Goal: Task Accomplishment & Management: Complete application form

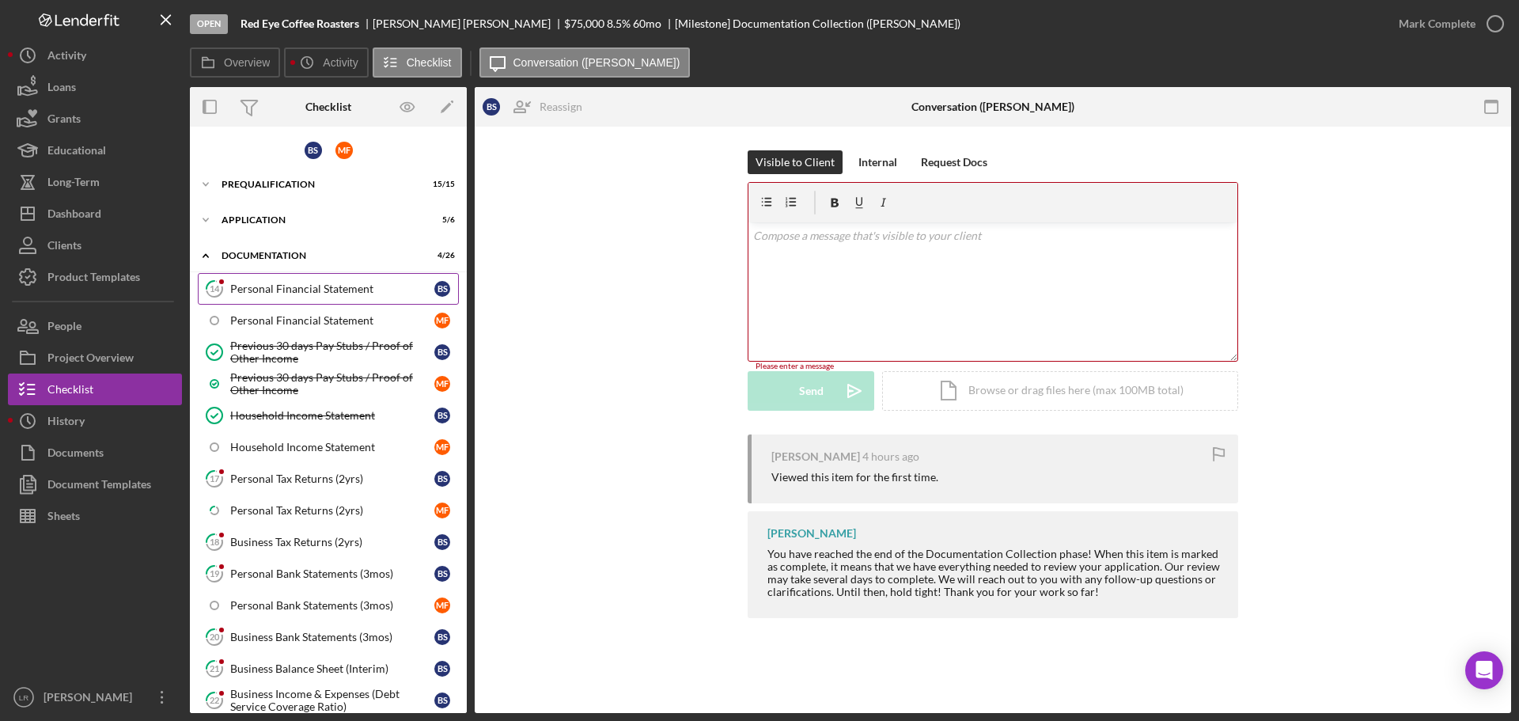
click at [314, 298] on link "14 Personal Financial Statement B S" at bounding box center [328, 289] width 261 height 32
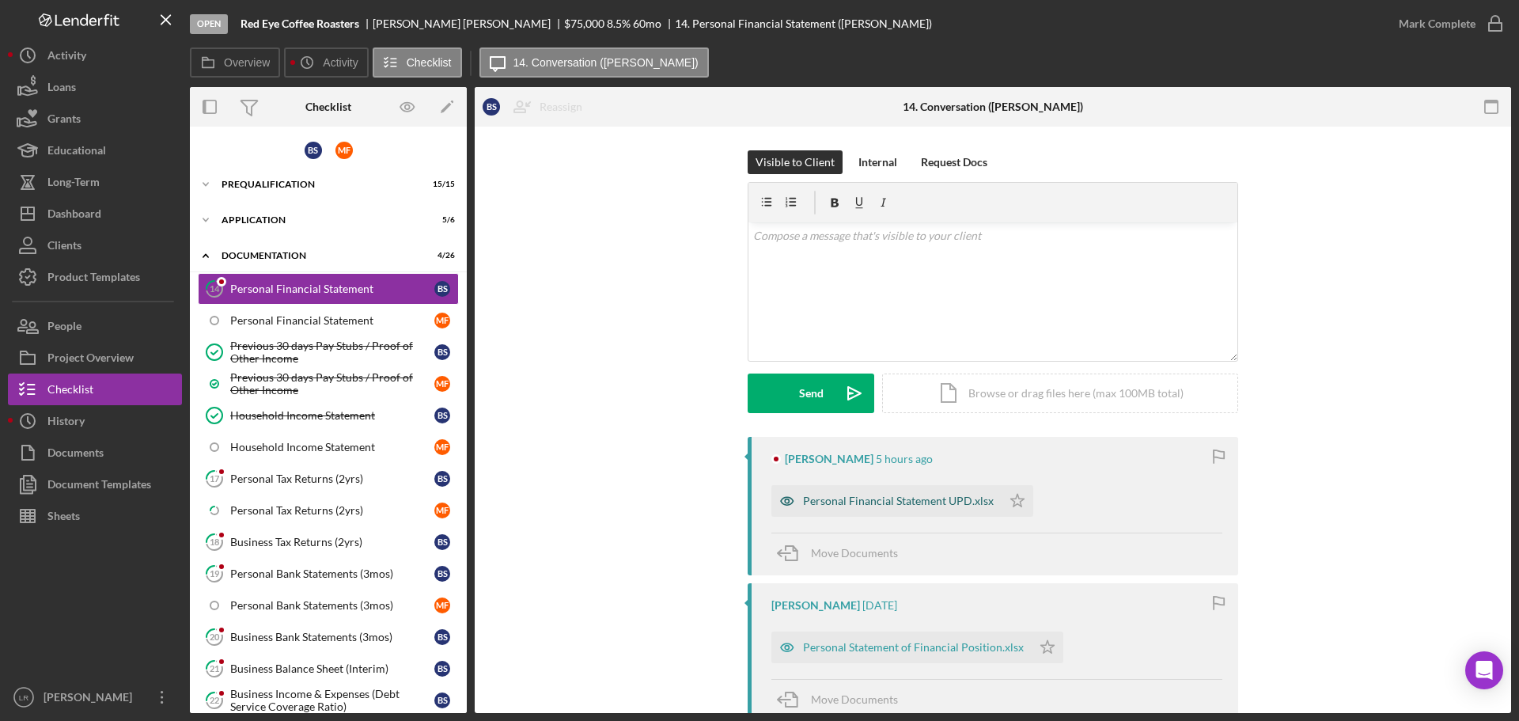
click at [896, 500] on div "Personal Financial Statement UPD.xlsx" at bounding box center [898, 500] width 191 height 13
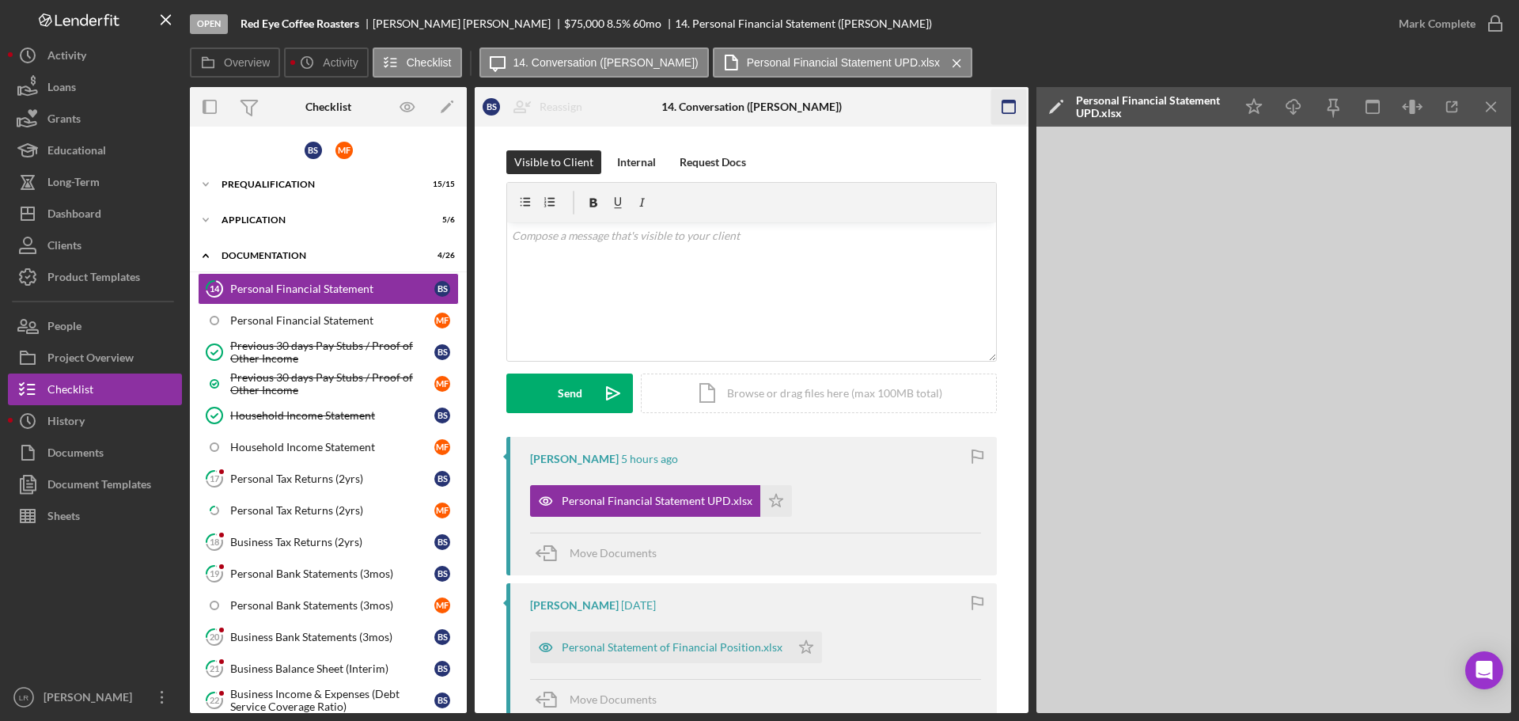
click at [1006, 105] on icon "button" at bounding box center [1008, 107] width 36 height 36
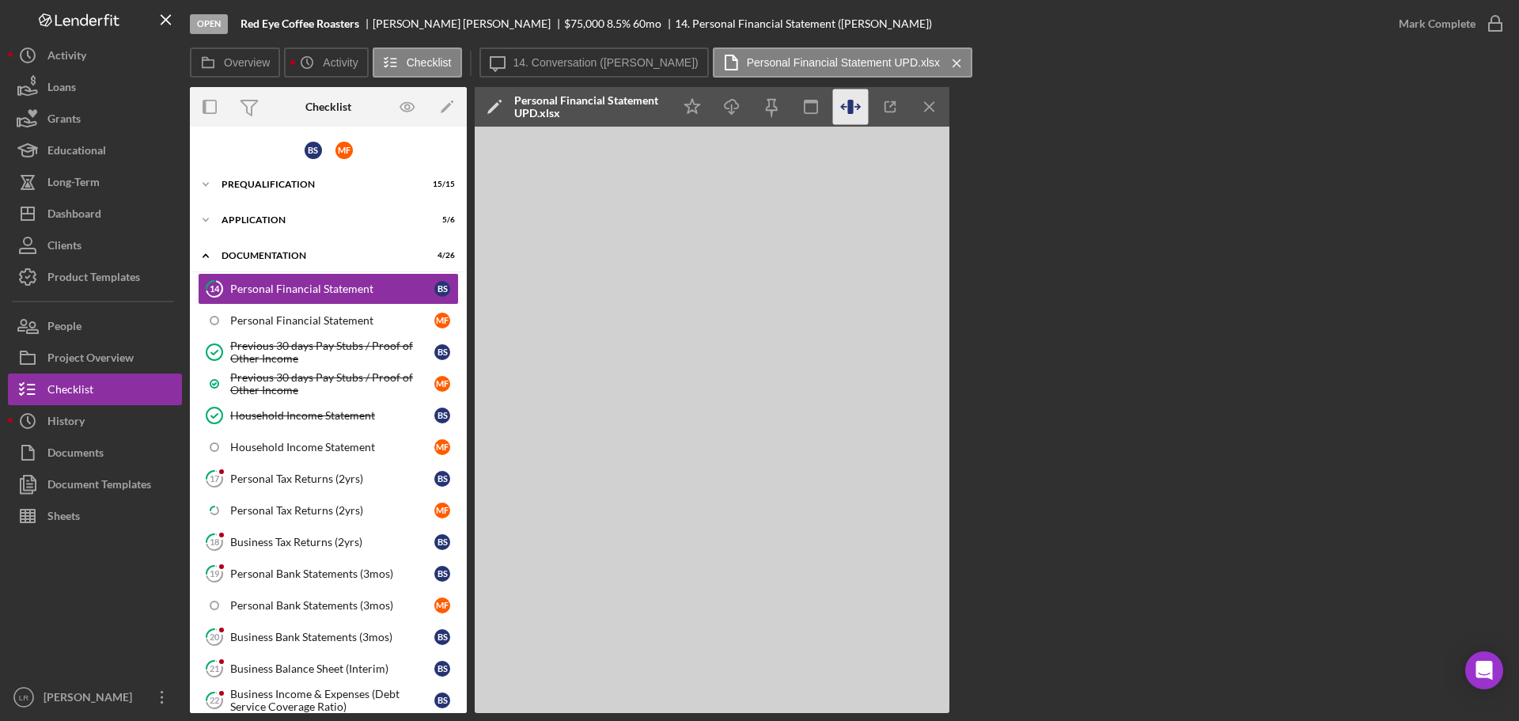
click at [848, 105] on icon "button" at bounding box center [850, 107] width 6 height 14
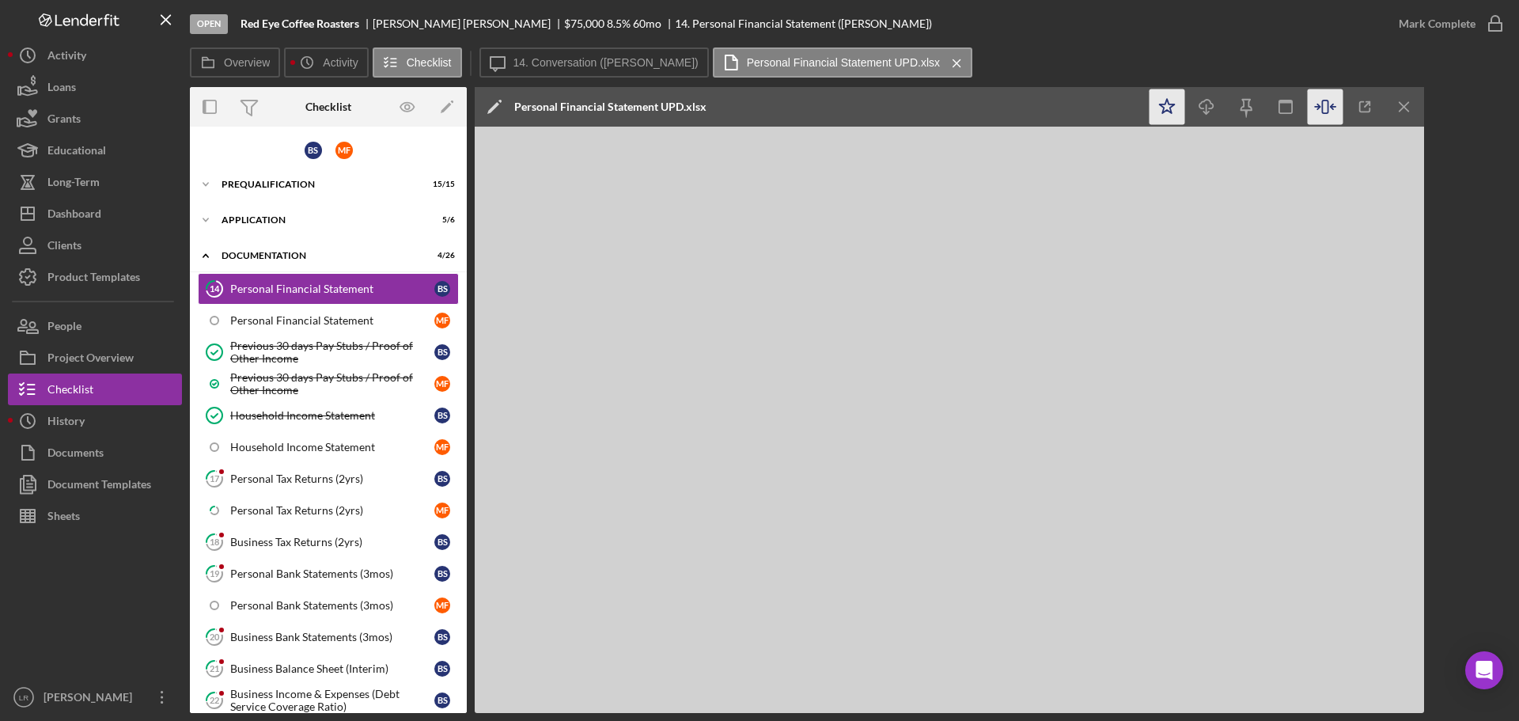
click at [1167, 102] on icon "Icon/Star" at bounding box center [1167, 107] width 36 height 36
click at [489, 103] on icon "Icon/Edit" at bounding box center [495, 107] width 40 height 40
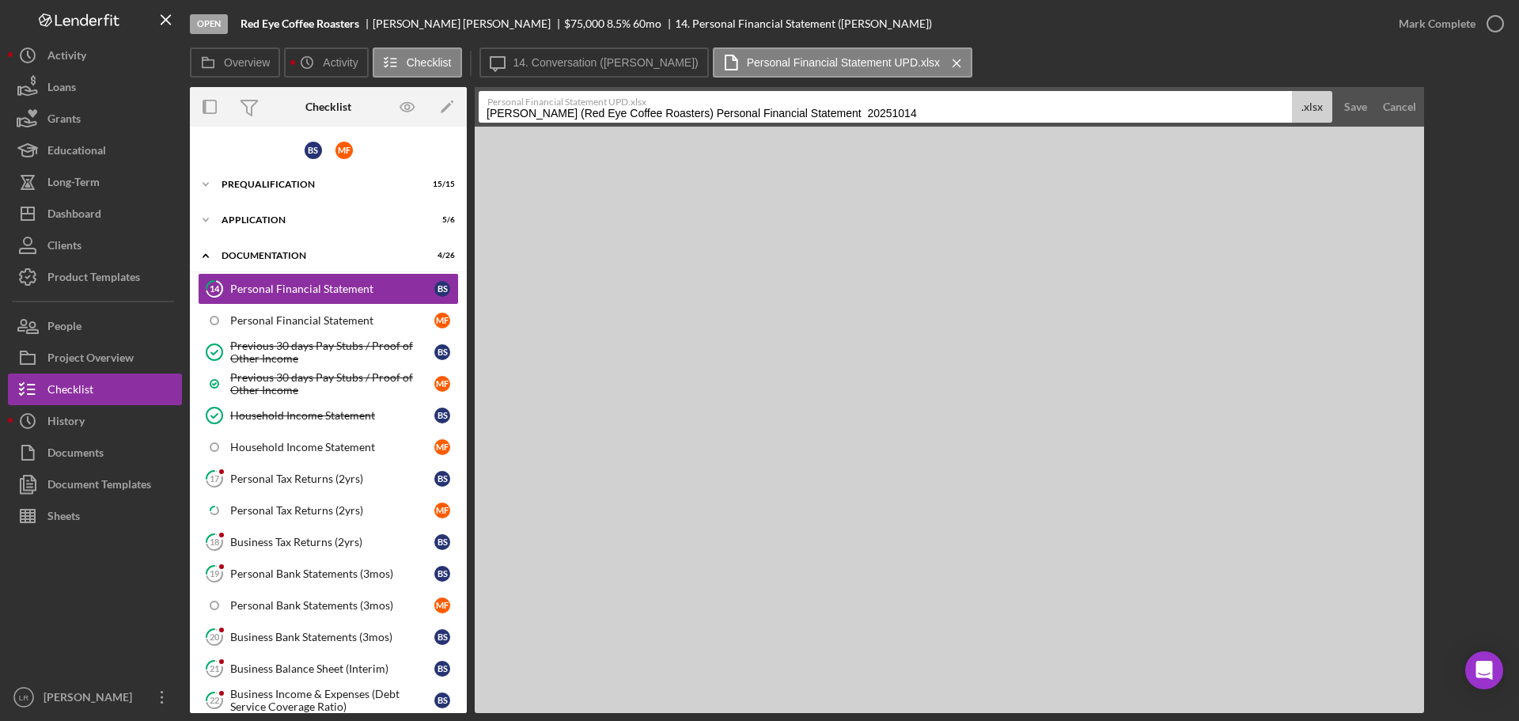
drag, startPoint x: 726, startPoint y: 111, endPoint x: -600, endPoint y: 66, distance: 1327.1
click at [0, 66] on html "Open Red Eye Coffee Roasters [PERSON_NAME] $75,000 $75,000 8.5 % 60 mo 14. Pers…" at bounding box center [759, 360] width 1519 height 721
drag, startPoint x: 637, startPoint y: 112, endPoint x: 951, endPoint y: 120, distance: 314.1
click at [951, 120] on input "Personal Financial Statement 20251014" at bounding box center [884, 107] width 813 height 32
type input "Personal Financial Statement (BS)"
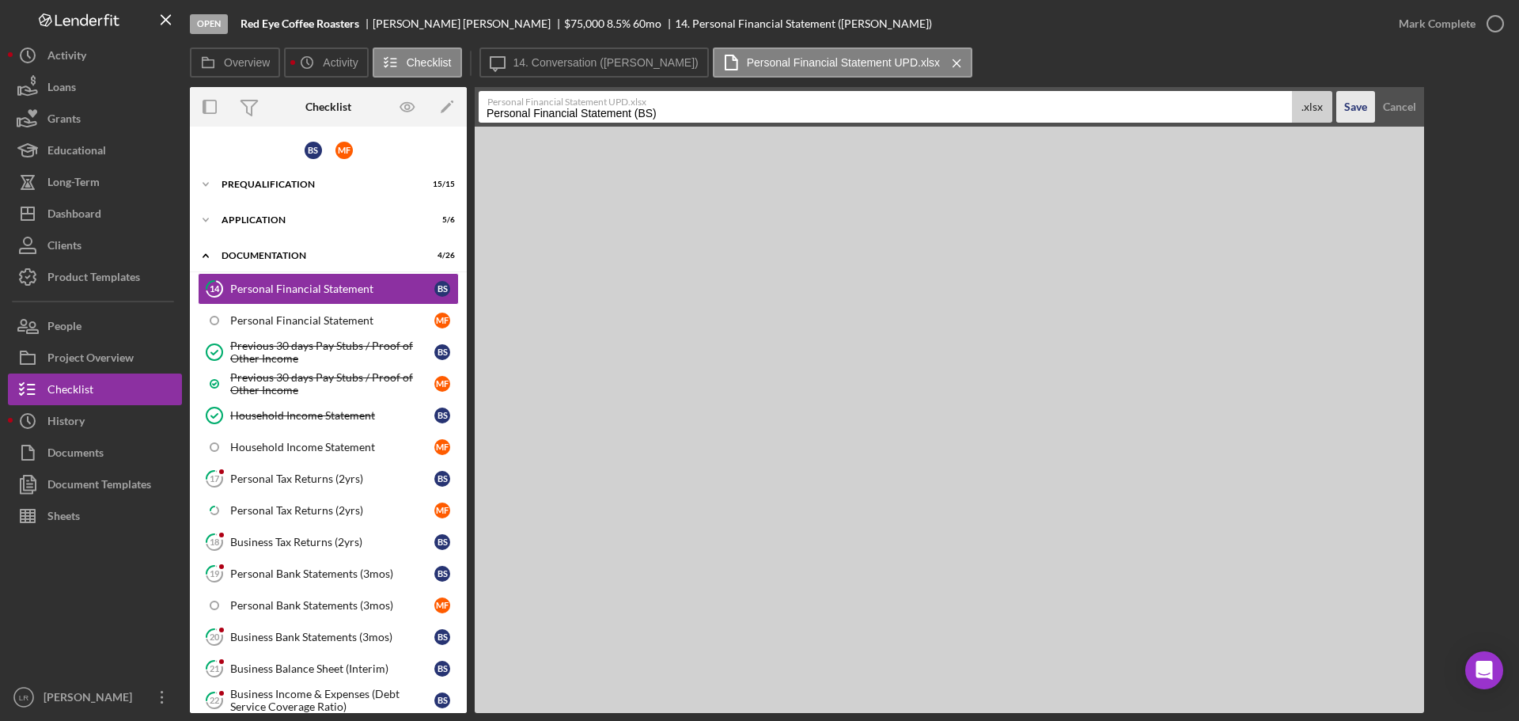
click at [1350, 108] on div "Save" at bounding box center [1355, 107] width 23 height 32
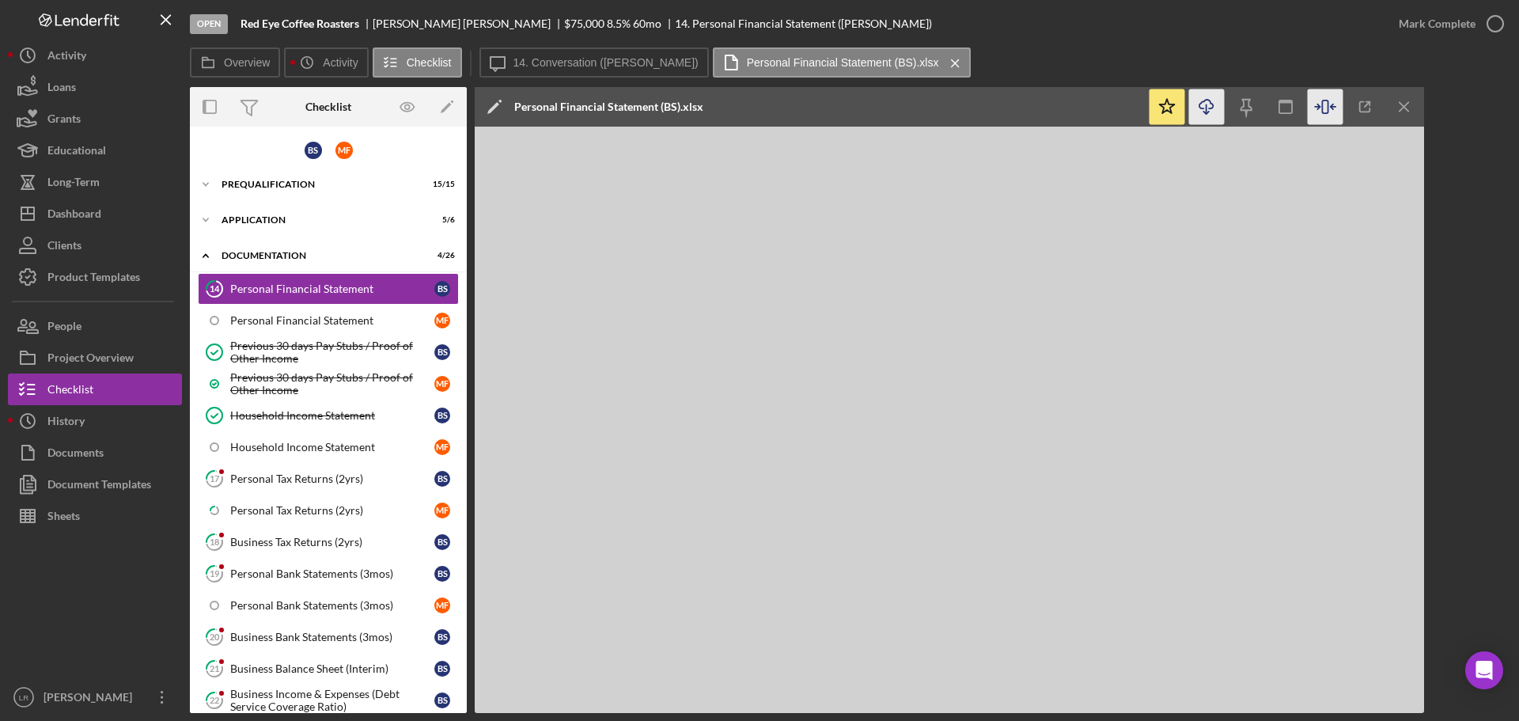
click at [1212, 97] on icon "Icon/Download" at bounding box center [1207, 107] width 36 height 36
click at [1443, 19] on div "Mark Complete" at bounding box center [1436, 24] width 77 height 32
click at [274, 475] on div "Personal Tax Returns (2yrs)" at bounding box center [332, 478] width 204 height 13
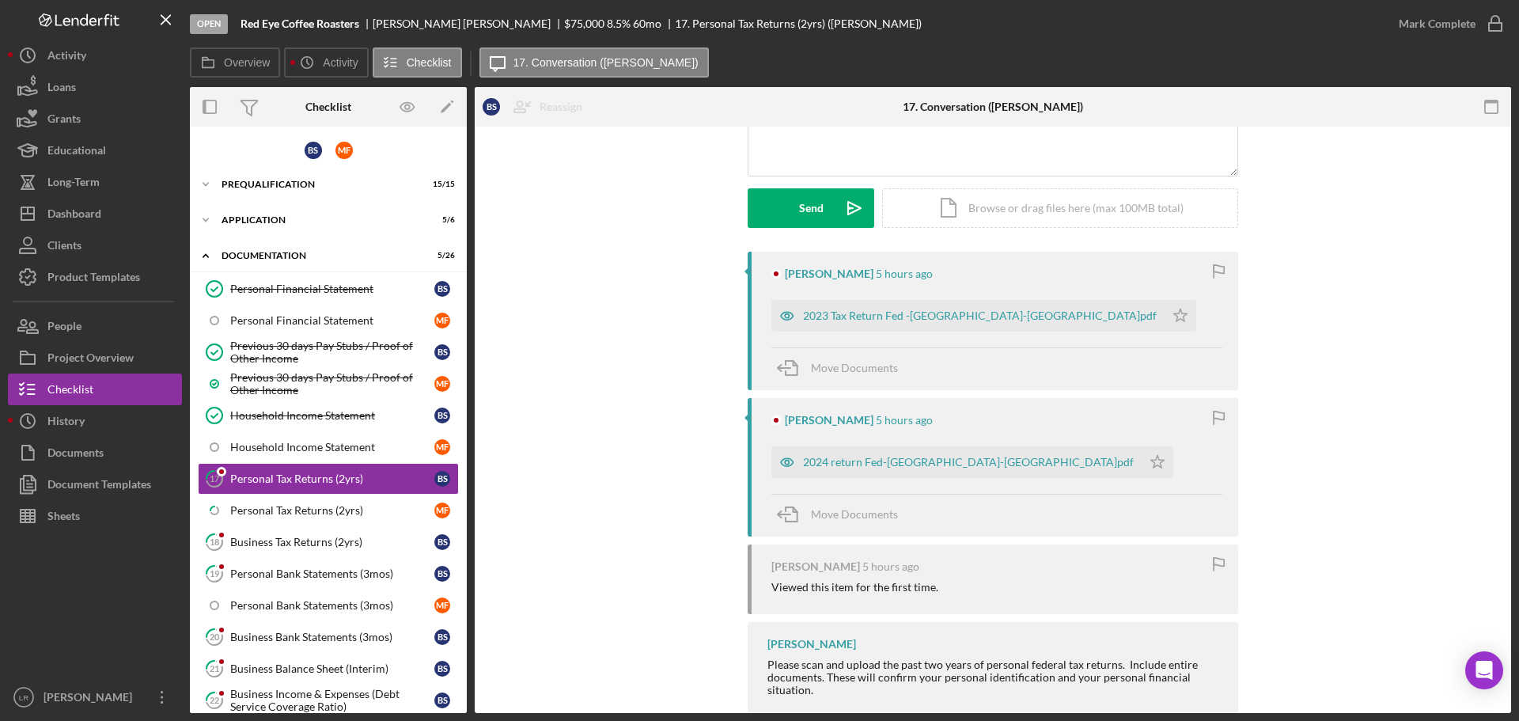
scroll to position [220, 0]
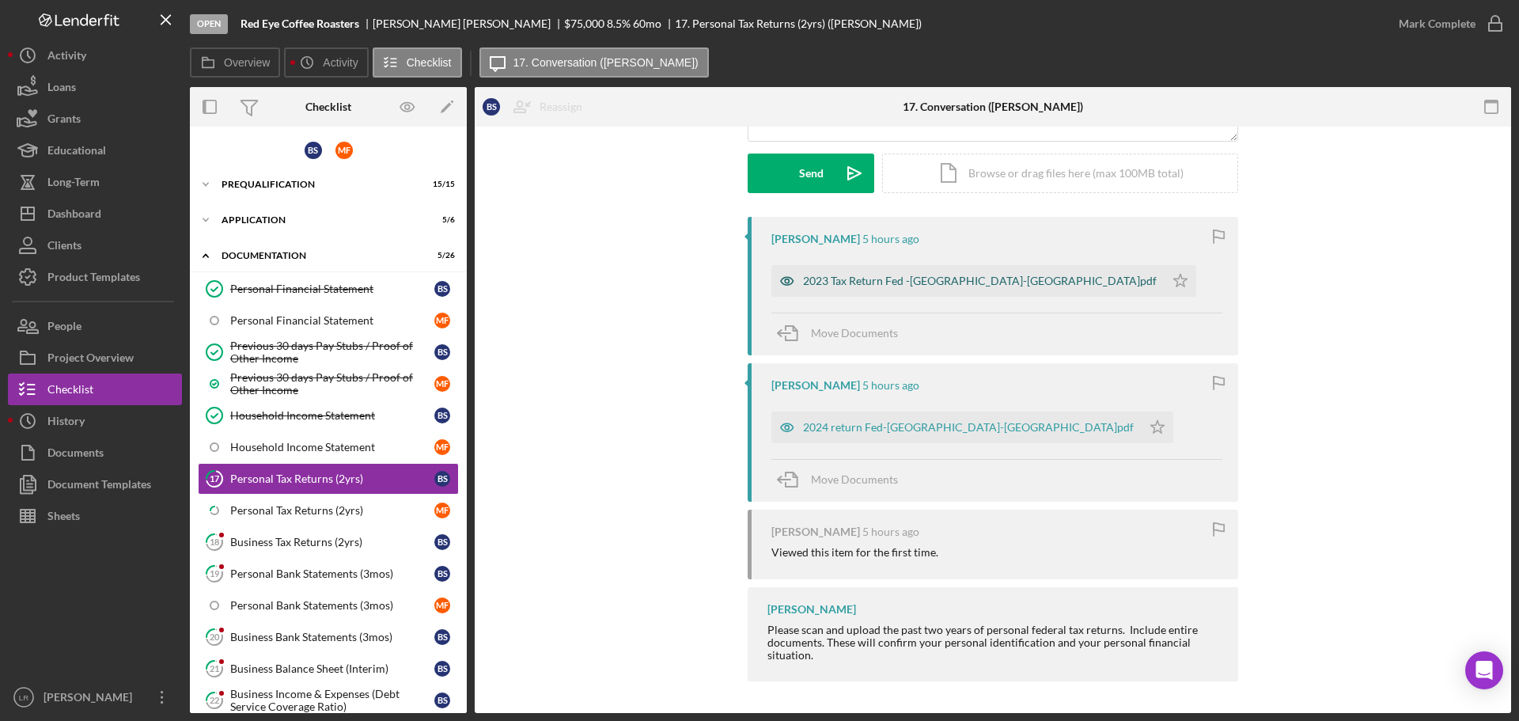
click at [834, 282] on div "2023 Tax Return Fed -[GEOGRAPHIC_DATA]-[GEOGRAPHIC_DATA]pdf" at bounding box center [980, 280] width 354 height 13
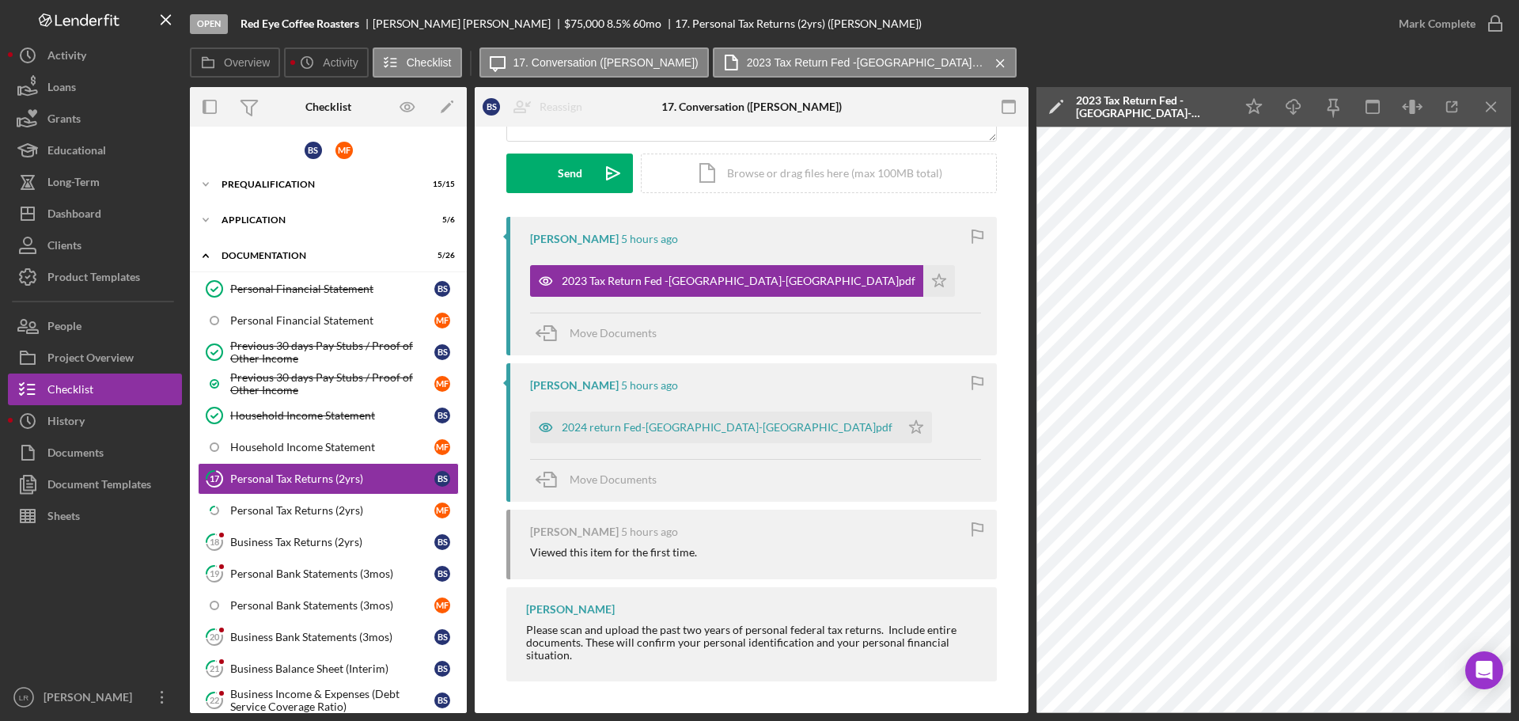
click at [1050, 109] on icon "Icon/Edit" at bounding box center [1056, 107] width 40 height 40
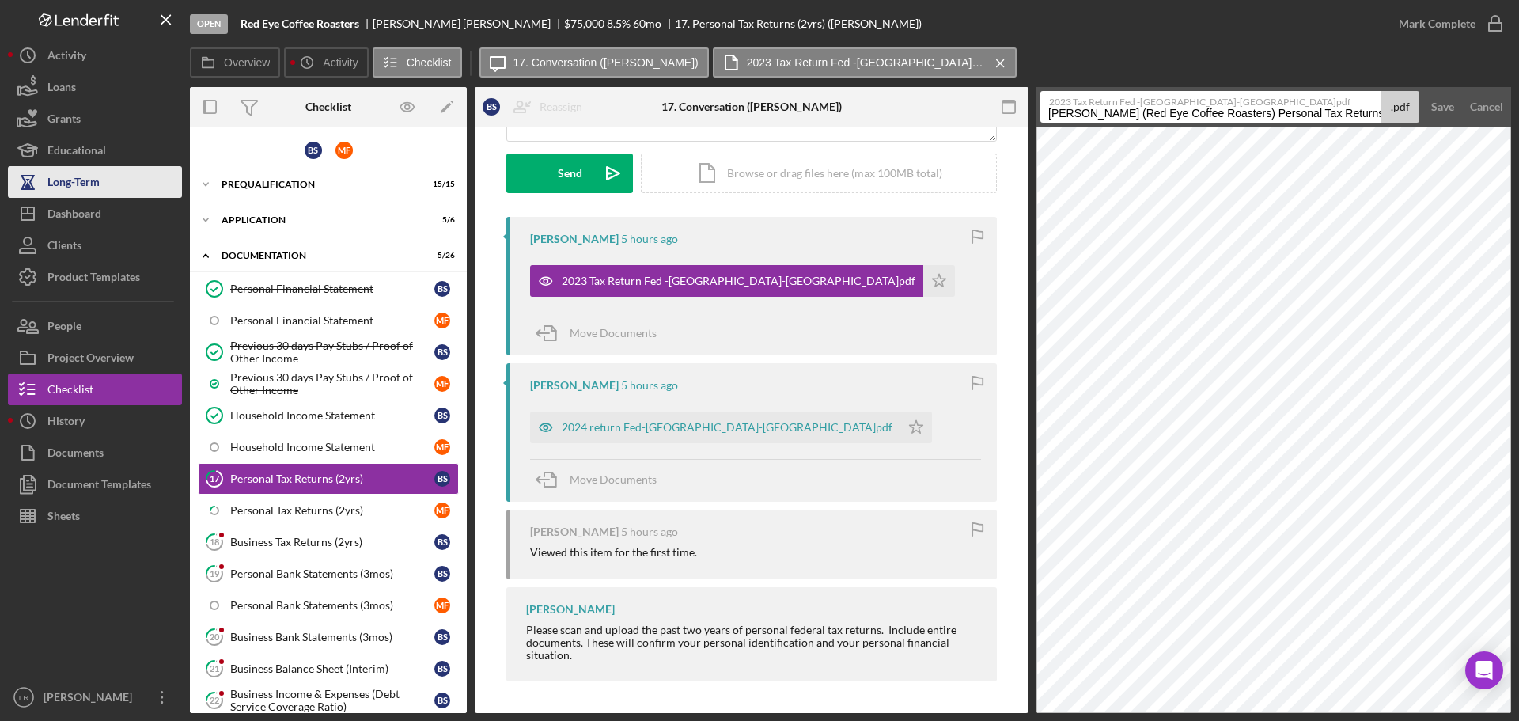
drag, startPoint x: 1288, startPoint y: 114, endPoint x: 115, endPoint y: 188, distance: 1174.5
click at [119, 187] on div "Open Red Eye Coffee Roasters [PERSON_NAME] $75,000 $75,000 8.5 % 60 mo 17. Pers…" at bounding box center [759, 356] width 1503 height 713
drag, startPoint x: 1149, startPoint y: 112, endPoint x: 1518, endPoint y: 75, distance: 370.4
click at [1518, 75] on div "Open Red Eye Coffee Roasters [PERSON_NAME] $75,000 $75,000 8.5 % 60 mo 17. Pers…" at bounding box center [759, 360] width 1519 height 721
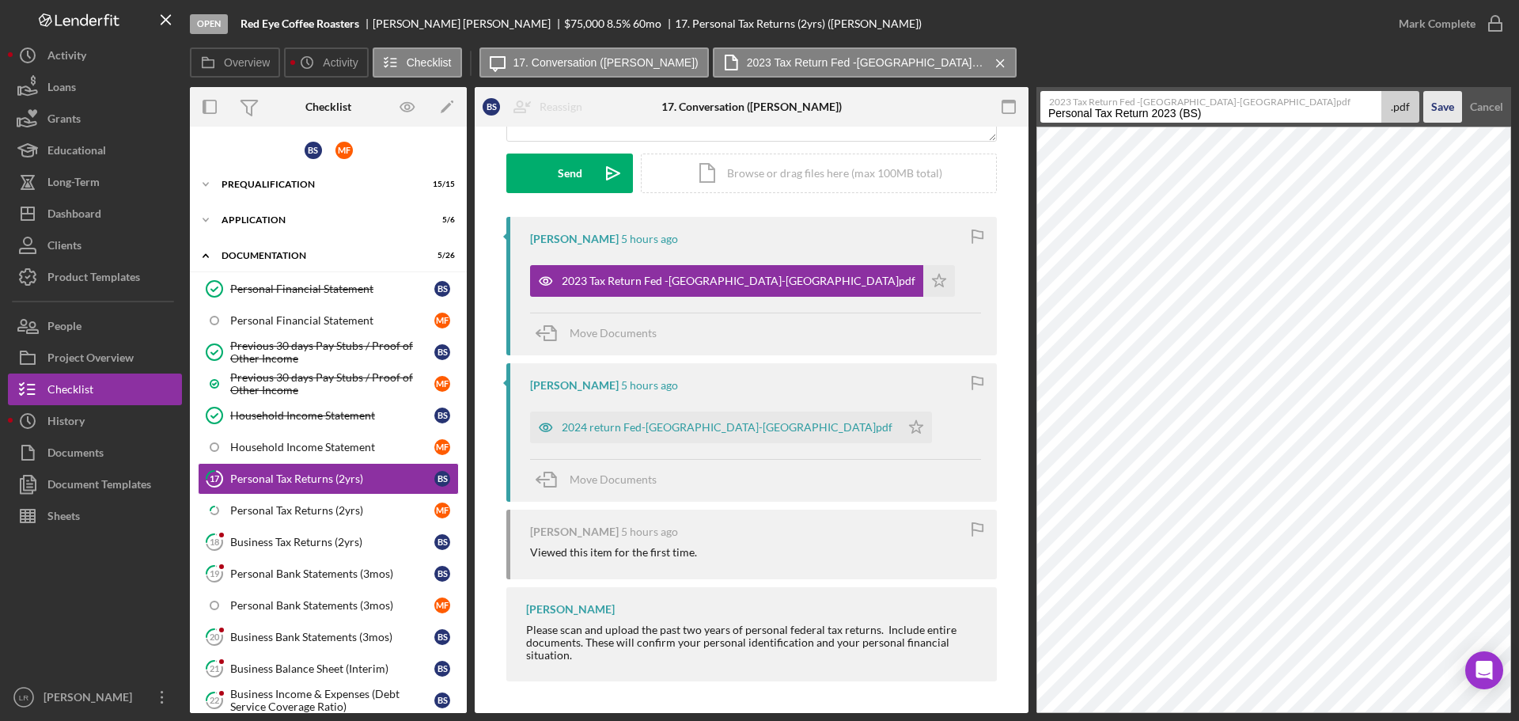
type input "Personal Tax Return 2023 (BS)"
click at [1426, 115] on button "Save" at bounding box center [1442, 107] width 39 height 32
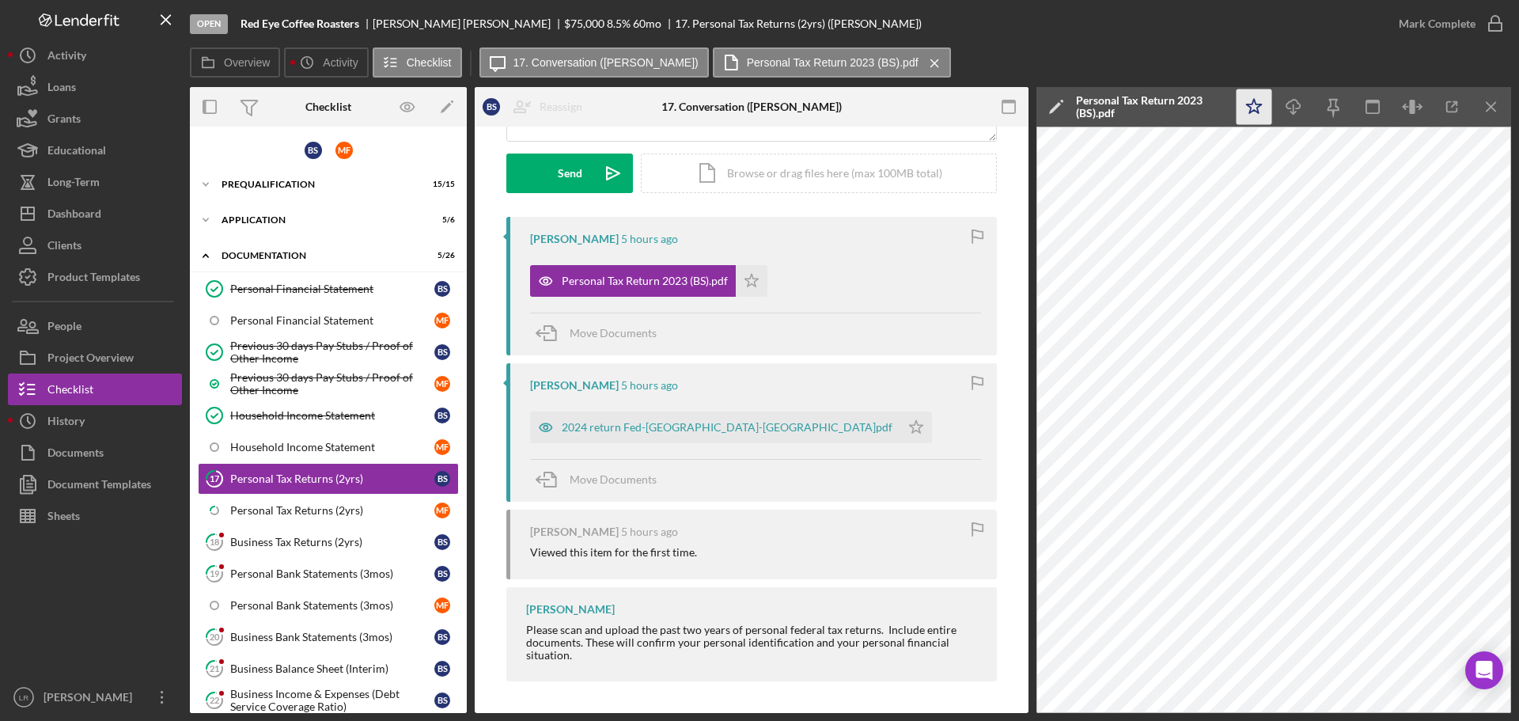
click at [1250, 108] on icon "Icon/Star" at bounding box center [1254, 107] width 36 height 36
click at [1288, 107] on icon "Icon/Download" at bounding box center [1294, 107] width 36 height 36
click at [622, 427] on div "2024 return Fed-[GEOGRAPHIC_DATA]-[GEOGRAPHIC_DATA]pdf" at bounding box center [727, 427] width 331 height 13
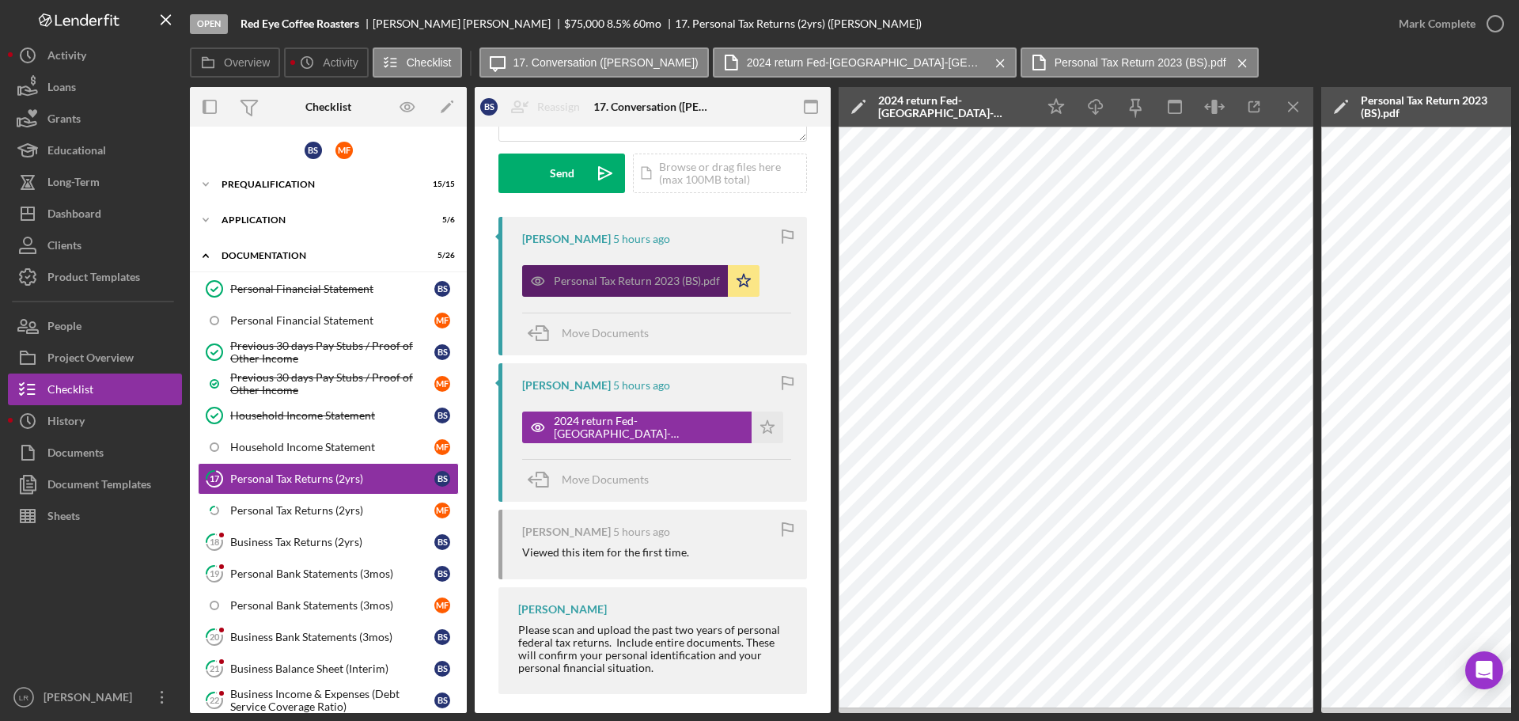
click at [669, 285] on div "Personal Tax Return 2023 (BS).pdf" at bounding box center [637, 280] width 166 height 13
click at [855, 108] on icon "Icon/Edit" at bounding box center [858, 107] width 40 height 40
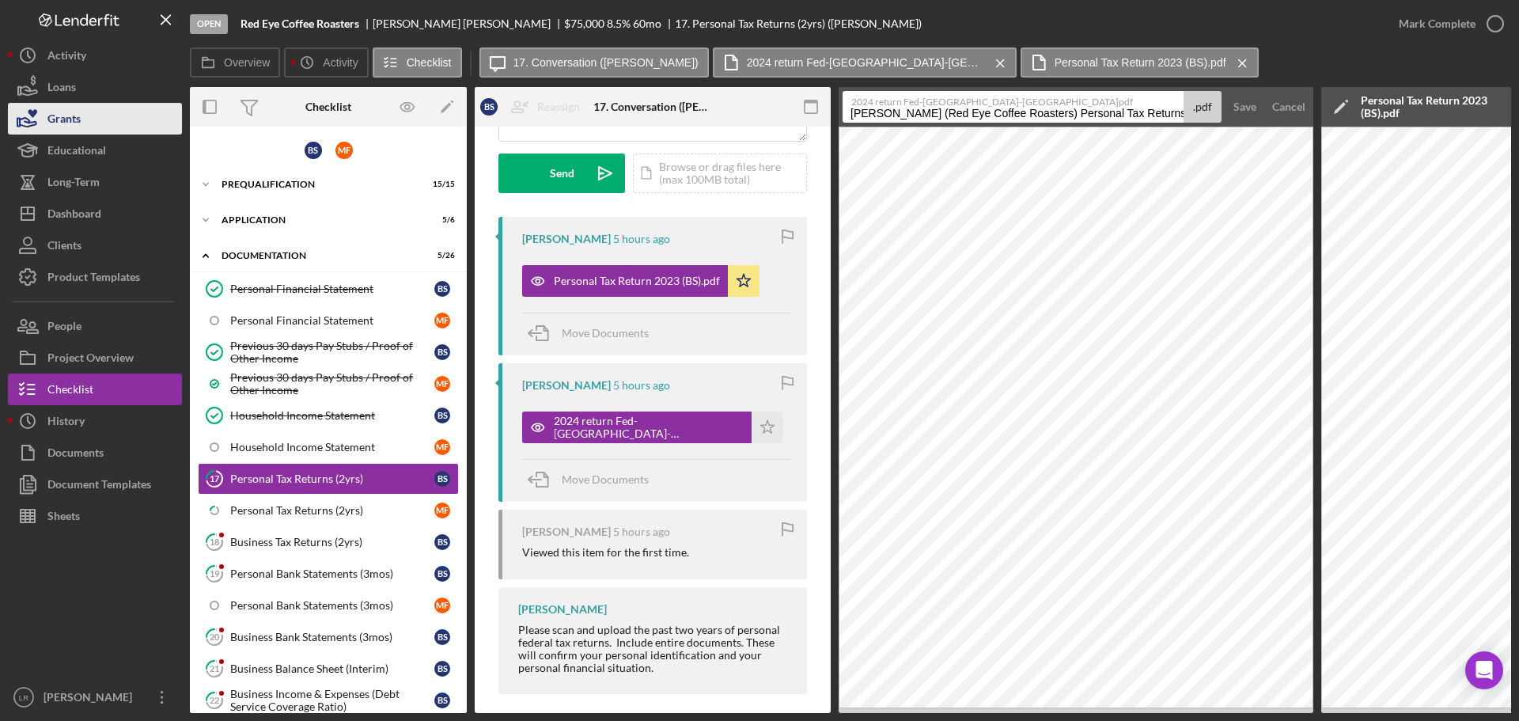
drag, startPoint x: 1088, startPoint y: 113, endPoint x: 10, endPoint y: 107, distance: 1078.0
click at [10, 107] on div "Open Red Eye Coffee Roasters [PERSON_NAME] $75,000 $75,000 8.5 % 60 mo 17. Pers…" at bounding box center [759, 356] width 1503 height 713
drag, startPoint x: 951, startPoint y: 109, endPoint x: 1324, endPoint y: 84, distance: 374.2
click at [1324, 84] on div "Overview Icon/History Activity Checklist Icon/Message 17. Conversation ([PERSON…" at bounding box center [850, 379] width 1321 height 665
click at [1013, 105] on label "2024 return Fed-[GEOGRAPHIC_DATA]-[GEOGRAPHIC_DATA]pdf" at bounding box center [1016, 100] width 331 height 16
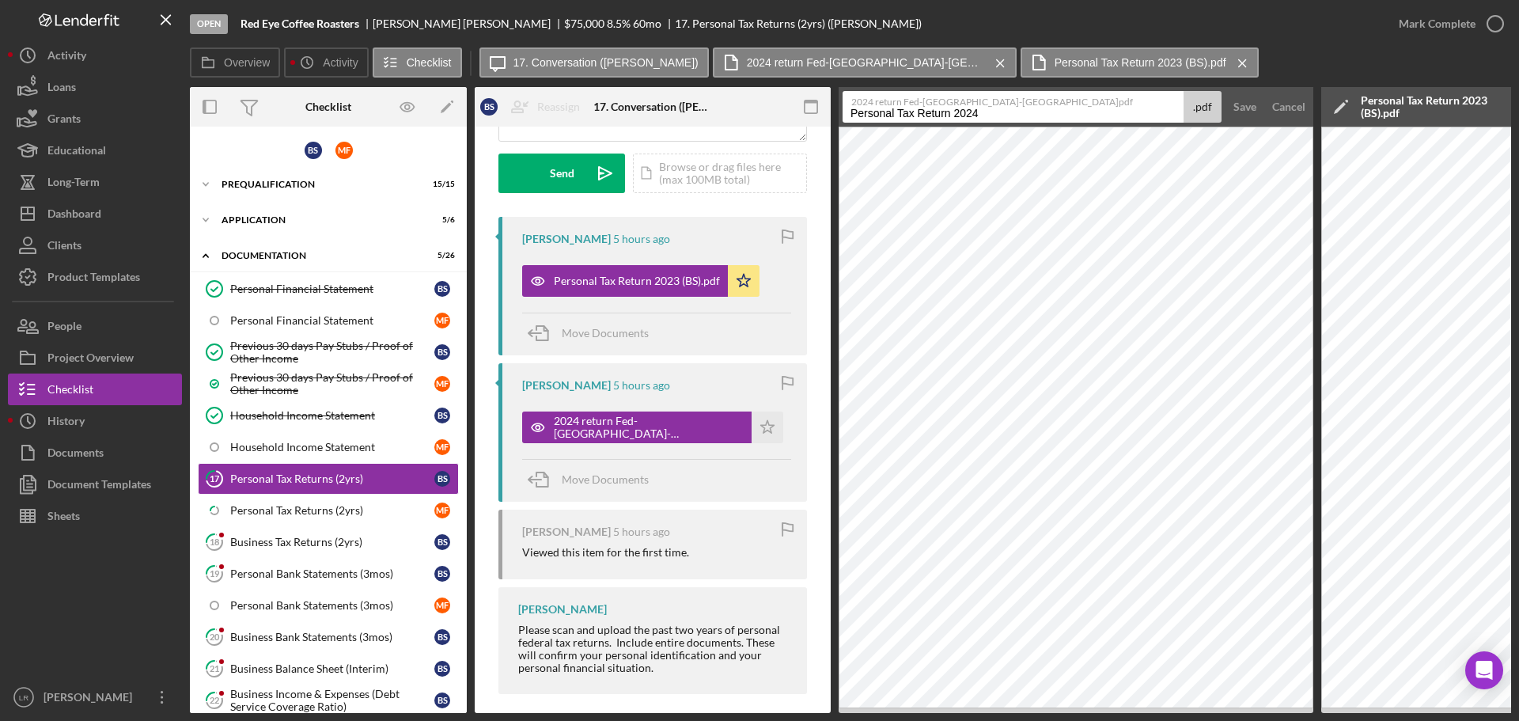
click at [1013, 105] on input "Personal Tax Return 2024" at bounding box center [1012, 107] width 341 height 32
type input "Personal Tax Return 2024 (BS)"
click at [1245, 108] on div "Save" at bounding box center [1244, 107] width 23 height 32
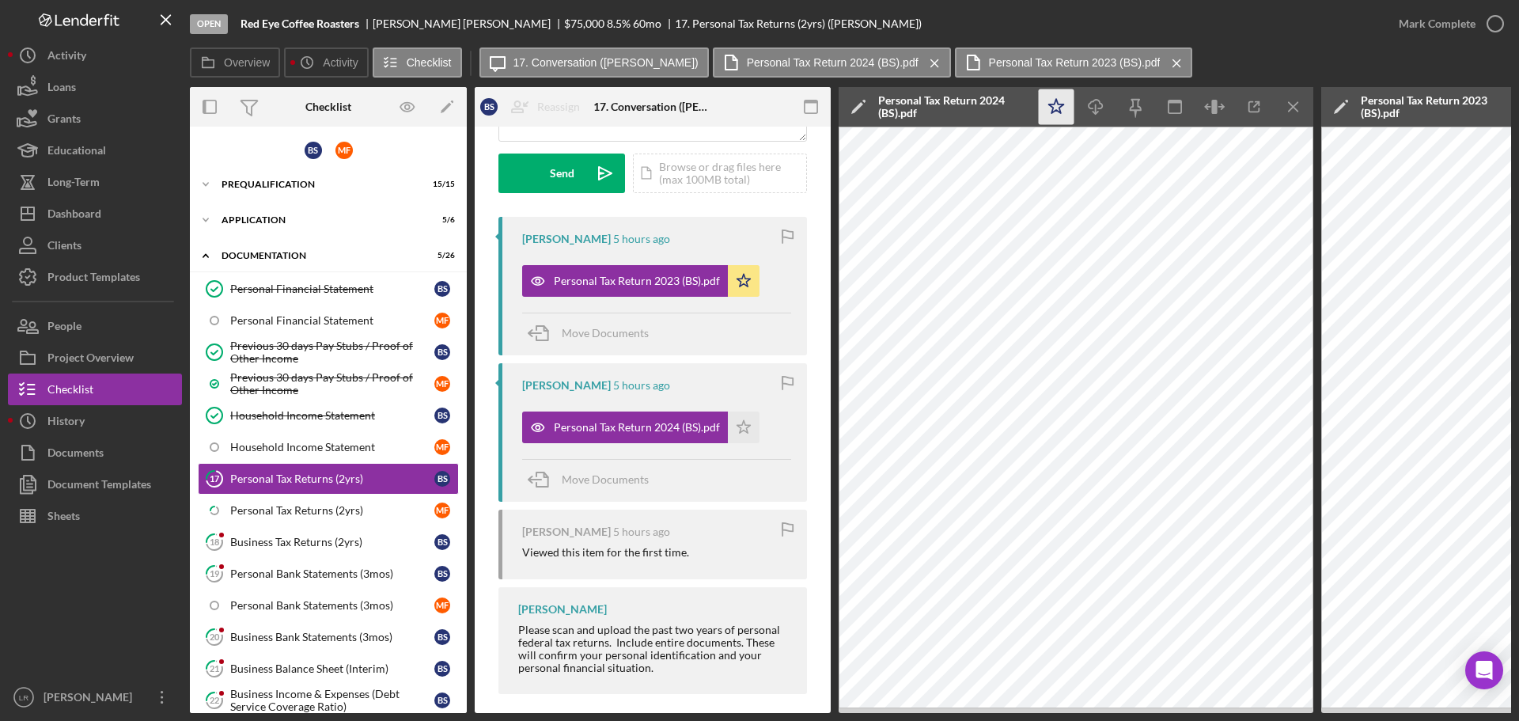
click at [1064, 95] on icon "Icon/Star" at bounding box center [1056, 107] width 36 height 36
click at [1087, 104] on icon "Icon/Download" at bounding box center [1096, 107] width 36 height 36
click at [1363, 48] on div "Overview Icon/History Activity Checklist Icon/Message 17. Conversation ([PERSON…" at bounding box center [850, 63] width 1321 height 32
click at [1290, 107] on icon "Icon/Menu Close" at bounding box center [1294, 107] width 36 height 36
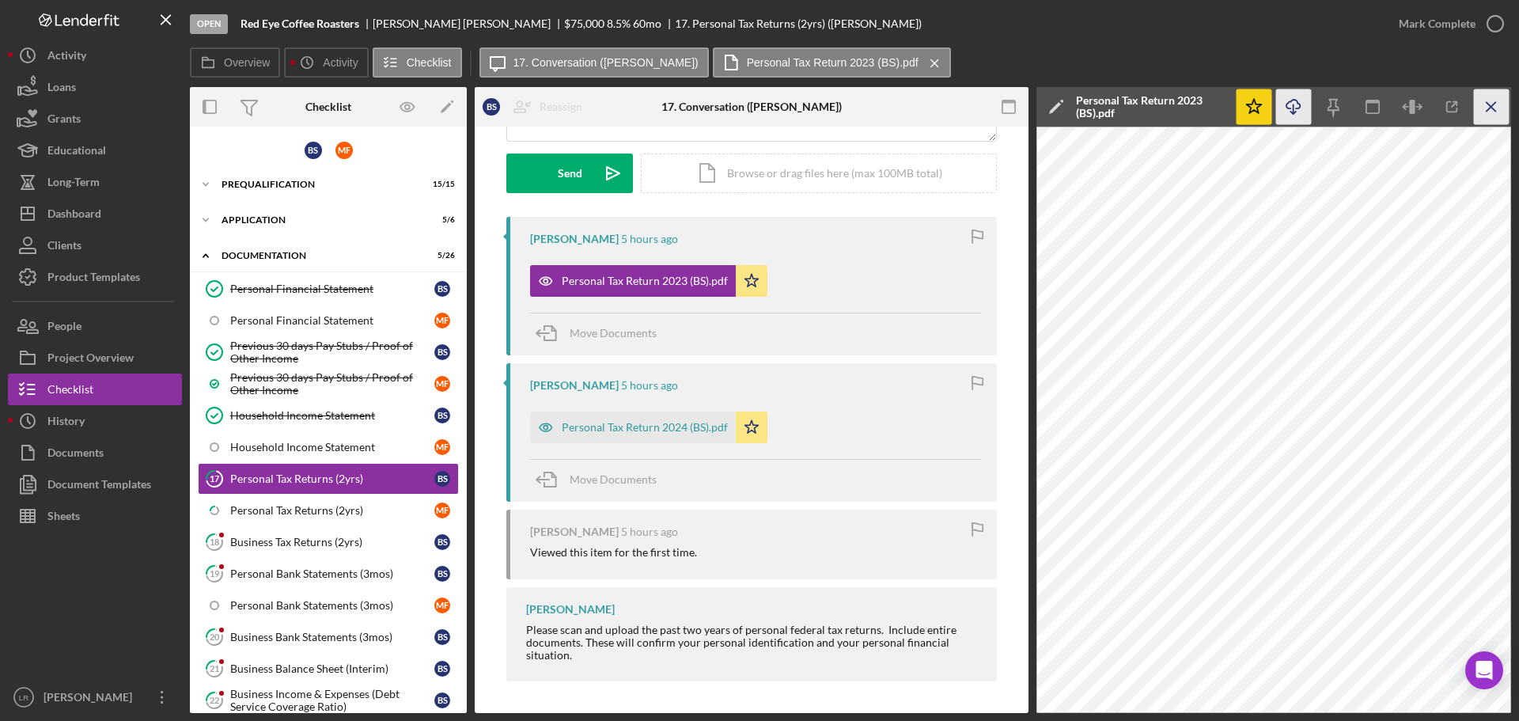
click at [1491, 105] on icon "Icon/Menu Close" at bounding box center [1491, 107] width 36 height 36
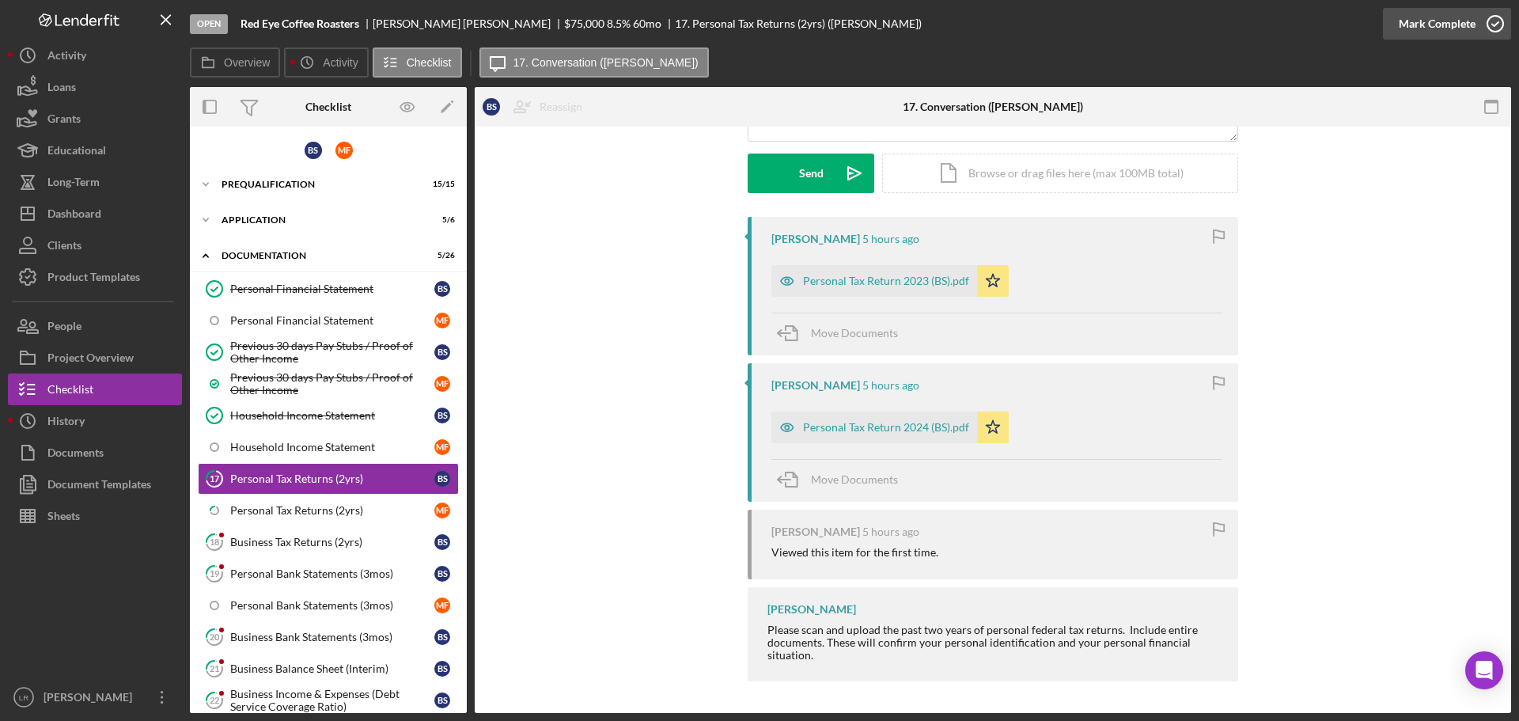
click at [1456, 23] on div "Mark Complete" at bounding box center [1436, 24] width 77 height 32
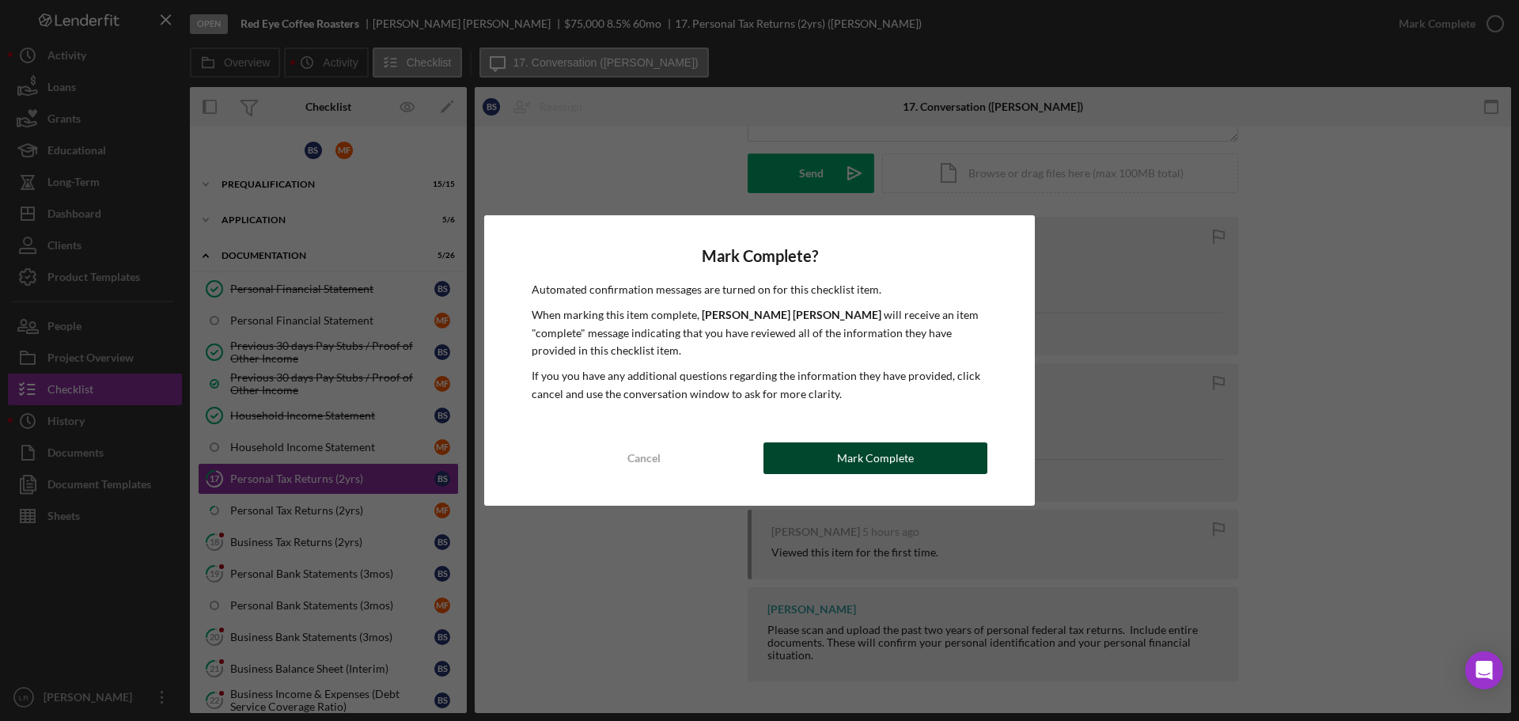
click at [913, 453] on button "Mark Complete" at bounding box center [875, 458] width 224 height 32
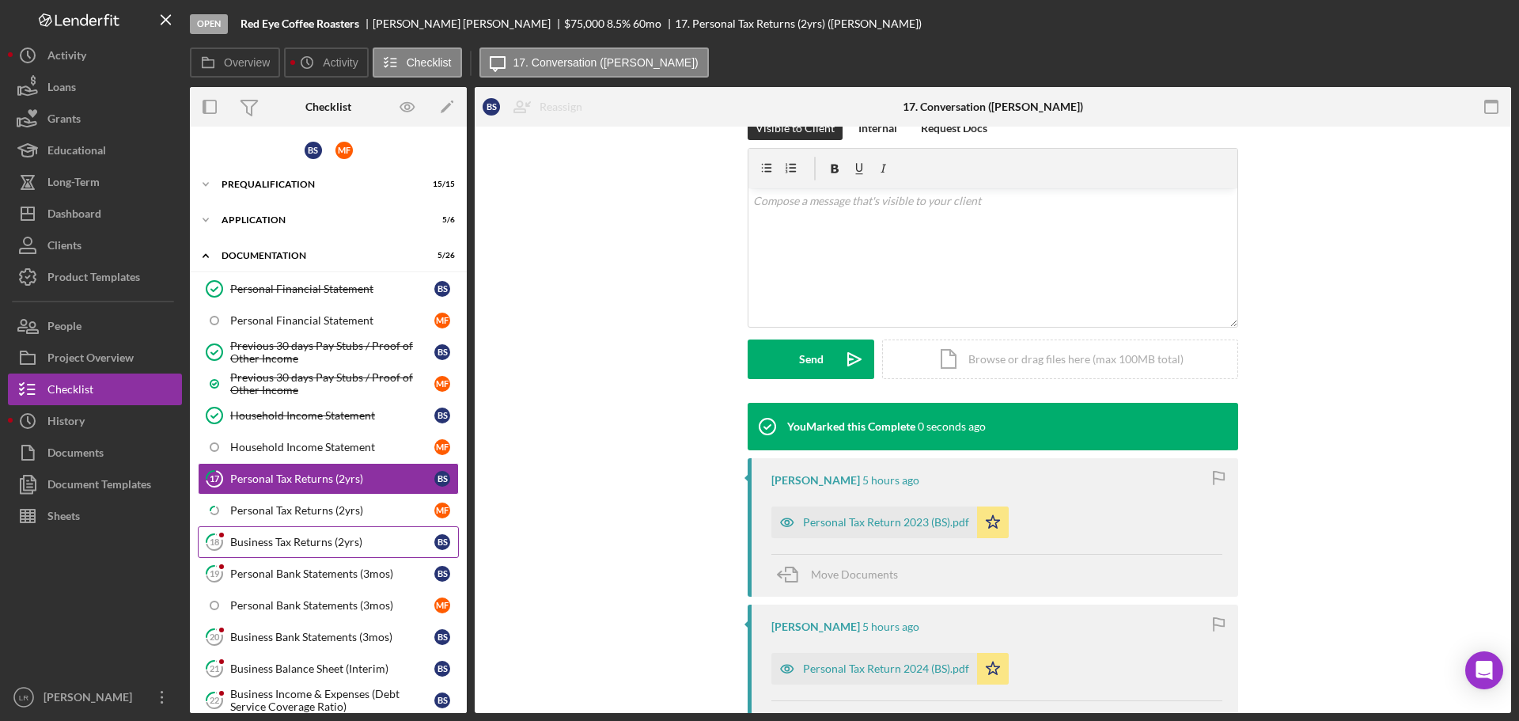
scroll to position [437, 0]
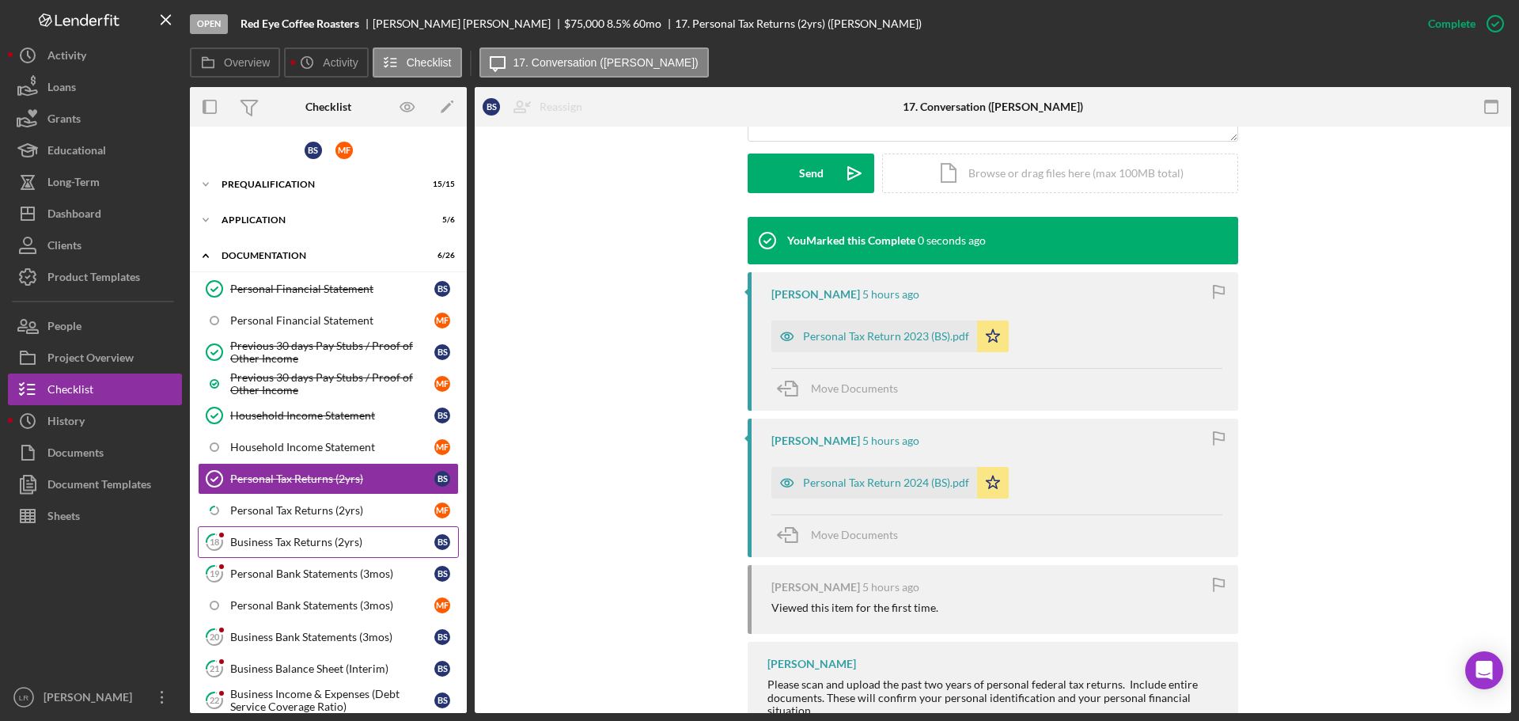
click at [302, 548] on div "Business Tax Returns (2yrs)" at bounding box center [332, 541] width 204 height 13
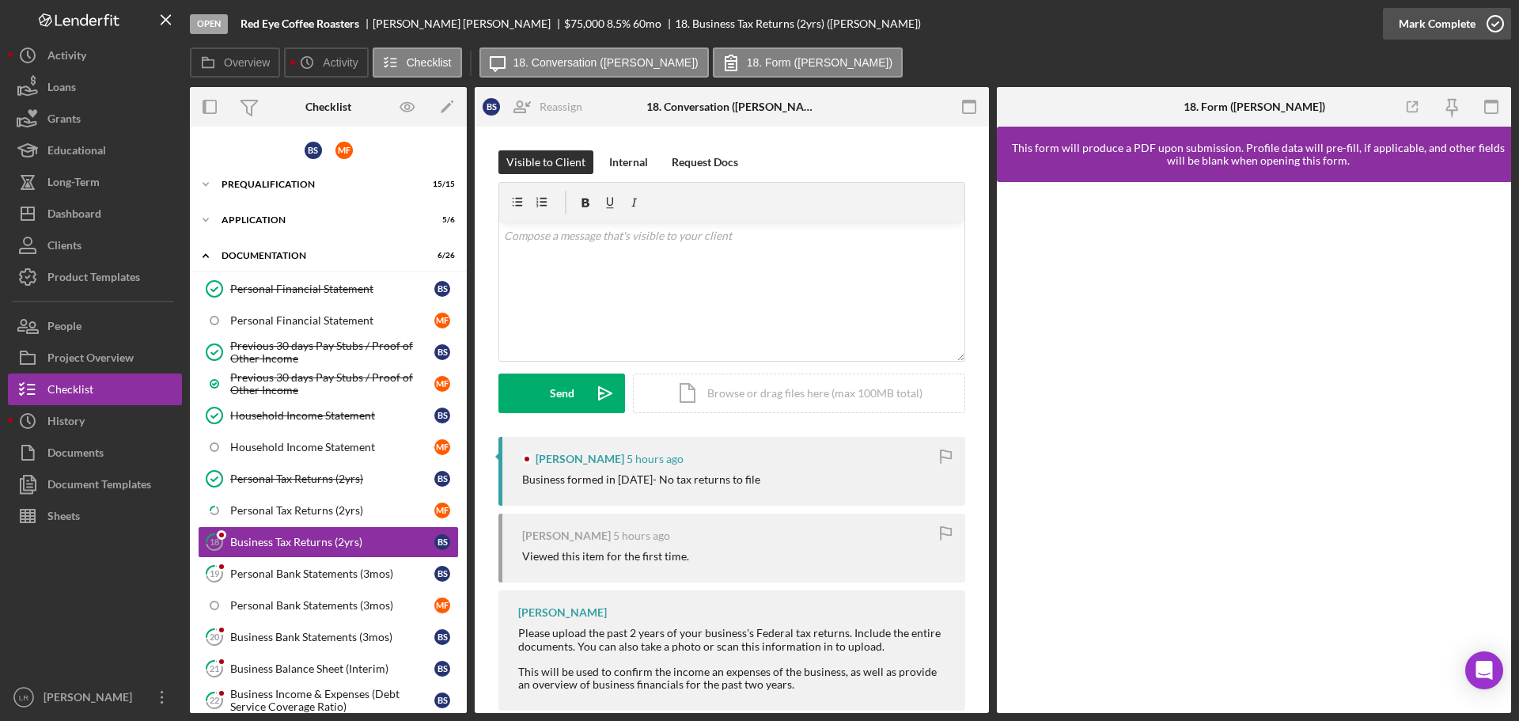
click at [1420, 22] on div "Mark Complete" at bounding box center [1436, 24] width 77 height 32
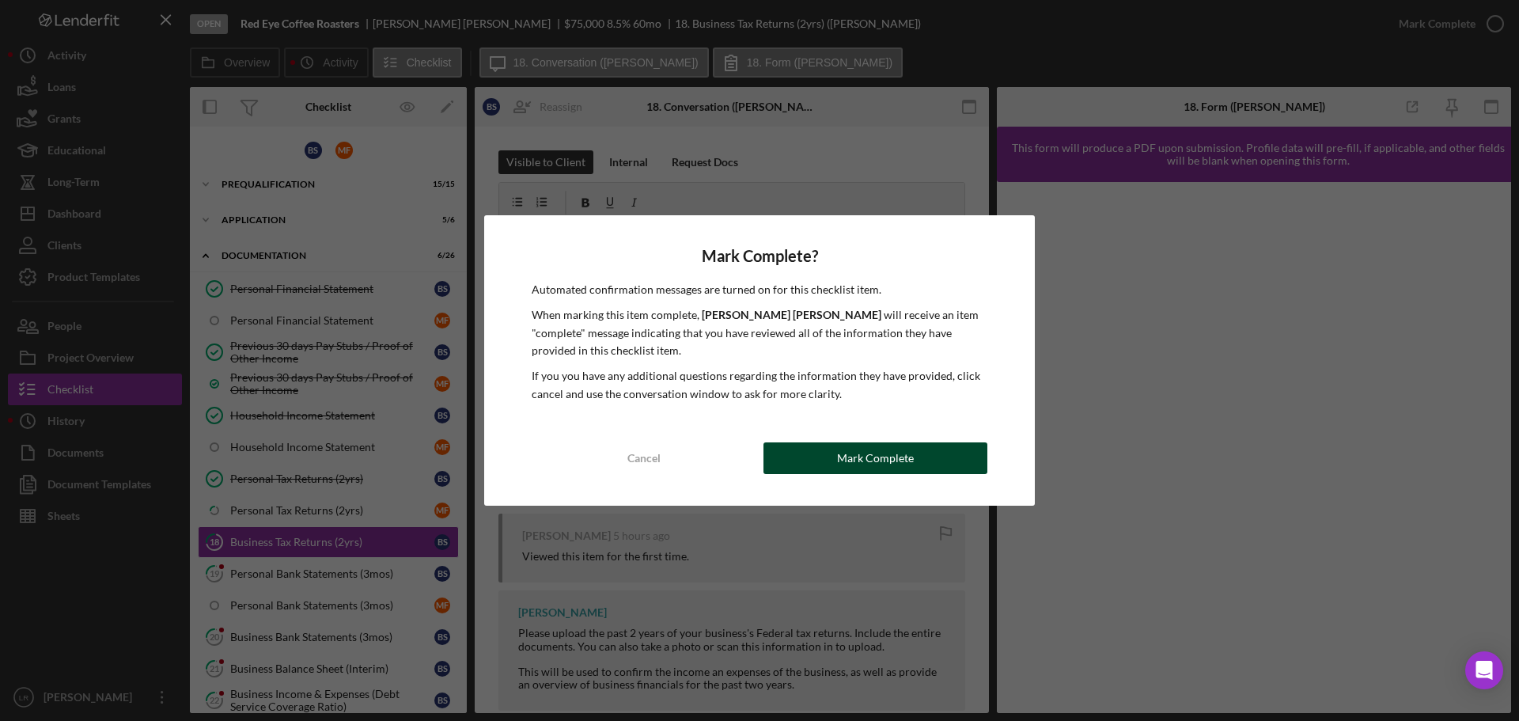
click at [891, 455] on div "Mark Complete" at bounding box center [875, 458] width 77 height 32
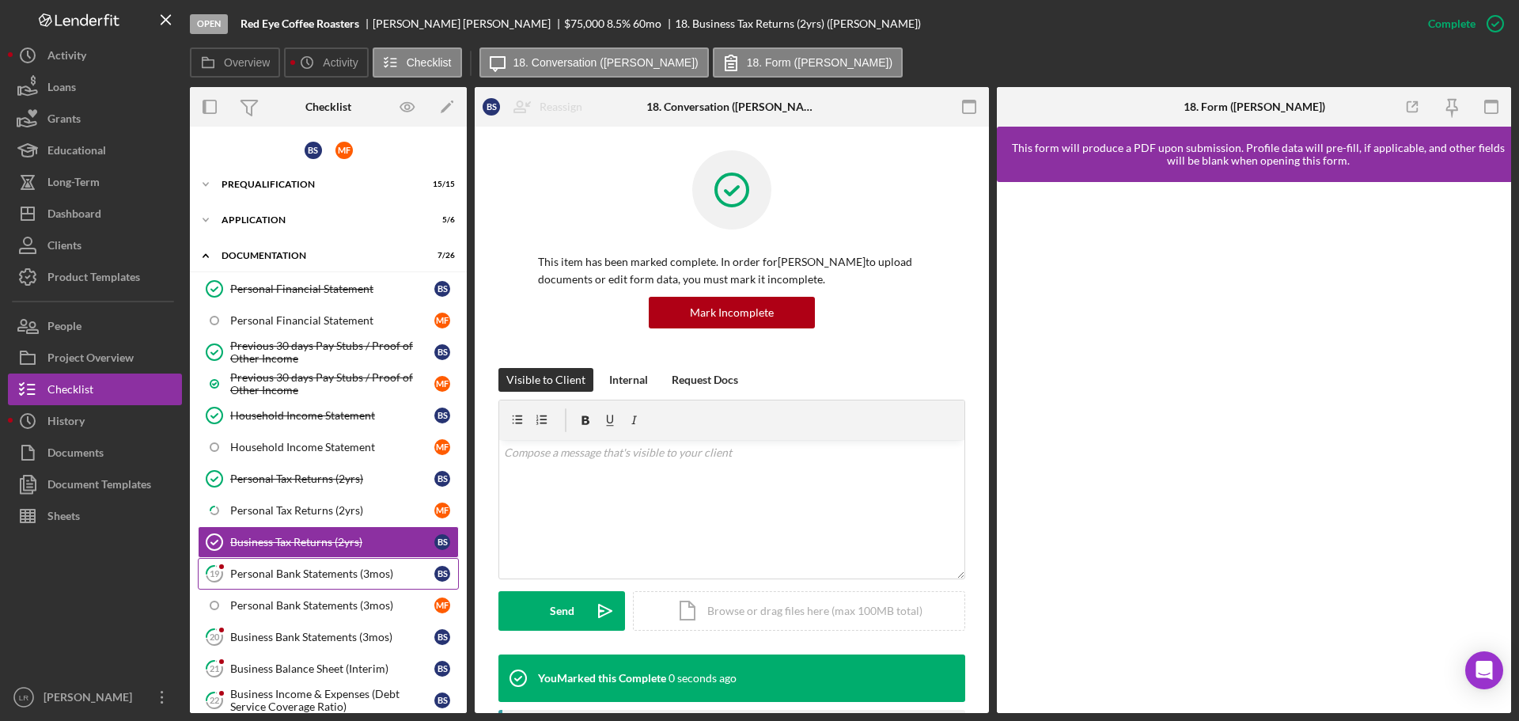
click at [316, 571] on div "Personal Bank Statements (3mos)" at bounding box center [332, 573] width 204 height 13
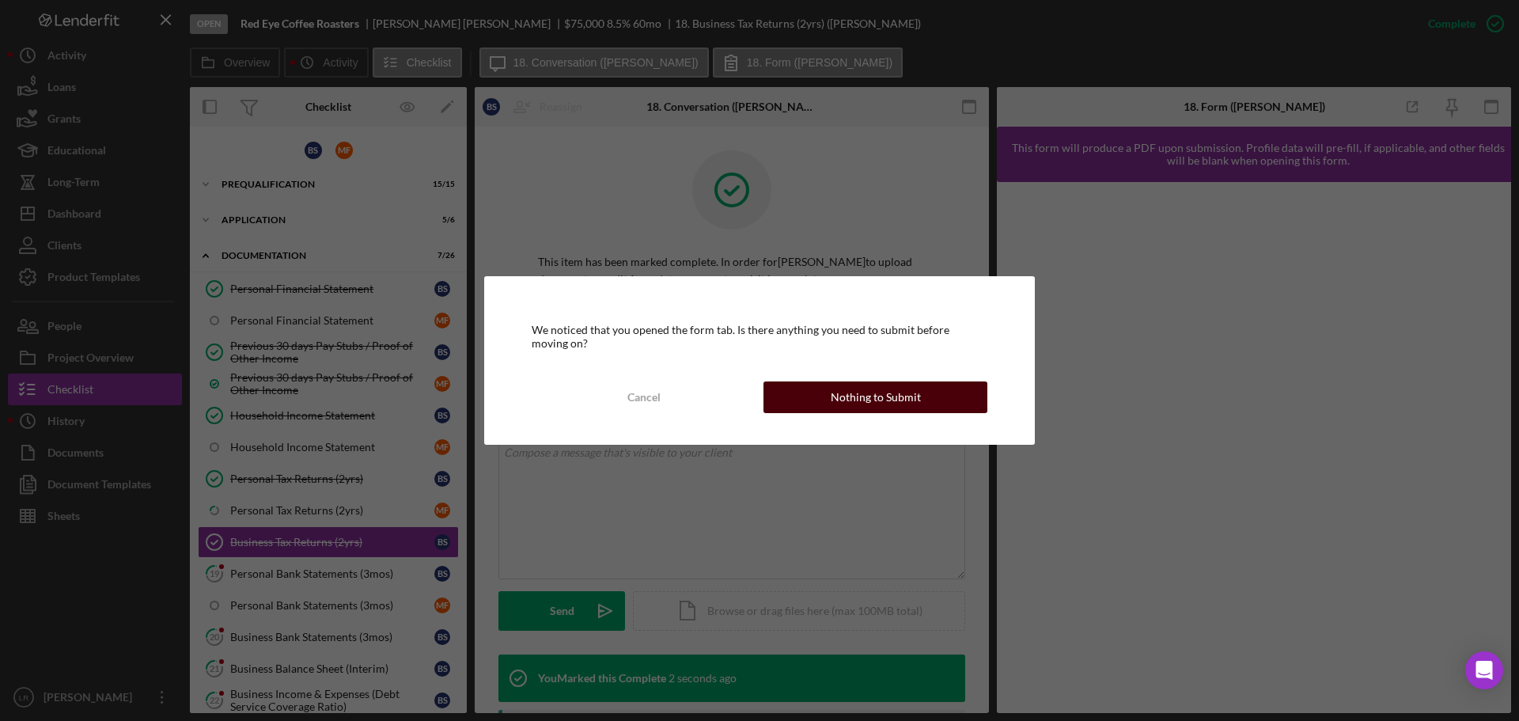
click at [861, 390] on div "Nothing to Submit" at bounding box center [875, 397] width 90 height 32
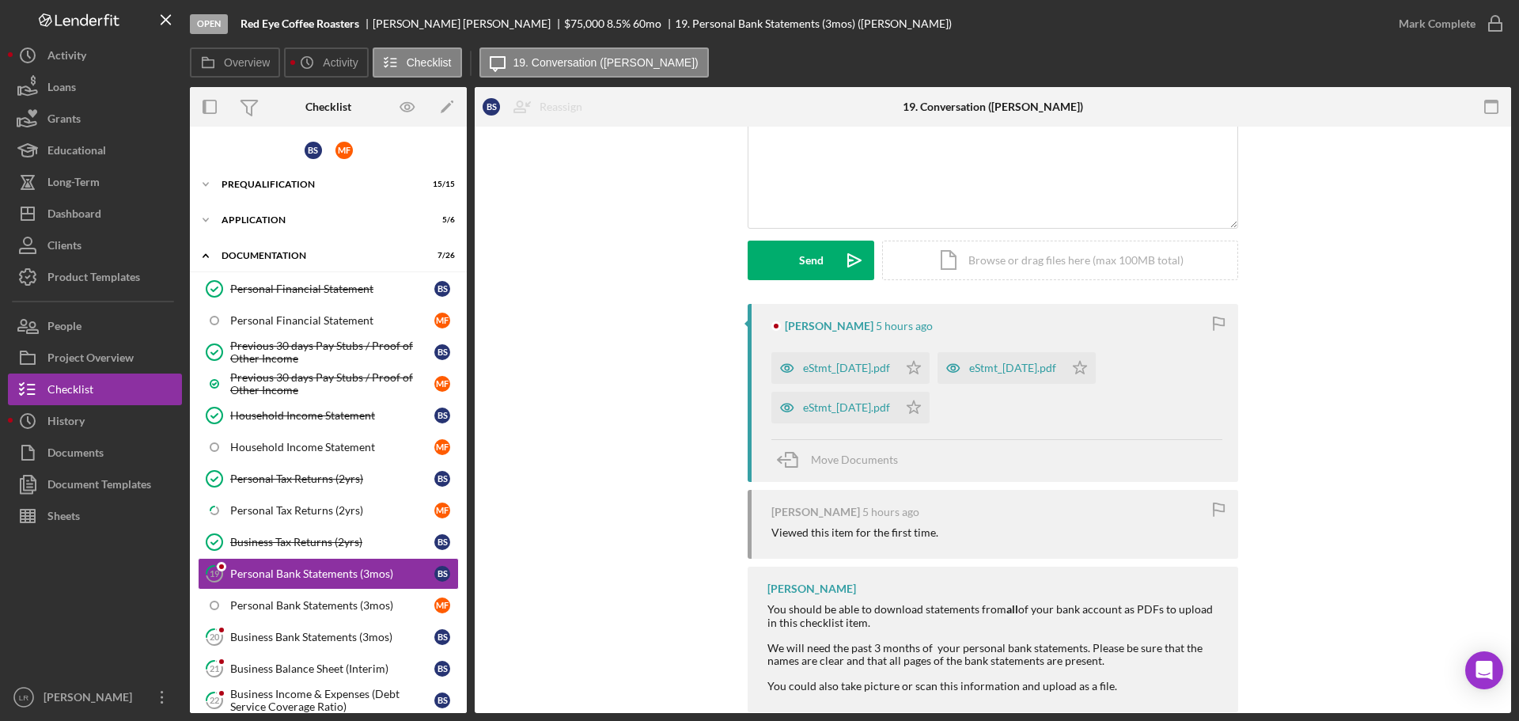
scroll to position [164, 0]
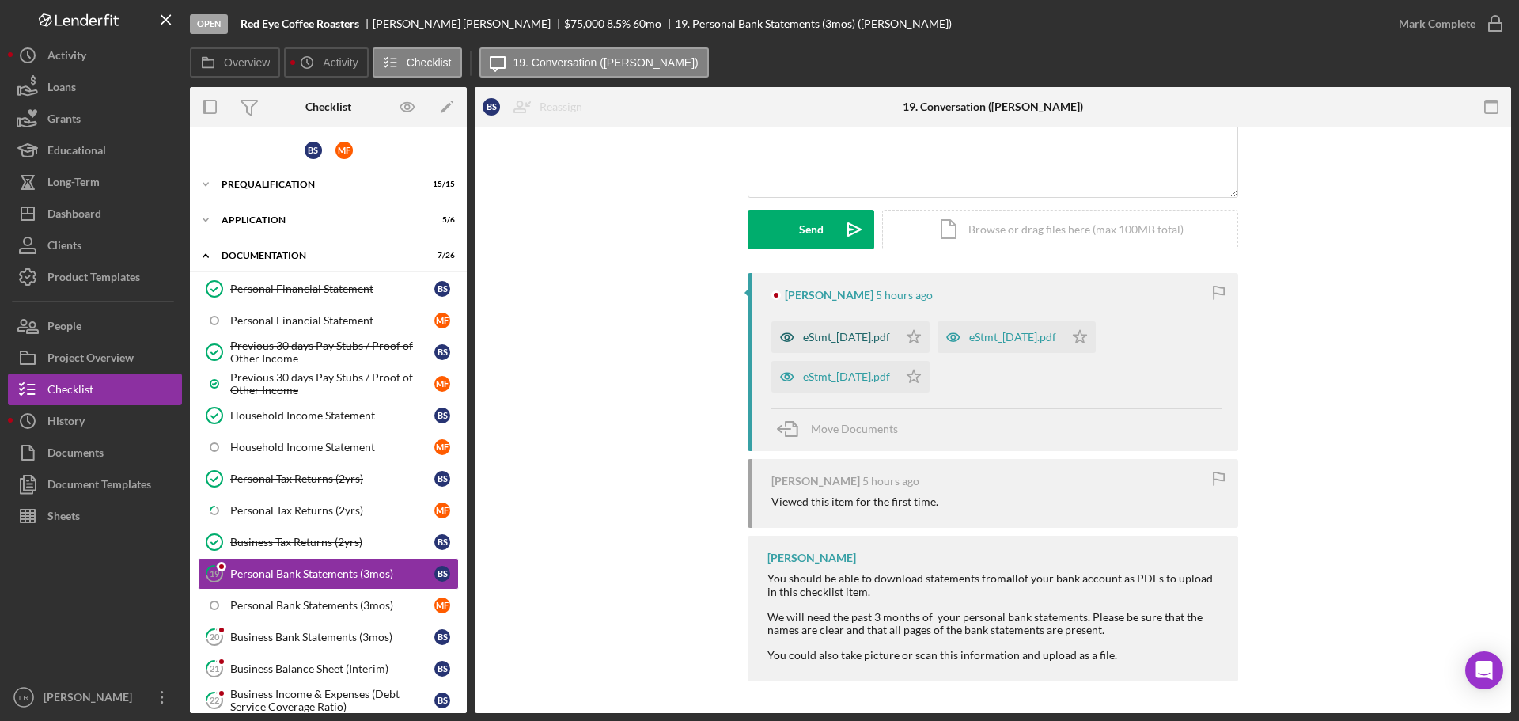
click at [839, 342] on div "eStmt_[DATE].pdf" at bounding box center [846, 337] width 87 height 13
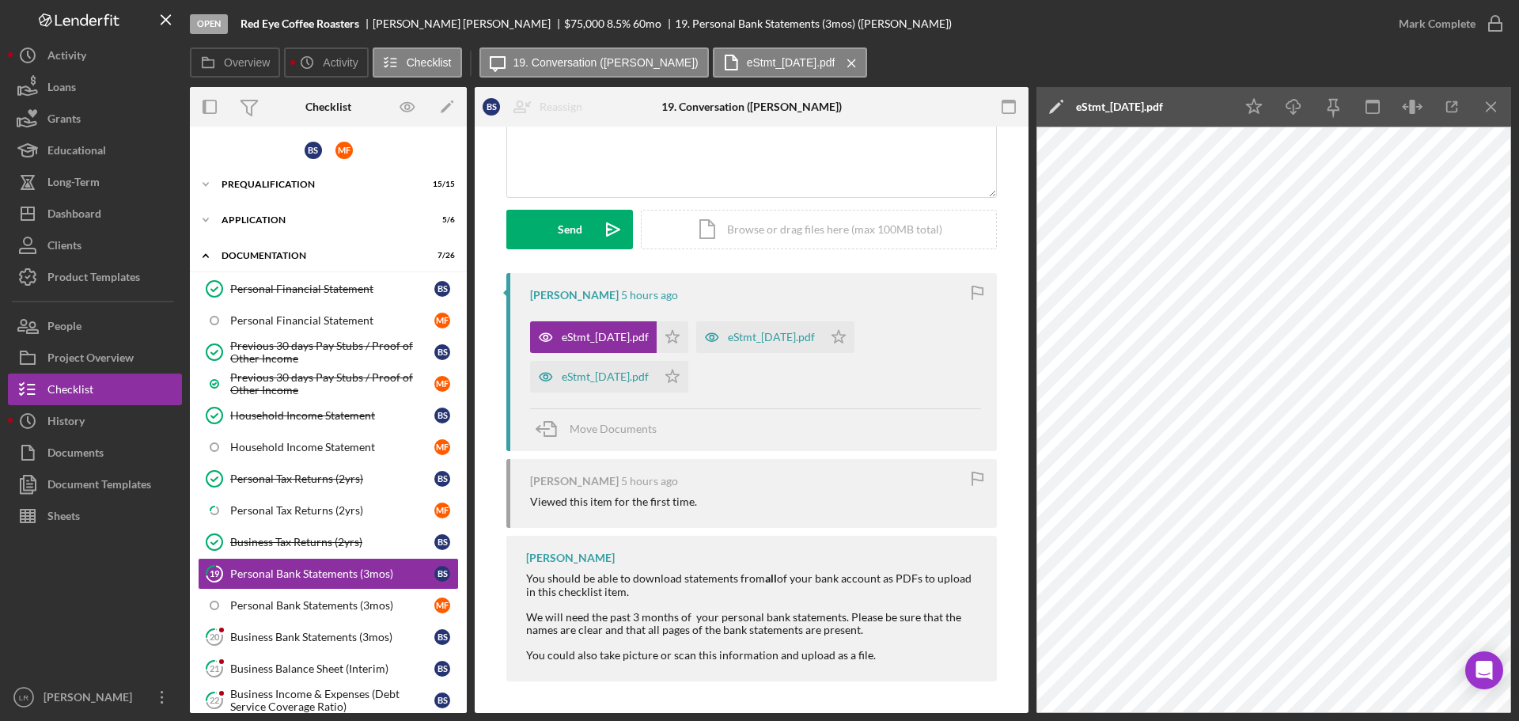
click at [1057, 103] on icon "Icon/Edit" at bounding box center [1056, 107] width 40 height 40
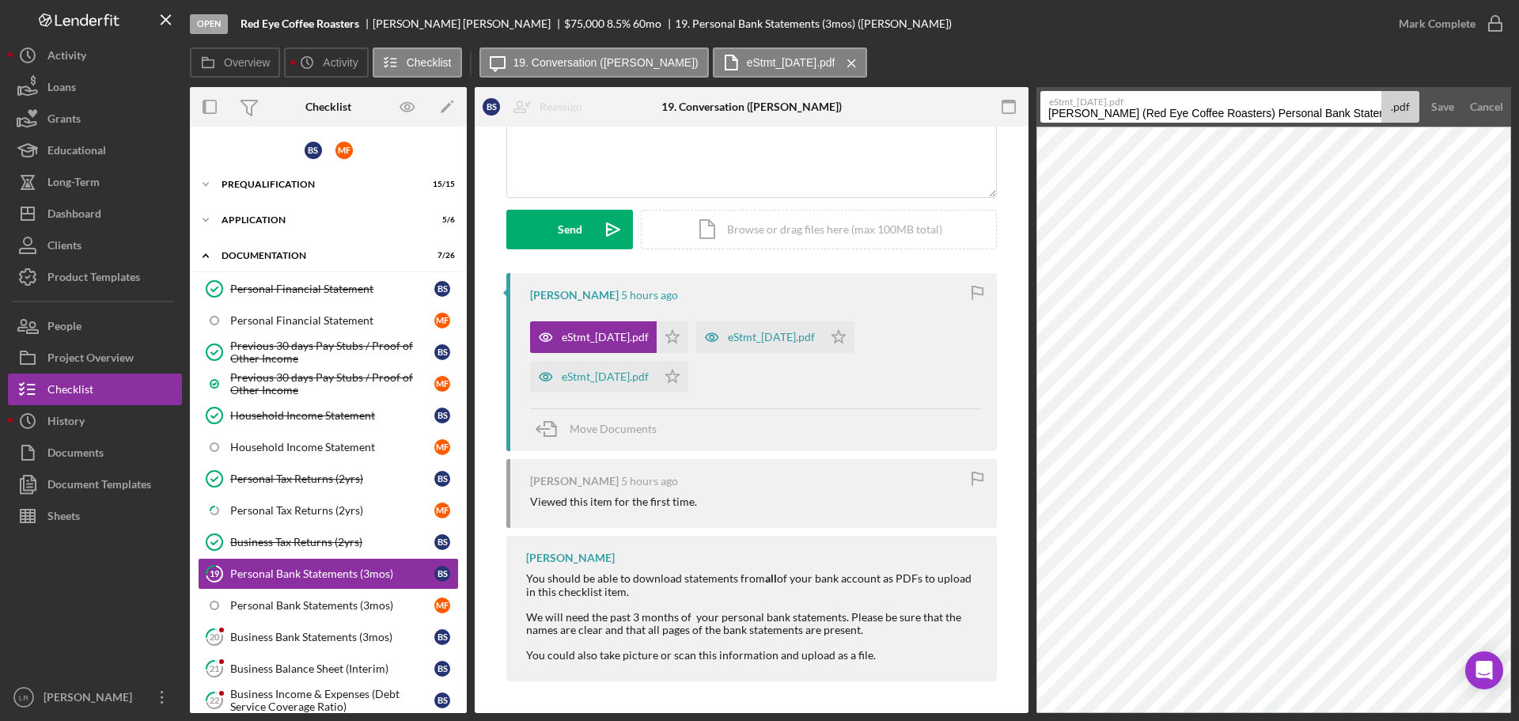
drag, startPoint x: 1286, startPoint y: 110, endPoint x: 366, endPoint y: 121, distance: 919.9
click at [366, 121] on div "Overview Internal Workflow Stage Open Icon/Dropdown Arrow Archive (can unarchiv…" at bounding box center [850, 400] width 1321 height 626
drag, startPoint x: 1175, startPoint y: 111, endPoint x: 1518, endPoint y: 122, distance: 342.6
click at [1518, 122] on div "Open Red Eye Coffee Roasters [PERSON_NAME] $75,000 $75,000 8.5 % 60 mo 19. Pers…" at bounding box center [759, 360] width 1519 height 721
type input "Personal Bank Statement - [DATE] (BS)"
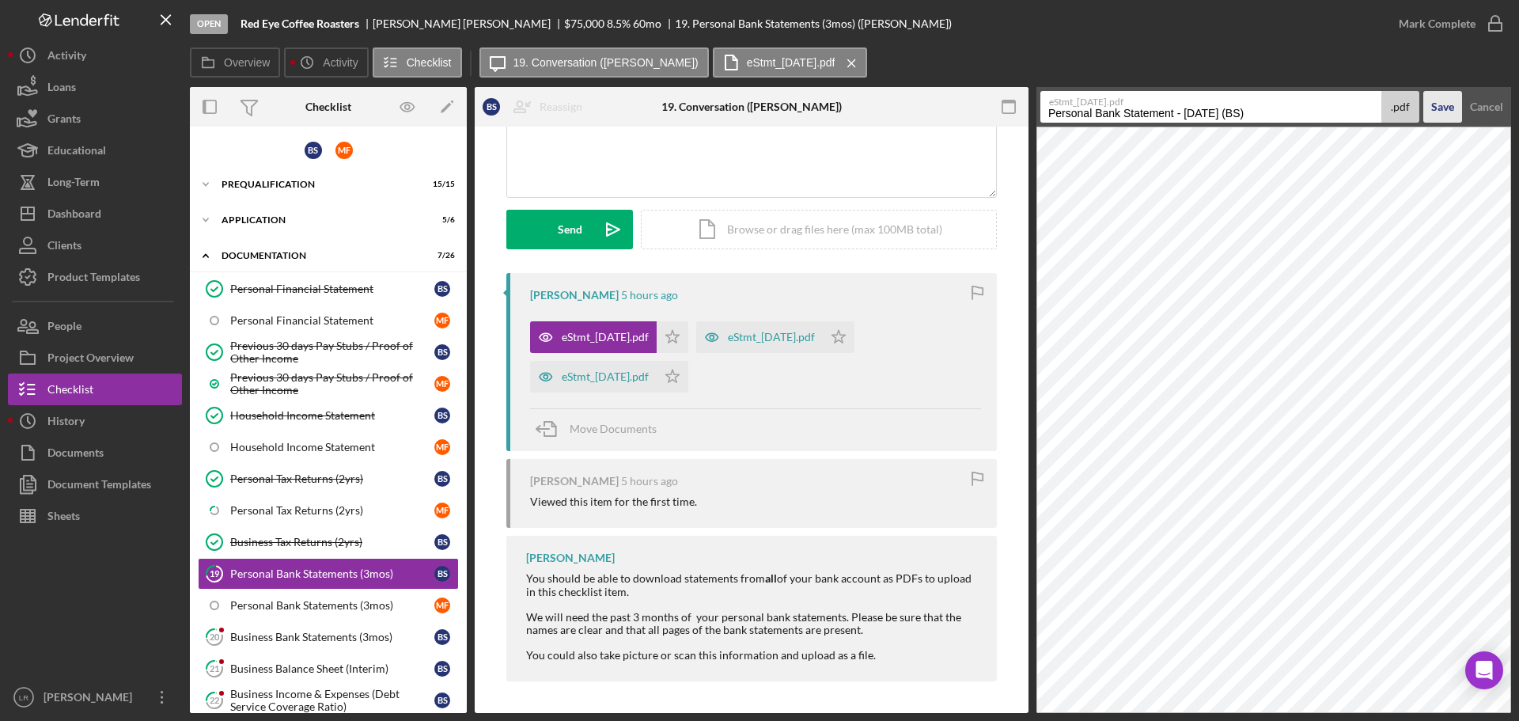
click at [1450, 109] on div "Save" at bounding box center [1442, 107] width 23 height 32
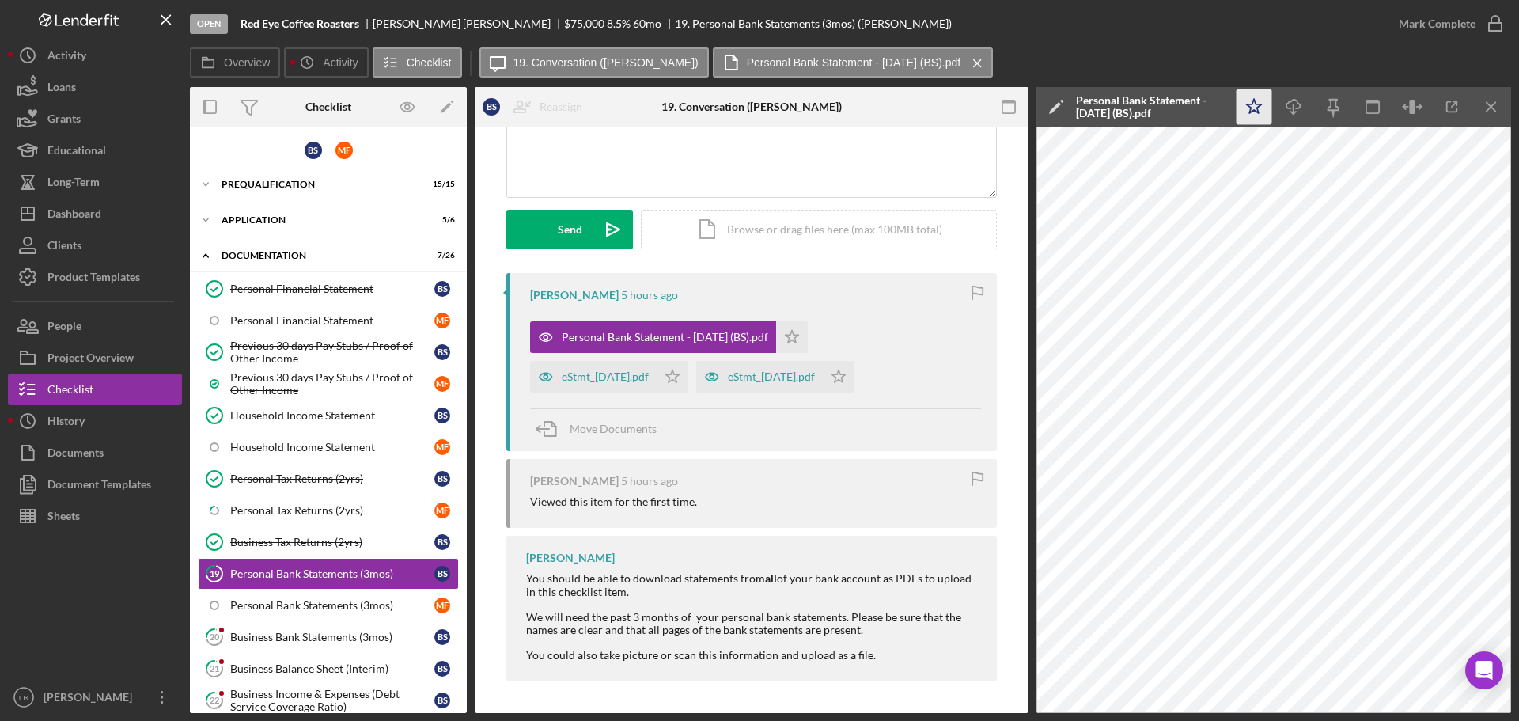
click at [1254, 107] on icon "Icon/Star" at bounding box center [1254, 107] width 36 height 36
click at [1295, 97] on icon "Icon/Download" at bounding box center [1294, 107] width 36 height 36
drag, startPoint x: 1488, startPoint y: 100, endPoint x: 1365, endPoint y: 140, distance: 129.8
click at [1485, 100] on icon "Icon/Menu Close" at bounding box center [1491, 107] width 36 height 36
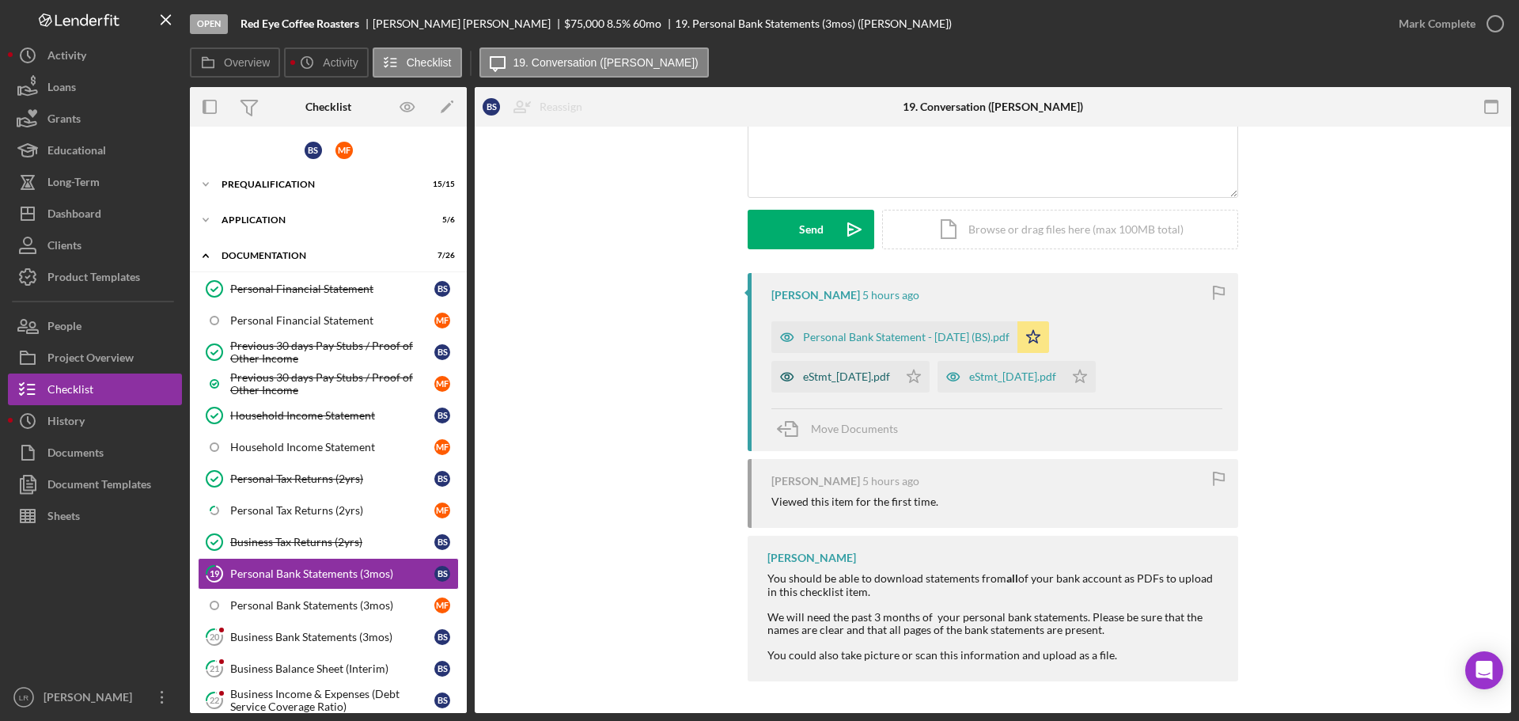
click at [828, 373] on div "eStmt_[DATE].pdf" at bounding box center [846, 376] width 87 height 13
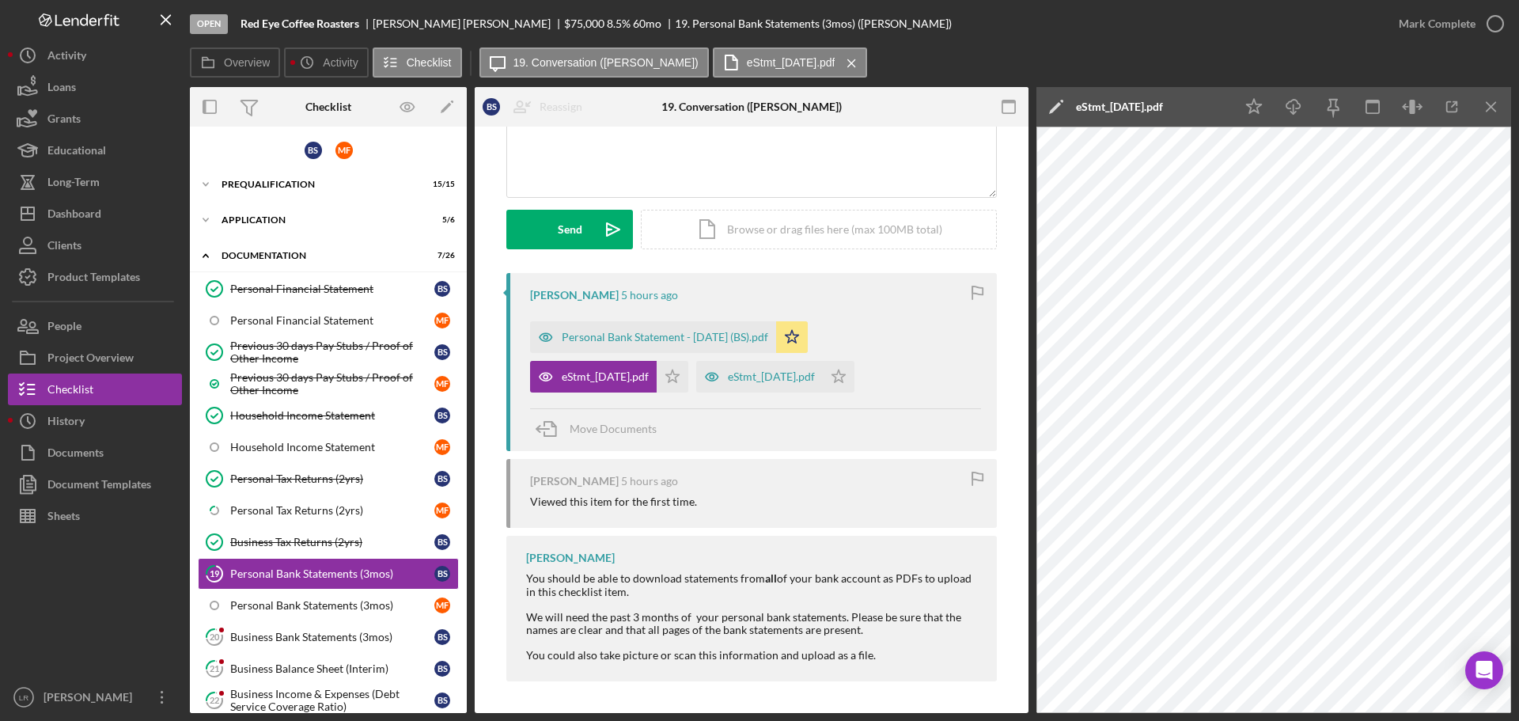
click at [1058, 94] on icon "Icon/Edit" at bounding box center [1056, 107] width 40 height 40
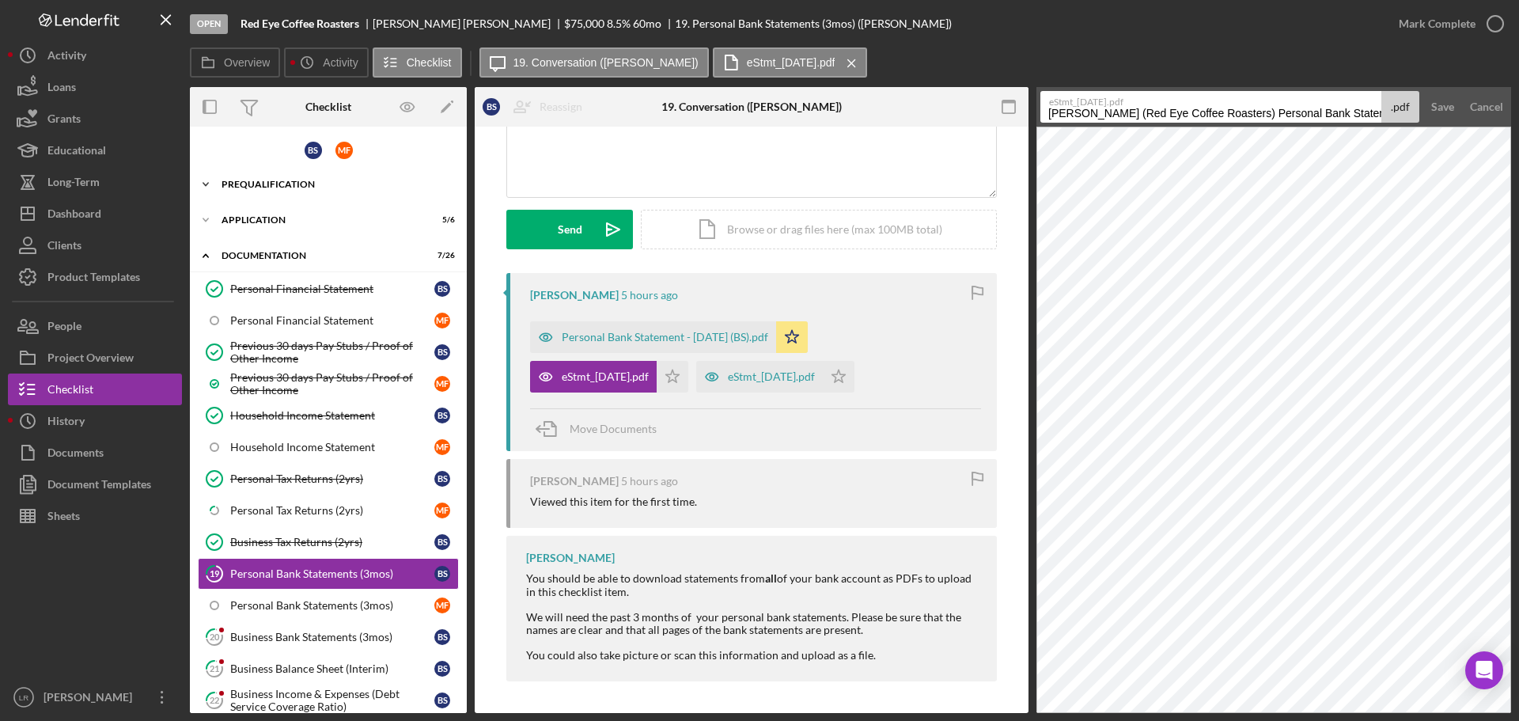
drag, startPoint x: 1286, startPoint y: 113, endPoint x: 382, endPoint y: 170, distance: 905.8
click at [382, 170] on div "Overview Internal Workflow Stage Open Icon/Dropdown Arrow Archive (can unarchiv…" at bounding box center [850, 400] width 1321 height 626
drag, startPoint x: 1174, startPoint y: 112, endPoint x: 1518, endPoint y: 52, distance: 349.2
click at [1518, 52] on div "Open Red Eye Coffee Roasters [PERSON_NAME] $75,000 $75,000 8.5 % 60 mo 19. Pers…" at bounding box center [759, 360] width 1519 height 721
type input "Personal Bank Statement - Aug (BS)"
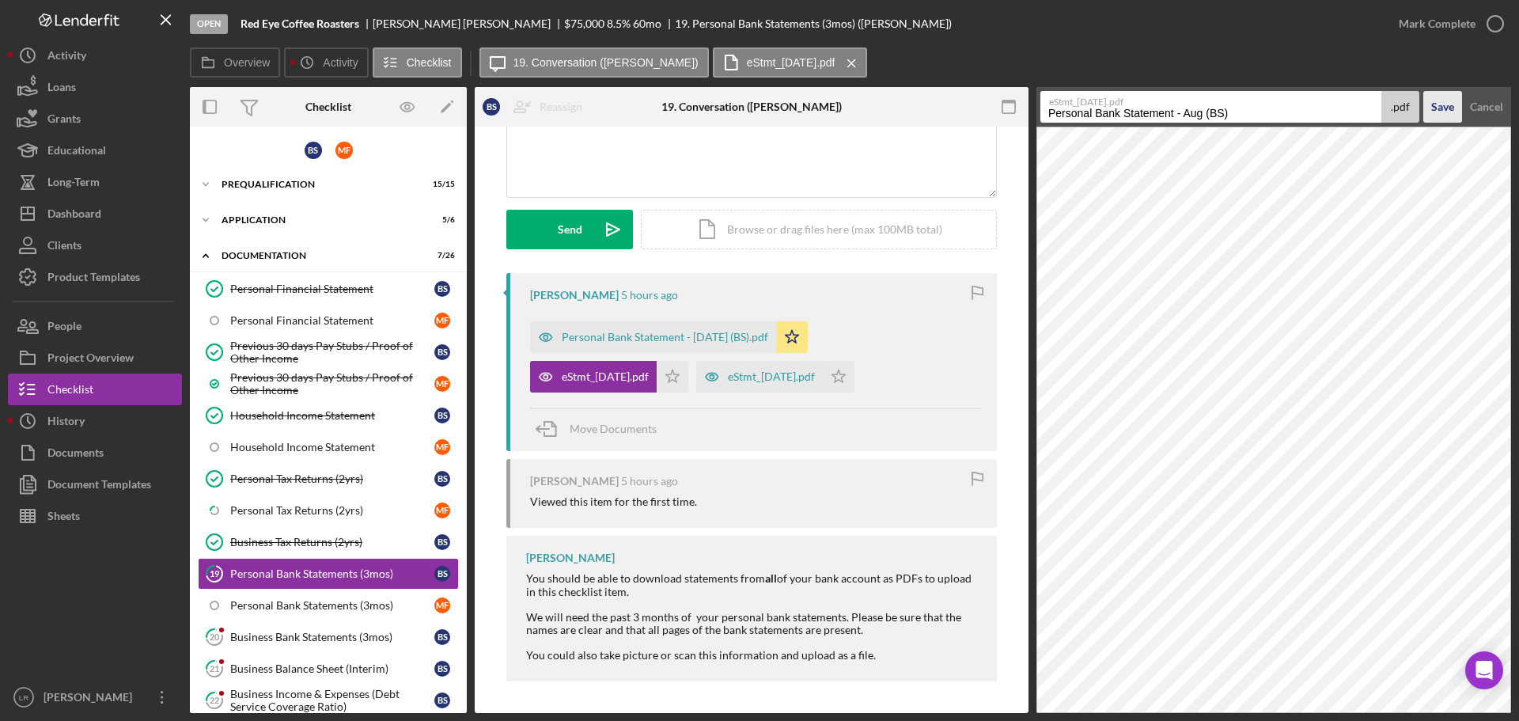
click at [1454, 112] on button "Save" at bounding box center [1442, 107] width 39 height 32
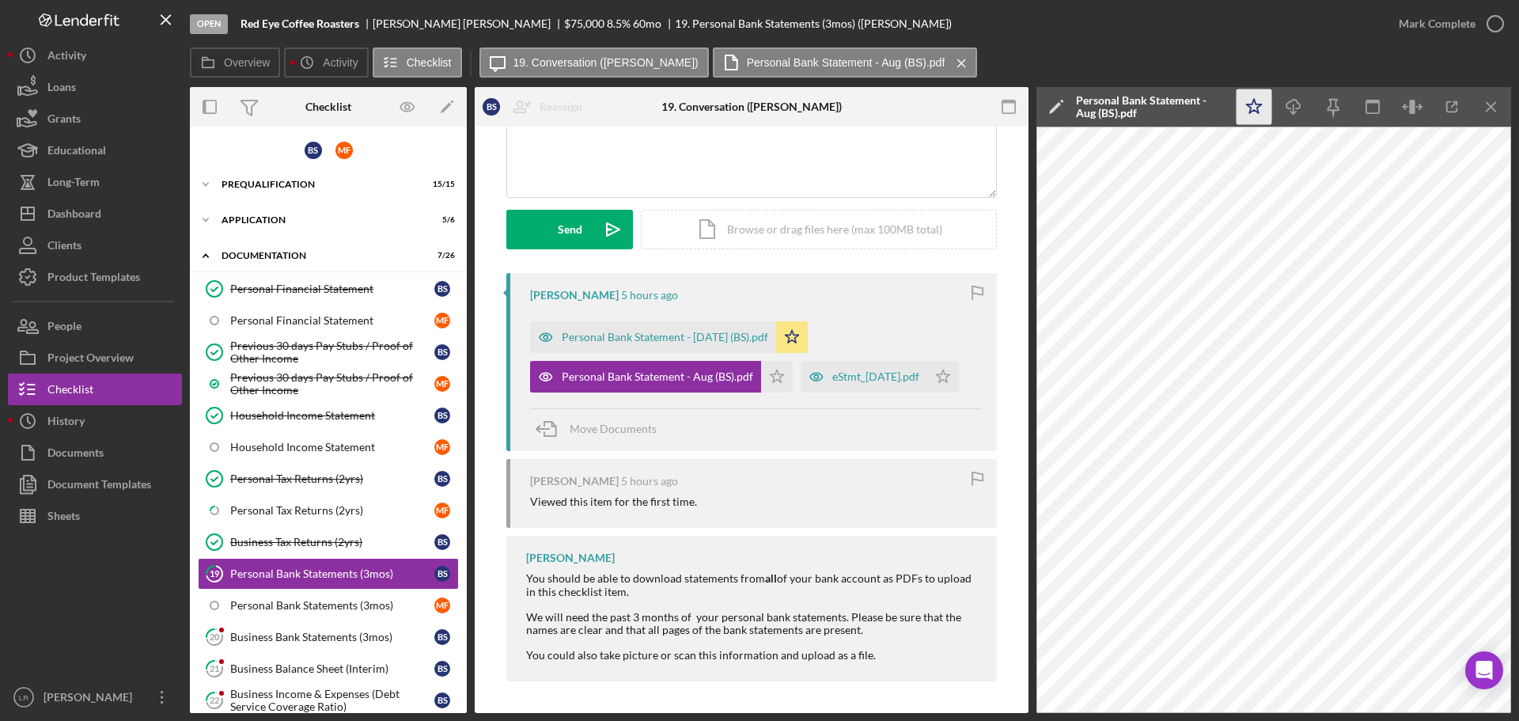
click at [1265, 104] on icon "Icon/Star" at bounding box center [1254, 107] width 36 height 36
click at [1301, 105] on icon "Icon/Download" at bounding box center [1294, 107] width 36 height 36
click at [832, 383] on div "eStmt_[DATE].pdf" at bounding box center [875, 376] width 87 height 13
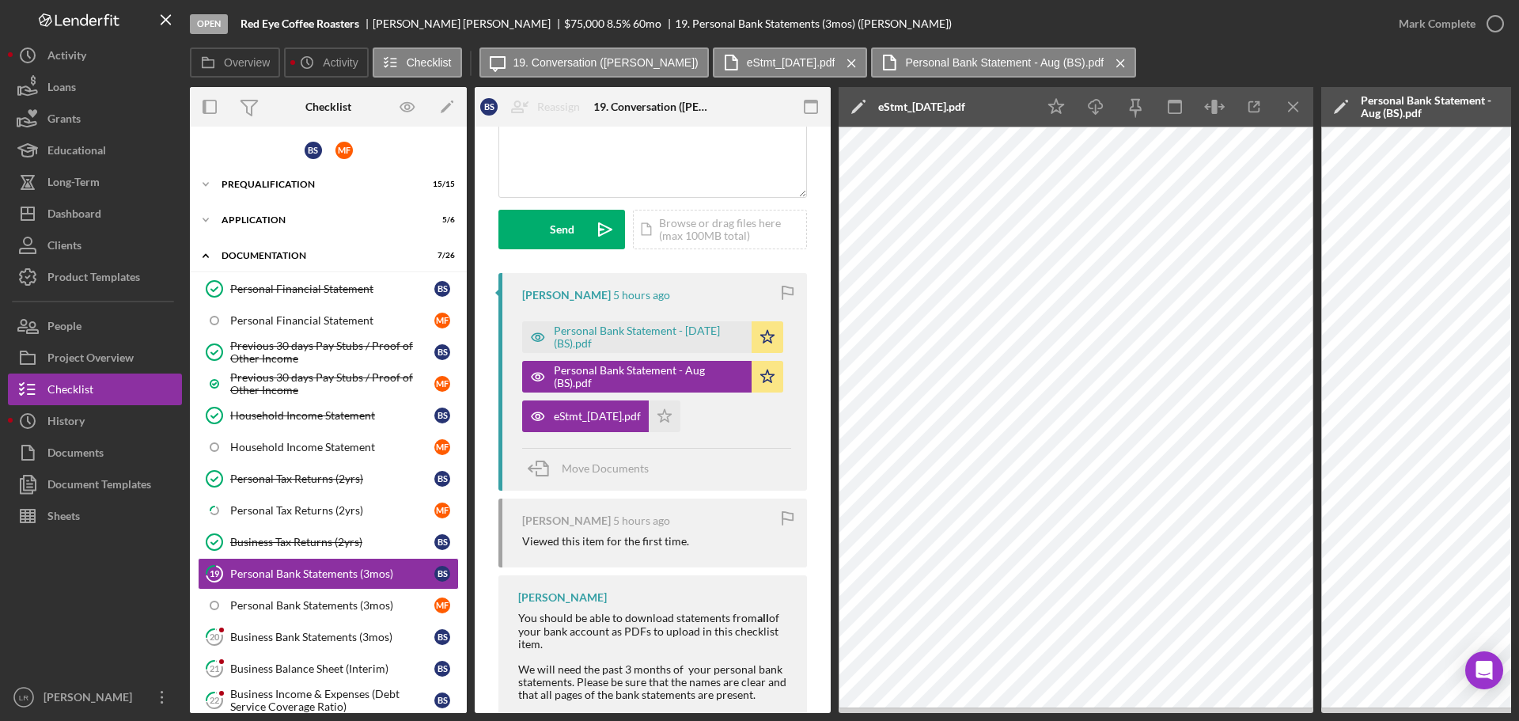
click at [849, 110] on icon "Icon/Edit" at bounding box center [858, 107] width 40 height 40
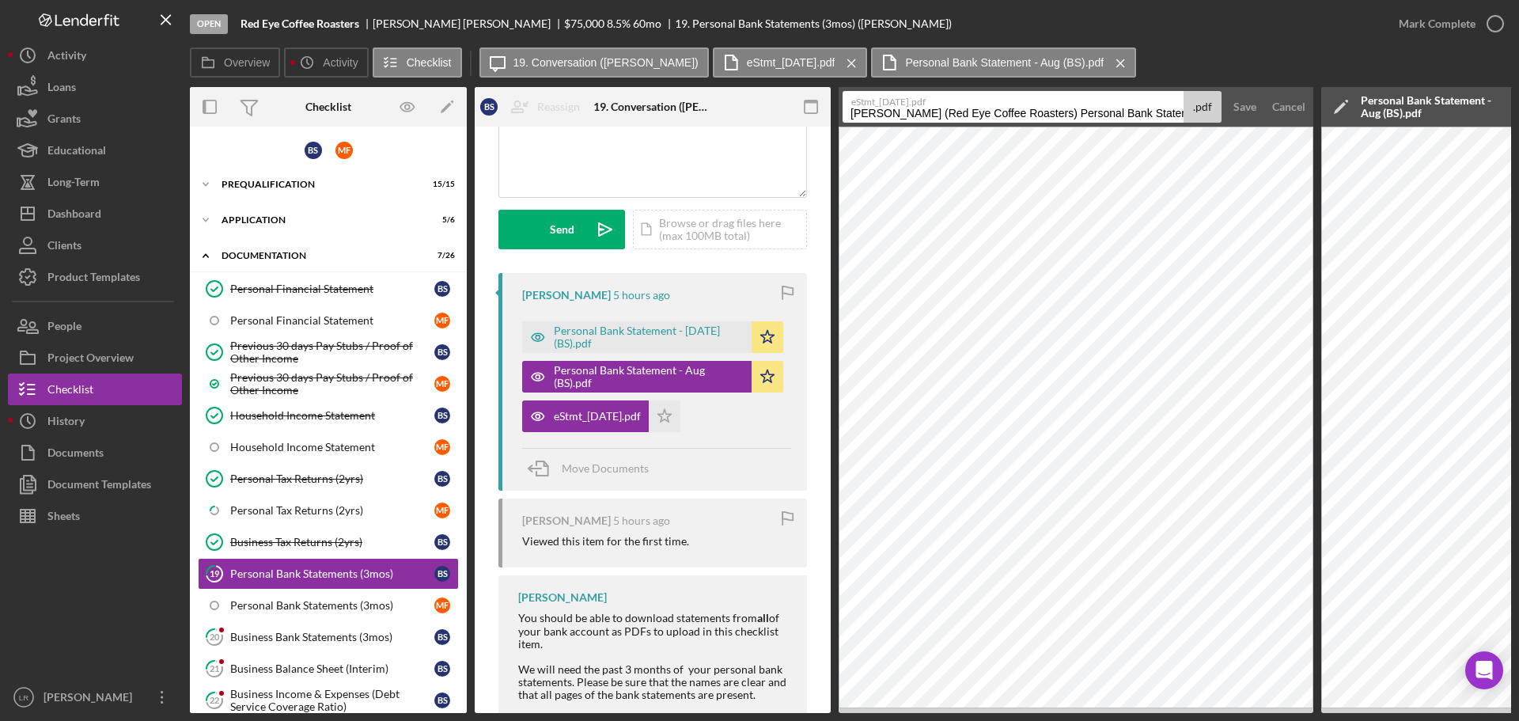
drag, startPoint x: 1089, startPoint y: 112, endPoint x: 586, endPoint y: 126, distance: 503.2
click at [586, 126] on div "Overview Internal Workflow Stage Open Icon/Dropdown Arrow Archive (can unarchiv…" at bounding box center [850, 400] width 1321 height 626
drag, startPoint x: 975, startPoint y: 114, endPoint x: 1340, endPoint y: 96, distance: 365.0
click at [1339, 98] on div "Overview Internal Workflow Stage Open Icon/Dropdown Arrow Archive (can unarchiv…" at bounding box center [850, 400] width 1321 height 626
type input "Personal Bank Statement - Sep (BS)"
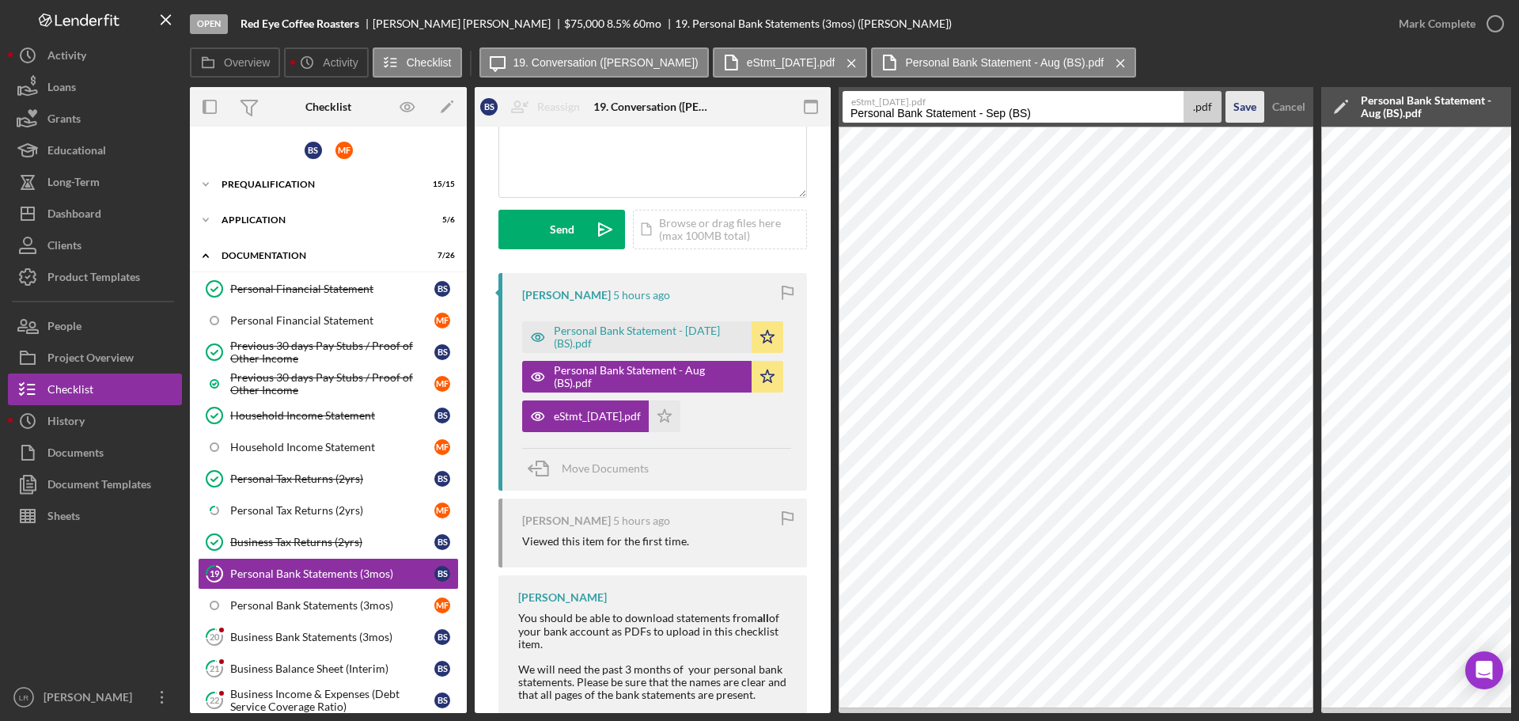
click at [1244, 105] on div "Save" at bounding box center [1244, 107] width 23 height 32
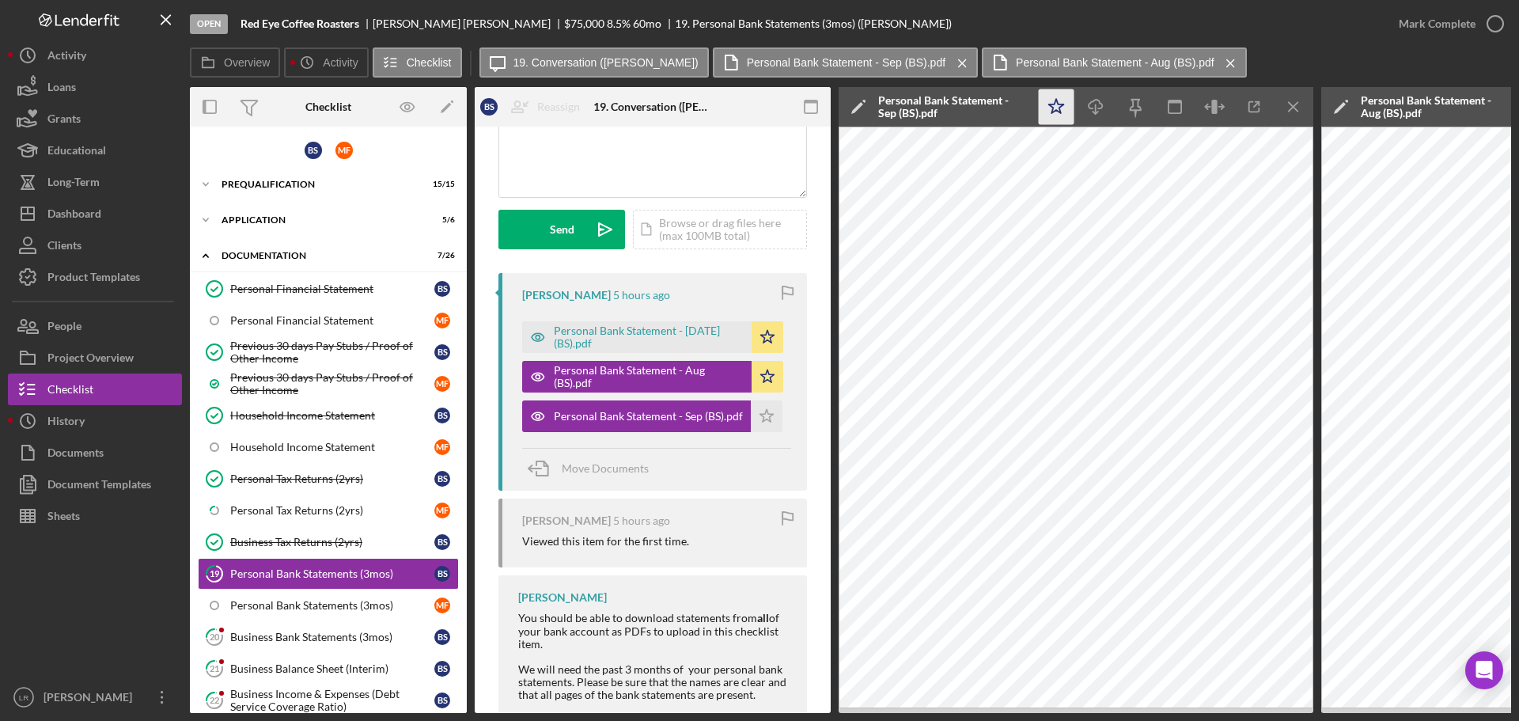
click at [1047, 107] on icon "Icon/Star" at bounding box center [1056, 107] width 36 height 36
click at [1102, 105] on icon "button" at bounding box center [1094, 104] width 13 height 9
click at [1363, 51] on div "Overview Icon/History Activity Checklist Icon/Message 19. Conversation ([PERSON…" at bounding box center [850, 63] width 1321 height 32
click at [1290, 100] on icon "Icon/Menu Close" at bounding box center [1294, 107] width 36 height 36
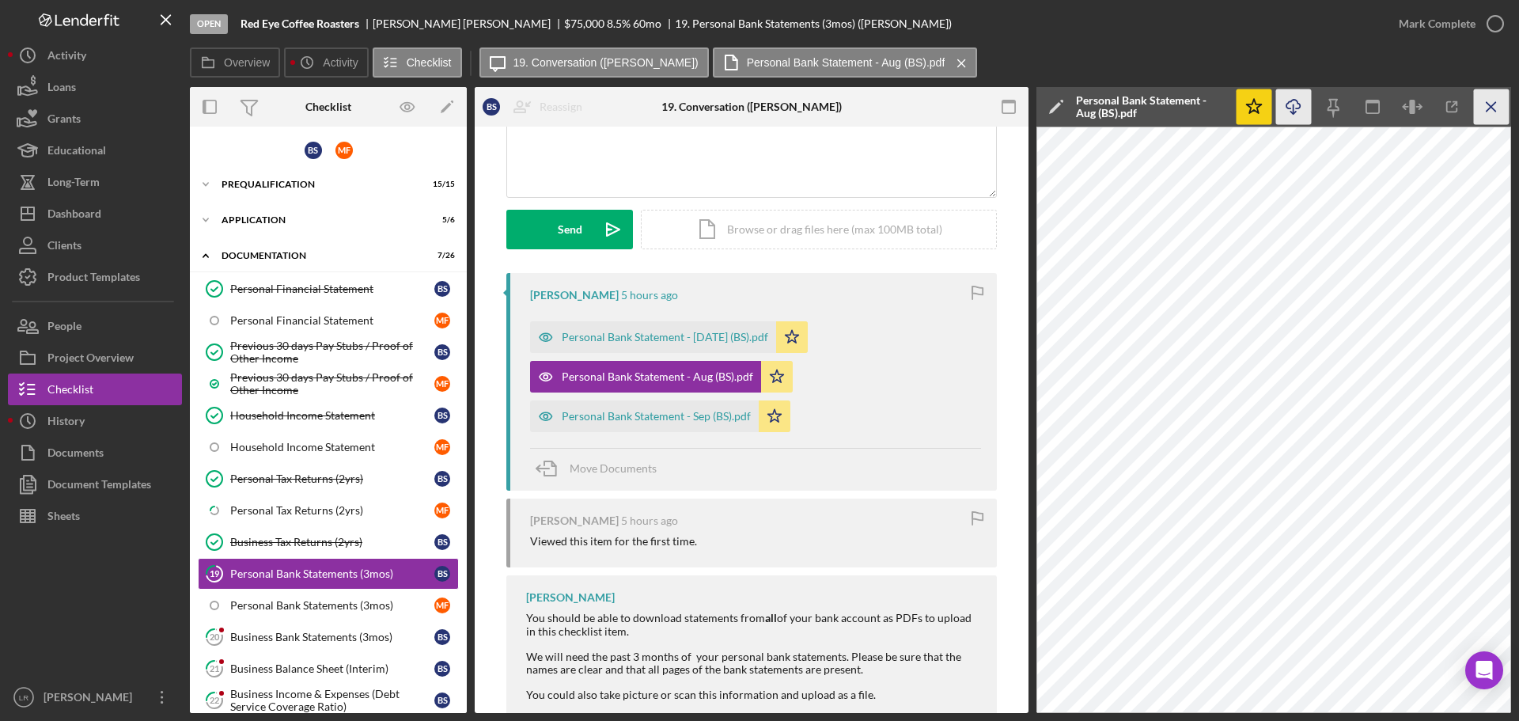
click at [1490, 104] on icon "Icon/Menu Close" at bounding box center [1491, 107] width 36 height 36
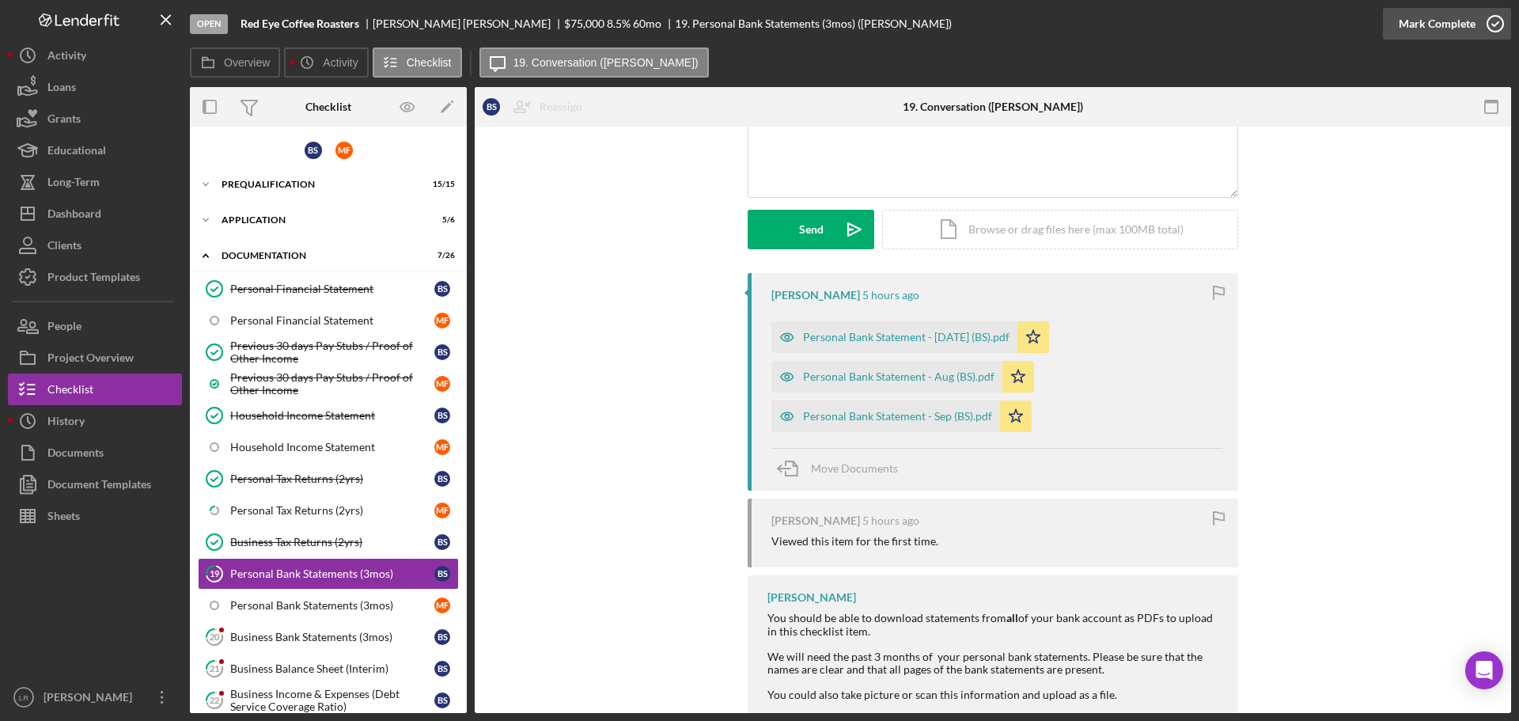
click at [1487, 21] on icon "button" at bounding box center [1495, 24] width 40 height 40
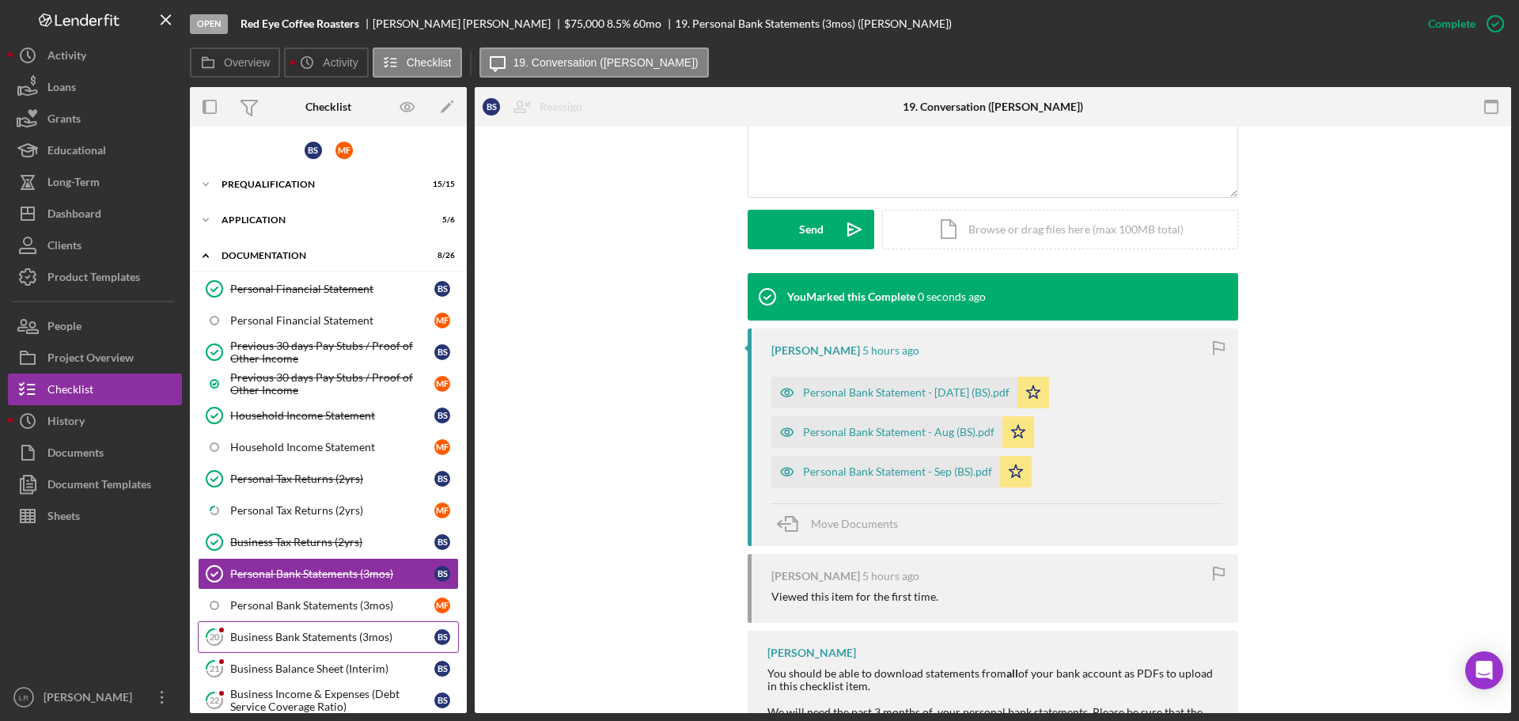
click at [309, 637] on div "Business Bank Statements (3mos)" at bounding box center [332, 636] width 204 height 13
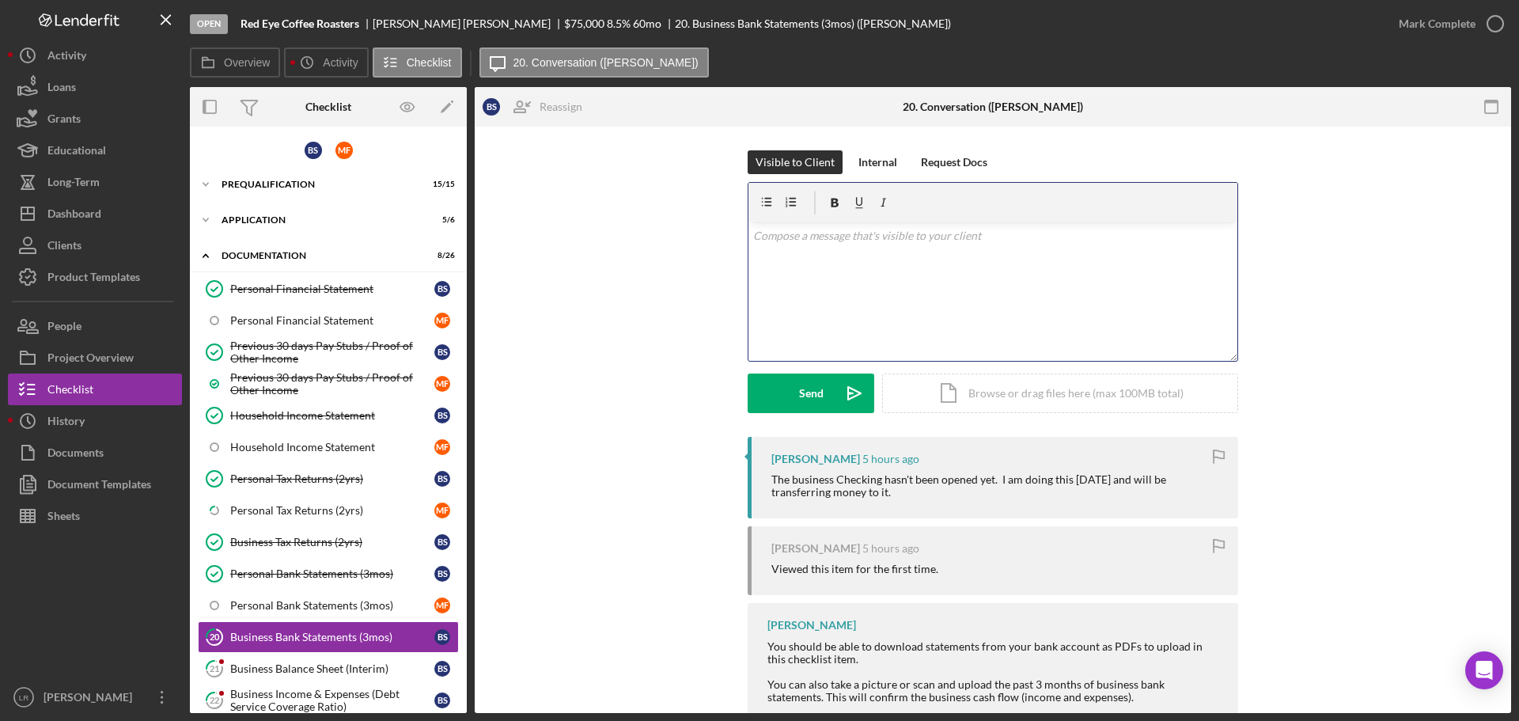
click at [976, 263] on div "v Color teal Color pink Remove color Add row above Add row below Add column bef…" at bounding box center [992, 291] width 489 height 138
click at [820, 391] on button "Send Icon/icon-invite-send" at bounding box center [810, 393] width 127 height 40
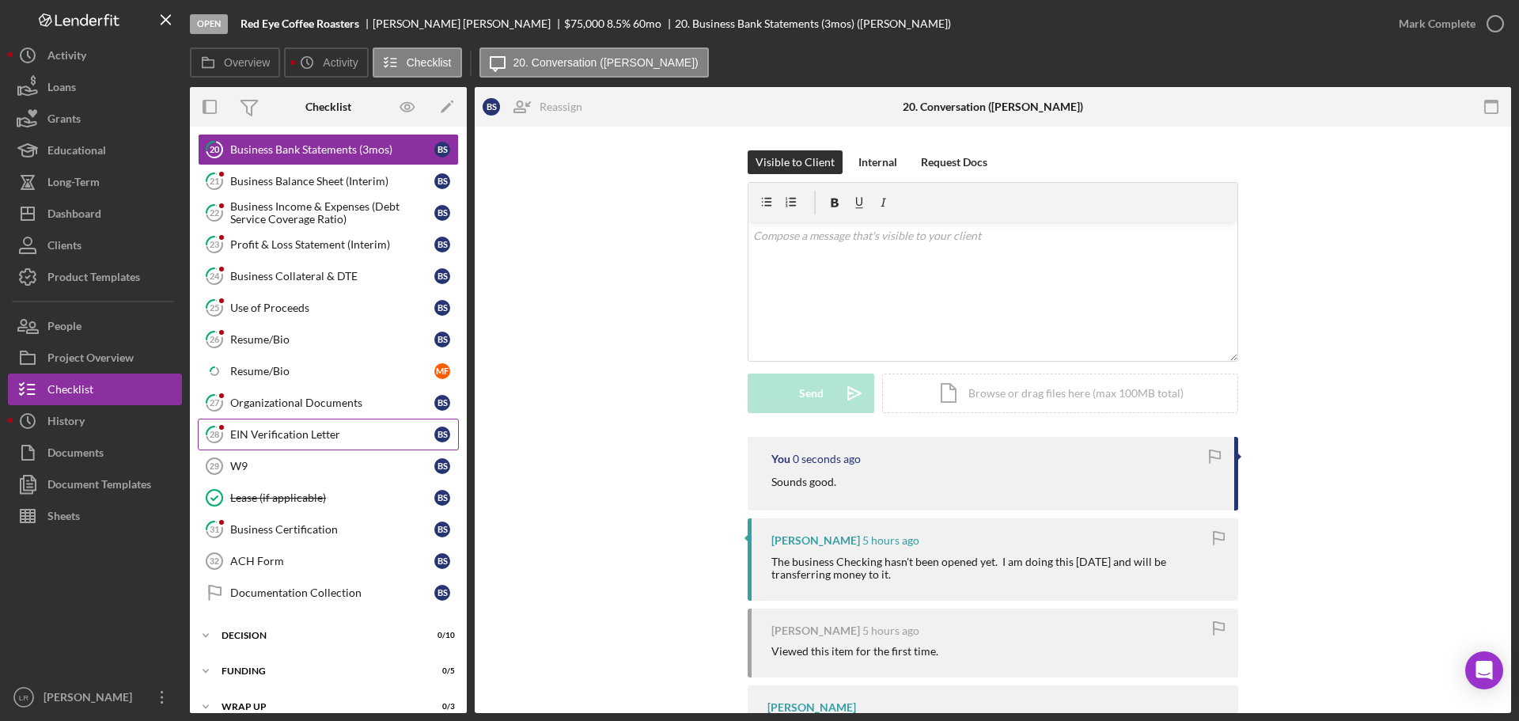
scroll to position [462, 0]
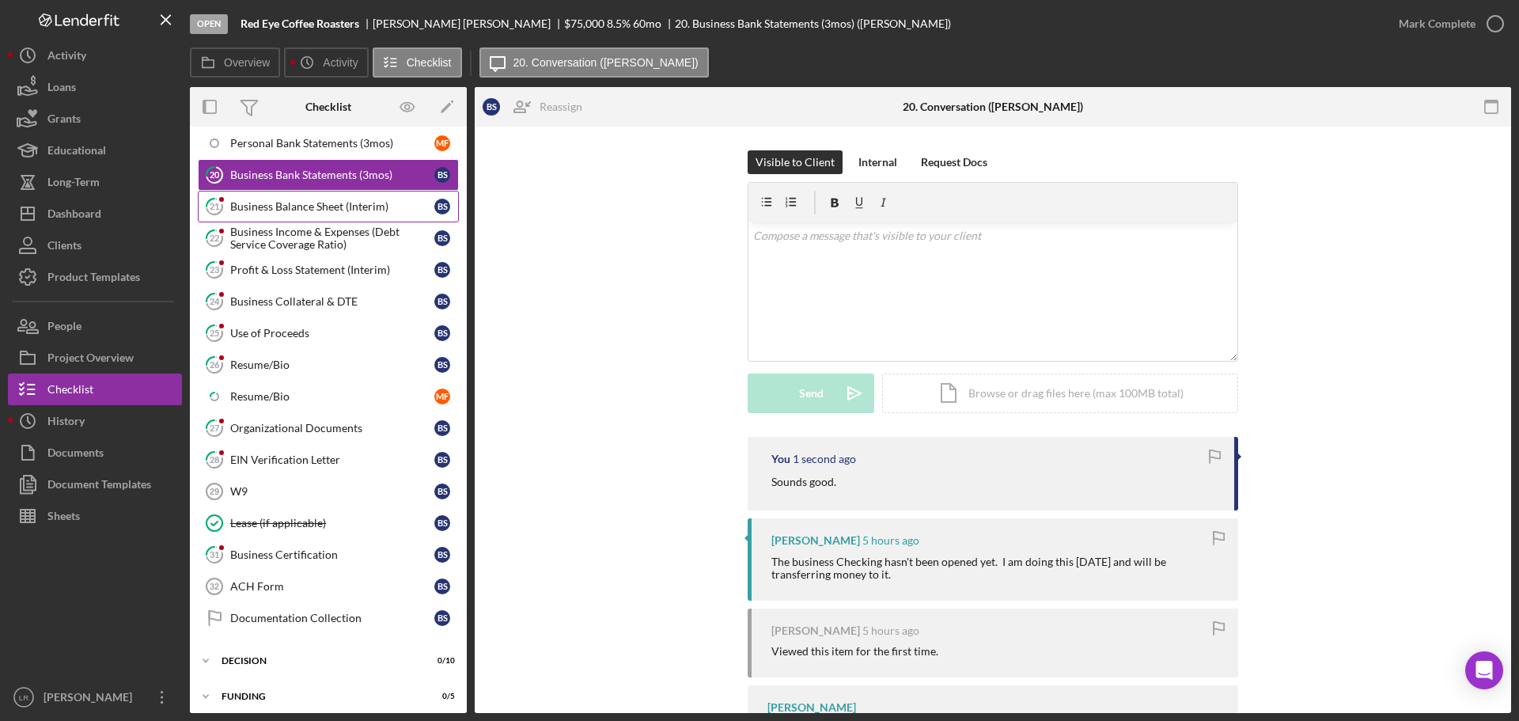
click at [296, 205] on div "Business Balance Sheet (Interim)" at bounding box center [332, 206] width 204 height 13
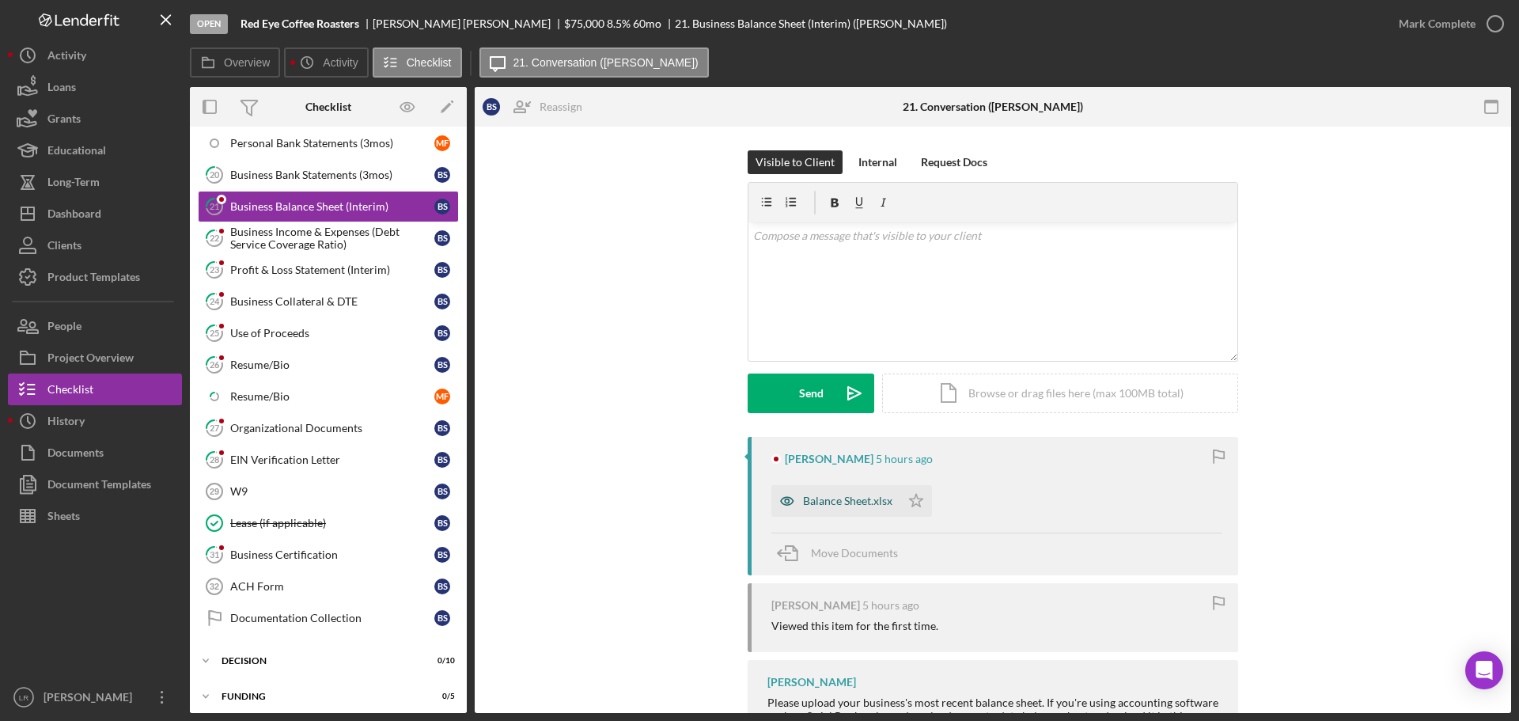
click at [850, 492] on div "Balance Sheet.xlsx" at bounding box center [835, 501] width 129 height 32
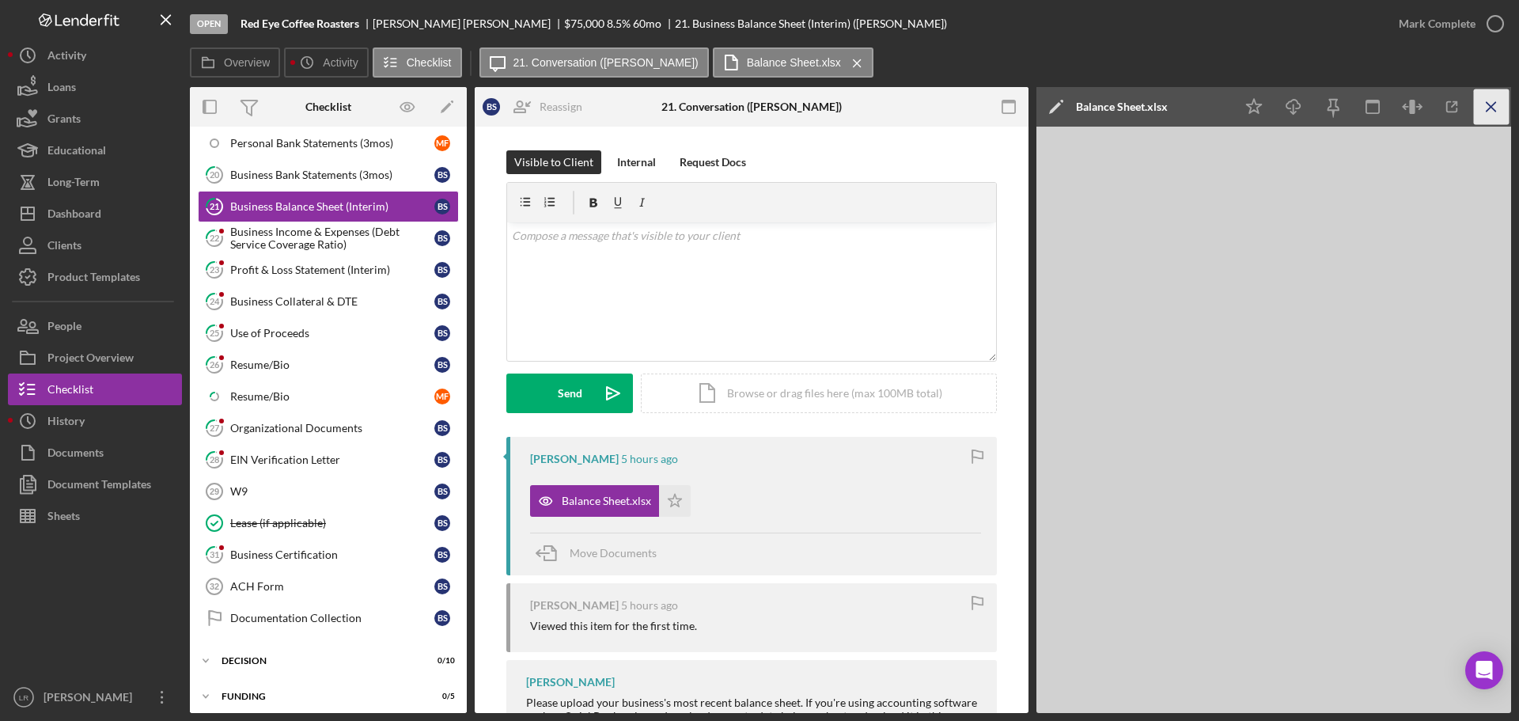
click at [1488, 111] on icon "Icon/Menu Close" at bounding box center [1491, 107] width 36 height 36
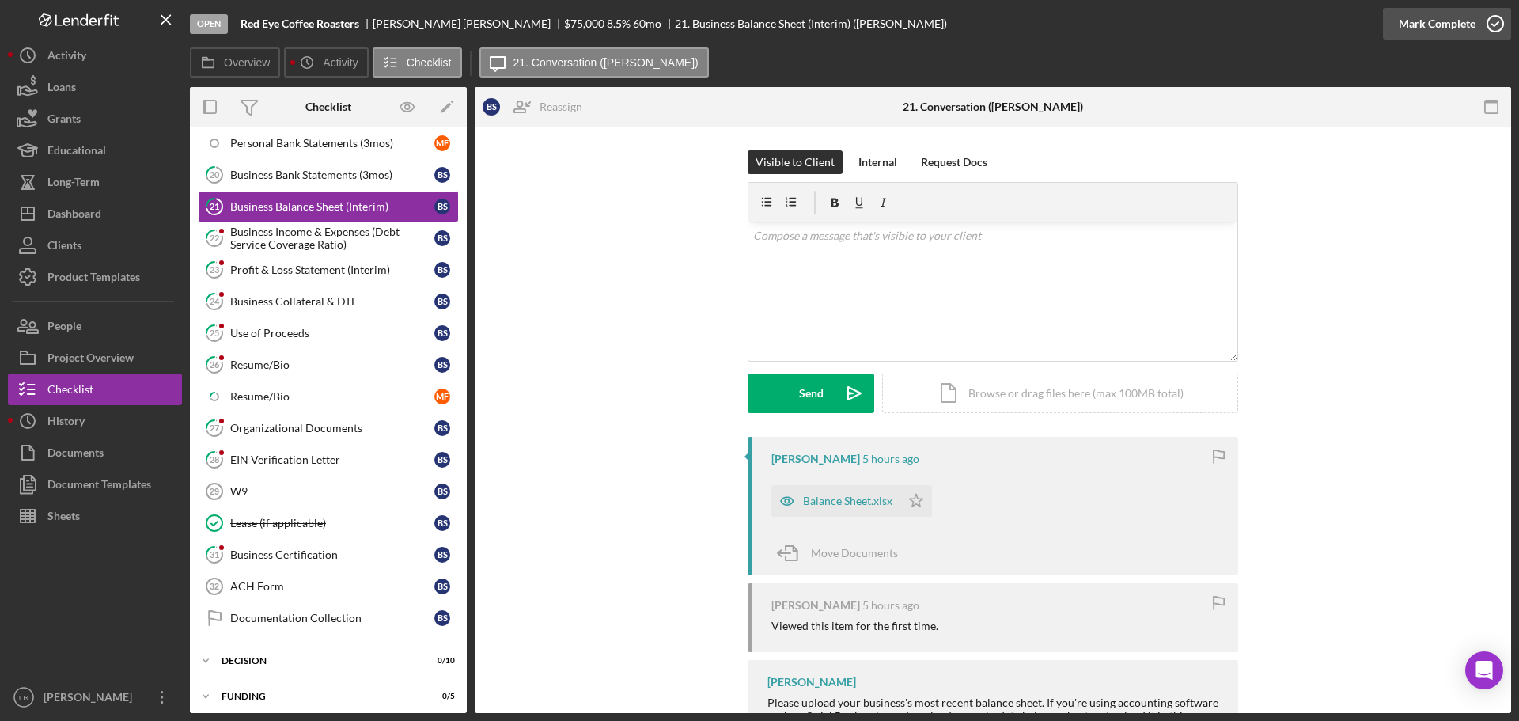
click at [1414, 25] on div "Mark Complete" at bounding box center [1436, 24] width 77 height 32
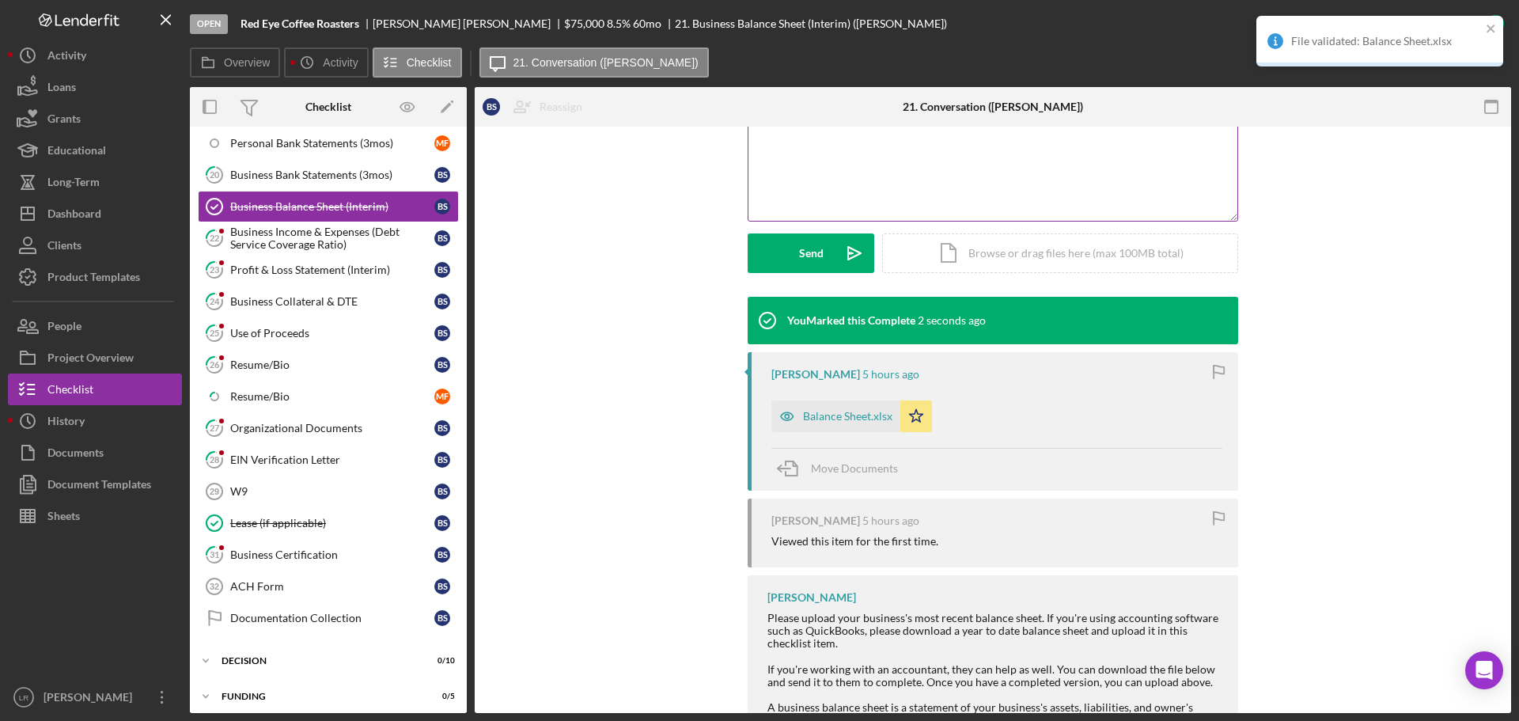
scroll to position [395, 0]
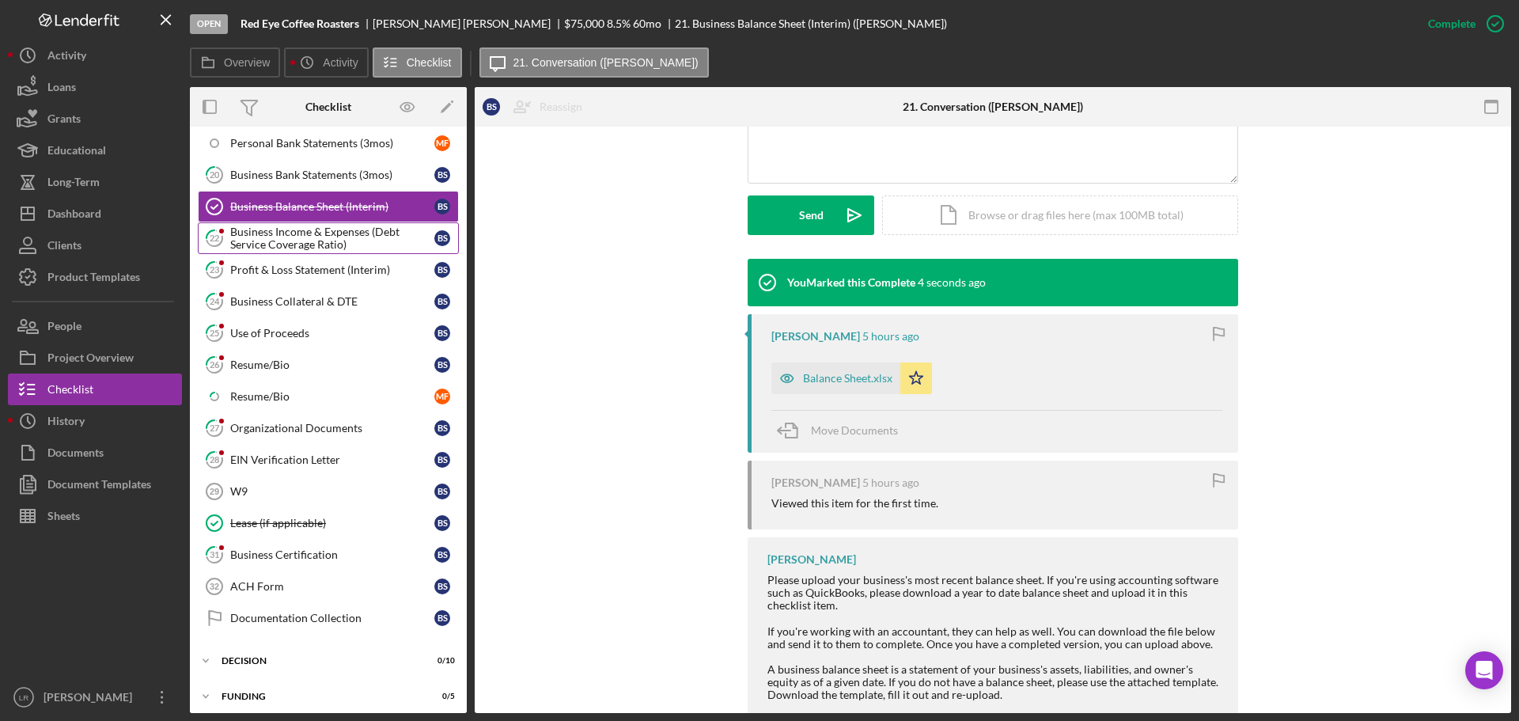
click at [264, 236] on div "Business Income & Expenses (Debt Service Coverage Ratio)" at bounding box center [332, 237] width 204 height 25
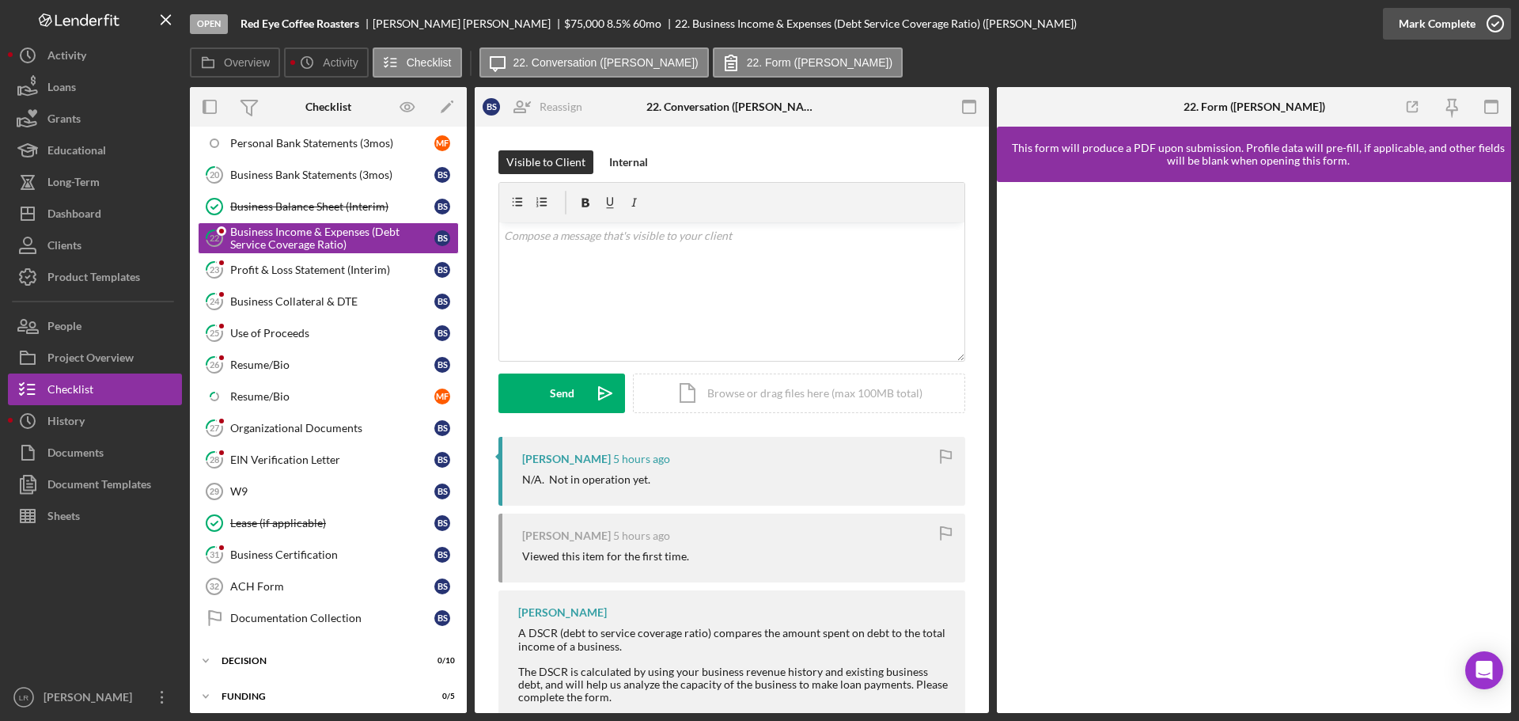
click at [1475, 20] on icon "button" at bounding box center [1495, 24] width 40 height 40
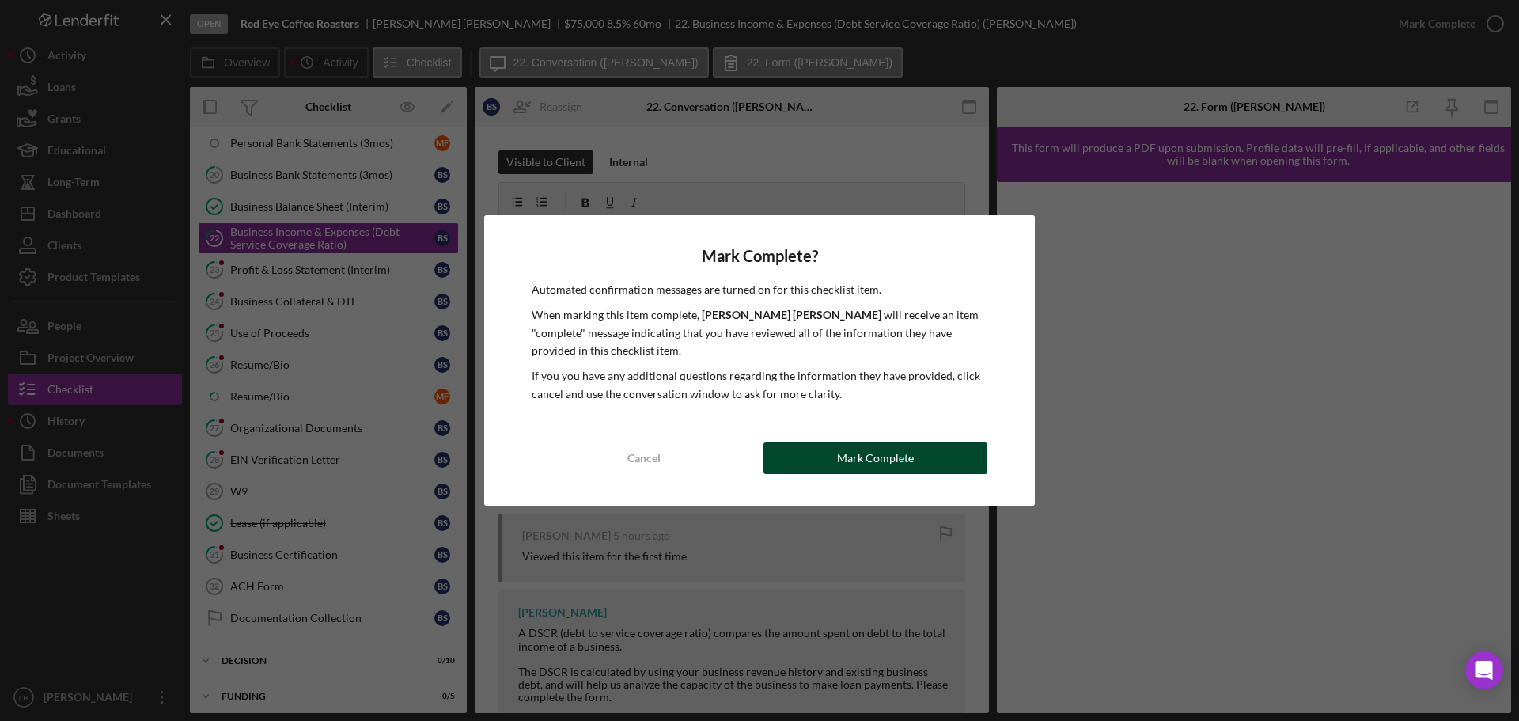
click at [832, 448] on button "Mark Complete" at bounding box center [875, 458] width 224 height 32
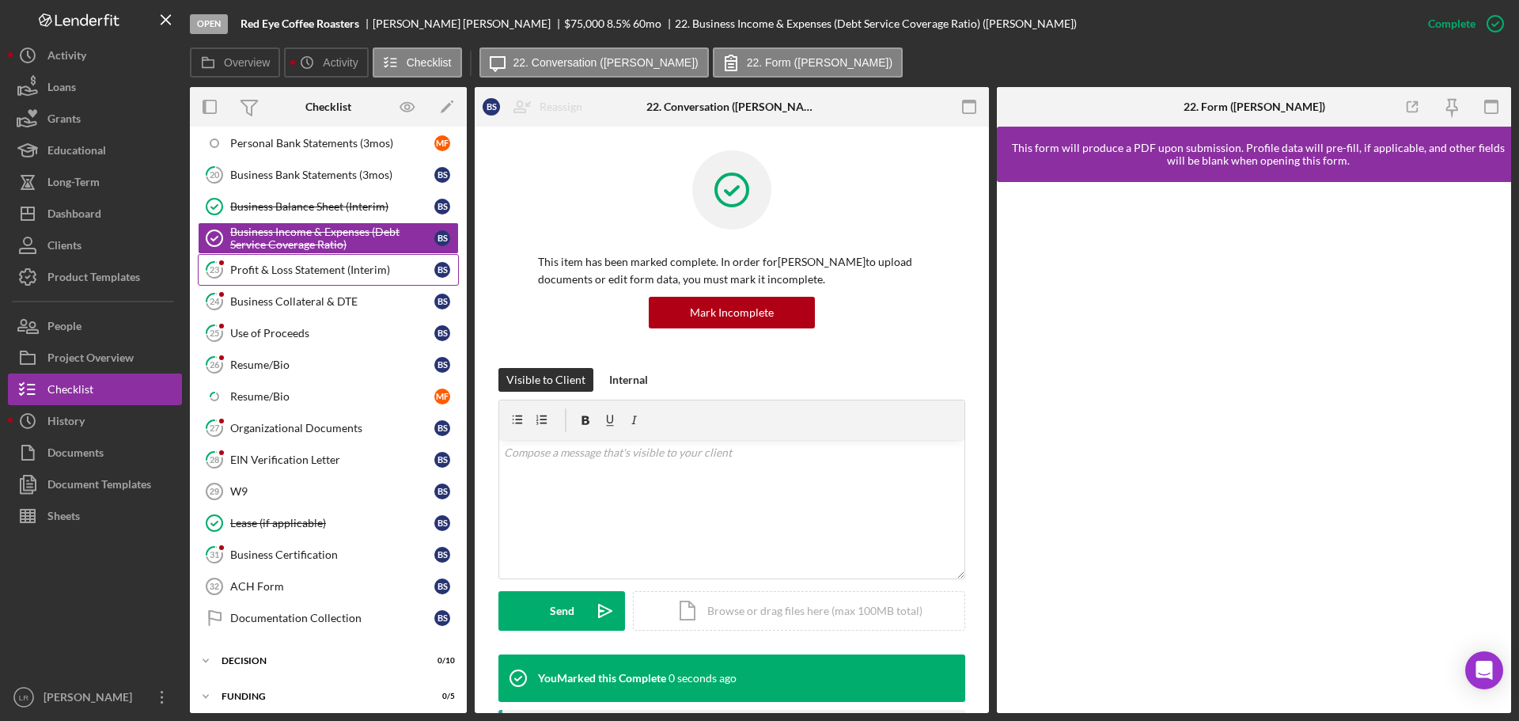
click at [316, 267] on div "Profit & Loss Statement (Interim)" at bounding box center [332, 269] width 204 height 13
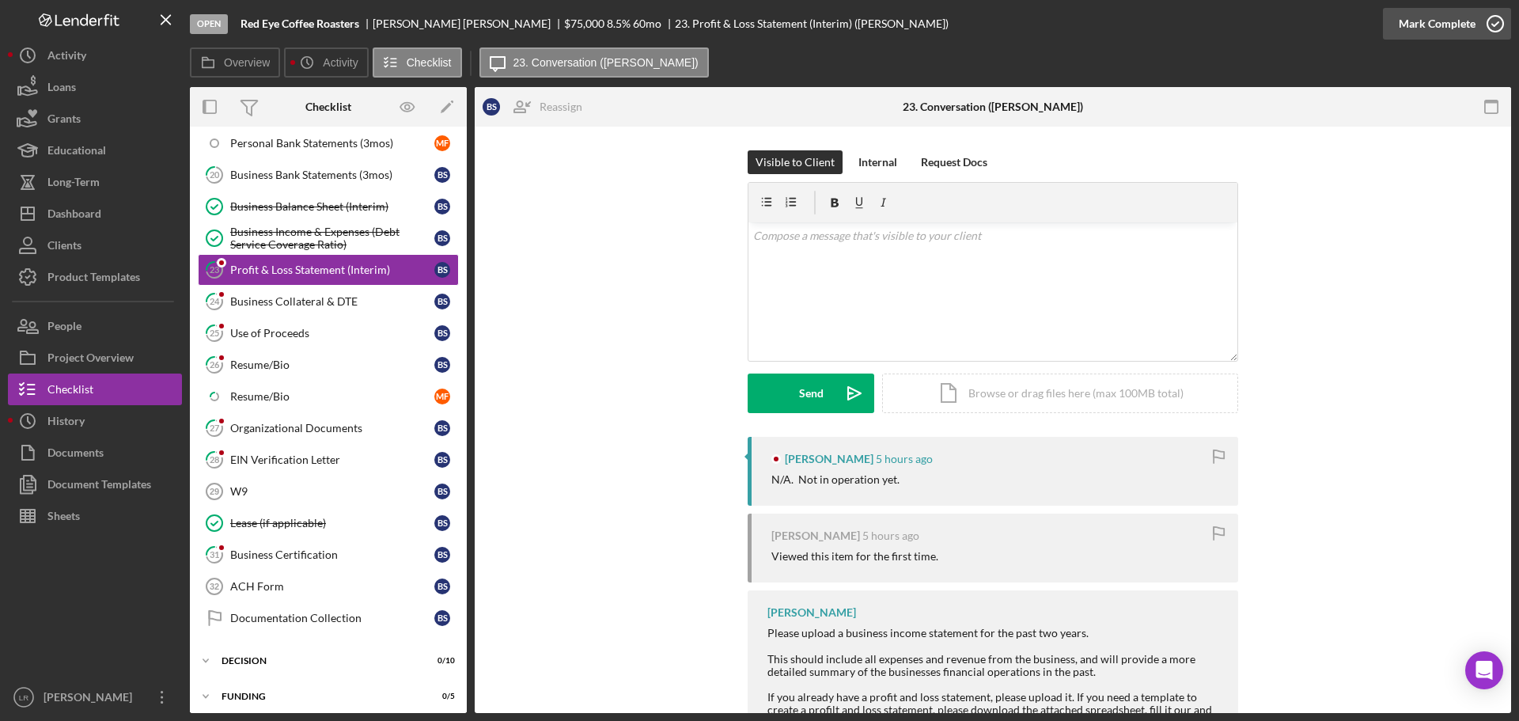
click at [1439, 27] on div "Mark Complete" at bounding box center [1436, 24] width 77 height 32
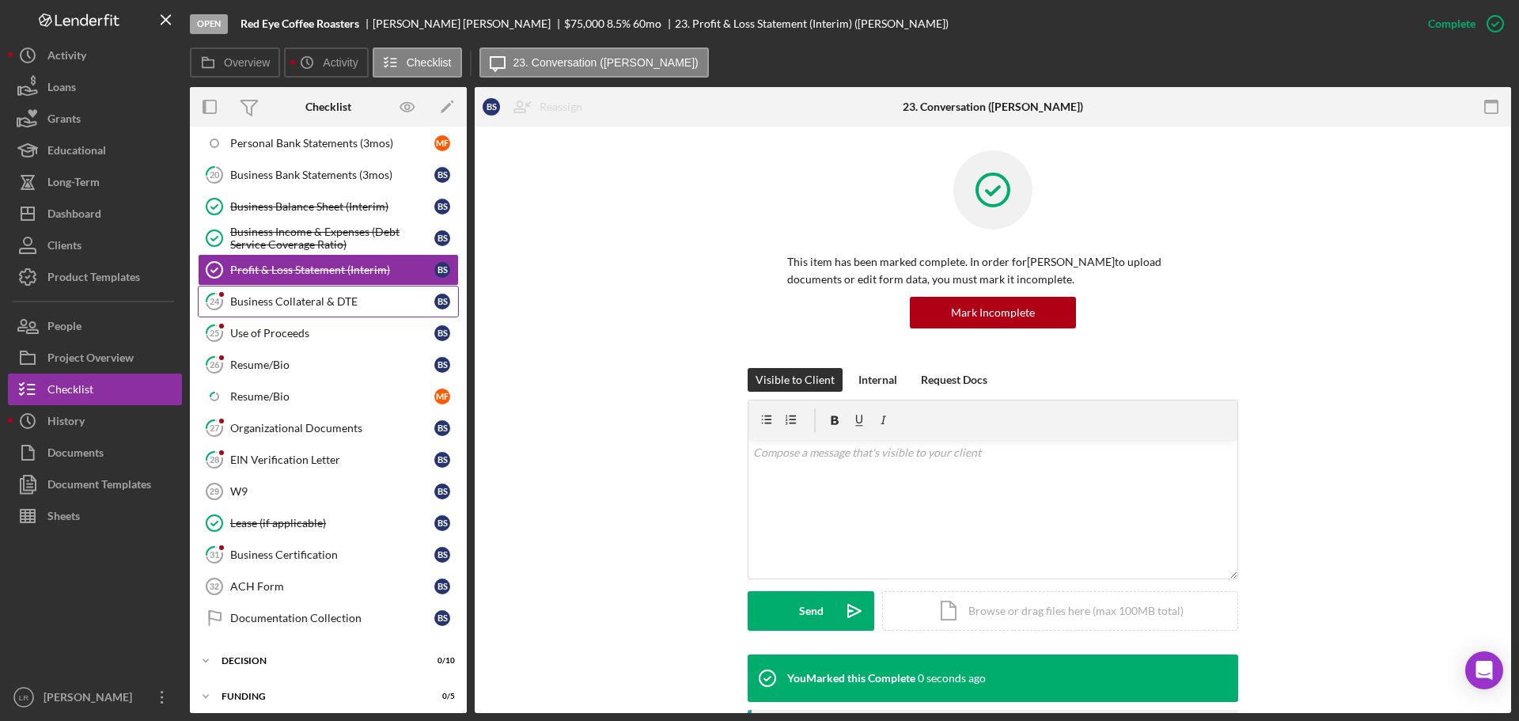
click at [319, 297] on div "Business Collateral & DTE" at bounding box center [332, 301] width 204 height 13
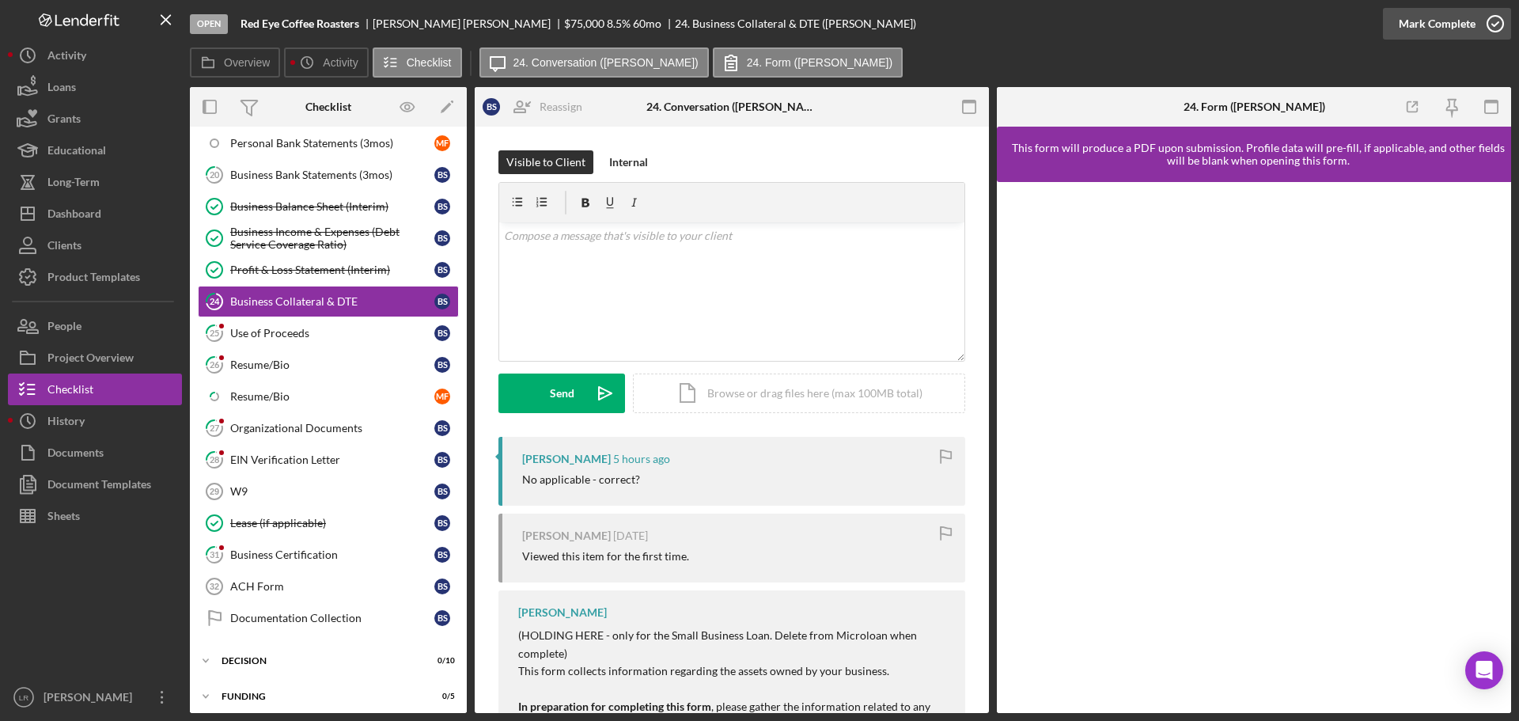
click at [1438, 21] on div "Mark Complete" at bounding box center [1436, 24] width 77 height 32
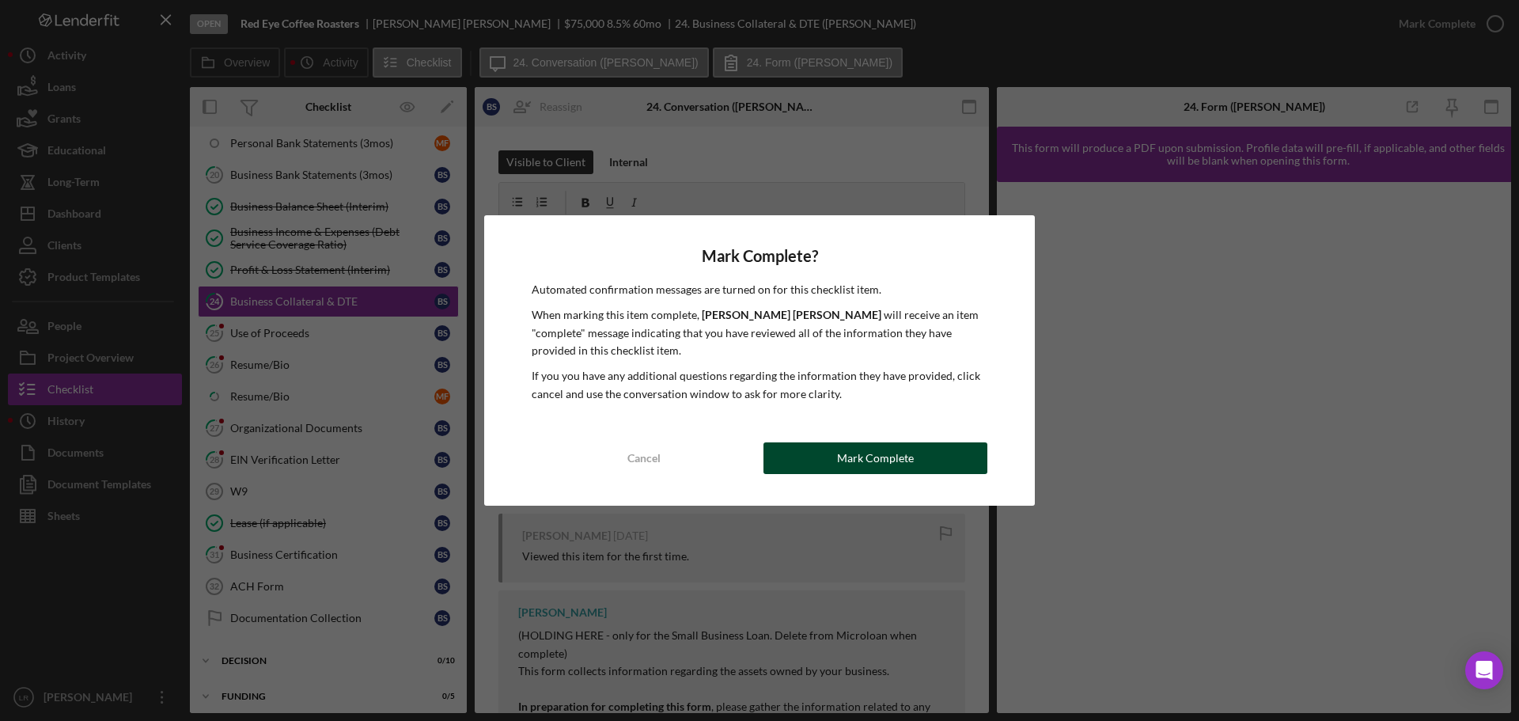
click at [860, 456] on div "Mark Complete" at bounding box center [875, 458] width 77 height 32
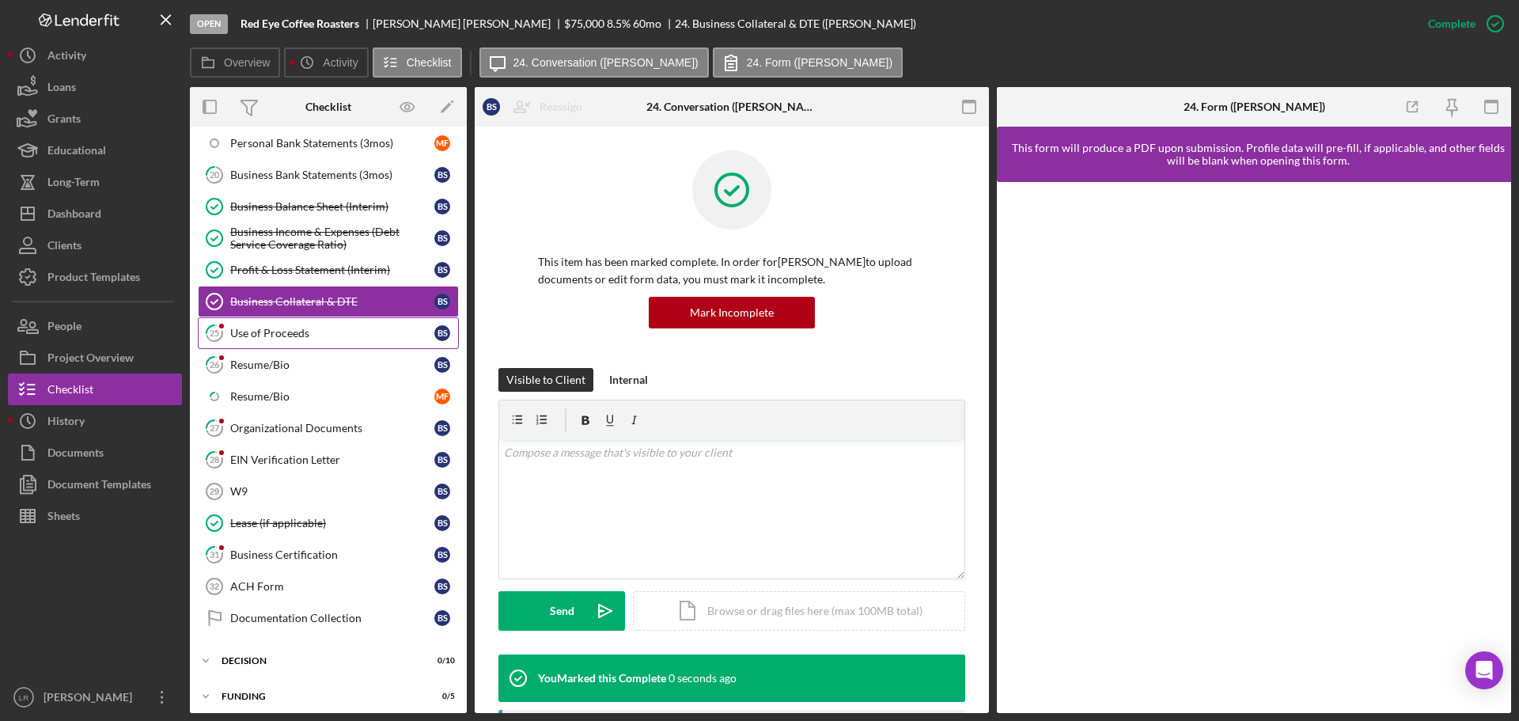
click at [283, 332] on div "Use of Proceeds" at bounding box center [332, 333] width 204 height 13
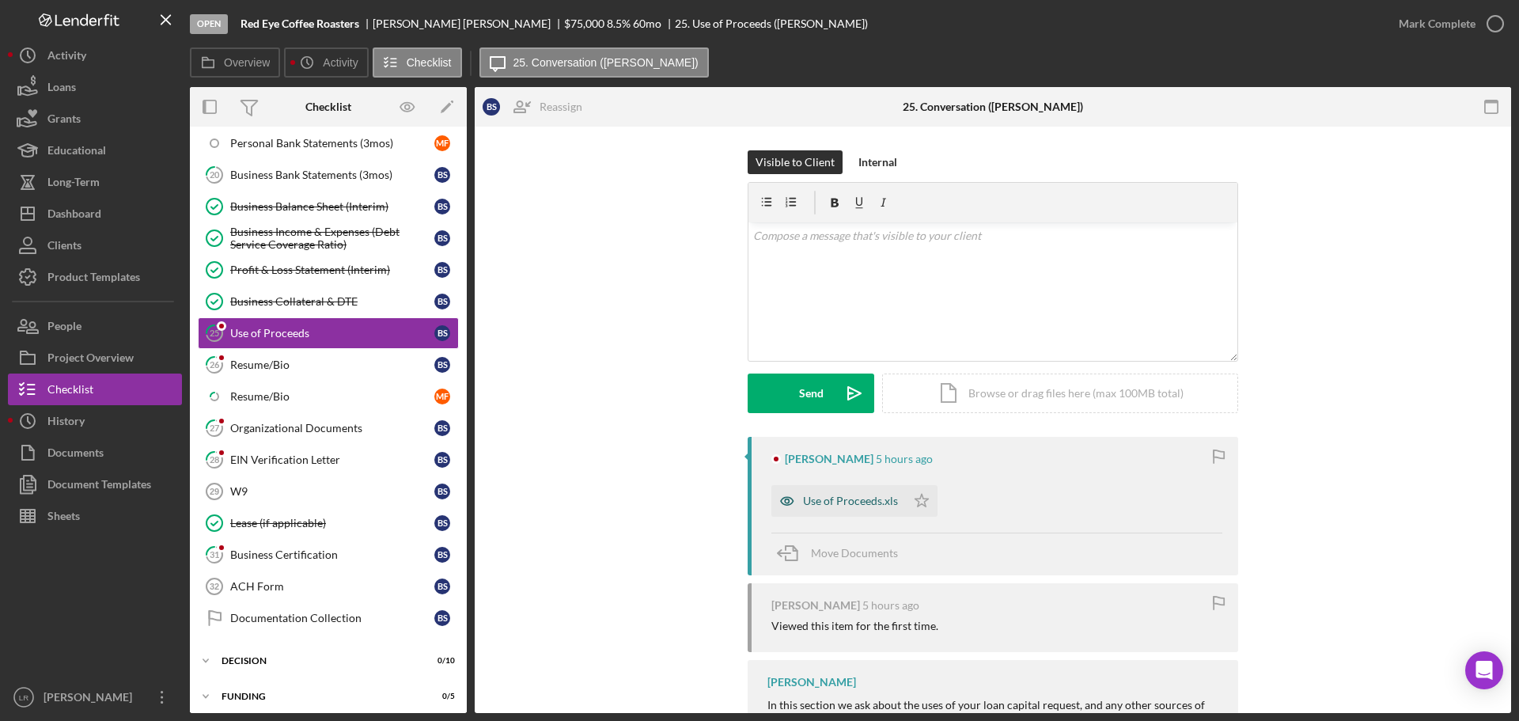
click at [834, 499] on div "Use of Proceeds.xls" at bounding box center [850, 500] width 95 height 13
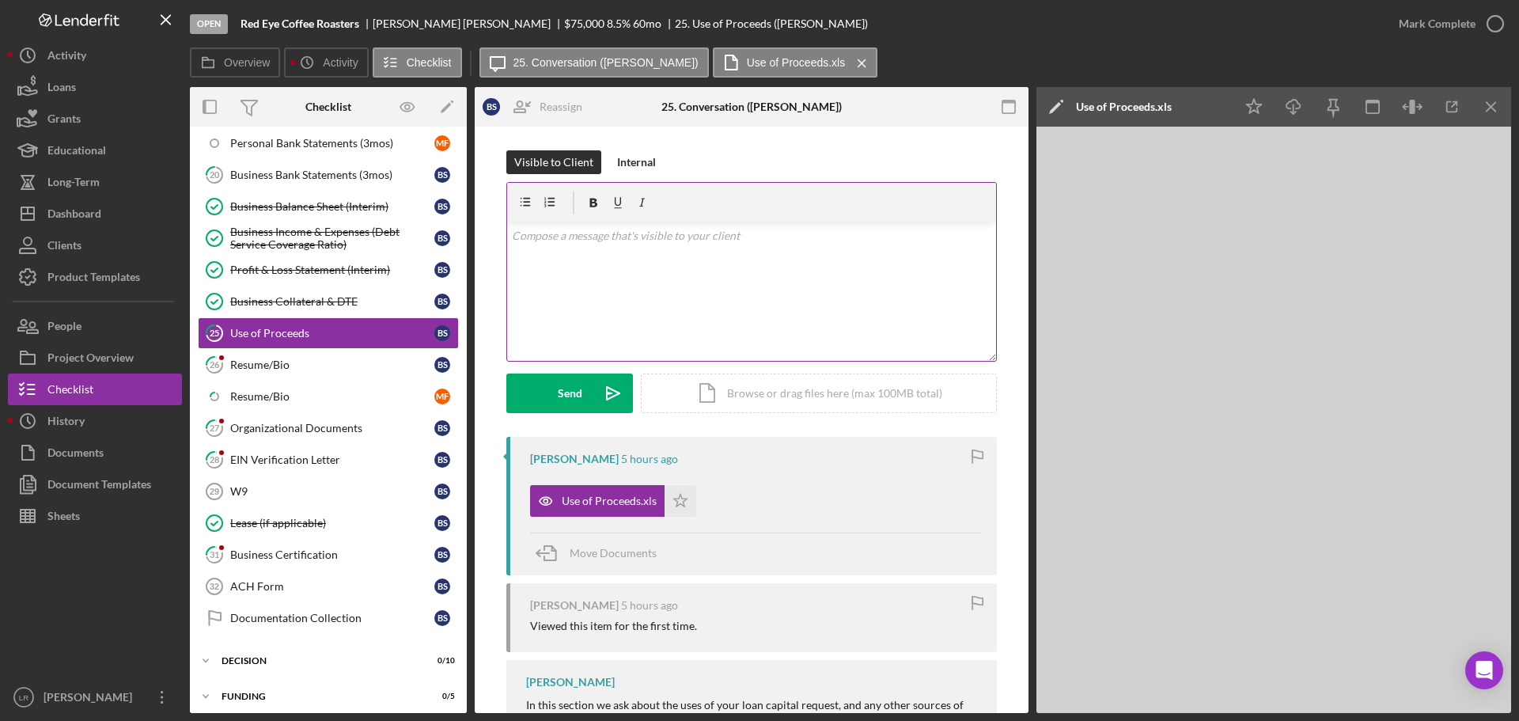
click at [630, 253] on div "v Color teal Color pink Remove color Add row above Add row below Add column bef…" at bounding box center [751, 291] width 489 height 138
click at [516, 236] on p "THis needs to be filed out, let me know if you need assistance." at bounding box center [752, 235] width 480 height 17
click at [565, 398] on div "Send" at bounding box center [570, 393] width 25 height 40
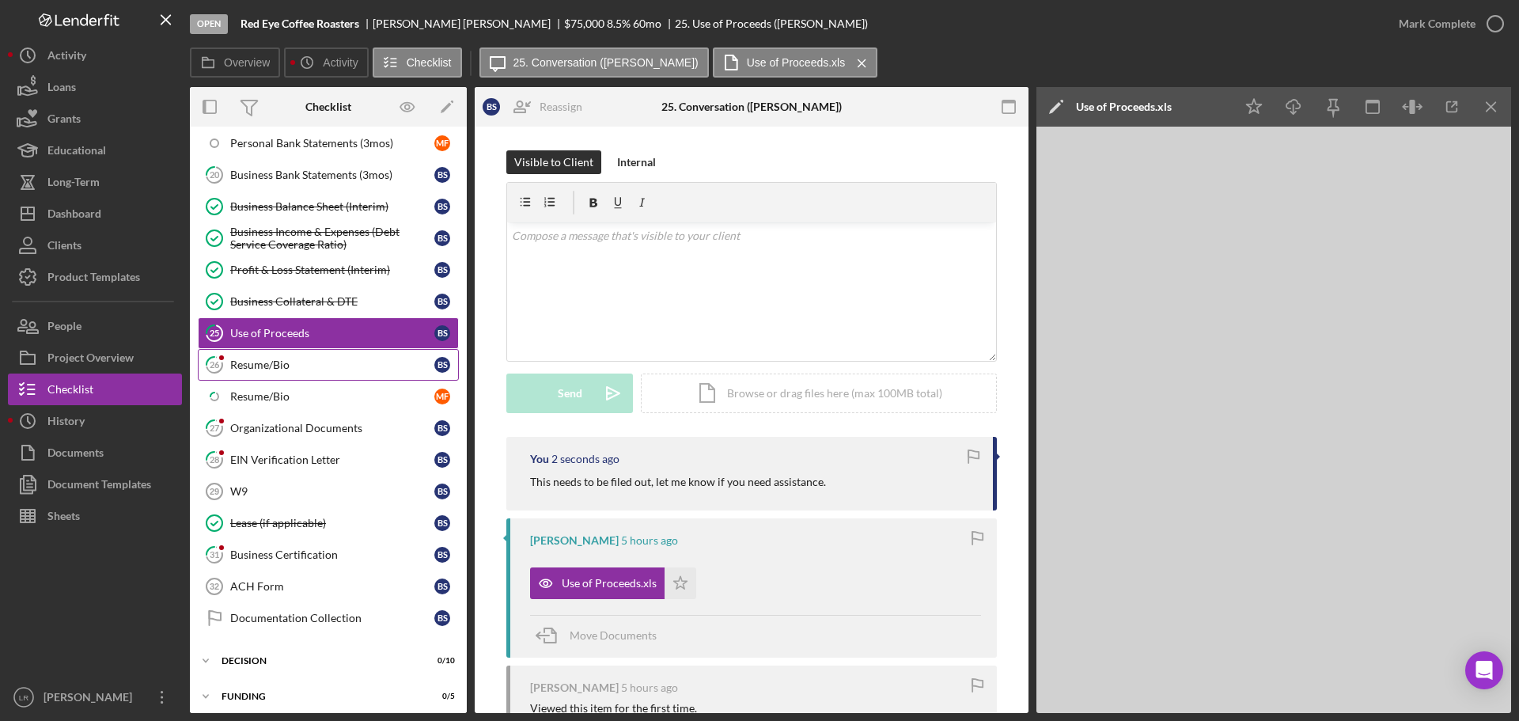
click at [259, 365] on div "Resume/Bio" at bounding box center [332, 364] width 204 height 13
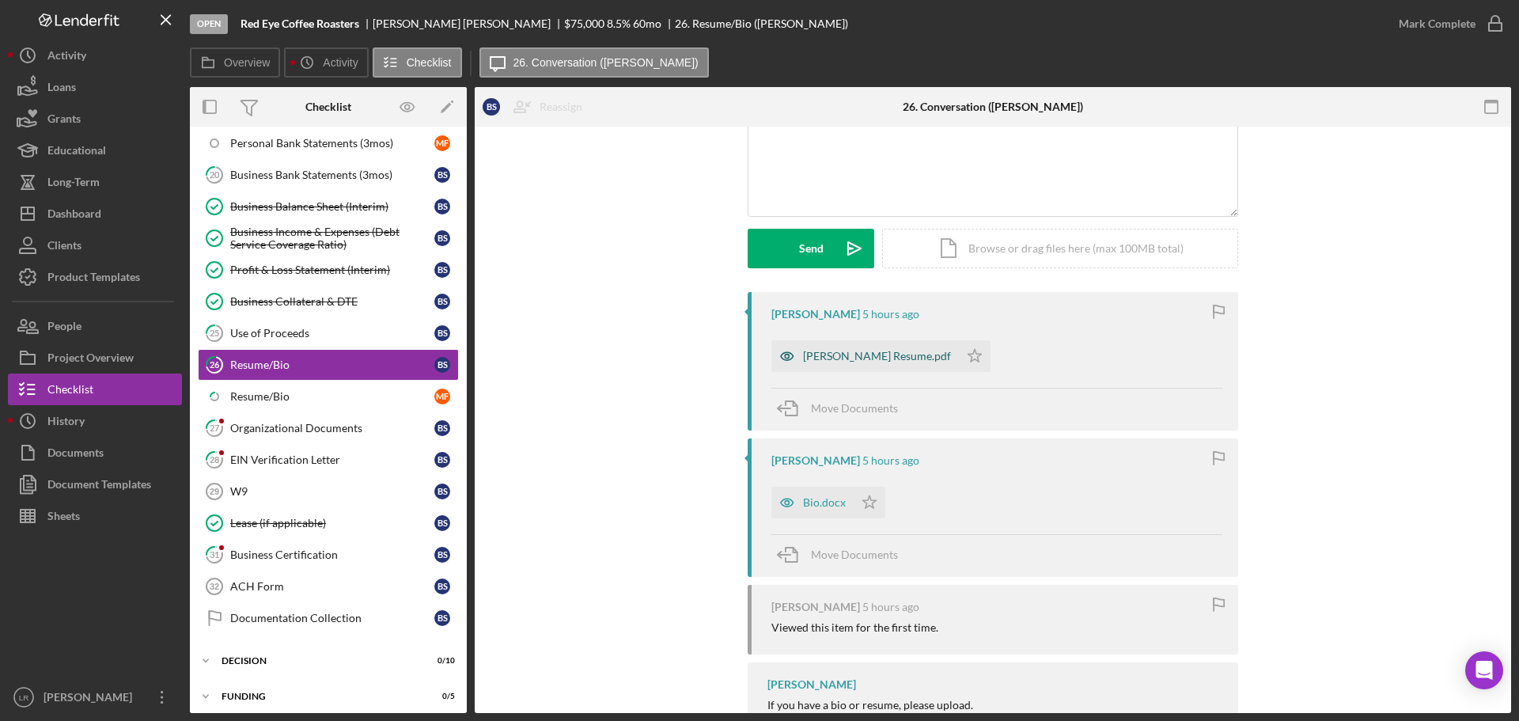
scroll to position [158, 0]
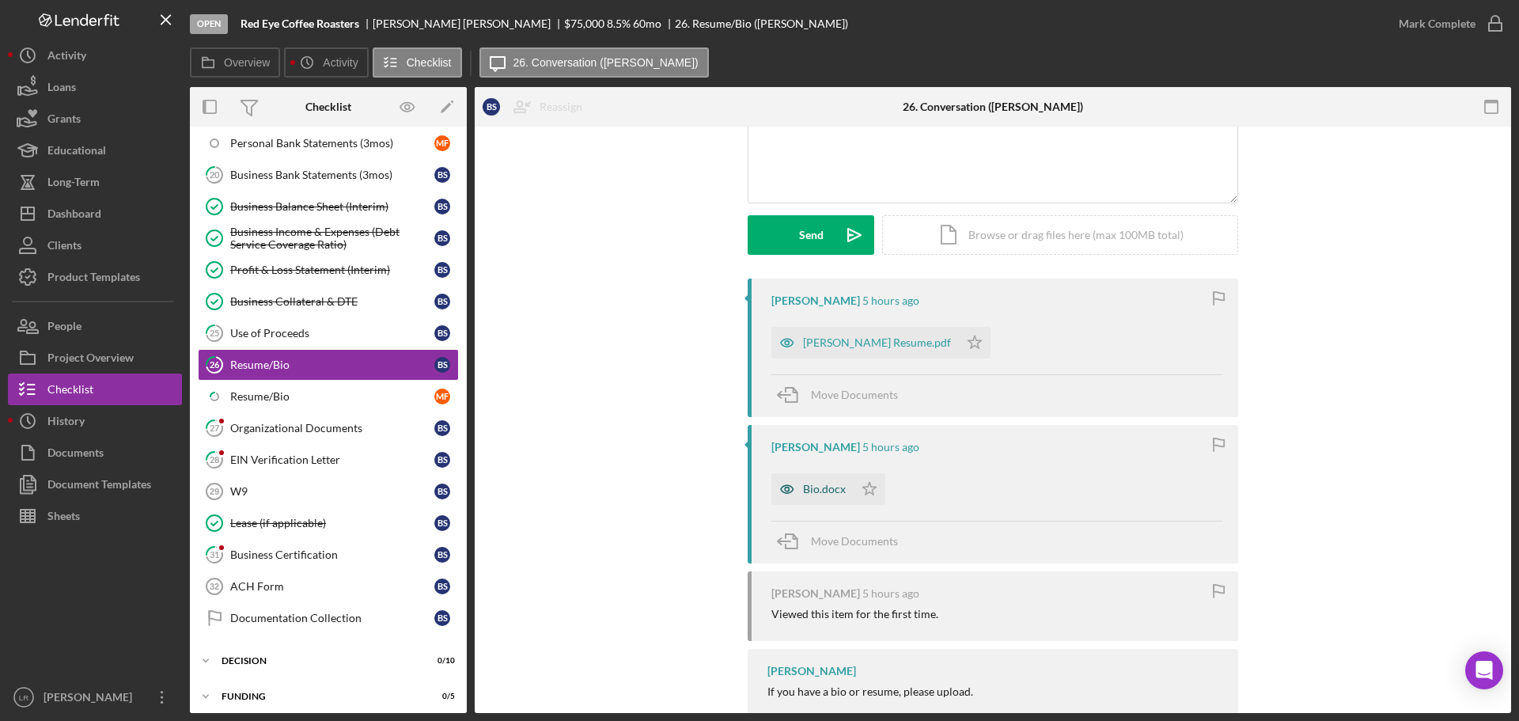
click at [817, 482] on div "Bio.docx" at bounding box center [812, 489] width 82 height 32
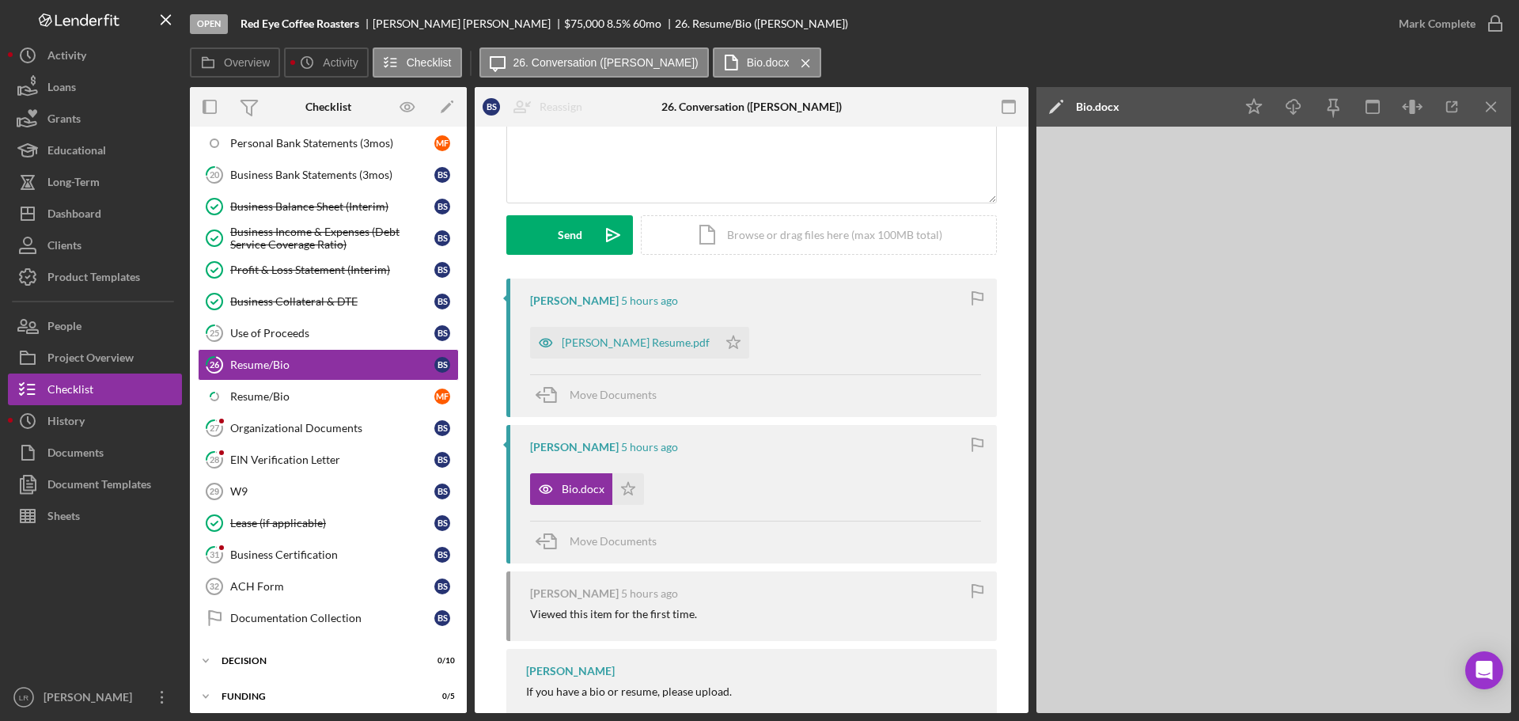
click at [1053, 104] on icon "Icon/Edit" at bounding box center [1056, 107] width 40 height 40
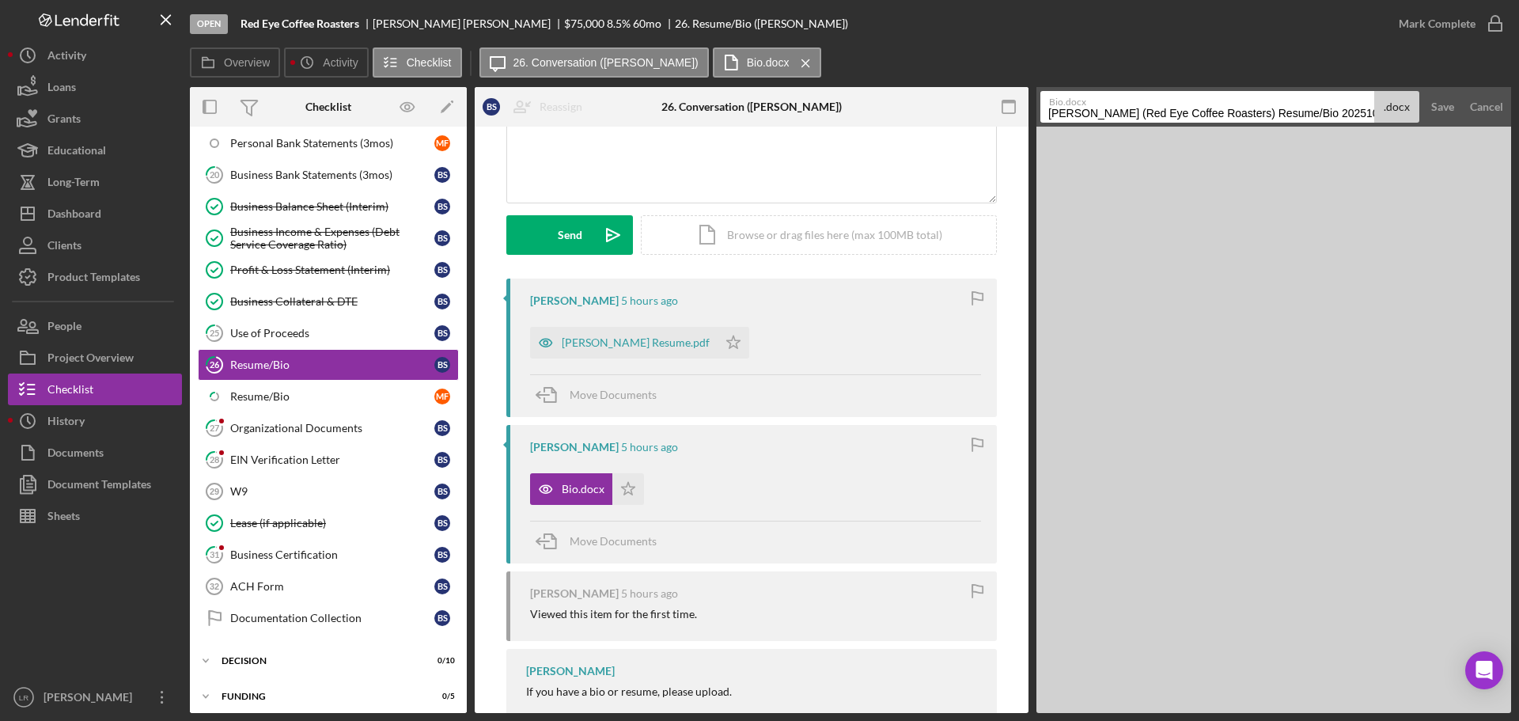
drag, startPoint x: 1286, startPoint y: 116, endPoint x: -92, endPoint y: 102, distance: 1377.8
click at [0, 102] on html "Open Red Eye Coffee Roasters [PERSON_NAME] $75,000 $75,000 8.5 % 60 mo 26. Resu…" at bounding box center [759, 360] width 1519 height 721
click at [1095, 113] on input "Resume/Bio 20251014" at bounding box center [1207, 107] width 334 height 32
click at [1111, 114] on input "Resume/Bio (BS)" at bounding box center [1207, 107] width 334 height 32
type input "Resume/Bio 1 (BS)"
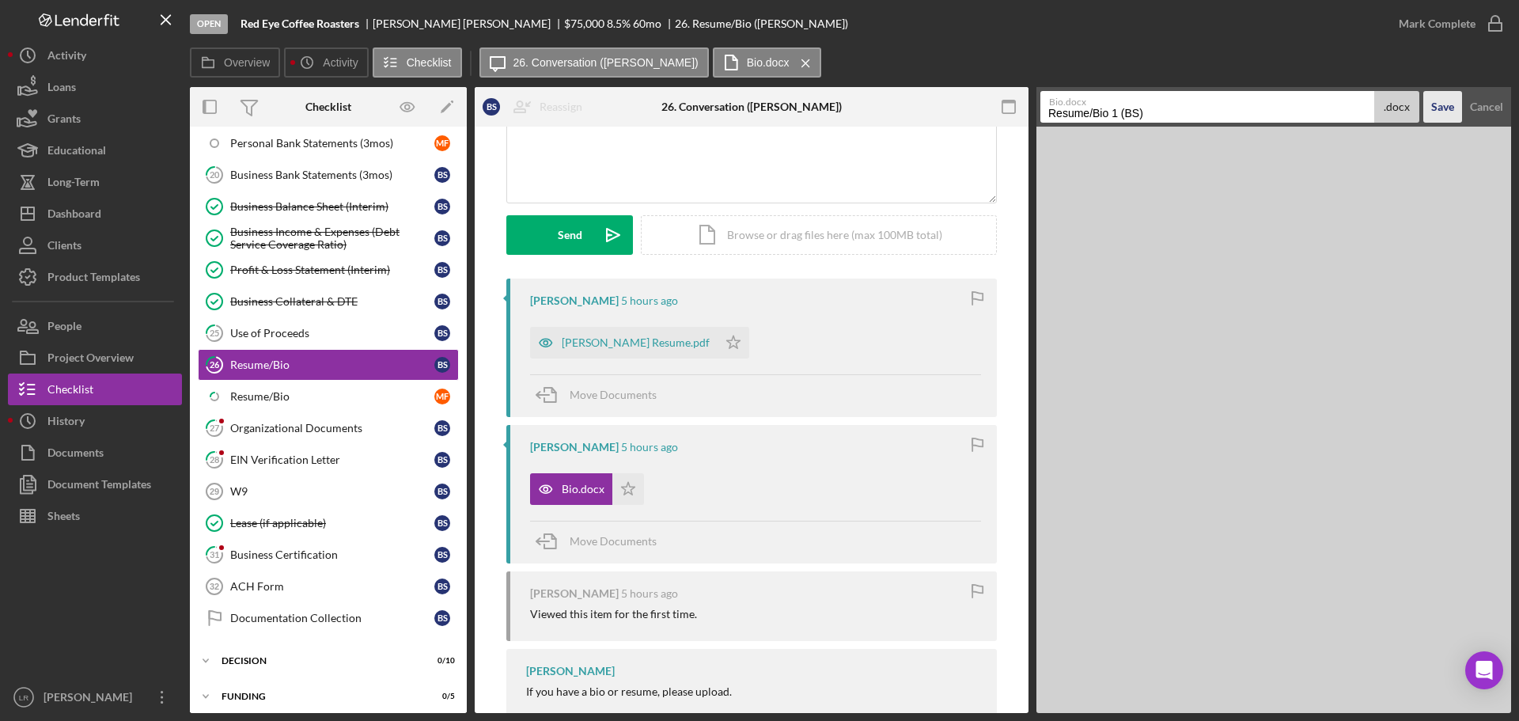
click at [1449, 112] on div "Save" at bounding box center [1442, 107] width 23 height 32
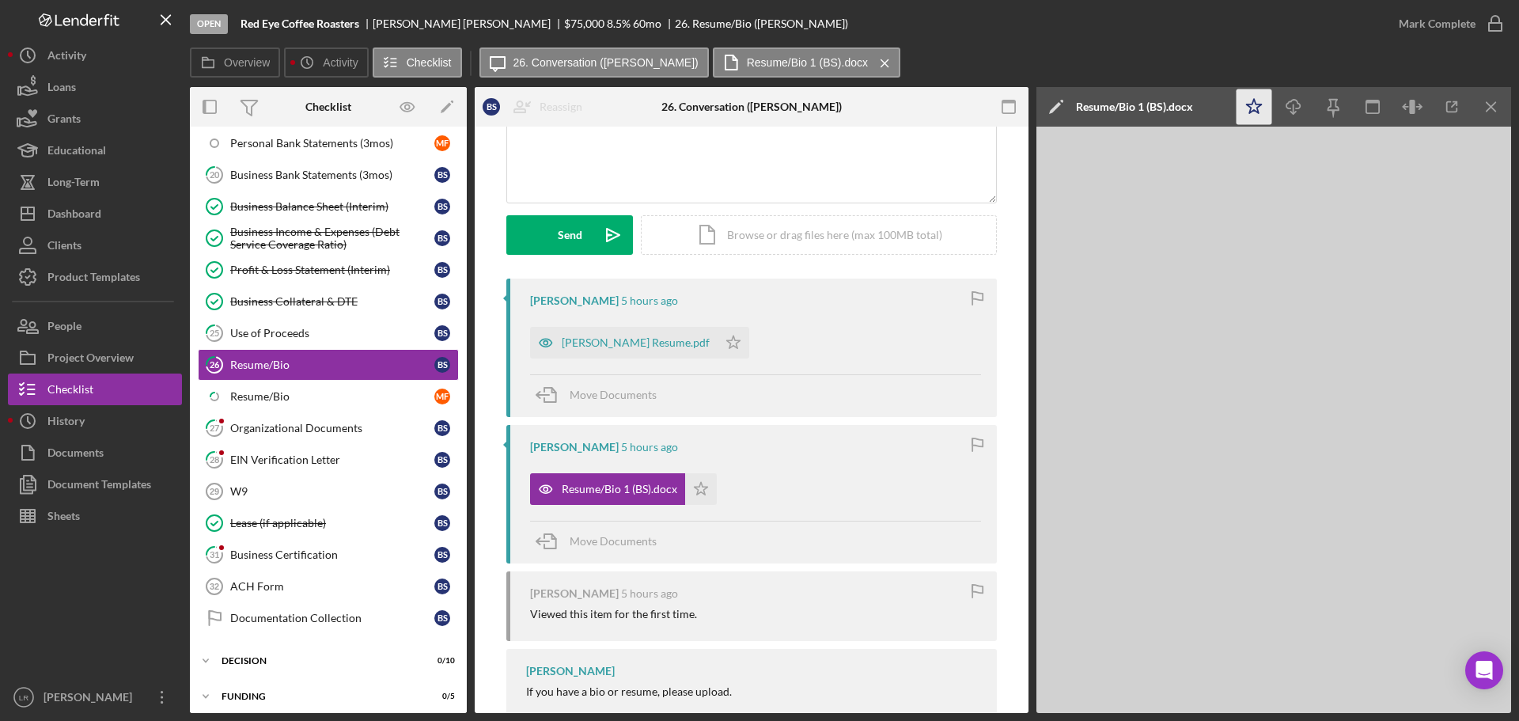
click at [1258, 104] on polygon "button" at bounding box center [1253, 106] width 15 height 14
click at [1286, 111] on icon "Icon/Download" at bounding box center [1294, 107] width 36 height 36
click at [595, 340] on div "[PERSON_NAME] Resume.pdf" at bounding box center [636, 342] width 148 height 13
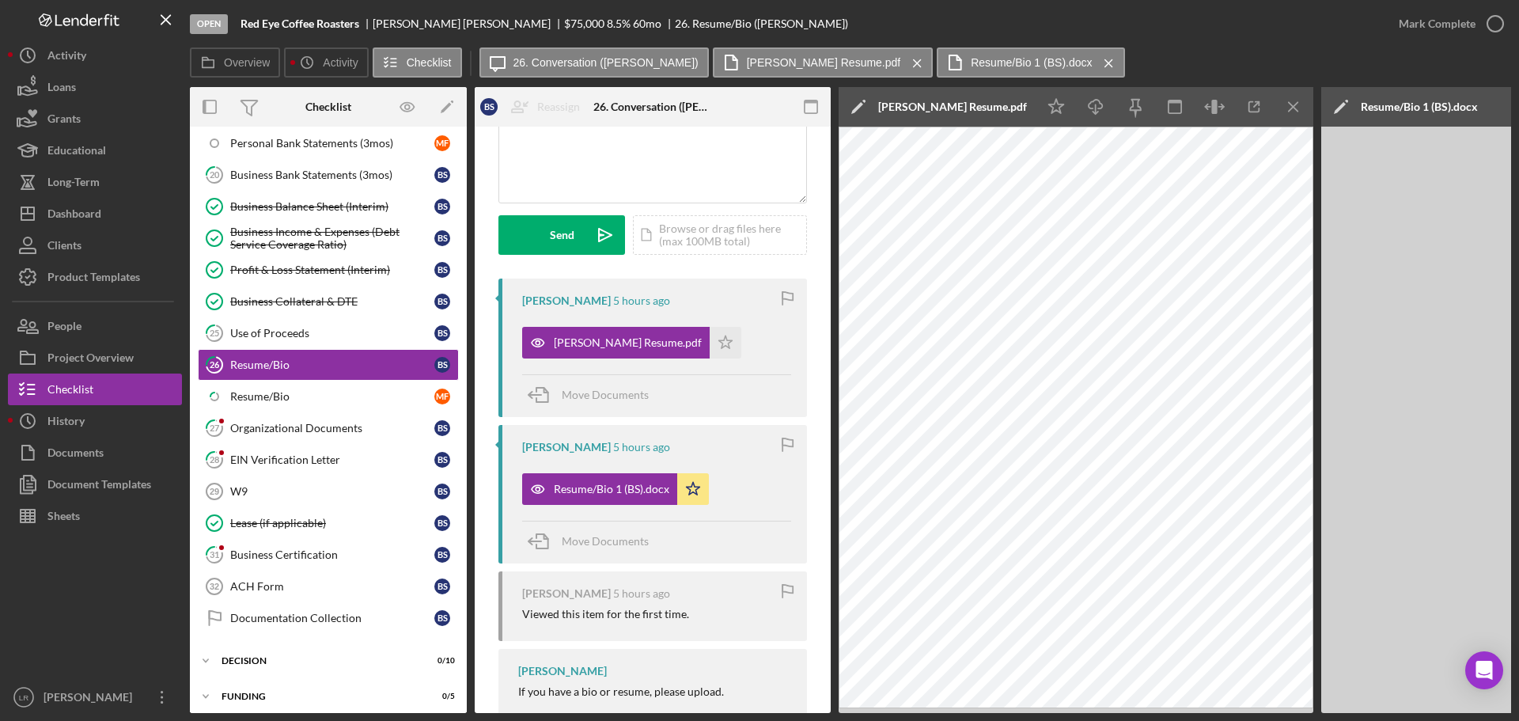
click at [853, 102] on icon "Icon/Edit" at bounding box center [858, 107] width 40 height 40
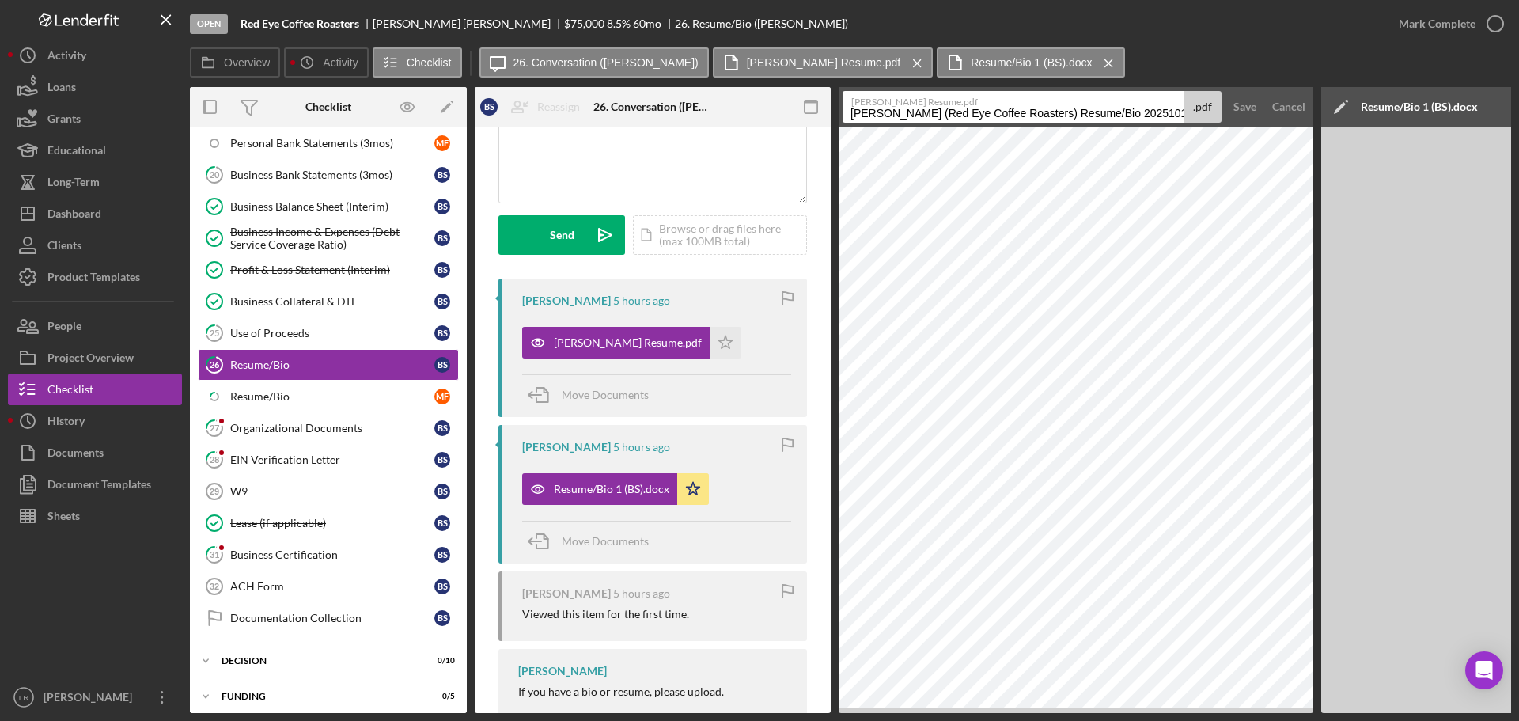
drag, startPoint x: 1086, startPoint y: 114, endPoint x: -208, endPoint y: 121, distance: 1293.9
click at [0, 121] on html "Open Red Eye Coffee Roasters [PERSON_NAME] $75,000 $75,000 8.5 % 60 mo 26. Resu…" at bounding box center [759, 360] width 1519 height 721
drag, startPoint x: 913, startPoint y: 115, endPoint x: 1107, endPoint y: 123, distance: 194.0
click at [408, 7] on div "Open Red Eye Coffee Roasters [PERSON_NAME] $75,000 $75,000 8.5 % 60 mo 26. Resu…" at bounding box center [850, 356] width 1321 height 713
type input "Resume/Bio 2 (BS)"
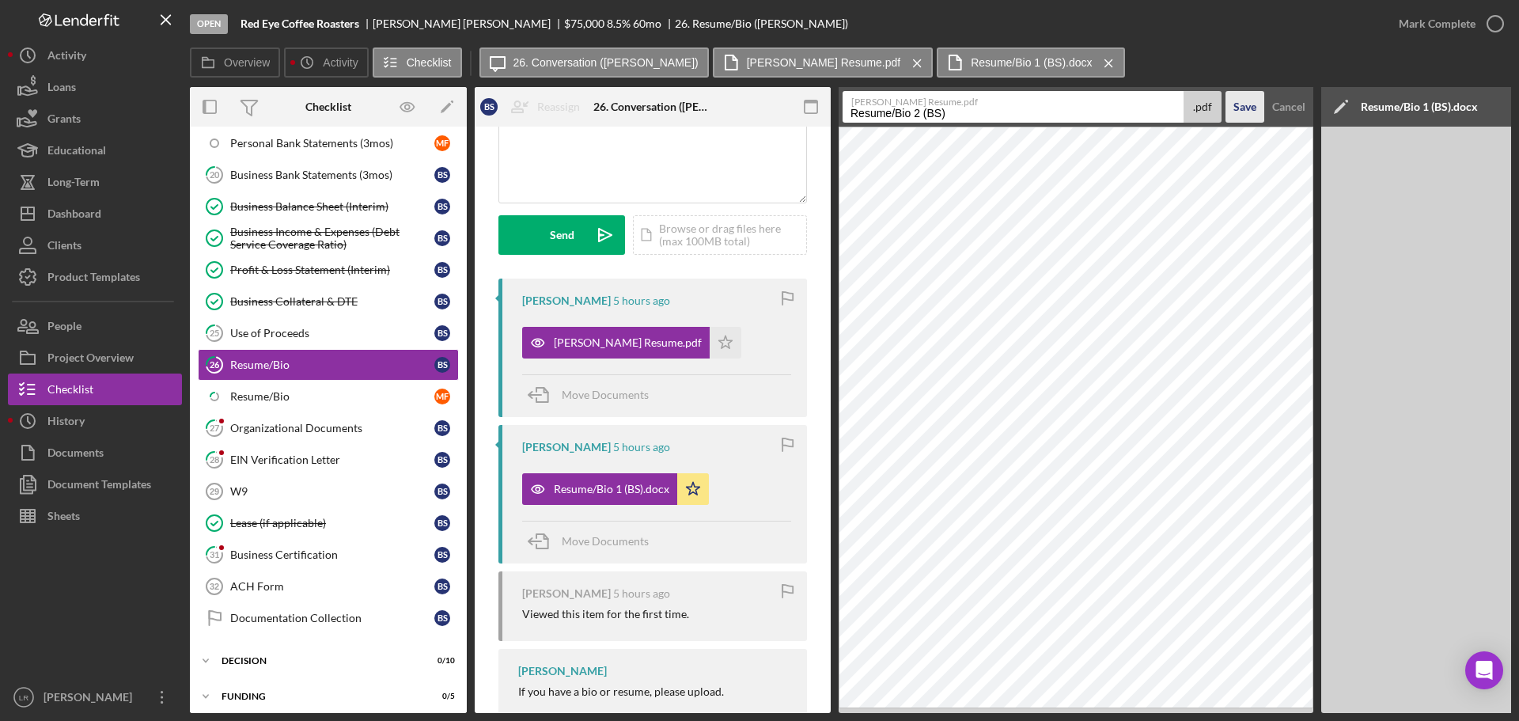
click at [1243, 108] on div "Save" at bounding box center [1244, 107] width 23 height 32
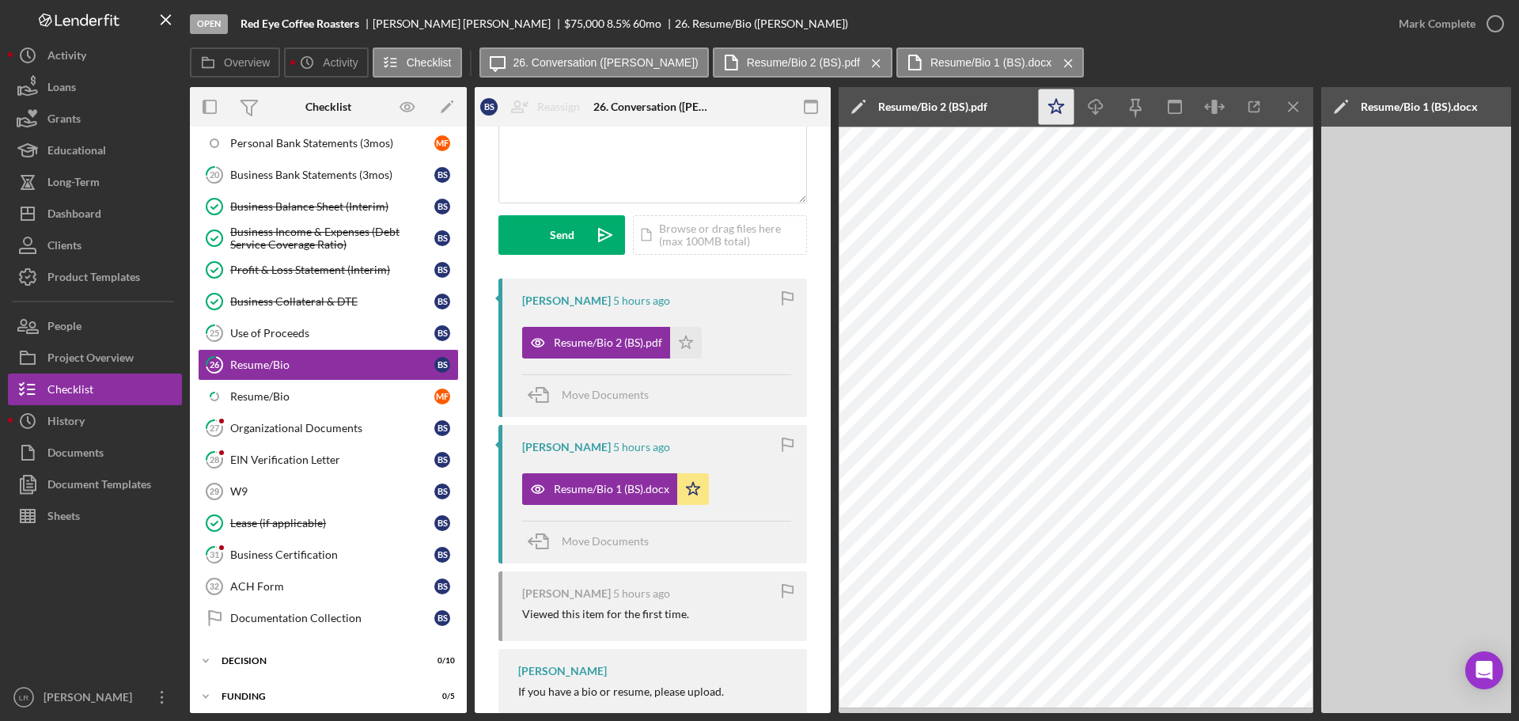
click at [1048, 110] on icon "Icon/Star" at bounding box center [1056, 107] width 36 height 36
click at [1103, 100] on icon "Icon/Download" at bounding box center [1096, 107] width 36 height 36
click at [1343, 57] on div "Overview Icon/History Activity Checklist Icon/Message 26. Conversation ([PERSON…" at bounding box center [850, 63] width 1321 height 32
drag, startPoint x: 1369, startPoint y: 62, endPoint x: 1430, endPoint y: 43, distance: 63.8
click at [1369, 63] on div "Overview Icon/History Activity Checklist Icon/Message 26. Conversation ([PERSON…" at bounding box center [850, 63] width 1321 height 32
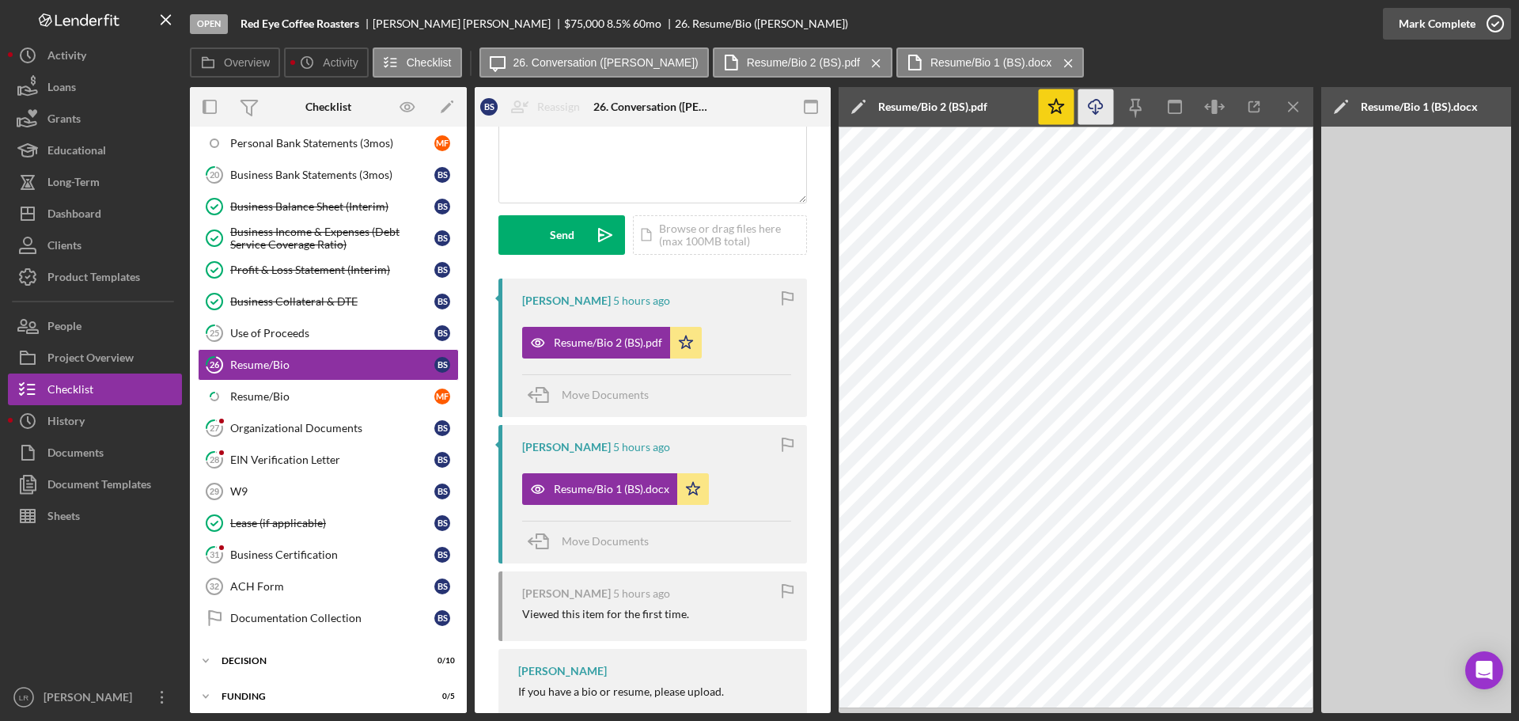
click at [1484, 22] on icon "button" at bounding box center [1495, 24] width 40 height 40
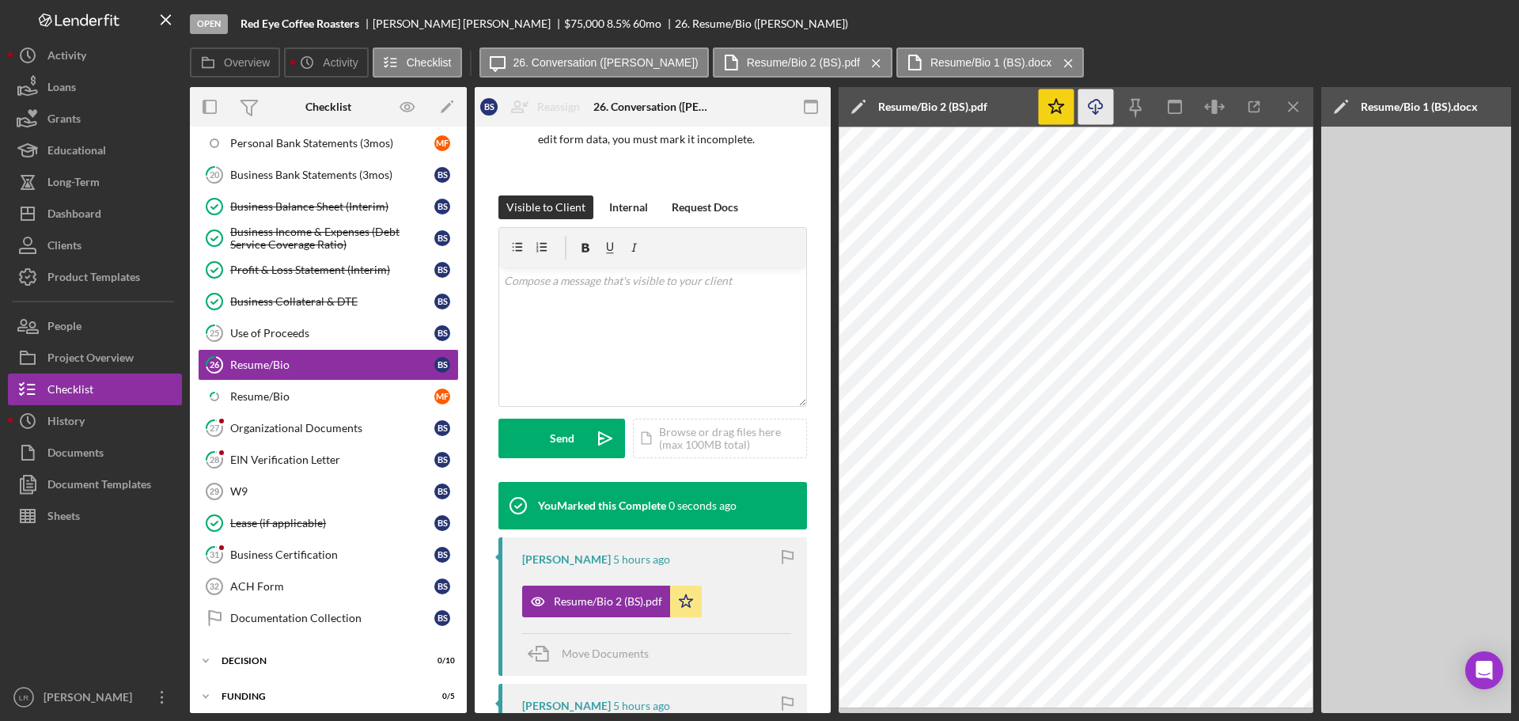
scroll to position [393, 0]
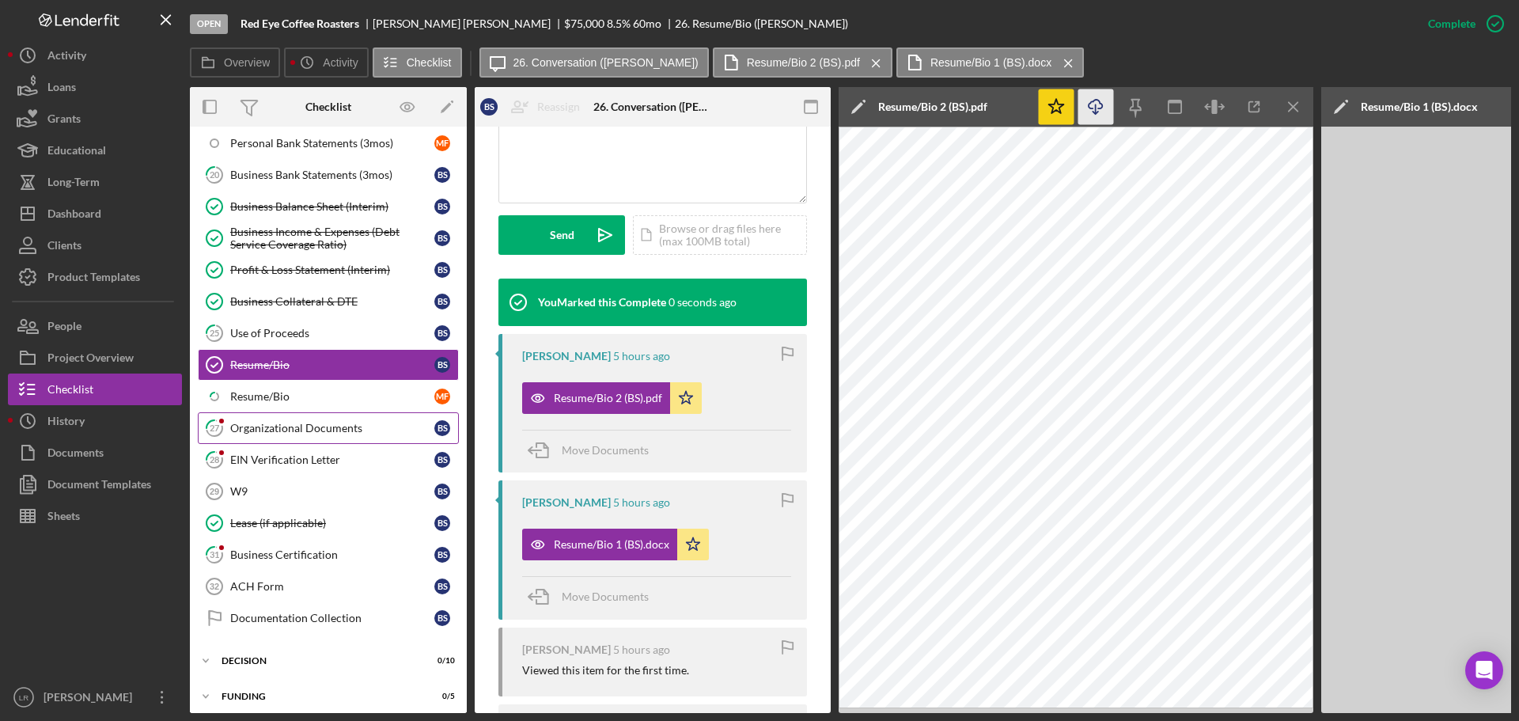
click at [316, 439] on link "27 Organizational Documents B S" at bounding box center [328, 428] width 261 height 32
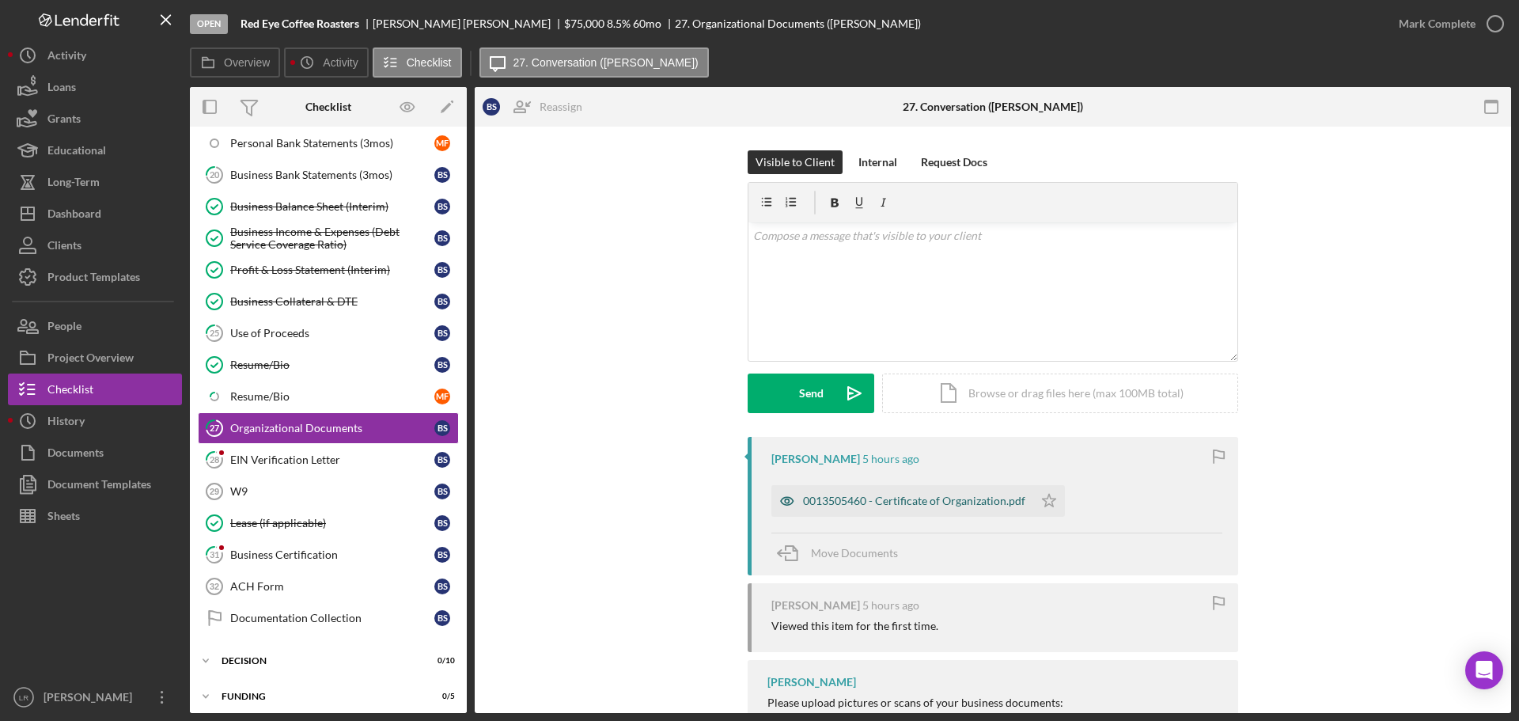
click at [821, 507] on div "0013505460 - Certificate of Organization.pdf" at bounding box center [914, 500] width 222 height 13
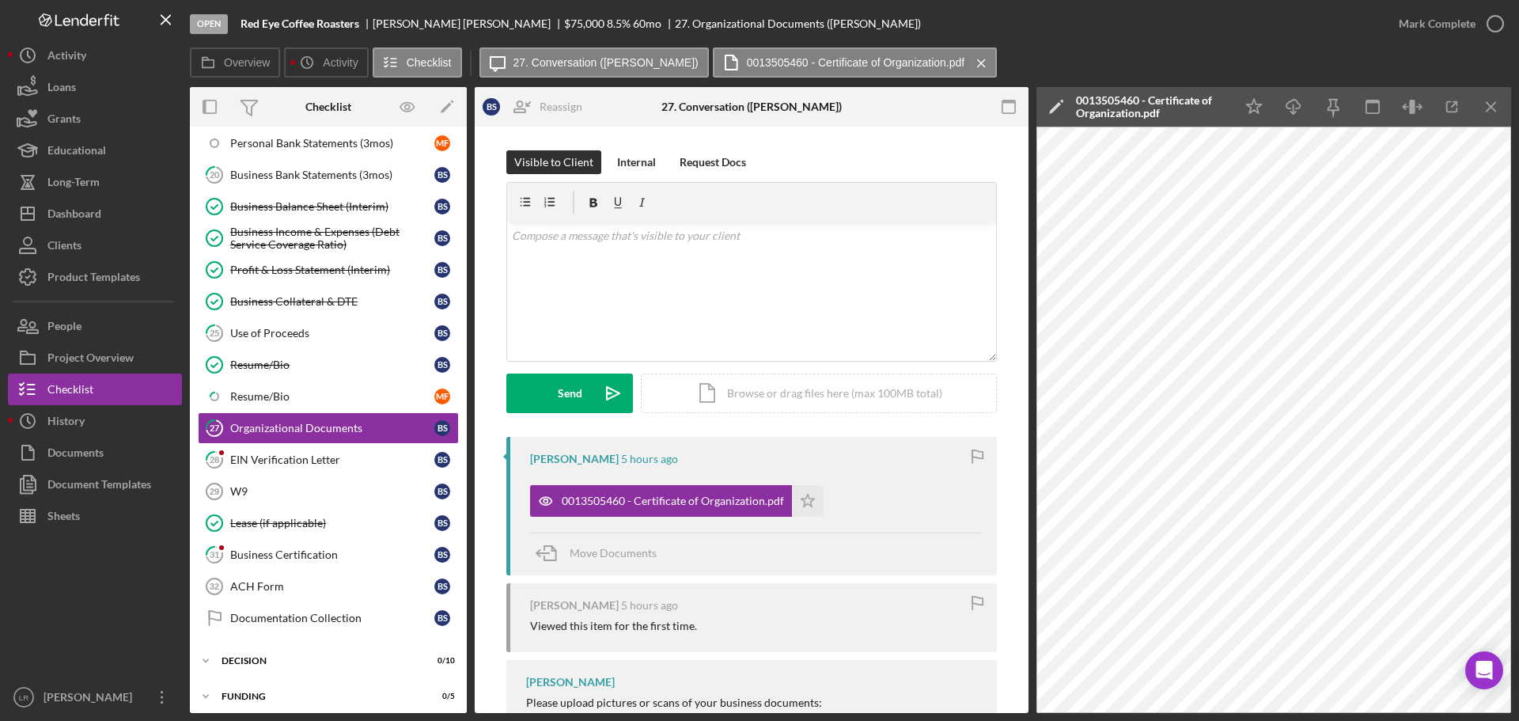
click at [1060, 103] on icon "Icon/Edit" at bounding box center [1056, 107] width 40 height 40
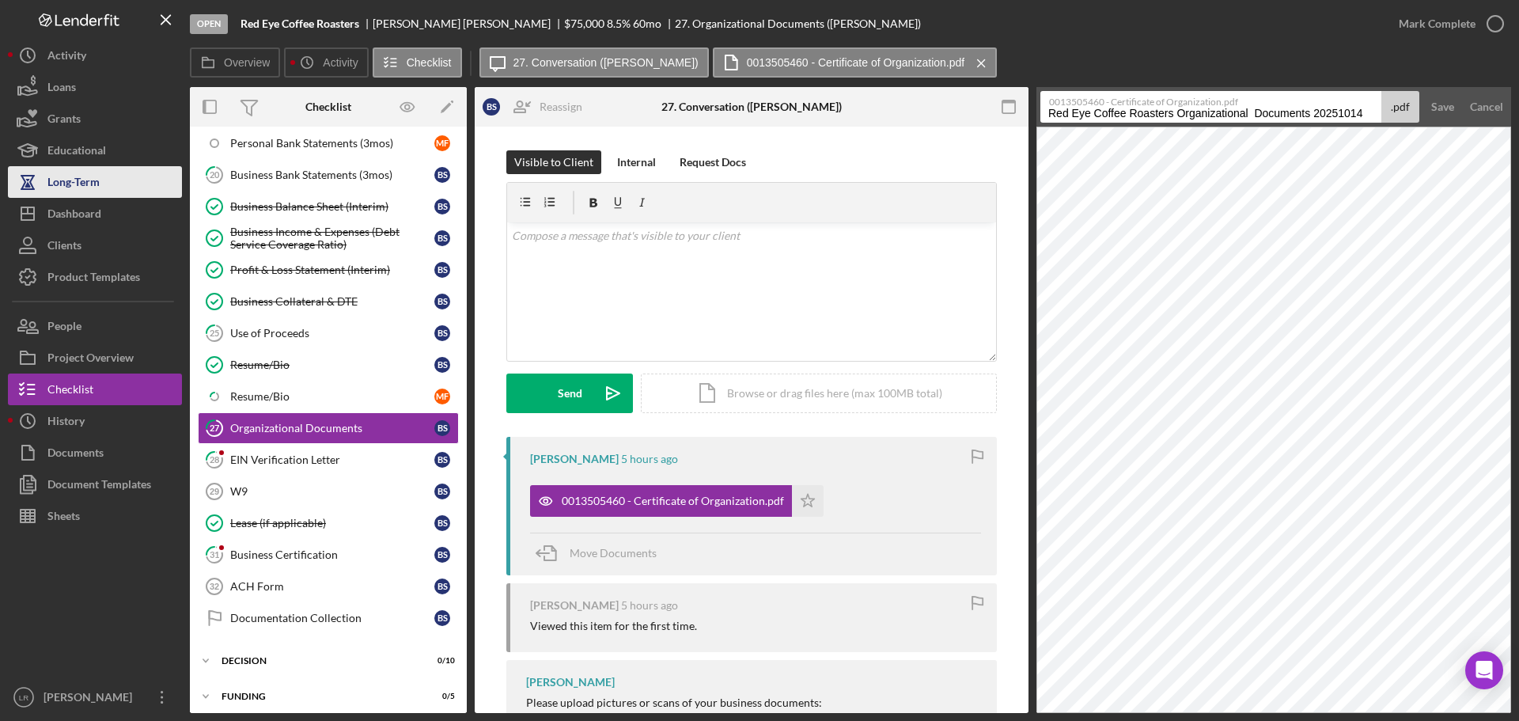
drag, startPoint x: 1180, startPoint y: 114, endPoint x: 159, endPoint y: 168, distance: 1022.5
click at [159, 168] on div "Open Red Eye Coffee Roasters [PERSON_NAME] $75,000 $75,000 8.5 % 60 mo 27. Orga…" at bounding box center [759, 356] width 1503 height 713
click at [1125, 112] on input "Organizational Documents 20251014" at bounding box center [1210, 107] width 341 height 32
drag, startPoint x: 1172, startPoint y: 110, endPoint x: 1439, endPoint y: 115, distance: 267.4
click at [1438, 115] on form "0013505460 - Certificate of Organization.pdf Organizational Documents 20251014 …" at bounding box center [1273, 107] width 475 height 40
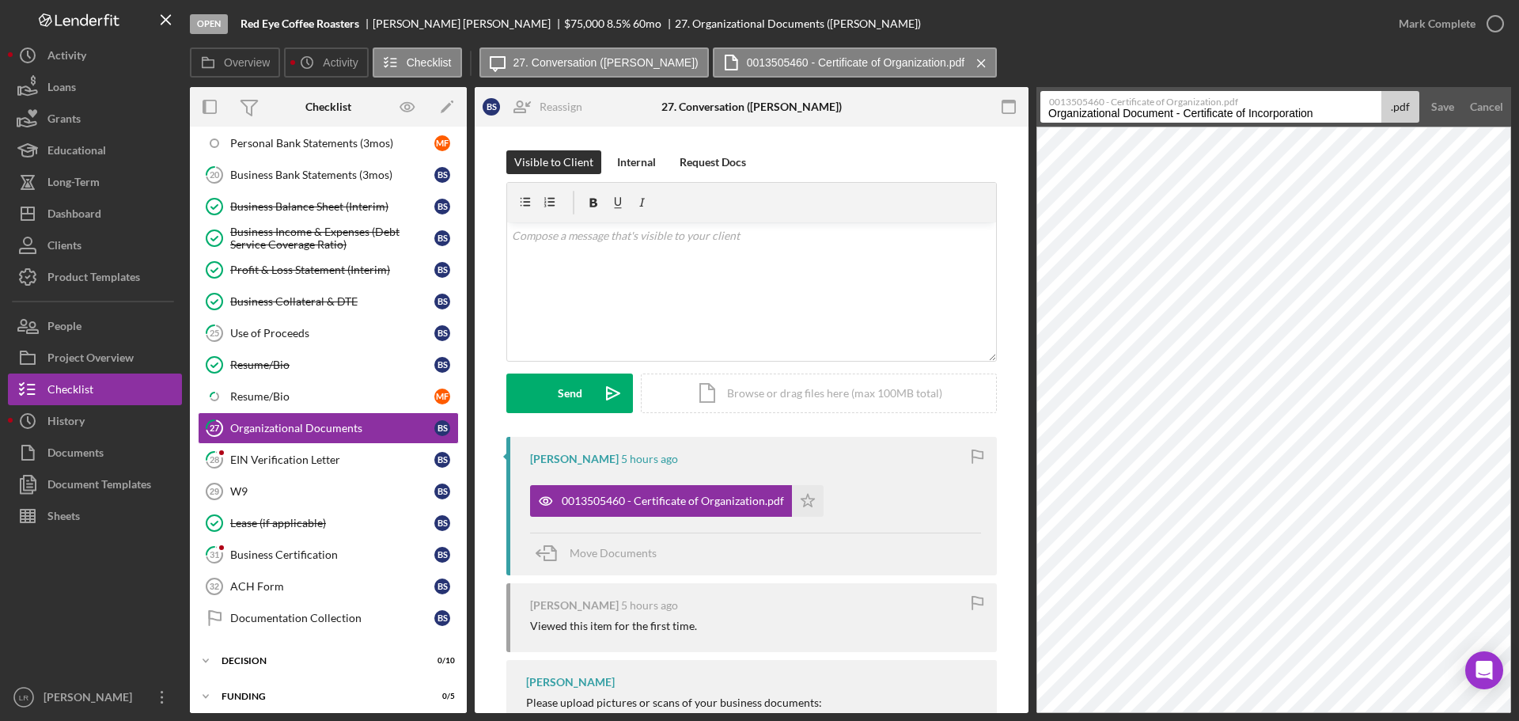
drag, startPoint x: 1250, startPoint y: 109, endPoint x: 1518, endPoint y: 109, distance: 268.1
click at [1518, 109] on div "Open Red Eye Coffee Roasters [PERSON_NAME] $75,000 $75,000 8.5 % 60 mo 27. Orga…" at bounding box center [759, 360] width 1519 height 721
type input "Organizational Document - Certificate of Organization"
click at [1445, 107] on div "Save" at bounding box center [1442, 107] width 23 height 32
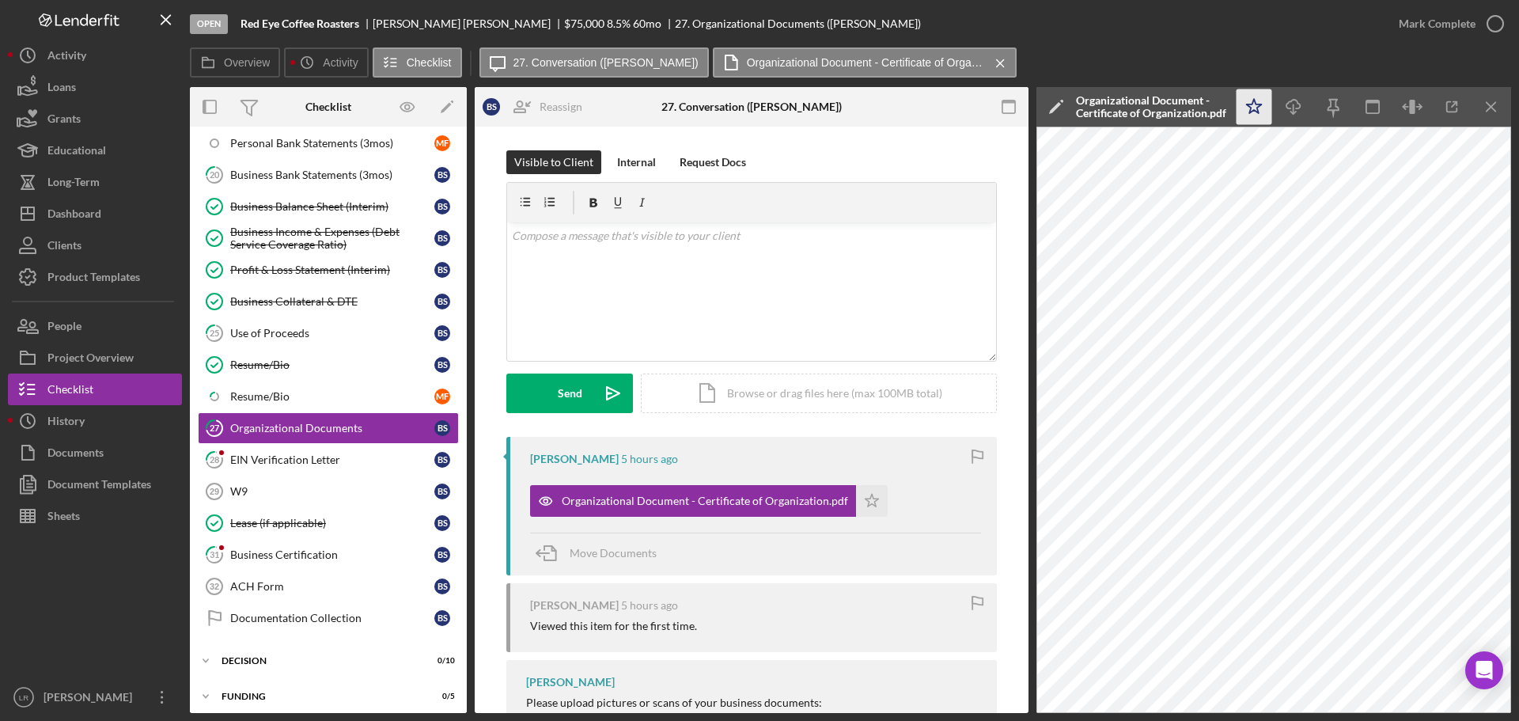
click at [1252, 107] on icon "Icon/Star" at bounding box center [1254, 107] width 36 height 36
drag, startPoint x: 1291, startPoint y: 113, endPoint x: 1397, endPoint y: 37, distance: 130.4
click at [1292, 112] on icon "Icon/Download" at bounding box center [1294, 107] width 36 height 36
click at [1447, 28] on div "Mark Complete" at bounding box center [1436, 24] width 77 height 32
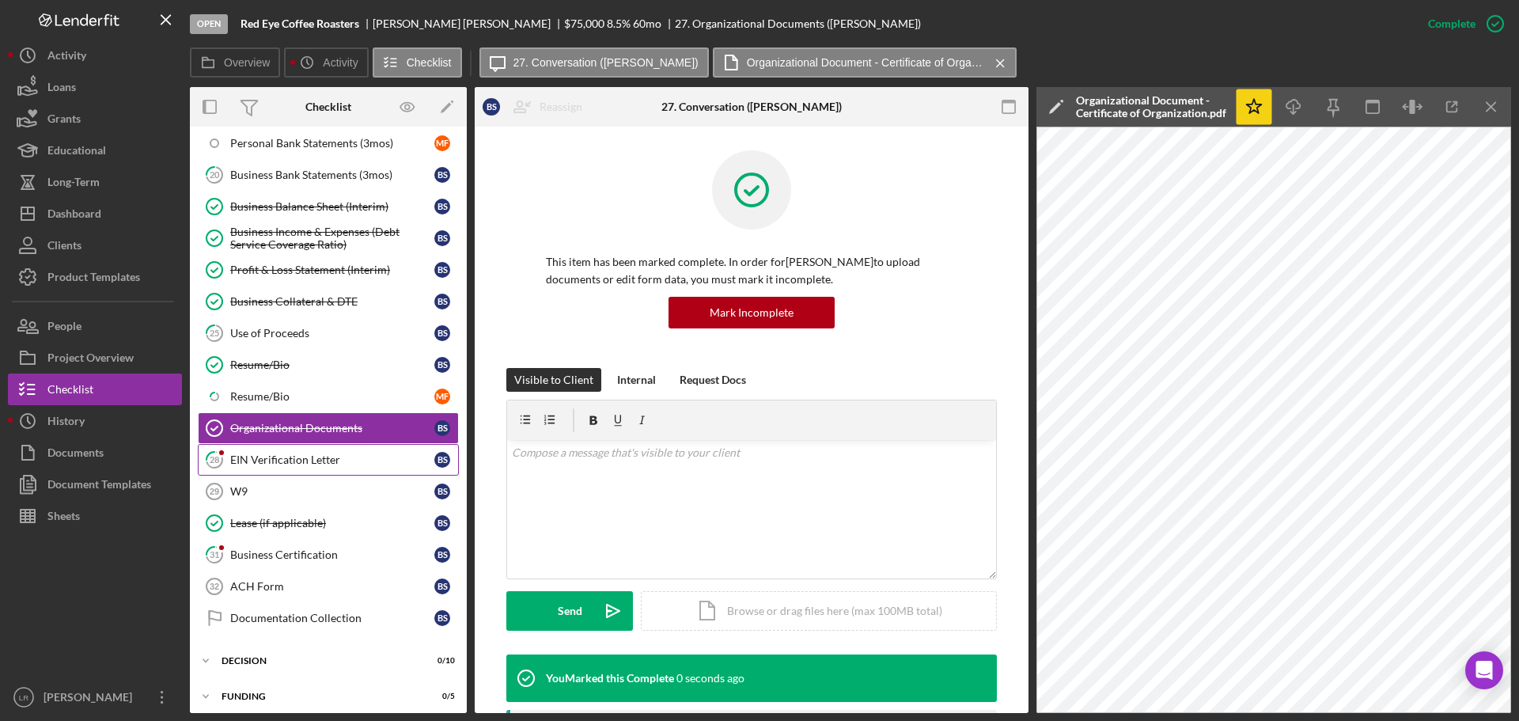
click at [272, 464] on div "EIN Verification Letter" at bounding box center [332, 459] width 204 height 13
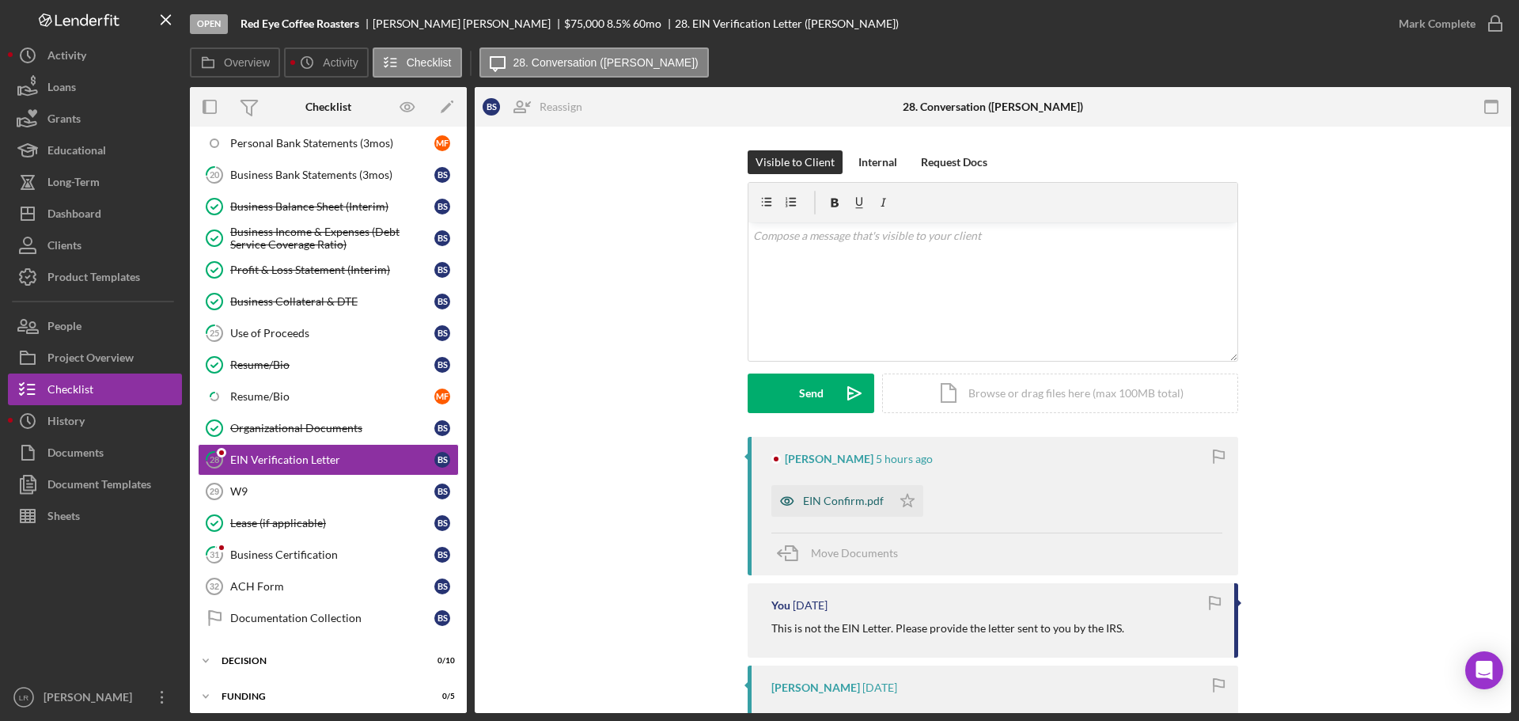
click at [824, 505] on div "EIN Confirm.pdf" at bounding box center [843, 500] width 81 height 13
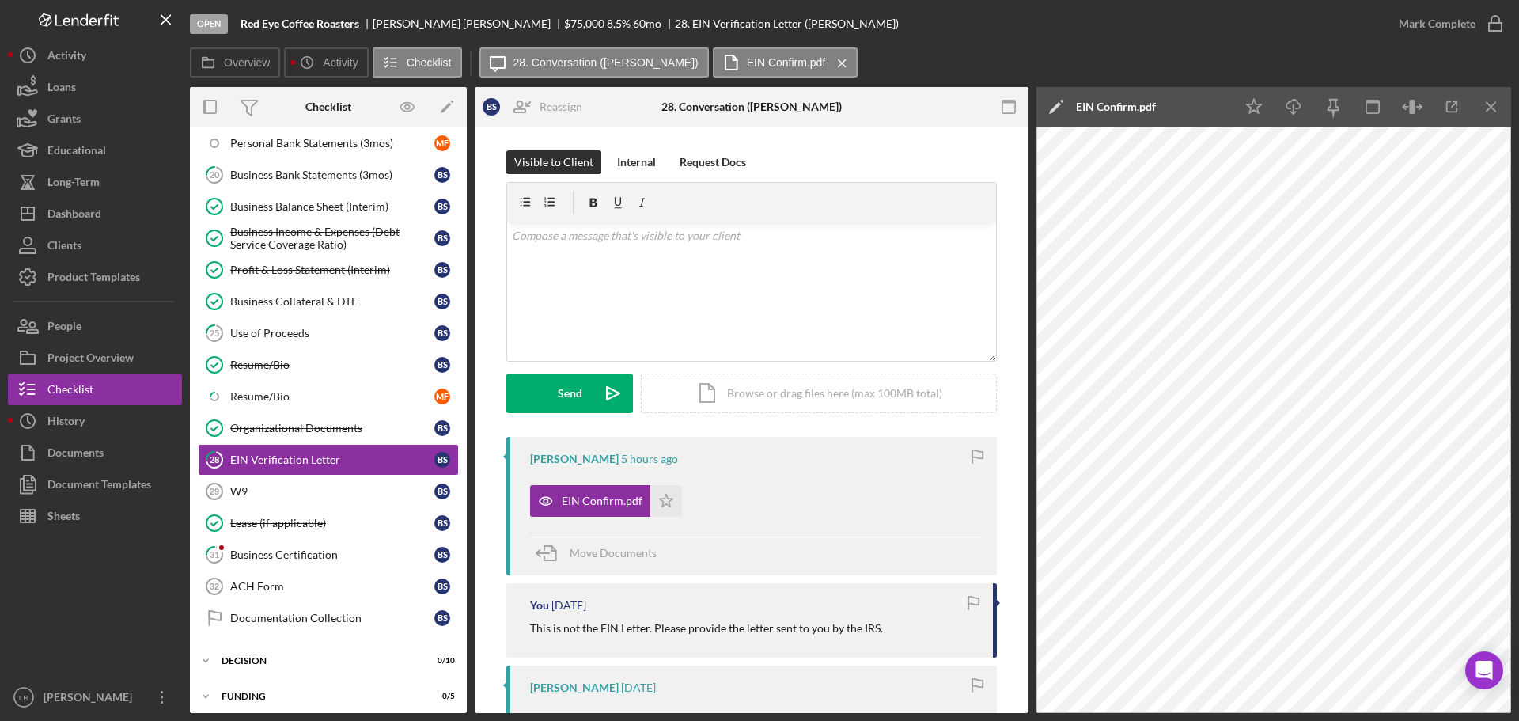
click at [1053, 98] on icon "Icon/Edit" at bounding box center [1056, 107] width 40 height 40
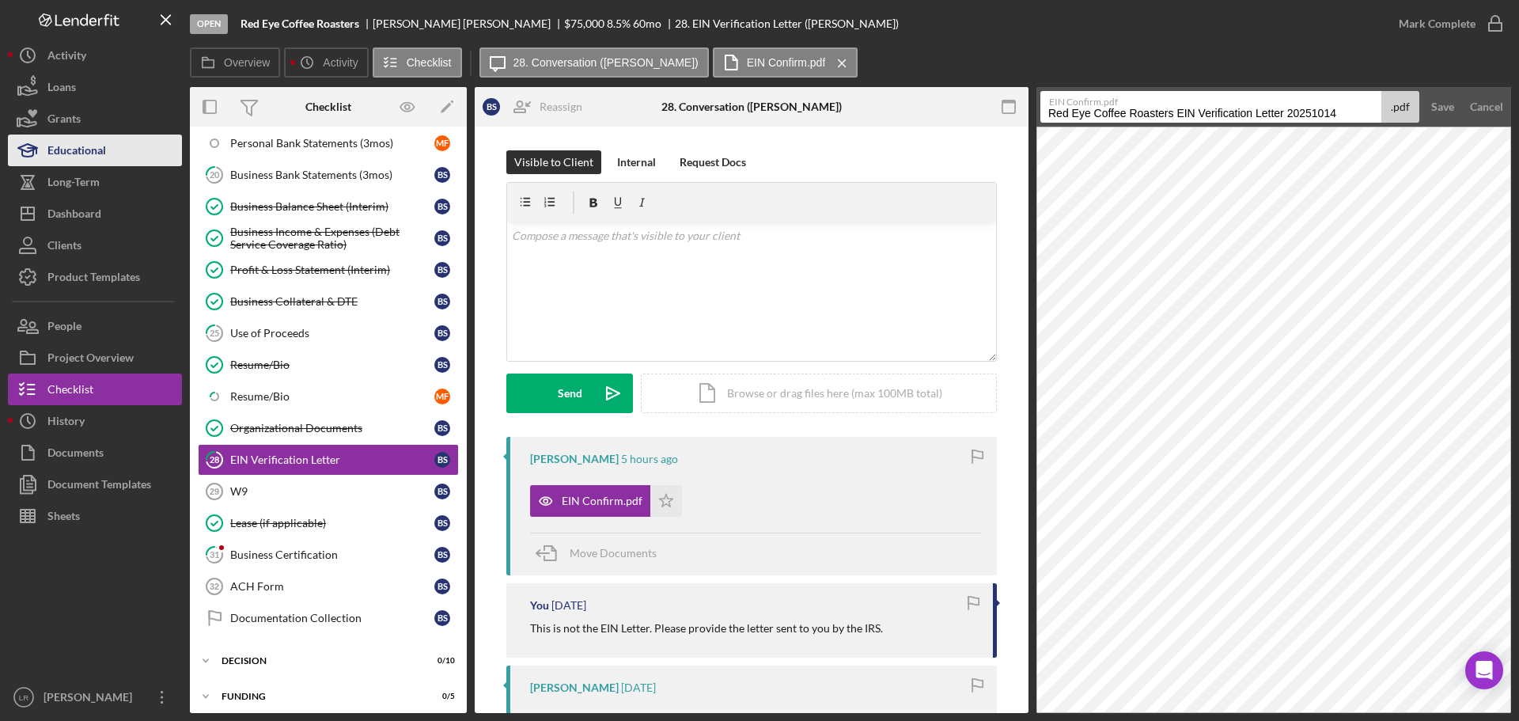
drag, startPoint x: 1178, startPoint y: 115, endPoint x: 130, endPoint y: 137, distance: 1048.9
click at [131, 137] on div "Open Red Eye Coffee Roasters [PERSON_NAME] $75,000 $75,000 8.5 % 60 mo 28. EIN …" at bounding box center [759, 356] width 1503 height 713
drag, startPoint x: 1125, startPoint y: 113, endPoint x: 1336, endPoint y: 120, distance: 210.5
click at [1336, 120] on input "EIN Verification Letter 20251014" at bounding box center [1210, 107] width 341 height 32
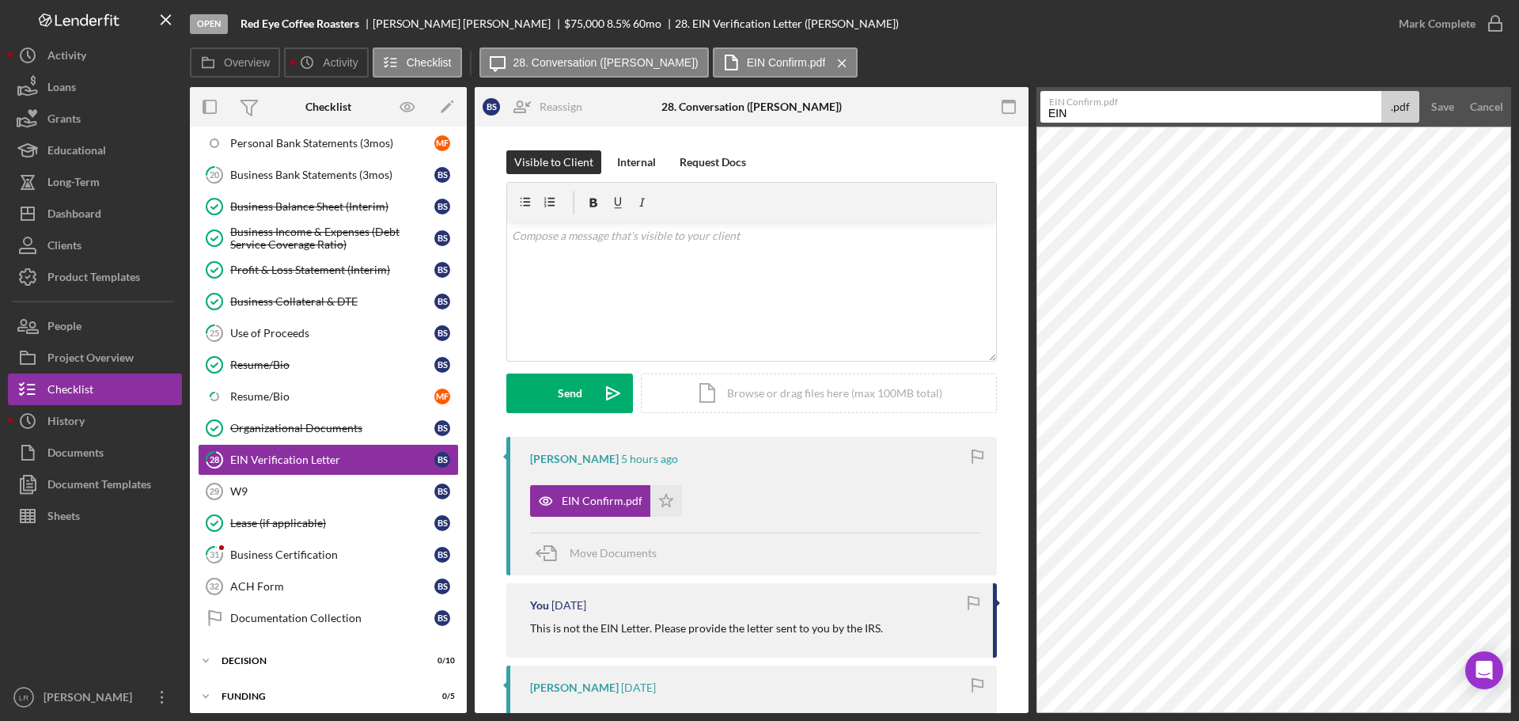
type input "EIN Letter"
click at [1442, 104] on div "Save" at bounding box center [1442, 107] width 23 height 32
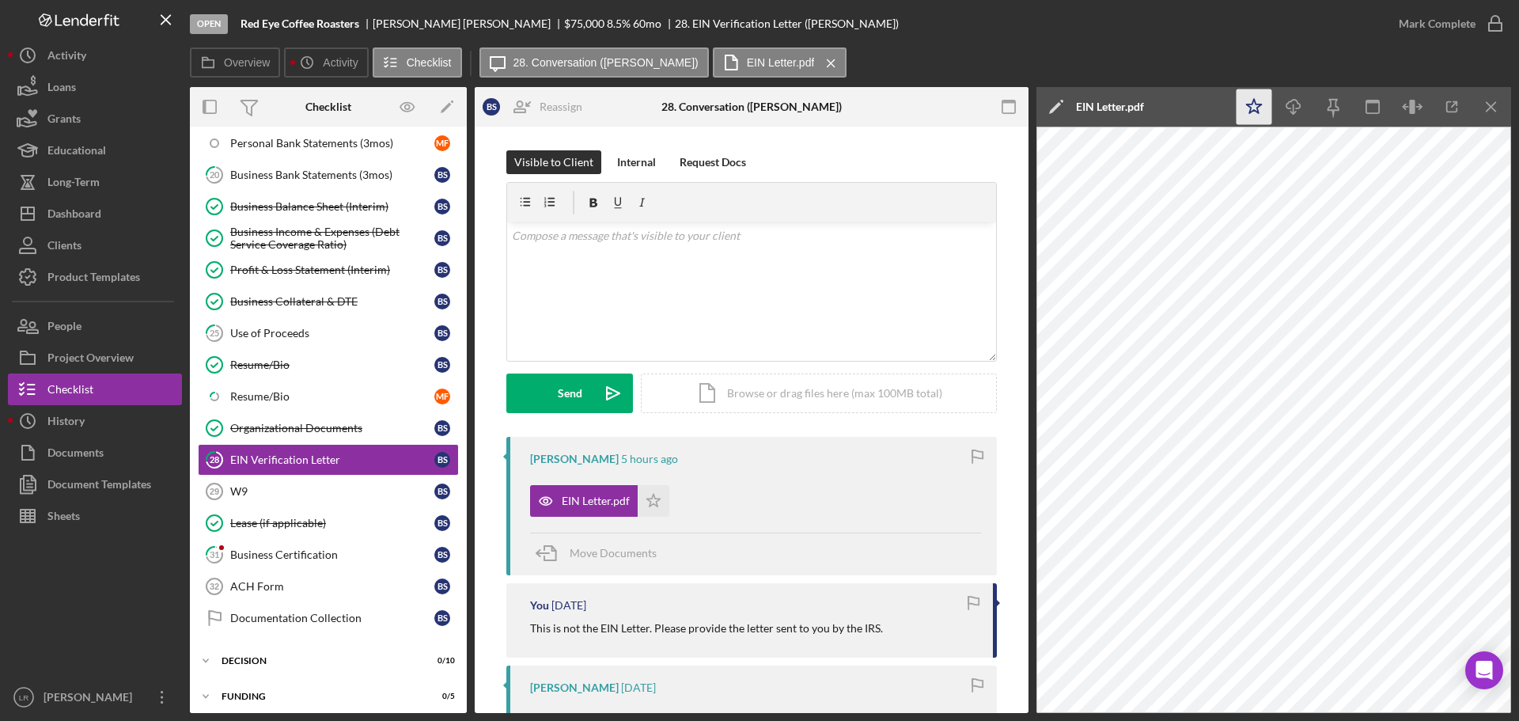
click at [1254, 112] on icon "Icon/Star" at bounding box center [1254, 107] width 36 height 36
click at [1293, 108] on line "button" at bounding box center [1293, 108] width 0 height 9
click at [1452, 30] on div "Mark Complete" at bounding box center [1436, 24] width 77 height 32
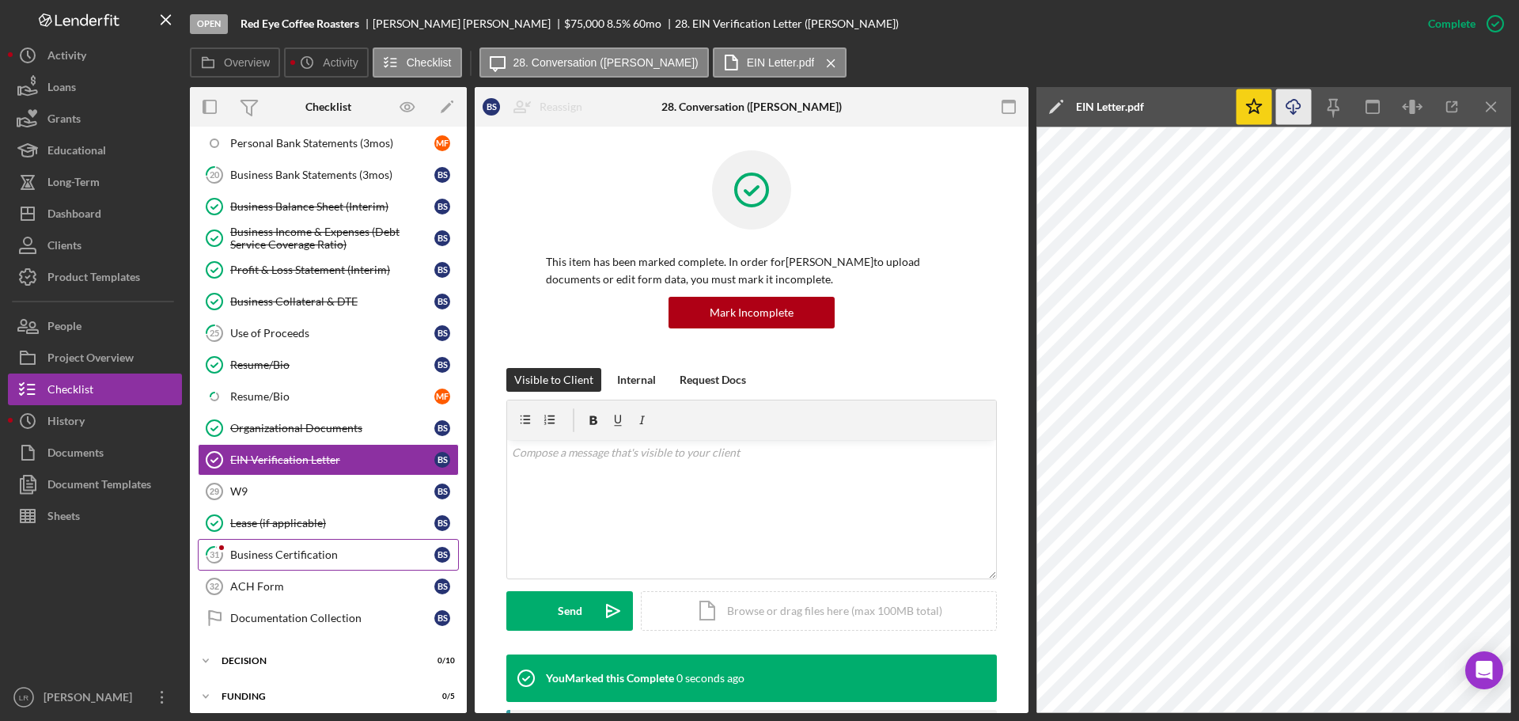
click at [331, 551] on div "Business Certification" at bounding box center [332, 554] width 204 height 13
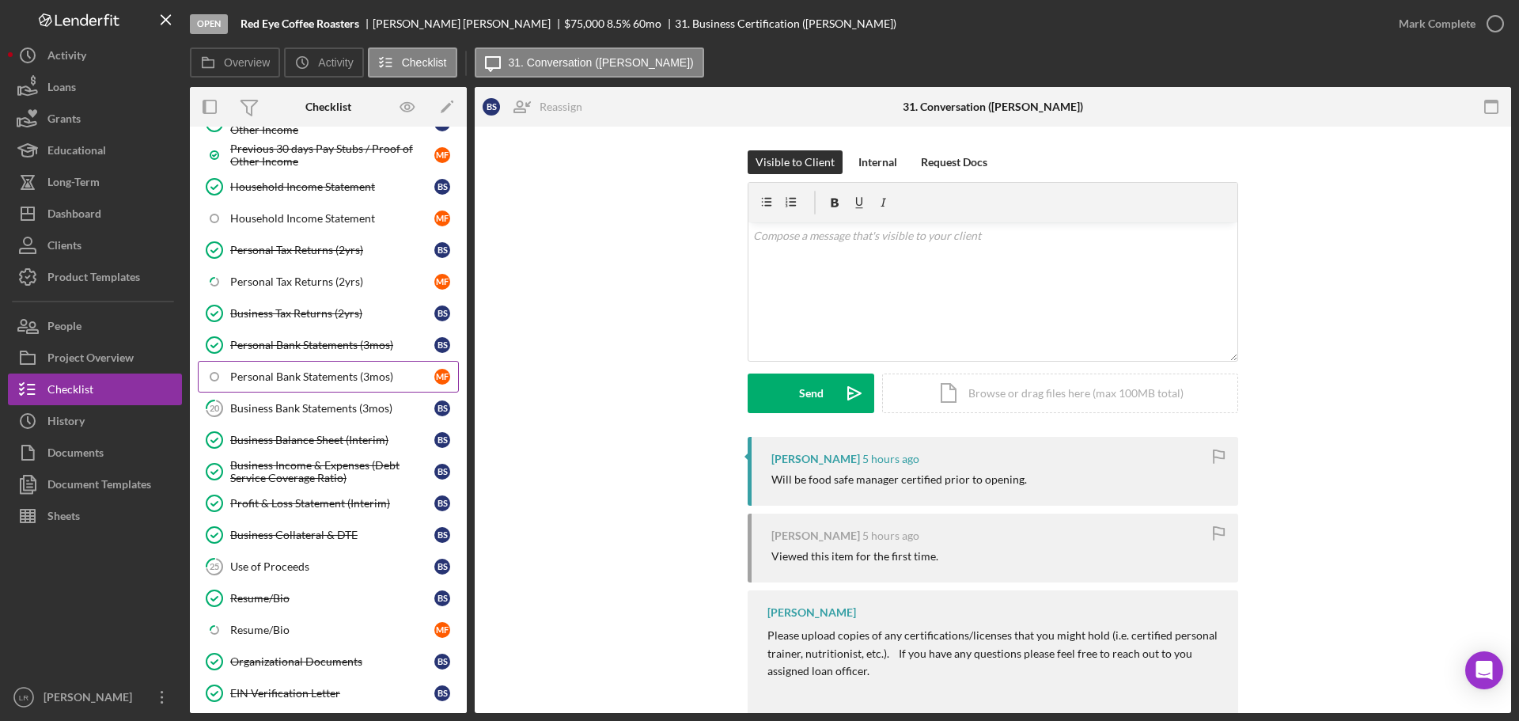
scroll to position [316, 0]
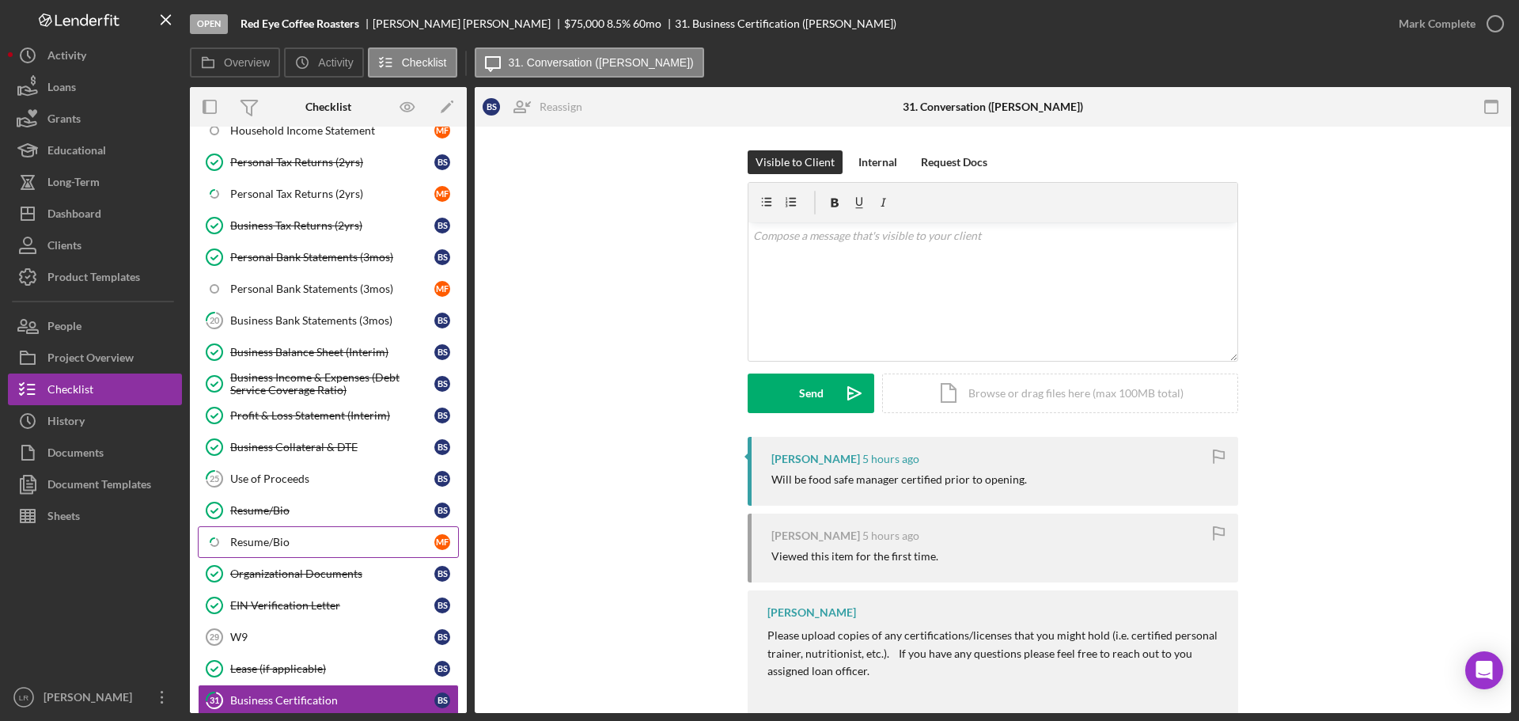
click at [298, 533] on link "Icon/Checklist Item Sub Partial Resume/Bio M F" at bounding box center [328, 542] width 261 height 32
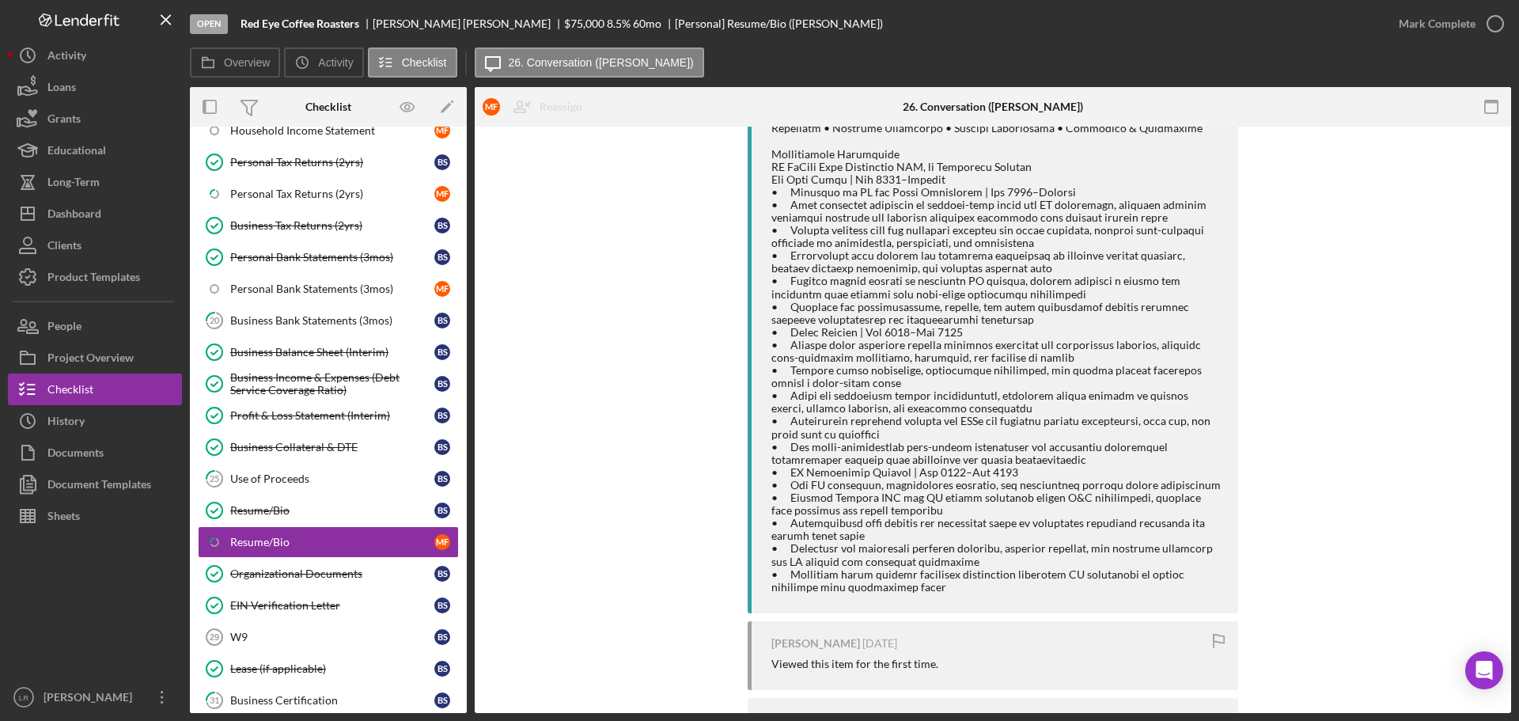
scroll to position [640, 0]
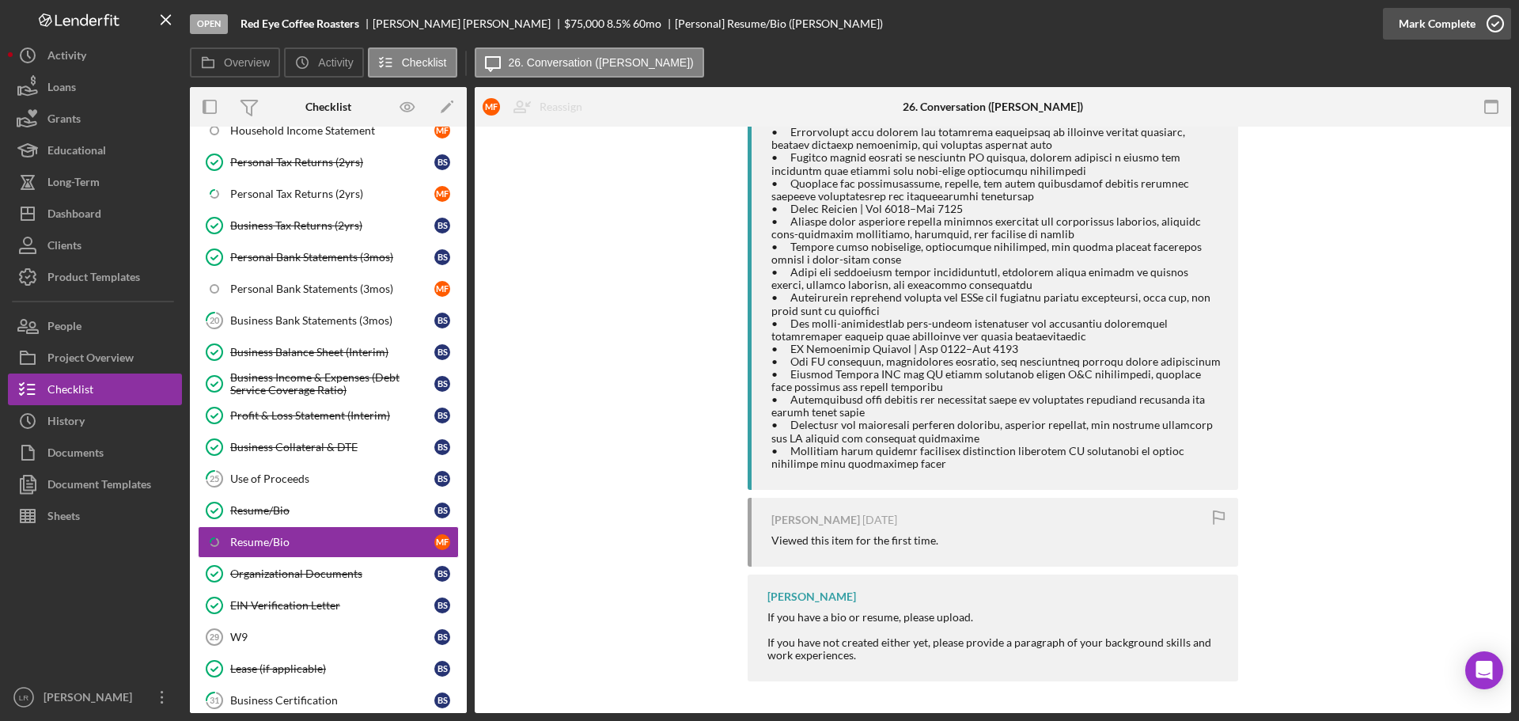
click at [1408, 25] on div "Mark Complete" at bounding box center [1436, 24] width 77 height 32
click at [327, 470] on link "25 Use of Proceeds B S" at bounding box center [328, 479] width 261 height 32
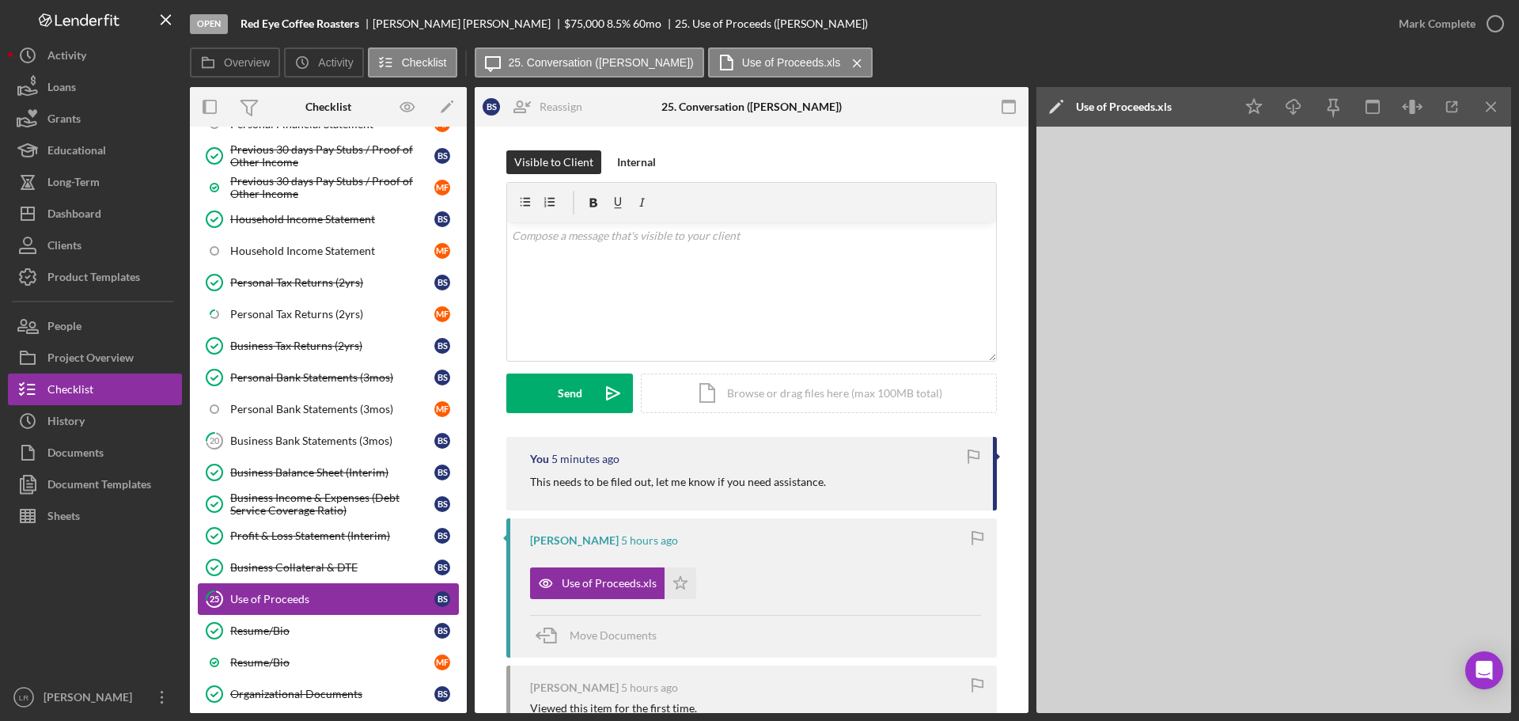
scroll to position [158, 0]
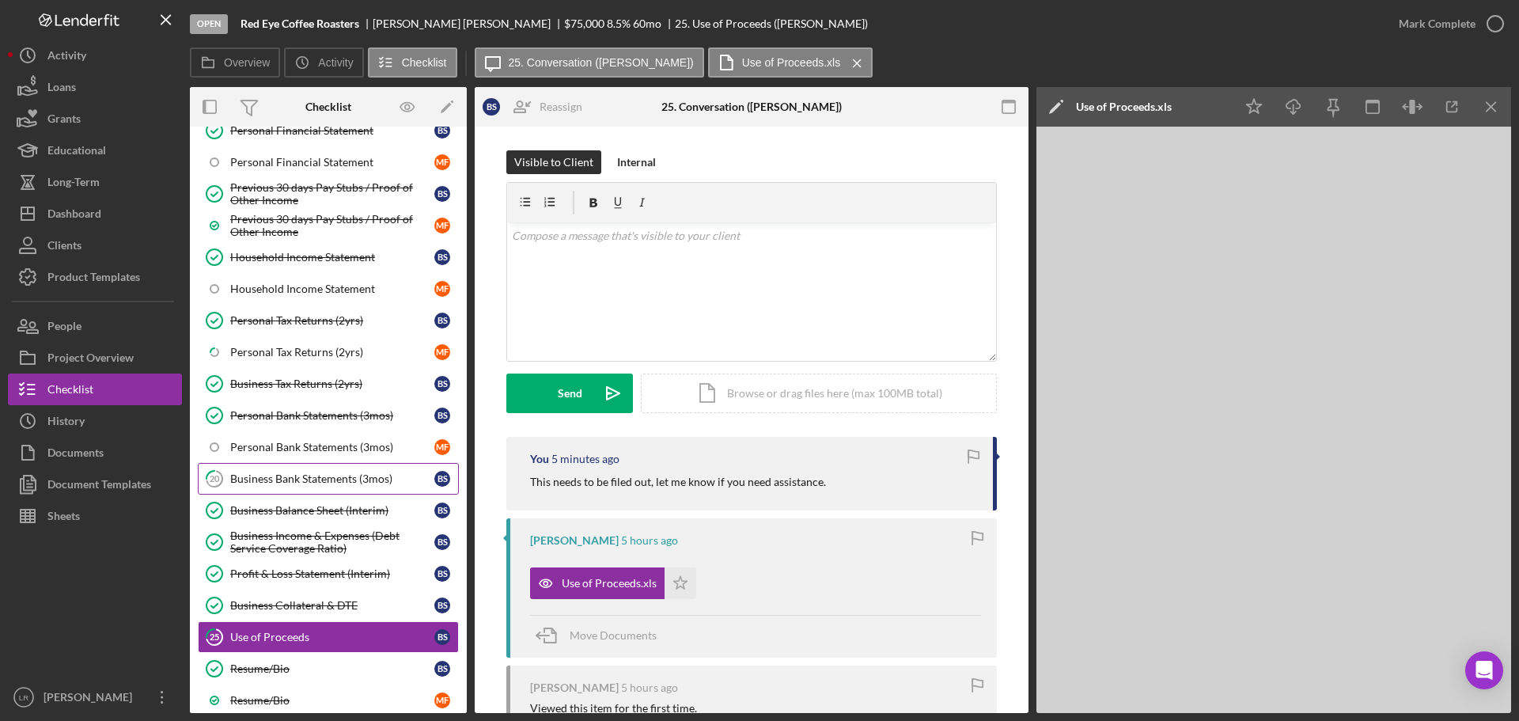
click at [332, 485] on div "Business Bank Statements (3mos)" at bounding box center [332, 478] width 204 height 13
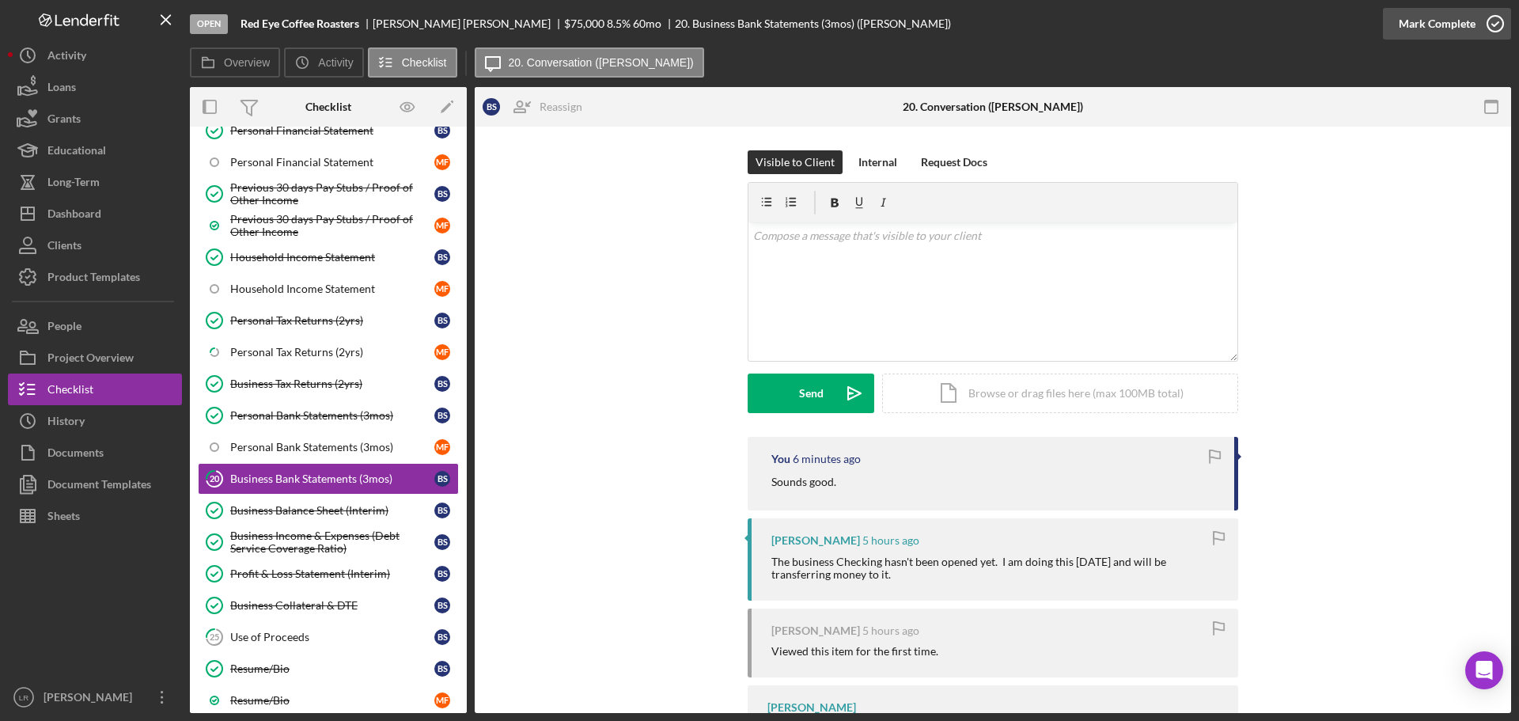
click at [1432, 26] on div "Mark Complete" at bounding box center [1436, 24] width 77 height 32
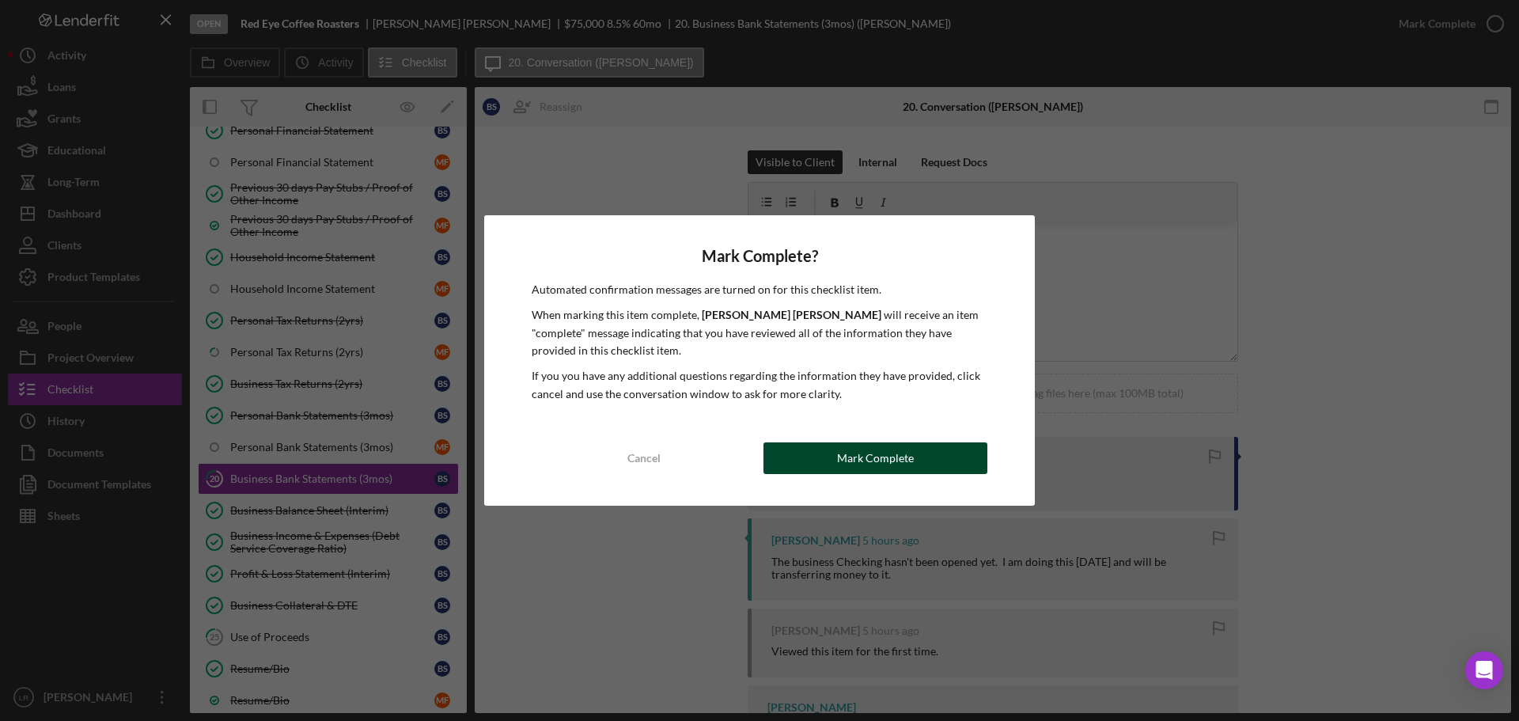
click at [902, 455] on div "Mark Complete" at bounding box center [875, 458] width 77 height 32
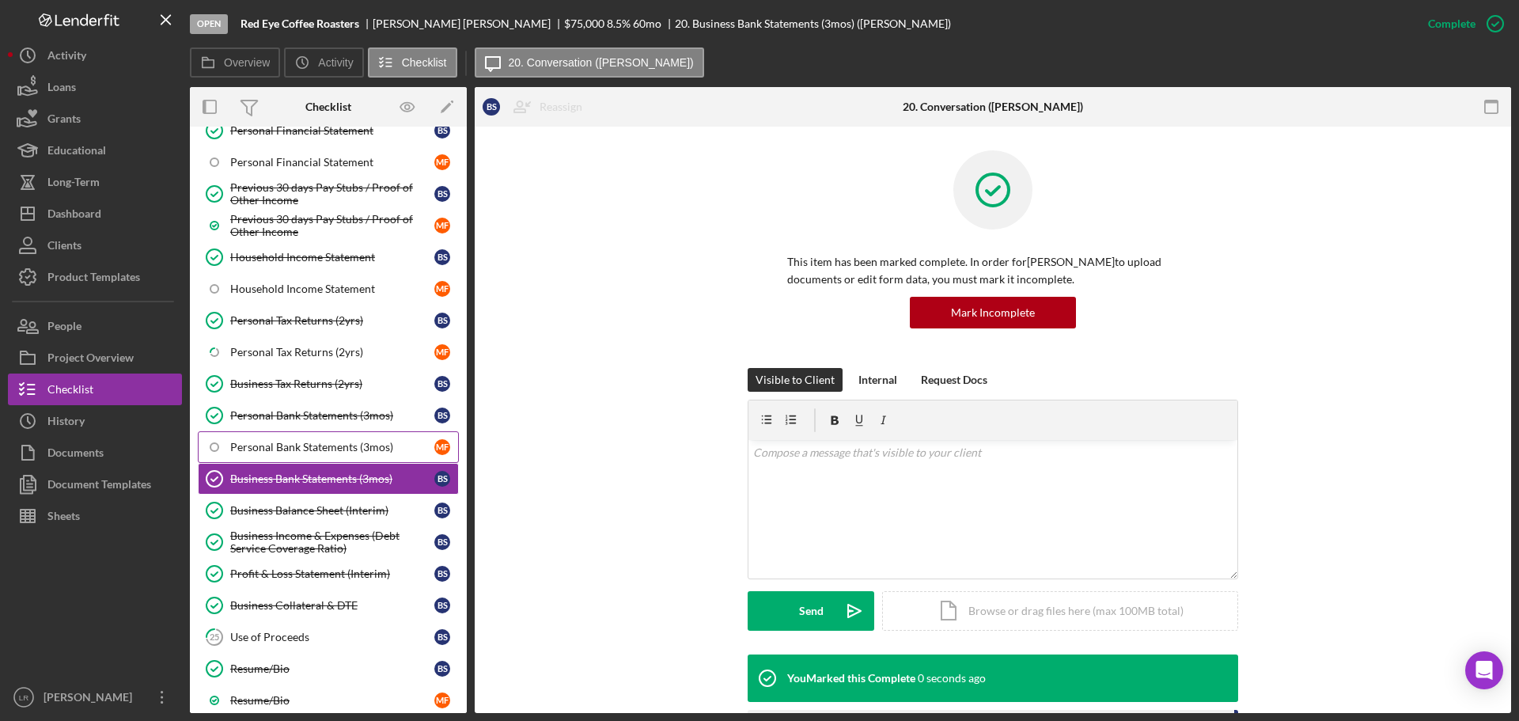
click at [306, 445] on div "Personal Bank Statements (3mos)" at bounding box center [332, 447] width 204 height 13
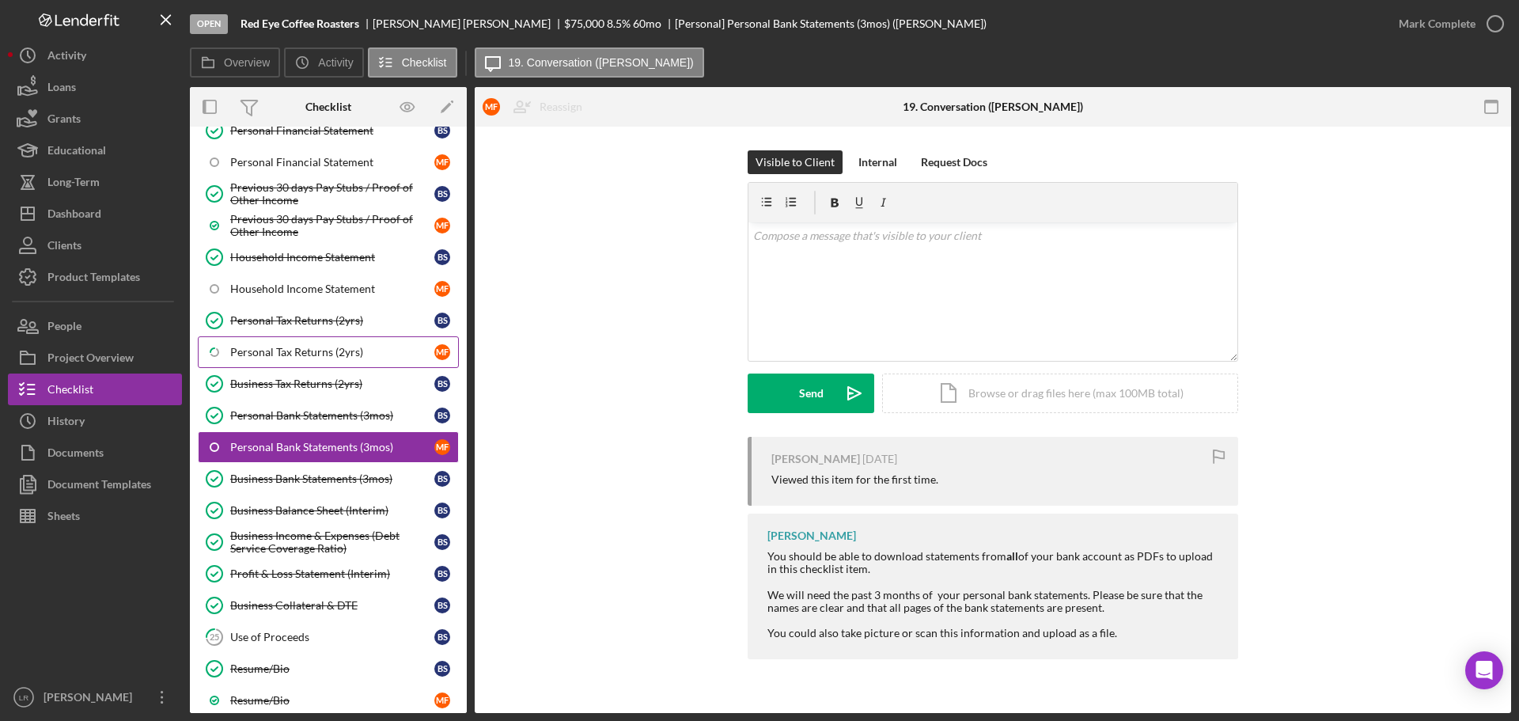
click at [321, 350] on div "Personal Tax Returns (2yrs)" at bounding box center [332, 352] width 204 height 13
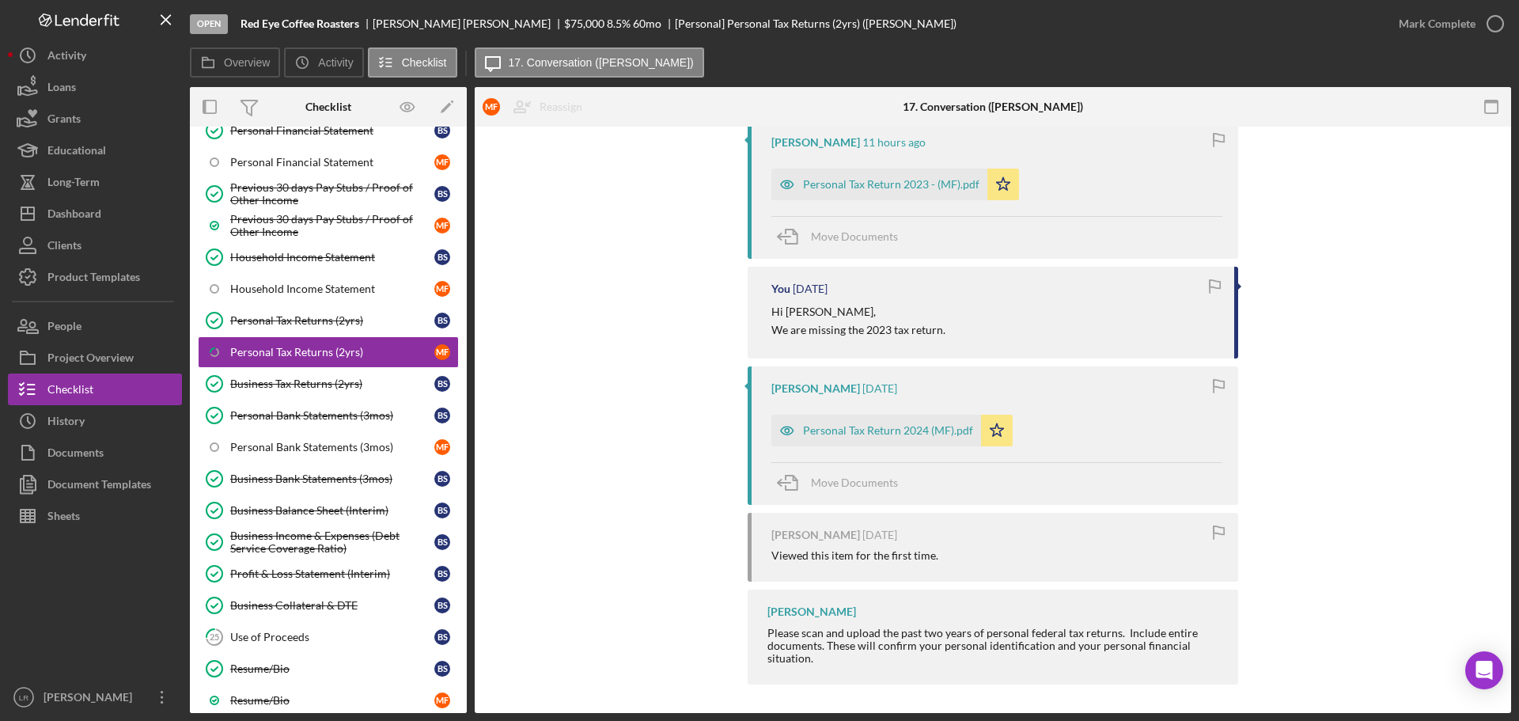
scroll to position [158, 0]
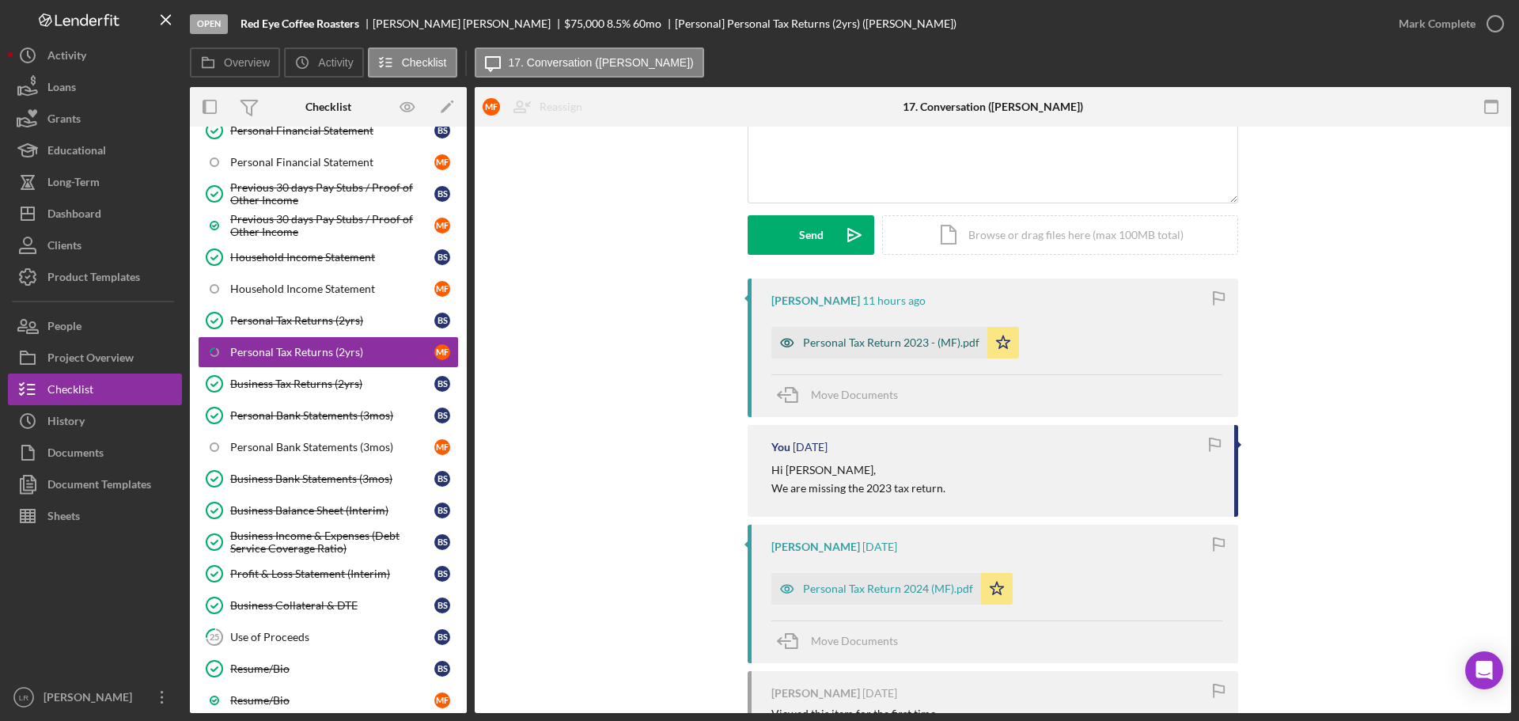
click at [849, 335] on div "Personal Tax Return 2023 - (MF).pdf" at bounding box center [879, 343] width 216 height 32
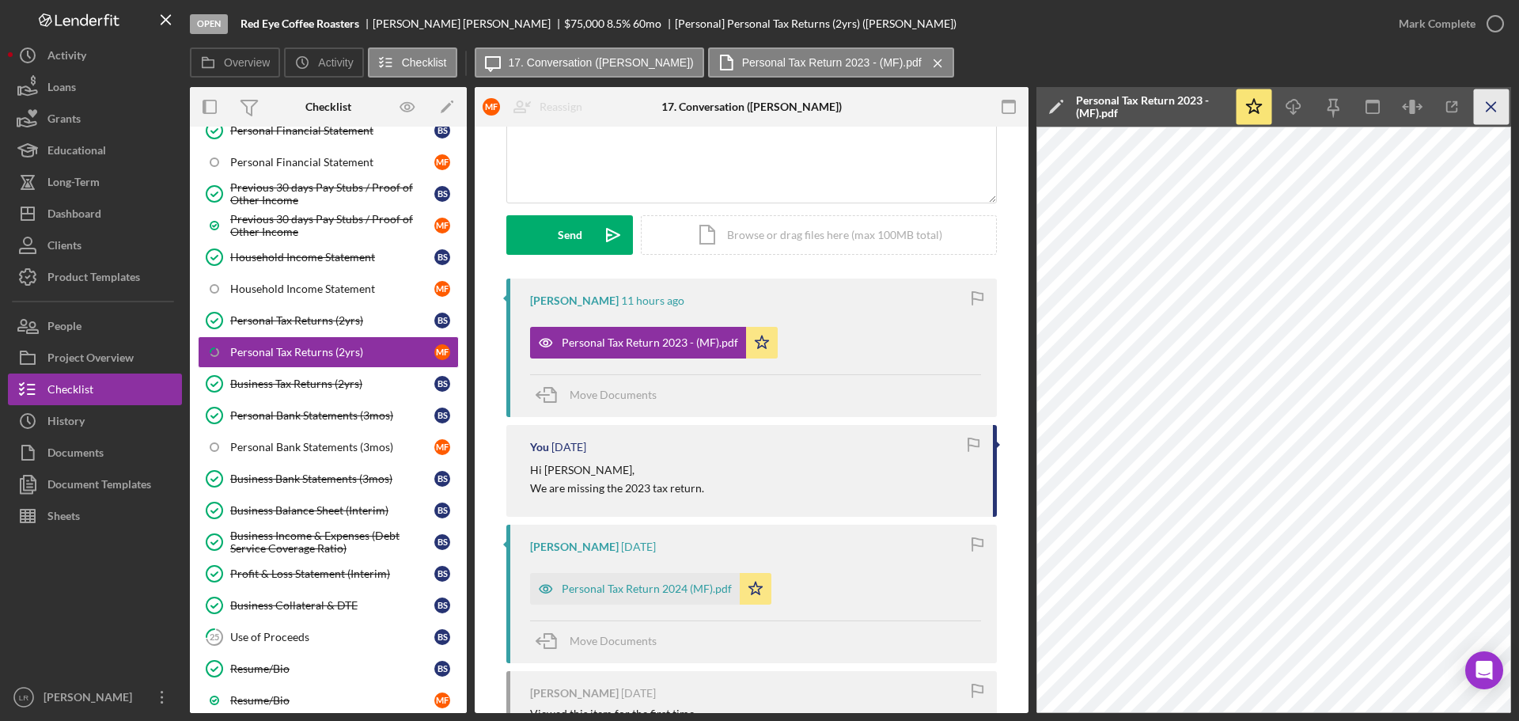
click at [1485, 114] on icon "Icon/Menu Close" at bounding box center [1491, 107] width 36 height 36
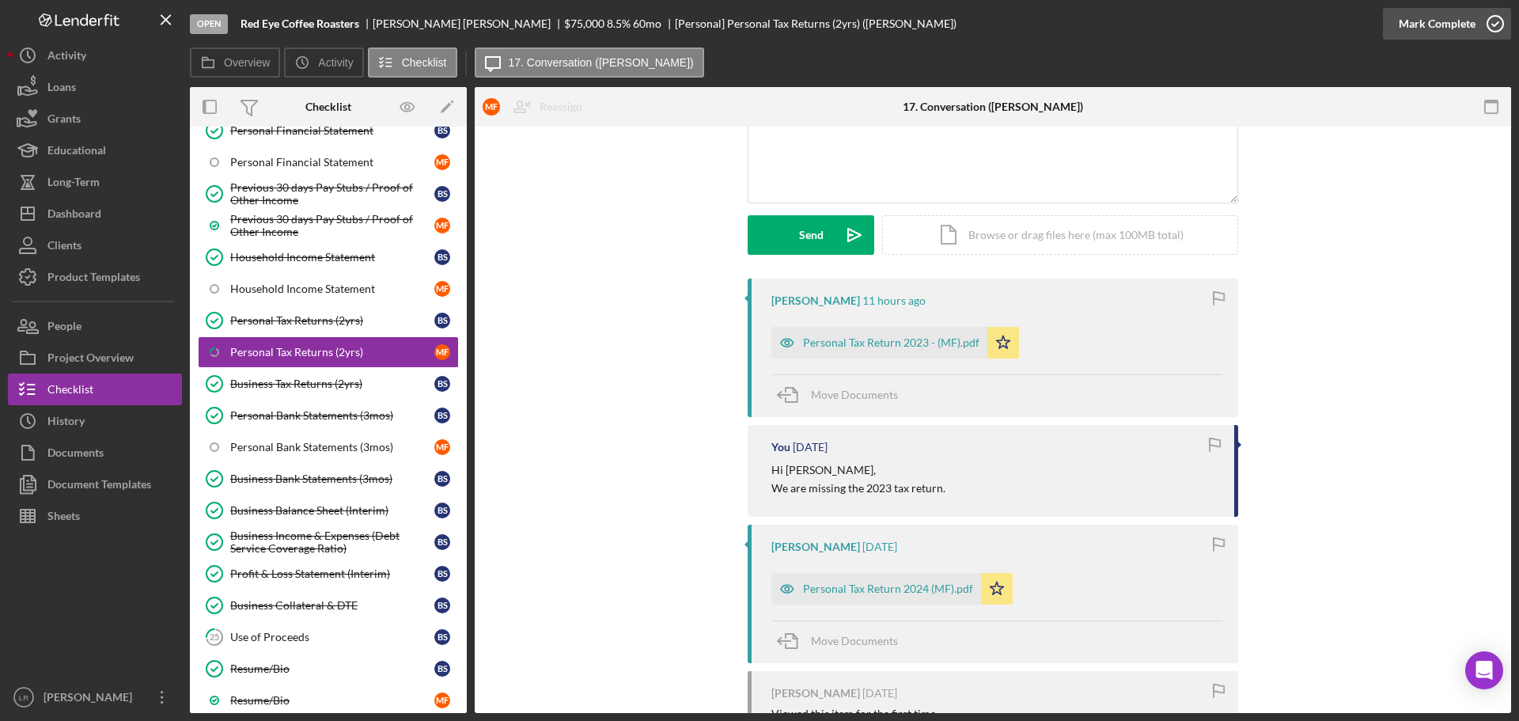
click at [1478, 21] on icon "button" at bounding box center [1495, 24] width 40 height 40
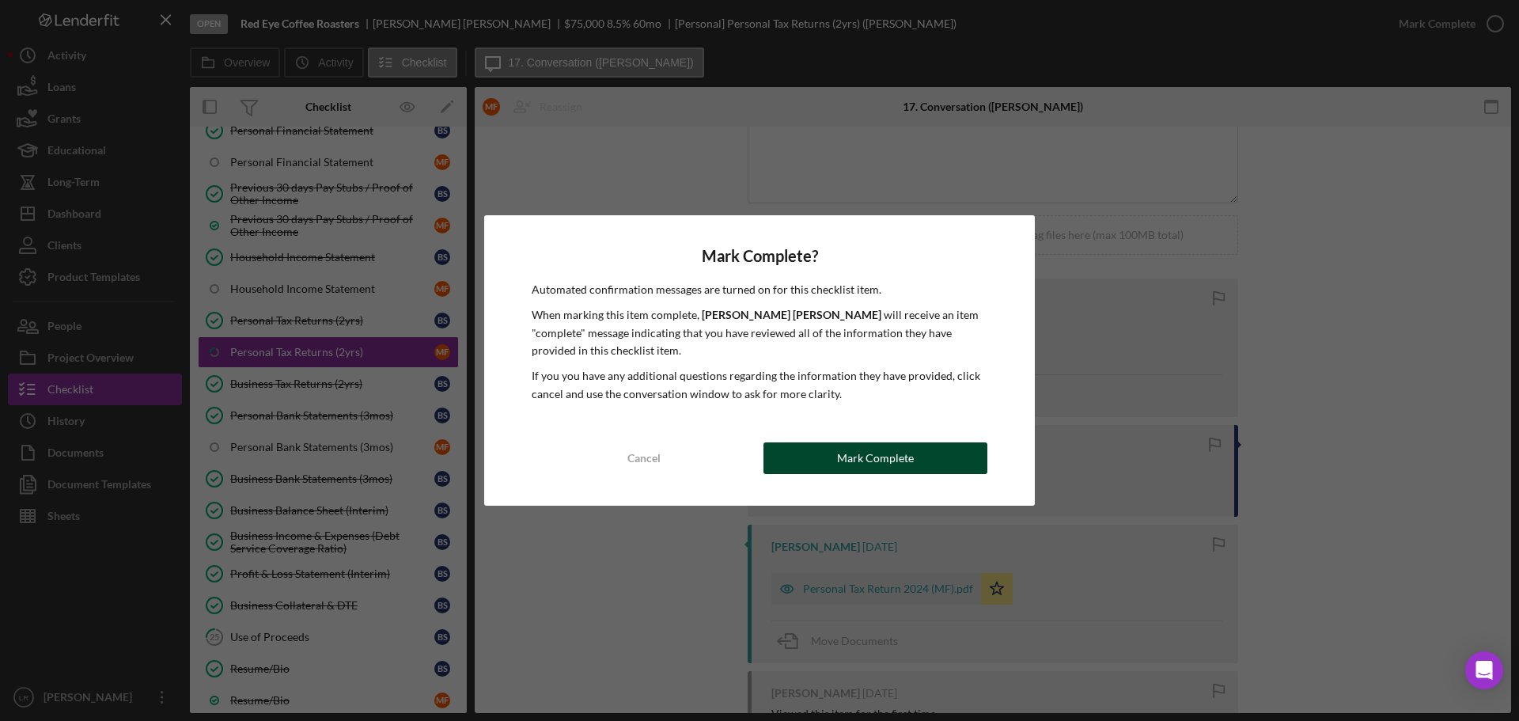
click at [921, 456] on button "Mark Complete" at bounding box center [875, 458] width 224 height 32
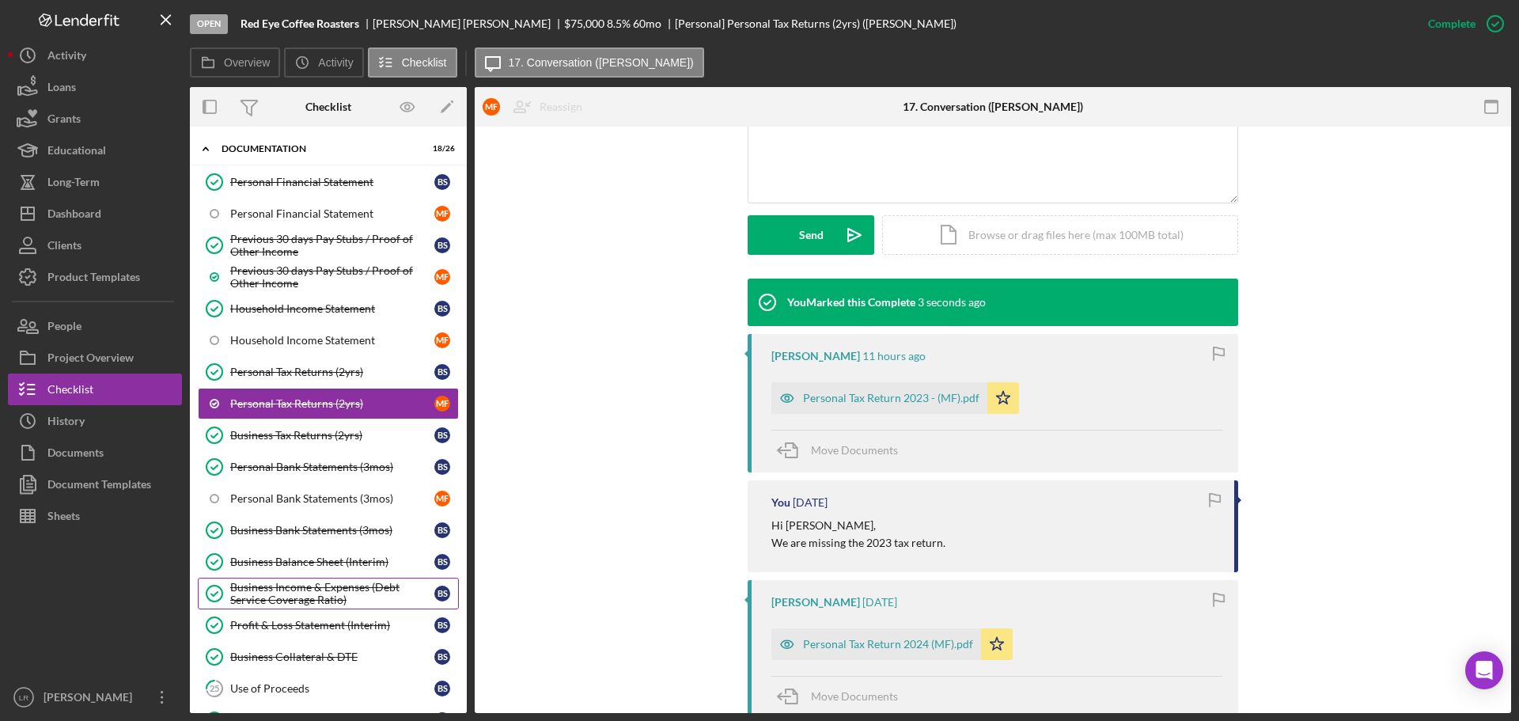
scroll to position [79, 0]
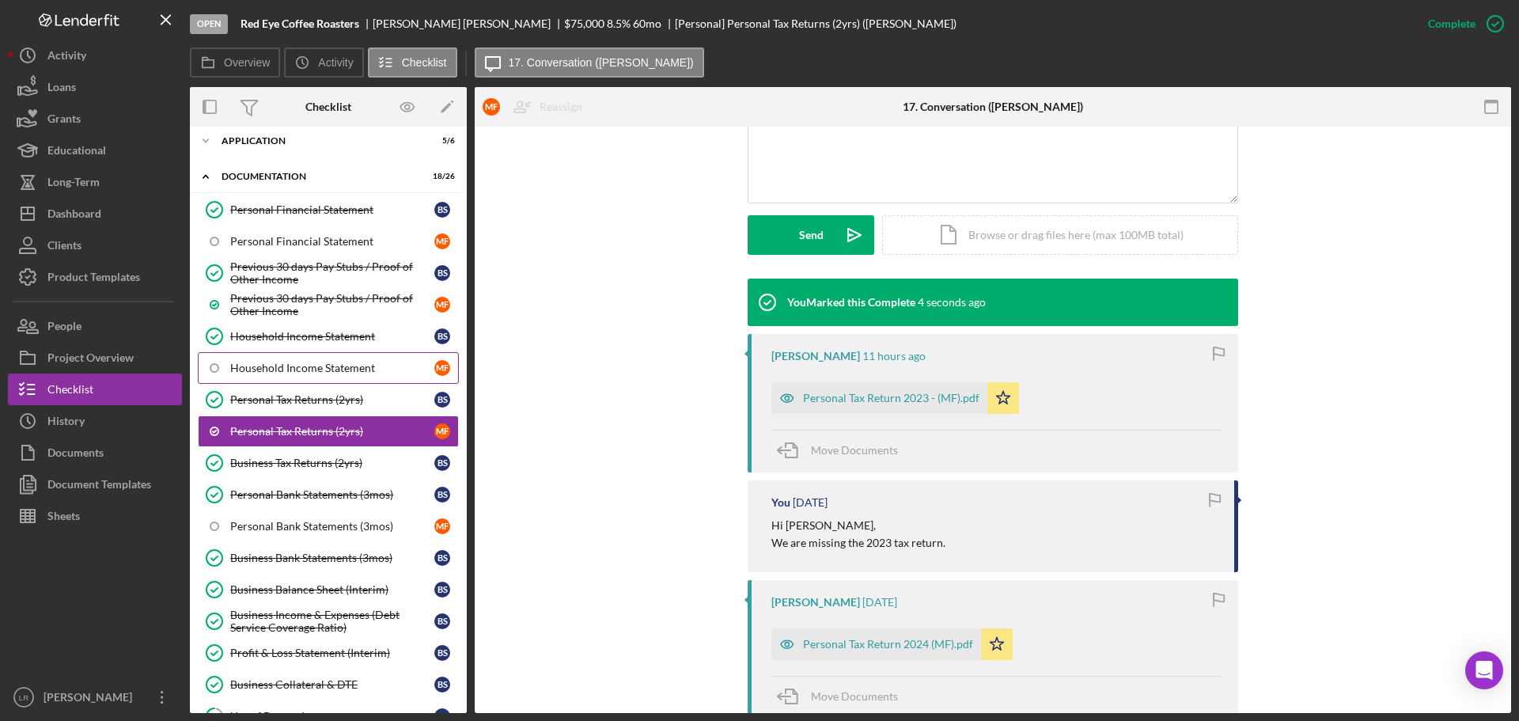
click at [323, 360] on link "Household Income Statement M F" at bounding box center [328, 368] width 261 height 32
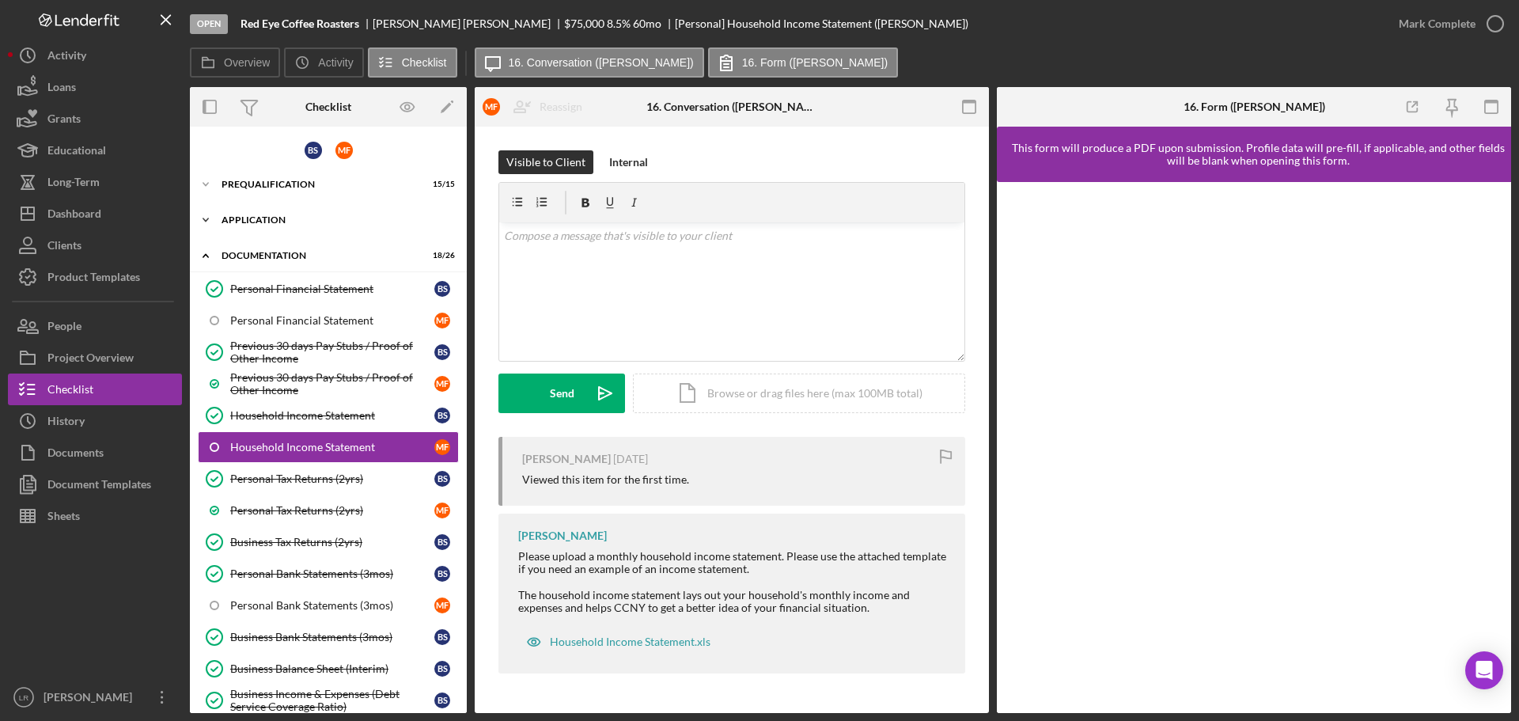
click at [259, 210] on div "Icon/Expander Application 5 / 6" at bounding box center [328, 220] width 277 height 32
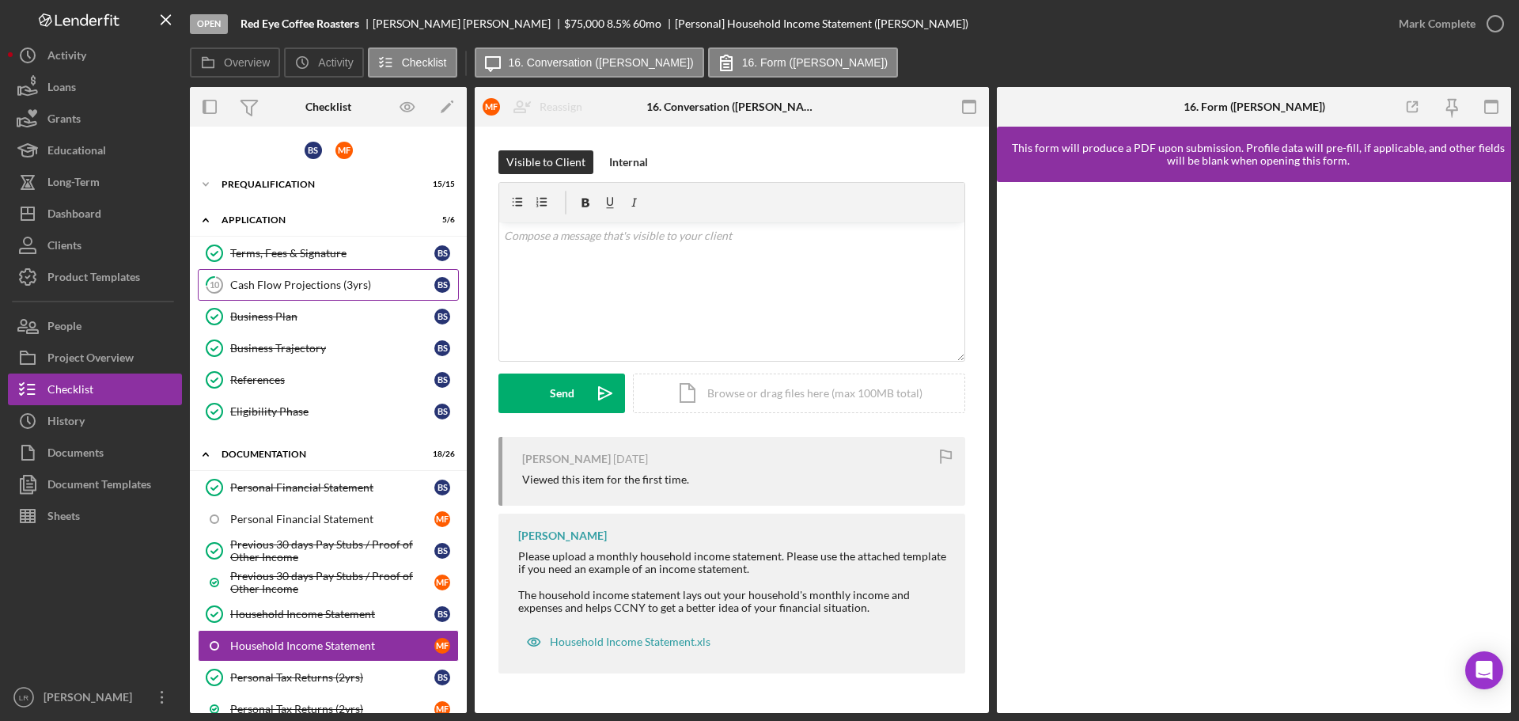
click at [277, 289] on div "Cash Flow Projections (3yrs)" at bounding box center [332, 284] width 204 height 13
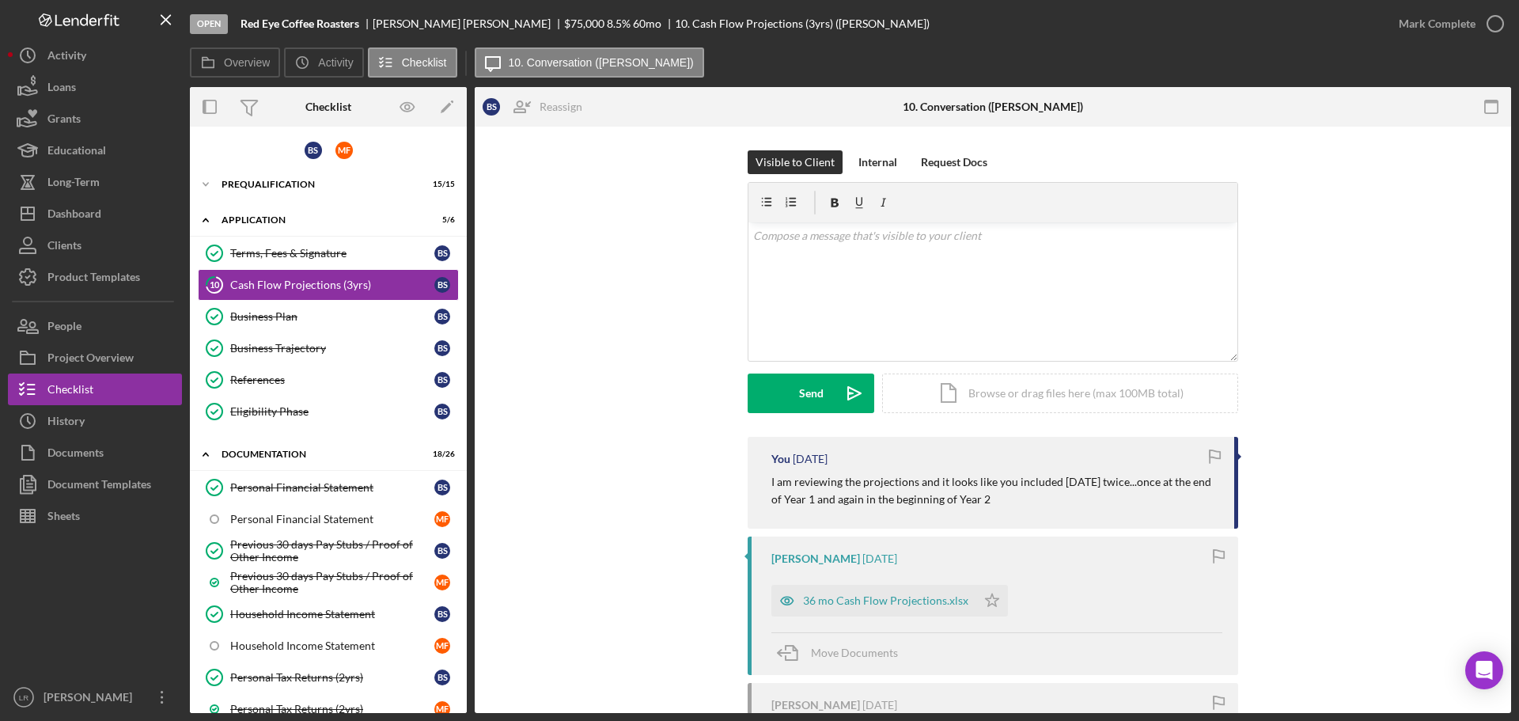
drag, startPoint x: 1027, startPoint y: 502, endPoint x: 1013, endPoint y: 502, distance: 14.2
click at [1027, 502] on p "I am reviewing the projections and it looks like you included [DATE] twice...on…" at bounding box center [994, 491] width 447 height 36
drag, startPoint x: 1012, startPoint y: 501, endPoint x: 758, endPoint y: 473, distance: 255.4
click at [758, 473] on div "You [DATE] I am reviewing the projections and it looks like you included [DATE]…" at bounding box center [992, 483] width 490 height 92
copy p "I am reviewing the projections and it looks like you included [DATE] twice...on…"
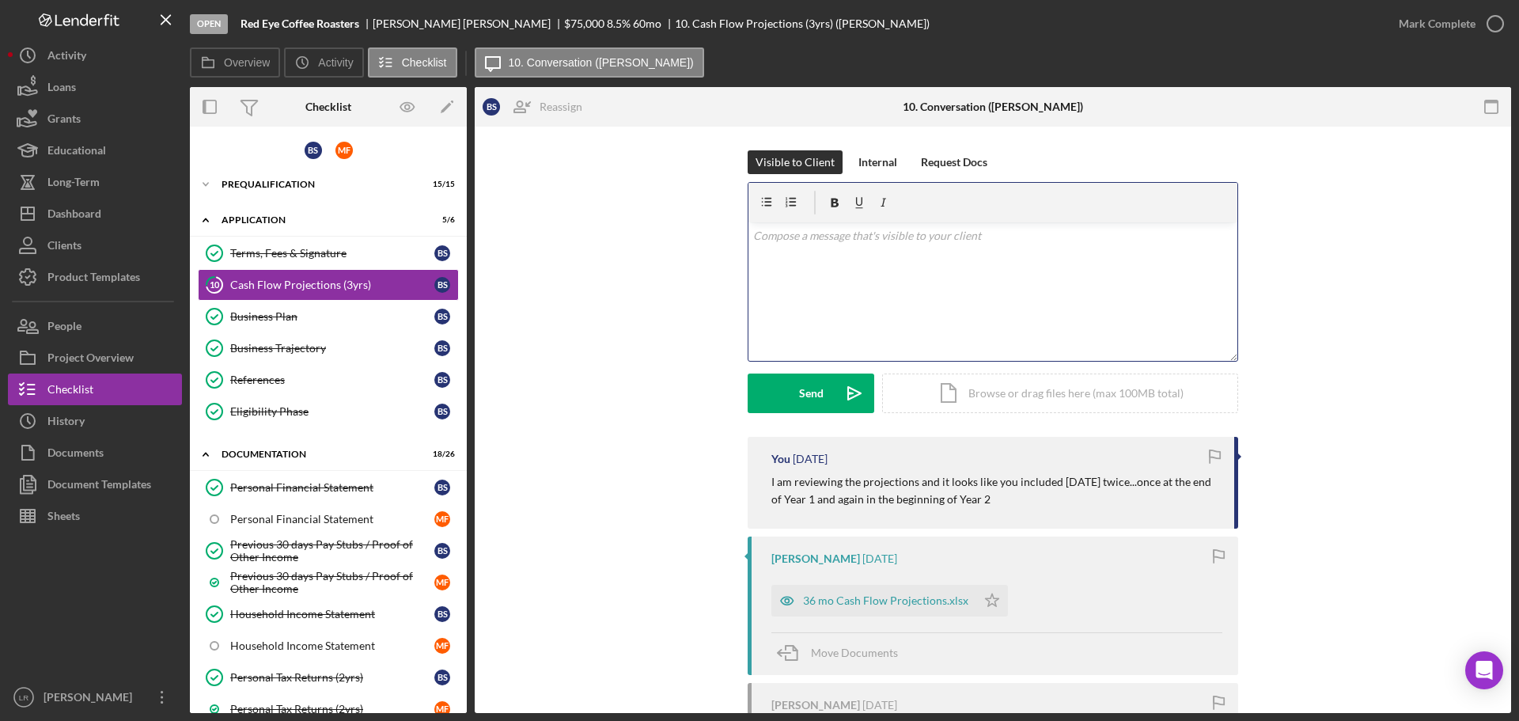
click at [873, 278] on div "v Color teal Color pink Remove color Add row above Add row below Add column bef…" at bounding box center [992, 291] width 489 height 138
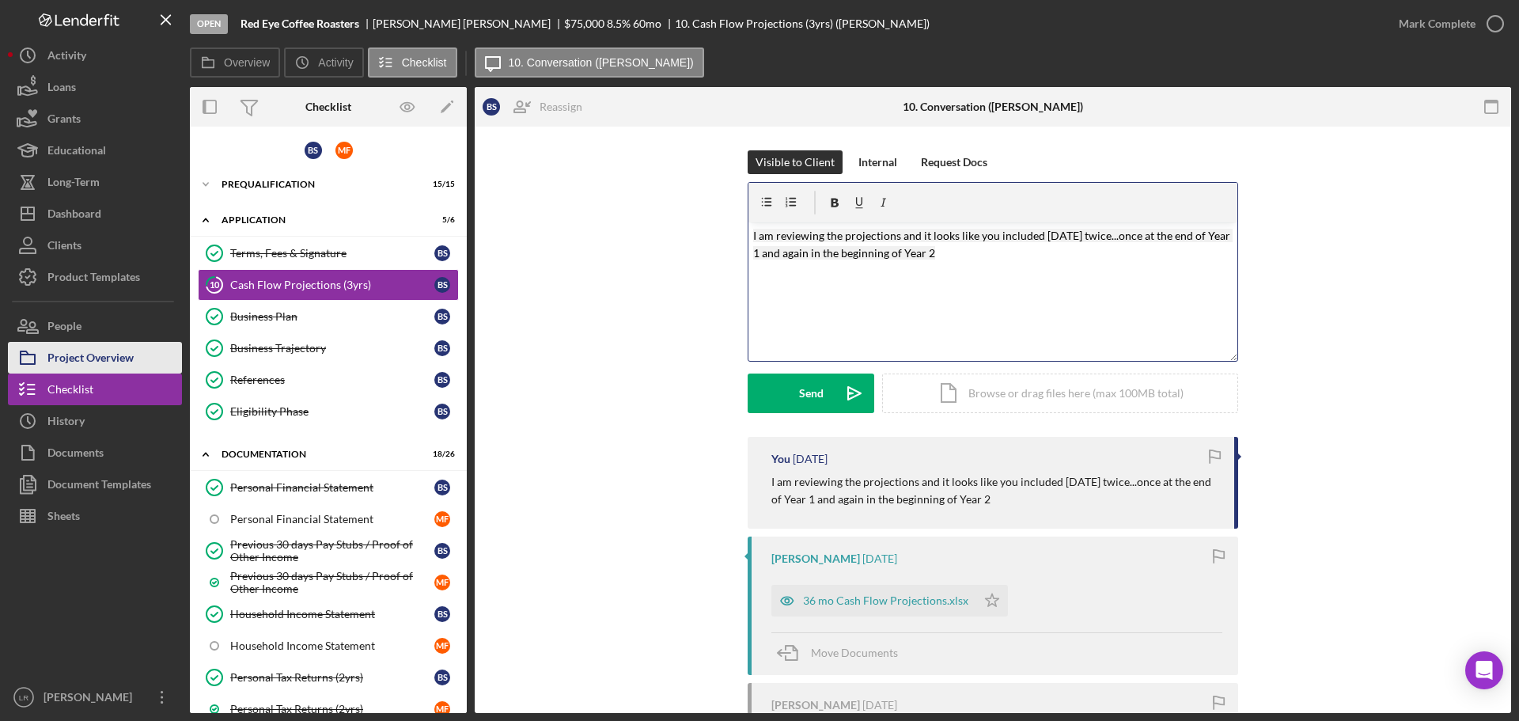
click at [141, 354] on button "Project Overview" at bounding box center [95, 358] width 174 height 32
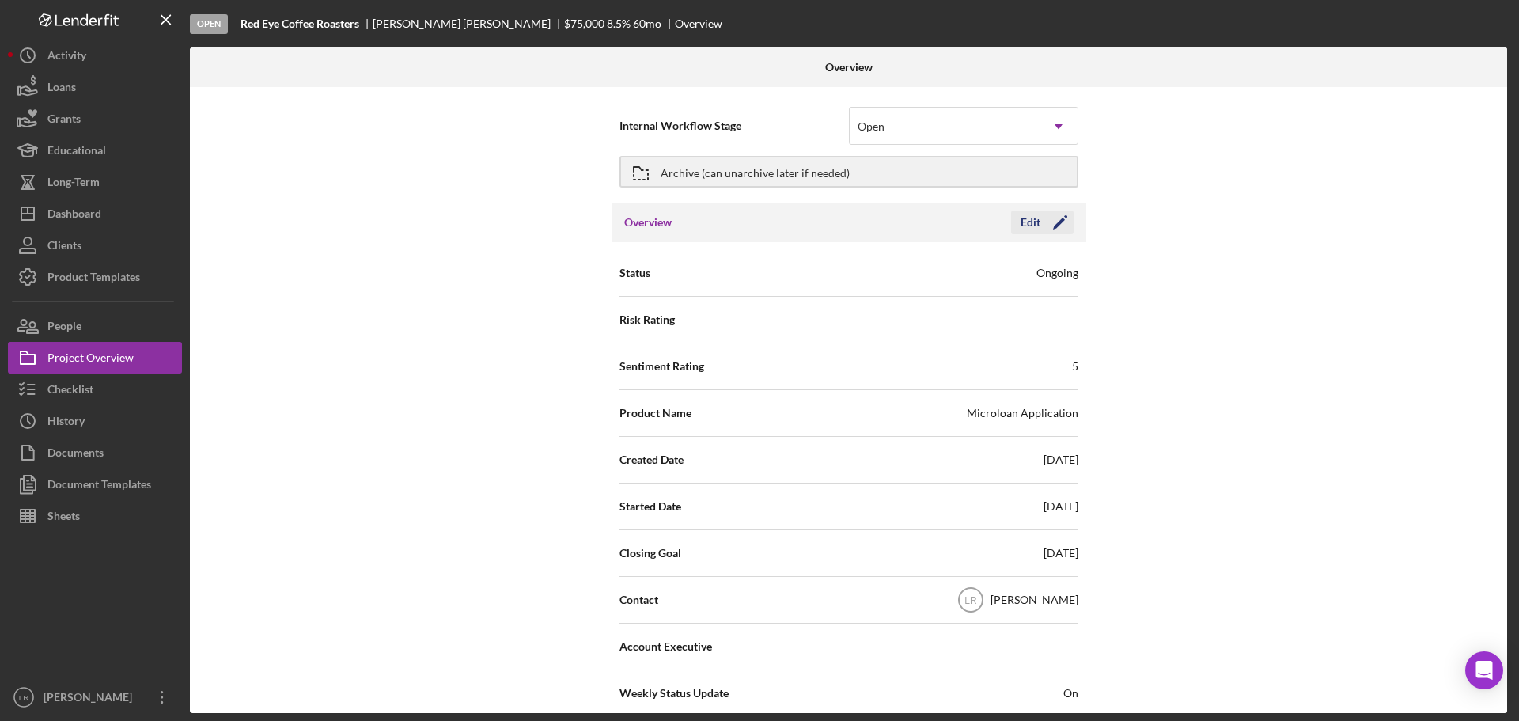
click at [1062, 219] on icon "Icon/Edit" at bounding box center [1060, 222] width 40 height 40
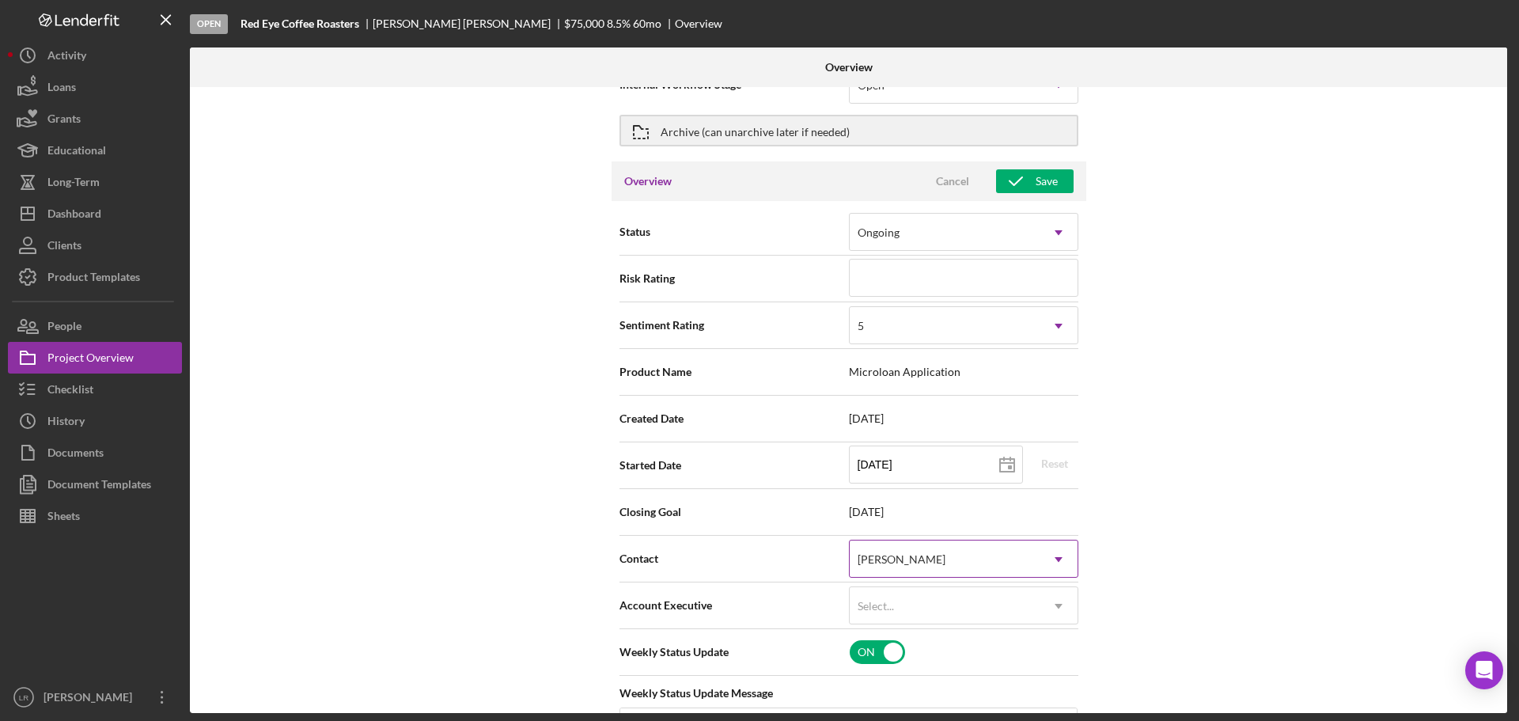
scroll to position [79, 0]
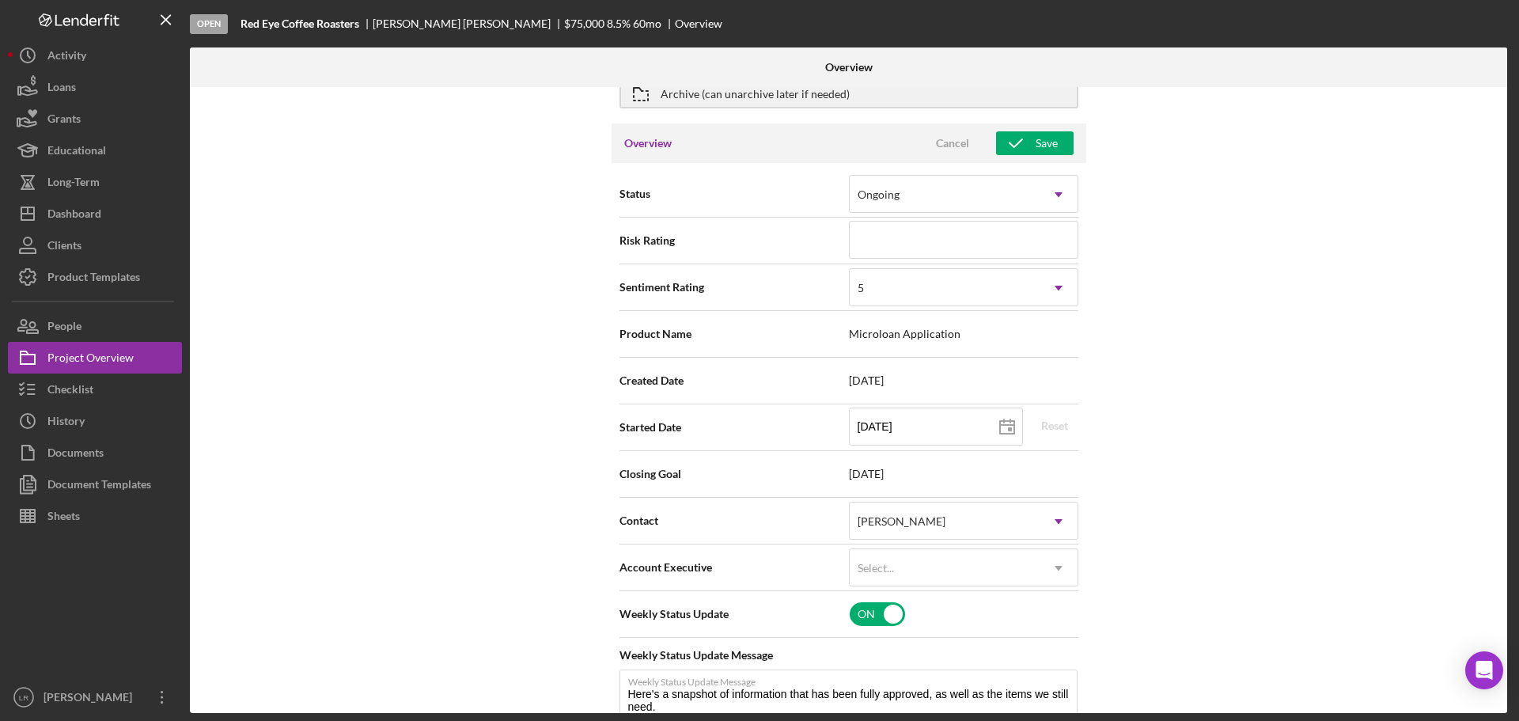
click at [917, 329] on span "Microloan Application" at bounding box center [963, 333] width 229 height 13
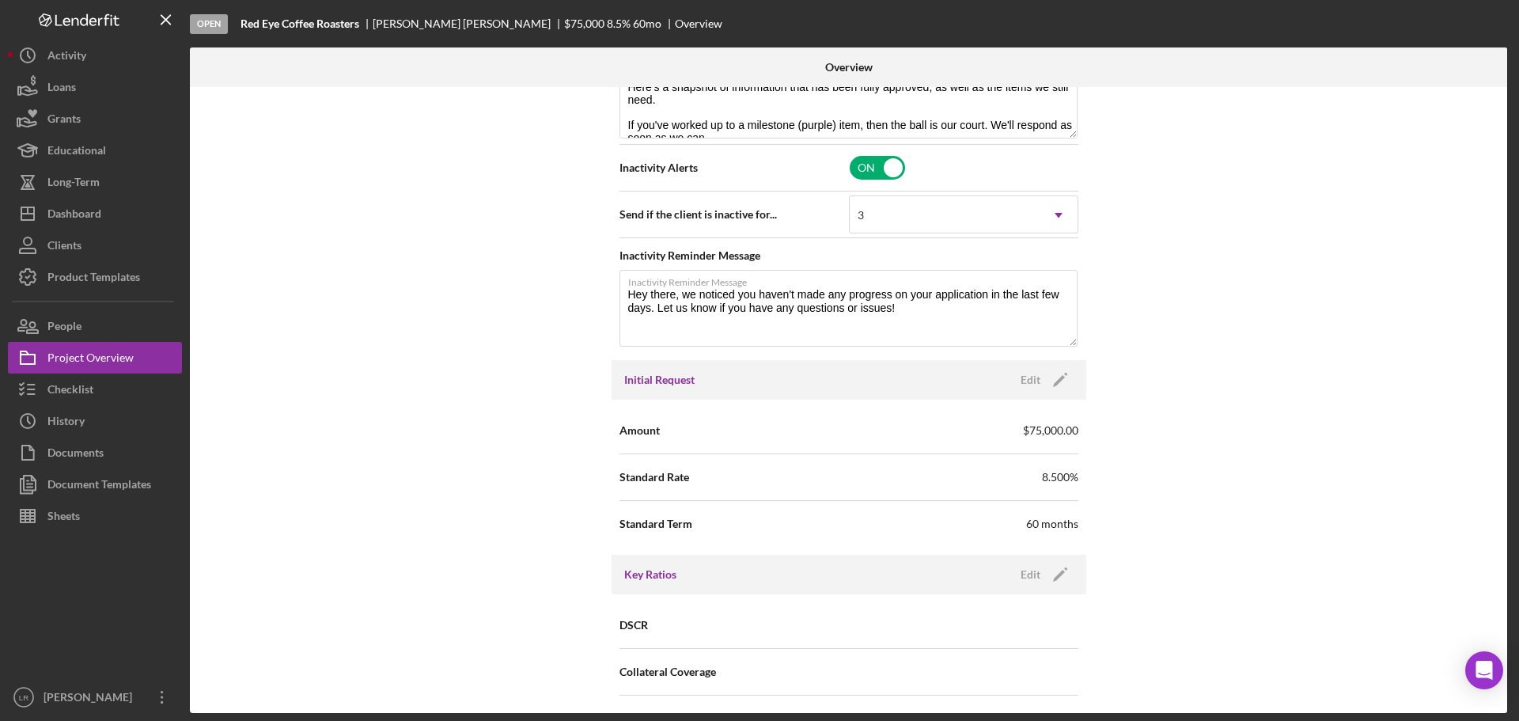
scroll to position [712, 0]
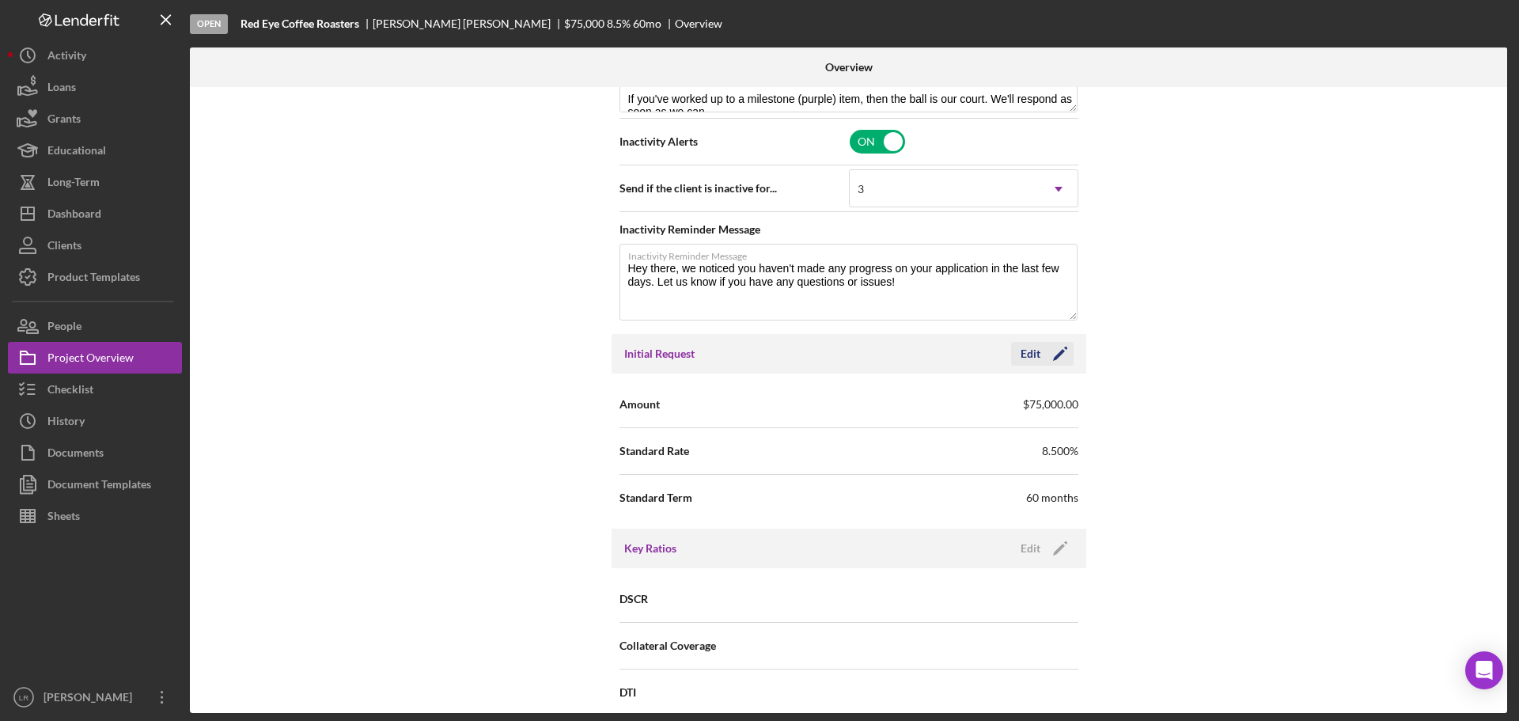
click at [1055, 355] on polygon "button" at bounding box center [1059, 355] width 12 height 12
drag, startPoint x: 858, startPoint y: 452, endPoint x: 714, endPoint y: 453, distance: 143.9
click at [714, 453] on div "Standard Rate 8.500%" at bounding box center [848, 451] width 459 height 40
click at [871, 451] on input "13.500%" at bounding box center [963, 450] width 229 height 38
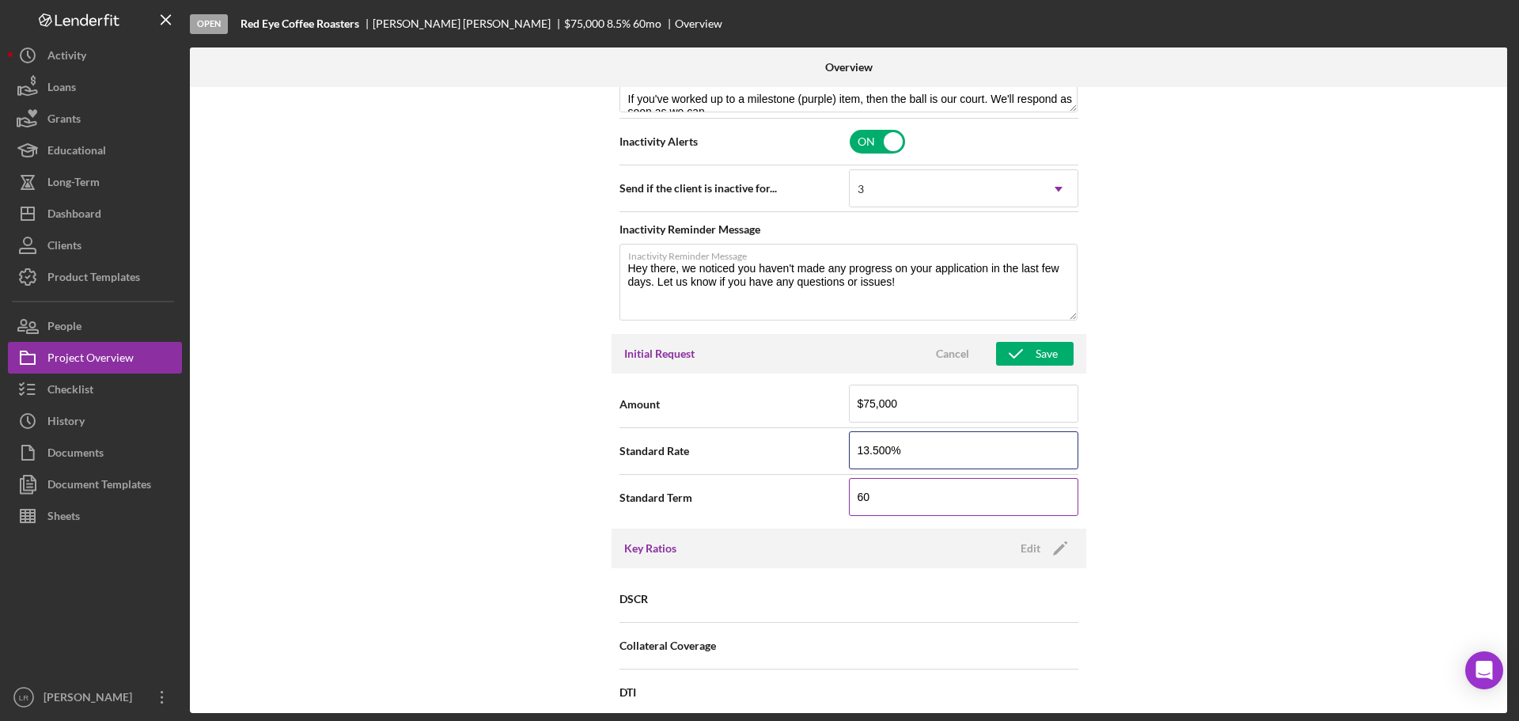
type input "13.500%"
drag, startPoint x: 869, startPoint y: 496, endPoint x: 810, endPoint y: 499, distance: 59.4
click at [810, 499] on div "Standard Term 60" at bounding box center [848, 498] width 459 height 40
type input "120"
drag, startPoint x: 1150, startPoint y: 438, endPoint x: 1046, endPoint y: 354, distance: 134.4
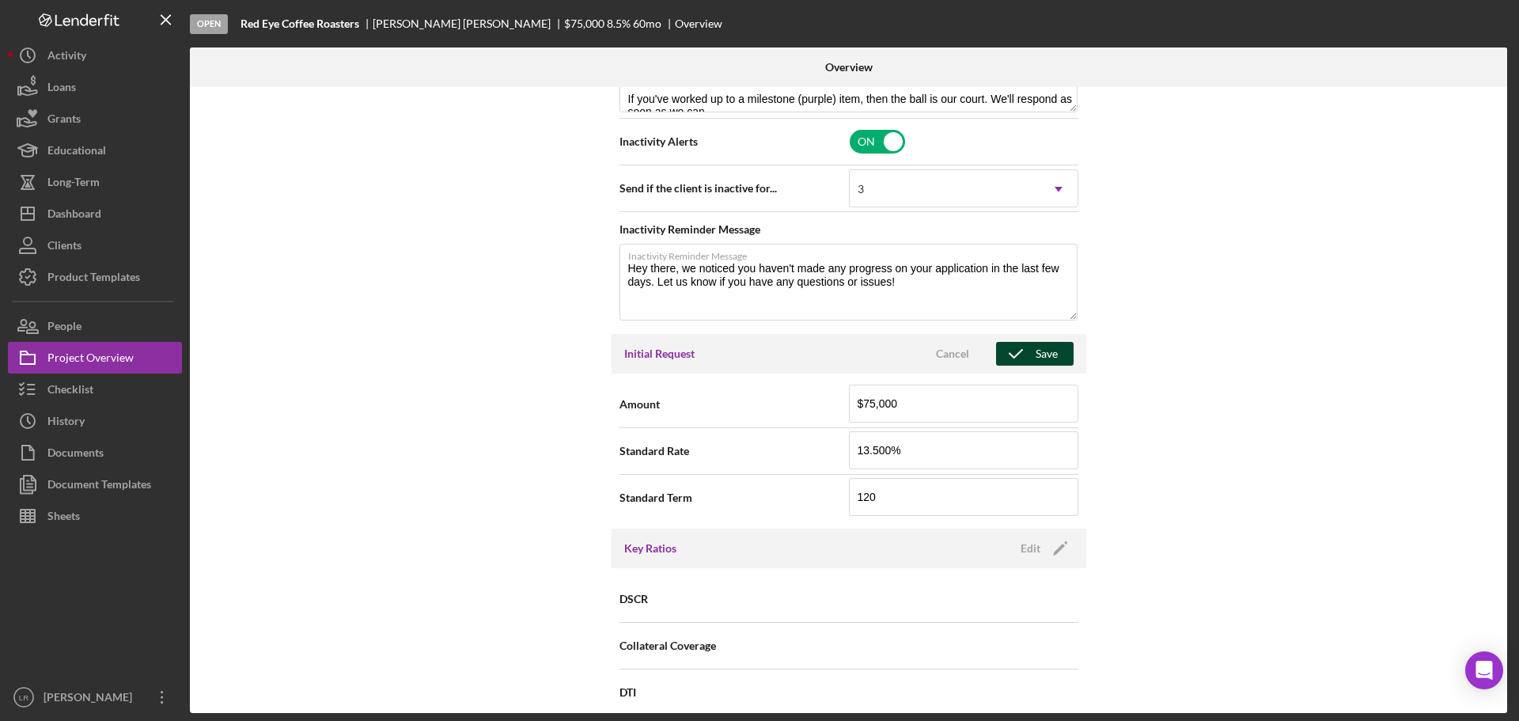
click at [1148, 437] on div "Internal Workflow Stage Open Icon/Dropdown Arrow Archive (can unarchive later i…" at bounding box center [848, 400] width 1317 height 626
click at [1035, 342] on div "Save" at bounding box center [1046, 354] width 22 height 24
type textarea "Here's a snapshot of information that has been fully approved, as well as the i…"
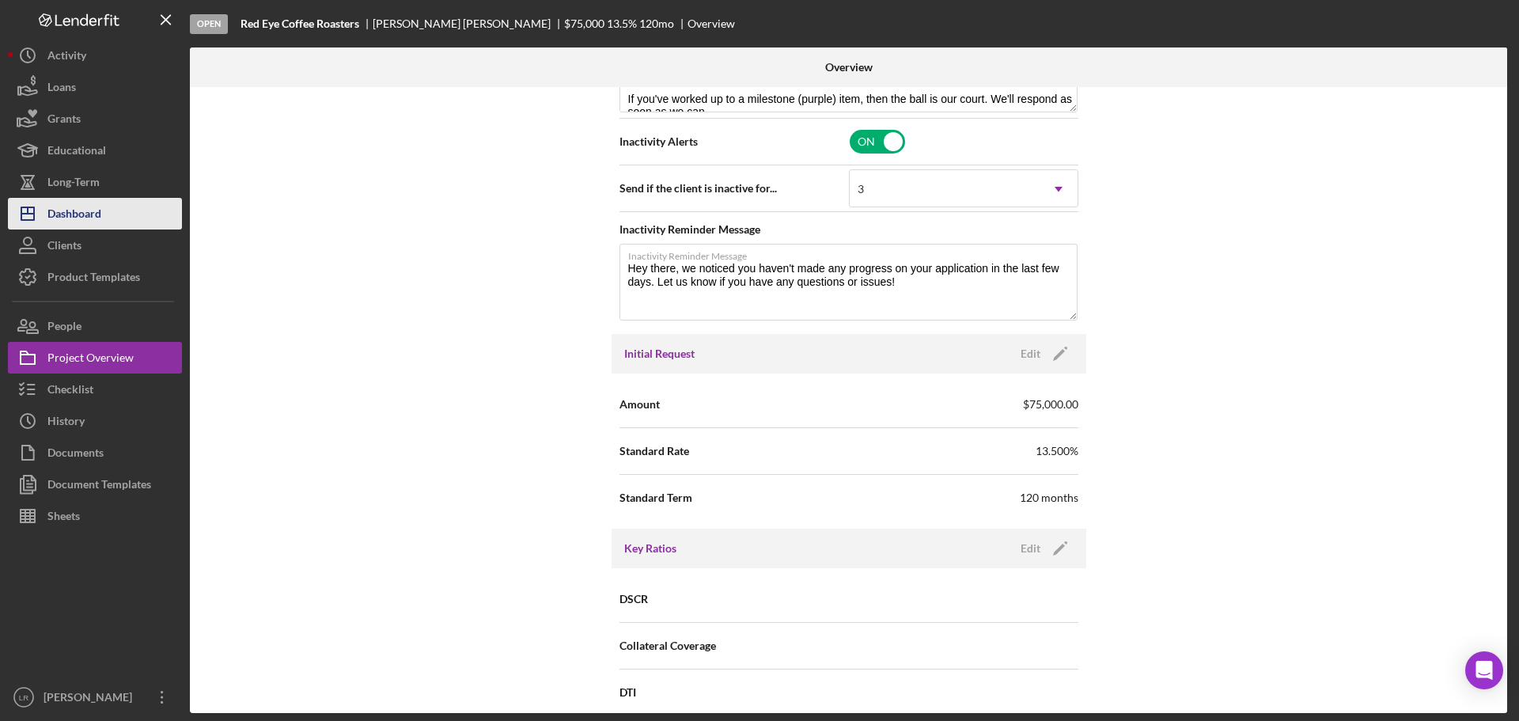
click at [101, 214] on div "Dashboard" at bounding box center [74, 216] width 54 height 36
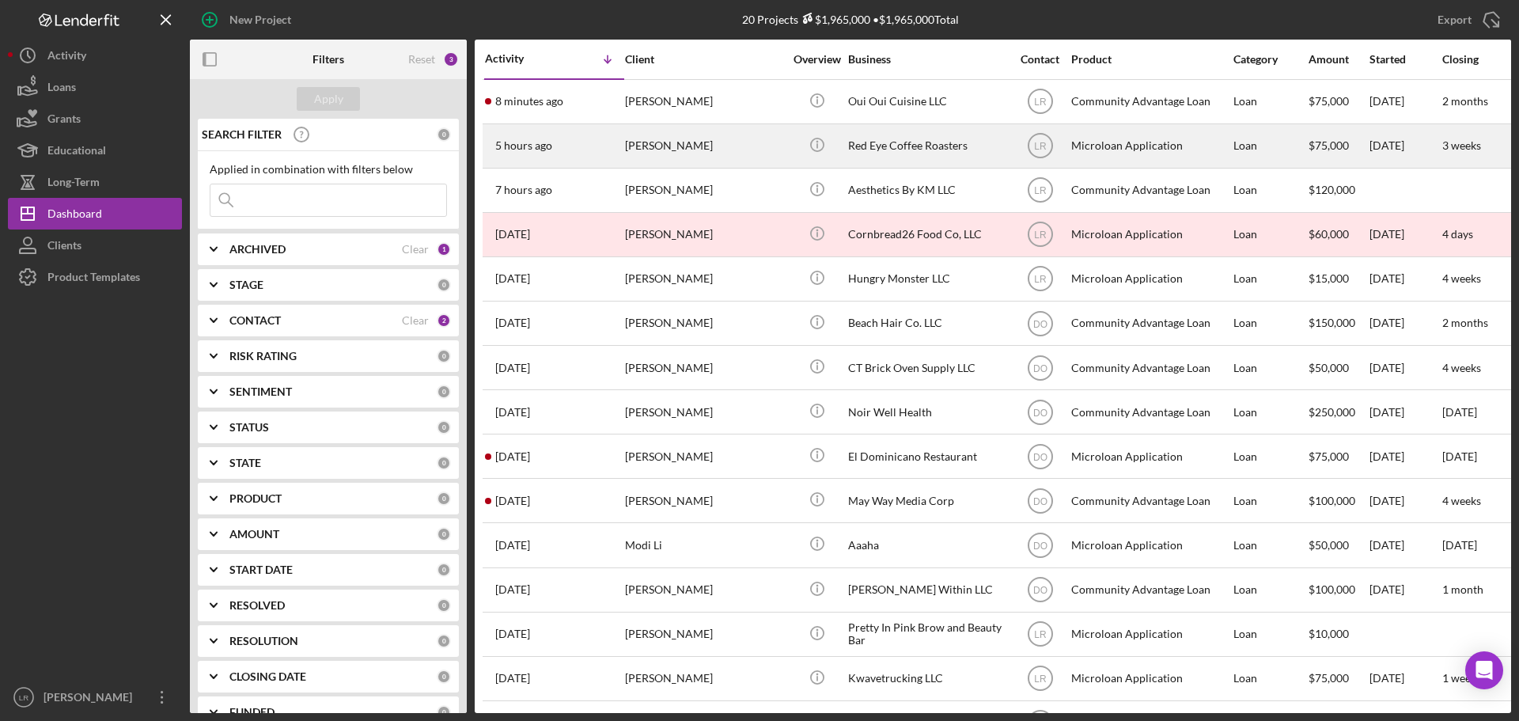
click at [668, 148] on div "[PERSON_NAME]" at bounding box center [704, 146] width 158 height 42
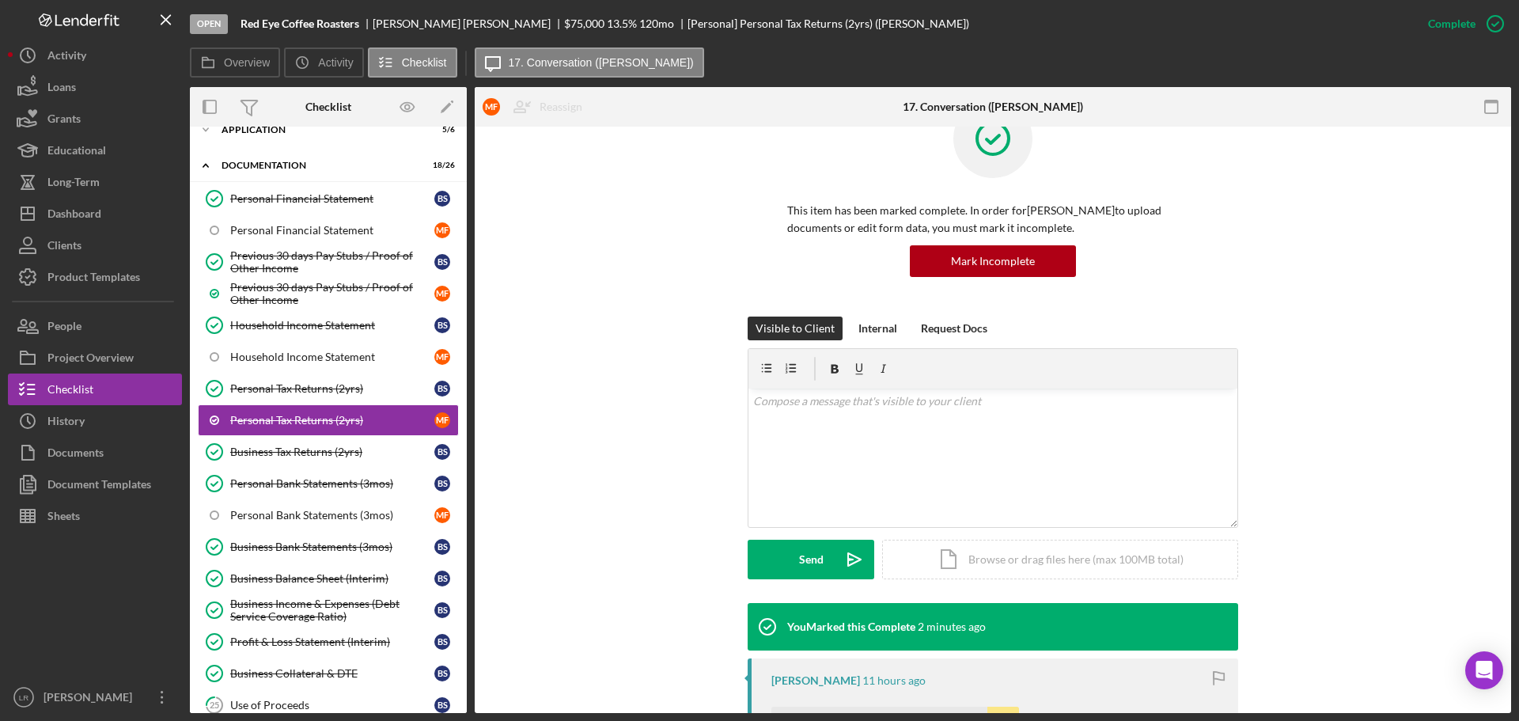
scroll to position [79, 0]
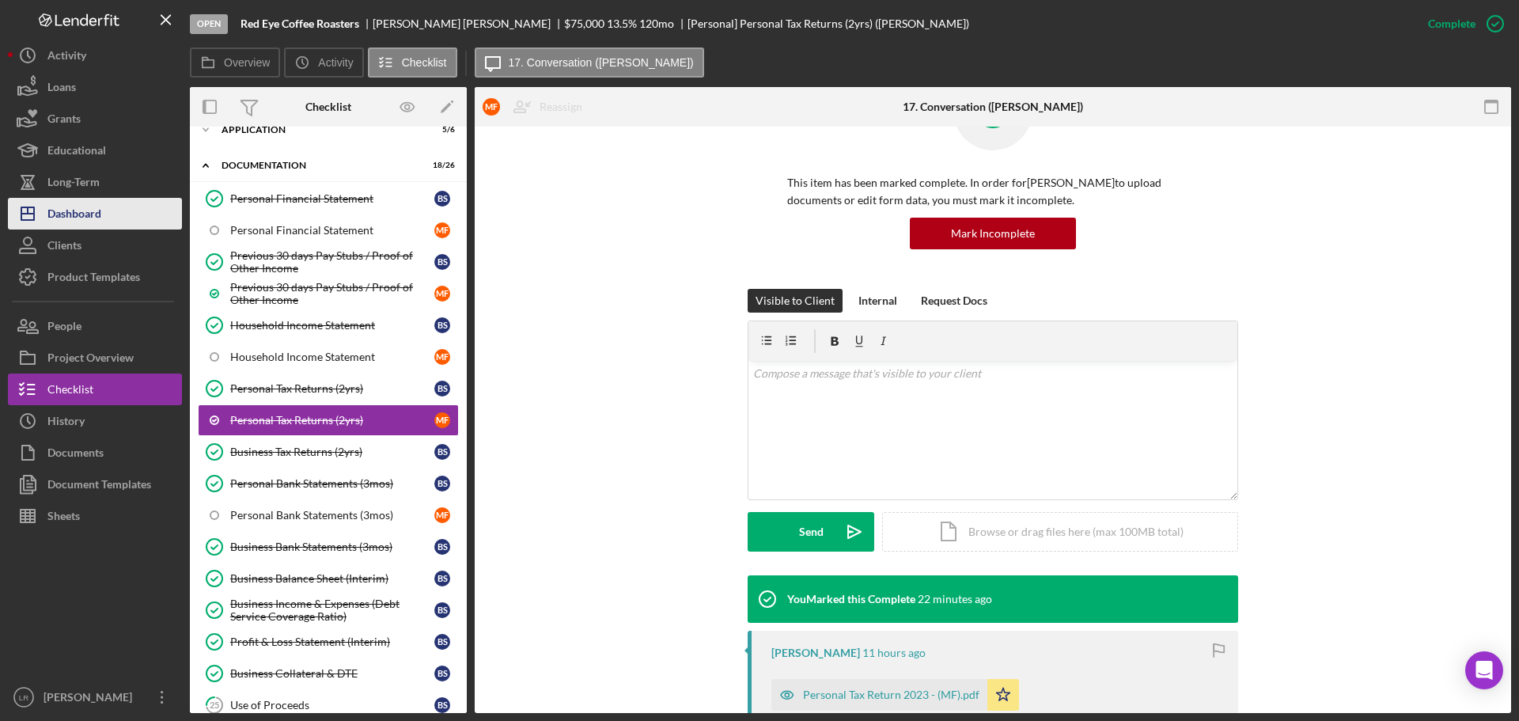
click at [95, 215] on div "Dashboard" at bounding box center [74, 216] width 54 height 36
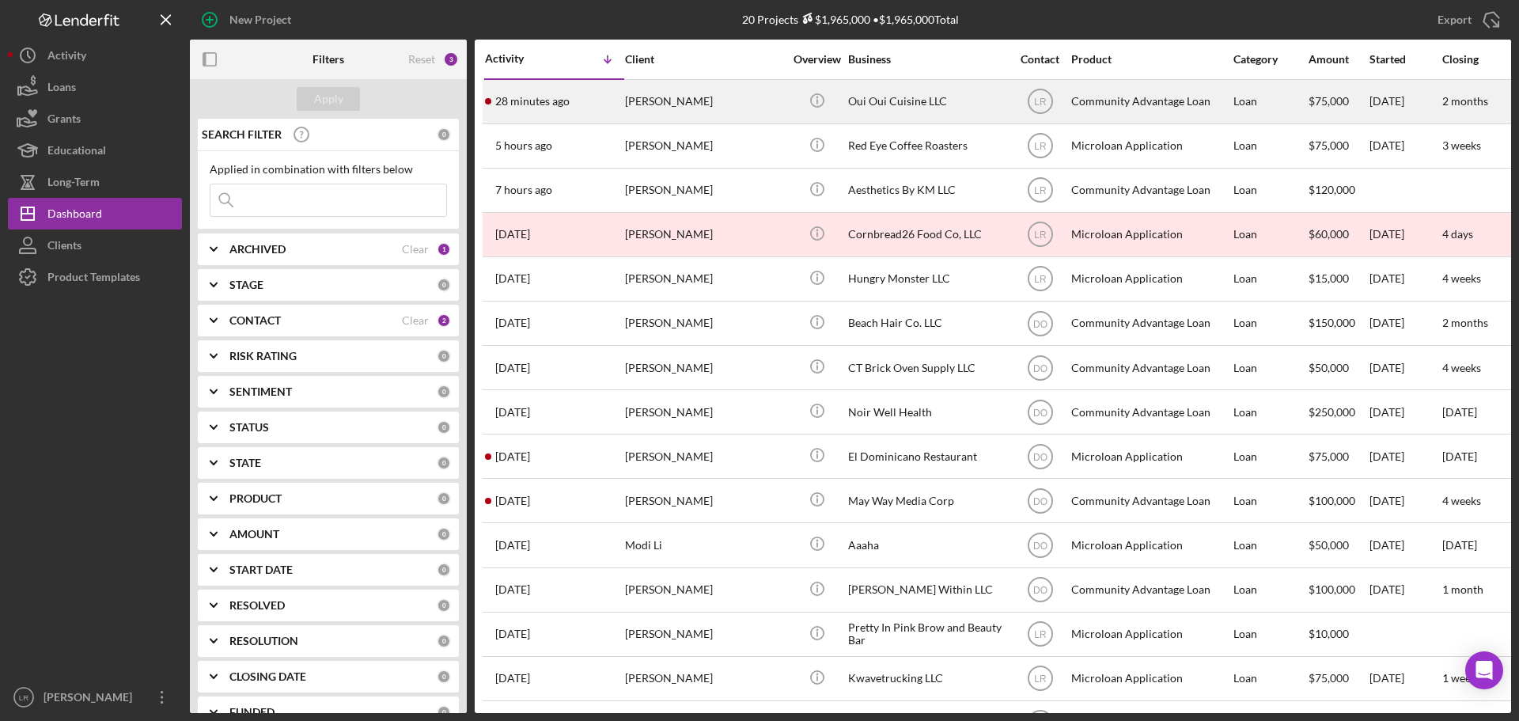
click at [592, 110] on div "28 minutes ago [PERSON_NAME]" at bounding box center [554, 102] width 138 height 42
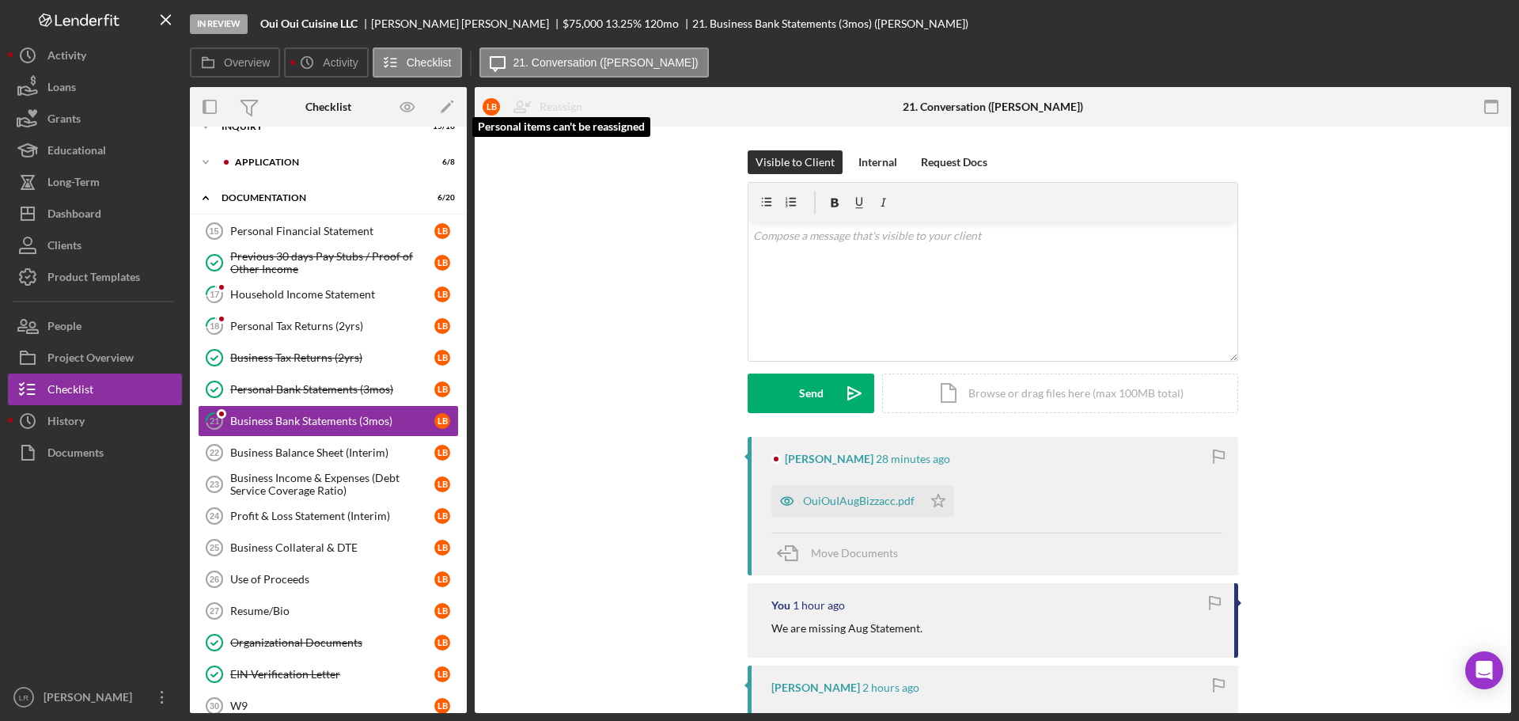
scroll to position [59, 0]
click at [261, 299] on div "Household Income Statement" at bounding box center [332, 293] width 204 height 13
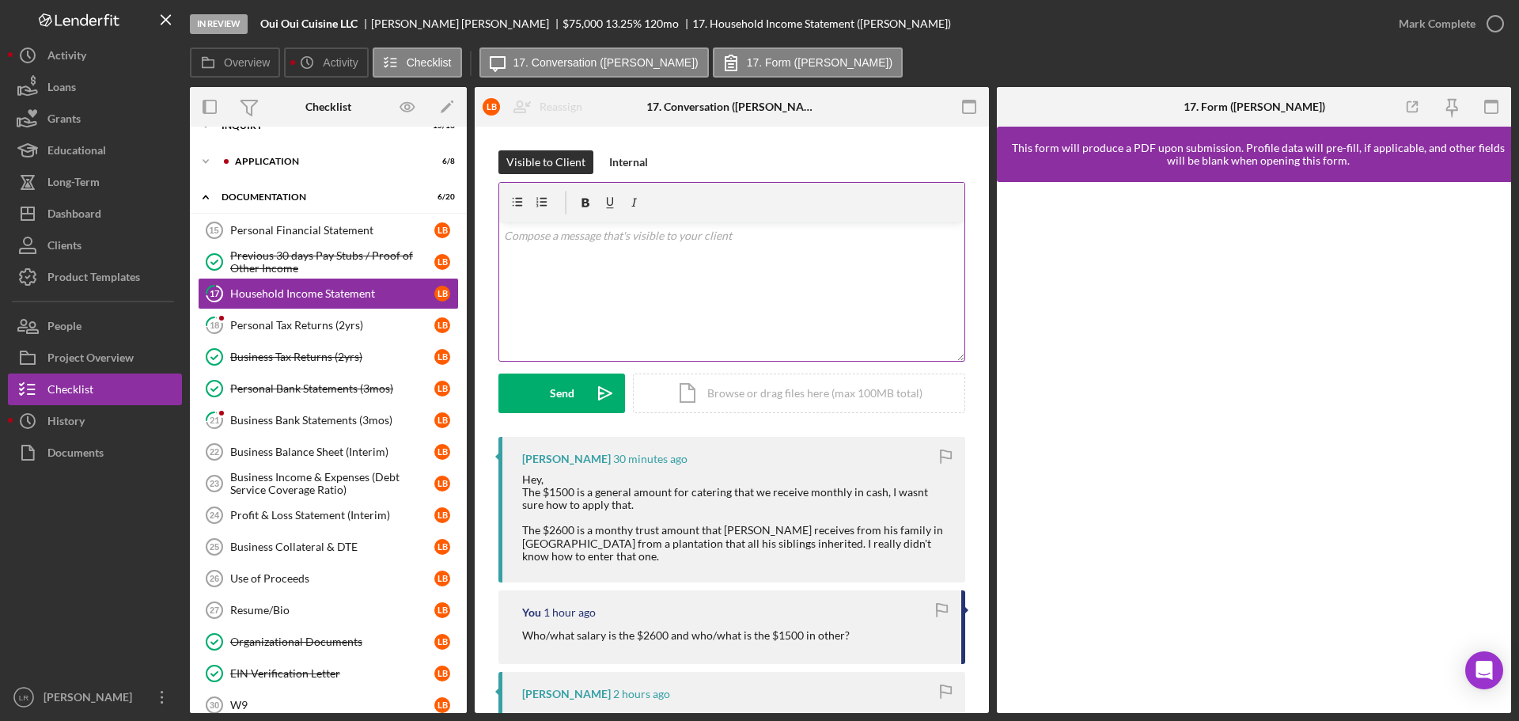
click at [634, 275] on div "v Color teal Color pink Remove color Add row above Add row below Add column bef…" at bounding box center [731, 291] width 465 height 138
drag, startPoint x: 613, startPoint y: 258, endPoint x: 494, endPoint y: 251, distance: 118.8
click at [494, 251] on div "Visible to Client Internal v Color teal Color pink Remove color Add row above A…" at bounding box center [732, 606] width 514 height 959
click at [571, 391] on div "Send" at bounding box center [562, 393] width 25 height 40
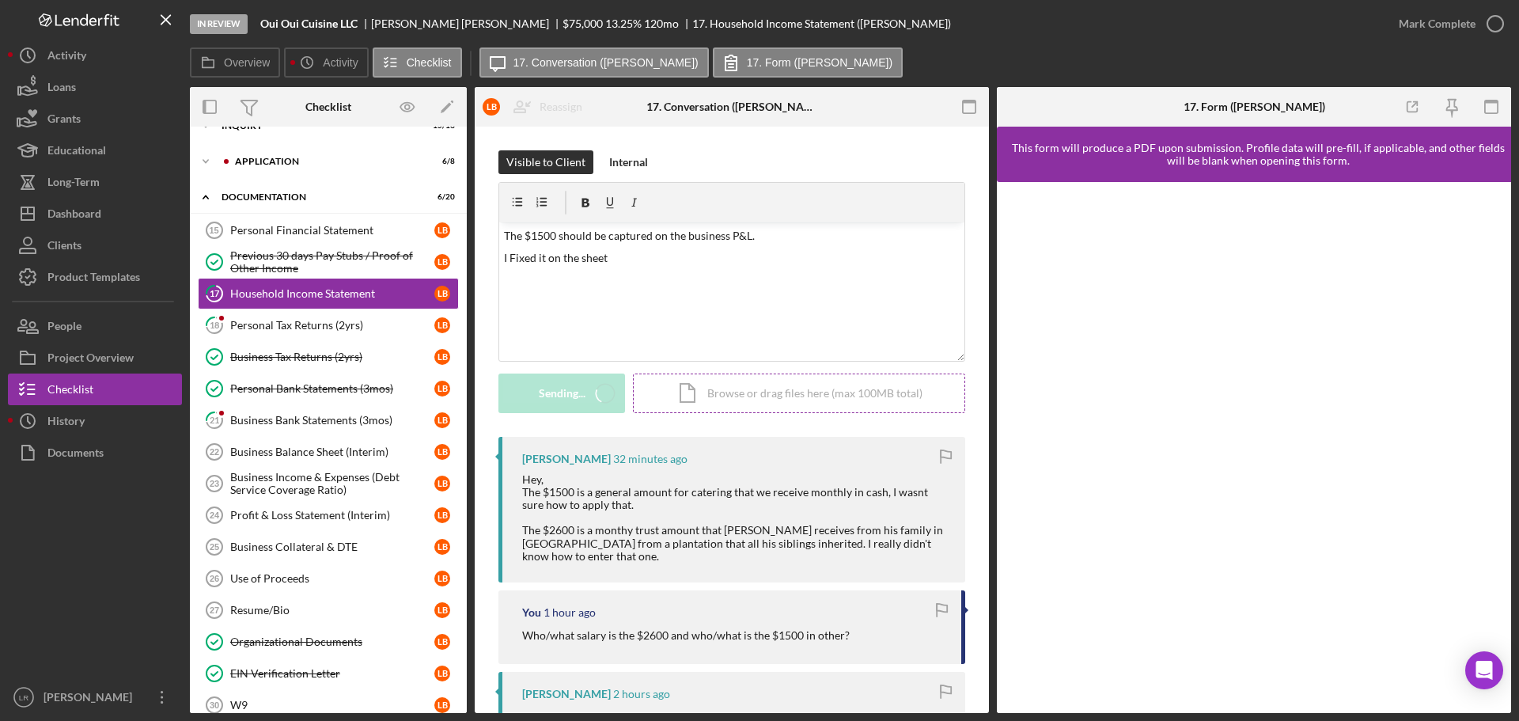
click at [819, 385] on div "Icon/Document Browse or drag files here (max 100MB total) Tap to choose files o…" at bounding box center [799, 393] width 332 height 40
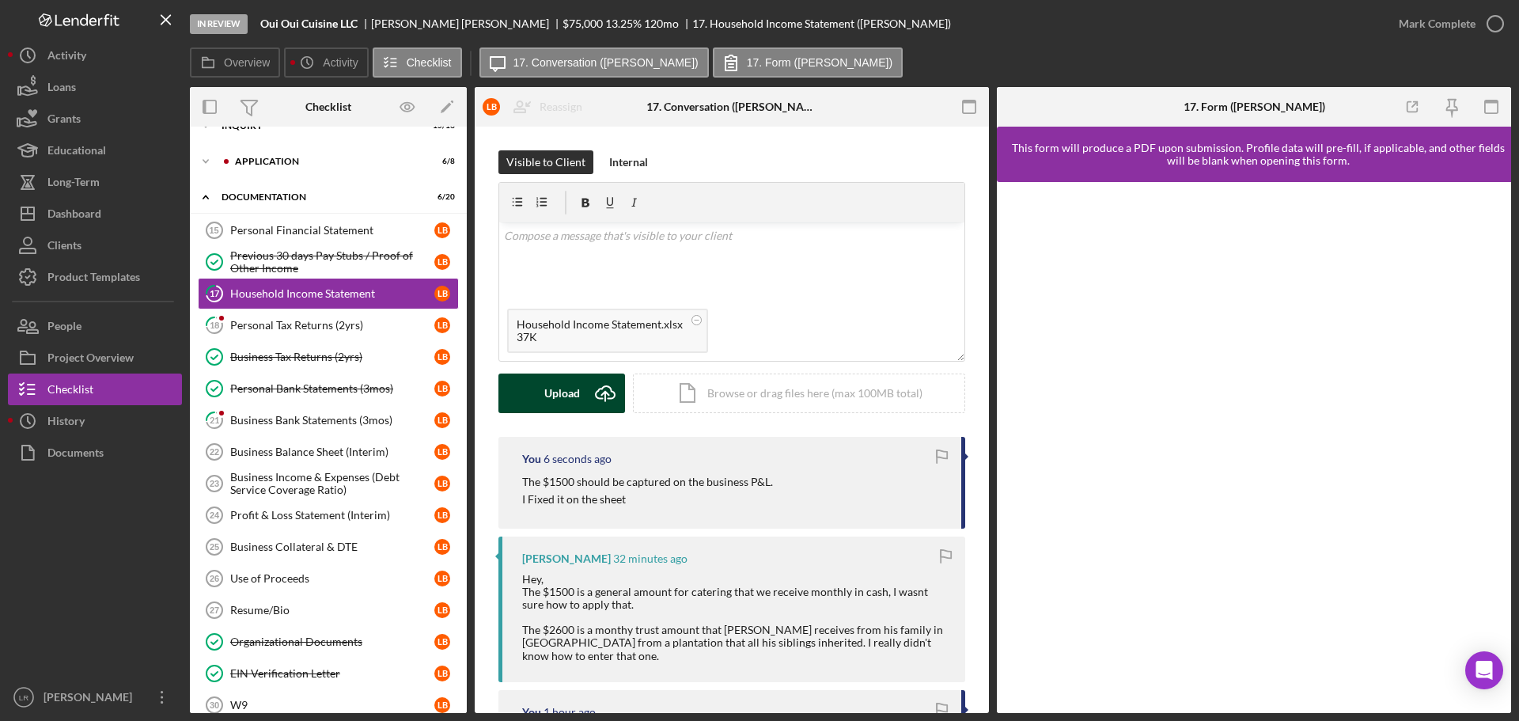
click at [568, 394] on div "Upload" at bounding box center [562, 393] width 36 height 40
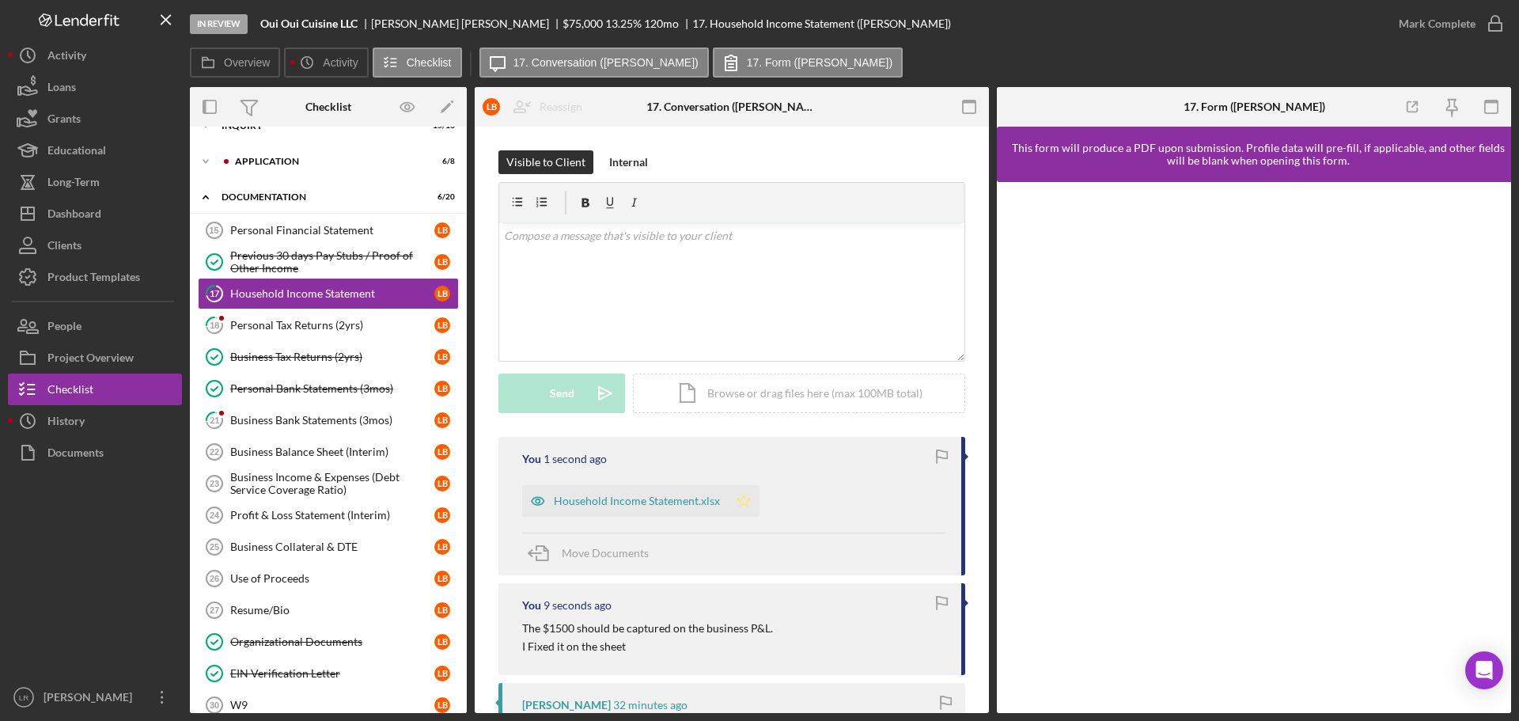
click at [739, 498] on polygon "button" at bounding box center [743, 500] width 13 height 13
click at [1449, 23] on div "Mark Complete" at bounding box center [1436, 24] width 77 height 32
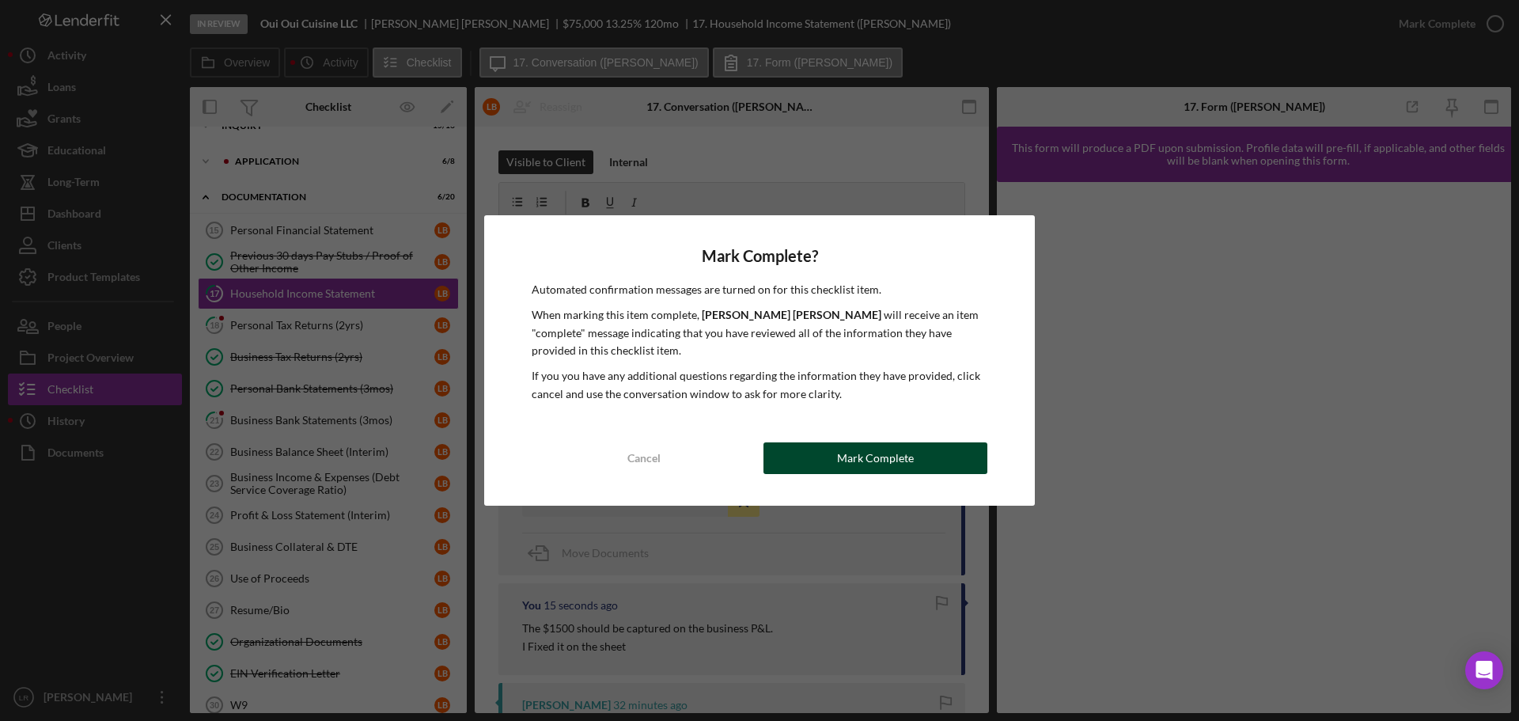
click at [864, 459] on div "Mark Complete" at bounding box center [875, 458] width 77 height 32
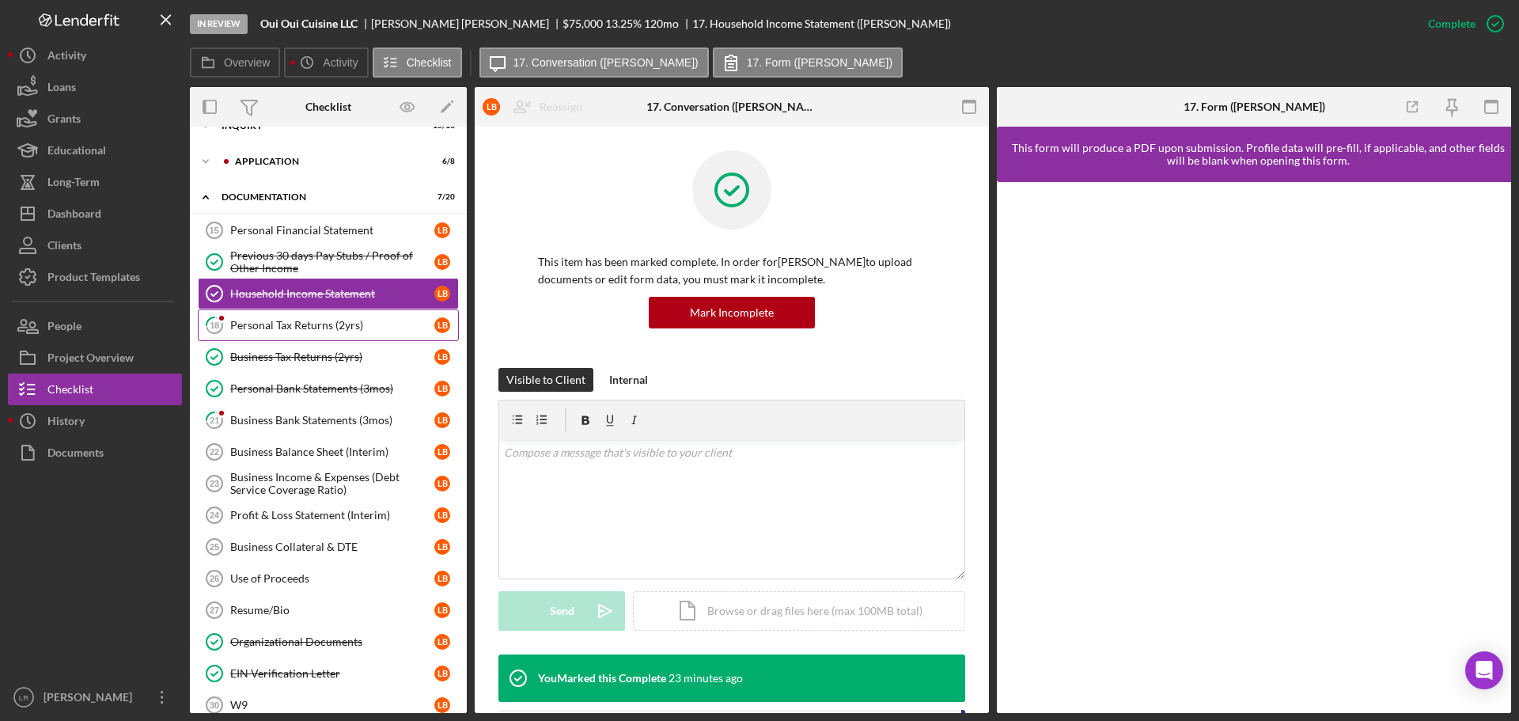
click at [333, 326] on div "Personal Tax Returns (2yrs)" at bounding box center [332, 325] width 204 height 13
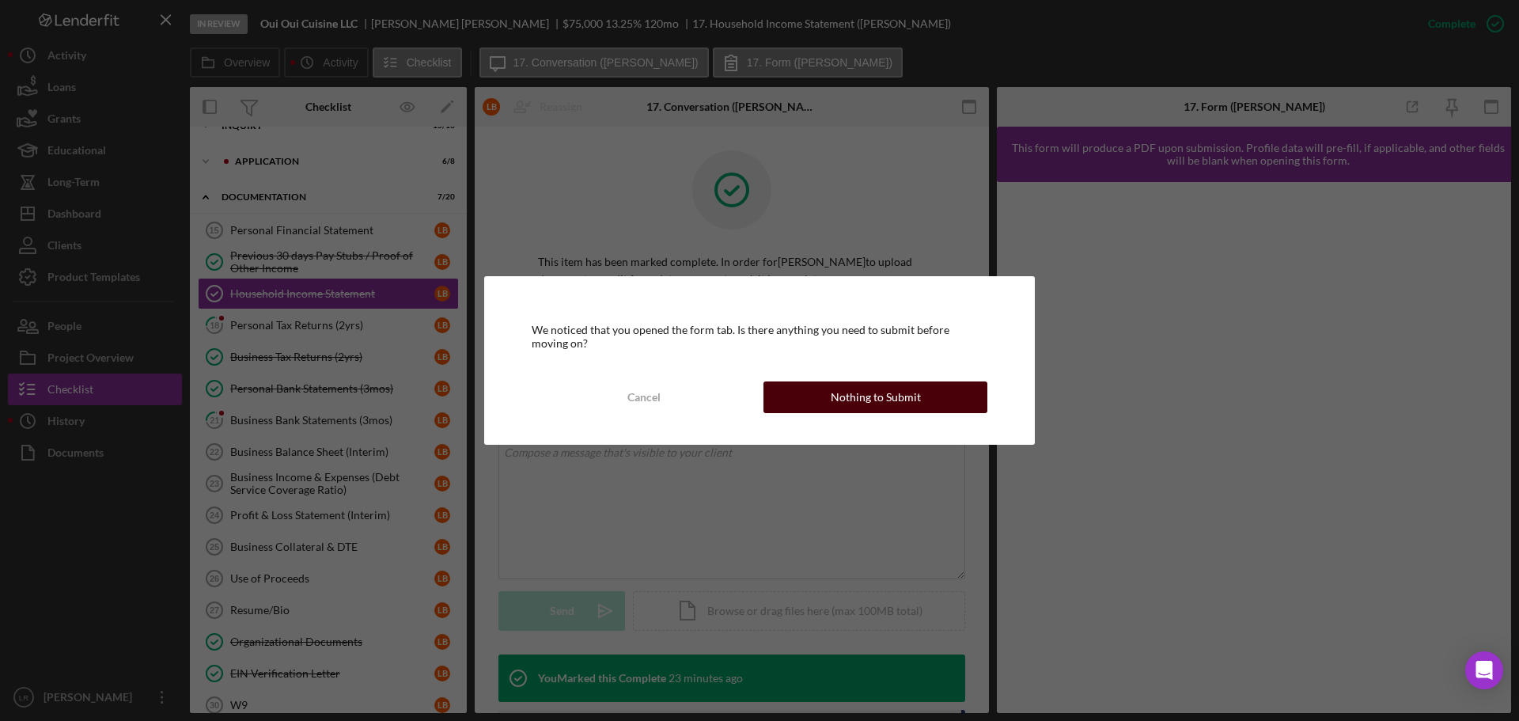
click at [860, 394] on div "Nothing to Submit" at bounding box center [875, 397] width 90 height 32
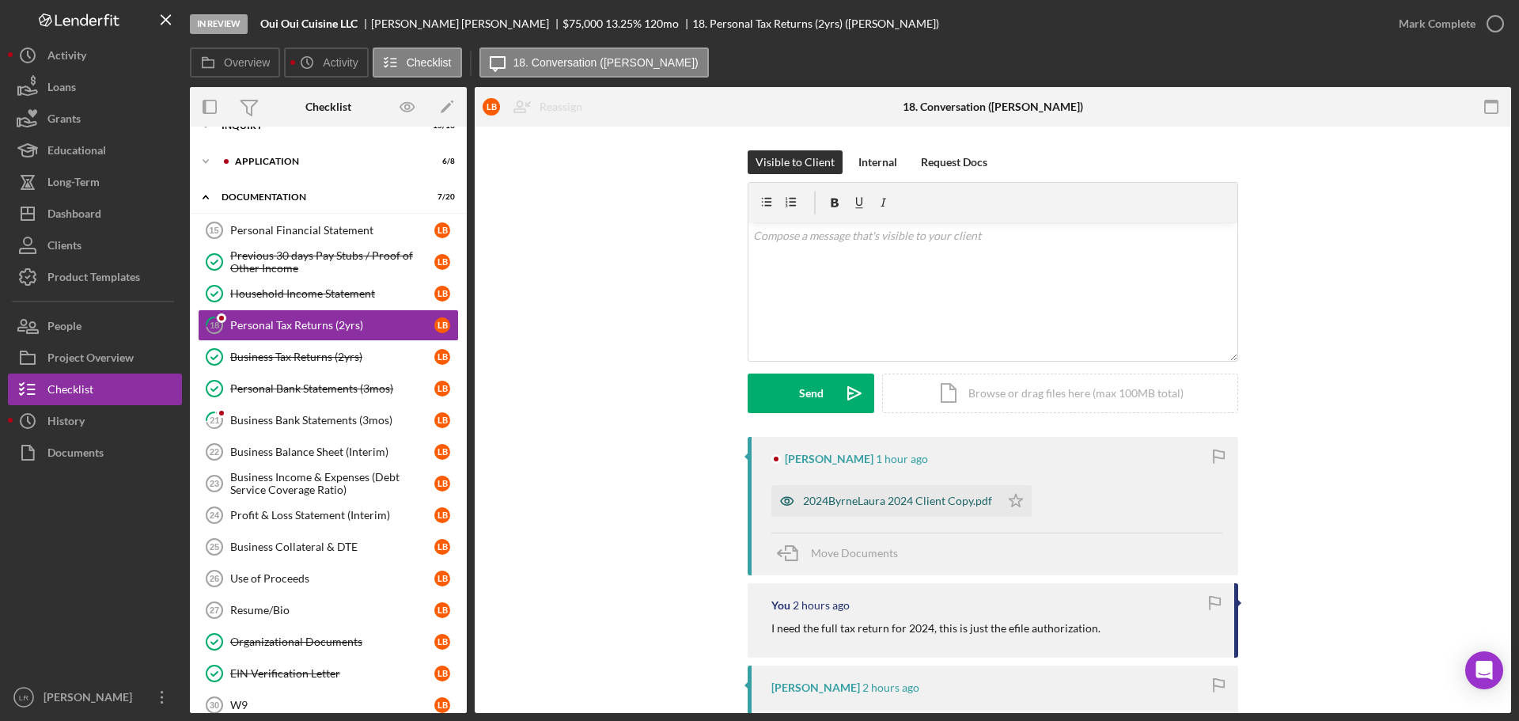
click at [926, 497] on div "2024ByrneLaura 2024 Client Copy.pdf" at bounding box center [897, 500] width 189 height 13
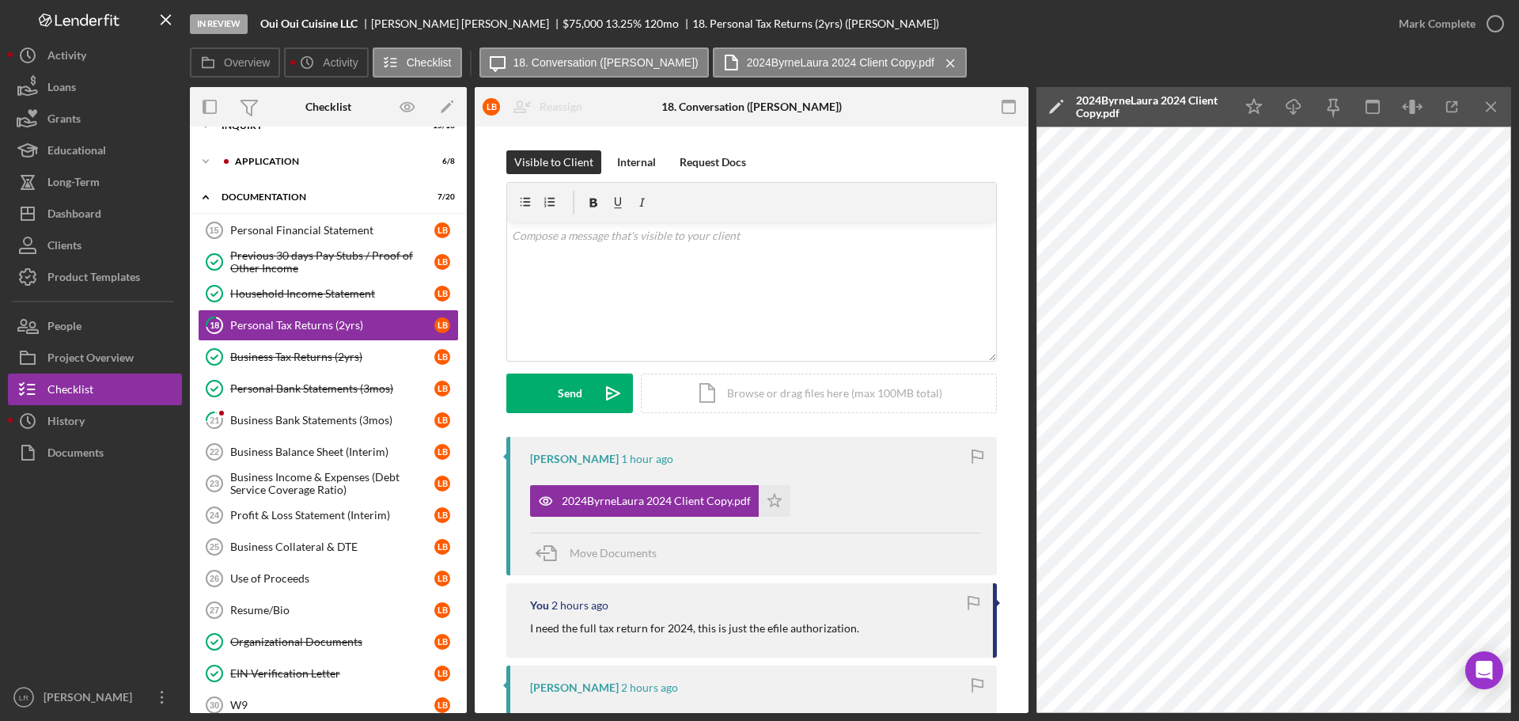
click at [1058, 105] on polygon at bounding box center [1055, 108] width 12 height 12
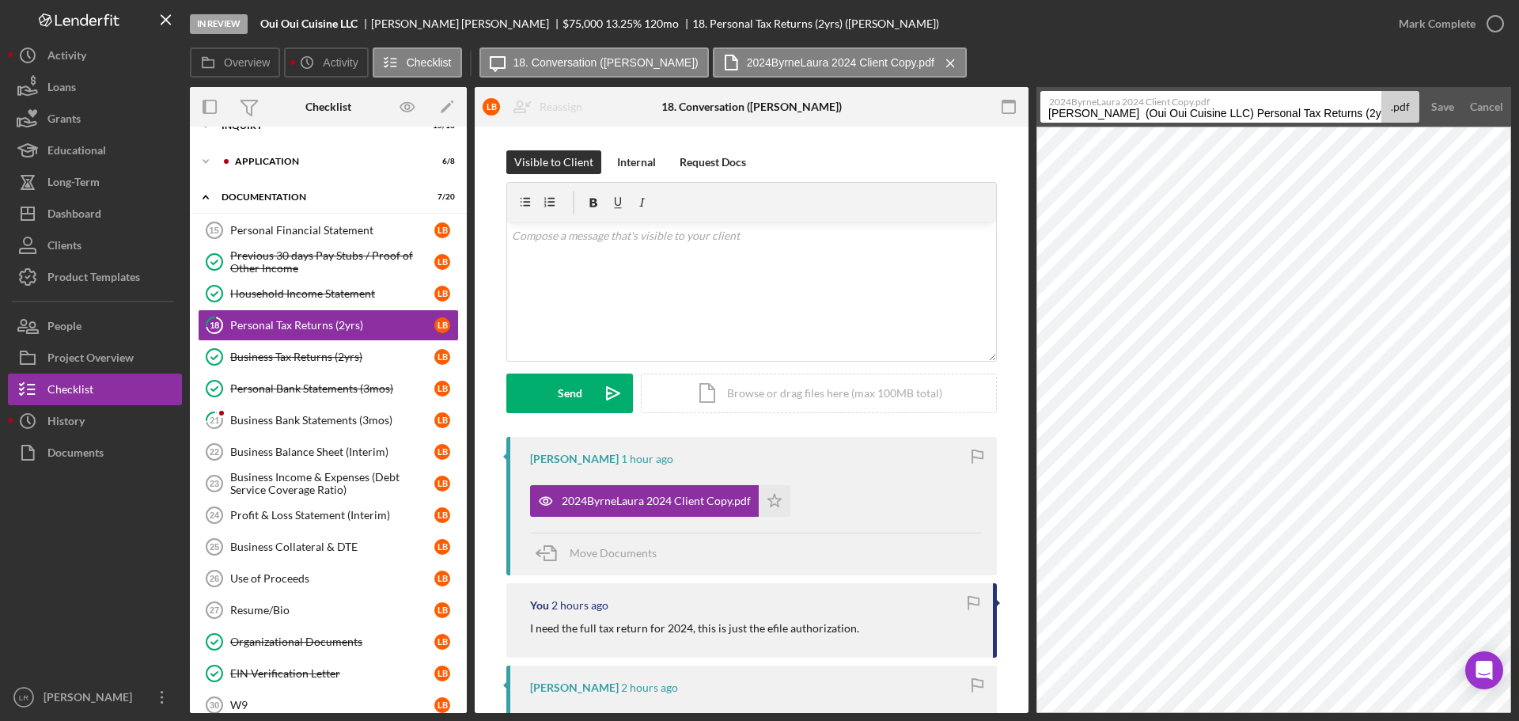
drag, startPoint x: 1229, startPoint y: 112, endPoint x: 617, endPoint y: 127, distance: 612.3
click at [617, 127] on div "Overview Internal Workflow Stage In Review Icon/Dropdown Arrow Archive (can una…" at bounding box center [850, 400] width 1321 height 626
drag, startPoint x: 1151, startPoint y: 113, endPoint x: 1379, endPoint y: 119, distance: 227.9
click at [1379, 119] on input "Personal Tax Returns (2yrs) 20251015" at bounding box center [1210, 107] width 341 height 32
type input "Personal Tax Return 2024 (LB)"
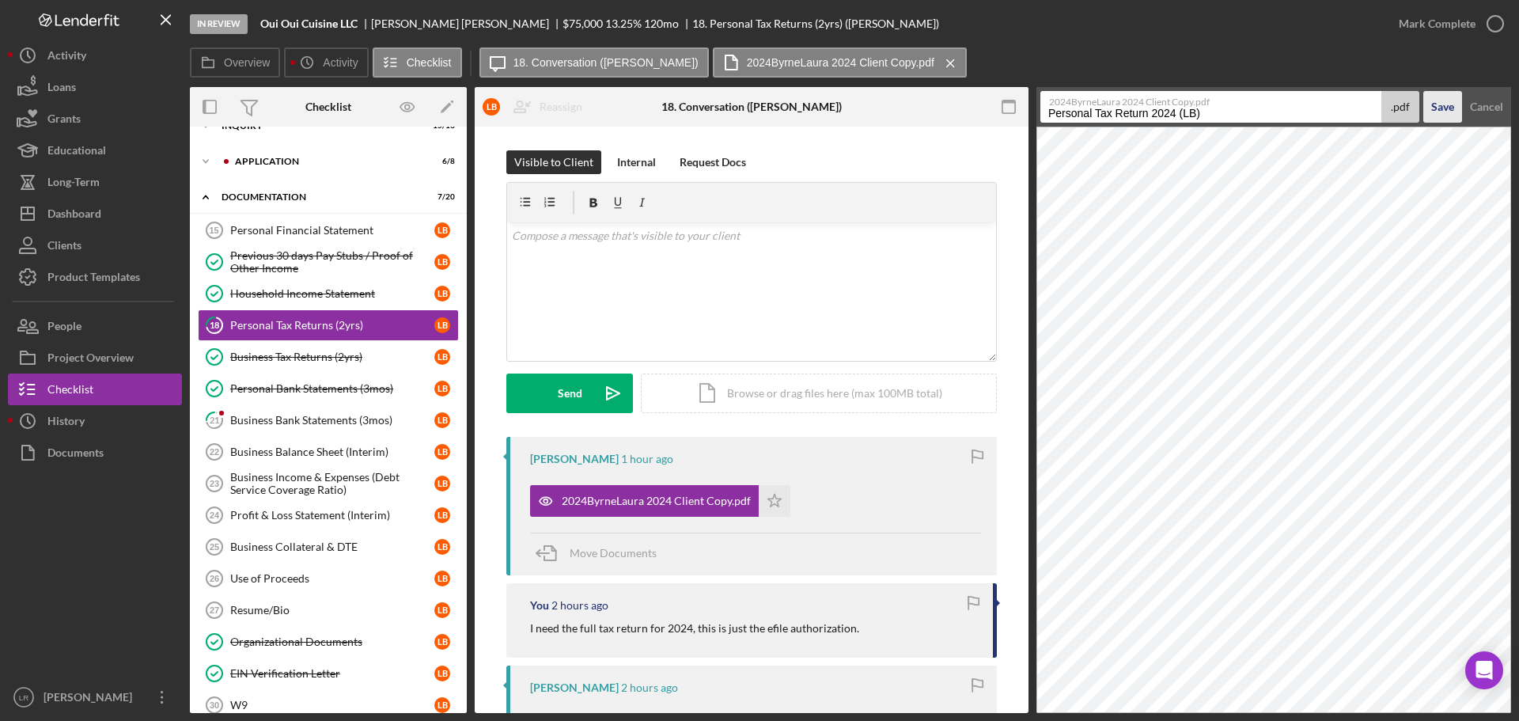
click at [1447, 108] on div "Save" at bounding box center [1442, 107] width 23 height 32
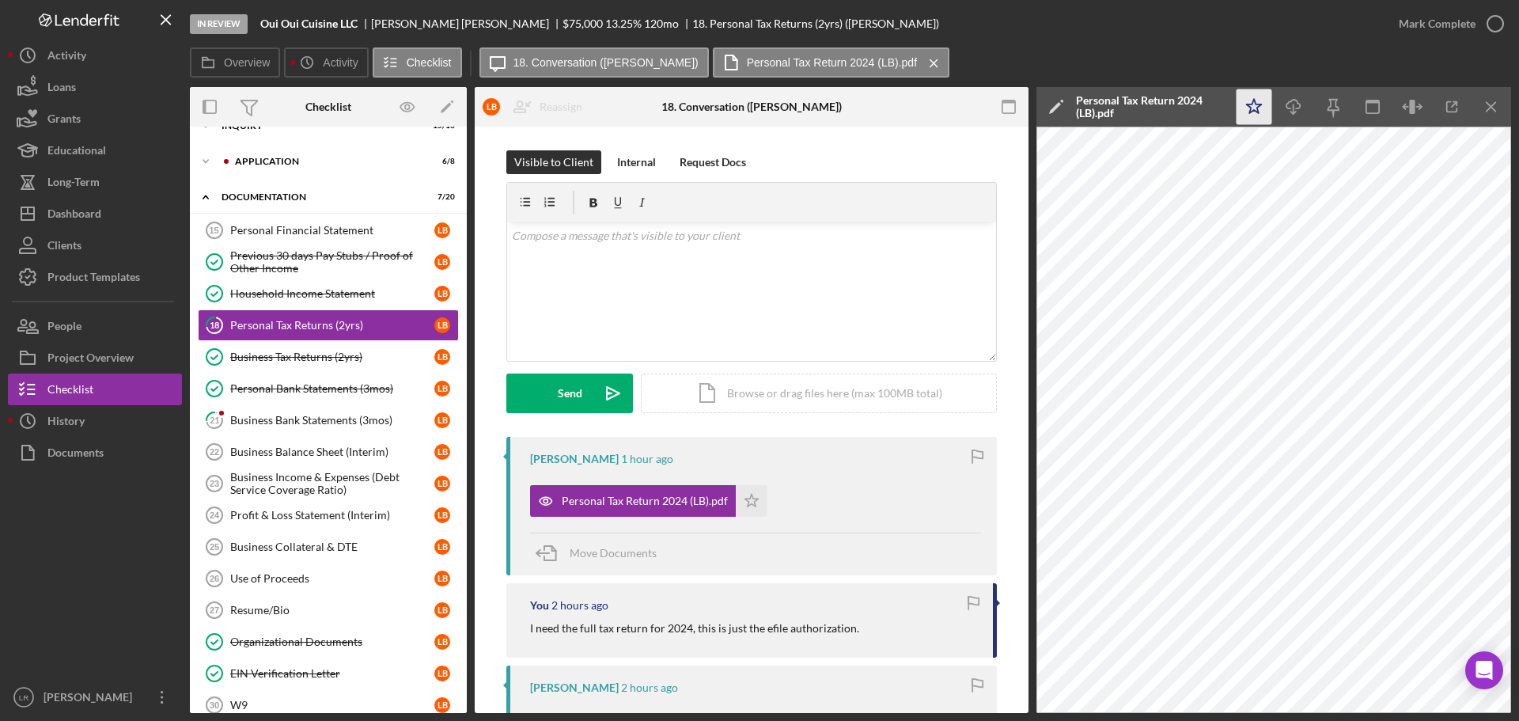
click at [1252, 104] on polygon "button" at bounding box center [1253, 106] width 15 height 14
click at [1298, 107] on icon "Icon/Download" at bounding box center [1294, 107] width 36 height 36
click at [1491, 26] on icon "button" at bounding box center [1495, 24] width 40 height 40
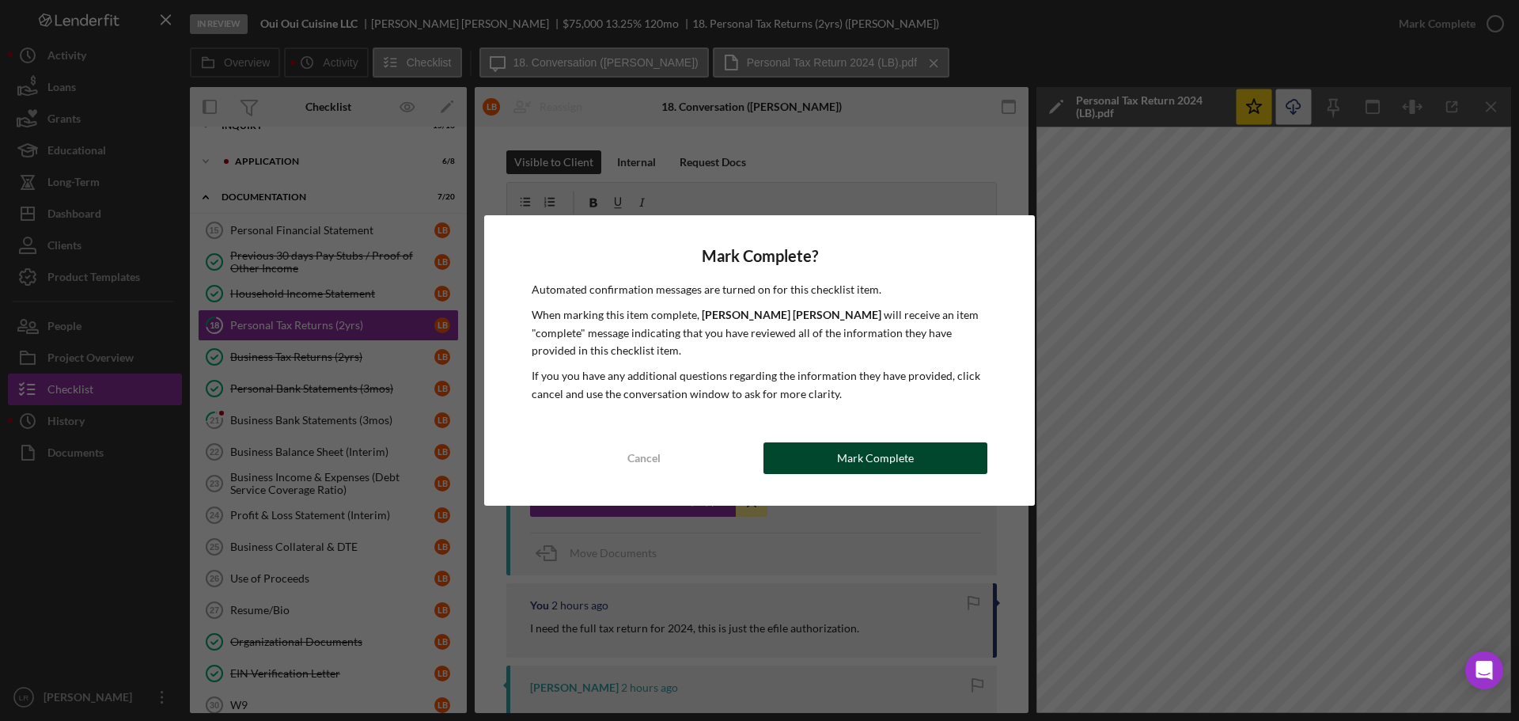
click at [904, 461] on div "Mark Complete" at bounding box center [875, 458] width 77 height 32
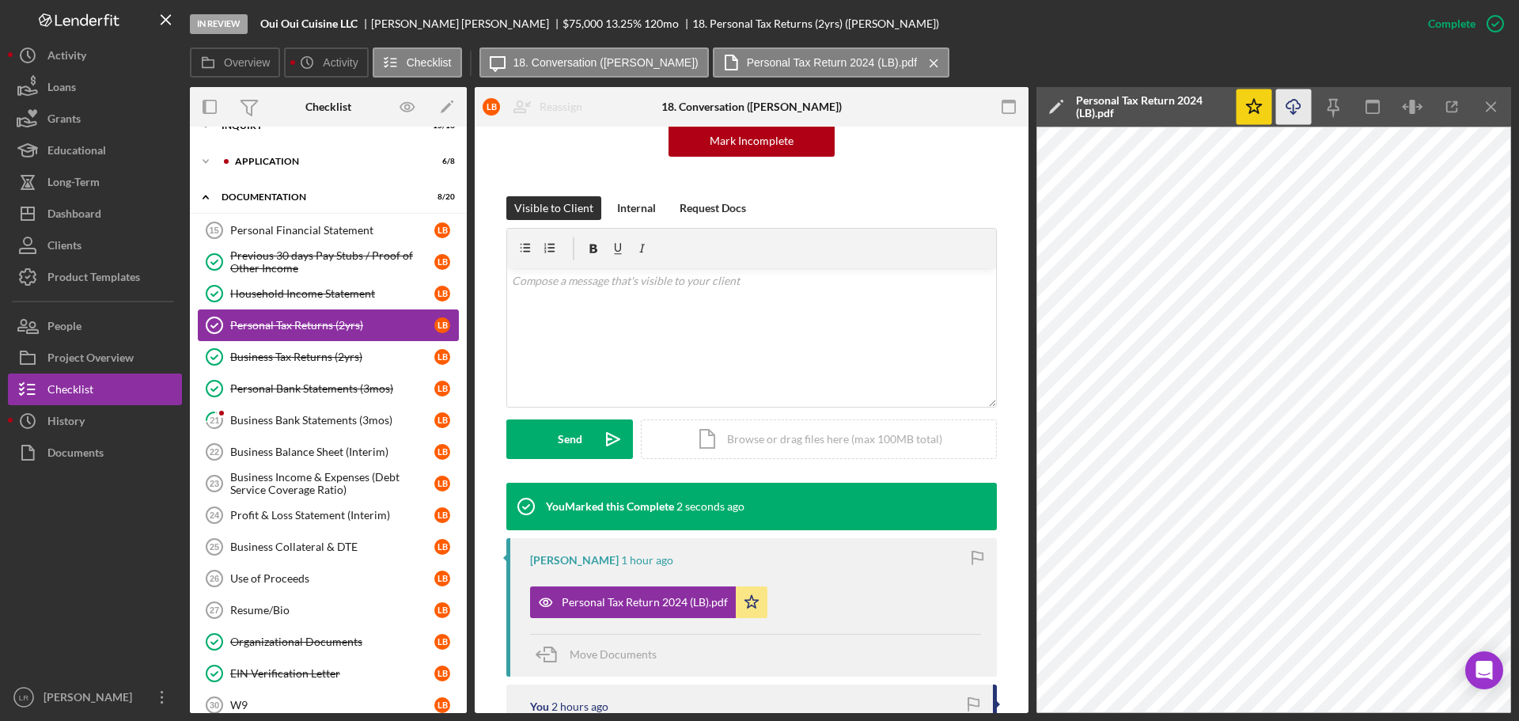
scroll to position [158, 0]
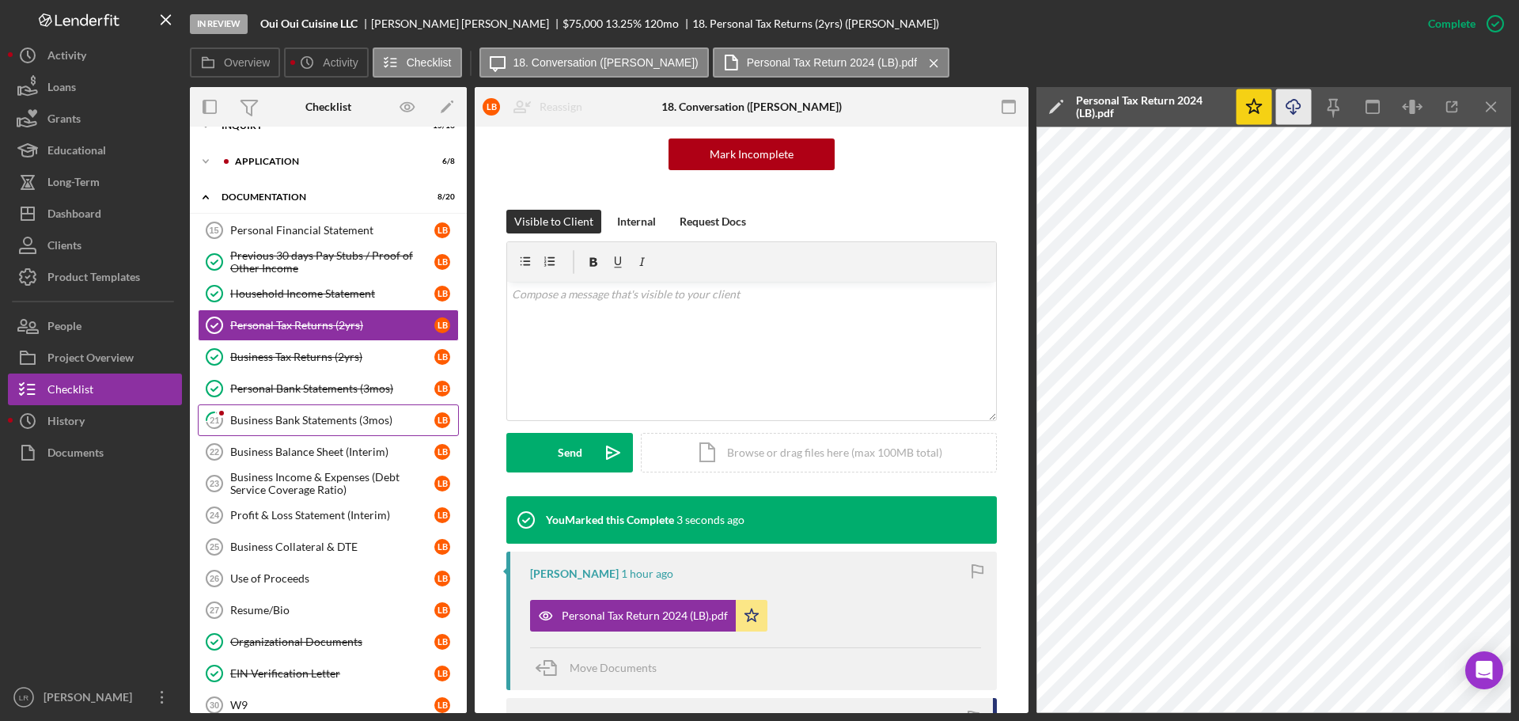
click at [256, 422] on div "Business Bank Statements (3mos)" at bounding box center [332, 420] width 204 height 13
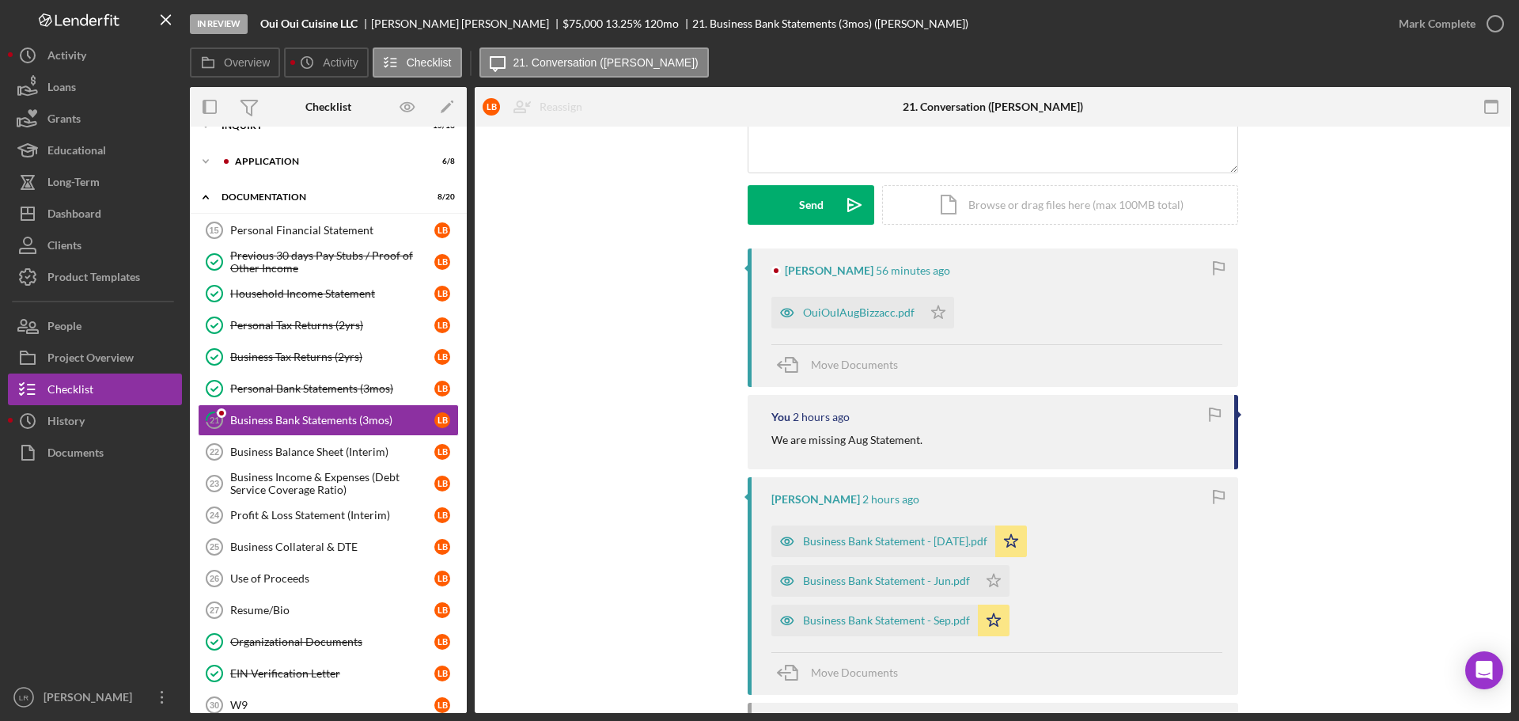
scroll to position [237, 0]
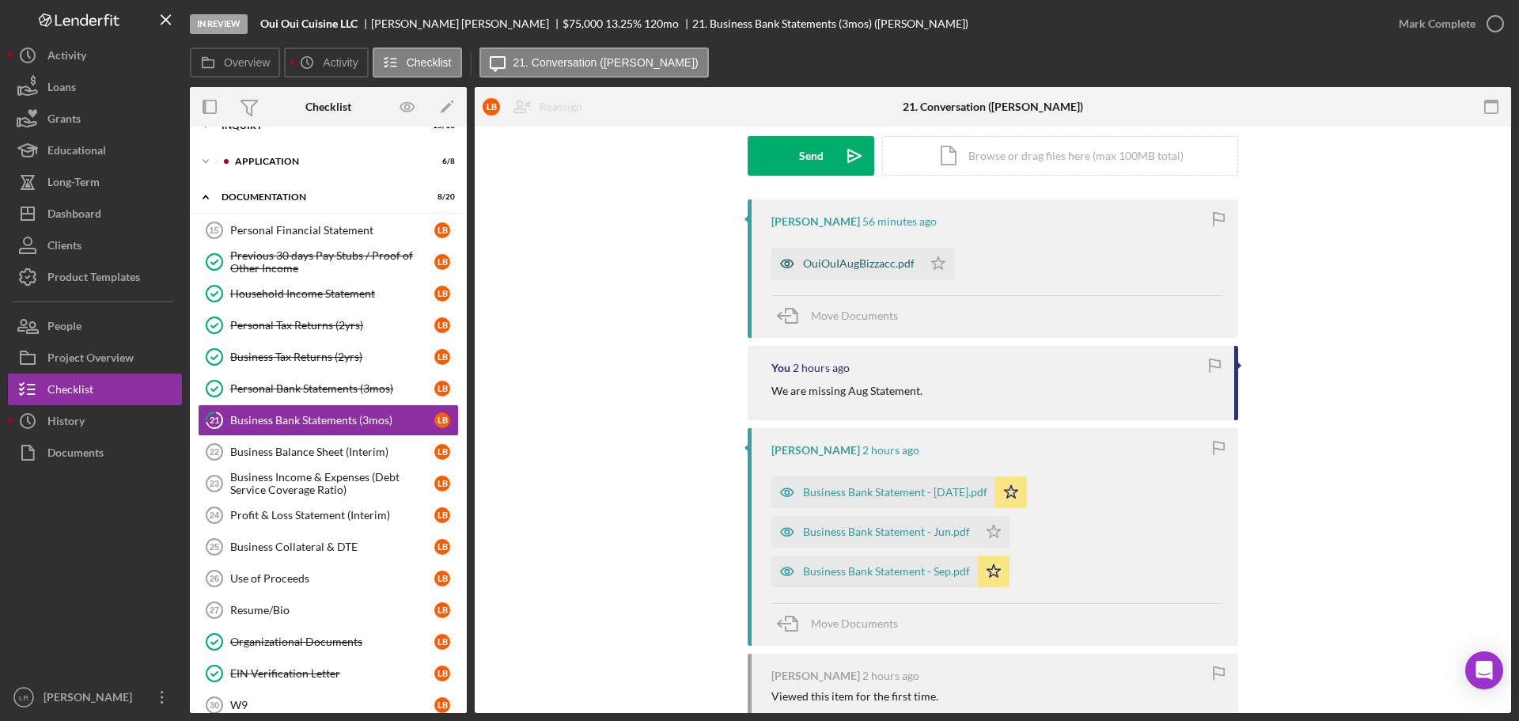
click at [823, 267] on div "OuiOuIAugBizzacc.pdf" at bounding box center [859, 263] width 112 height 13
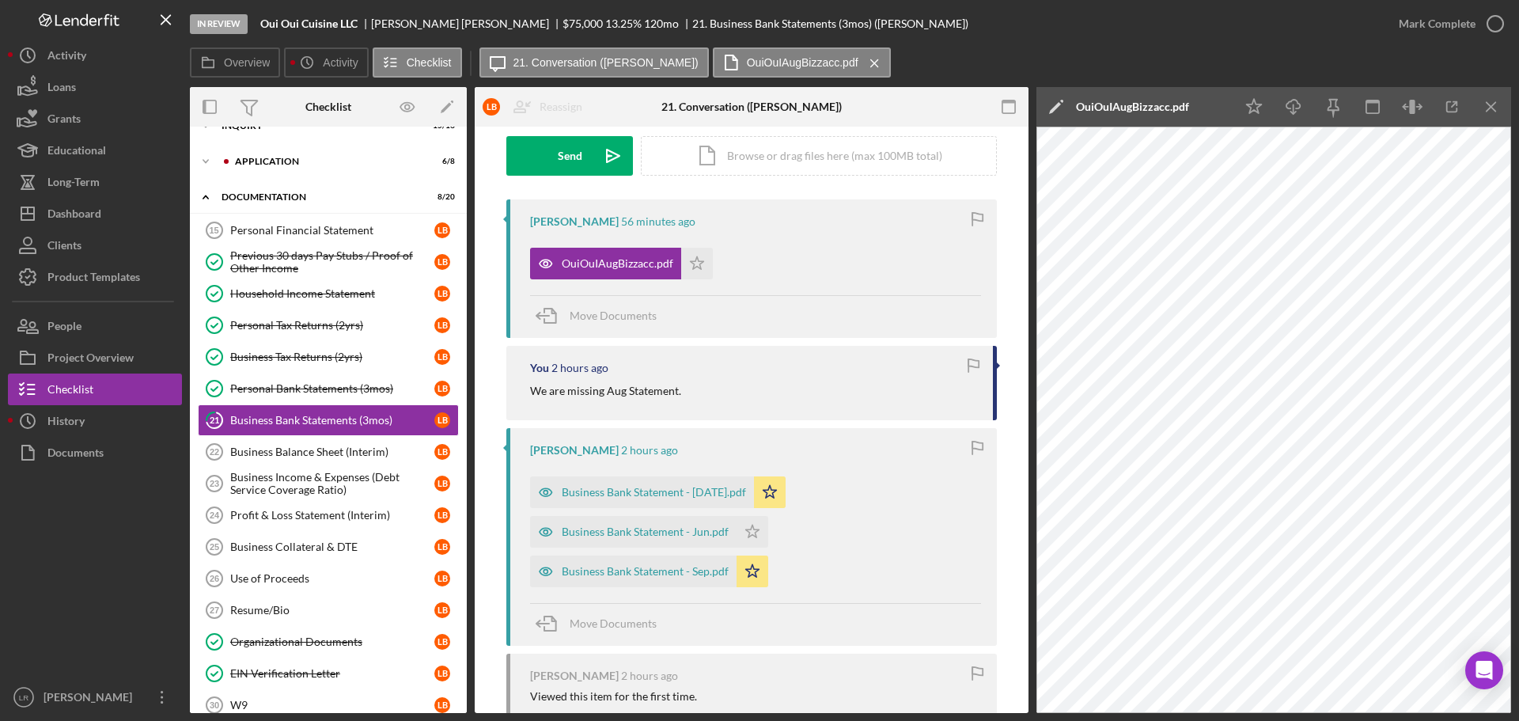
click at [1053, 101] on icon "Icon/Edit" at bounding box center [1056, 107] width 40 height 40
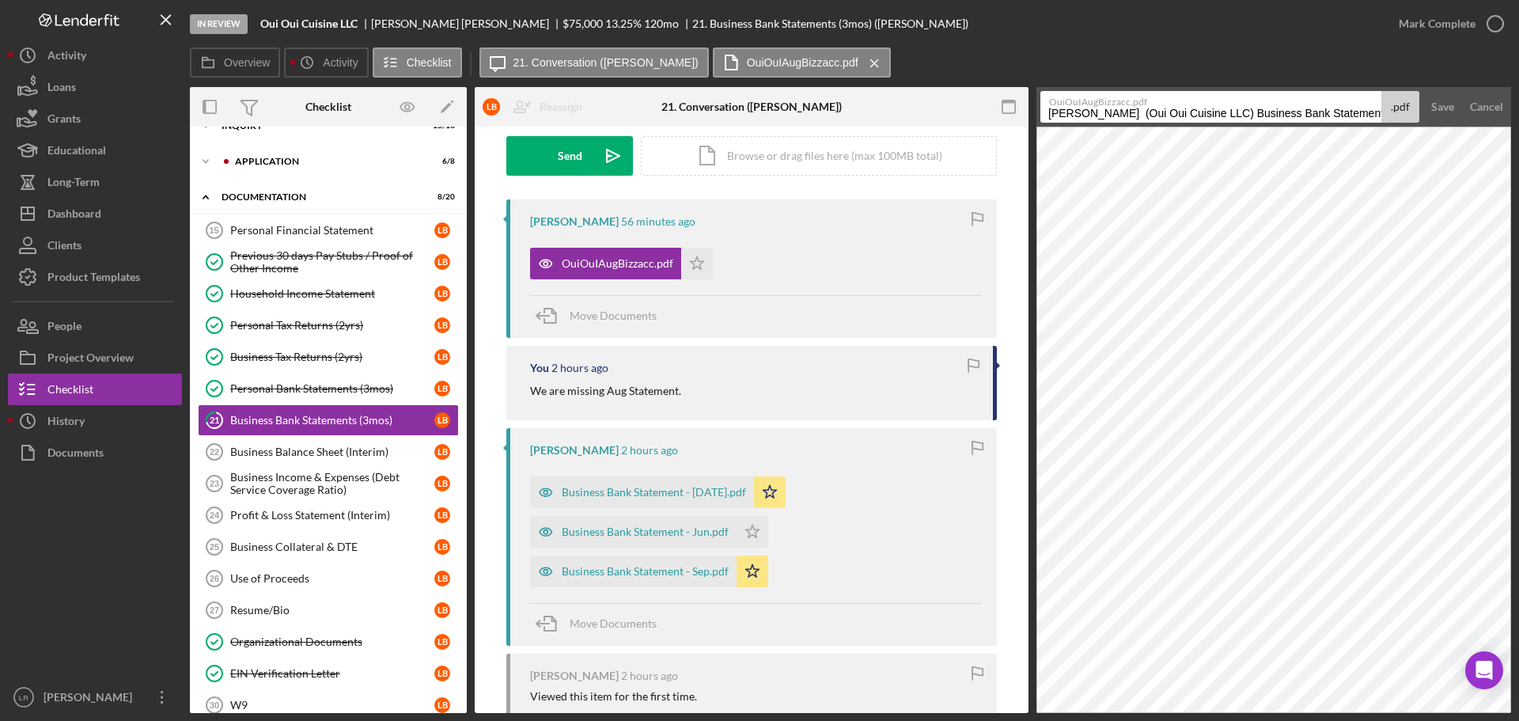
drag, startPoint x: 1230, startPoint y: 112, endPoint x: 693, endPoint y: 117, distance: 537.0
click at [698, 119] on div "Overview Internal Workflow Stage In Review Icon/Dropdown Arrow Archive (can una…" at bounding box center [850, 400] width 1321 height 626
drag, startPoint x: 1178, startPoint y: 119, endPoint x: 1420, endPoint y: 112, distance: 242.1
click at [1420, 112] on form "OuiOuIAugBizzacc.pdf Business Bank Statements (3mos) 20251015 .pdf Save Cancel" at bounding box center [1273, 107] width 475 height 40
type input "Business Bank Statement - Aug"
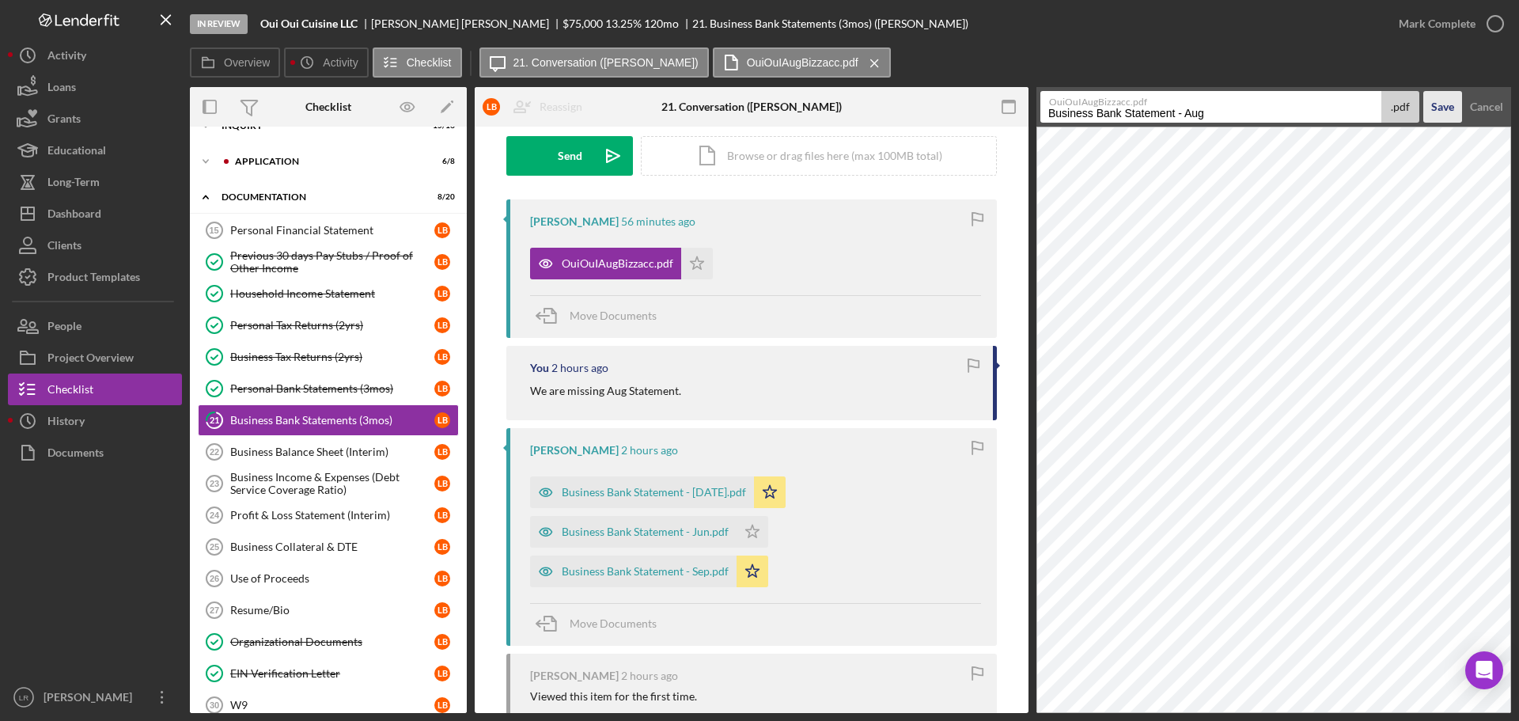
click at [1433, 108] on div "Save" at bounding box center [1442, 107] width 23 height 32
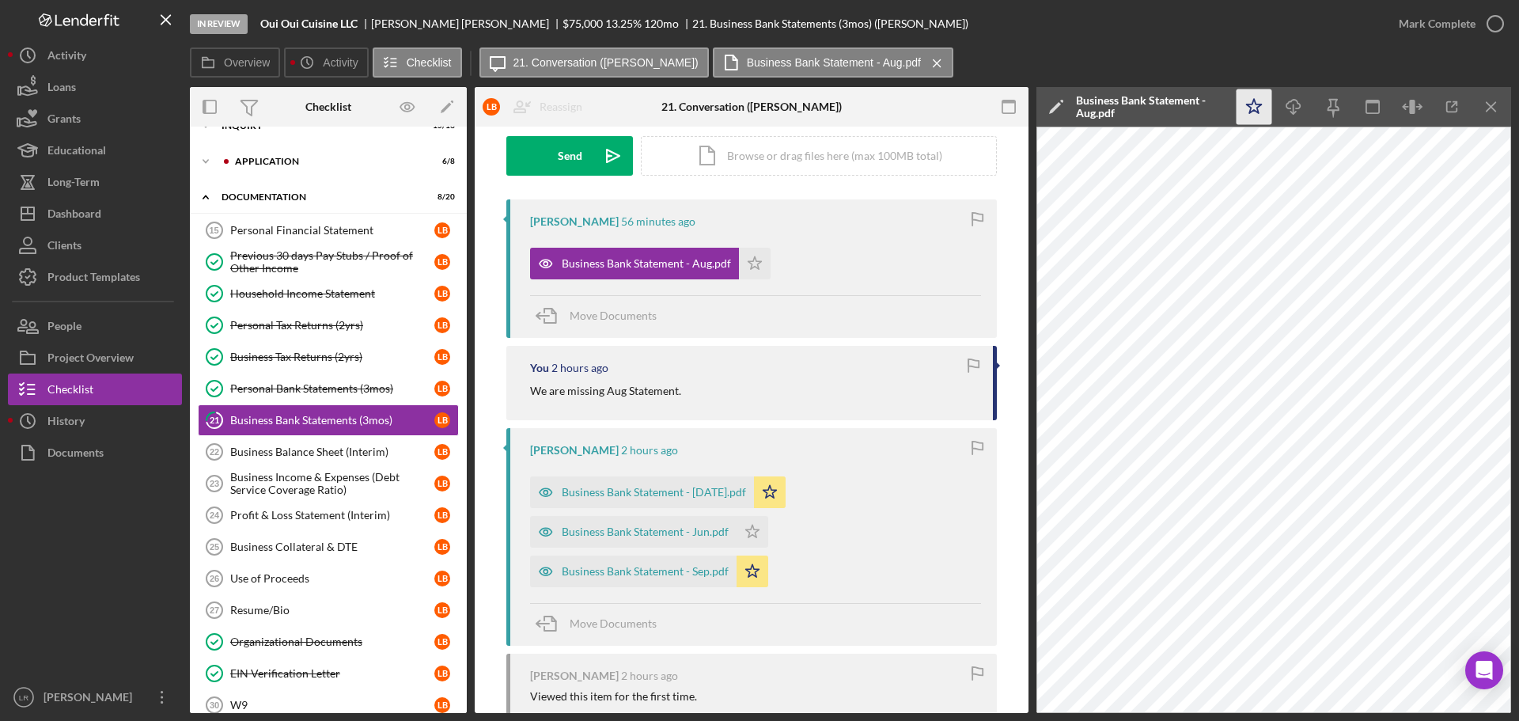
click at [1259, 104] on polygon "button" at bounding box center [1253, 106] width 15 height 14
click at [1297, 107] on icon "Icon/Download" at bounding box center [1294, 107] width 36 height 36
click at [1425, 26] on div "Mark Complete" at bounding box center [1436, 24] width 77 height 32
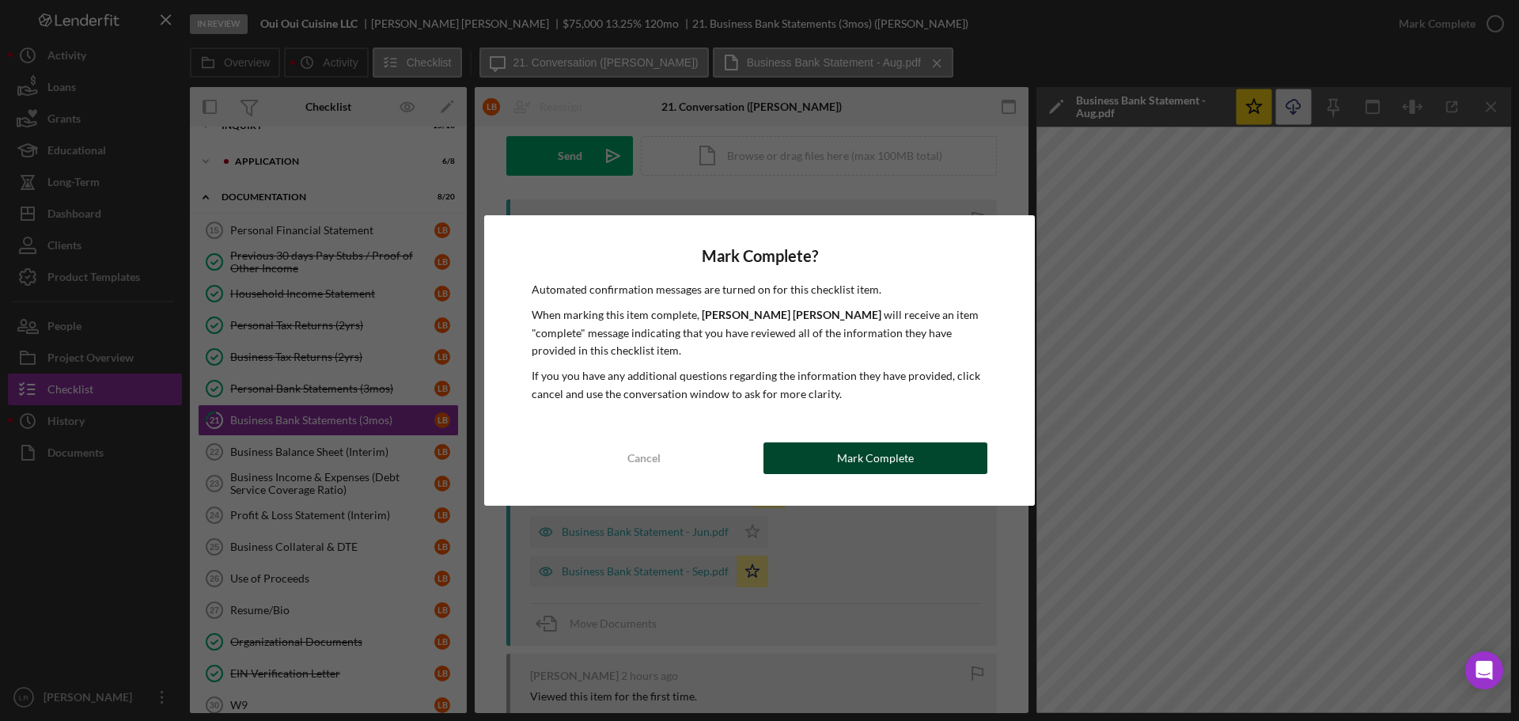
click at [939, 448] on button "Mark Complete" at bounding box center [875, 458] width 224 height 32
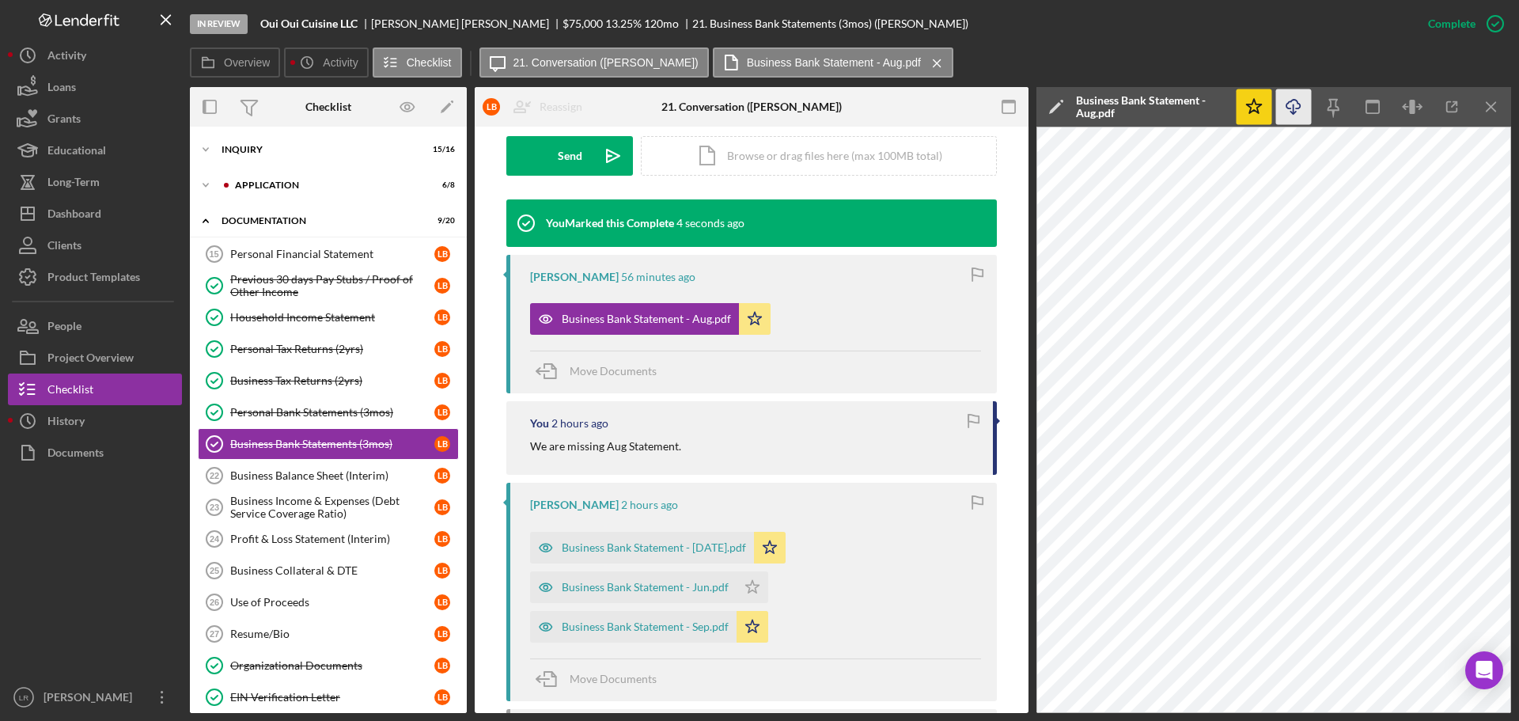
scroll to position [0, 0]
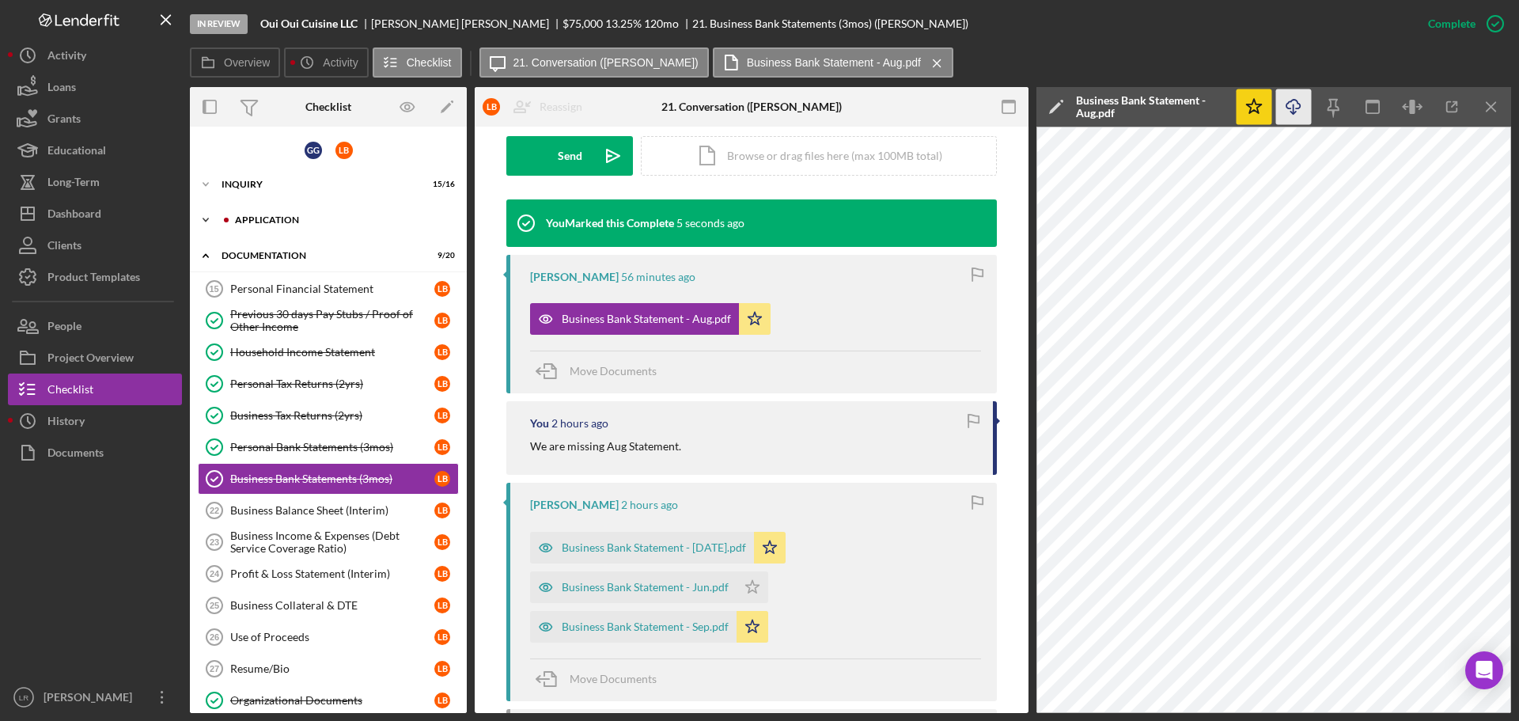
click at [297, 214] on div "Icon/Expander Application 6 / 8" at bounding box center [328, 220] width 277 height 32
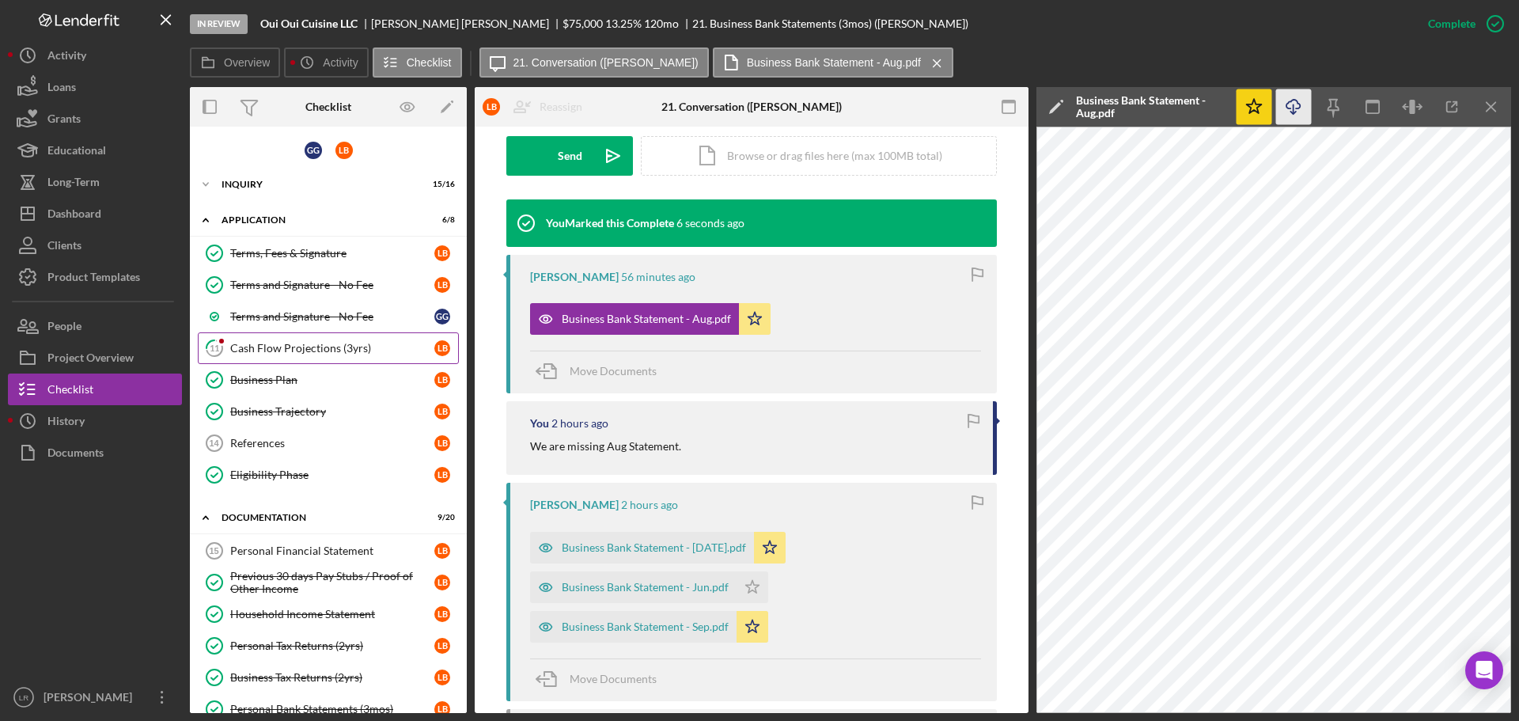
click at [259, 355] on link "11 Cash Flow Projections (3yrs) L B" at bounding box center [328, 348] width 261 height 32
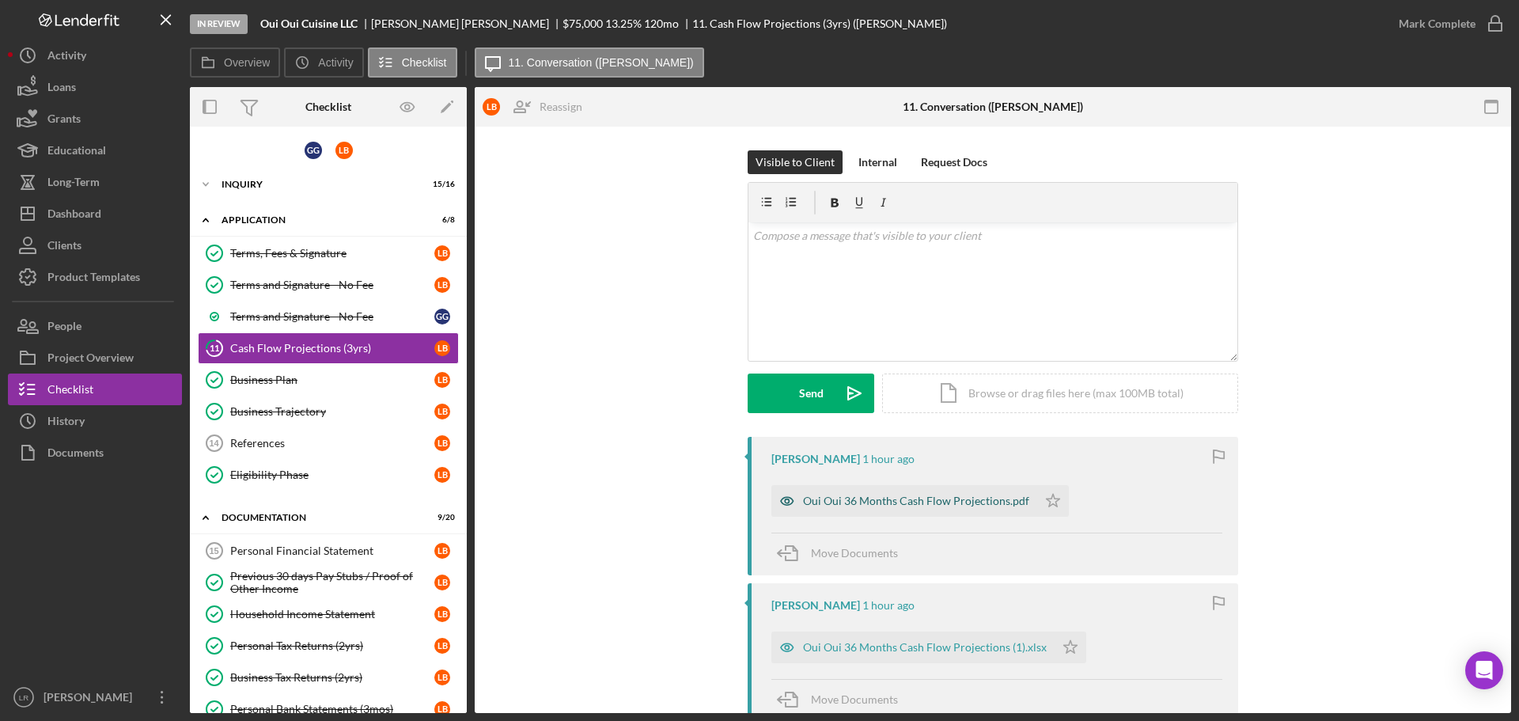
click at [813, 497] on div "Oui Oui 36 Months Cash Flow Projections.pdf" at bounding box center [916, 500] width 226 height 13
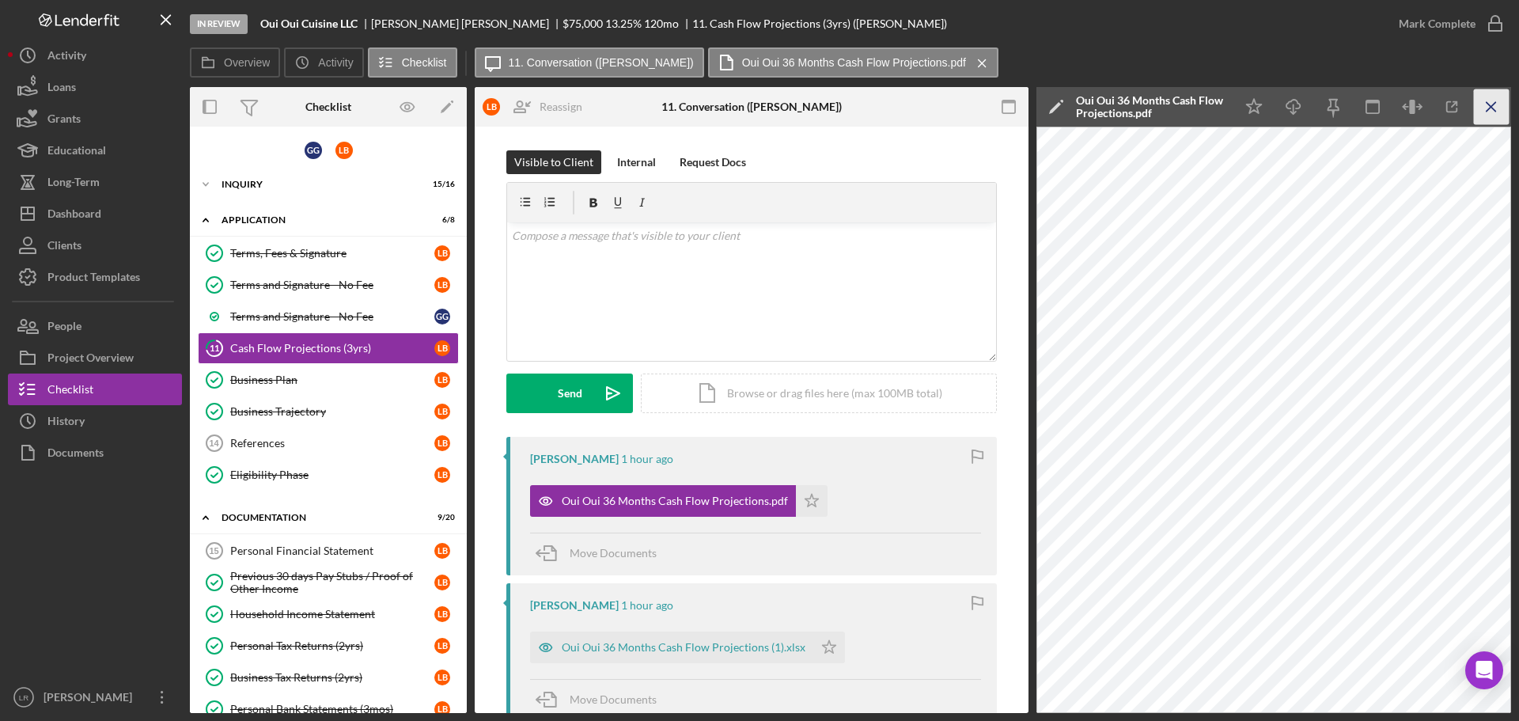
click at [1498, 106] on icon "Icon/Menu Close" at bounding box center [1491, 107] width 36 height 36
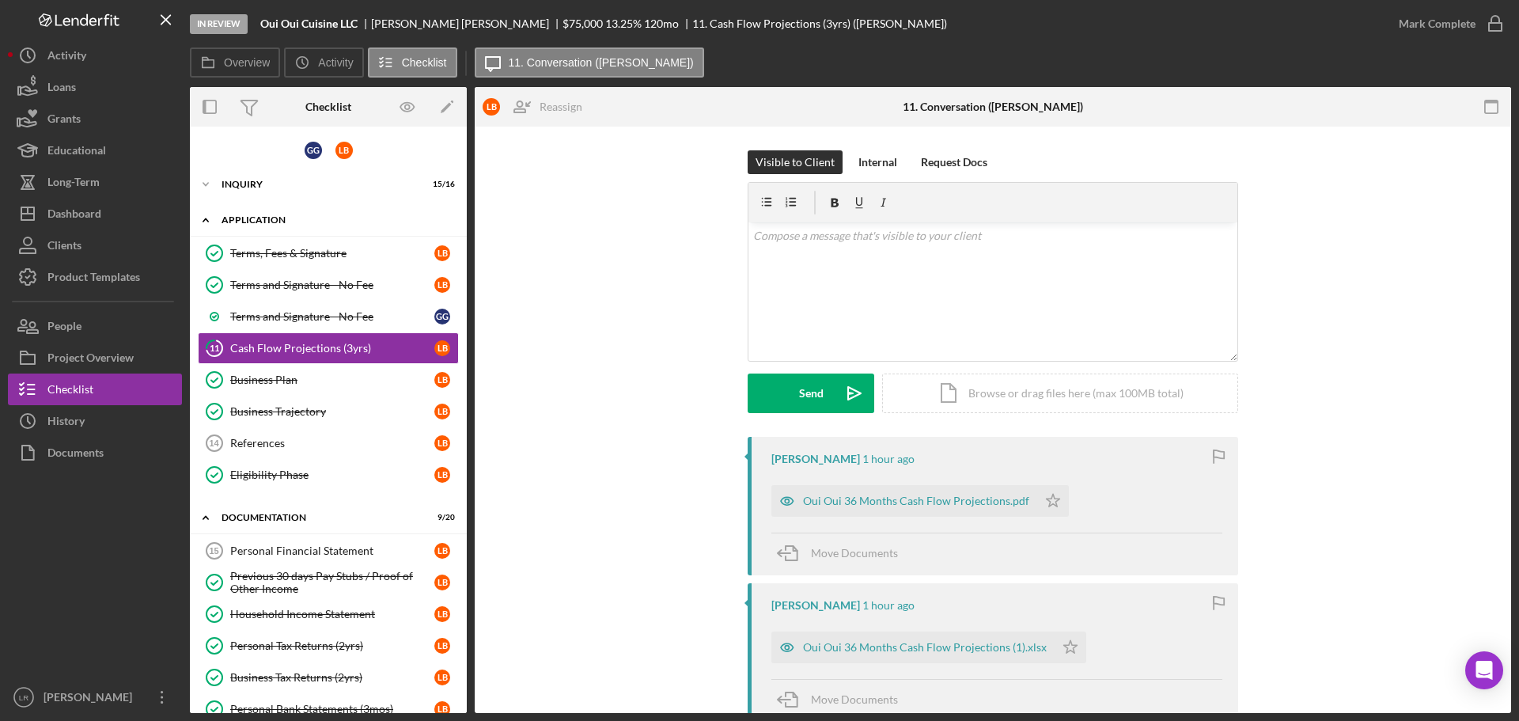
click at [249, 221] on div "Application" at bounding box center [333, 219] width 225 height 9
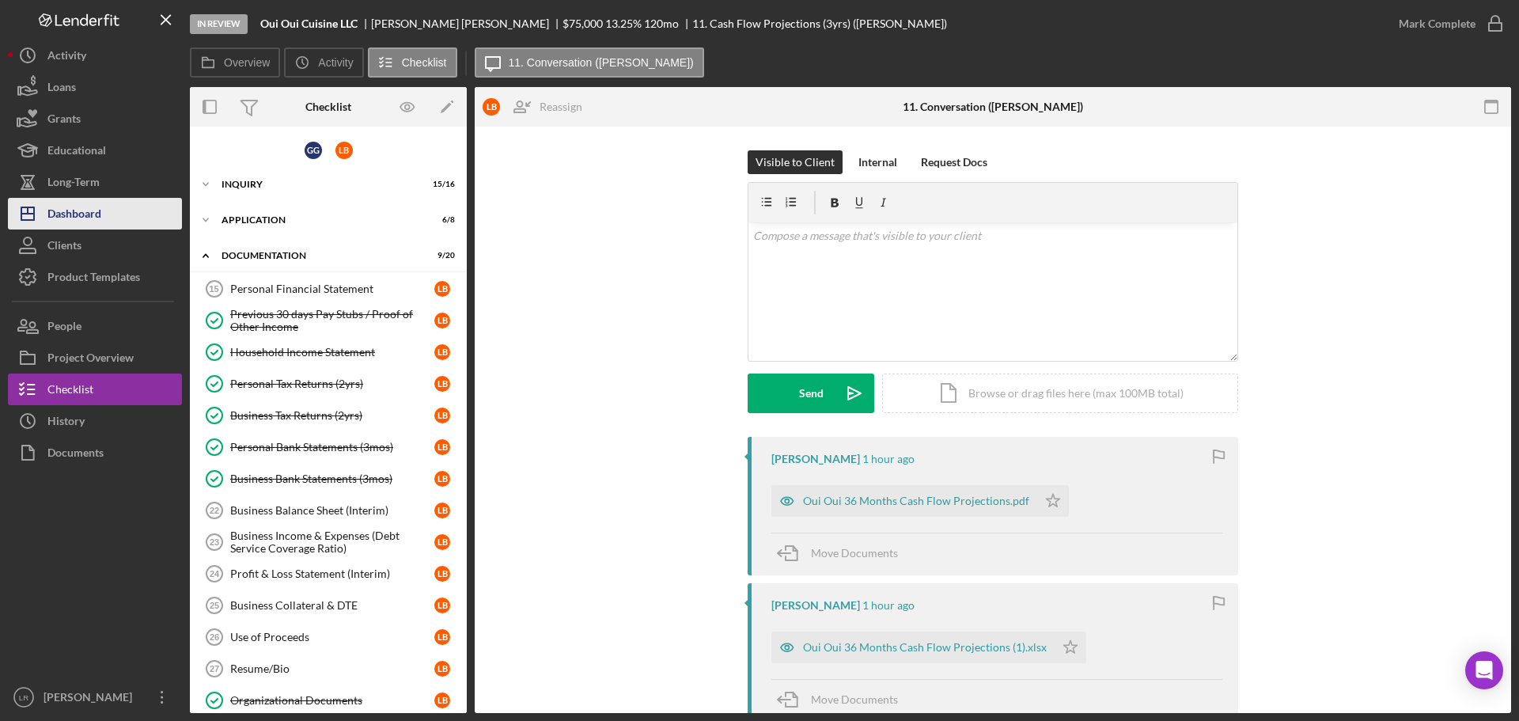
click at [91, 210] on div "Dashboard" at bounding box center [74, 216] width 54 height 36
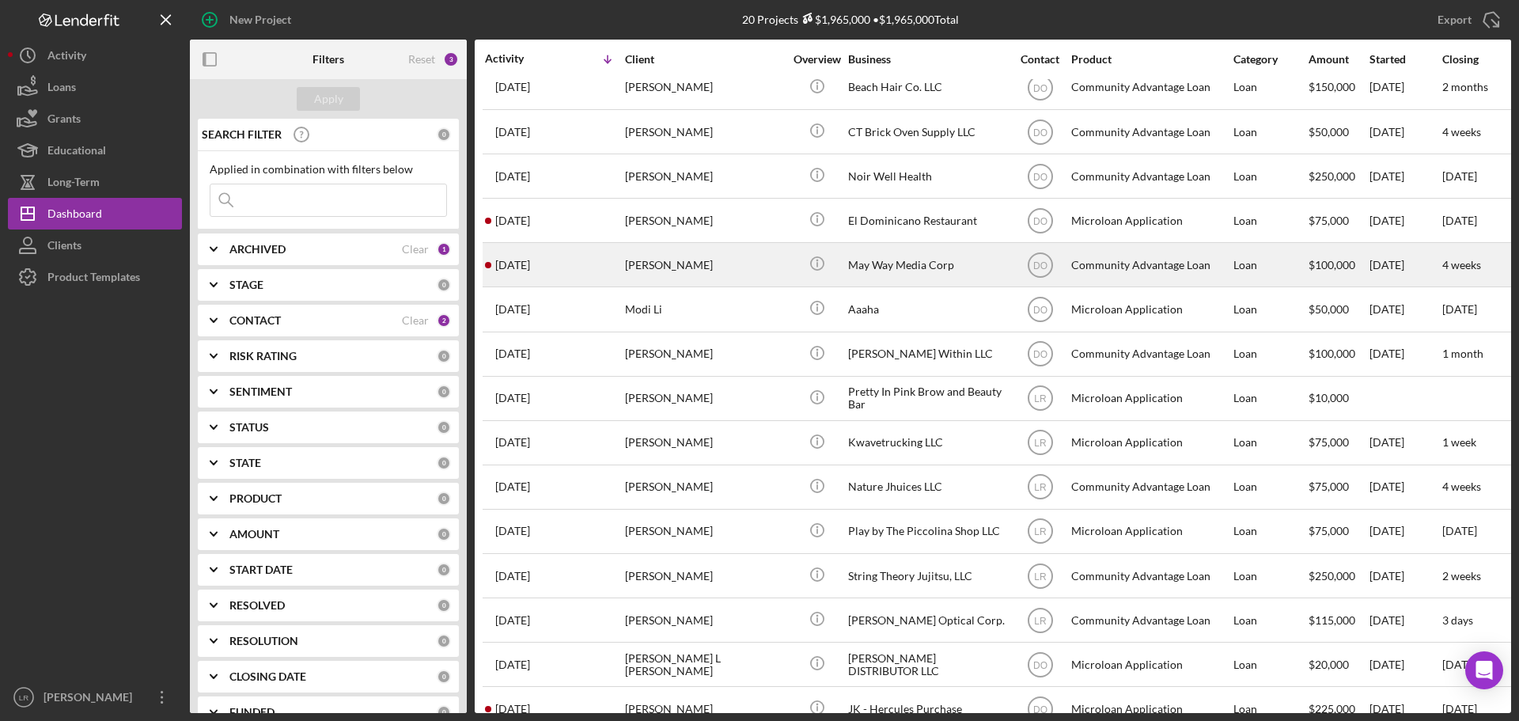
scroll to position [237, 0]
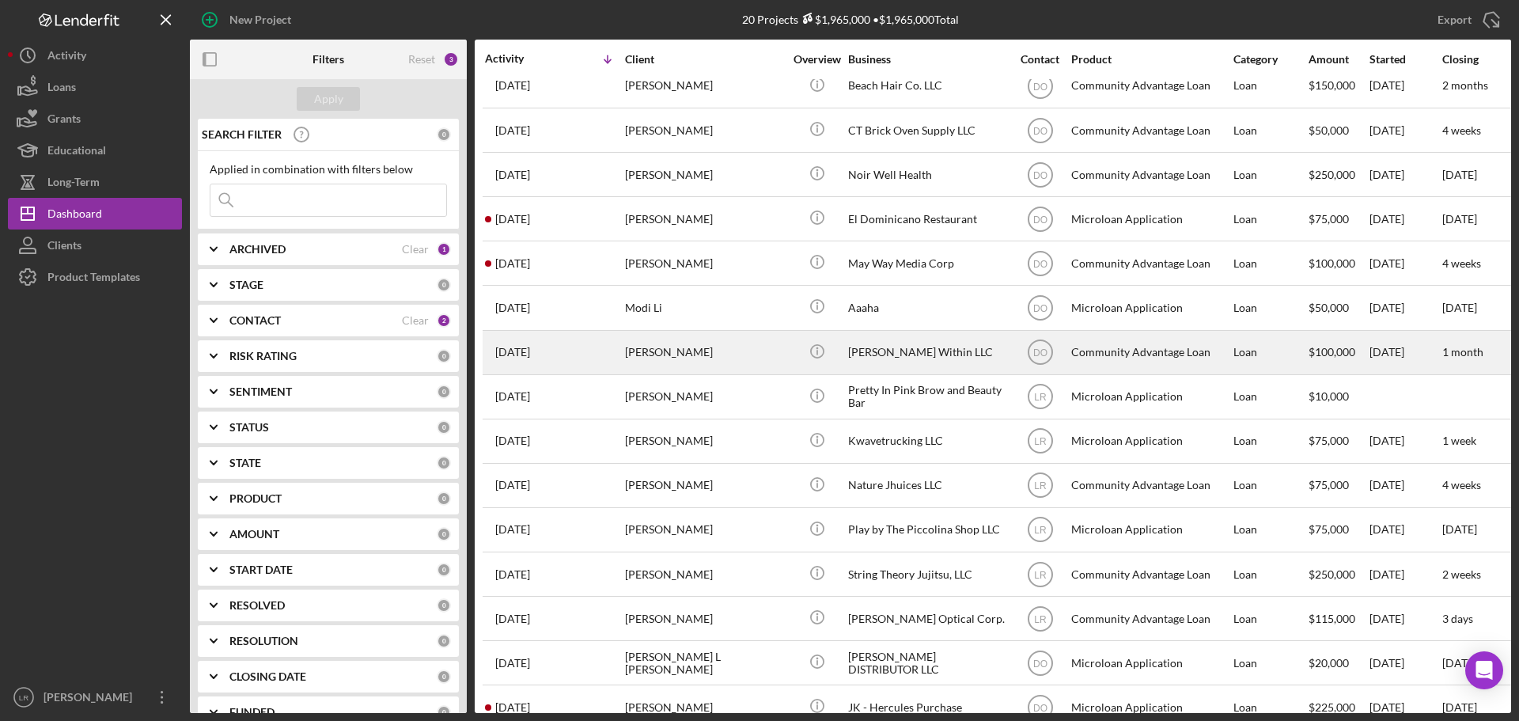
click at [758, 353] on div "[PERSON_NAME]" at bounding box center [704, 352] width 158 height 42
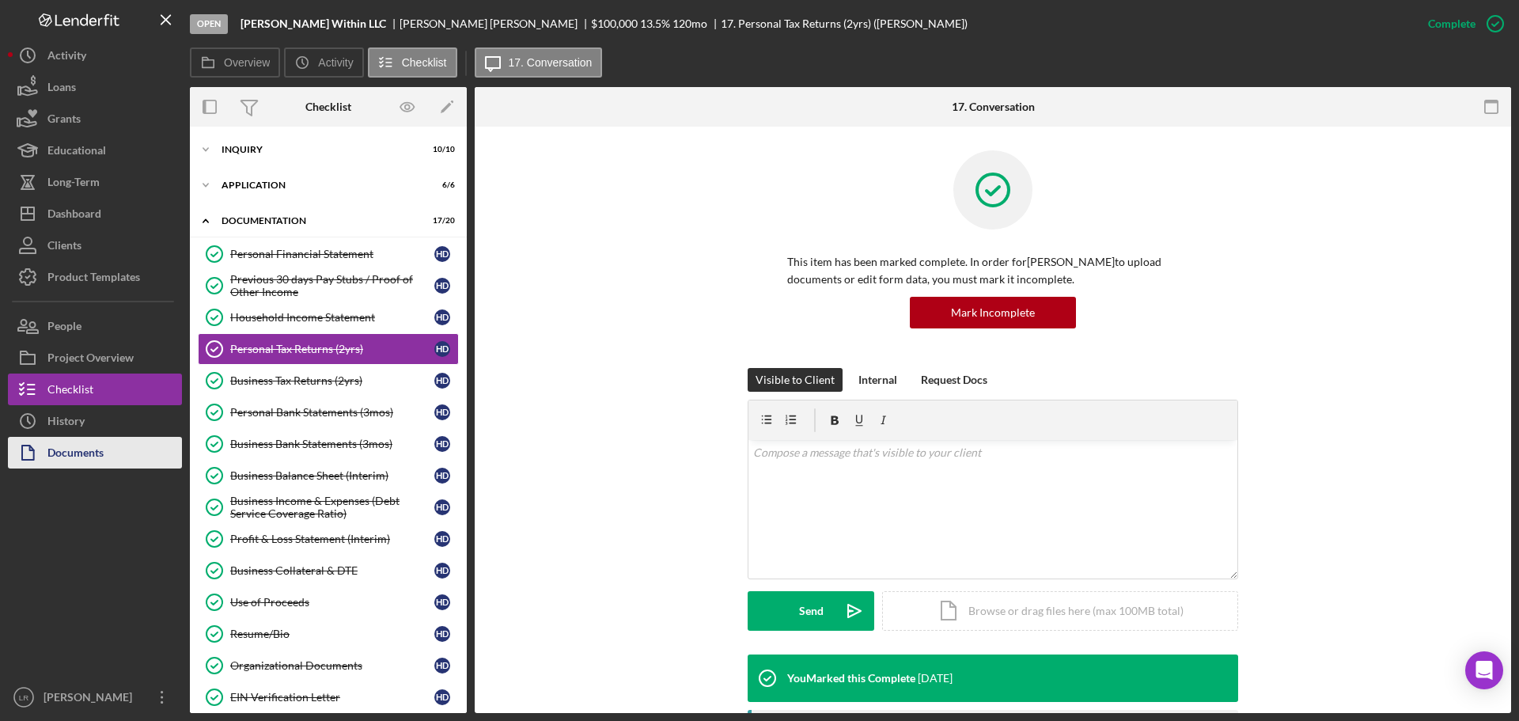
click at [85, 453] on div "Documents" at bounding box center [75, 455] width 56 height 36
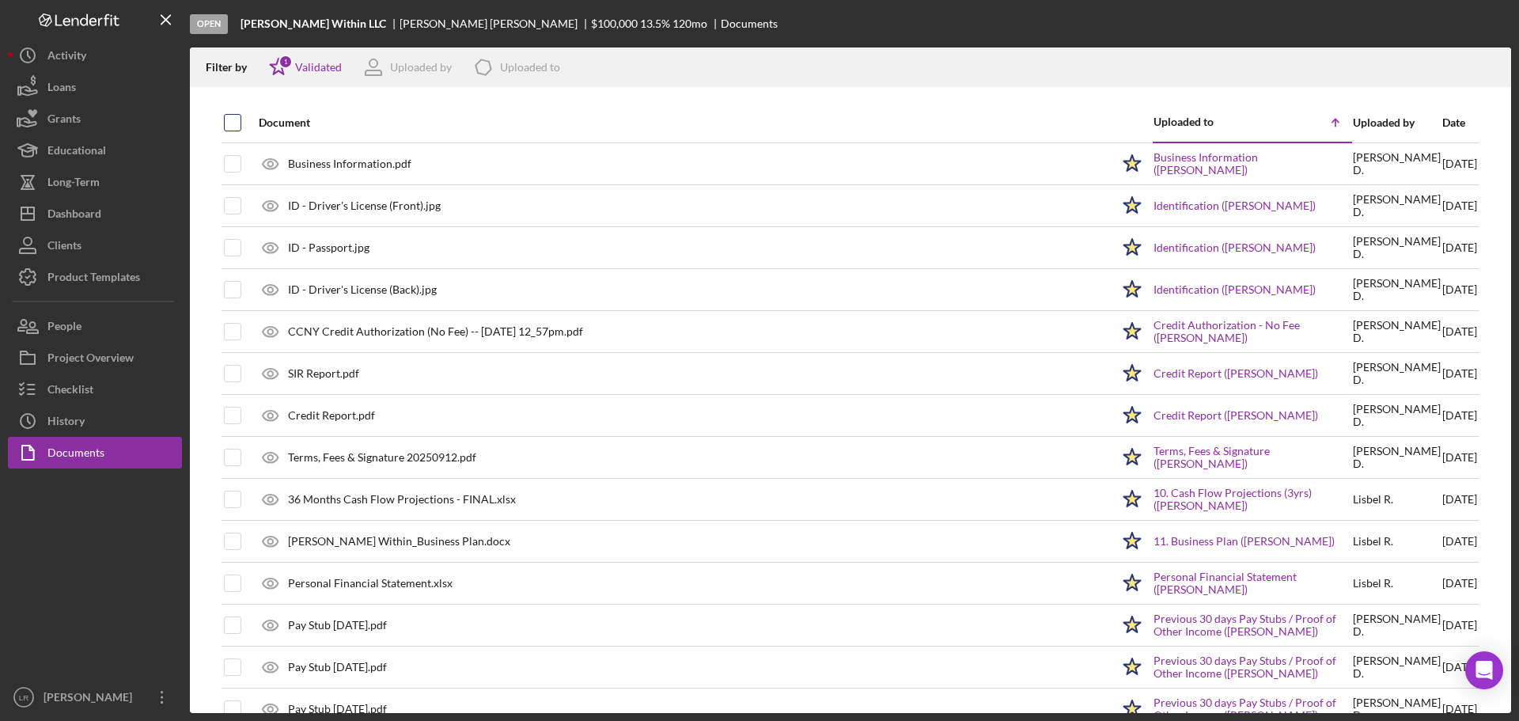
click at [229, 115] on input "checkbox" at bounding box center [233, 123] width 16 height 16
checkbox input "true"
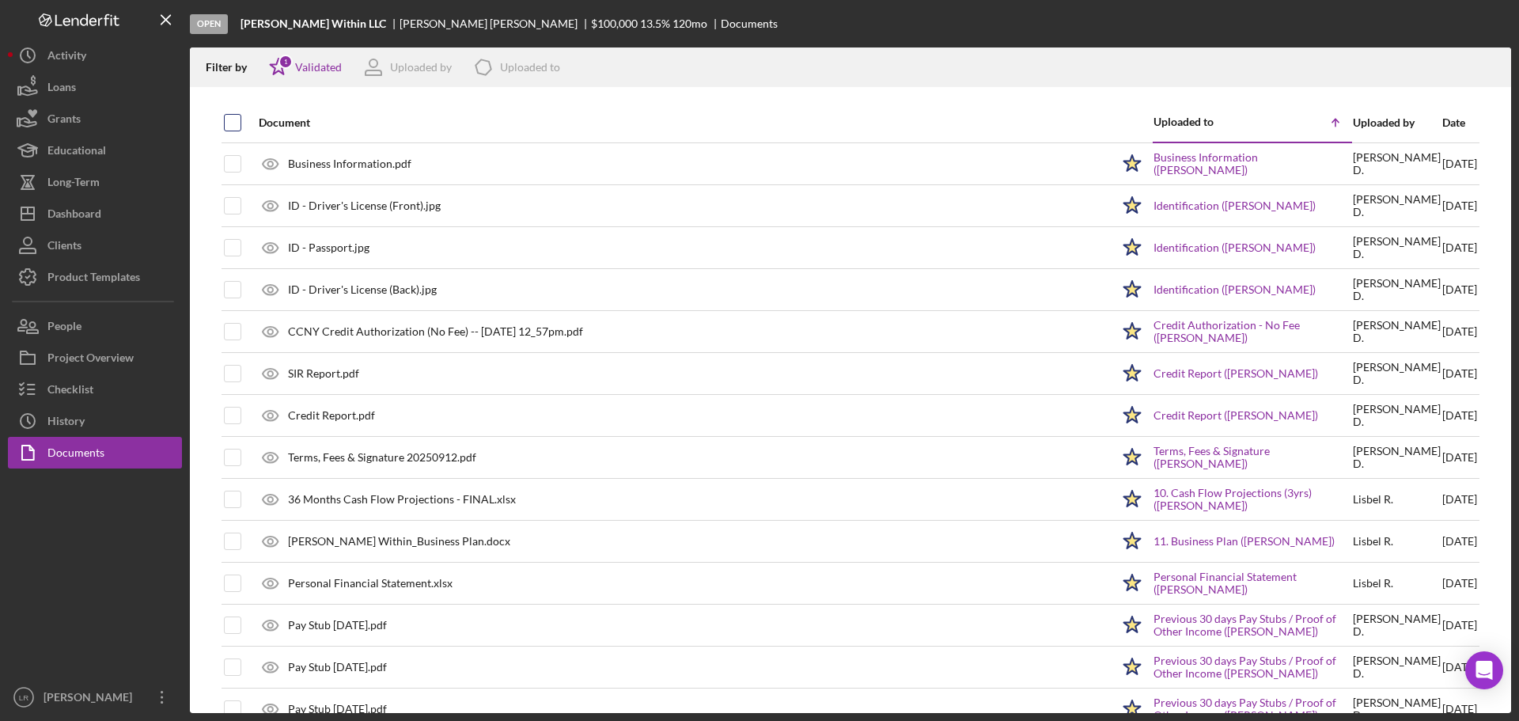
checkbox input "true"
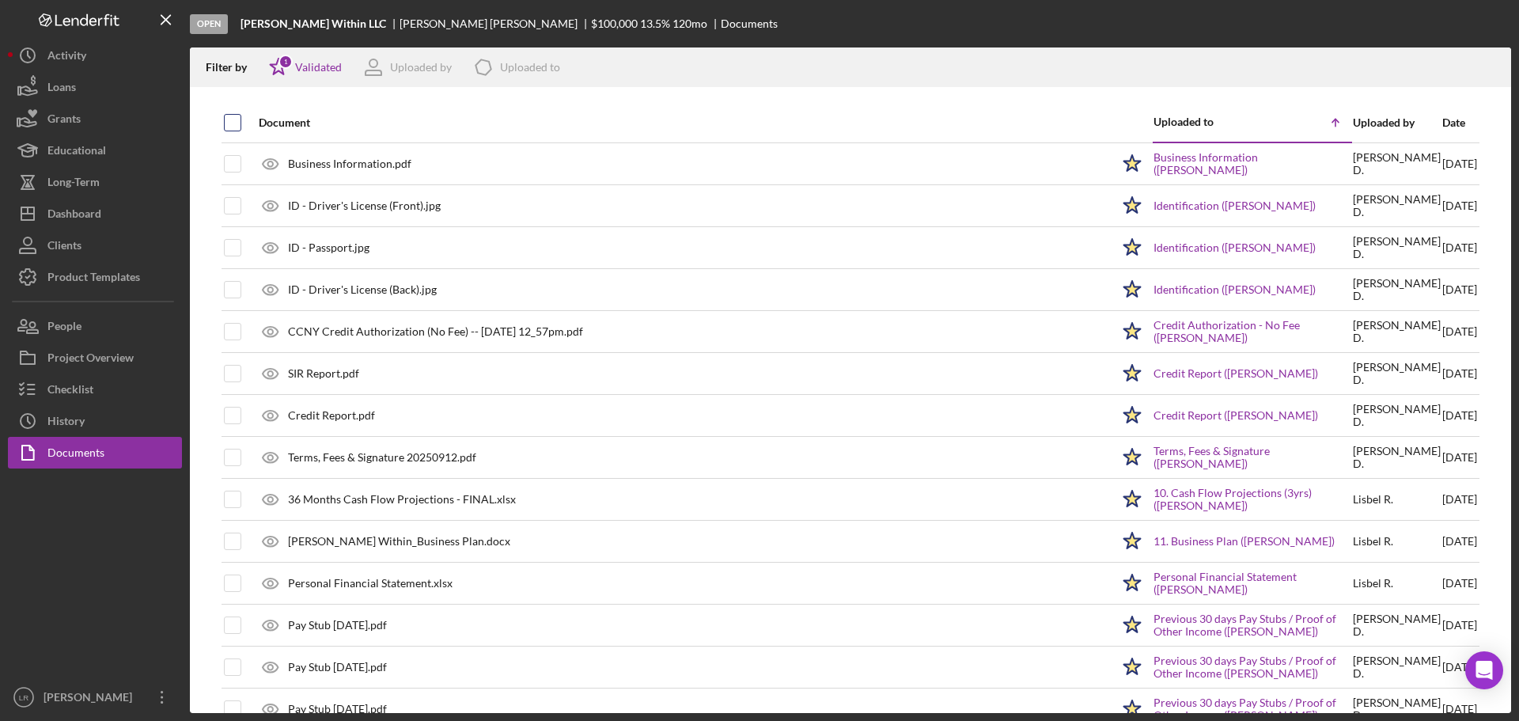
checkbox input "true"
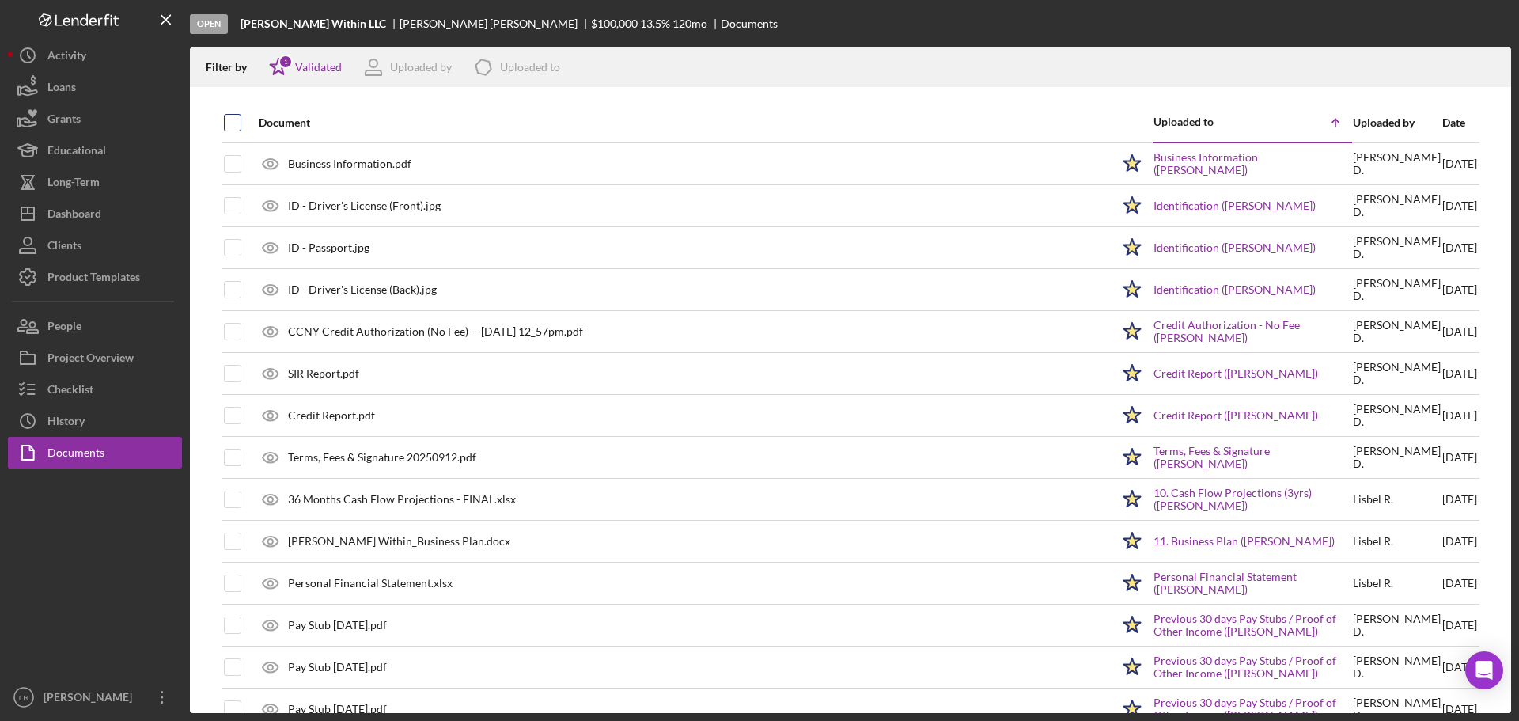
checkbox input "true"
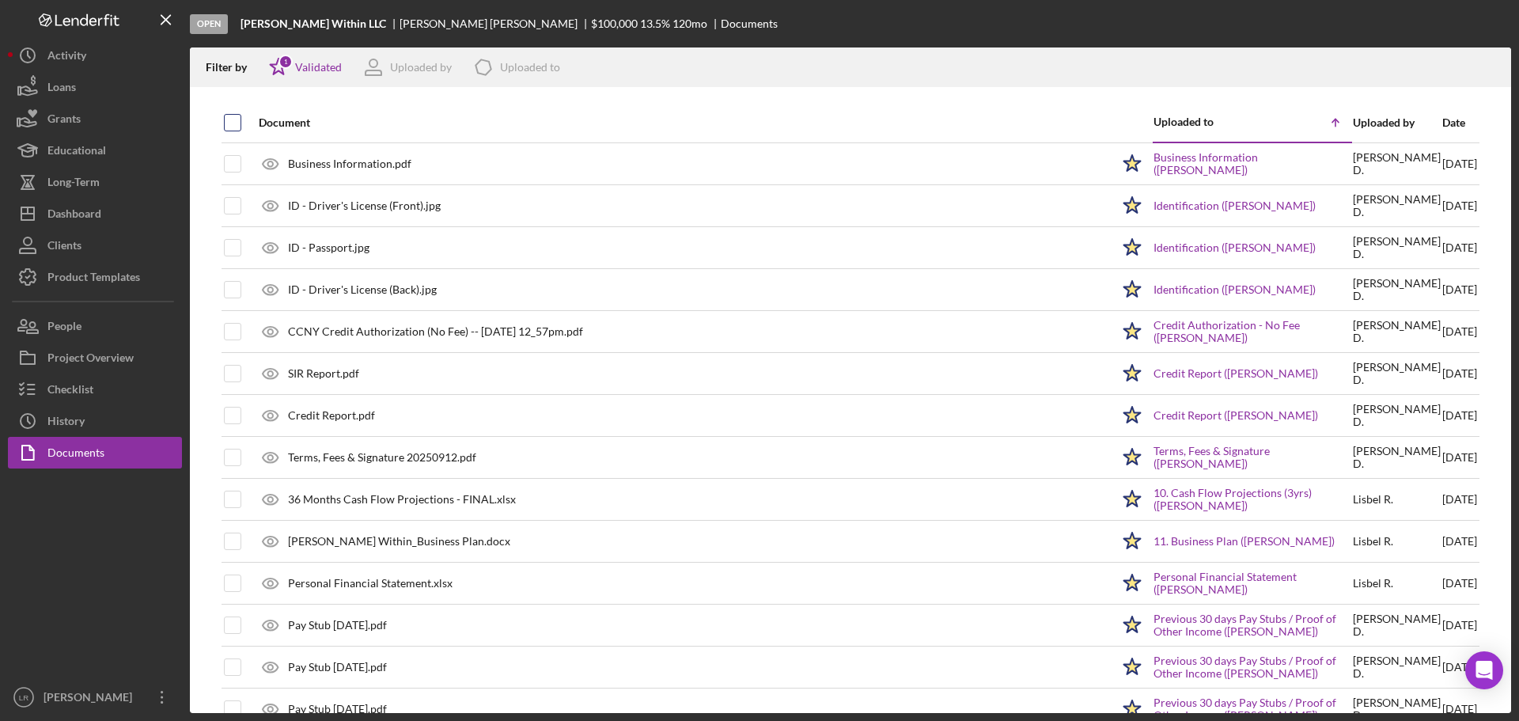
checkbox input "true"
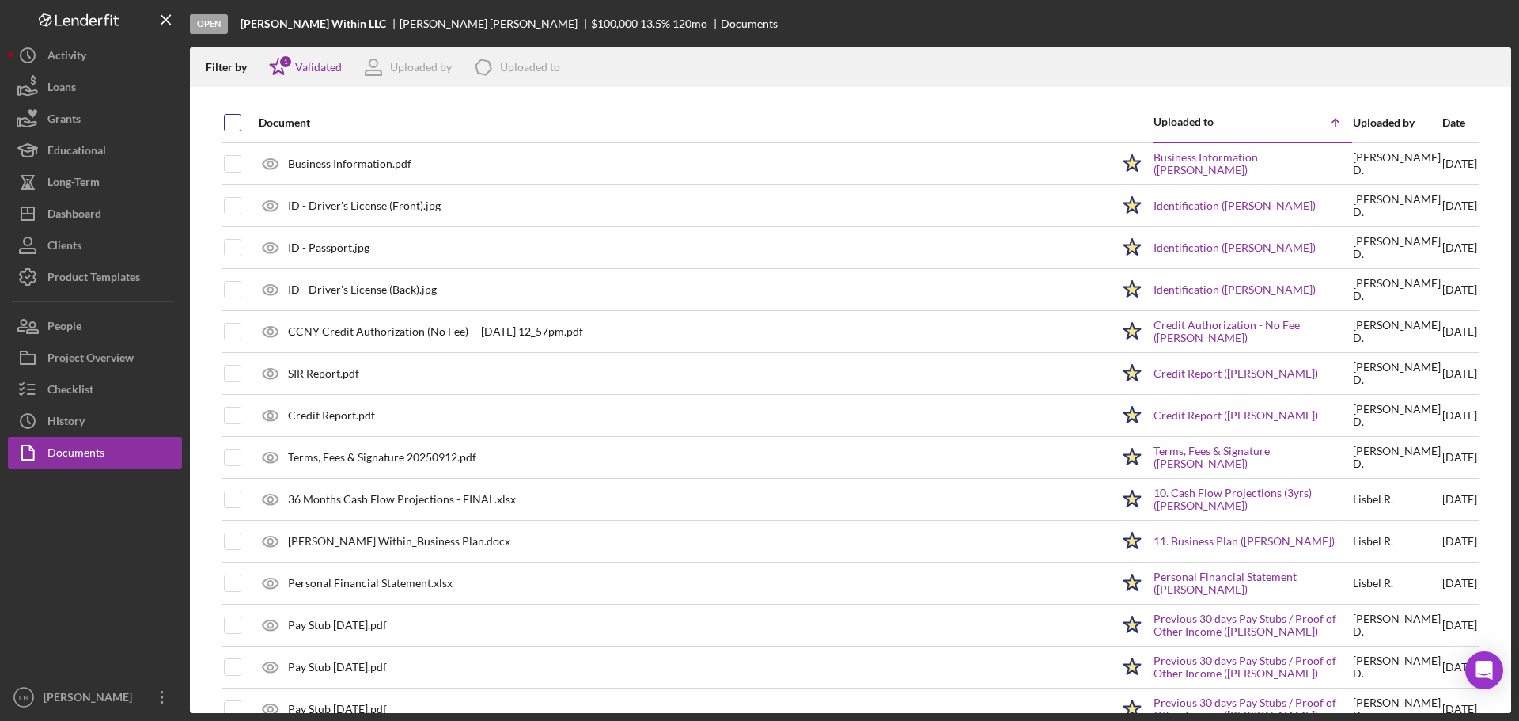
checkbox input "true"
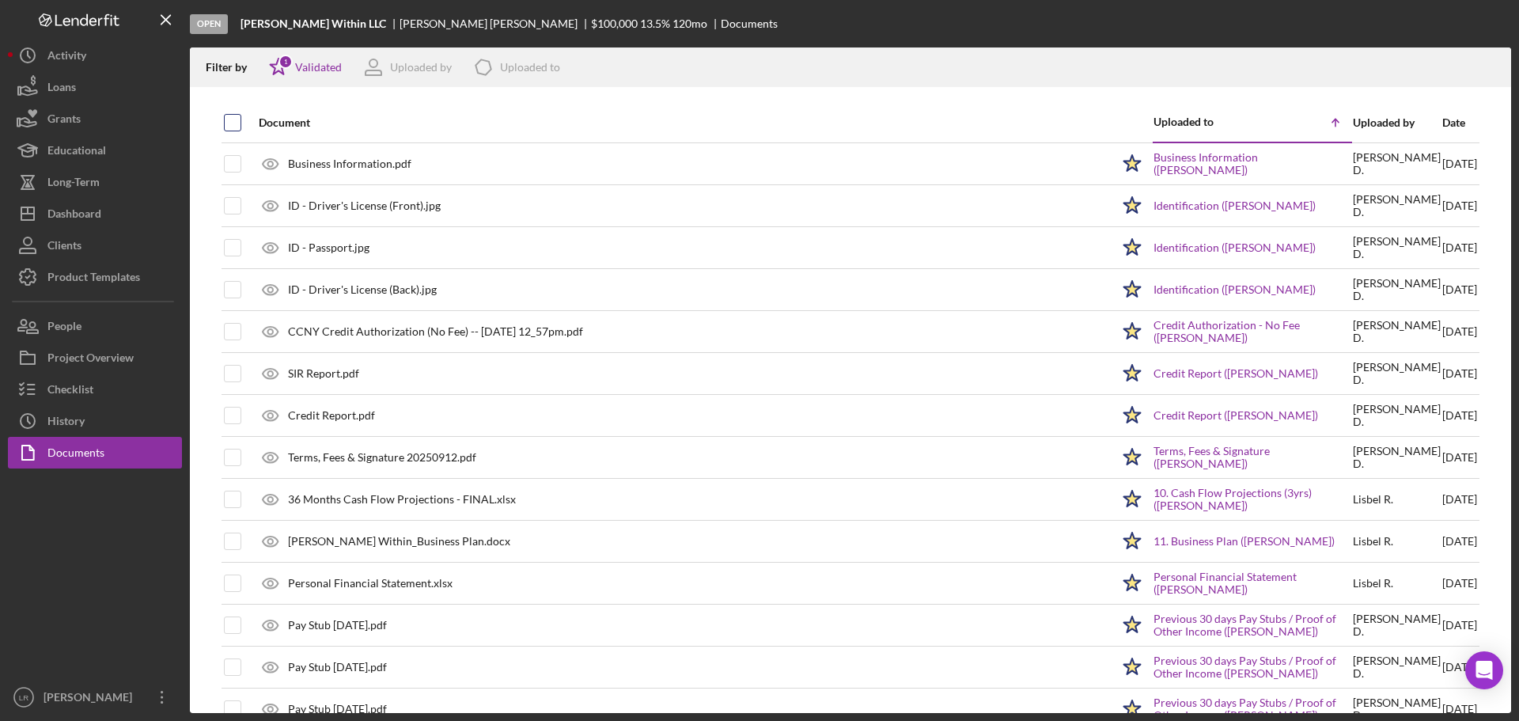
checkbox input "true"
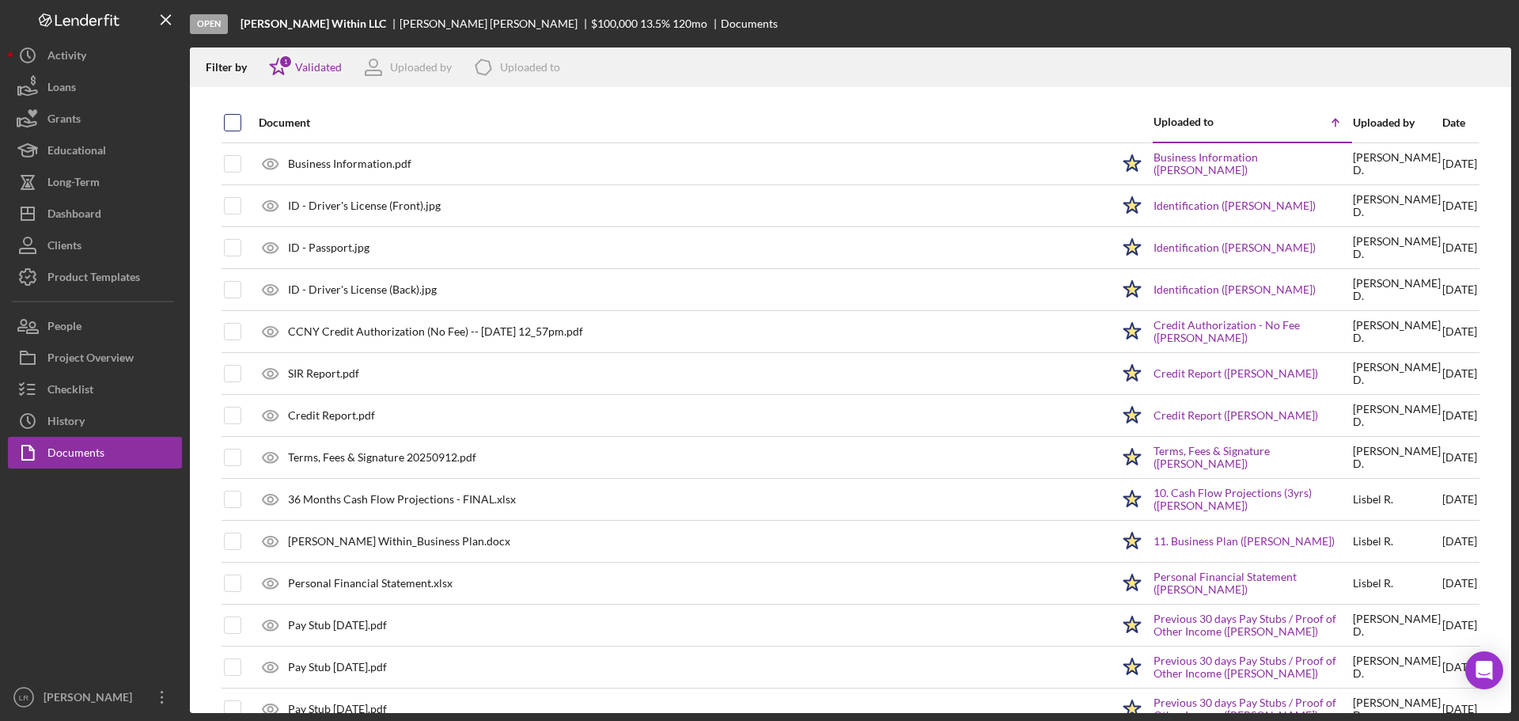
checkbox input "true"
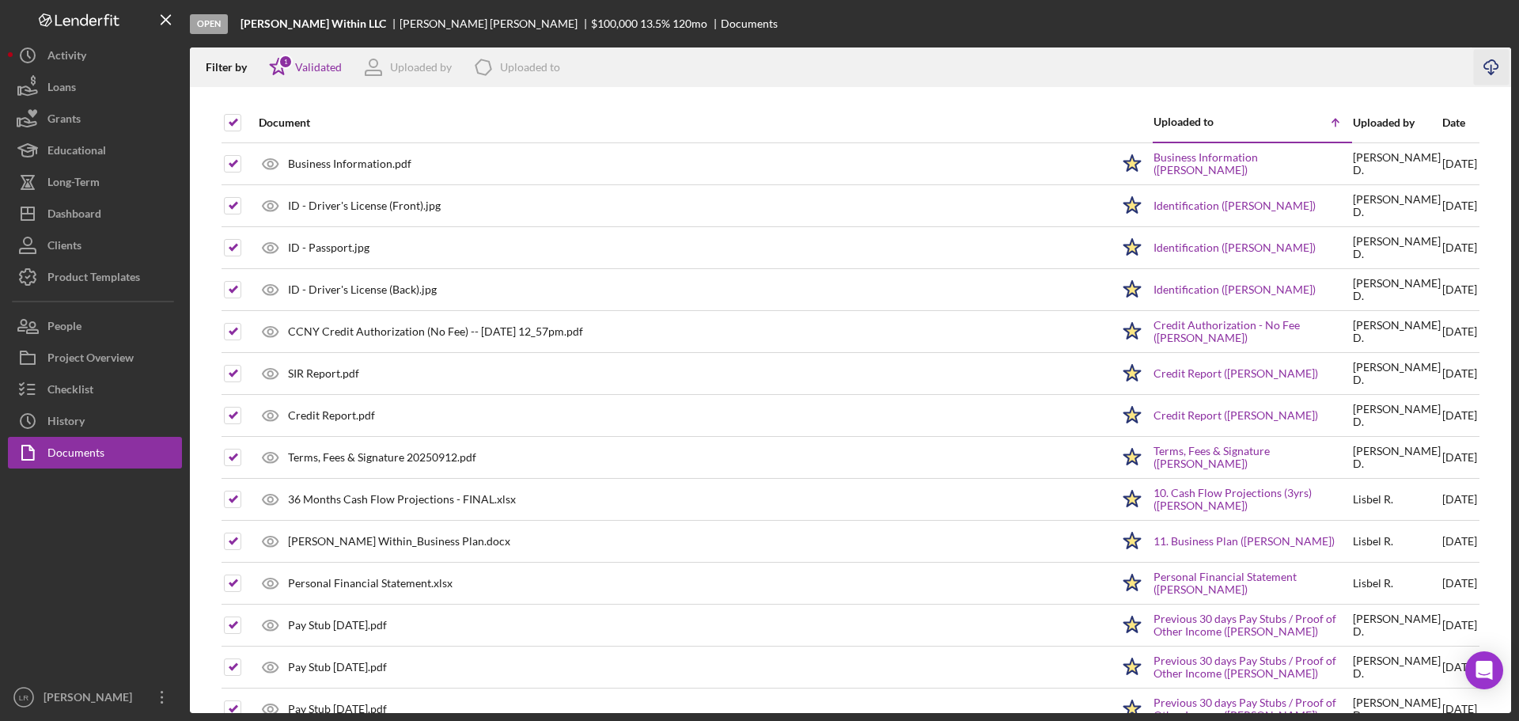
click at [1493, 68] on icon "Icon/Download" at bounding box center [1491, 68] width 36 height 36
drag, startPoint x: 86, startPoint y: 350, endPoint x: 171, endPoint y: 346, distance: 84.7
click at [86, 350] on div "Project Overview" at bounding box center [90, 360] width 86 height 36
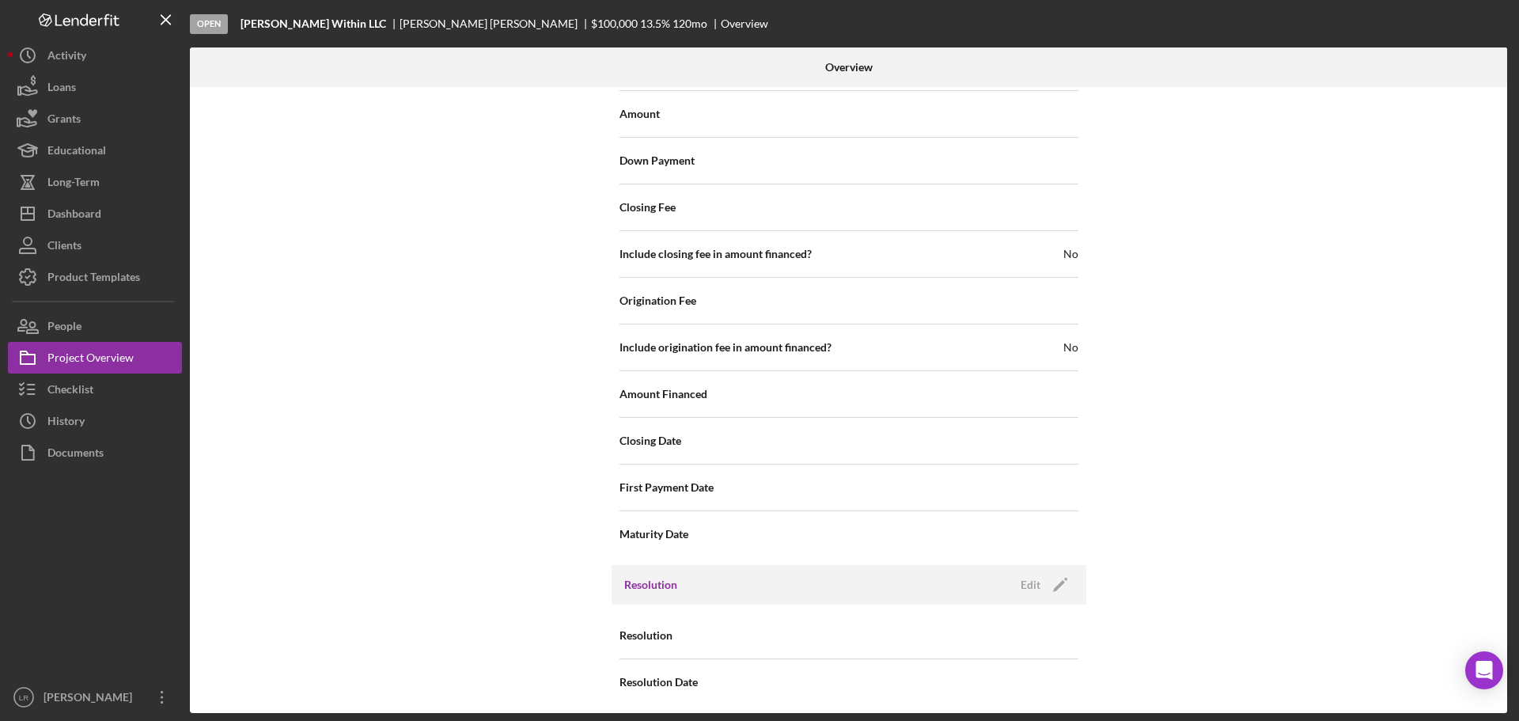
scroll to position [1694, 0]
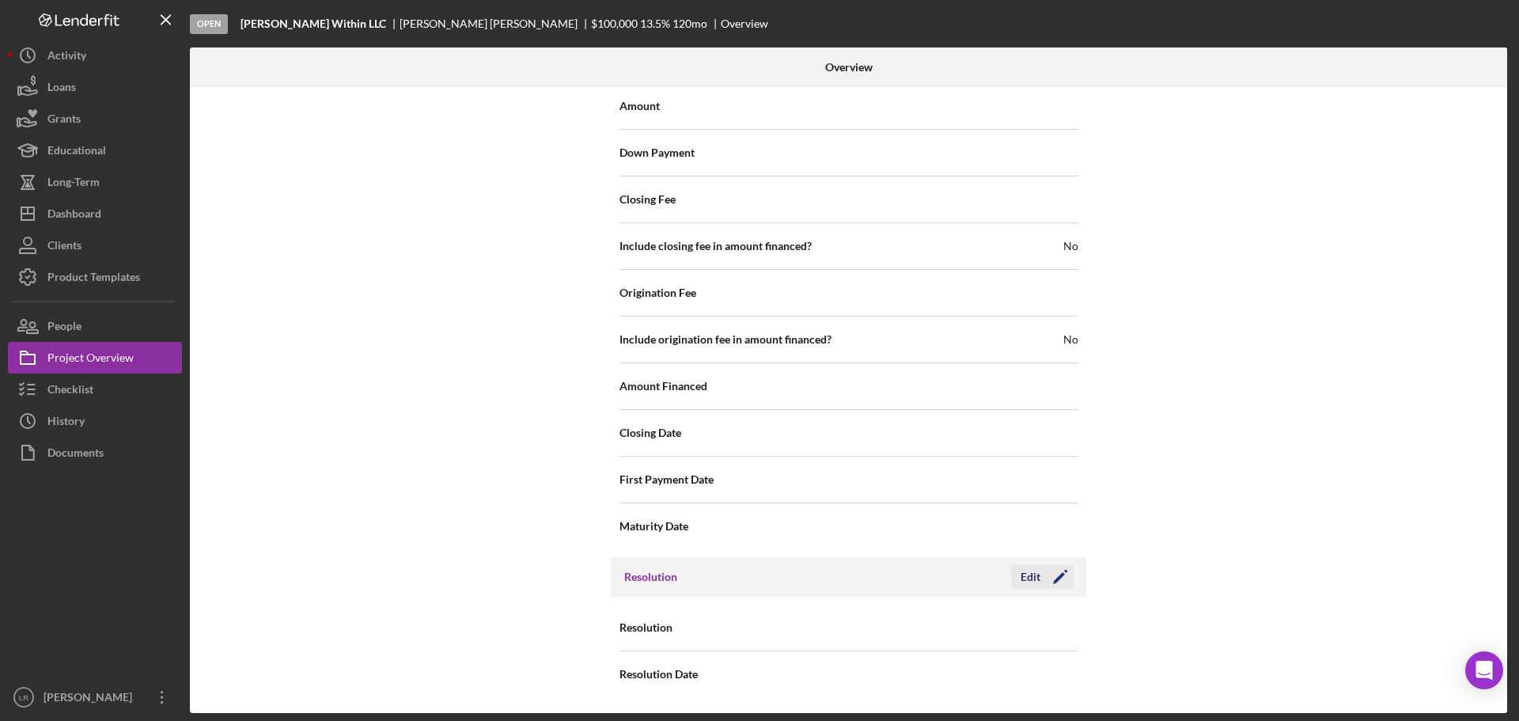
click at [1057, 571] on icon "Icon/Edit" at bounding box center [1060, 577] width 40 height 40
click at [990, 623] on div "Select..." at bounding box center [944, 628] width 190 height 36
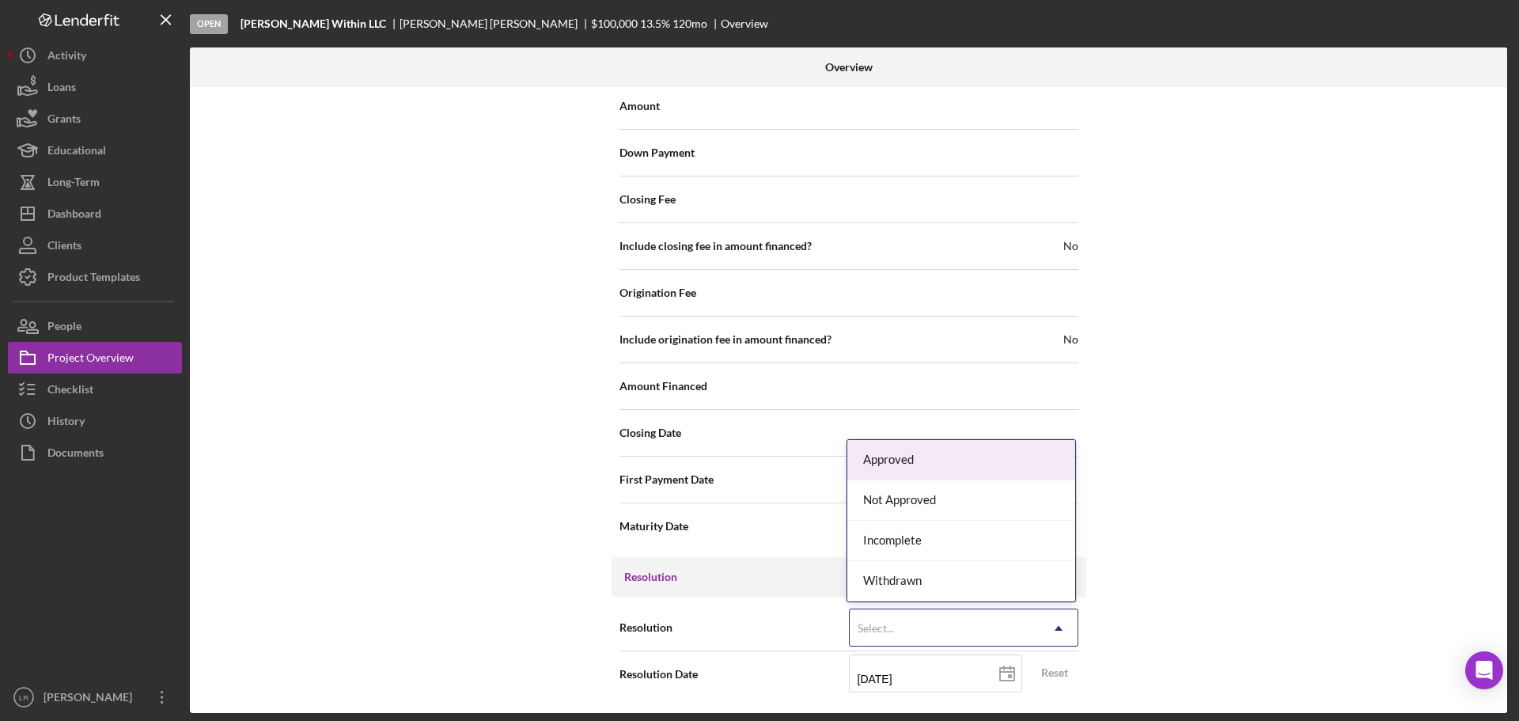
click at [906, 459] on div "Approved" at bounding box center [961, 460] width 228 height 40
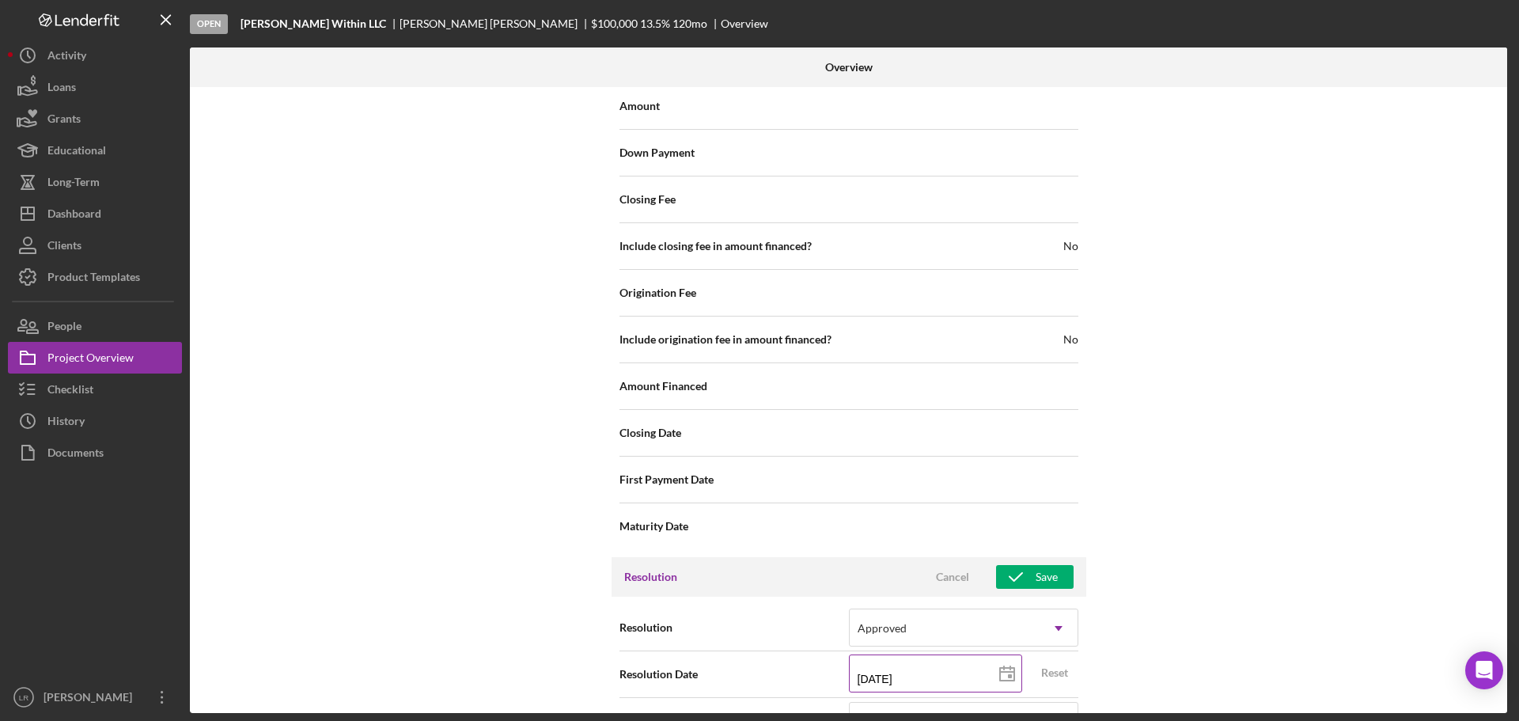
click at [890, 678] on input "[DATE]" at bounding box center [935, 673] width 173 height 38
click at [1010, 667] on line at bounding box center [1010, 667] width 0 height 3
type input "[DATE]"
click at [1269, 547] on div "Internal Workflow Stage Open Icon/Dropdown Arrow Archive (can unarchive later i…" at bounding box center [848, 400] width 1317 height 626
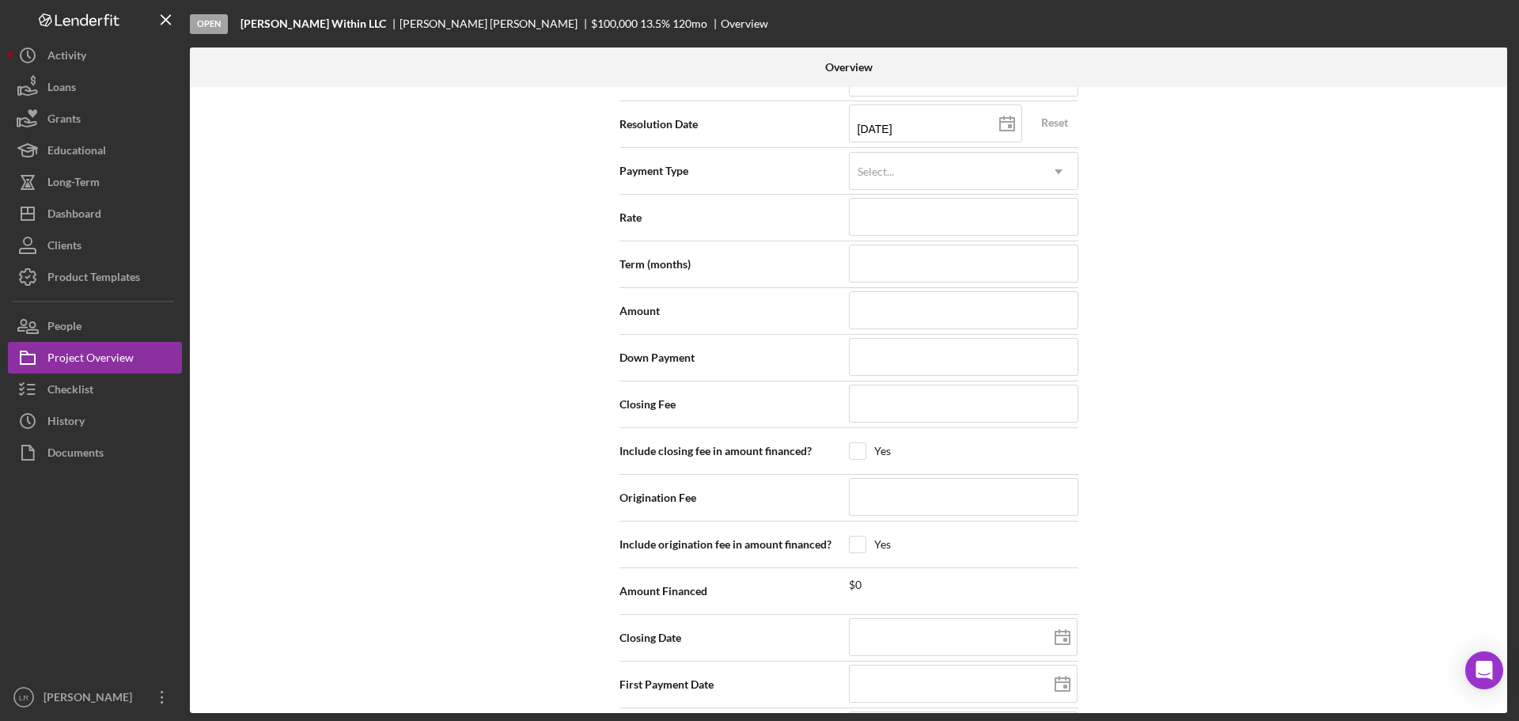
scroll to position [2143, 0]
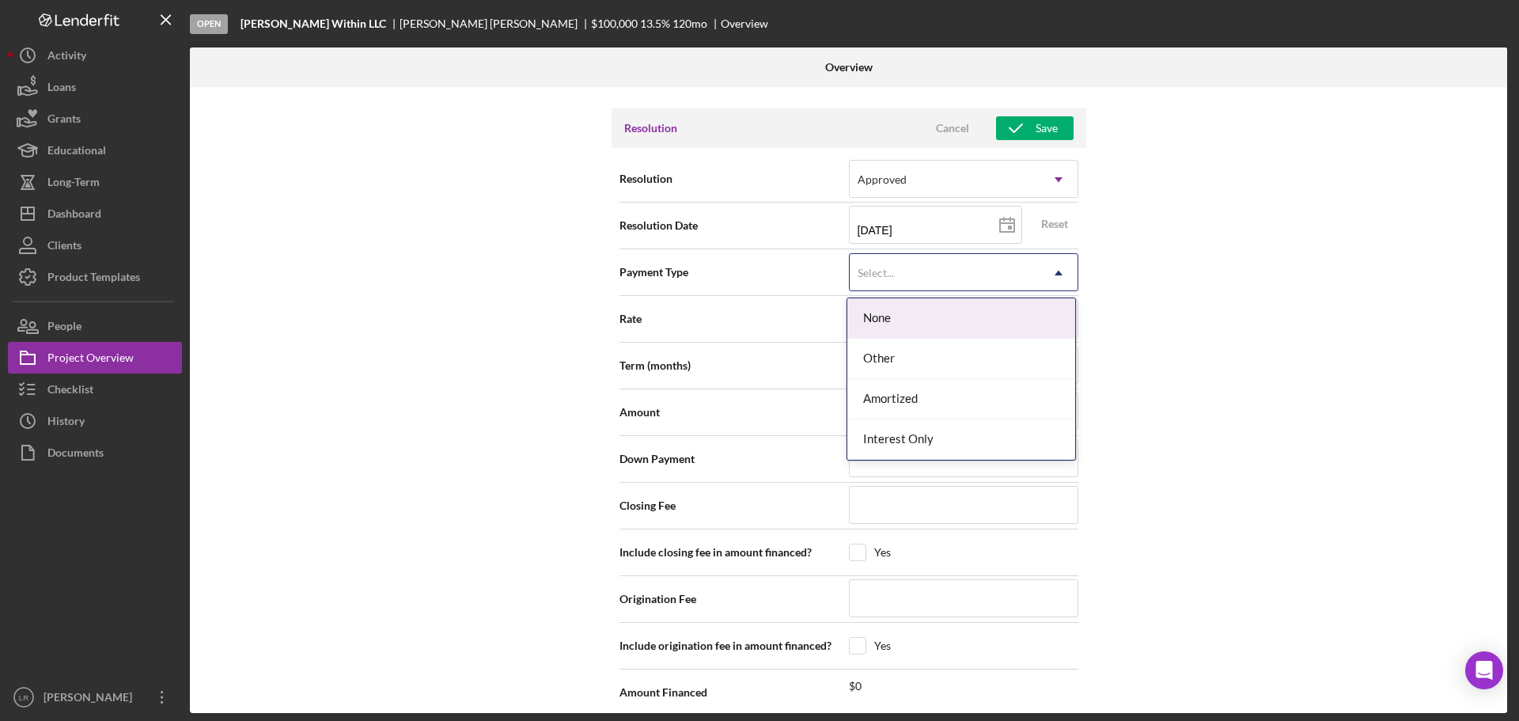
click at [893, 272] on div "Select..." at bounding box center [876, 273] width 40 height 13
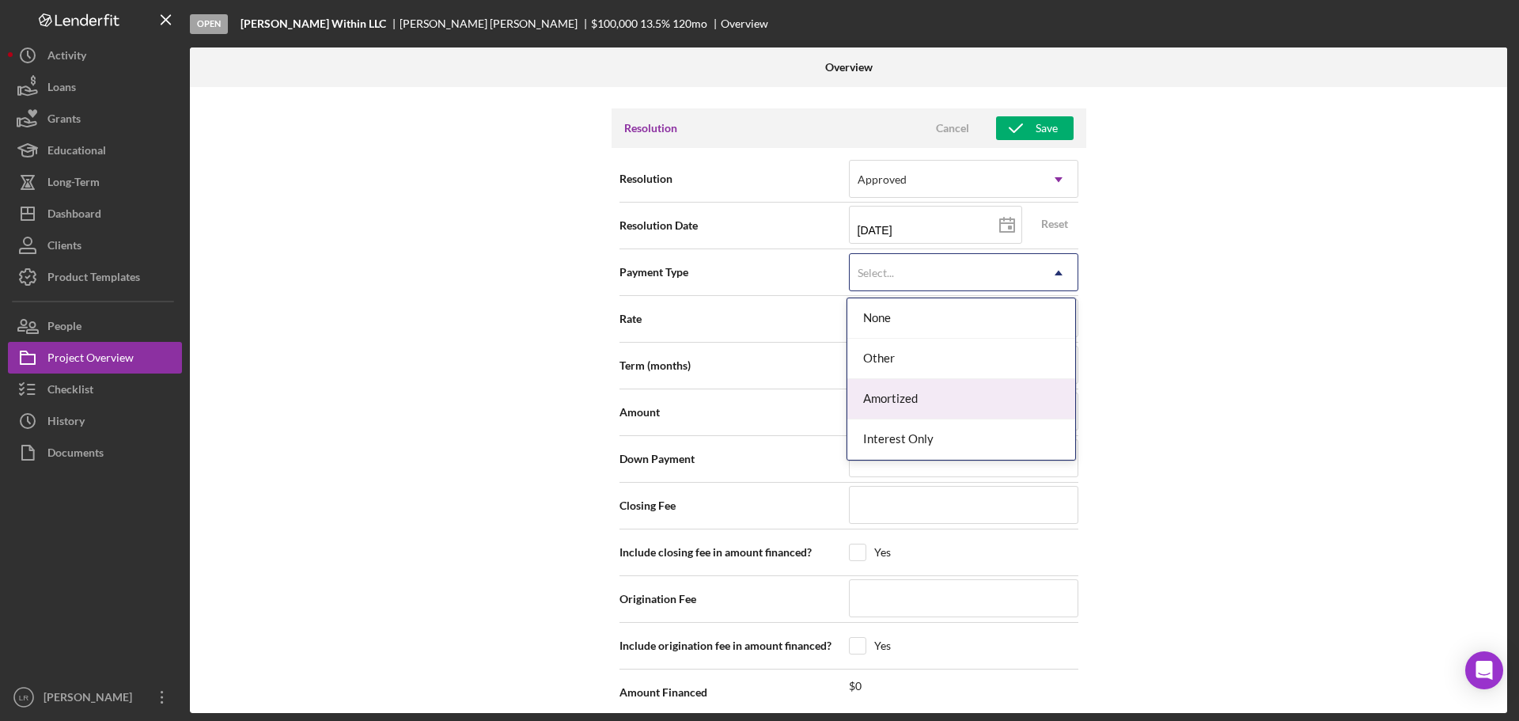
click at [893, 391] on div "Amortized" at bounding box center [961, 399] width 228 height 40
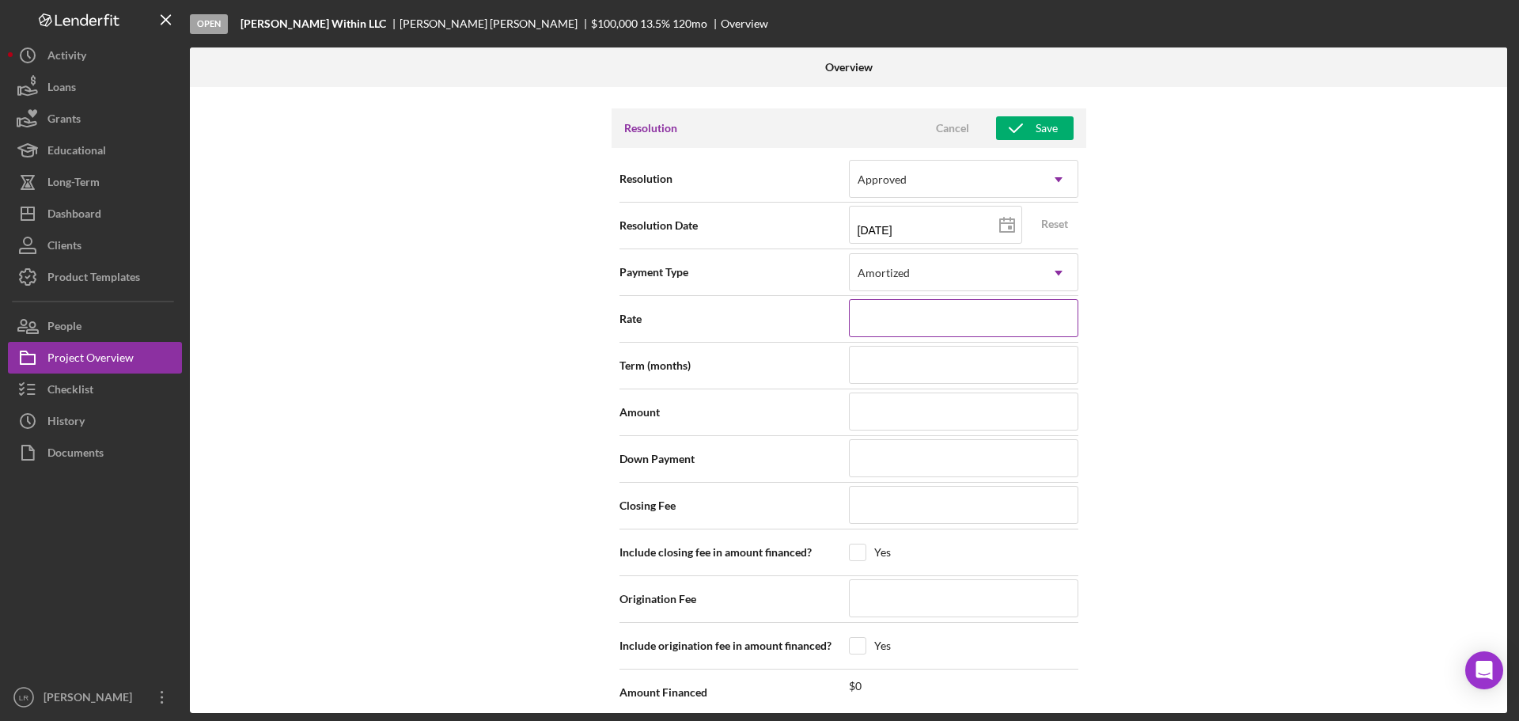
click at [874, 333] on input at bounding box center [963, 318] width 229 height 38
type input "1%"
type input "13%"
type input "13.%"
type input "13.2%"
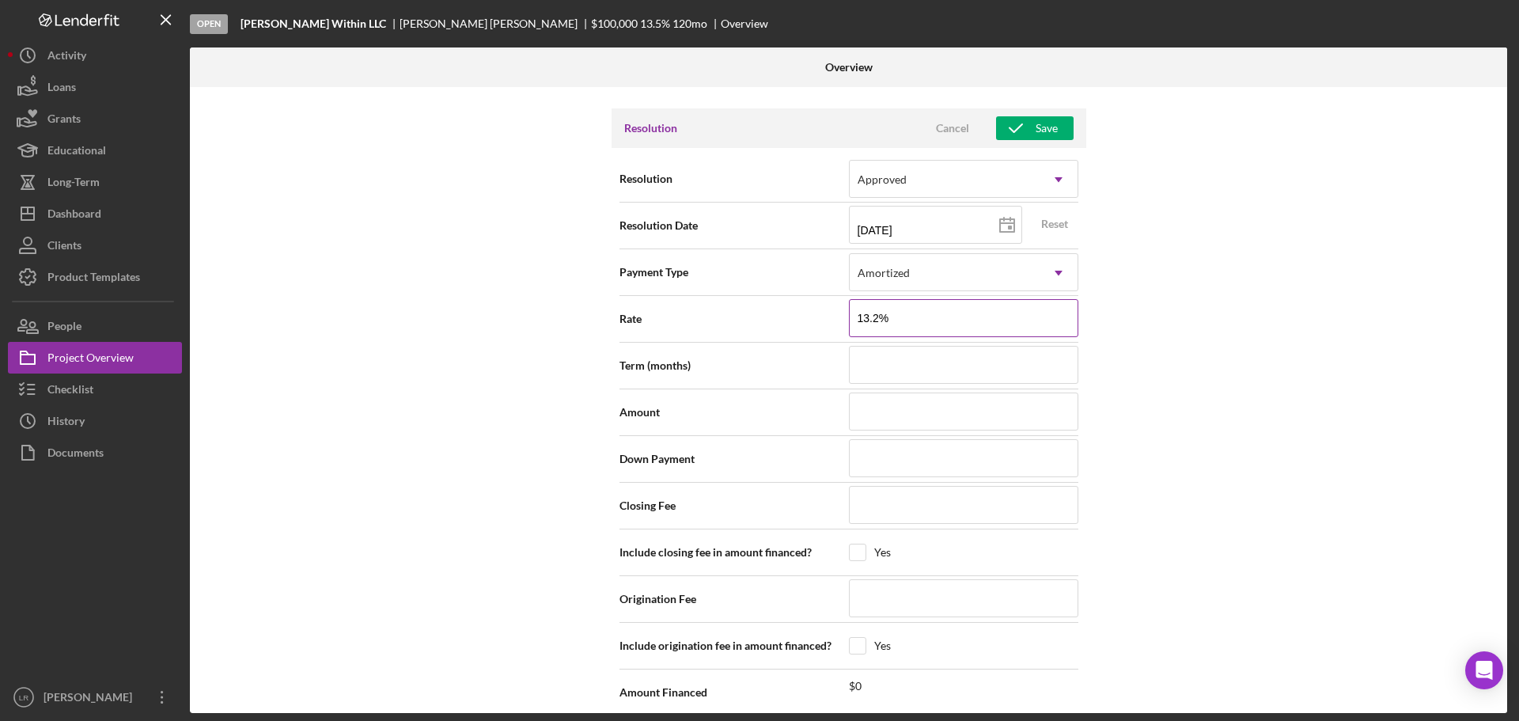
type input "13.25%"
type input "13.2%"
type input "13.%"
type input "13.5%"
type input "13.500%"
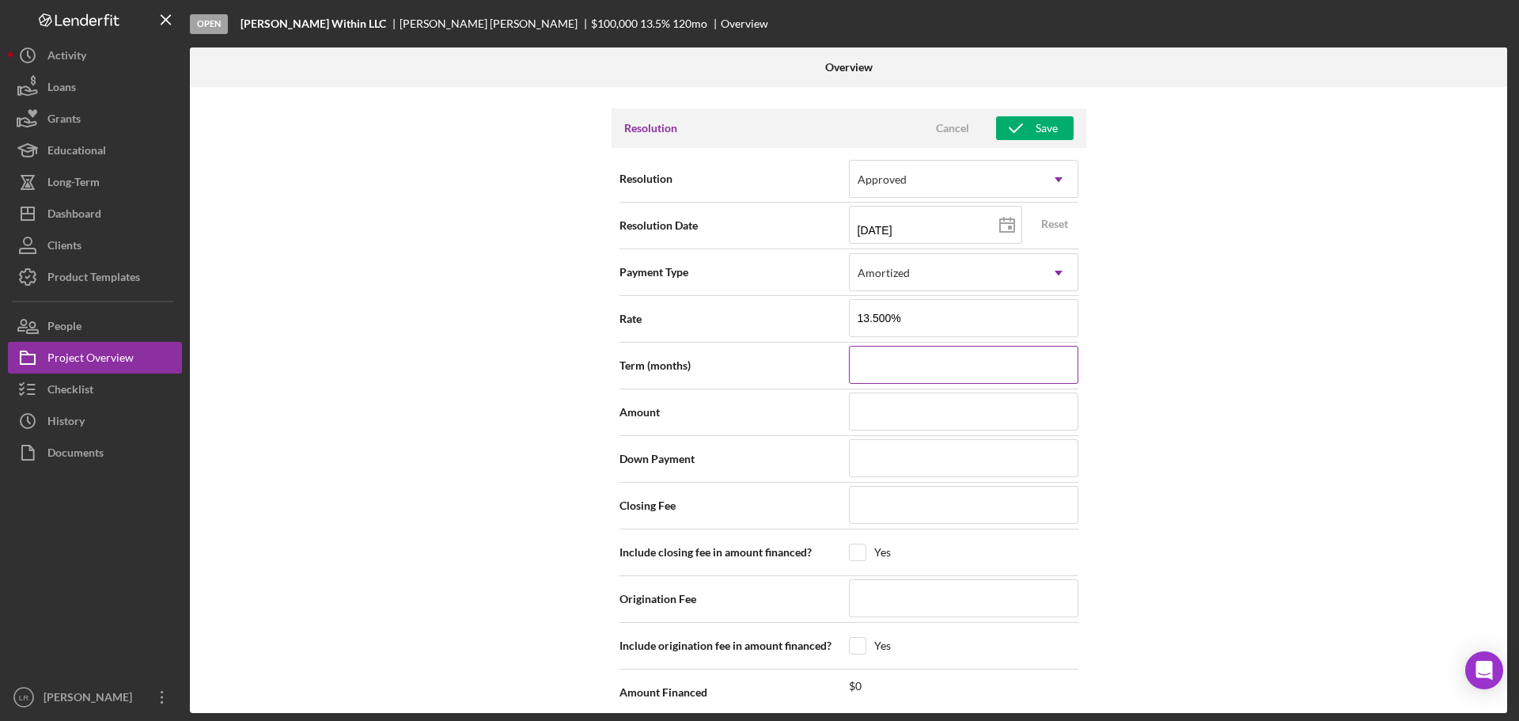
click at [880, 373] on input at bounding box center [963, 365] width 229 height 38
type input "1"
type input "12"
type input "120"
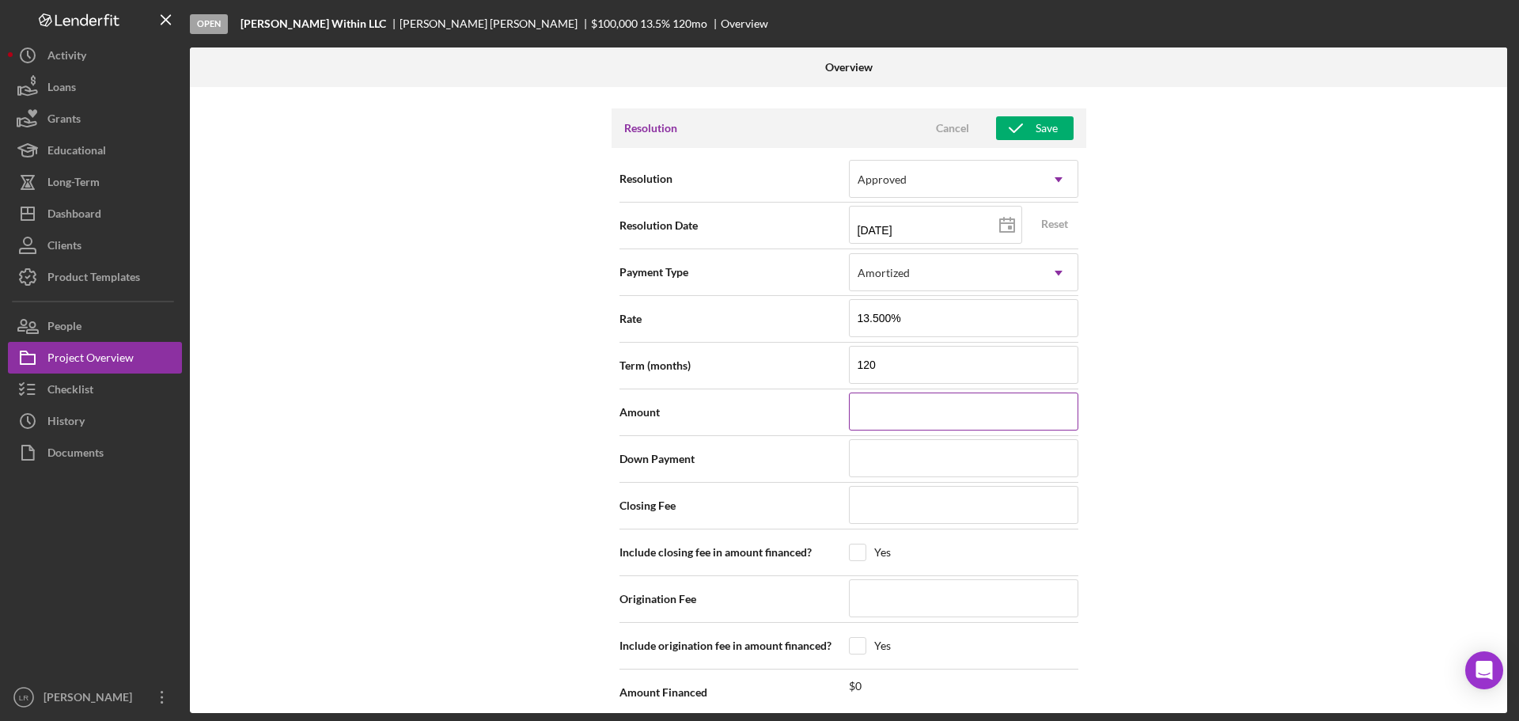
click at [879, 407] on input at bounding box center [963, 411] width 229 height 38
type input "$1"
type input "$10"
type input "$100"
type input "$1,000"
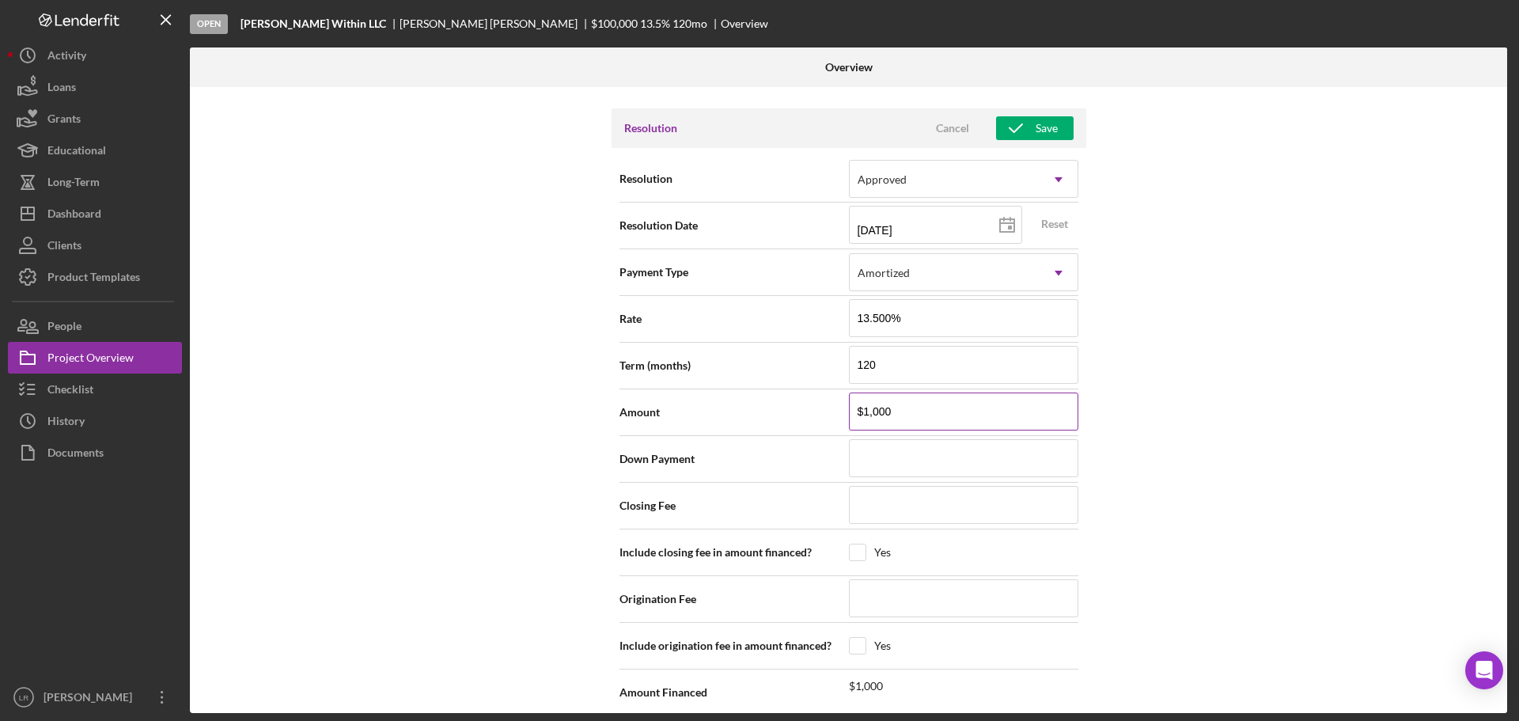
type input "$10,000"
type input "$100,000"
click at [868, 509] on input at bounding box center [963, 505] width 229 height 38
drag, startPoint x: 904, startPoint y: 504, endPoint x: 749, endPoint y: 499, distance: 155.1
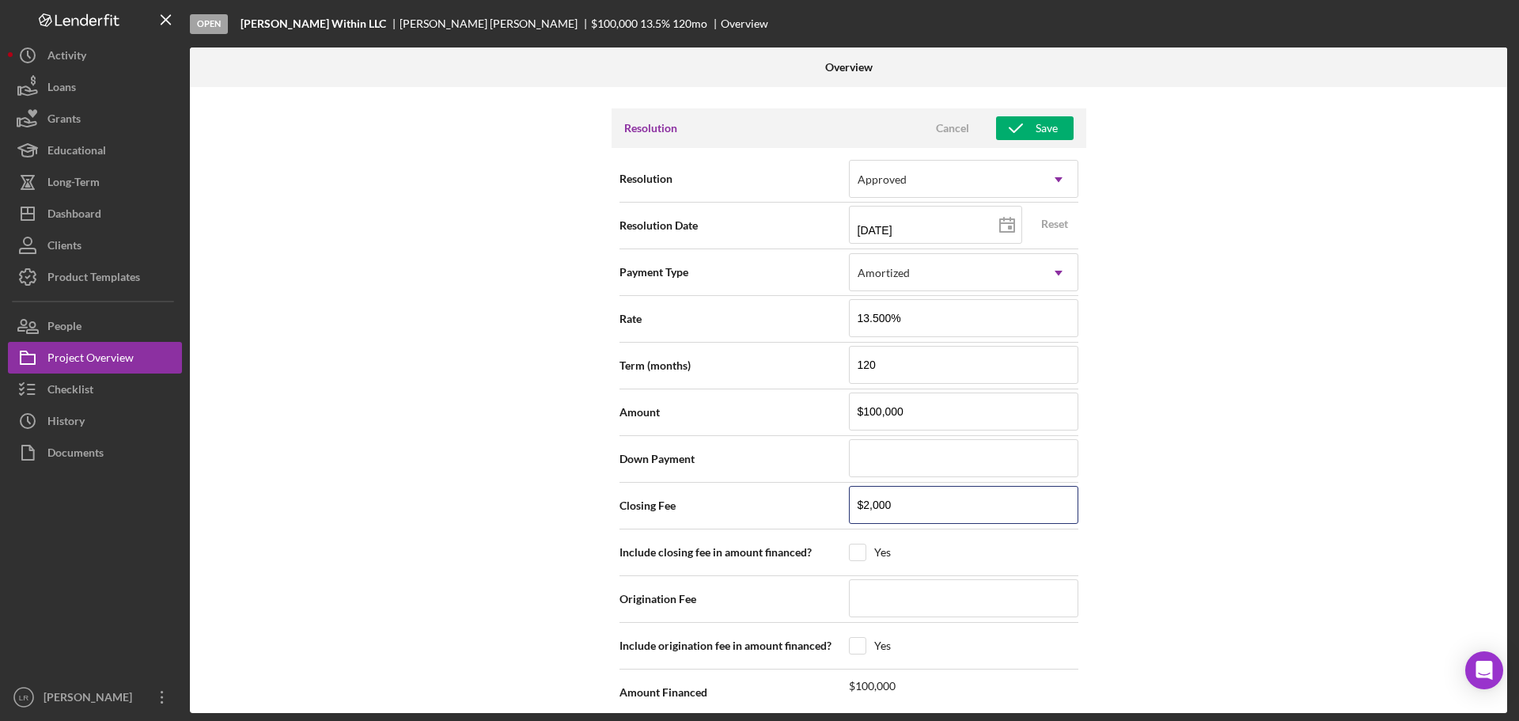
click at [749, 499] on div "Closing Fee $2,000" at bounding box center [848, 506] width 459 height 40
click at [907, 588] on input at bounding box center [963, 598] width 229 height 38
paste input "$2,000"
click at [875, 458] on input at bounding box center [963, 458] width 229 height 38
click at [932, 509] on input at bounding box center [963, 505] width 229 height 38
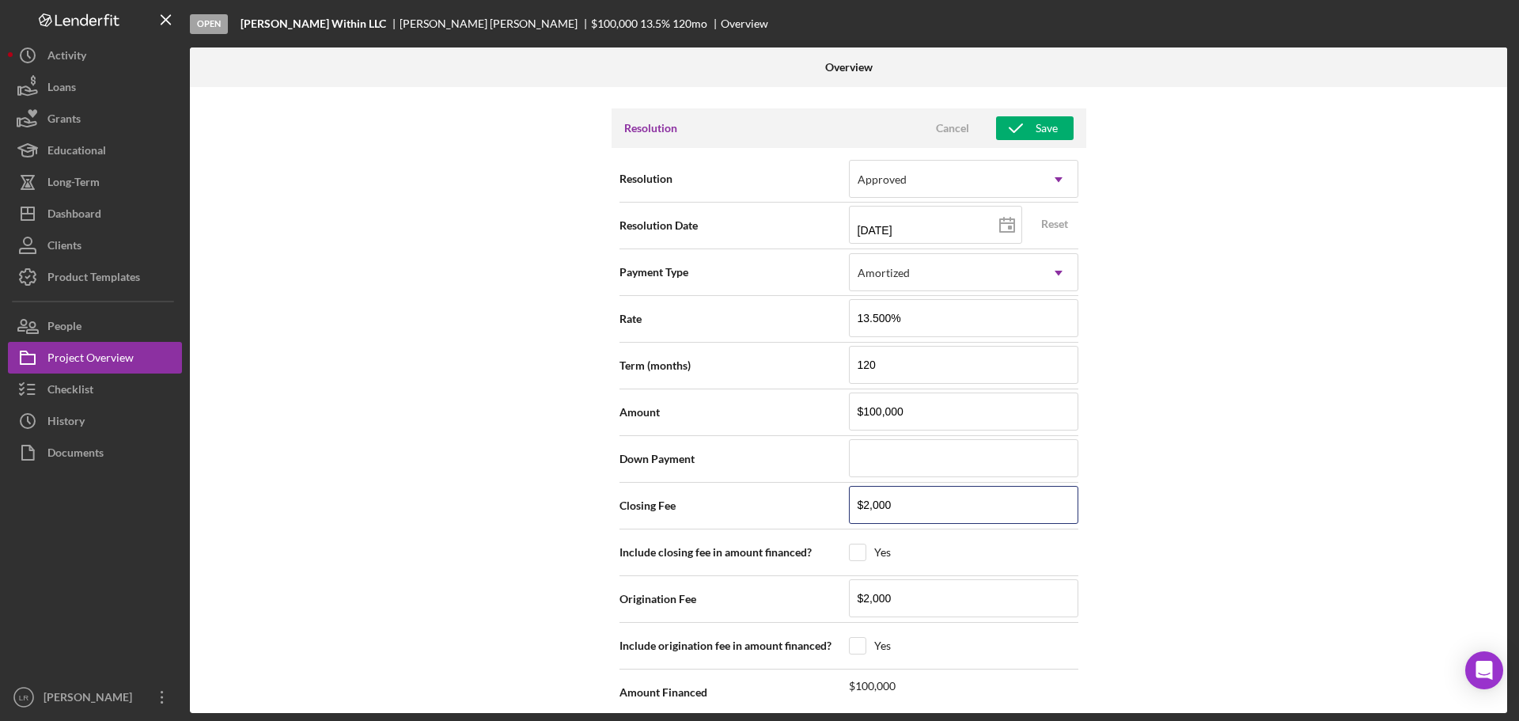
drag, startPoint x: 913, startPoint y: 512, endPoint x: 768, endPoint y: 514, distance: 144.8
click at [768, 514] on div "Closing Fee $2,000" at bounding box center [848, 506] width 459 height 40
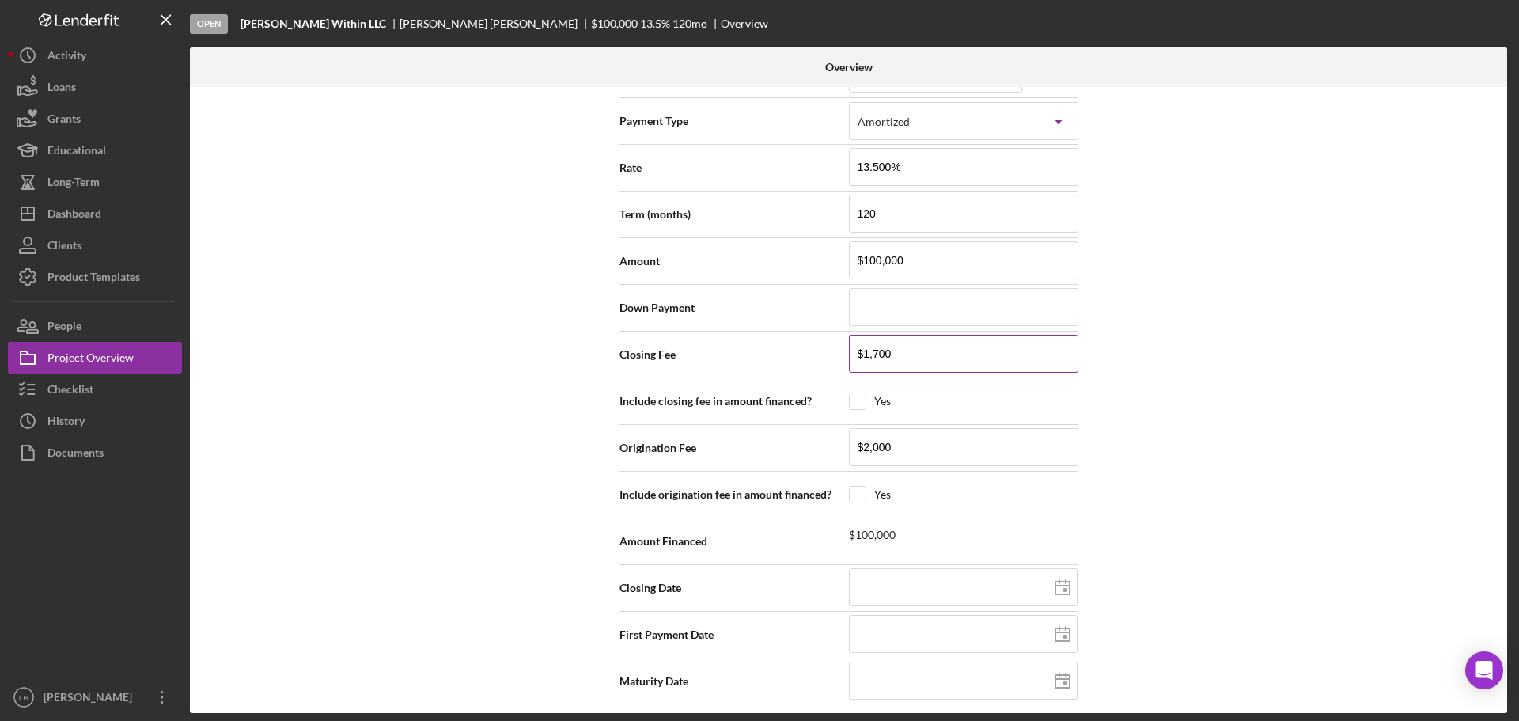
scroll to position [2301, 0]
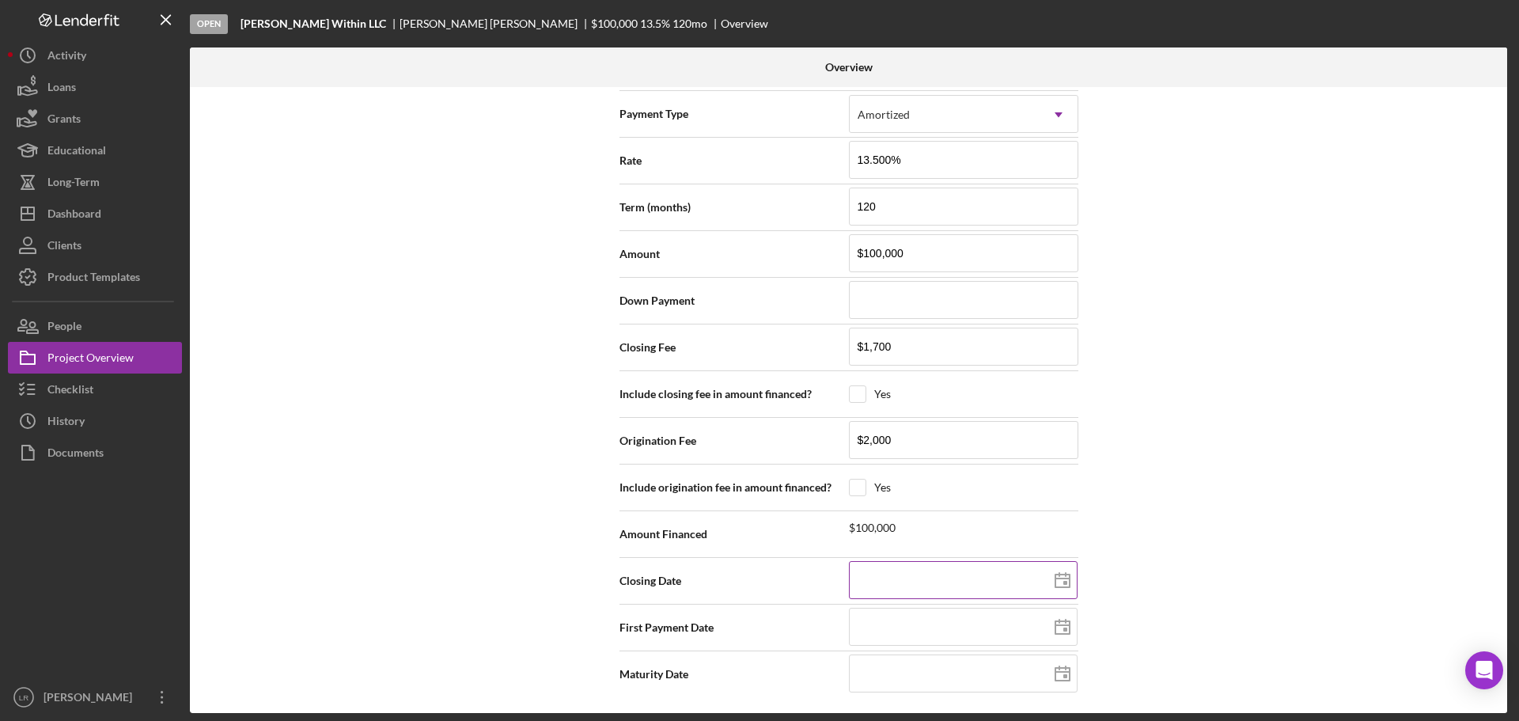
click at [910, 575] on input at bounding box center [963, 580] width 229 height 38
click at [1057, 580] on icon at bounding box center [1062, 581] width 40 height 40
click at [1063, 624] on icon at bounding box center [1062, 627] width 40 height 40
click at [906, 666] on input at bounding box center [963, 673] width 229 height 38
click at [1325, 503] on div "Internal Workflow Stage Open Icon/Dropdown Arrow Archive (can unarchive later i…" at bounding box center [848, 400] width 1317 height 626
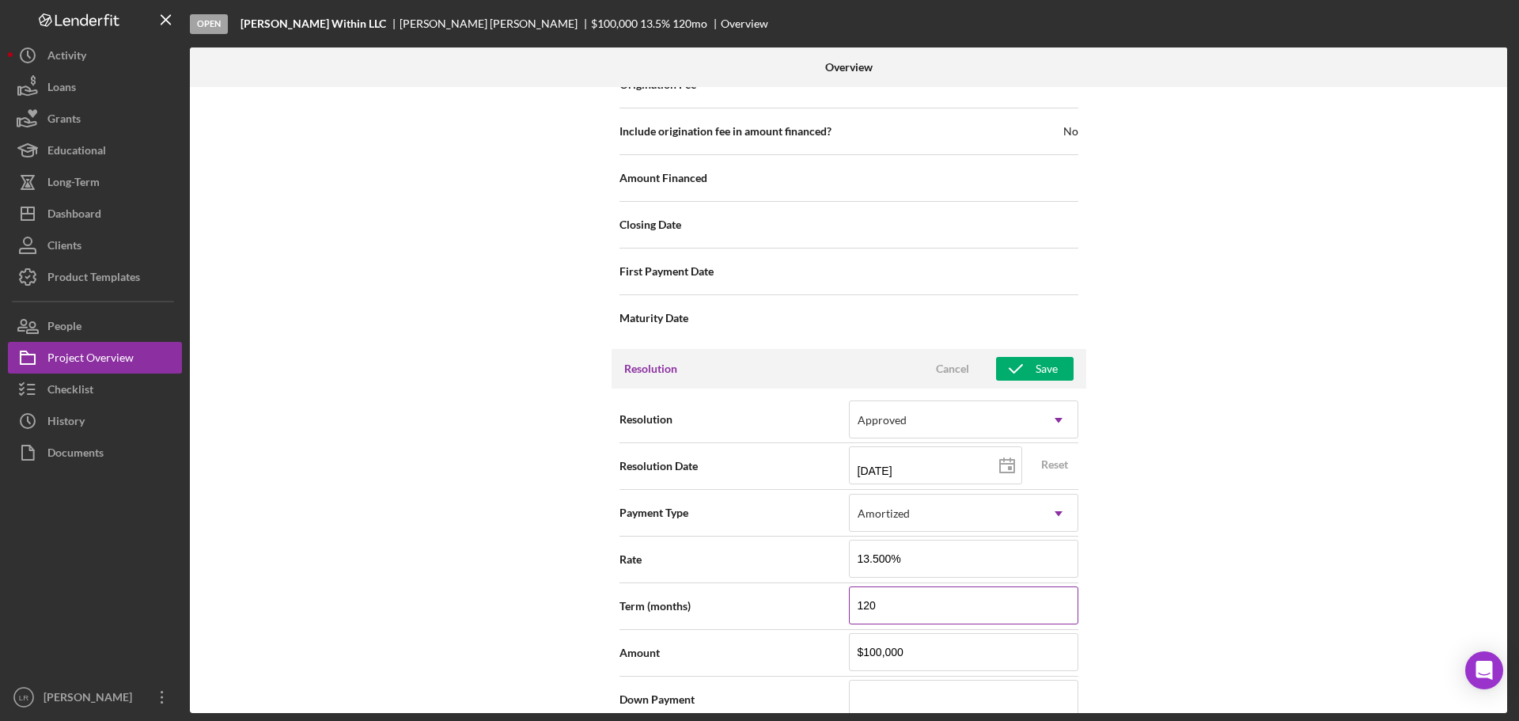
scroll to position [1905, 0]
click at [1041, 371] on div "Save" at bounding box center [1046, 366] width 22 height 24
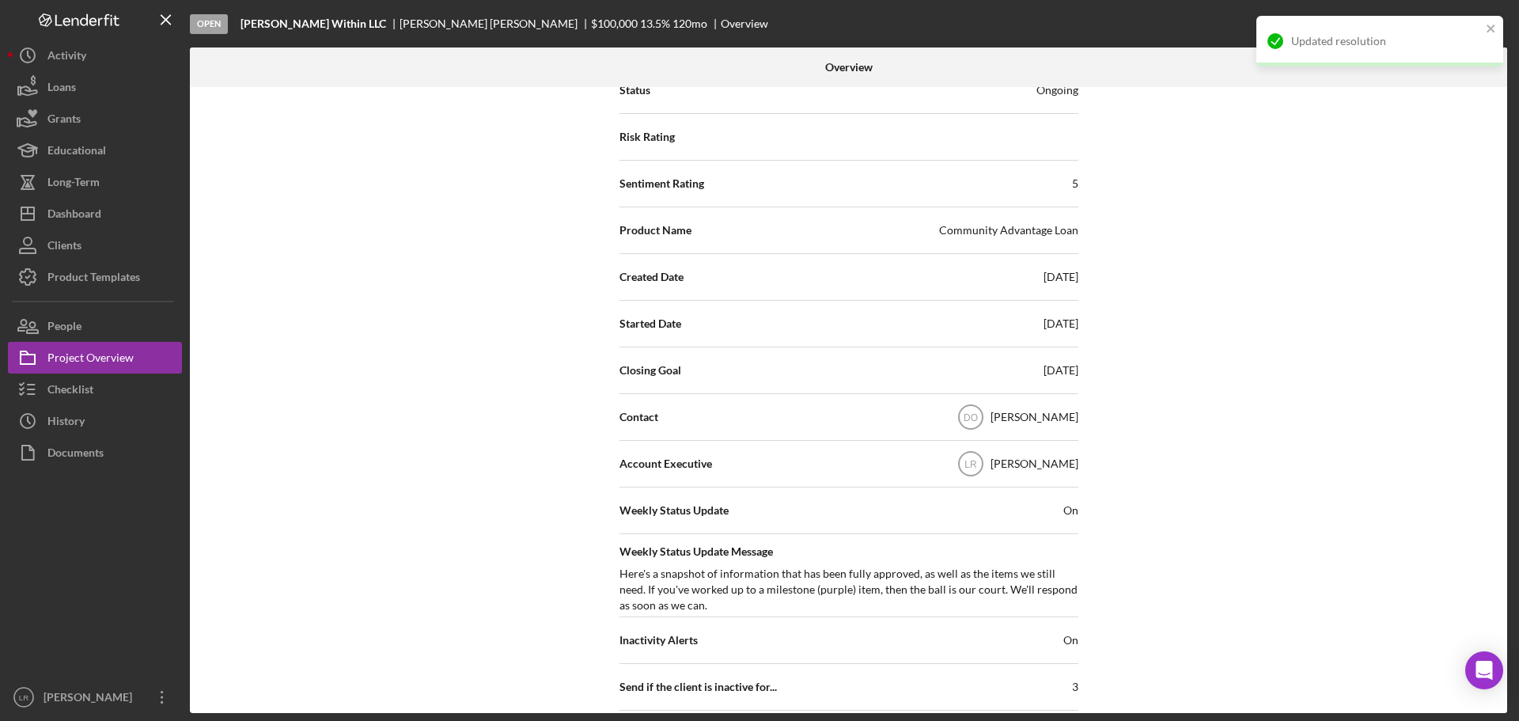
scroll to position [0, 0]
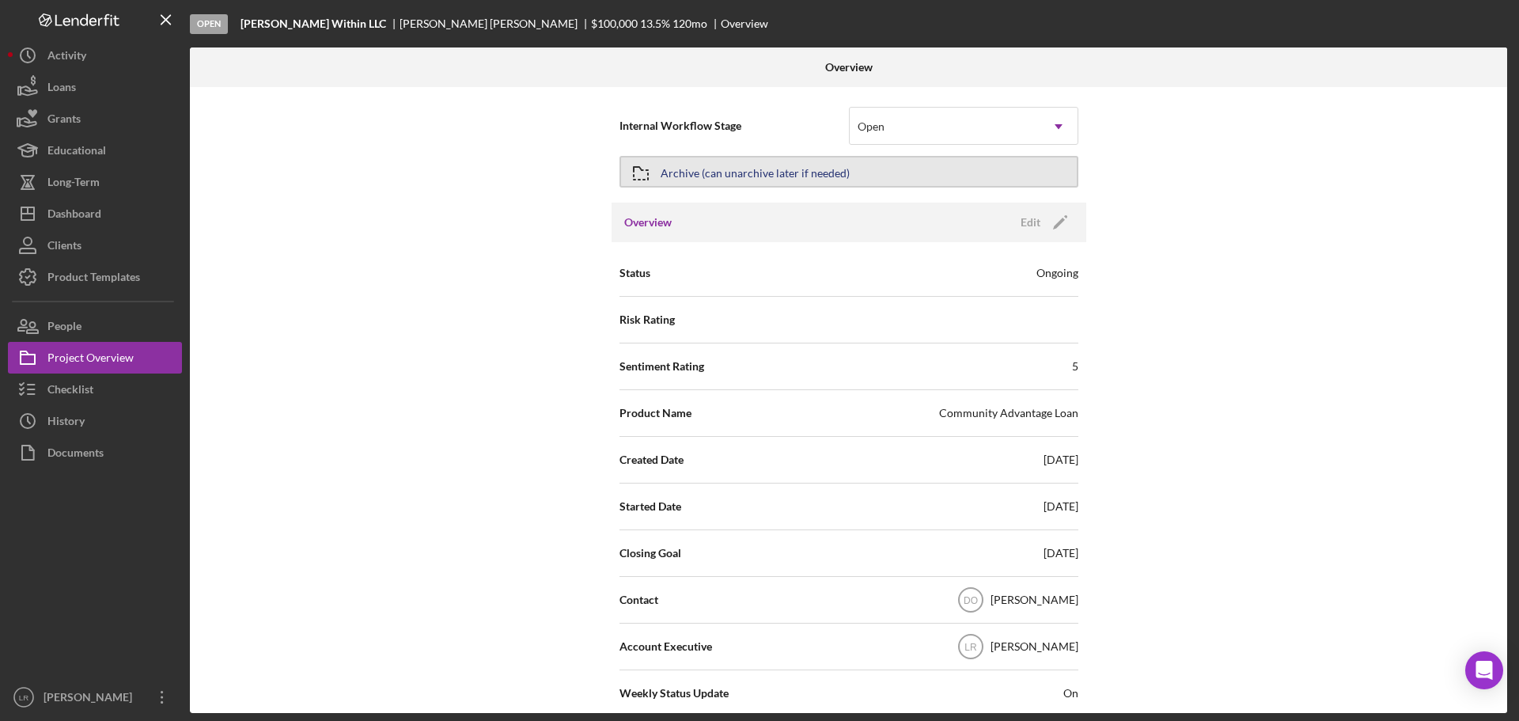
click at [756, 172] on div "Archive (can unarchive later if needed)" at bounding box center [754, 171] width 189 height 28
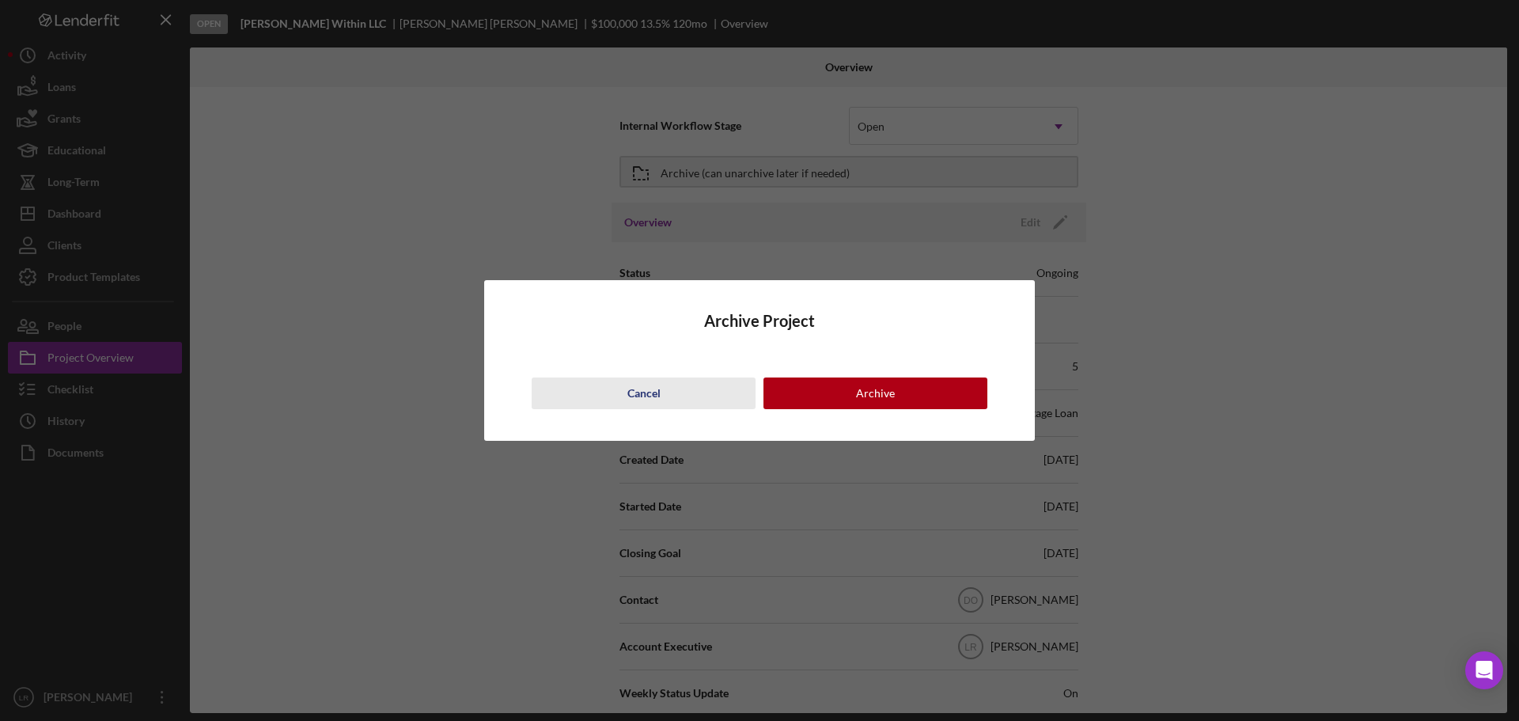
click at [645, 394] on div "Cancel" at bounding box center [643, 393] width 33 height 32
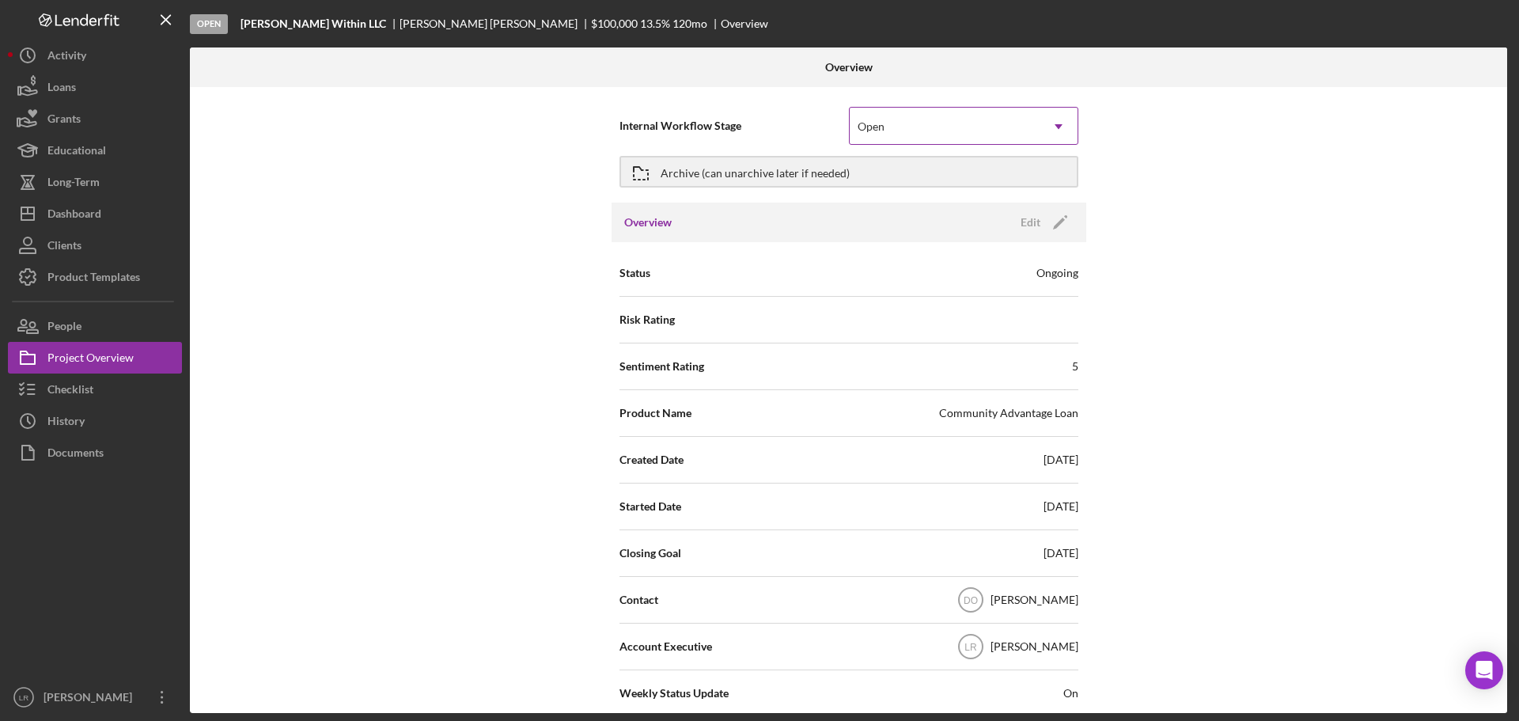
click at [882, 130] on div "Open" at bounding box center [871, 126] width 31 height 13
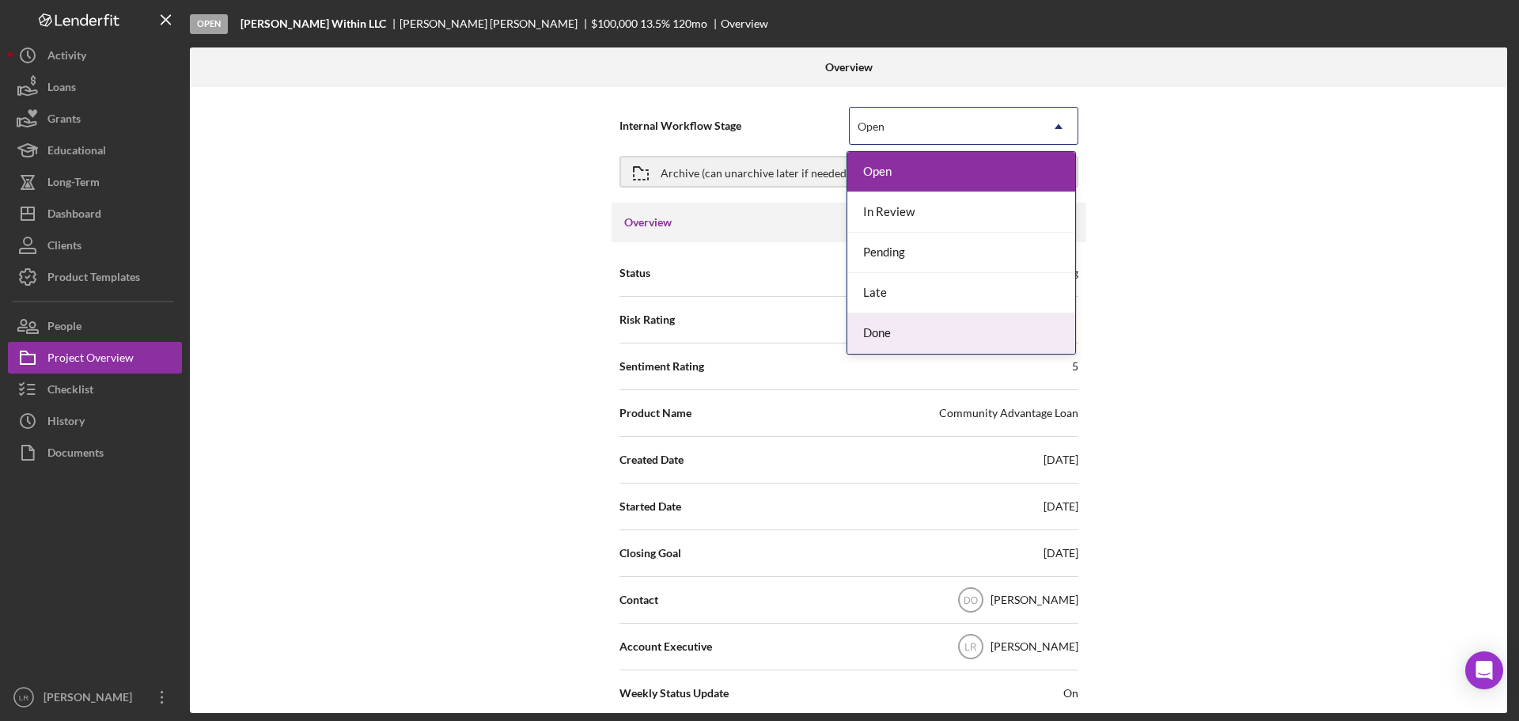
drag, startPoint x: 891, startPoint y: 342, endPoint x: 885, endPoint y: 334, distance: 10.8
click at [888, 339] on div "Done" at bounding box center [961, 333] width 228 height 40
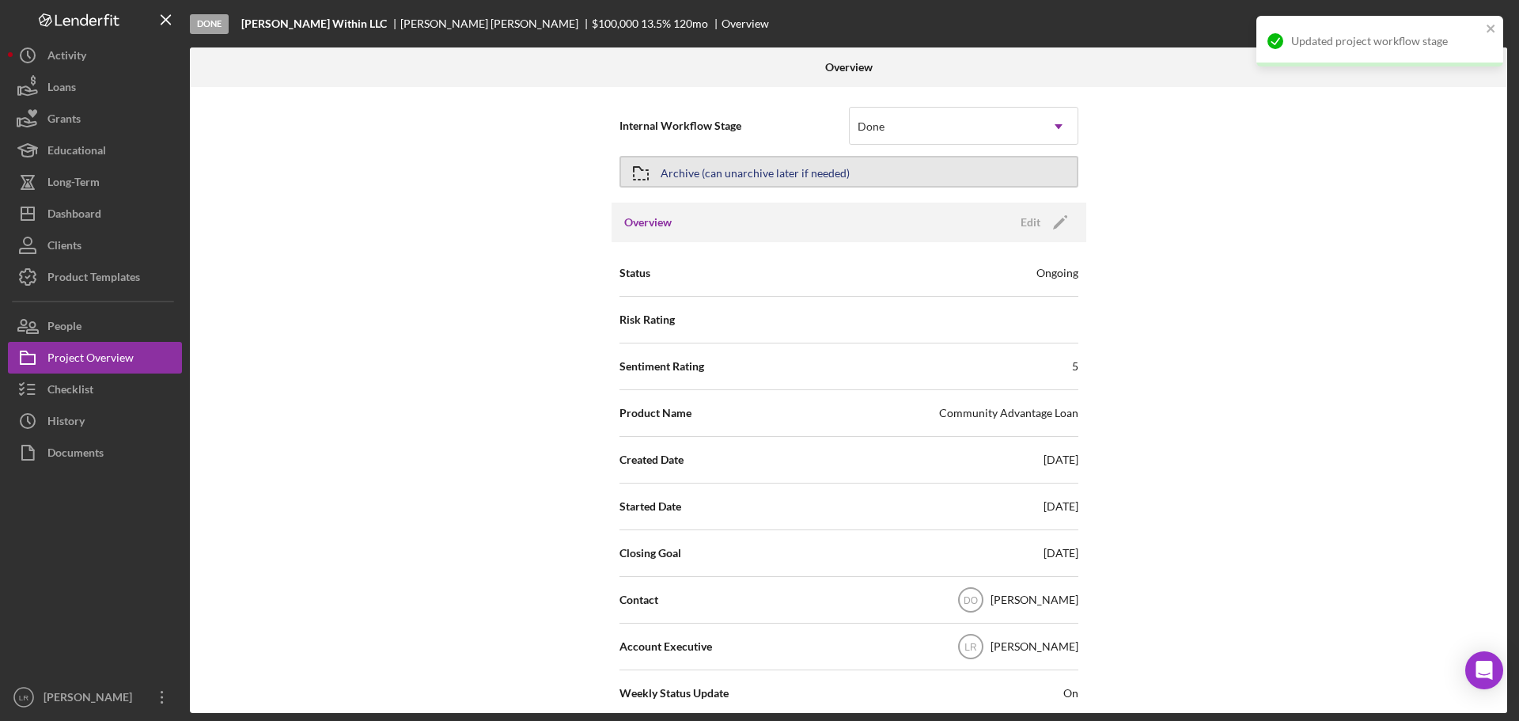
click at [826, 172] on div "Archive (can unarchive later if needed)" at bounding box center [754, 171] width 189 height 28
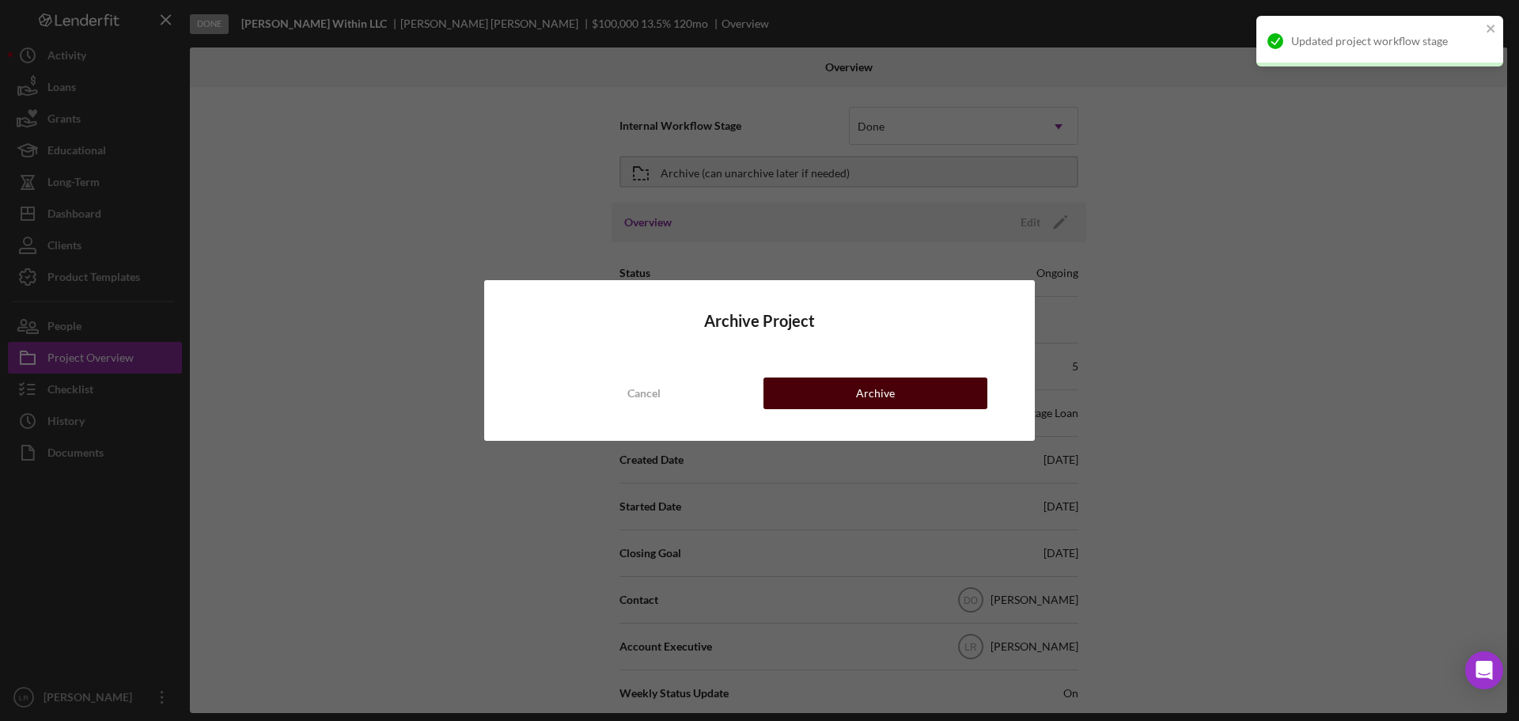
click at [874, 392] on div "Archive" at bounding box center [875, 393] width 39 height 32
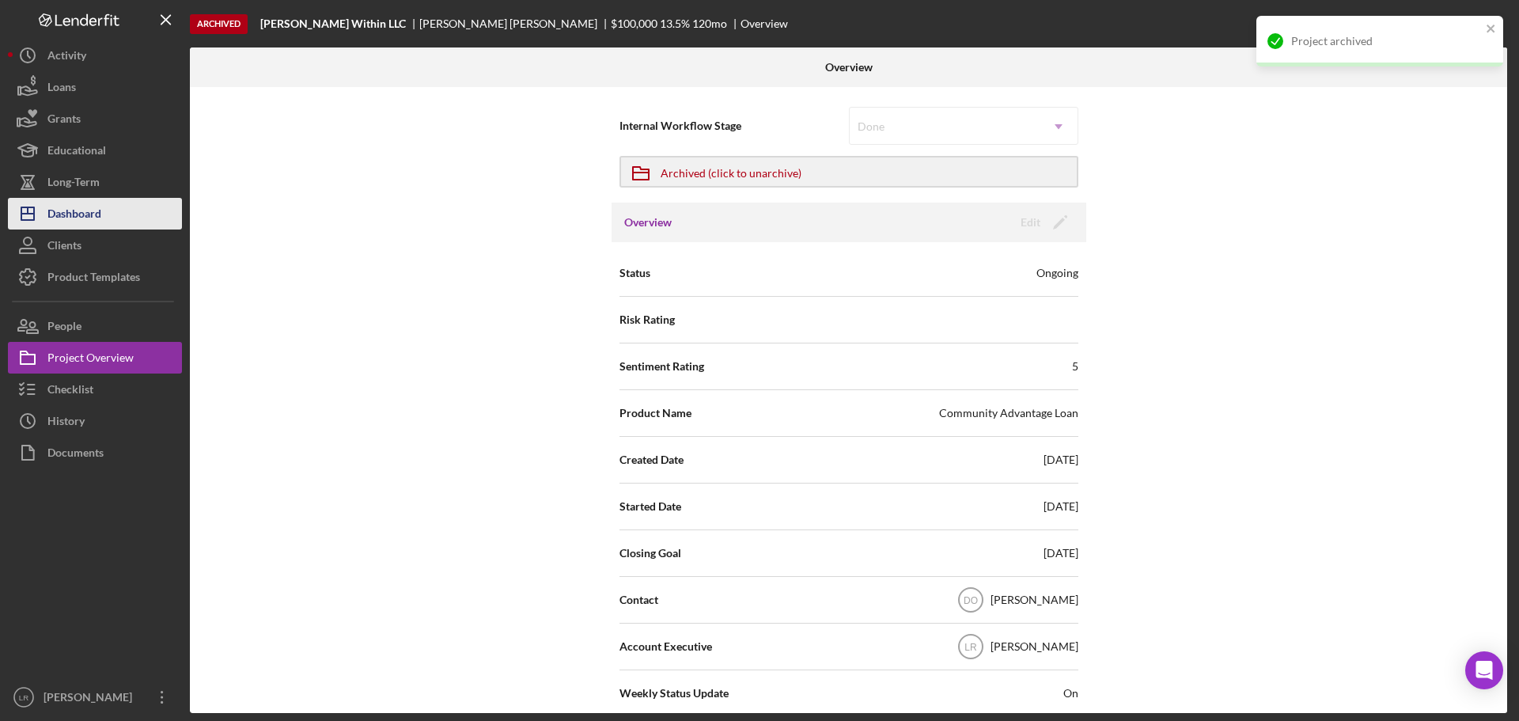
click at [129, 214] on button "Icon/Dashboard Dashboard" at bounding box center [95, 214] width 174 height 32
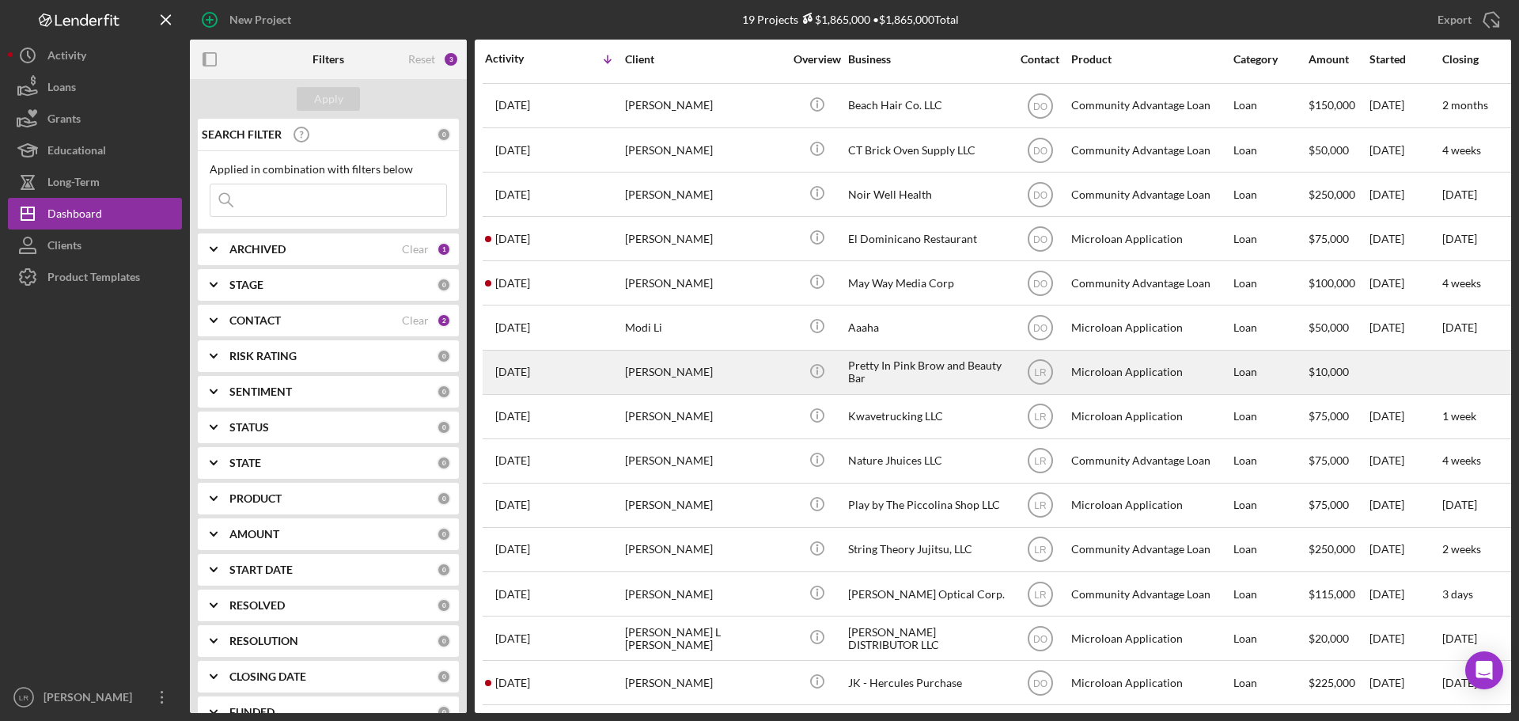
scroll to position [229, 0]
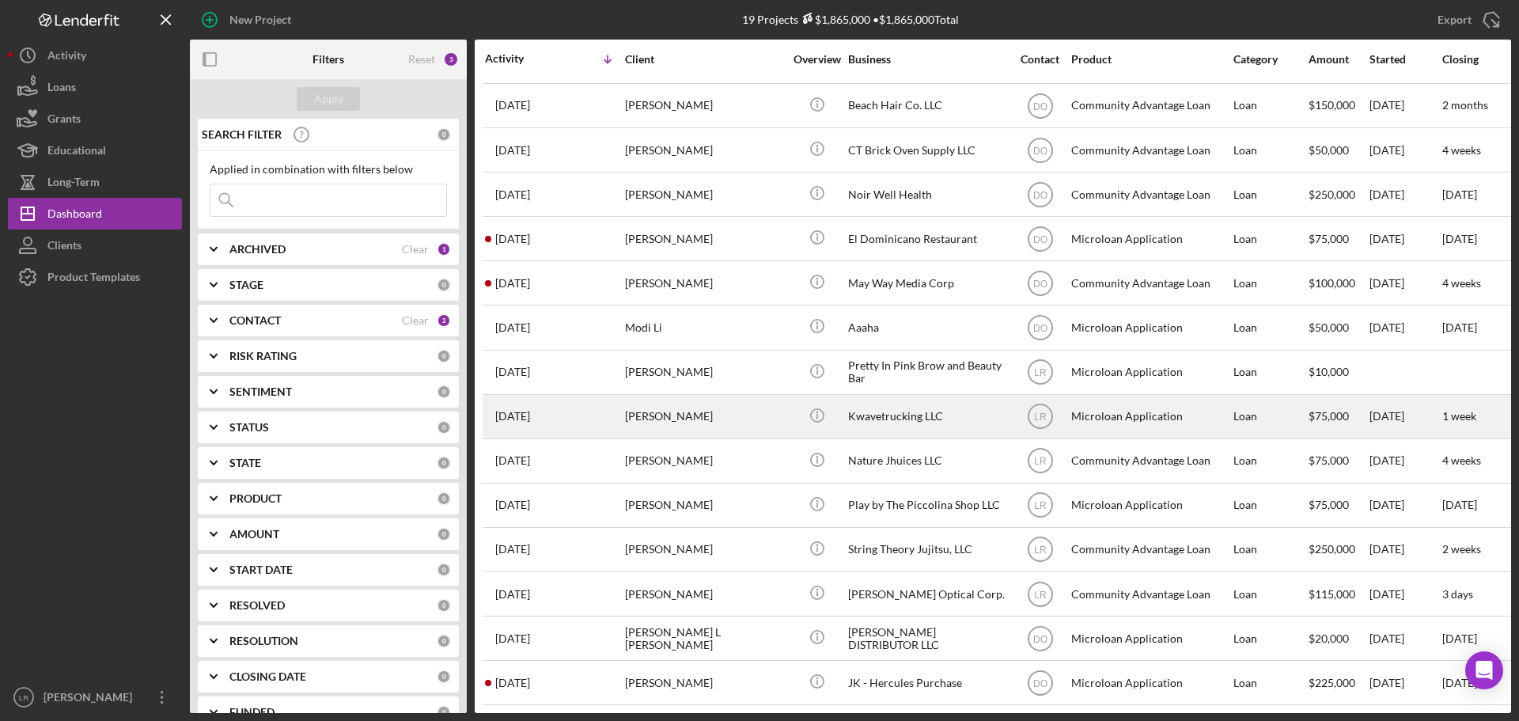
click at [756, 404] on div "[PERSON_NAME]" at bounding box center [704, 416] width 158 height 42
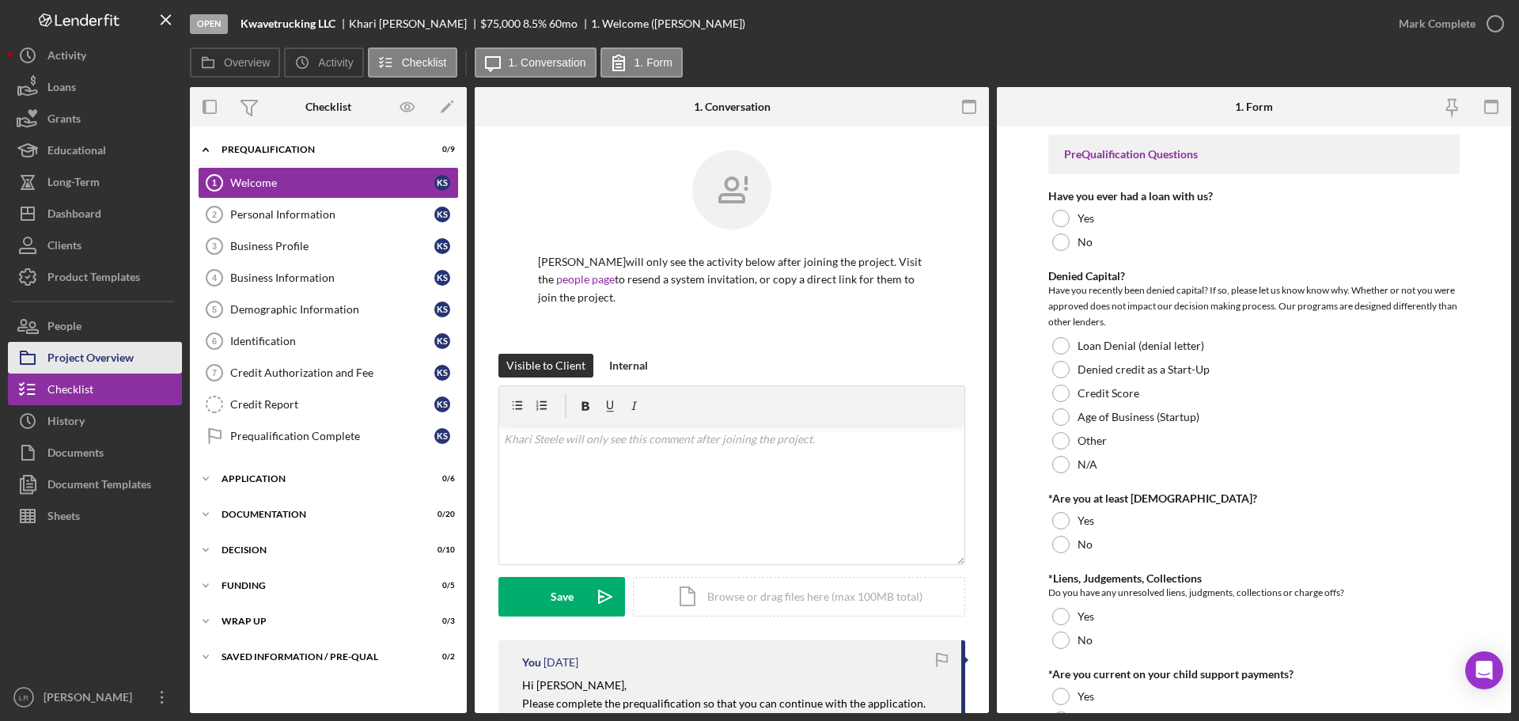
click at [96, 355] on div "Project Overview" at bounding box center [90, 360] width 86 height 36
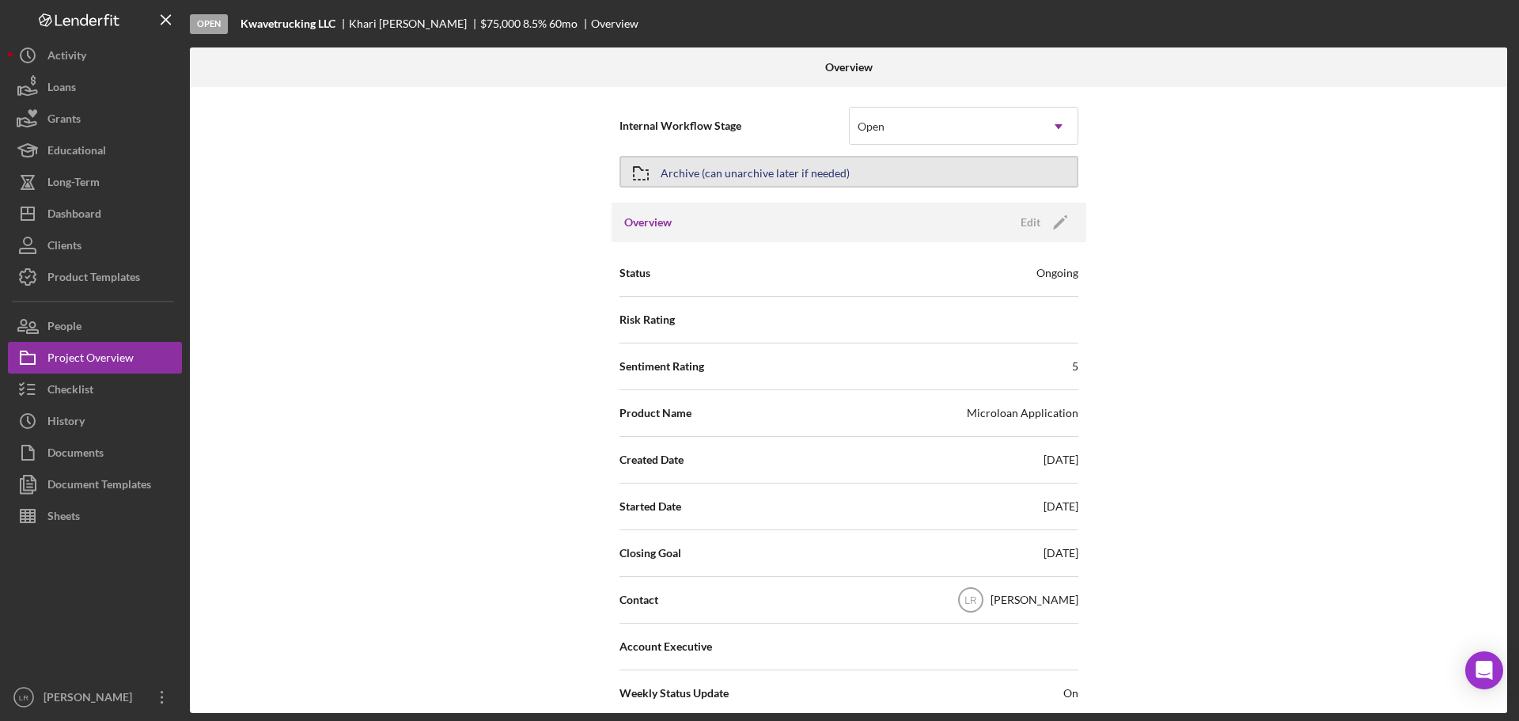
click at [755, 173] on div "Archive (can unarchive later if needed)" at bounding box center [754, 171] width 189 height 28
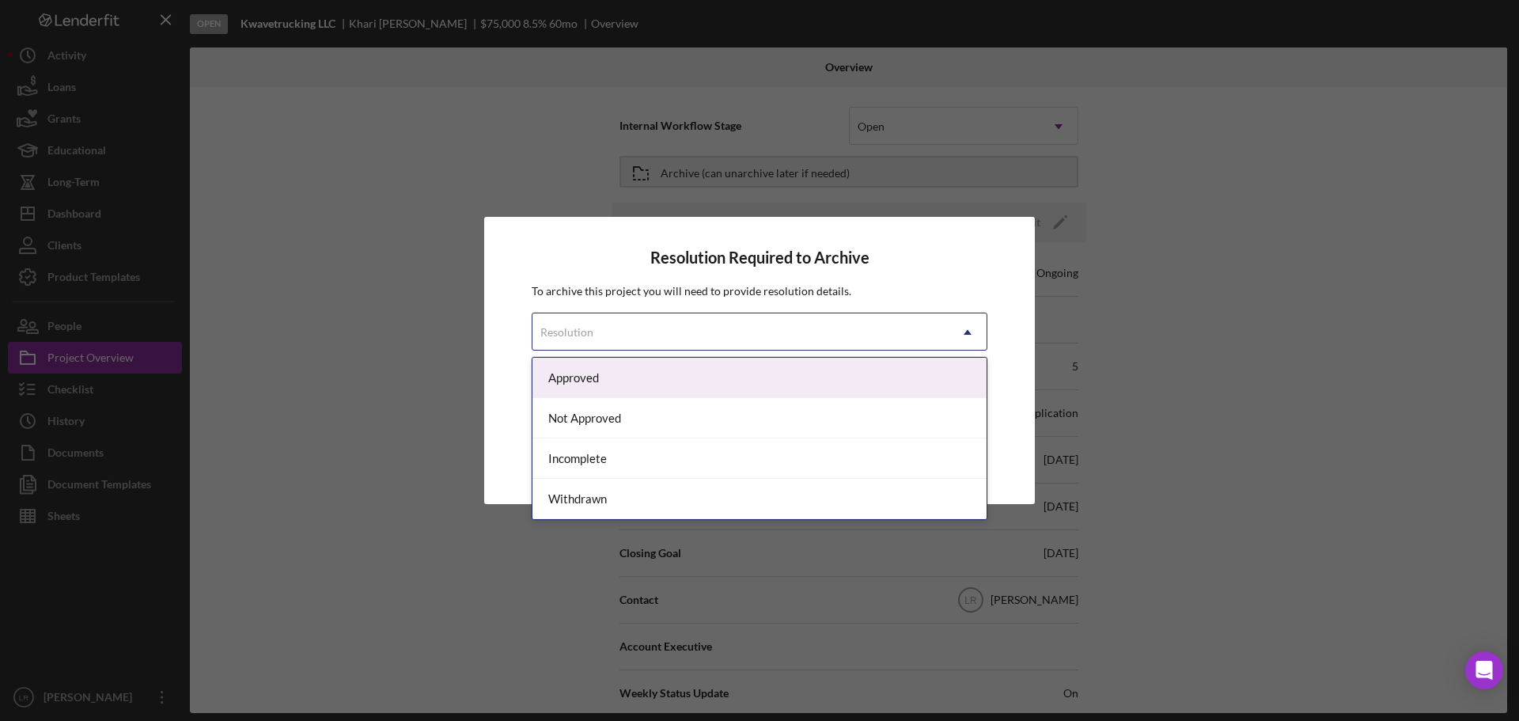
click at [636, 327] on div "Resolution" at bounding box center [740, 332] width 416 height 36
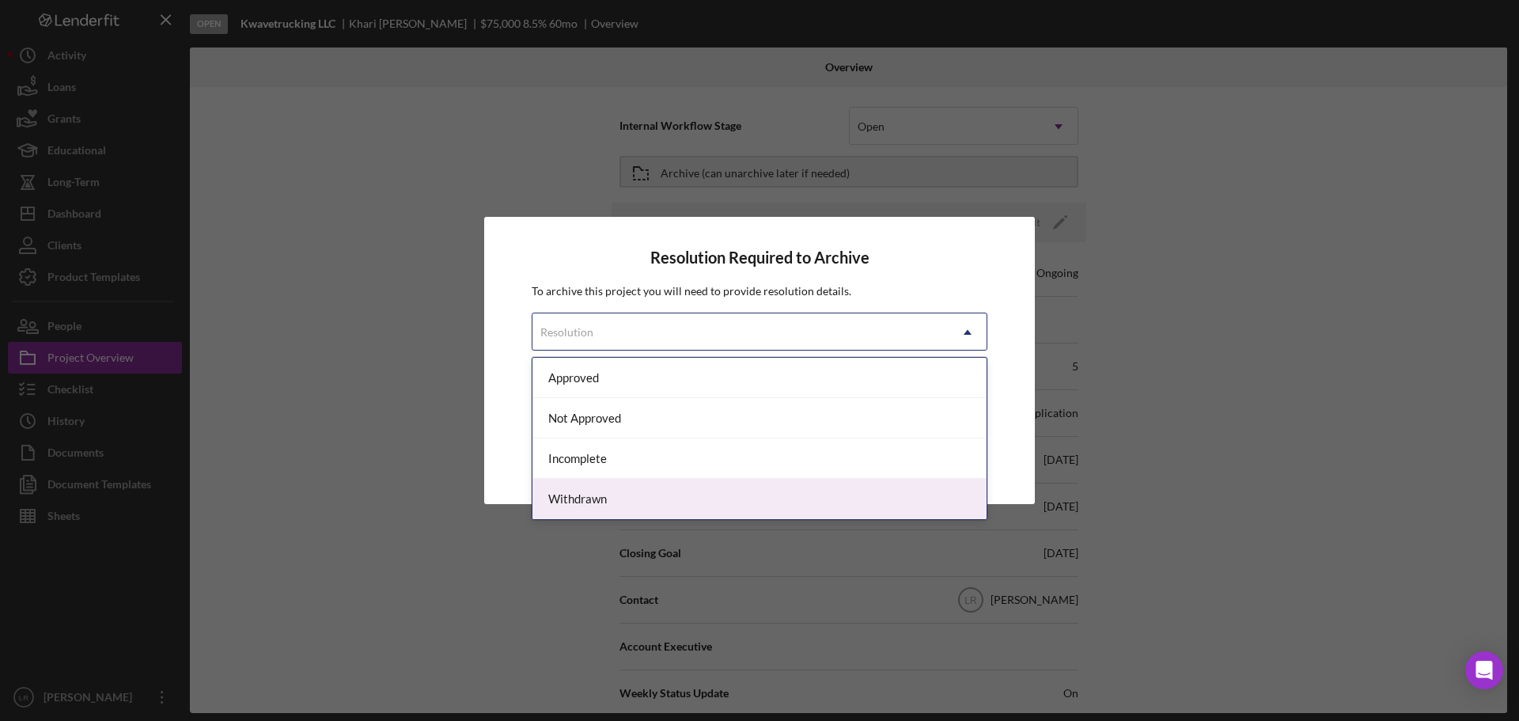
click at [612, 494] on div "Withdrawn" at bounding box center [759, 498] width 454 height 40
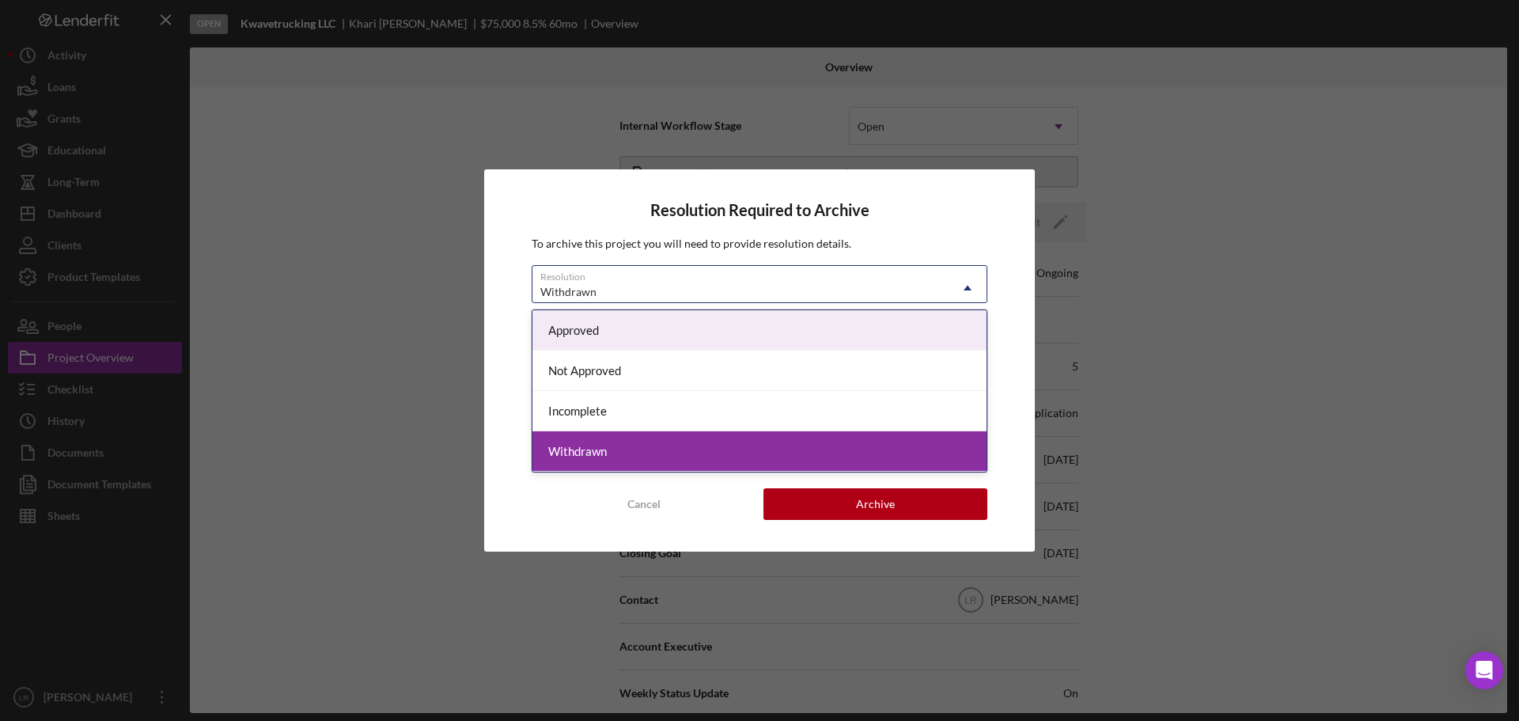
click at [626, 281] on div "Withdrawn" at bounding box center [740, 292] width 416 height 36
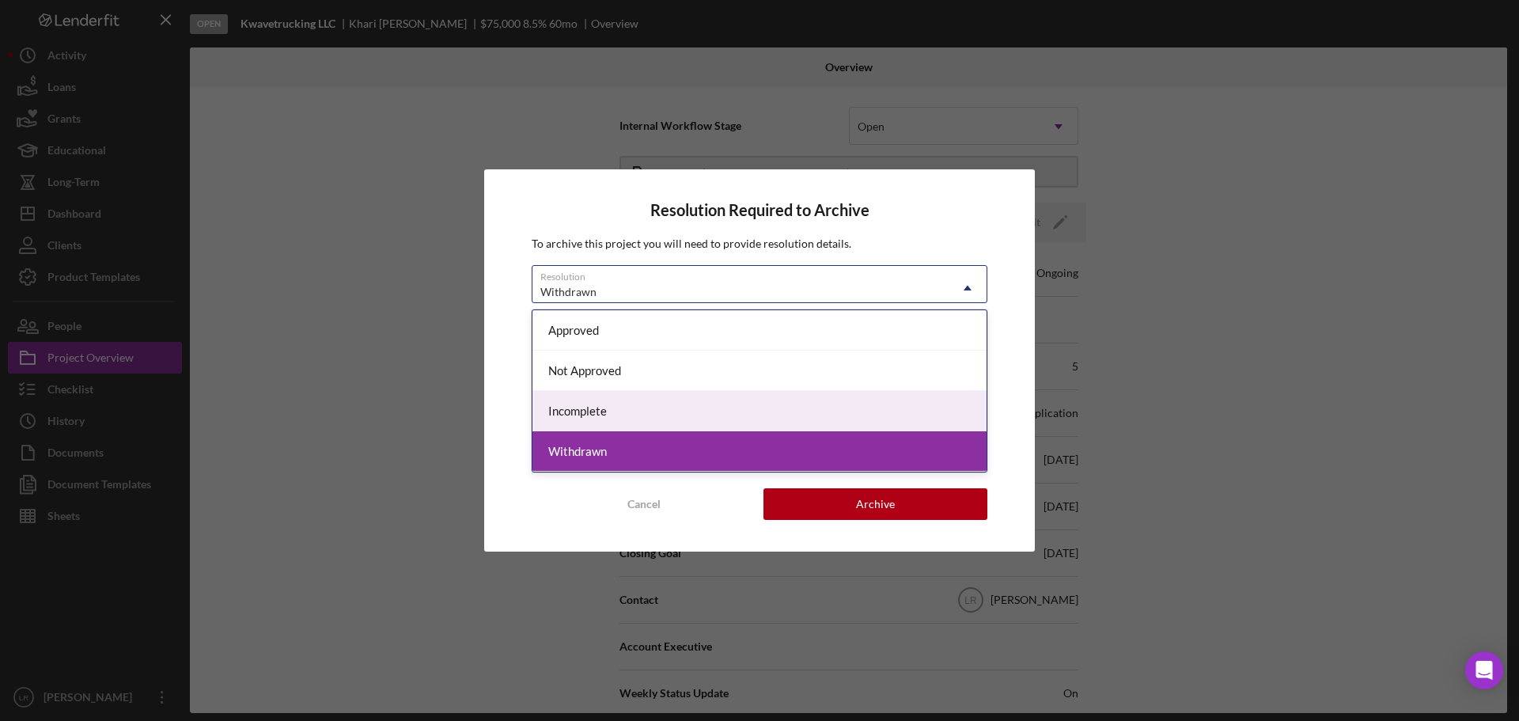
click at [587, 414] on div "Incomplete" at bounding box center [759, 411] width 454 height 40
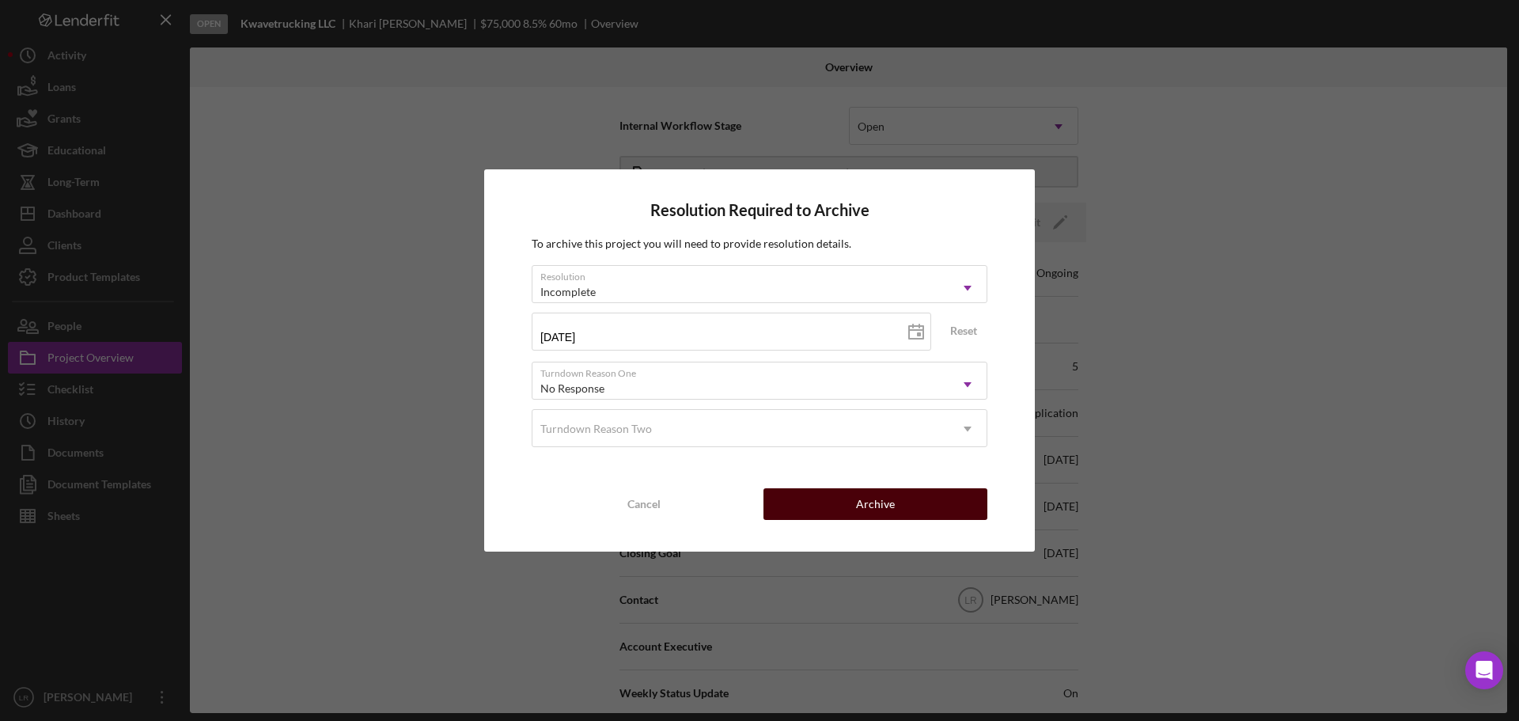
click at [887, 509] on div "Archive" at bounding box center [875, 504] width 39 height 32
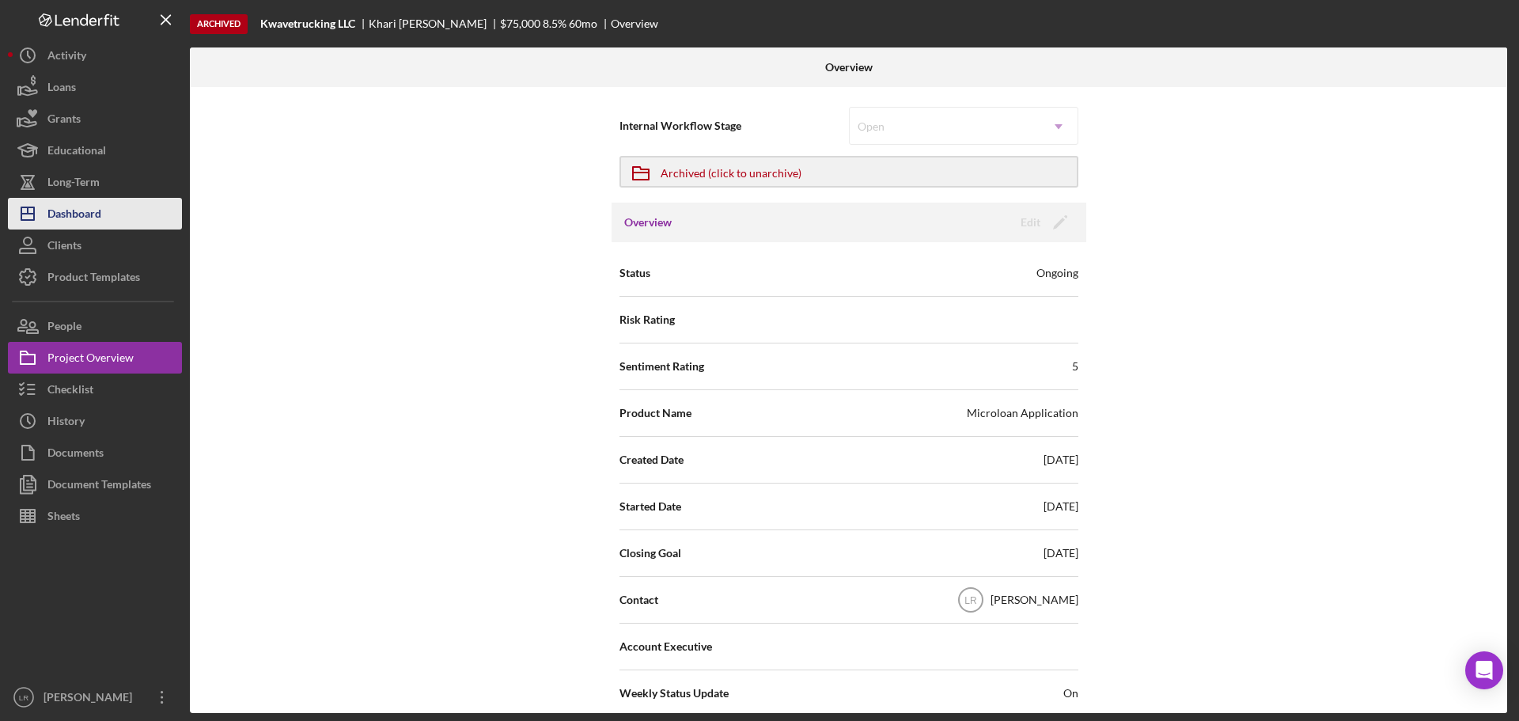
click at [93, 212] on div "Dashboard" at bounding box center [74, 216] width 54 height 36
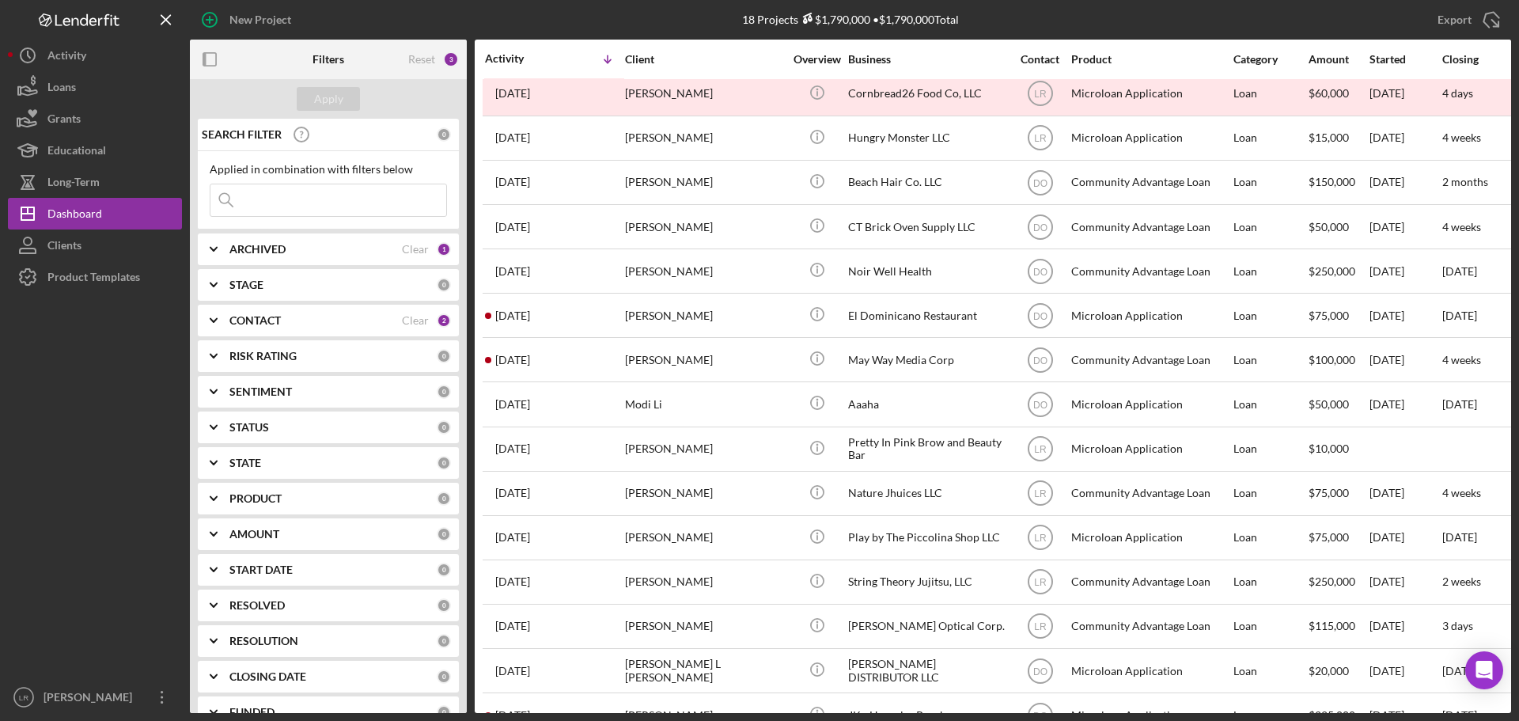
scroll to position [185, 0]
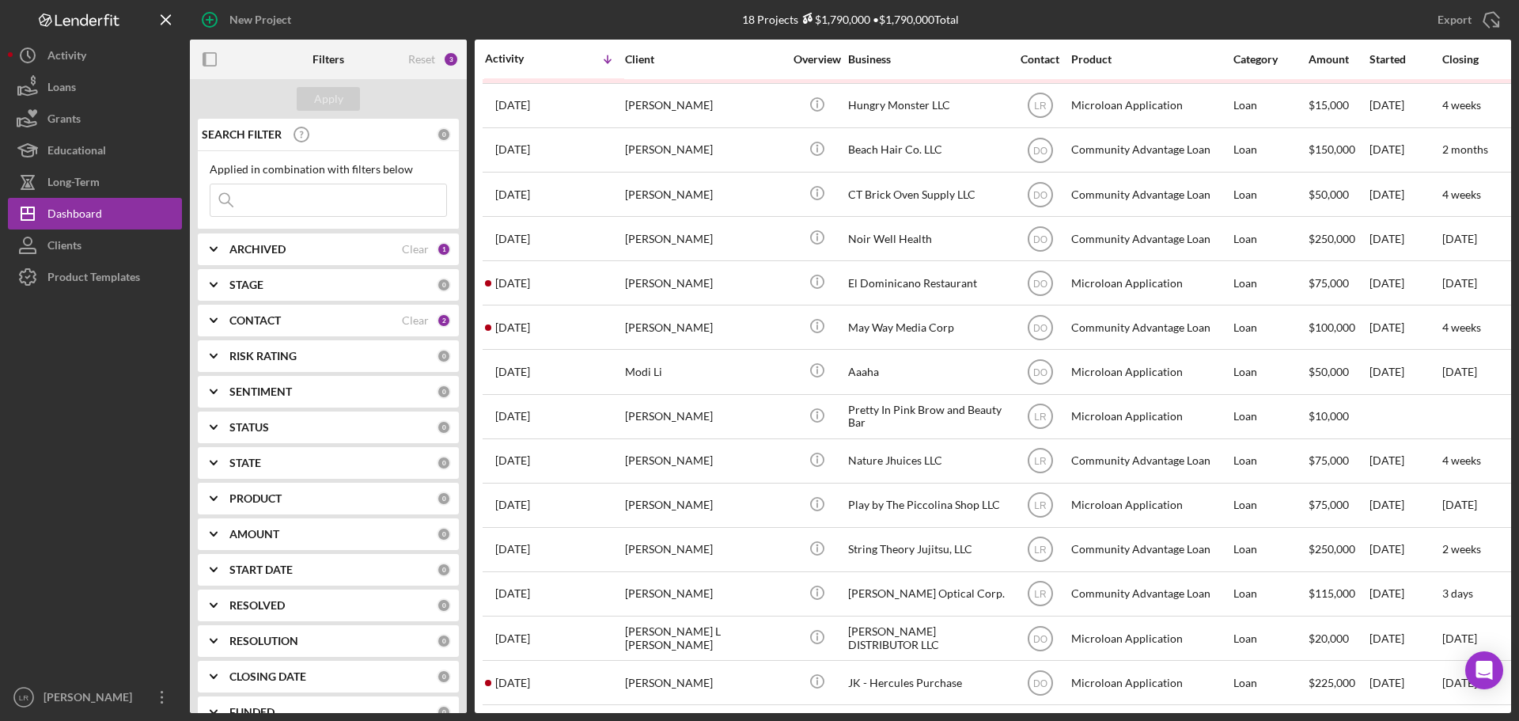
click at [308, 309] on div "CONTACT Clear 2" at bounding box center [339, 320] width 221 height 32
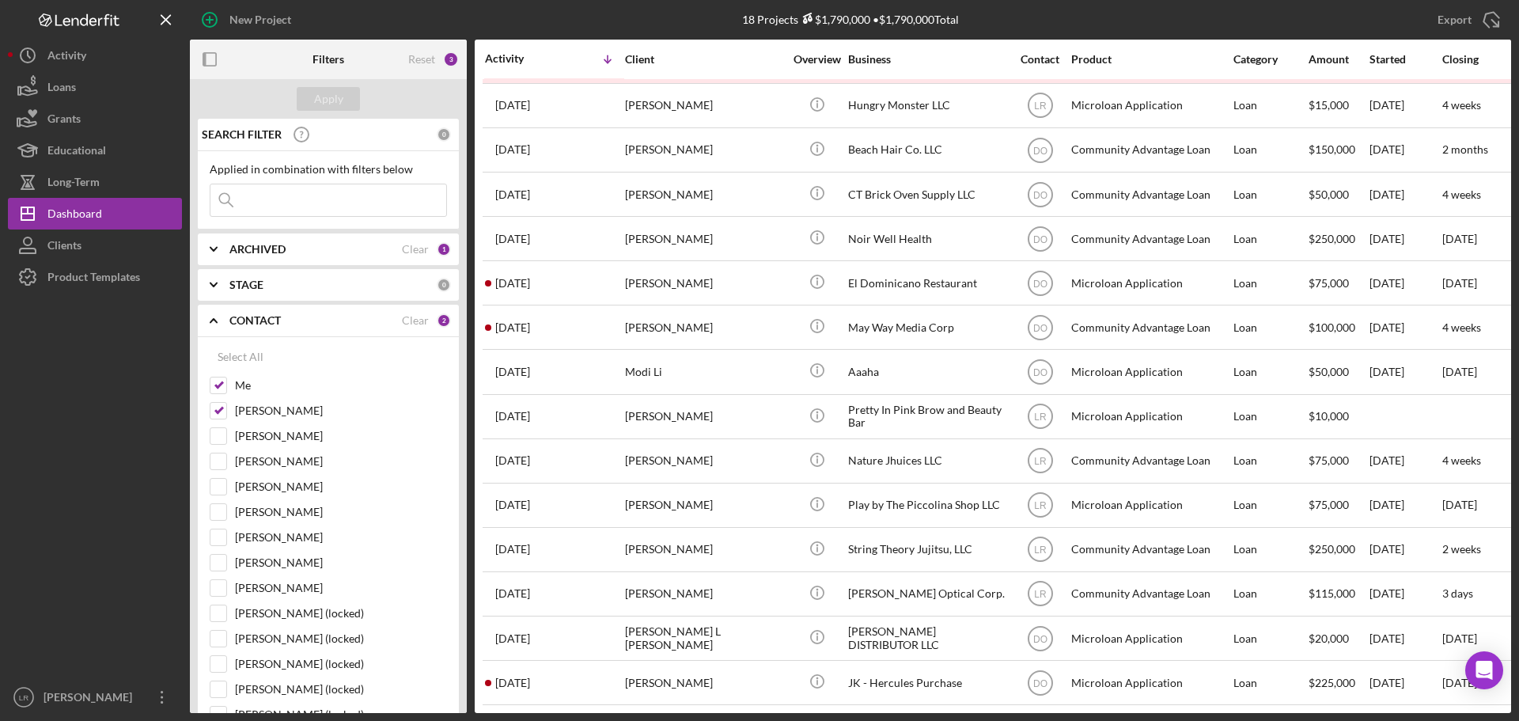
click at [308, 309] on div "CONTACT Clear 2" at bounding box center [339, 320] width 221 height 32
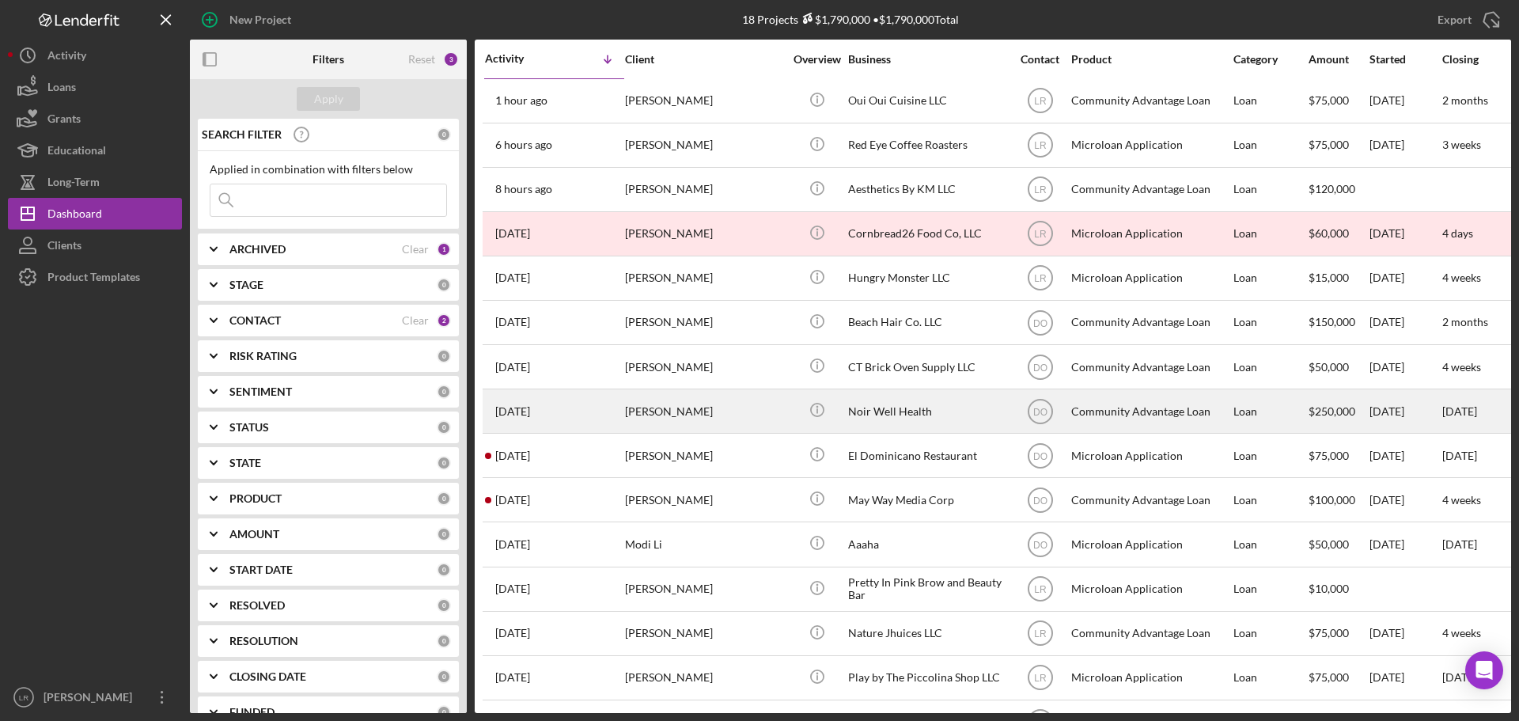
scroll to position [0, 0]
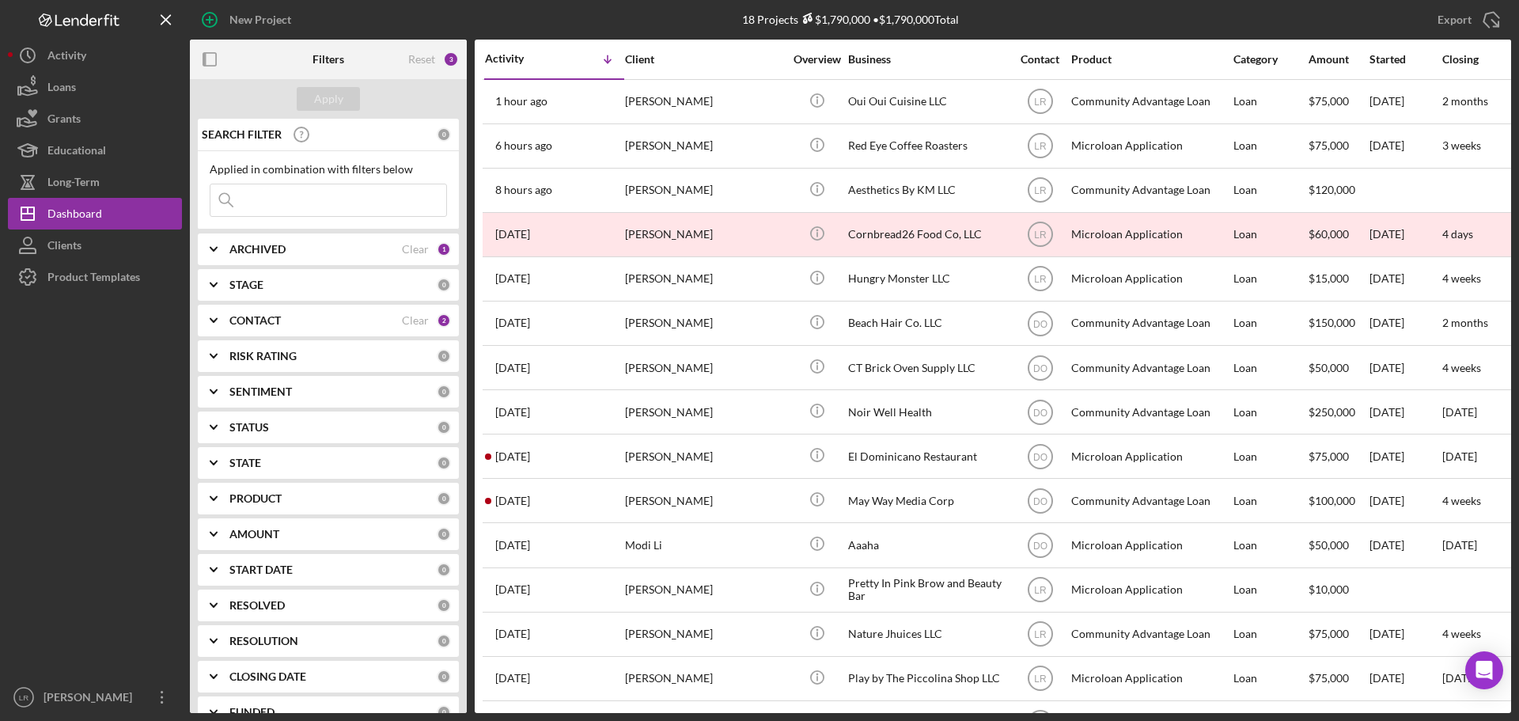
click at [311, 322] on div "CONTACT" at bounding box center [315, 320] width 172 height 13
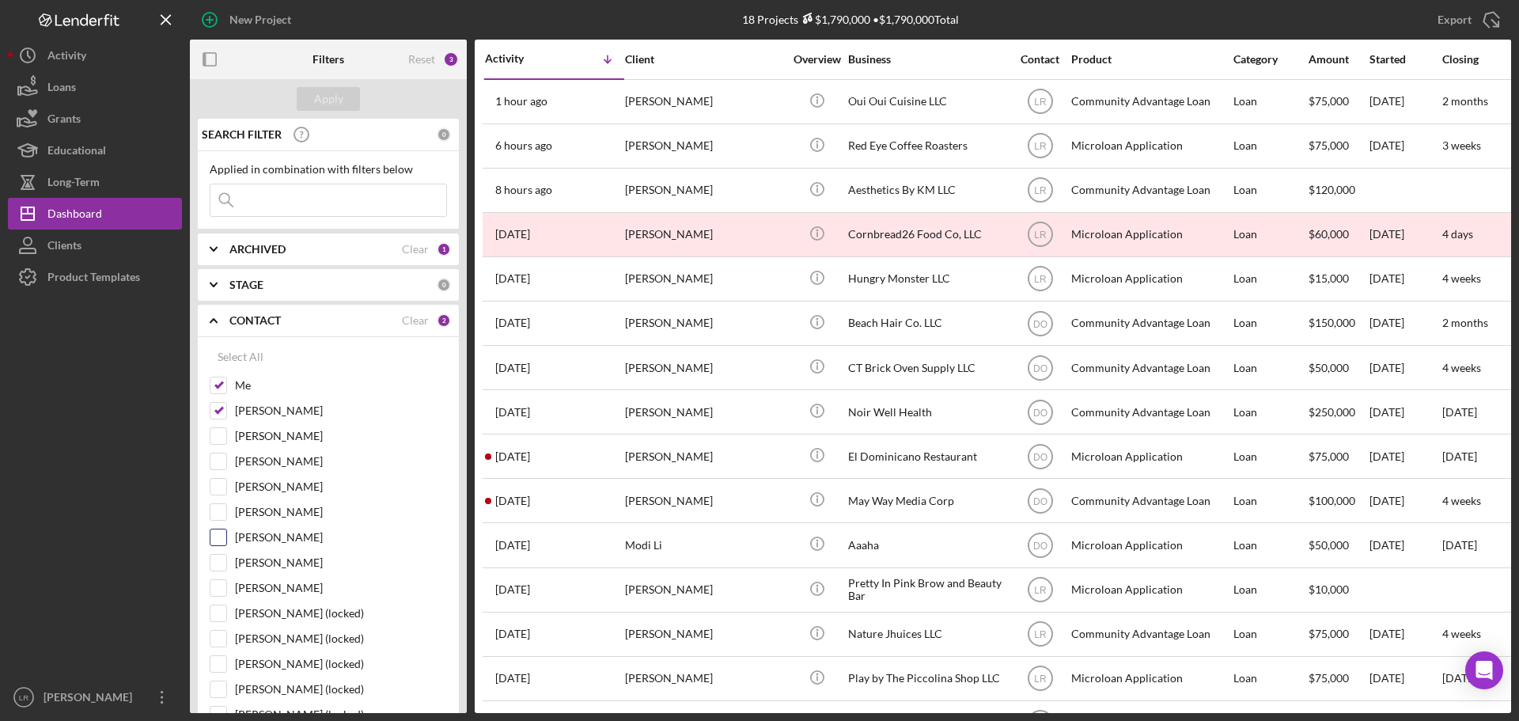
click at [274, 539] on label "[PERSON_NAME]" at bounding box center [341, 537] width 212 height 16
click at [226, 539] on input "[PERSON_NAME]" at bounding box center [218, 537] width 16 height 16
click at [339, 97] on div "Apply" at bounding box center [328, 99] width 29 height 24
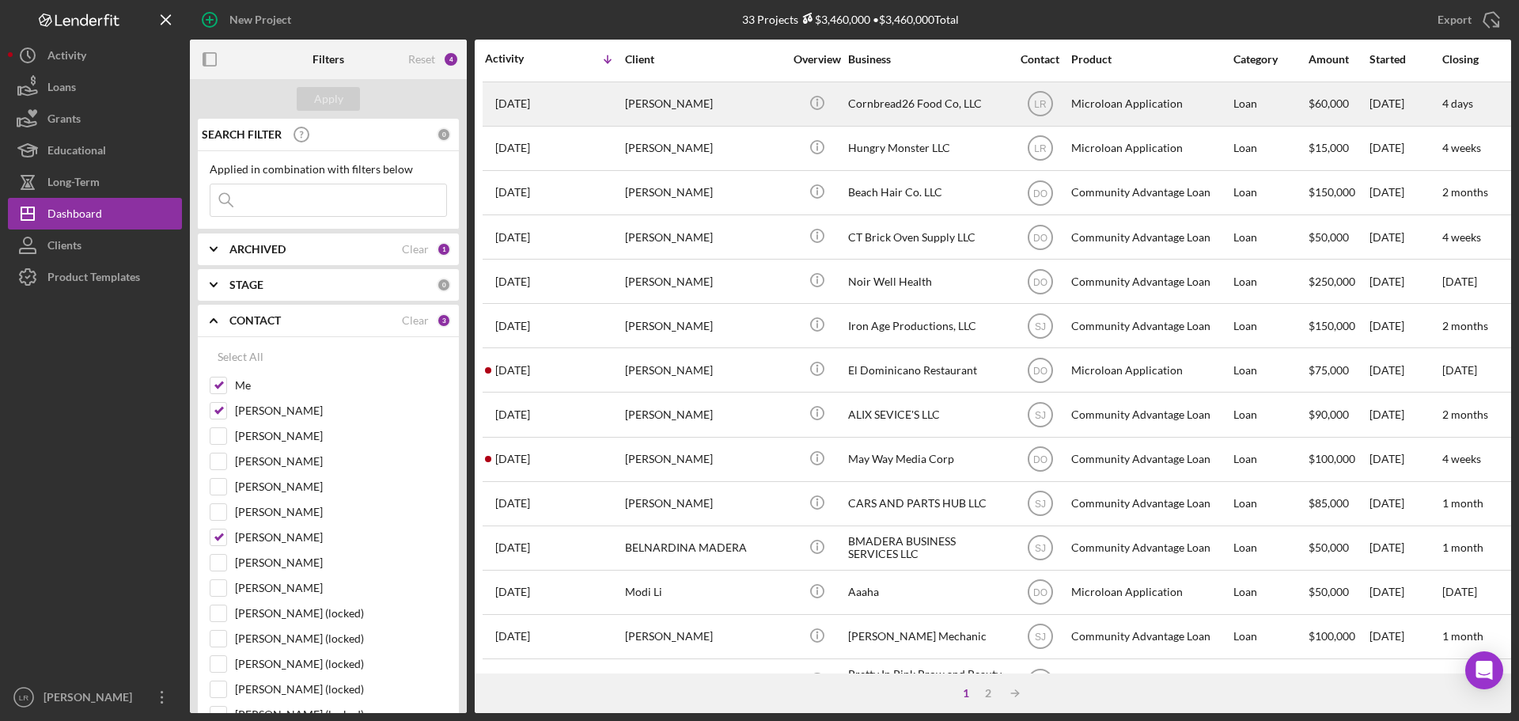
scroll to position [158, 0]
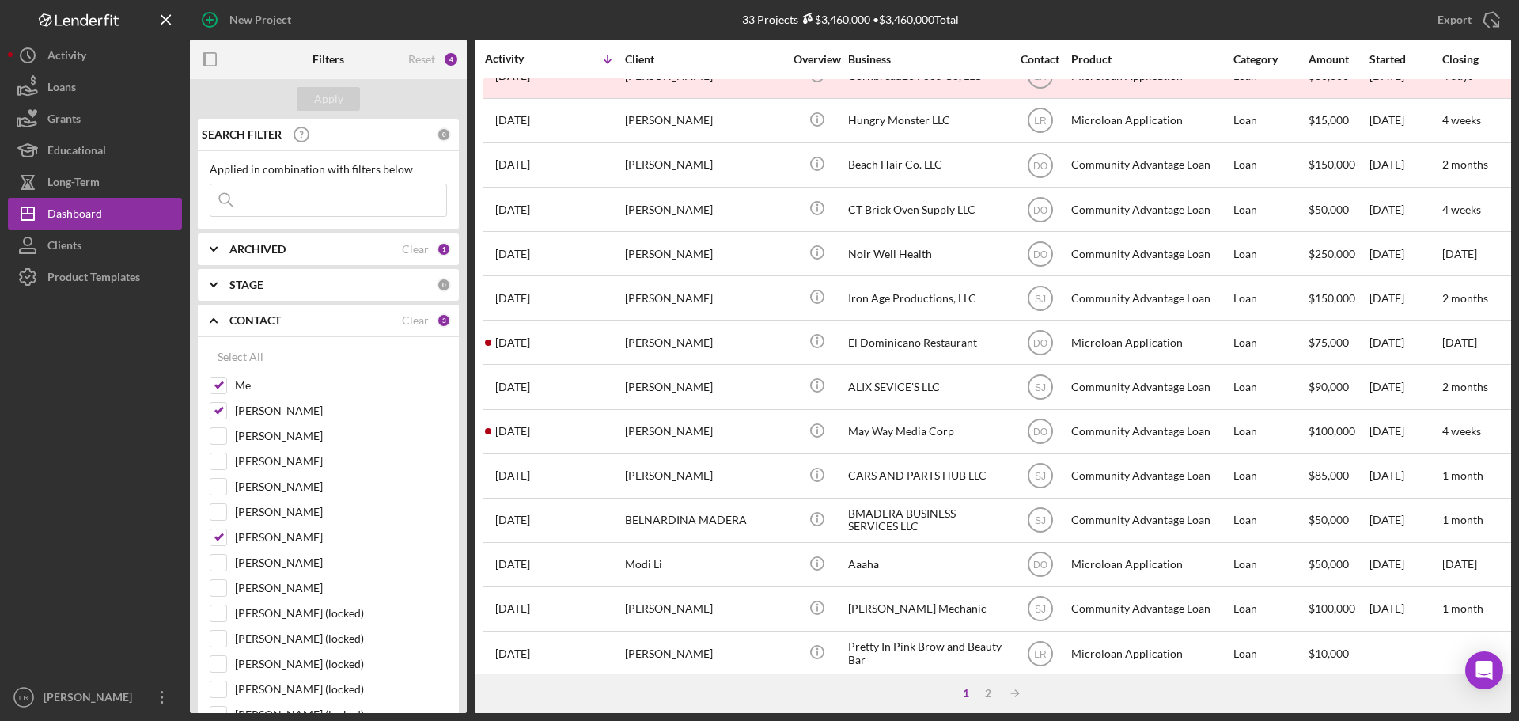
click at [1033, 54] on div "Contact" at bounding box center [1039, 59] width 59 height 13
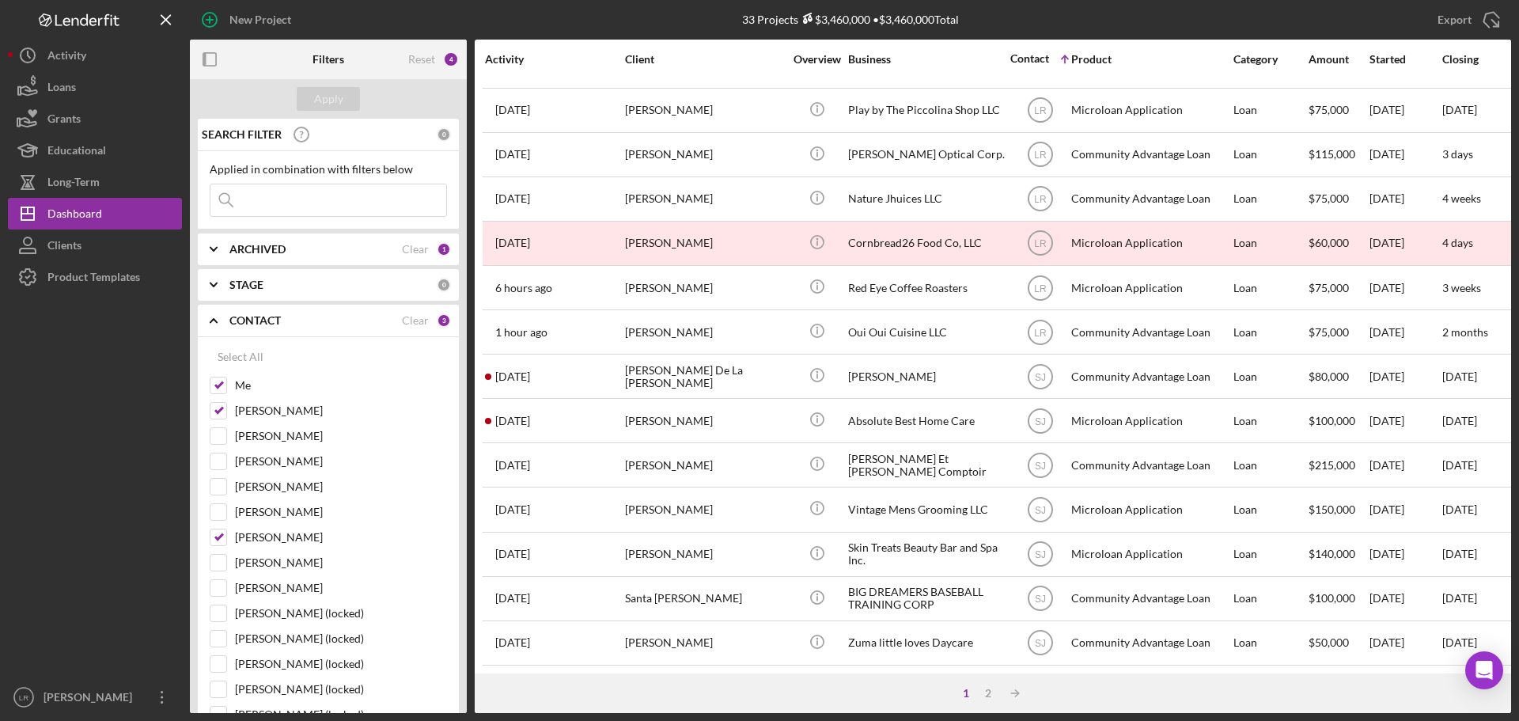
scroll to position [535, 0]
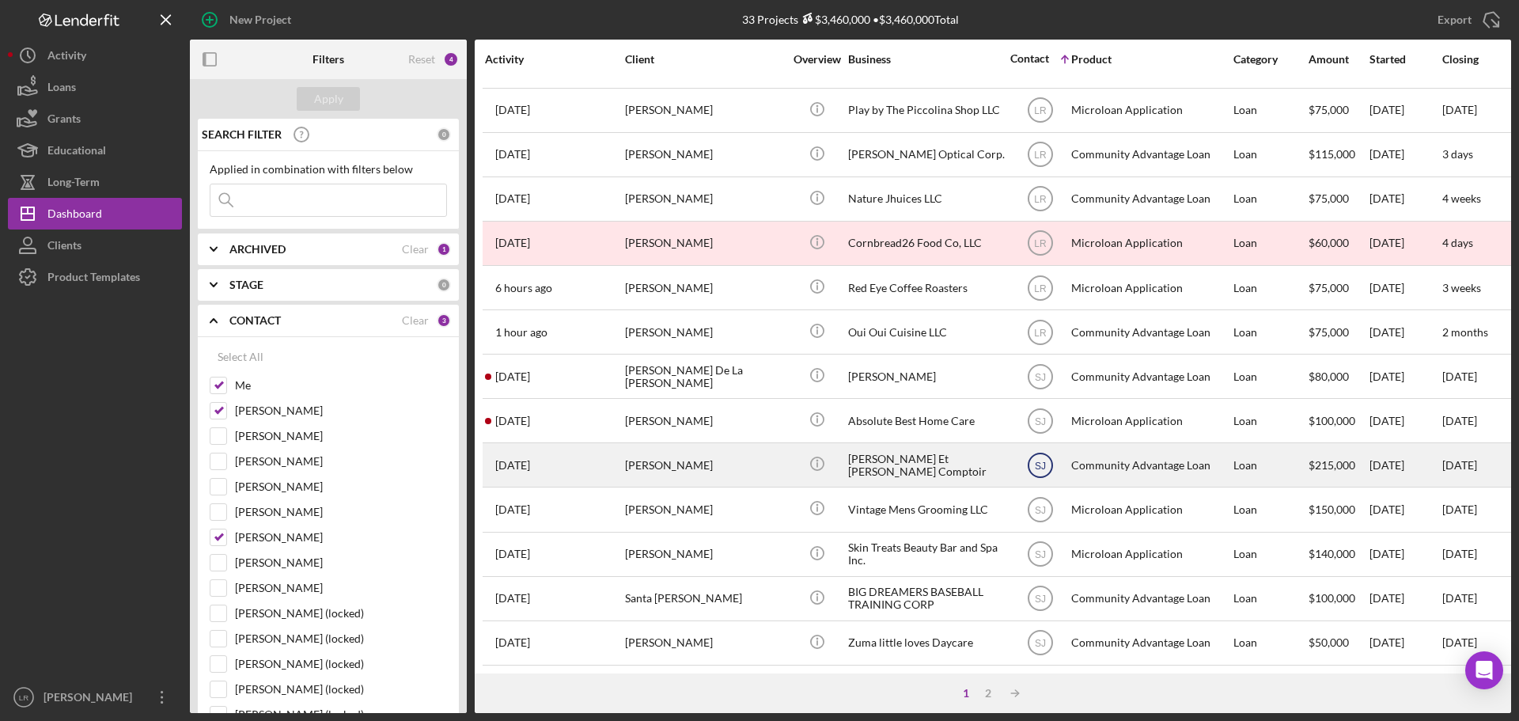
click at [1045, 446] on icon "SJ" at bounding box center [1040, 465] width 40 height 40
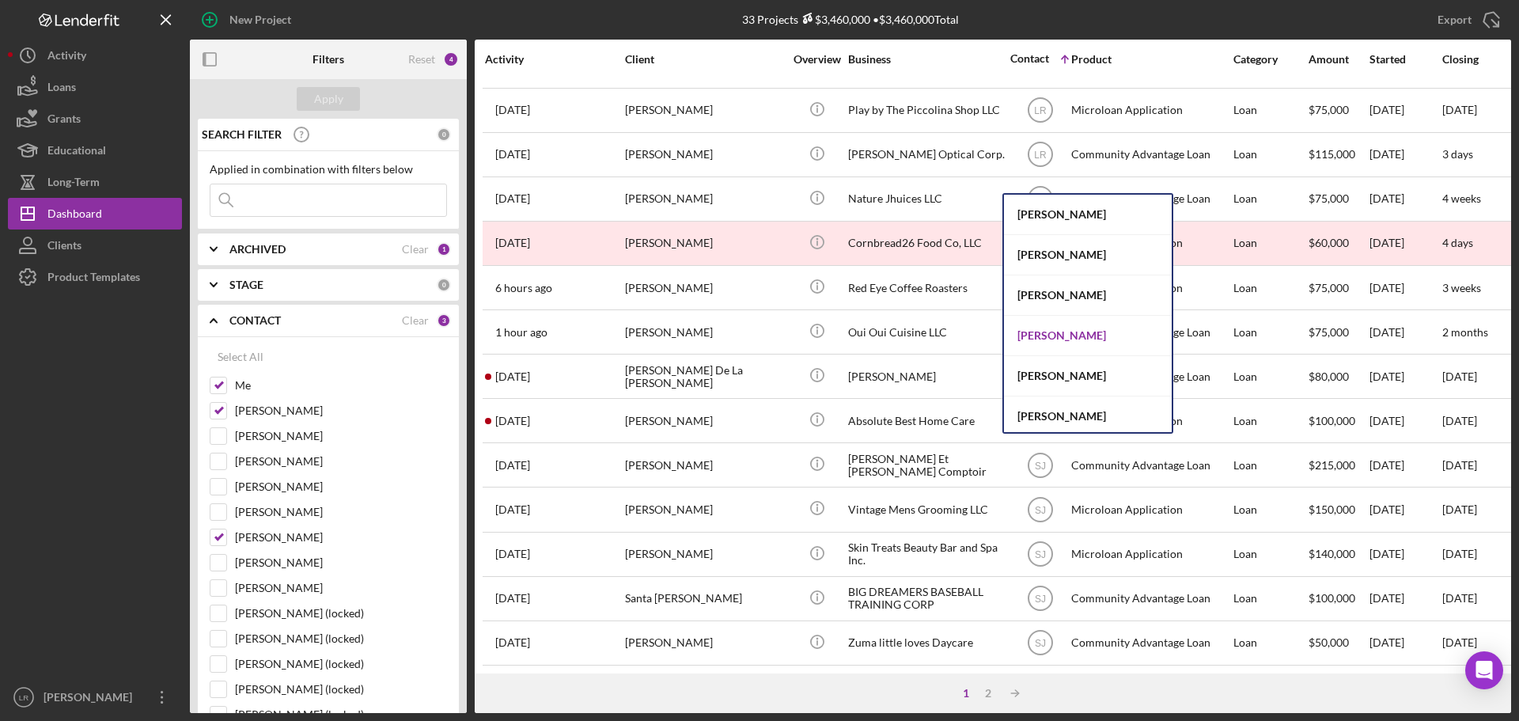
click at [1033, 338] on div "[PERSON_NAME]" at bounding box center [1088, 336] width 168 height 40
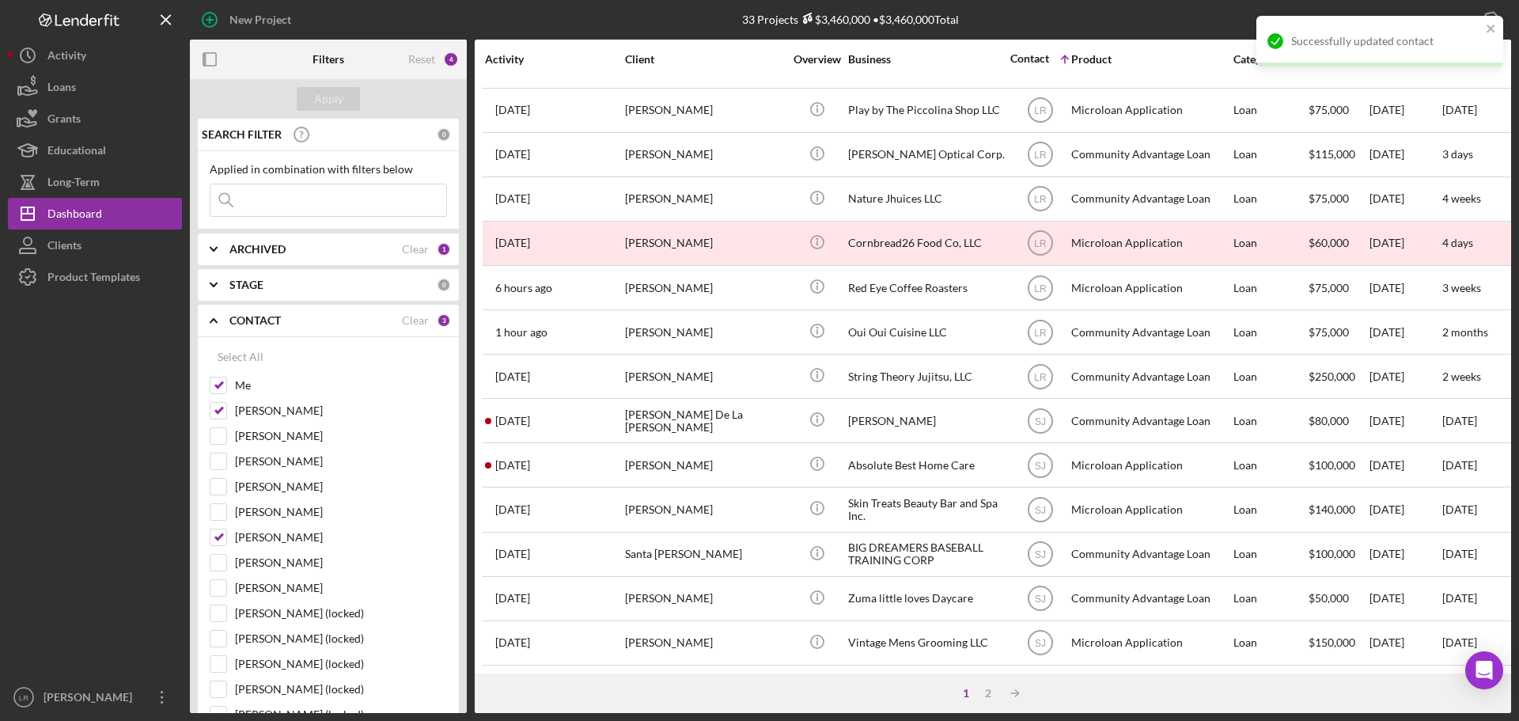
scroll to position [491, 0]
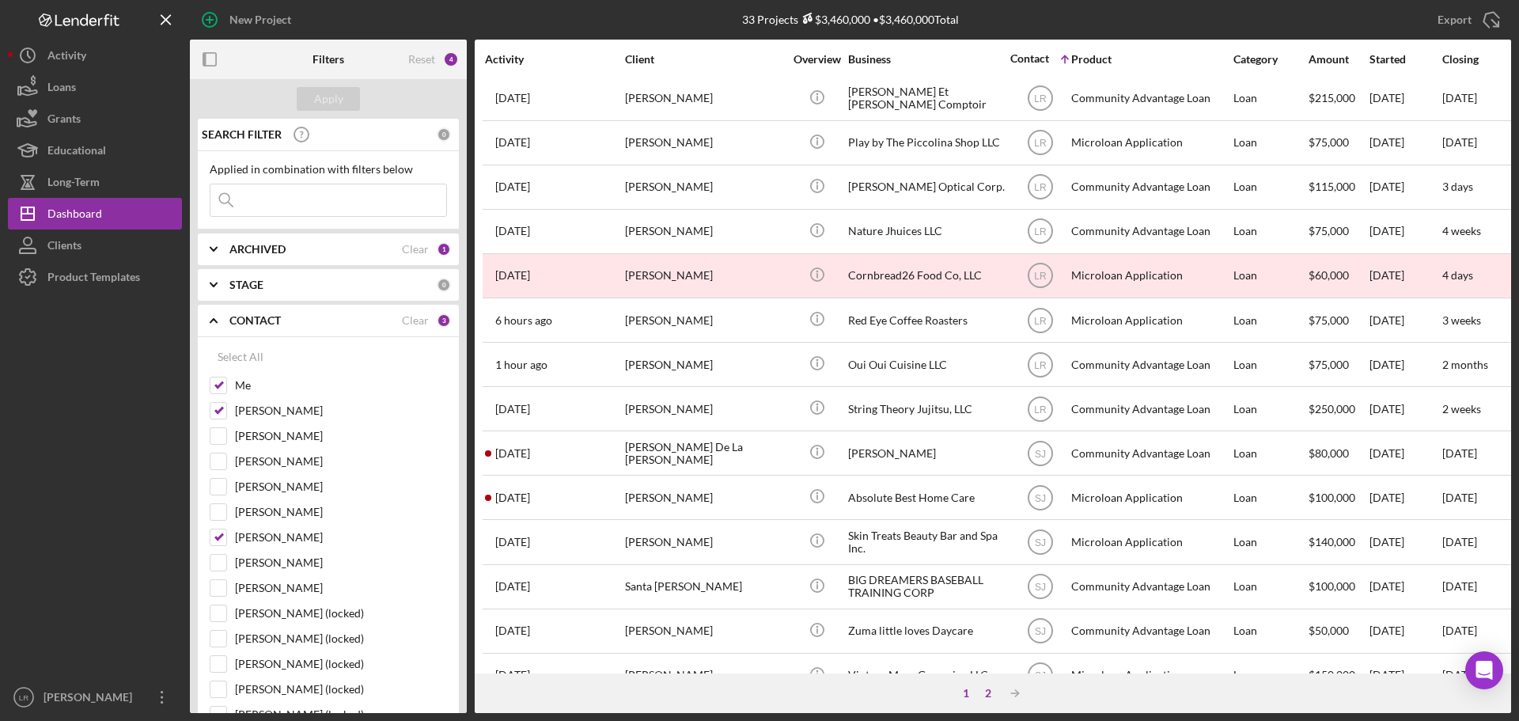
click at [983, 694] on div "2" at bounding box center [988, 692] width 22 height 13
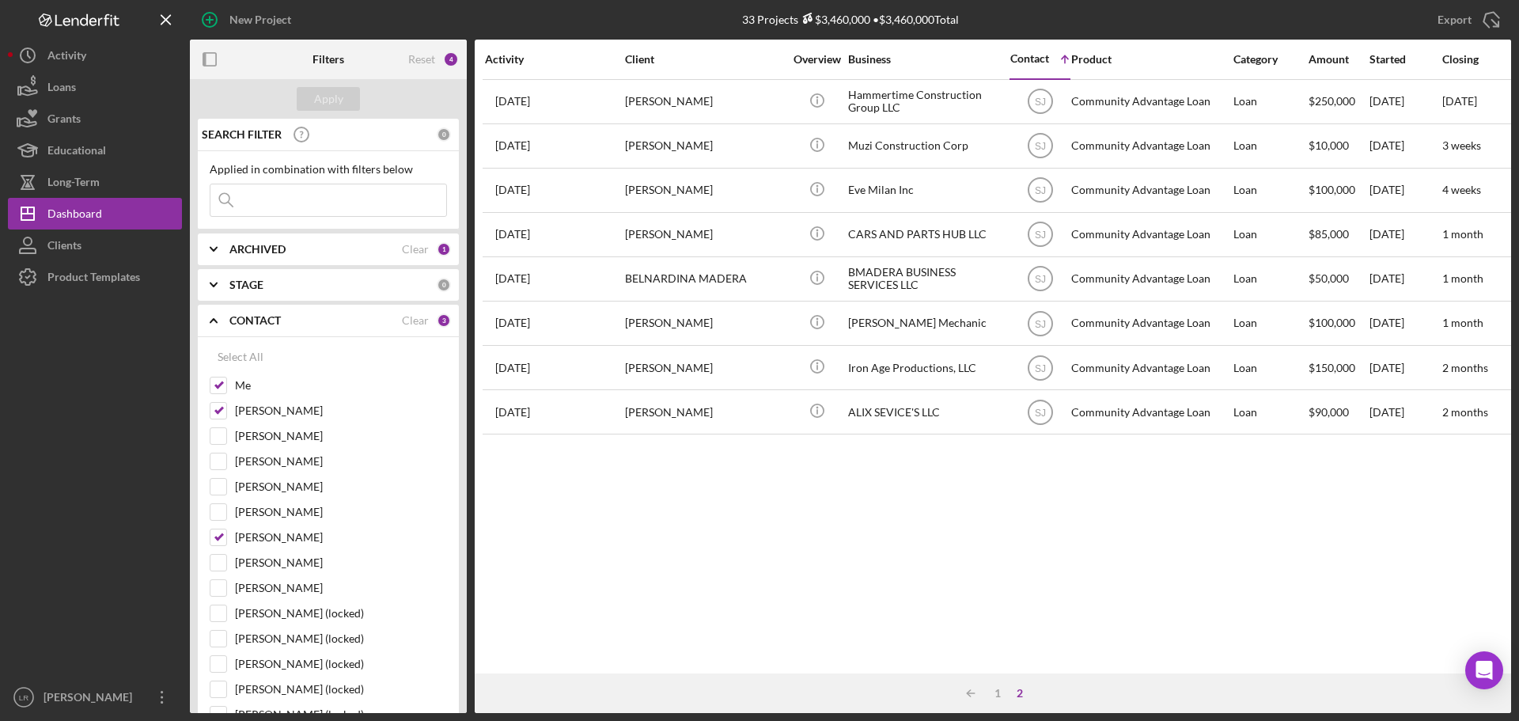
scroll to position [0, 0]
click at [218, 538] on input "[PERSON_NAME]" at bounding box center [218, 537] width 16 height 16
click at [338, 95] on div "Apply" at bounding box center [328, 99] width 29 height 24
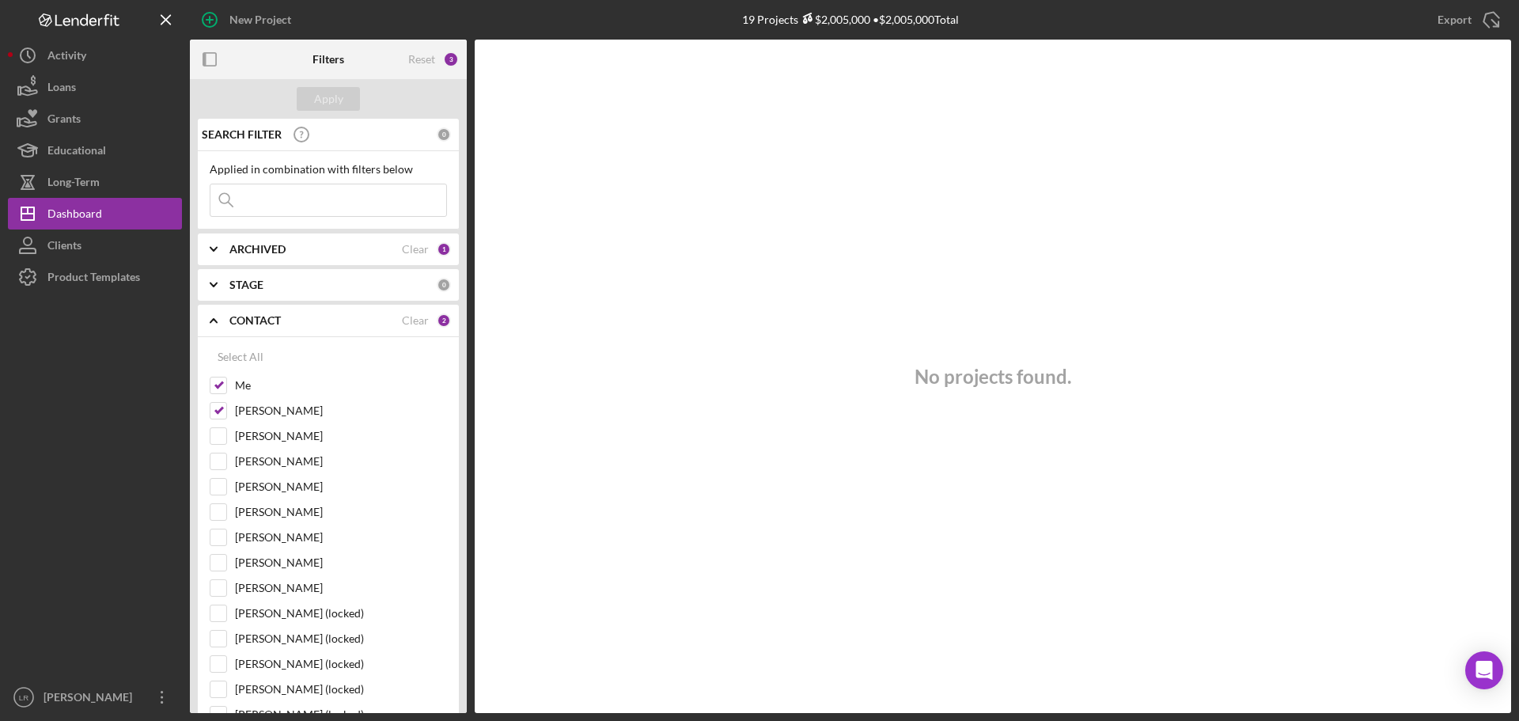
click at [274, 319] on b "CONTACT" at bounding box center [254, 320] width 51 height 13
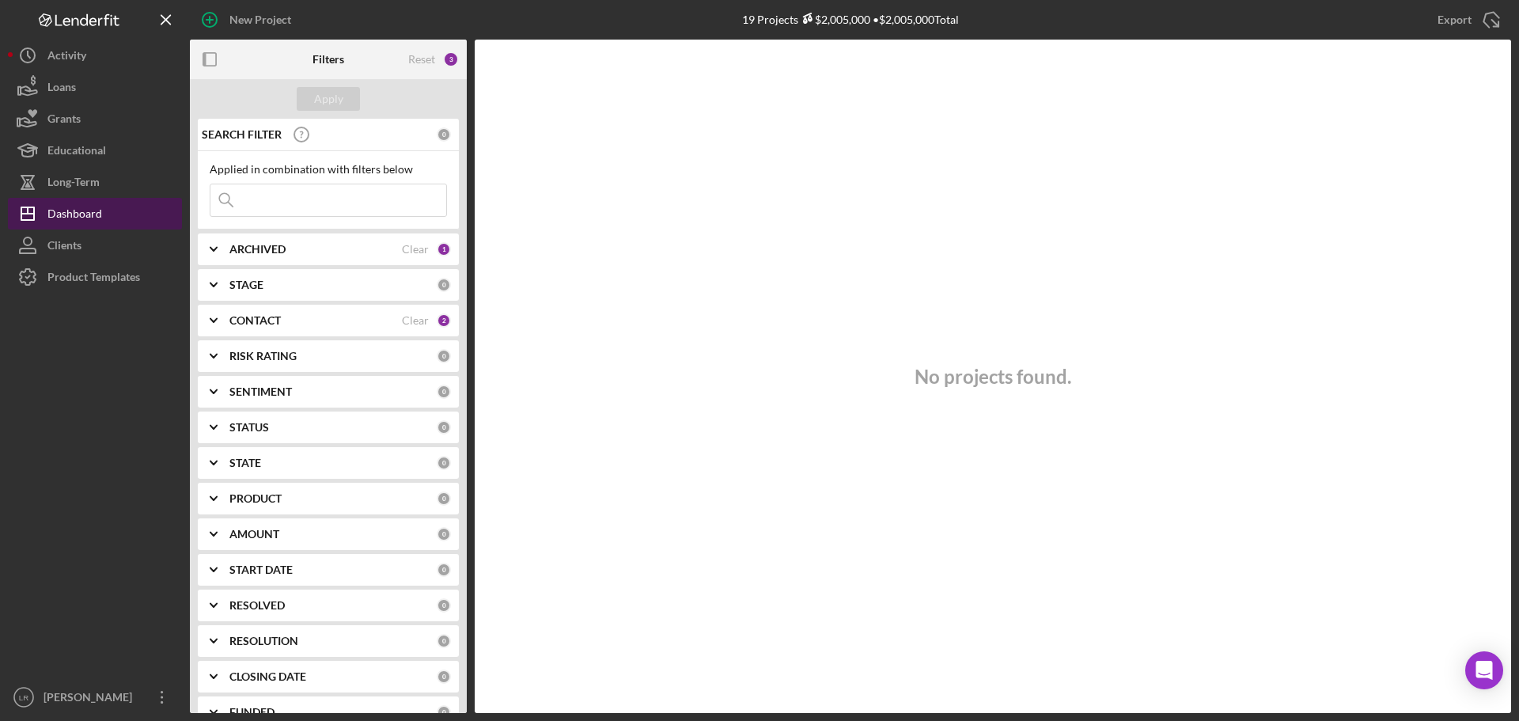
click at [81, 215] on div "Dashboard" at bounding box center [74, 216] width 55 height 36
click at [247, 22] on div "New Project" at bounding box center [260, 20] width 62 height 32
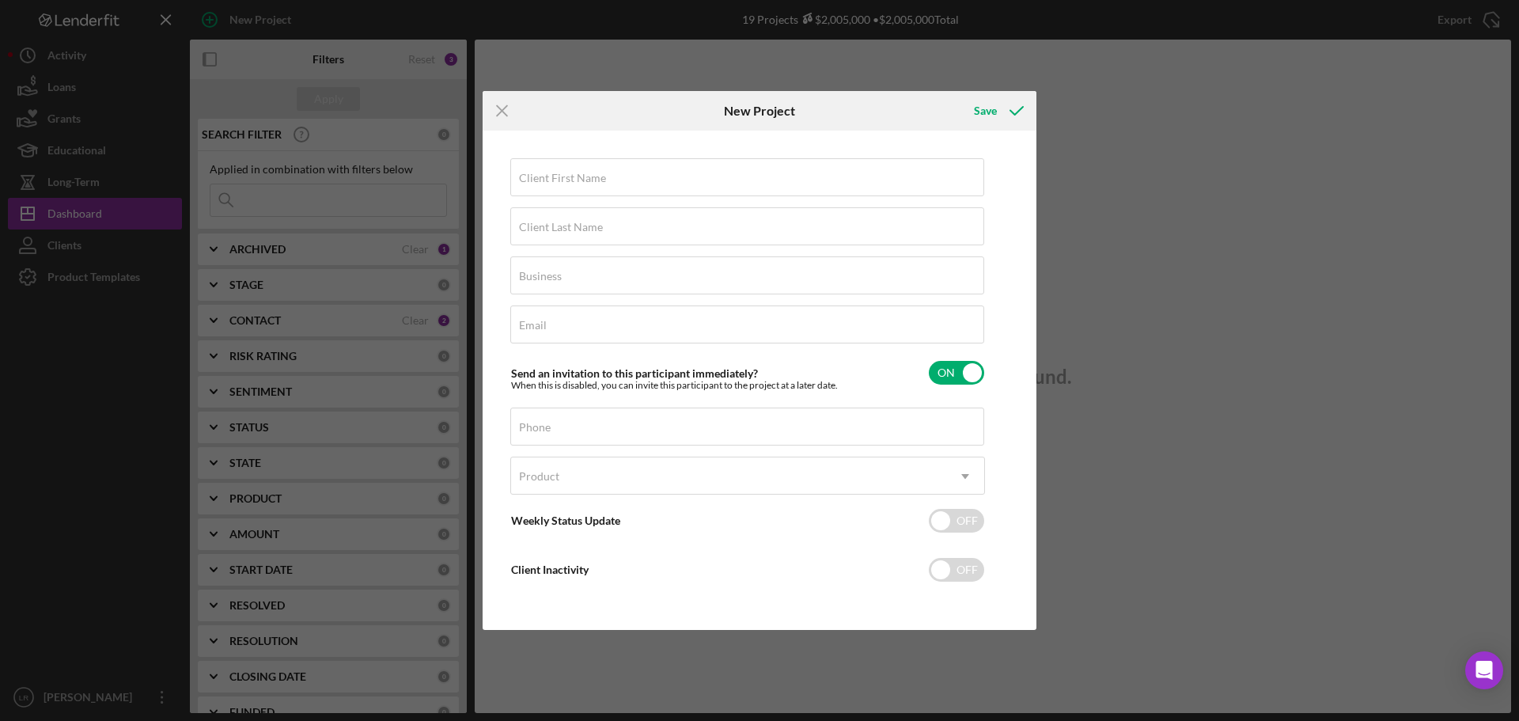
drag, startPoint x: 496, startPoint y: 110, endPoint x: 410, endPoint y: 149, distance: 94.1
click at [496, 112] on icon "Icon/Menu Close" at bounding box center [502, 111] width 40 height 40
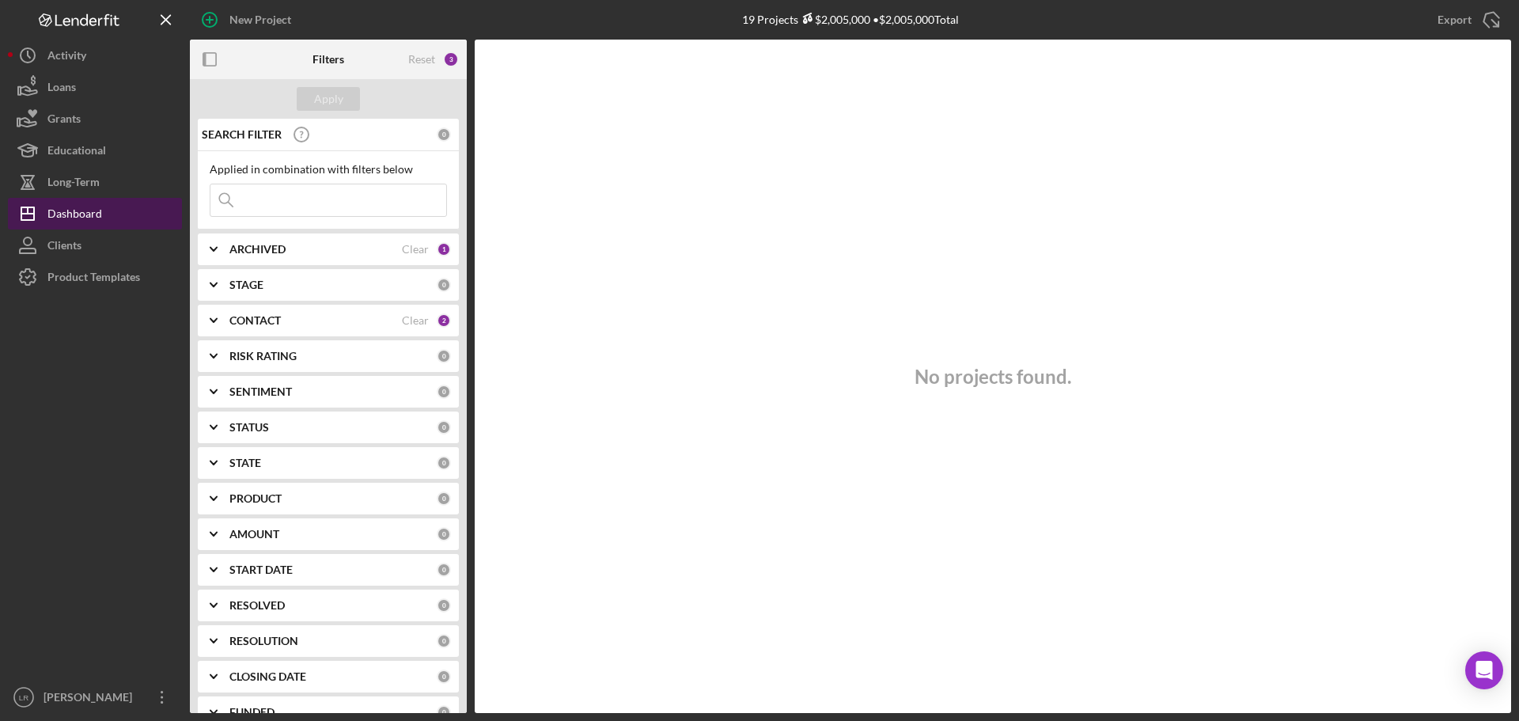
click at [80, 217] on div "Dashboard" at bounding box center [74, 216] width 55 height 36
click at [267, 320] on b "CONTACT" at bounding box center [254, 320] width 51 height 13
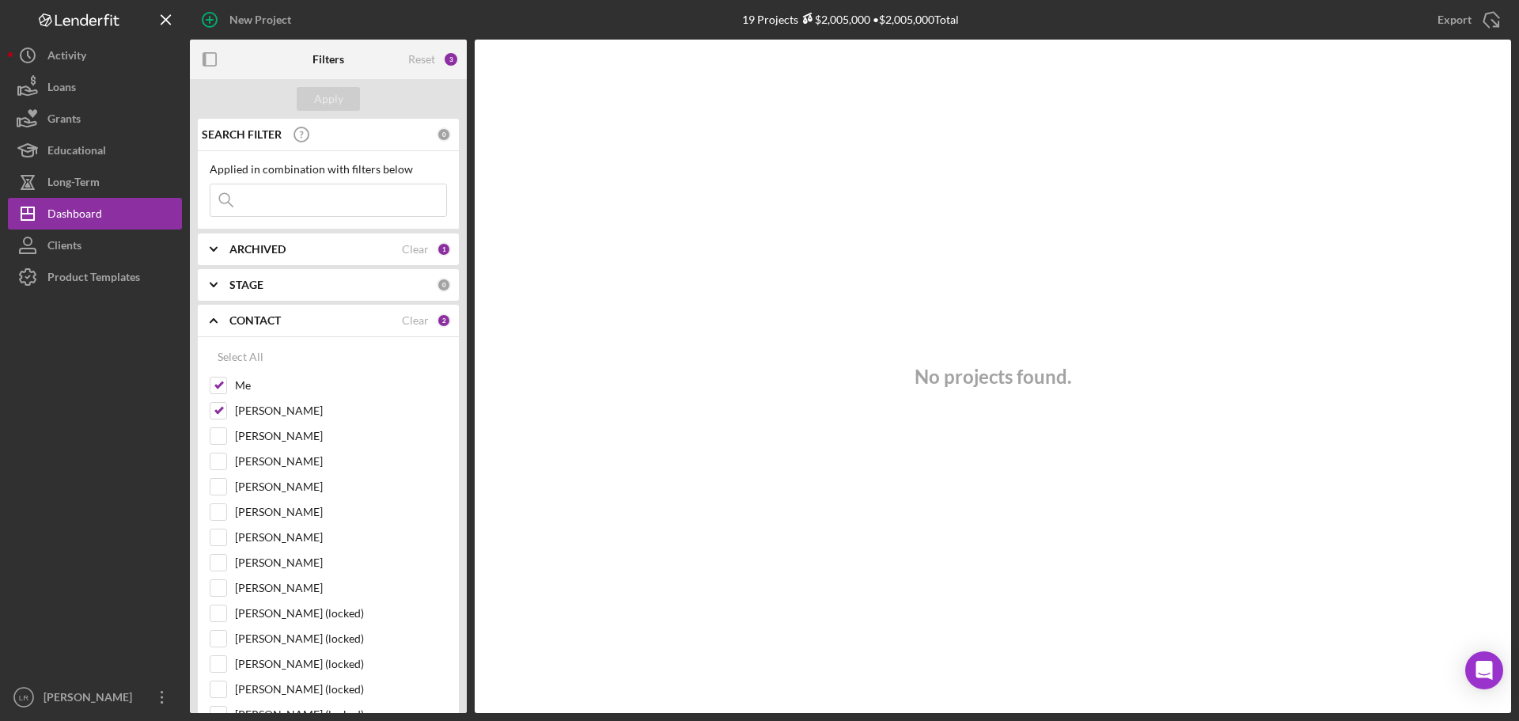
click at [267, 321] on b "CONTACT" at bounding box center [254, 320] width 51 height 13
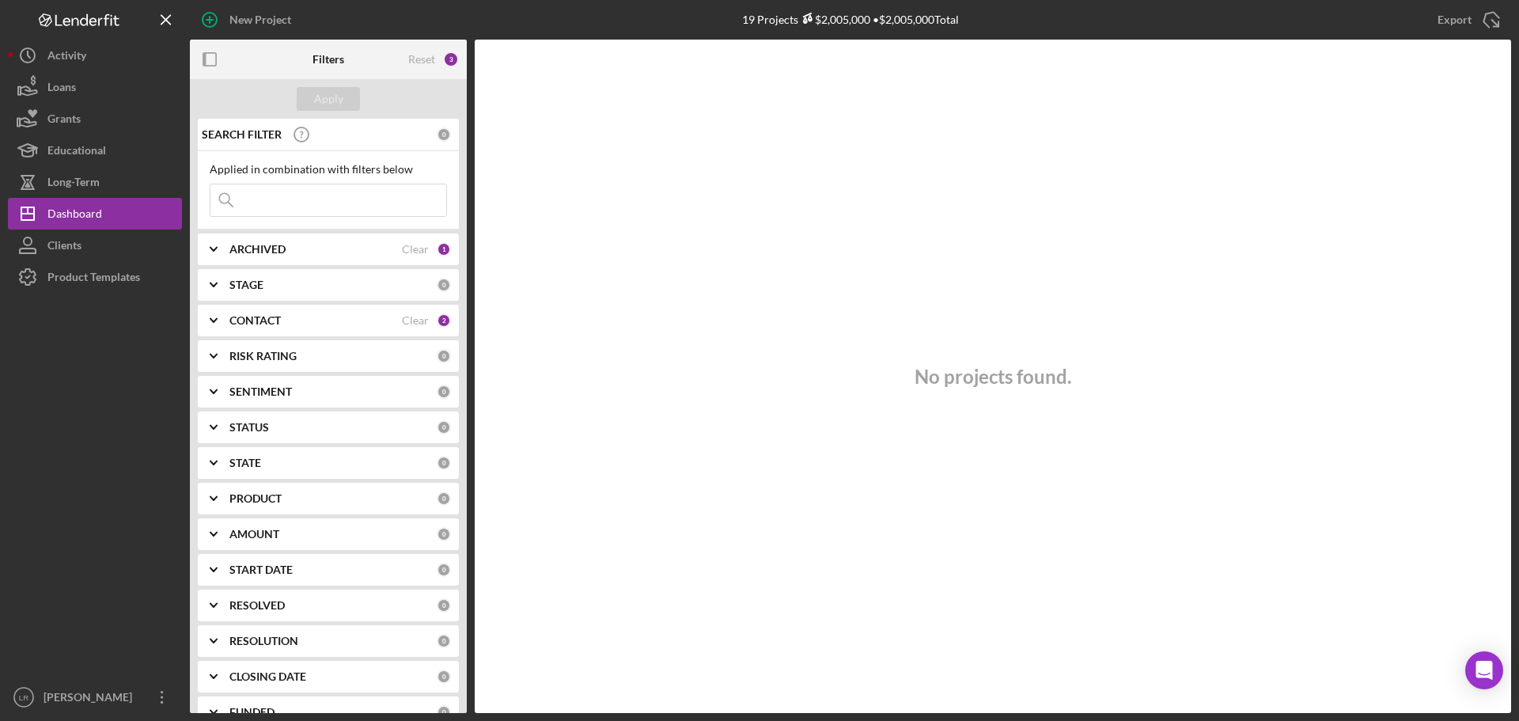
click at [265, 252] on b "ARCHIVED" at bounding box center [257, 249] width 56 height 13
click at [274, 236] on div "ARCHIVED Clear 1" at bounding box center [339, 249] width 221 height 32
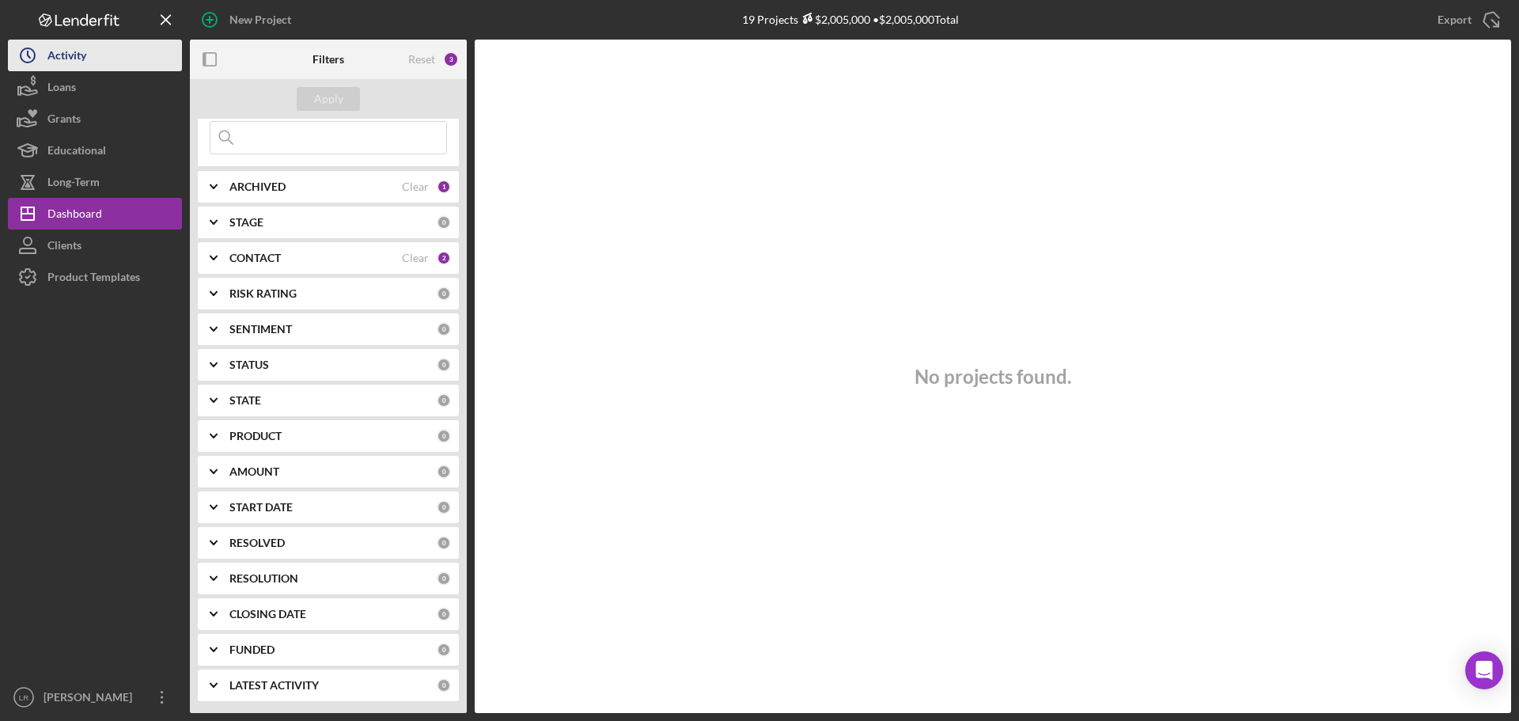
click at [100, 60] on button "Icon/History Activity" at bounding box center [95, 56] width 174 height 32
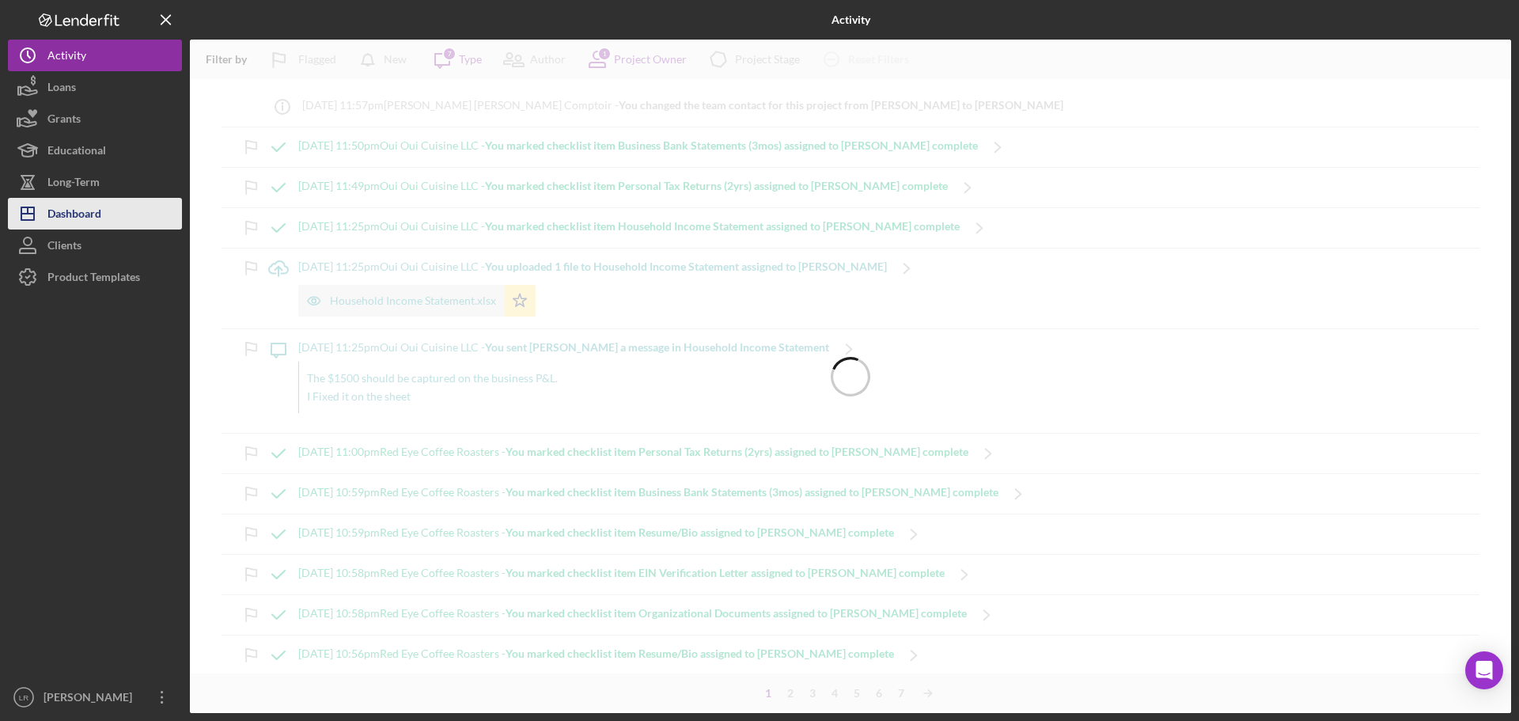
click at [104, 217] on button "Icon/Dashboard Dashboard" at bounding box center [95, 214] width 174 height 32
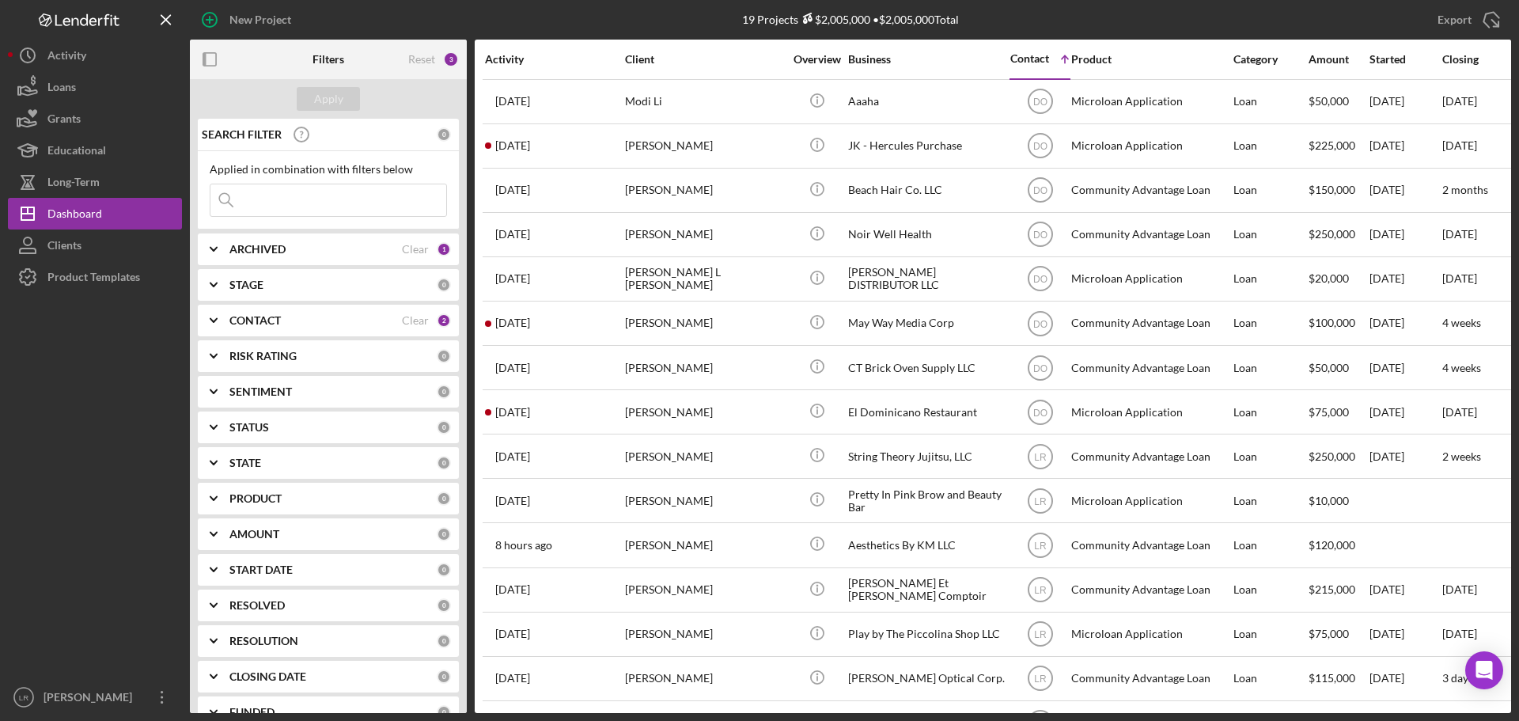
click at [1040, 56] on div "Contact" at bounding box center [1029, 58] width 39 height 13
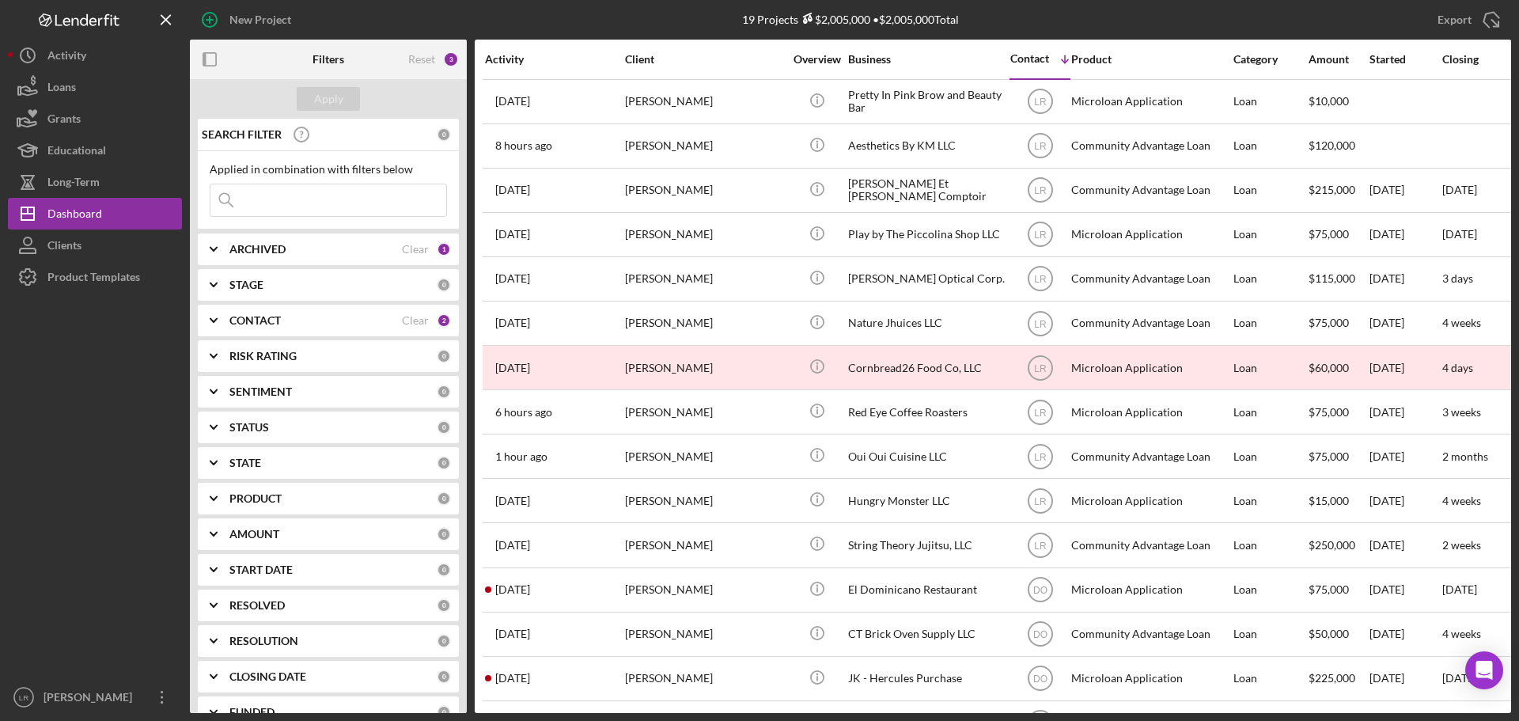
click at [512, 62] on div "Activity" at bounding box center [554, 59] width 138 height 13
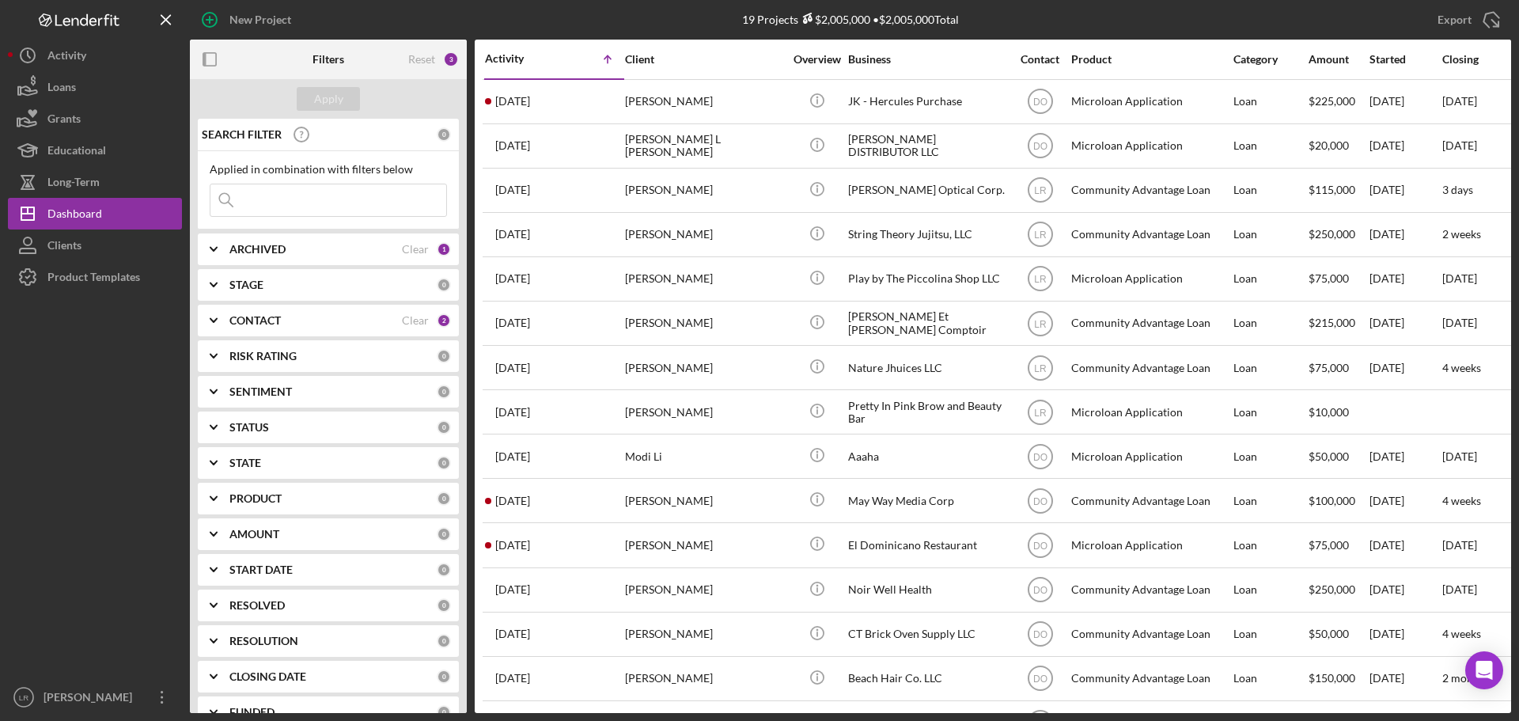
click at [520, 58] on div "Activity" at bounding box center [520, 58] width 70 height 13
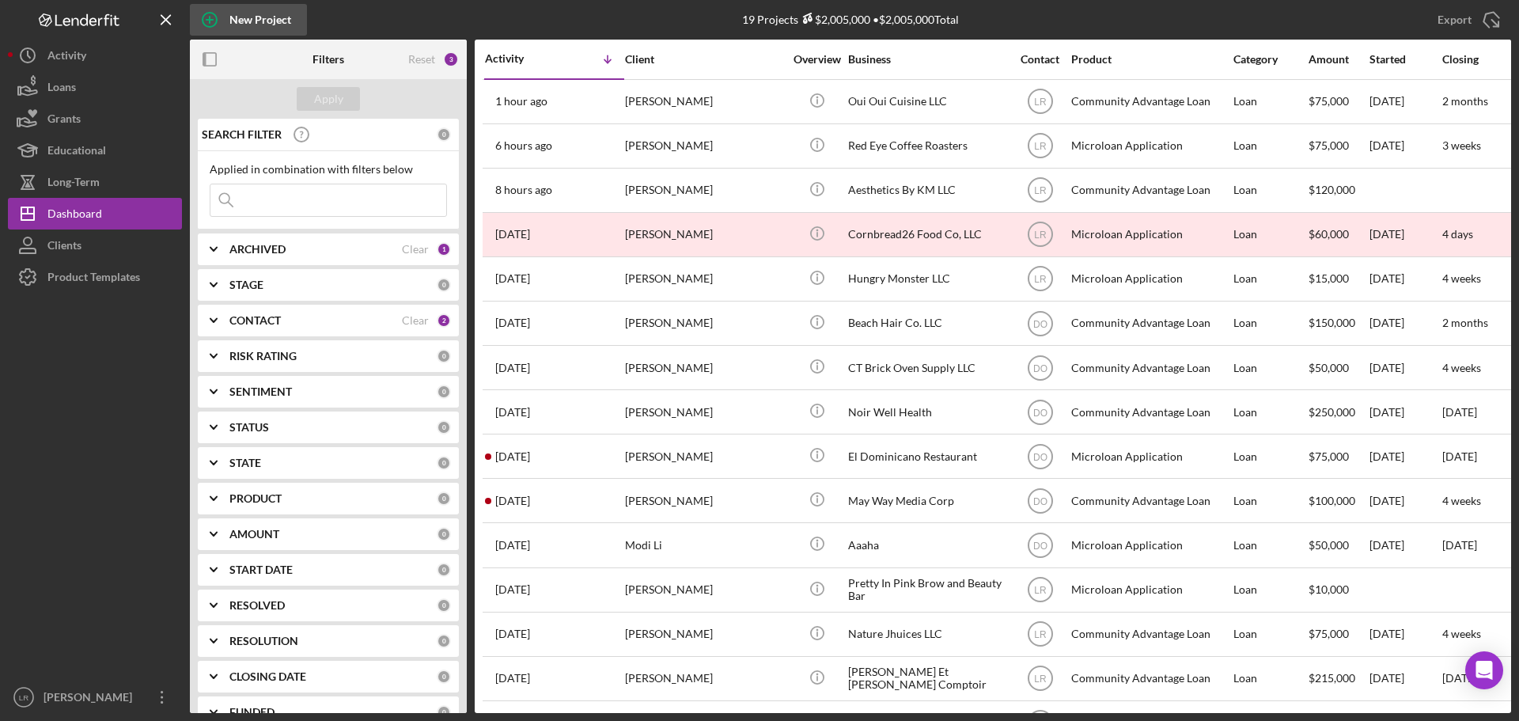
click at [270, 11] on div "New Project" at bounding box center [260, 20] width 62 height 32
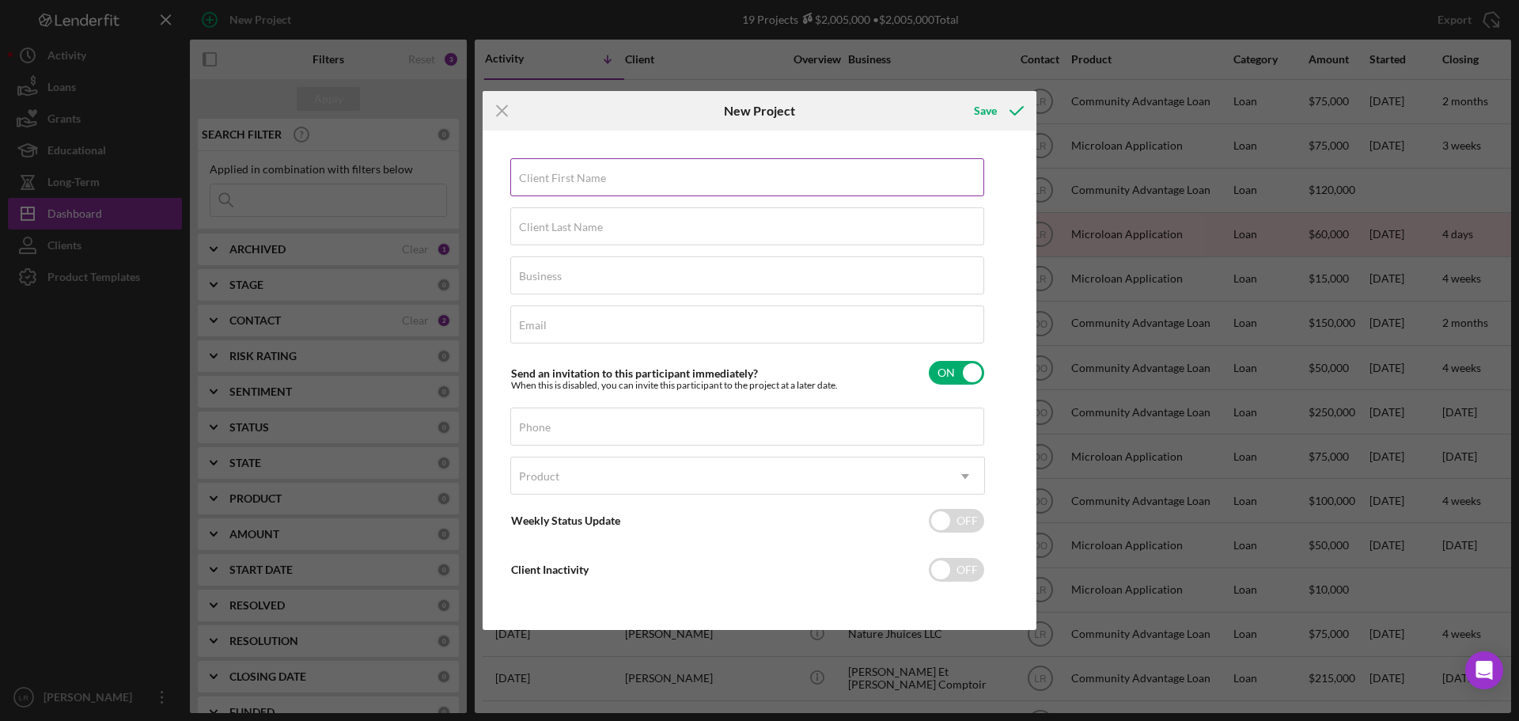
click at [597, 176] on label "Client First Name" at bounding box center [562, 178] width 87 height 13
click at [597, 176] on input "Client First Name" at bounding box center [747, 177] width 474 height 38
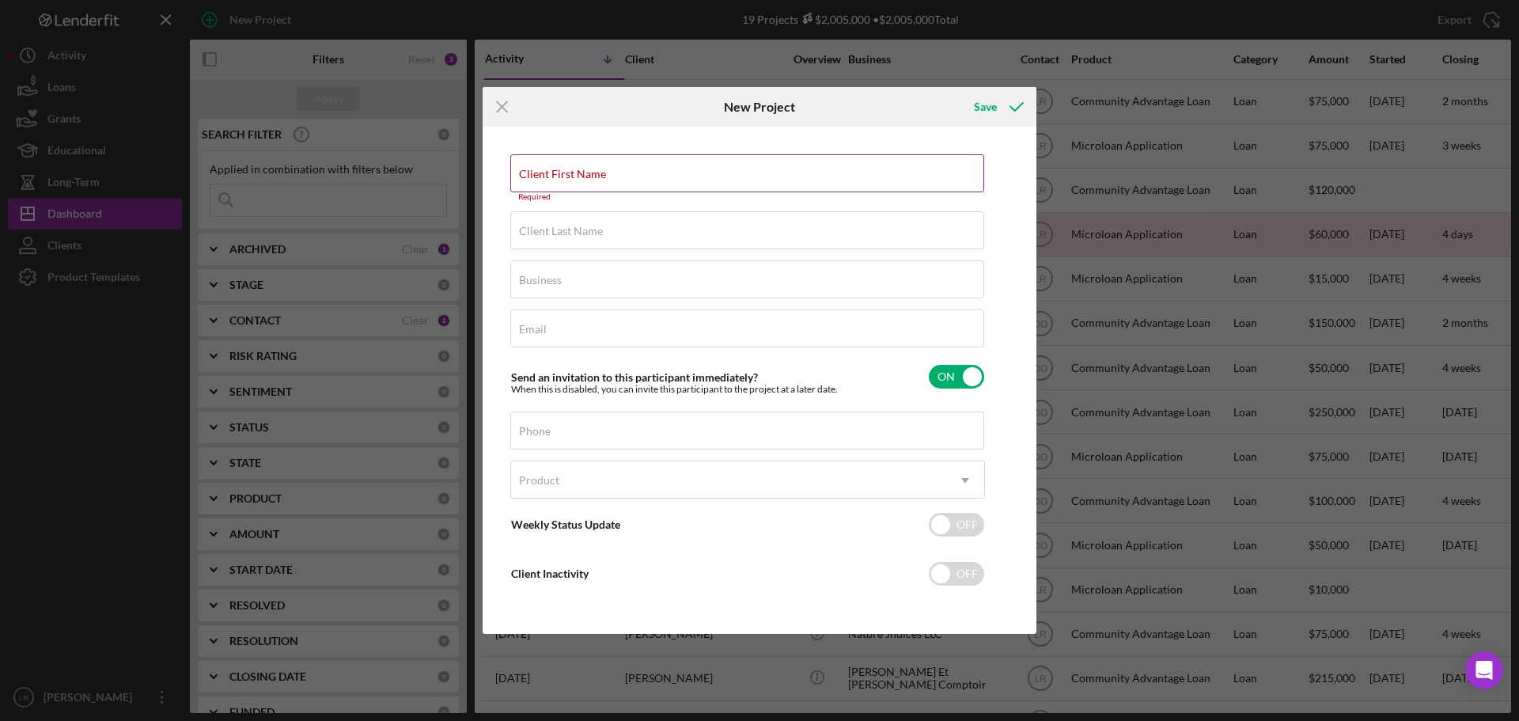
click at [569, 175] on label "Client First Name" at bounding box center [562, 174] width 87 height 13
click at [569, 175] on input "Client First Name" at bounding box center [747, 173] width 474 height 38
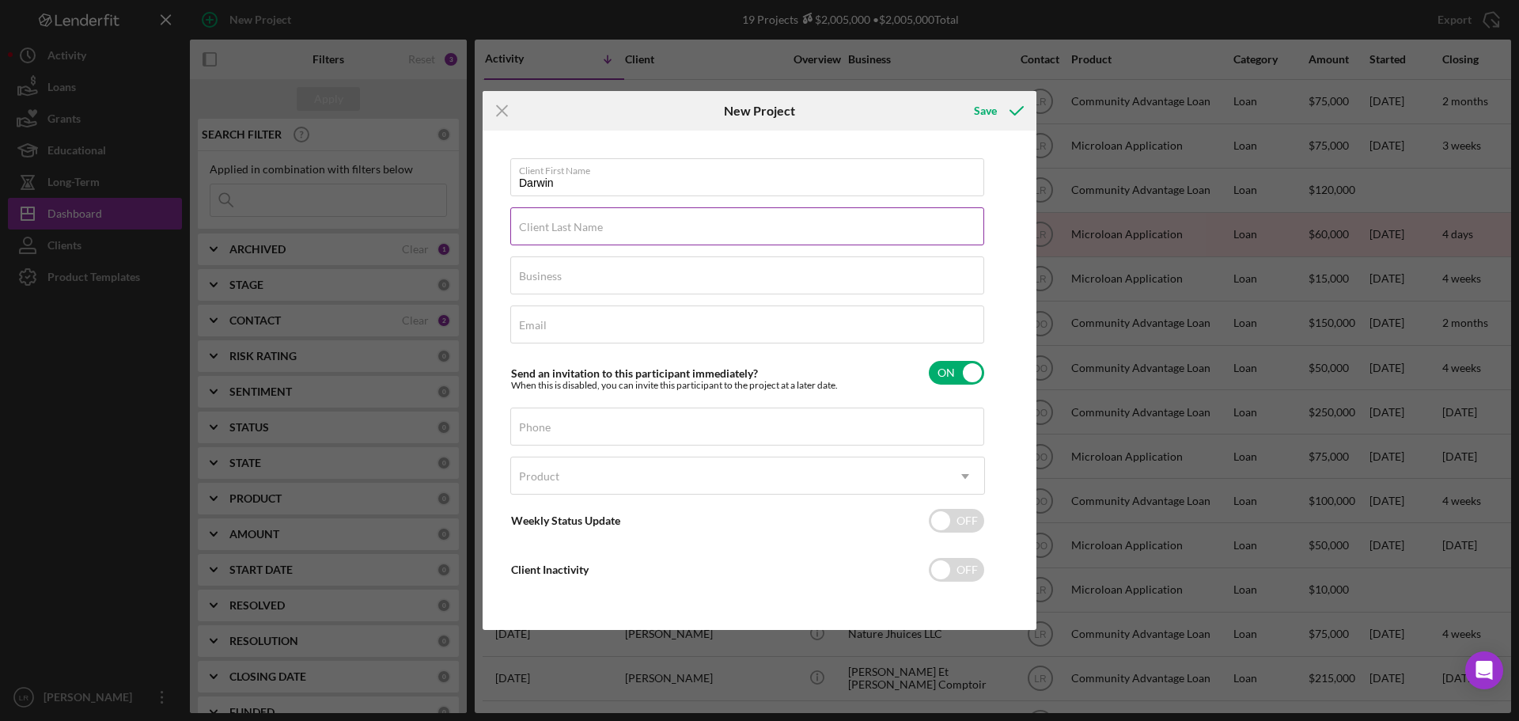
click at [547, 225] on label "Client Last Name" at bounding box center [561, 227] width 84 height 13
click at [547, 225] on input "Client Last Name" at bounding box center [747, 226] width 474 height 38
click at [586, 278] on input "Business" at bounding box center [747, 275] width 474 height 38
click at [613, 328] on input "Email" at bounding box center [747, 324] width 474 height 38
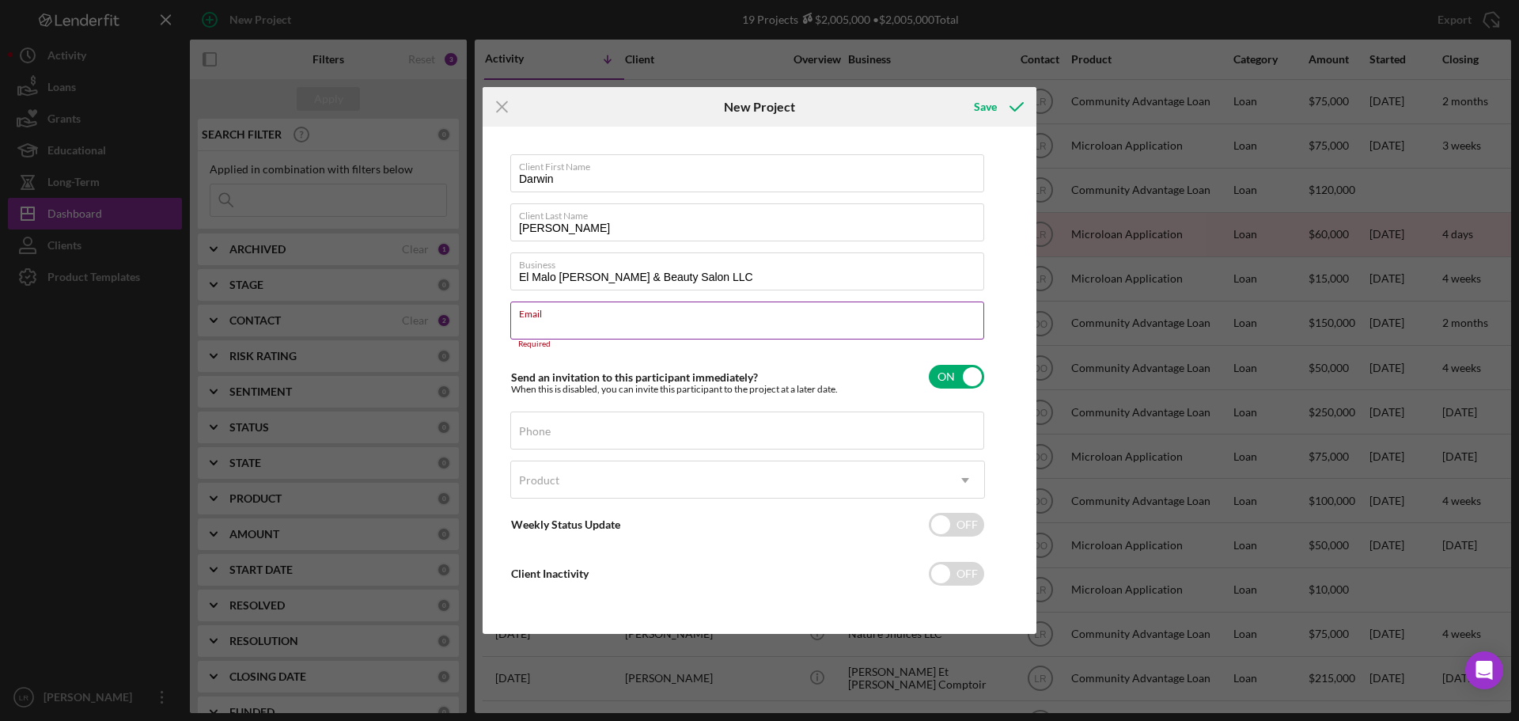
click at [587, 320] on label "Email" at bounding box center [751, 310] width 465 height 17
click at [587, 327] on input "Email" at bounding box center [747, 320] width 474 height 38
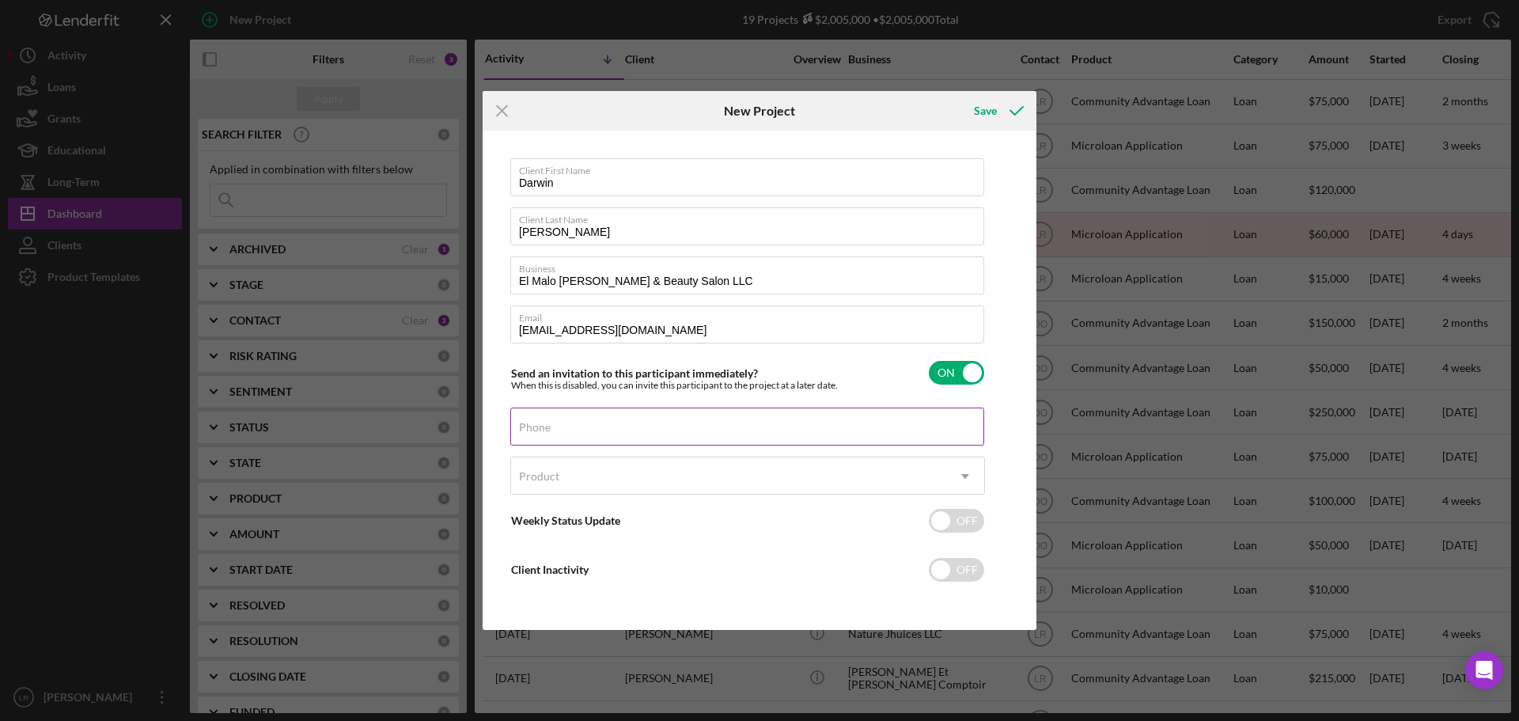
click at [571, 422] on div "Phone" at bounding box center [747, 427] width 475 height 40
click at [585, 432] on div "Phone" at bounding box center [747, 427] width 475 height 40
paste input "[PHONE_NUMBER]"
click at [576, 478] on div "Product" at bounding box center [728, 476] width 435 height 36
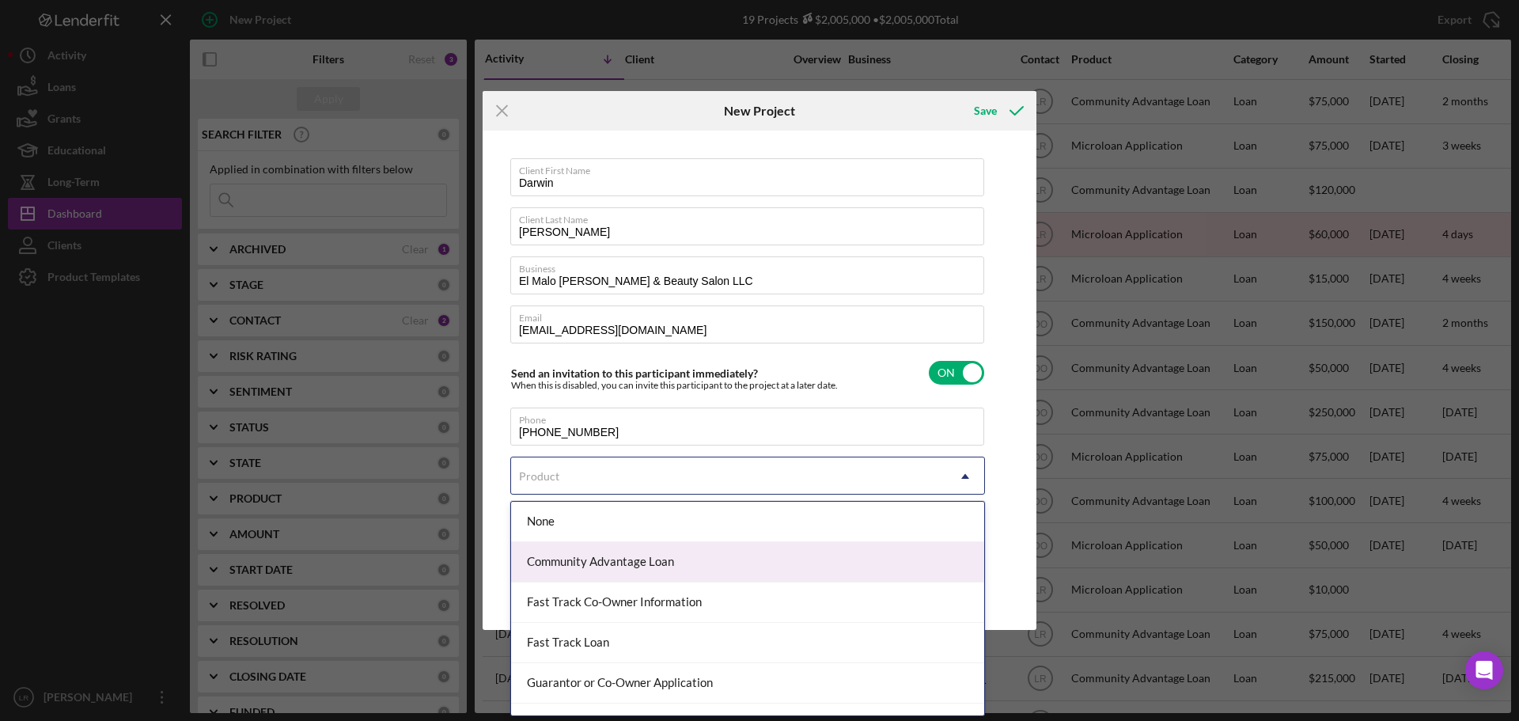
click at [588, 545] on div "Community Advantage Loan" at bounding box center [747, 562] width 473 height 40
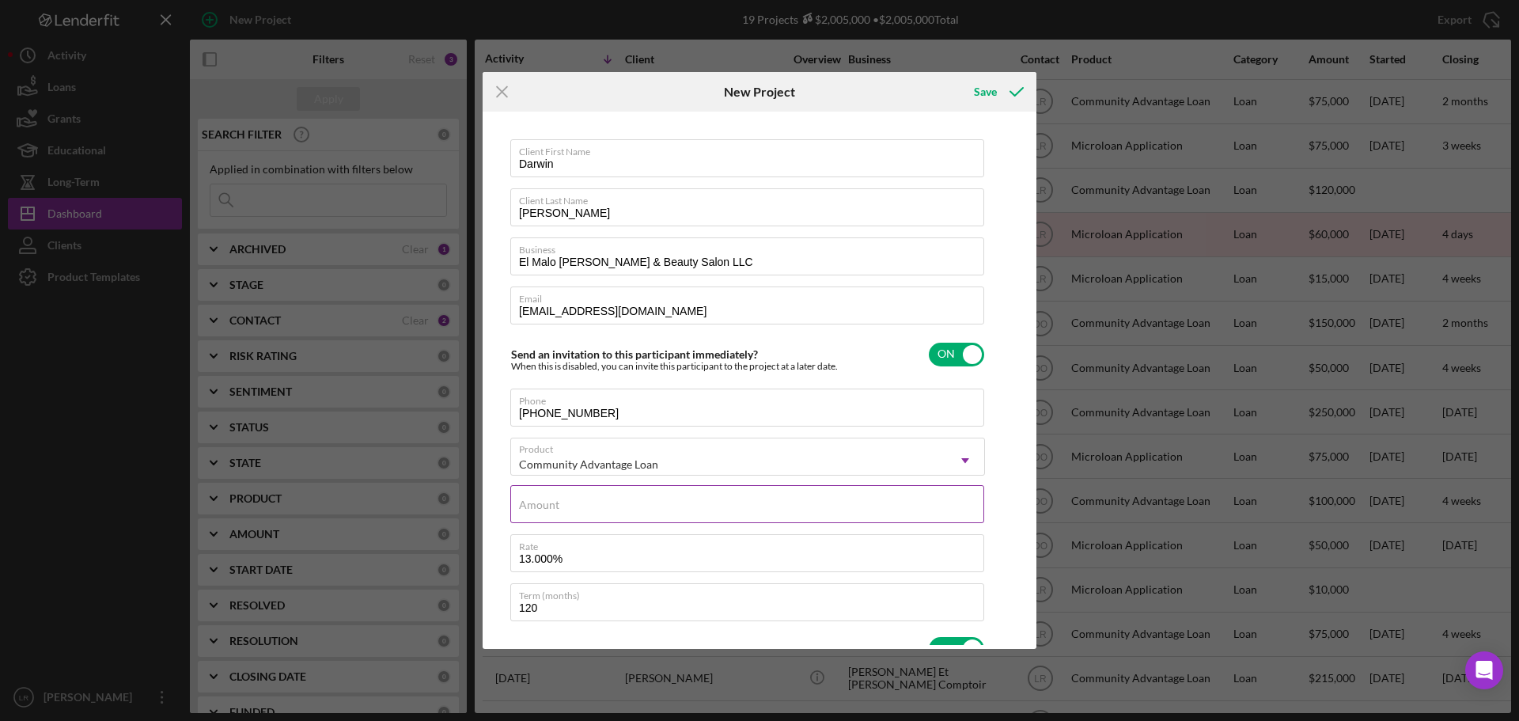
click at [536, 512] on input "Amount" at bounding box center [747, 504] width 474 height 38
click at [547, 563] on input "13.000%" at bounding box center [747, 553] width 474 height 38
drag, startPoint x: 535, startPoint y: 557, endPoint x: 553, endPoint y: 560, distance: 17.7
click at [553, 560] on input "13.000%" at bounding box center [747, 553] width 474 height 38
click at [554, 595] on label "Term (months)" at bounding box center [751, 592] width 465 height 17
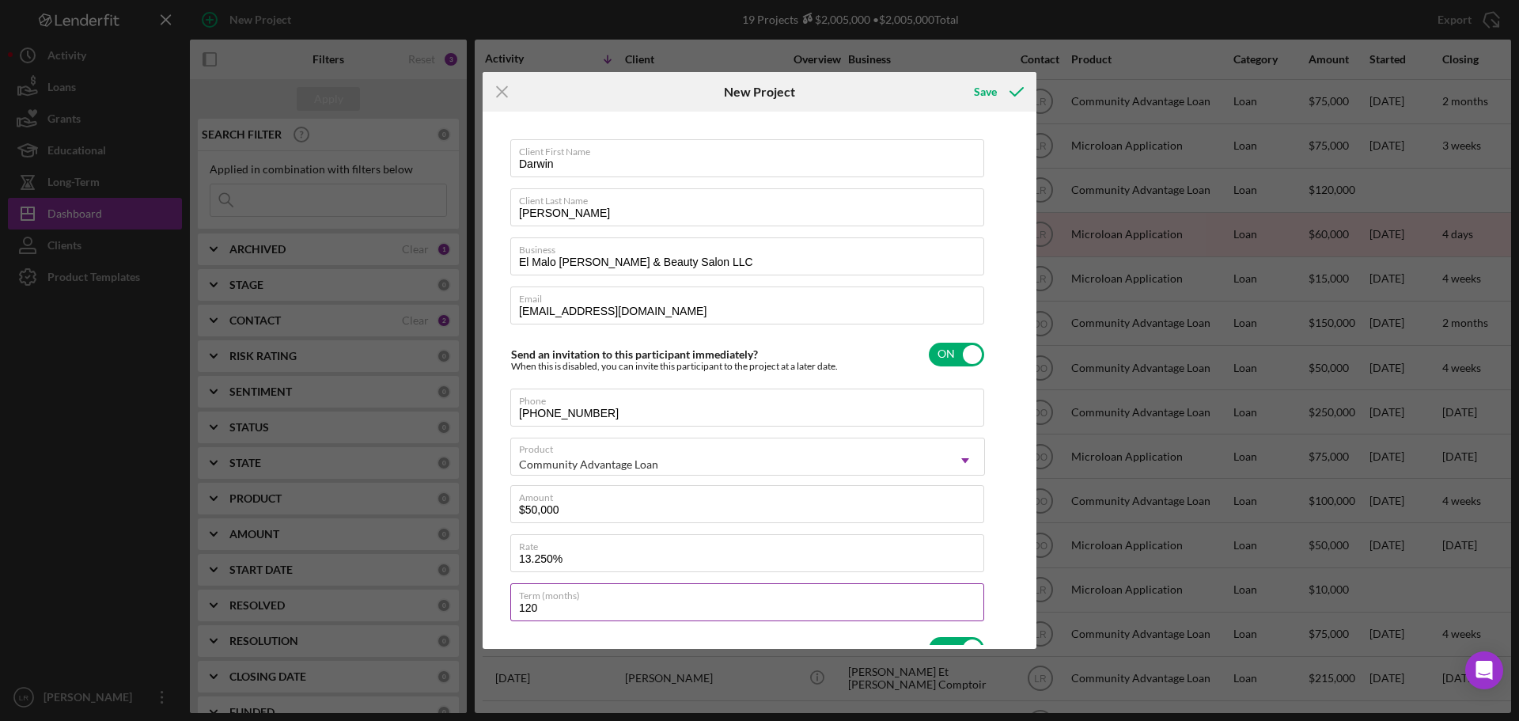
click at [554, 595] on input "120" at bounding box center [747, 602] width 474 height 38
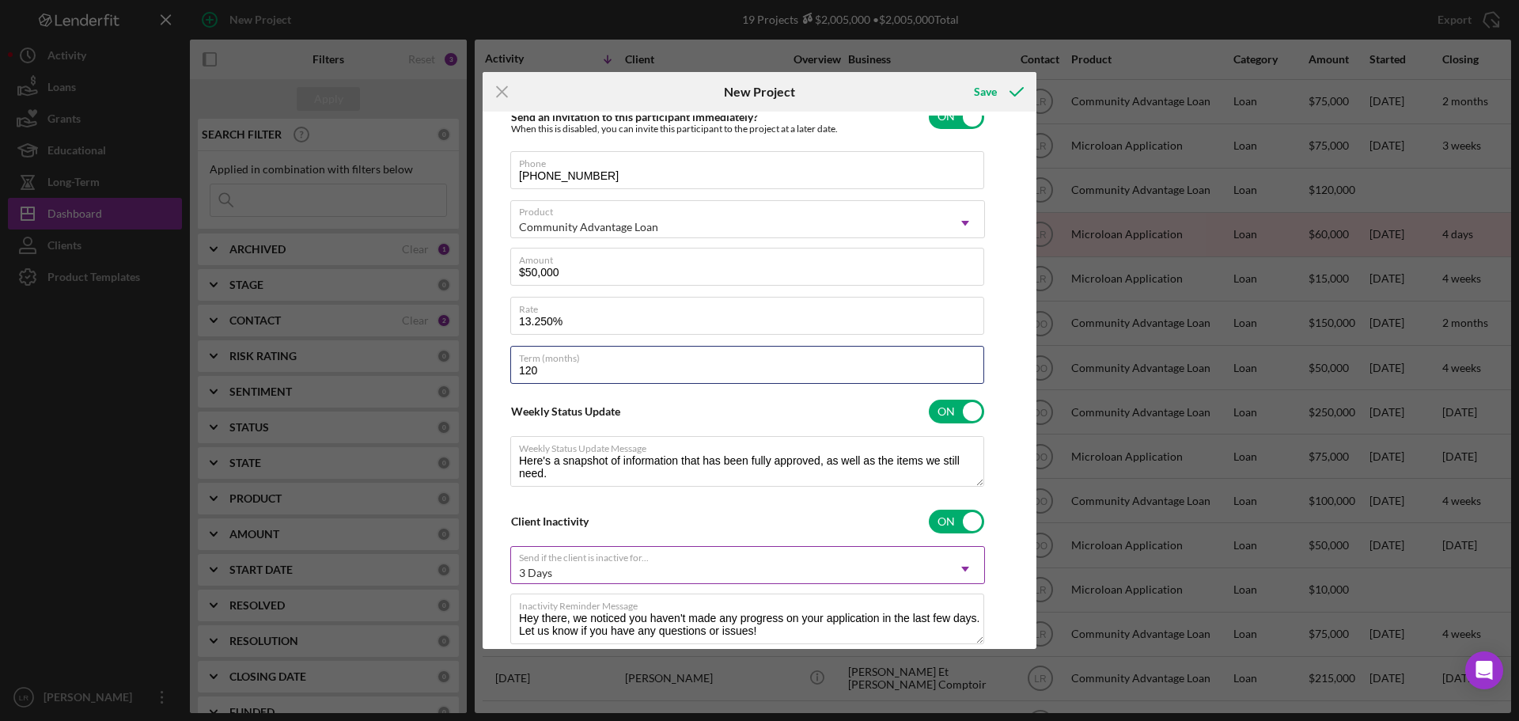
scroll to position [278, 0]
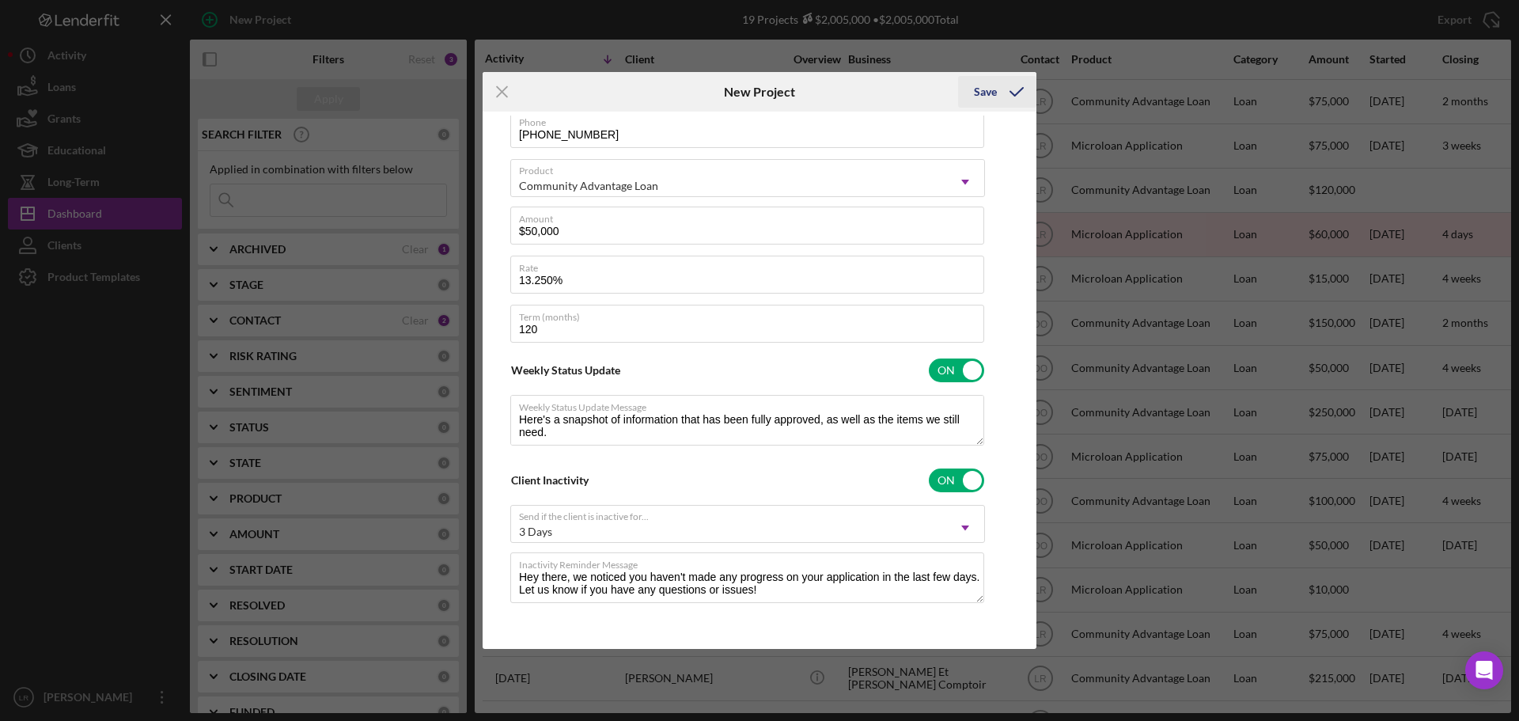
click at [987, 89] on div "Save" at bounding box center [985, 92] width 23 height 32
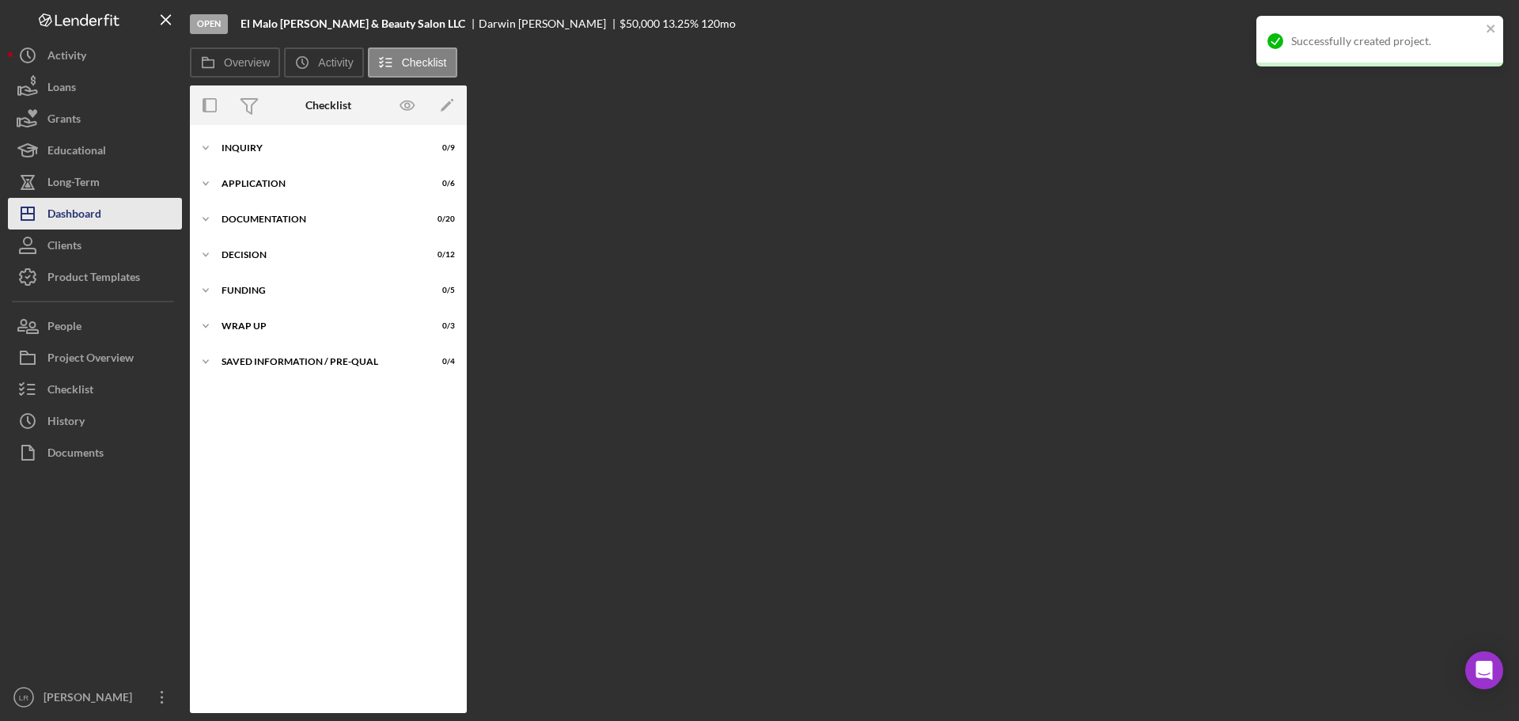
click at [89, 210] on div "Dashboard" at bounding box center [74, 216] width 54 height 36
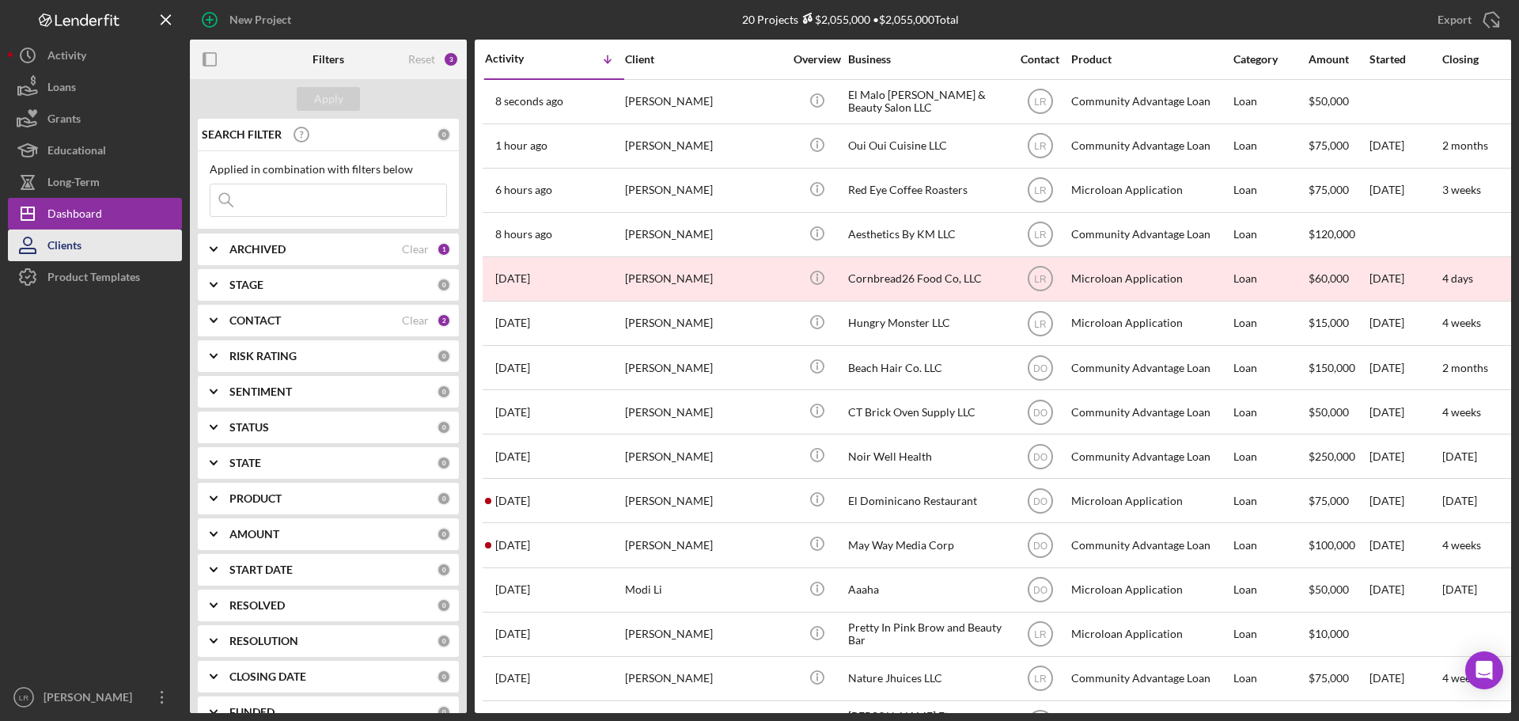
click at [84, 244] on button "Clients" at bounding box center [95, 245] width 174 height 32
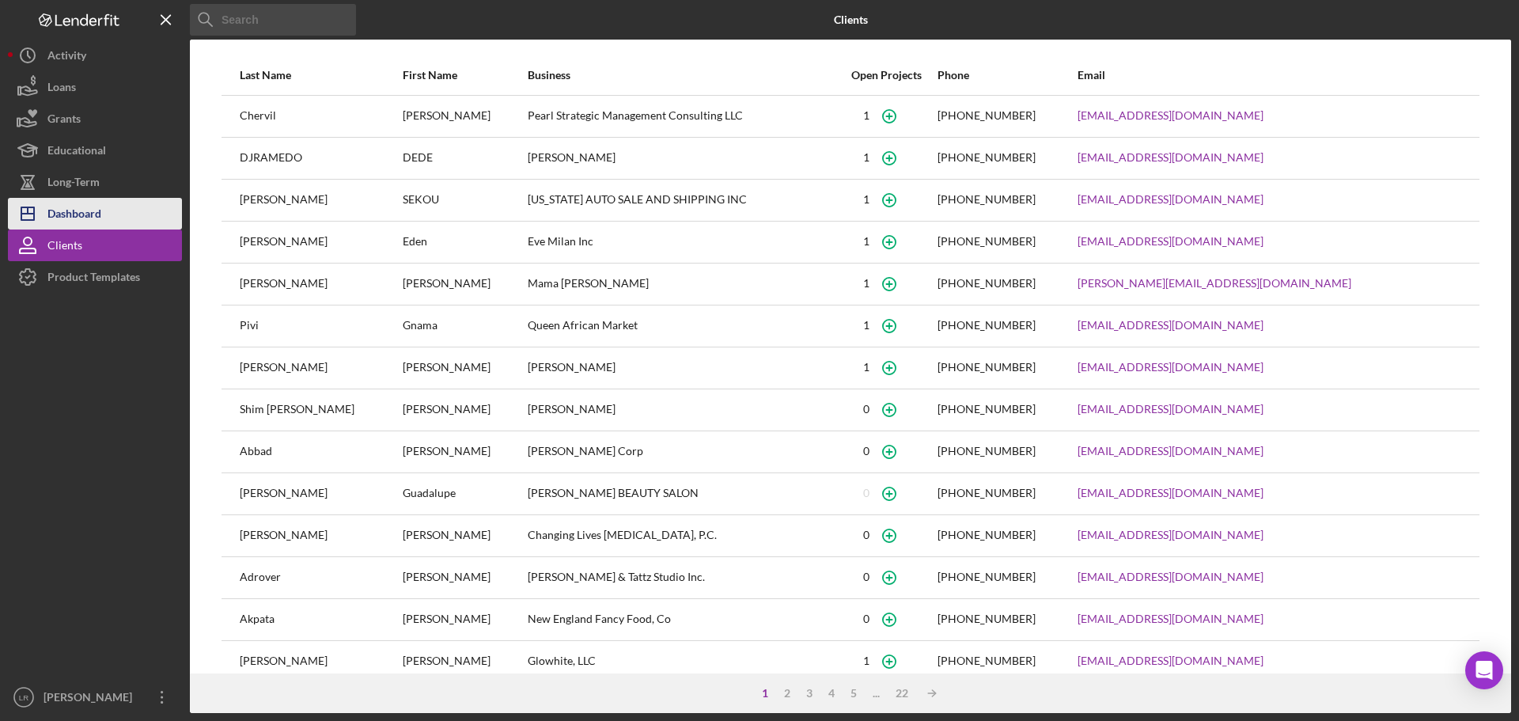
click at [83, 215] on div "Dashboard" at bounding box center [74, 216] width 54 height 36
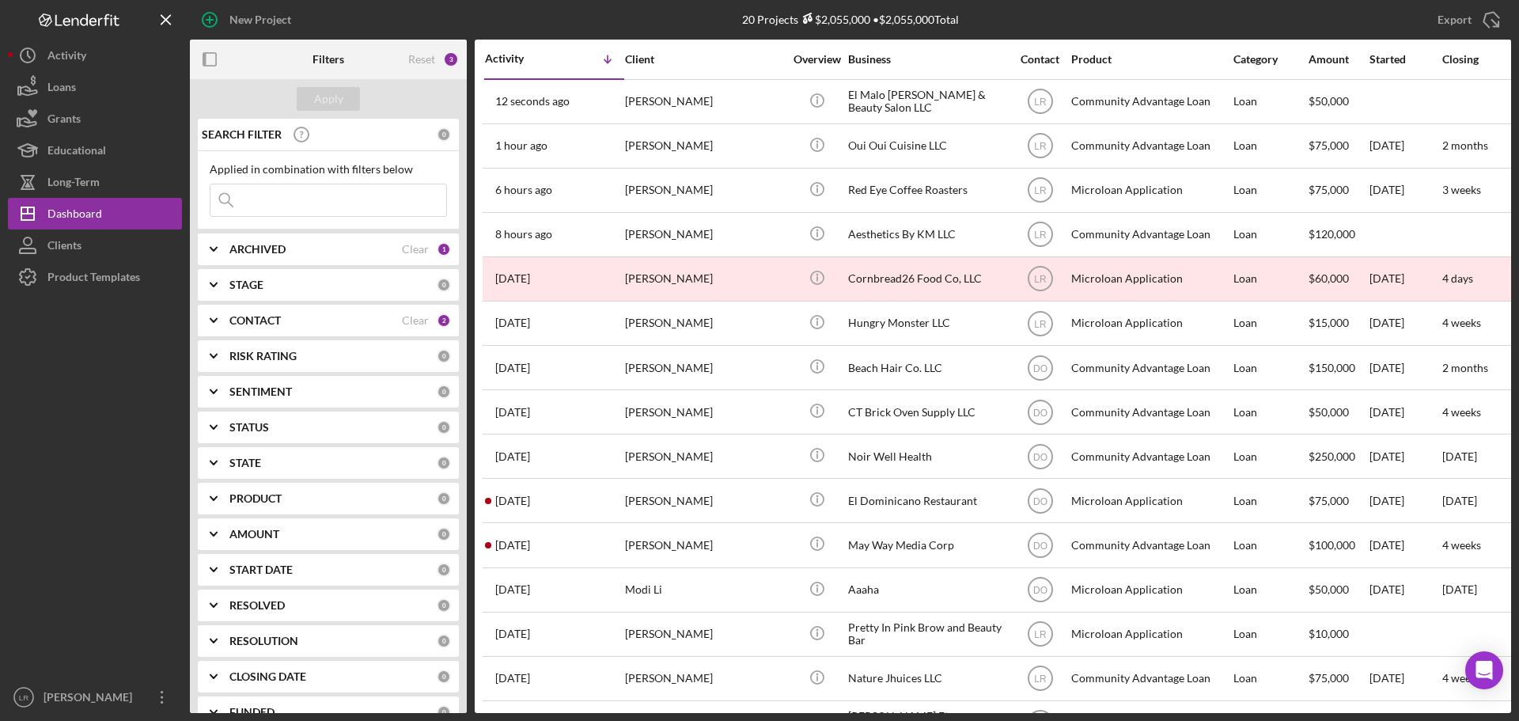
click at [671, 106] on div "[PERSON_NAME]" at bounding box center [704, 102] width 158 height 42
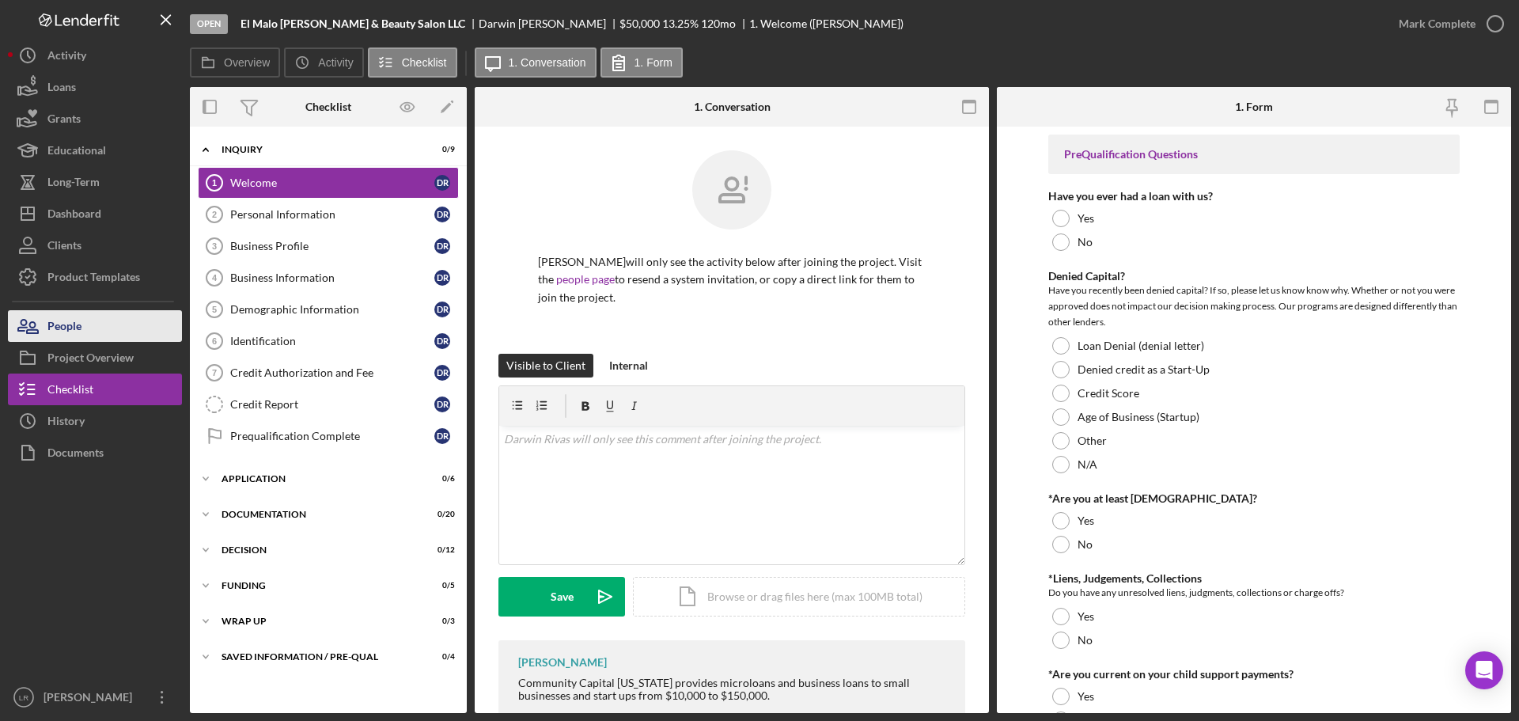
click at [93, 322] on button "People" at bounding box center [95, 326] width 174 height 32
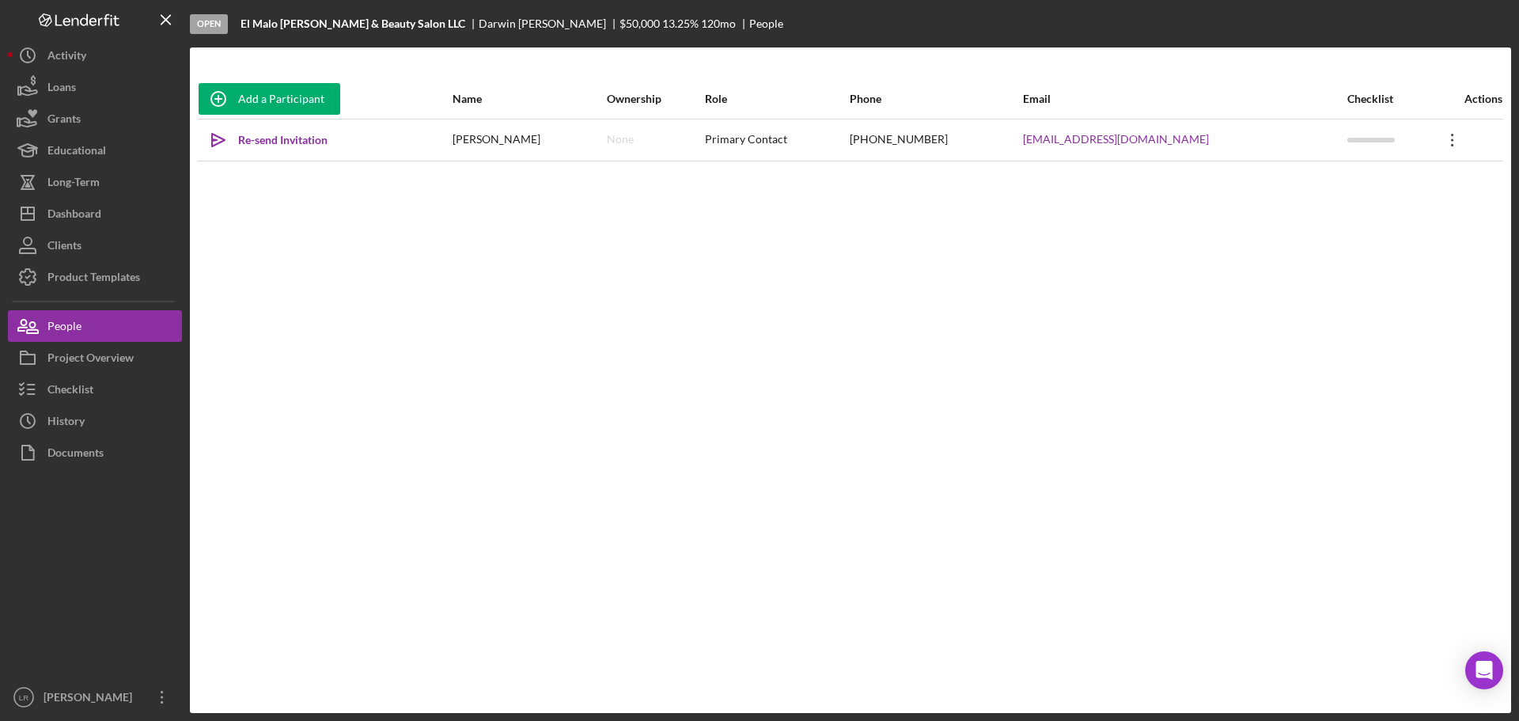
click at [1444, 145] on icon "Icon/Overflow" at bounding box center [1452, 140] width 40 height 40
click at [1335, 214] on button "Icon/Link Get Invitation Link" at bounding box center [1370, 214] width 174 height 32
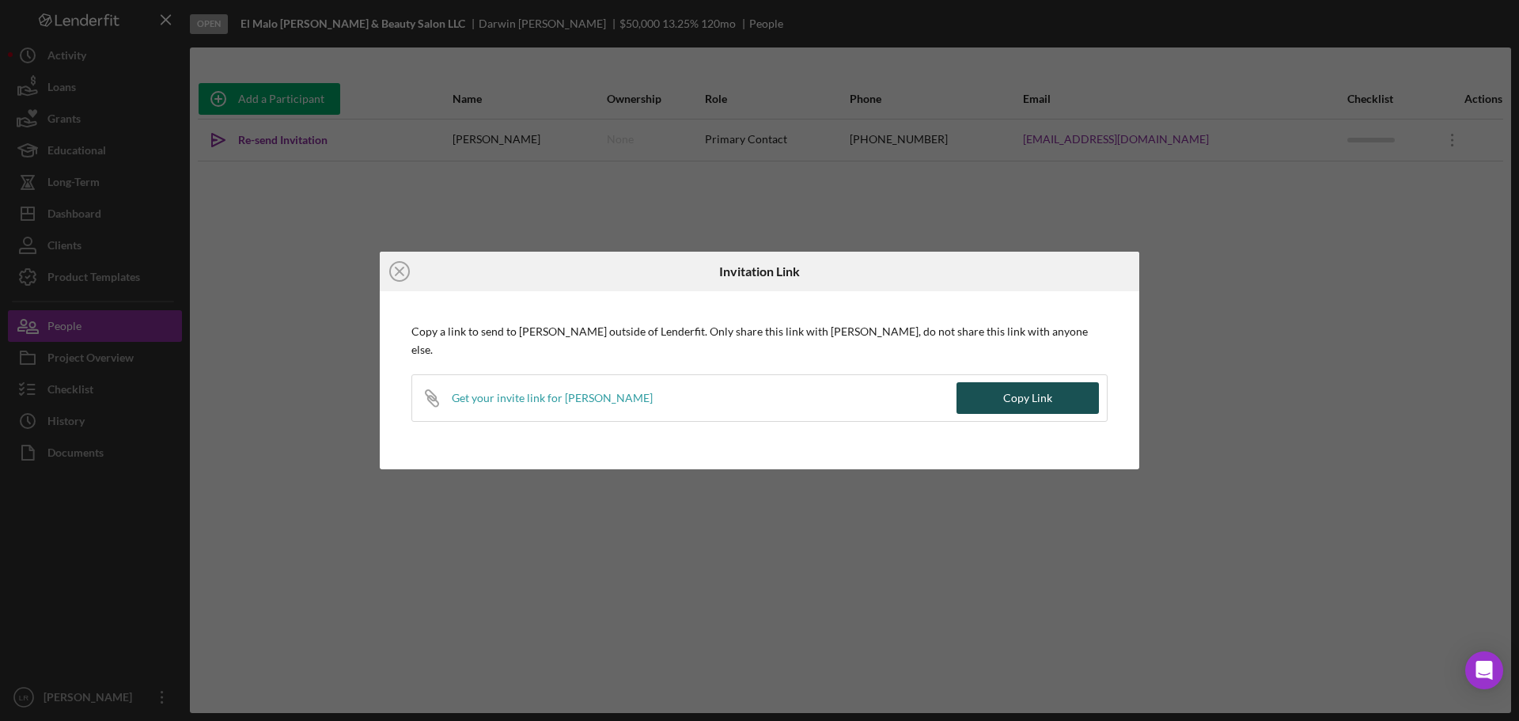
click at [1027, 386] on div "Copy Link" at bounding box center [1027, 398] width 49 height 32
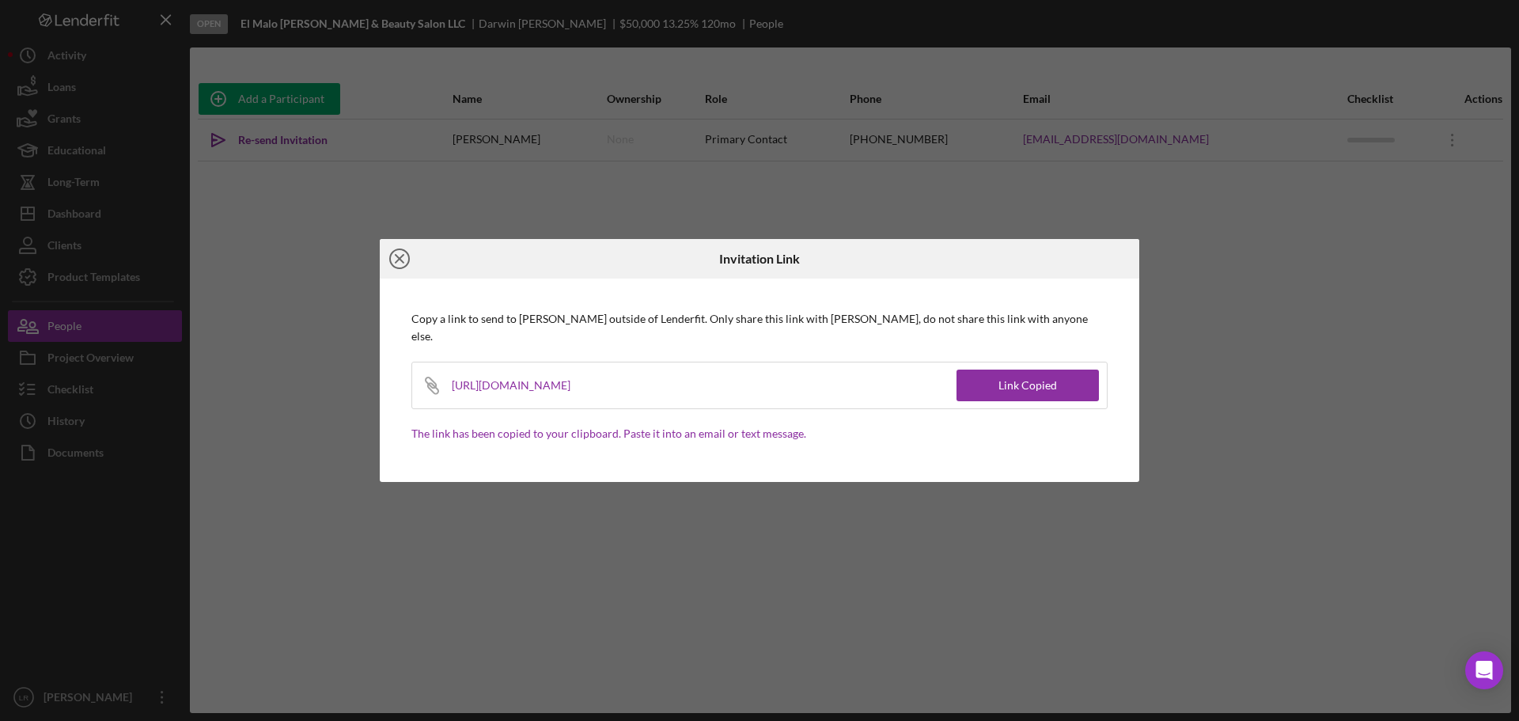
click at [399, 273] on icon "Icon/Close" at bounding box center [400, 259] width 40 height 40
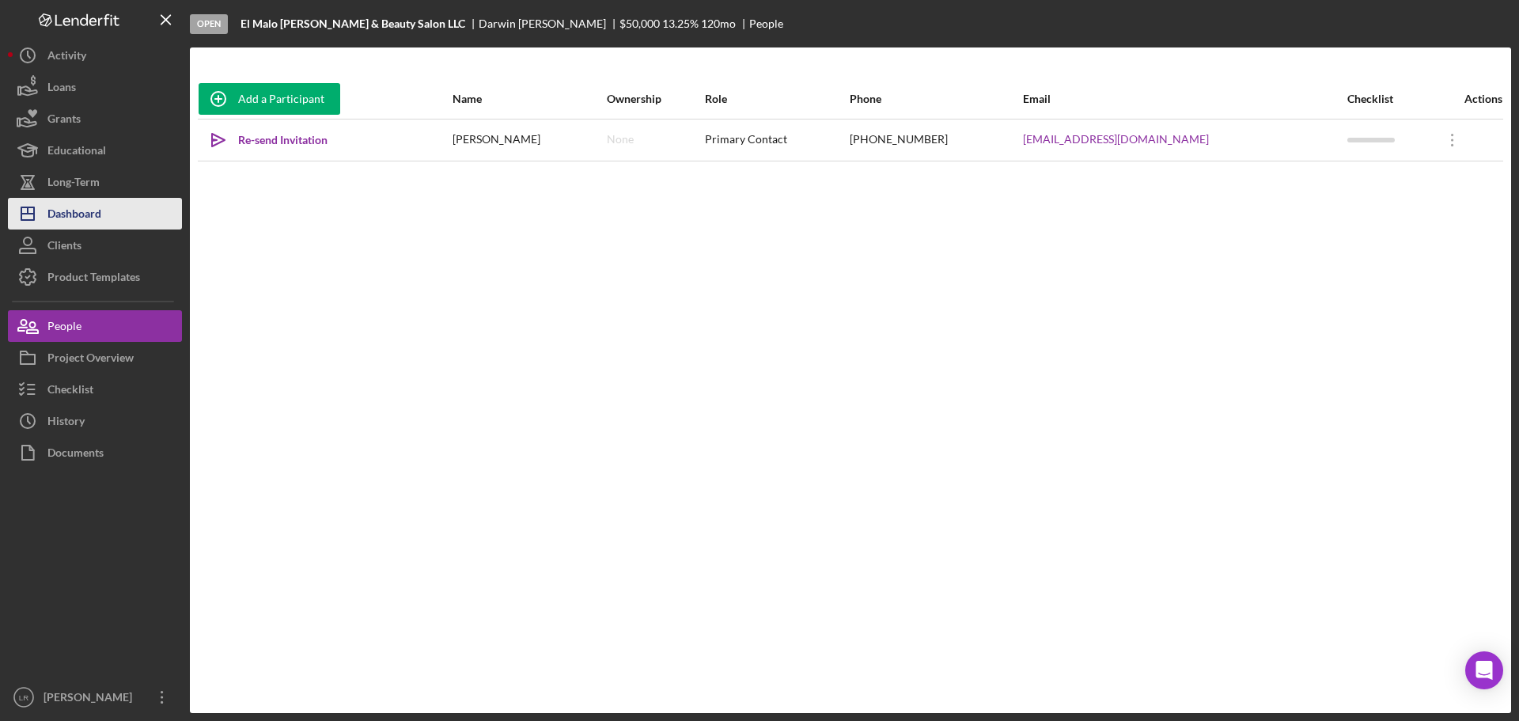
drag, startPoint x: 78, startPoint y: 206, endPoint x: 118, endPoint y: 193, distance: 42.5
click at [78, 206] on div "Dashboard" at bounding box center [74, 216] width 54 height 36
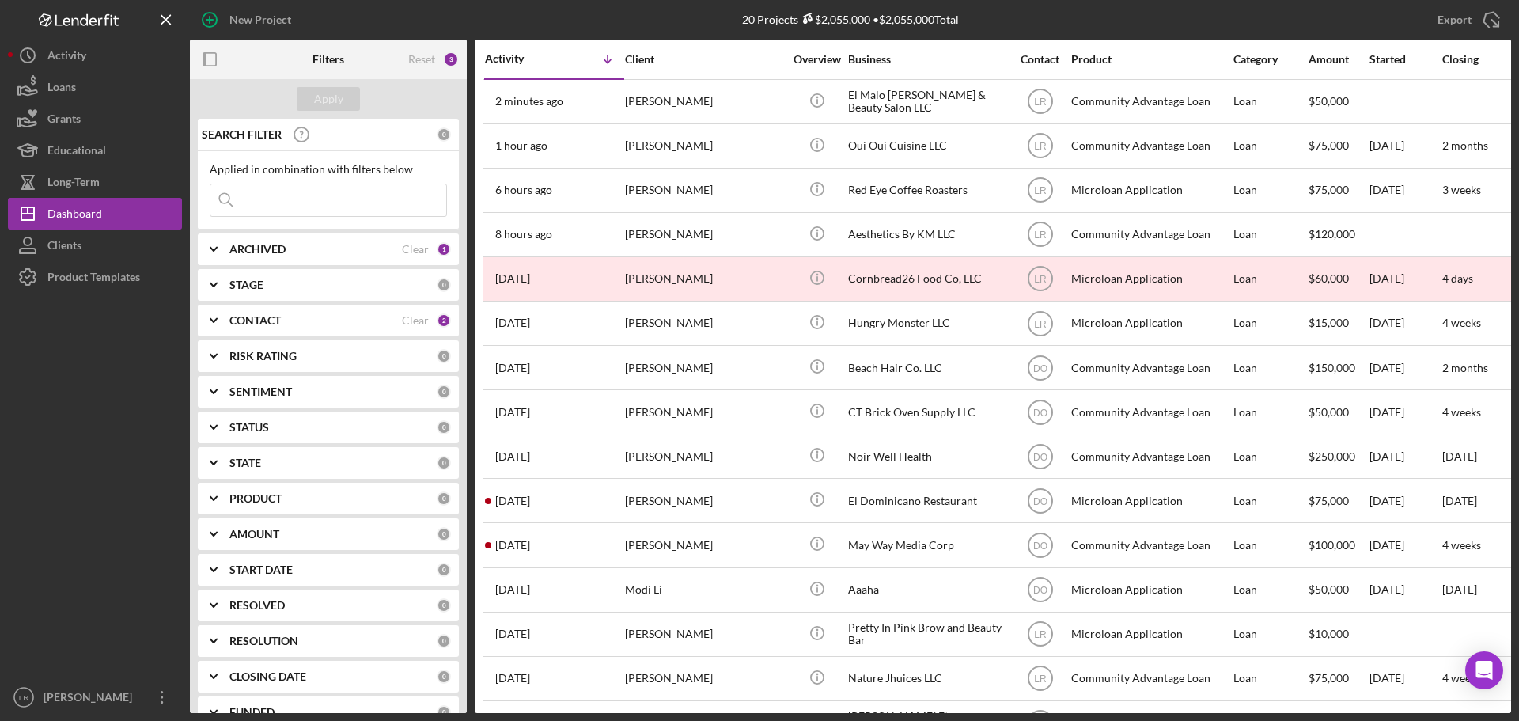
click at [257, 19] on div "New Project" at bounding box center [260, 20] width 62 height 32
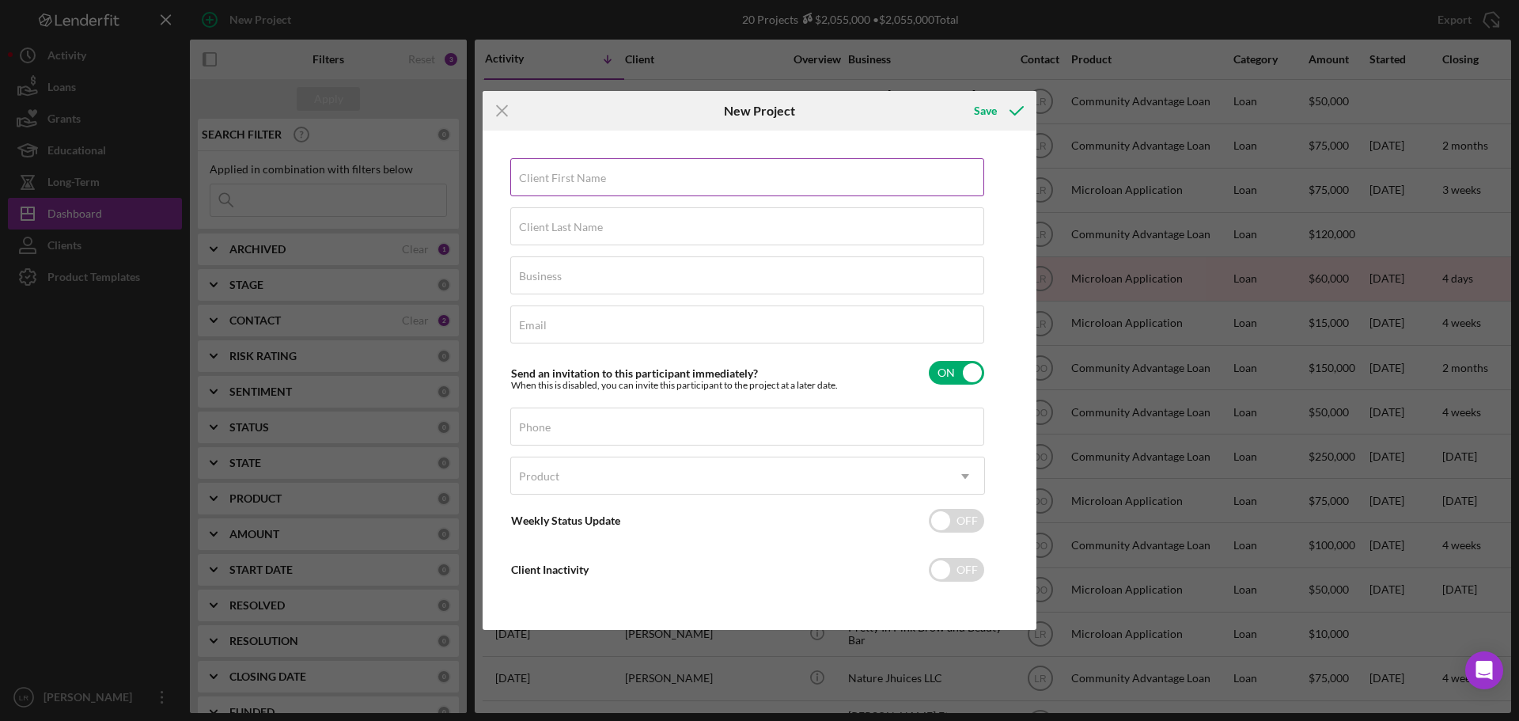
click at [586, 176] on label "Client First Name" at bounding box center [562, 178] width 87 height 13
click at [586, 176] on input "Client First Name" at bounding box center [747, 177] width 474 height 38
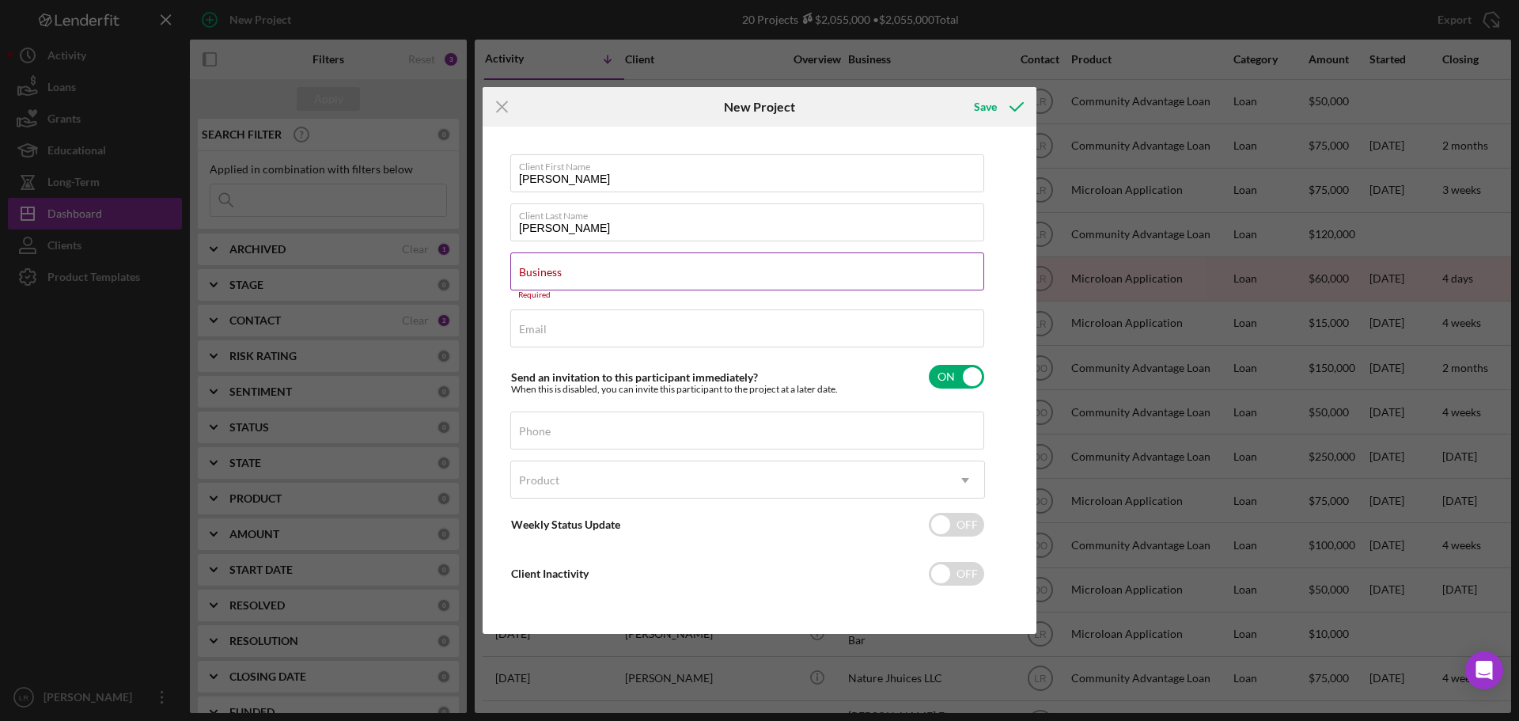
click at [562, 270] on label "Business" at bounding box center [540, 272] width 43 height 13
click at [624, 270] on input "Business" at bounding box center [747, 271] width 474 height 38
paste input "Paradise Family Child Care LLC"
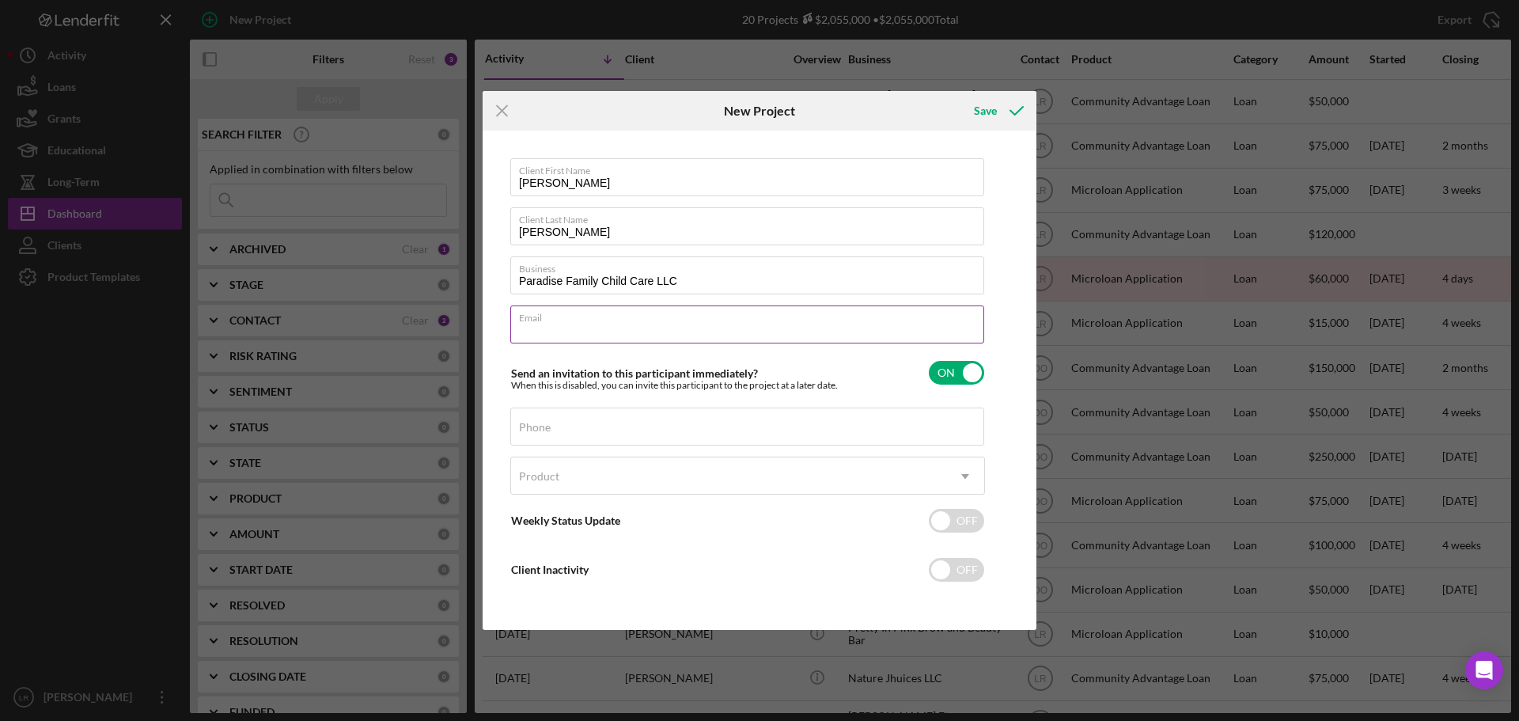
click at [546, 320] on div "Email Required" at bounding box center [747, 325] width 475 height 40
click at [590, 422] on div "Phone" at bounding box center [747, 427] width 475 height 40
paste input "[PHONE_NUMBER]"
click at [559, 478] on div "Product" at bounding box center [538, 476] width 43 height 13
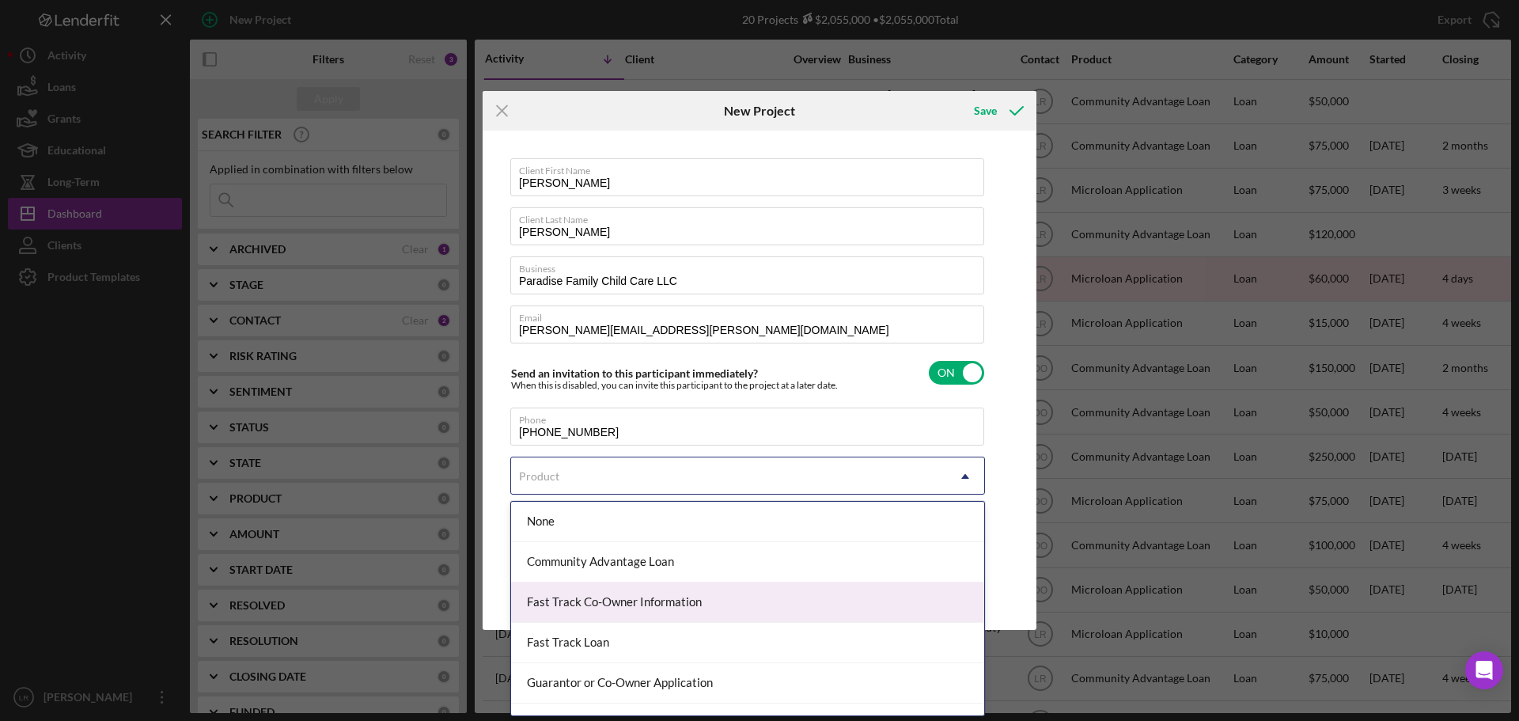
scroll to position [69, 0]
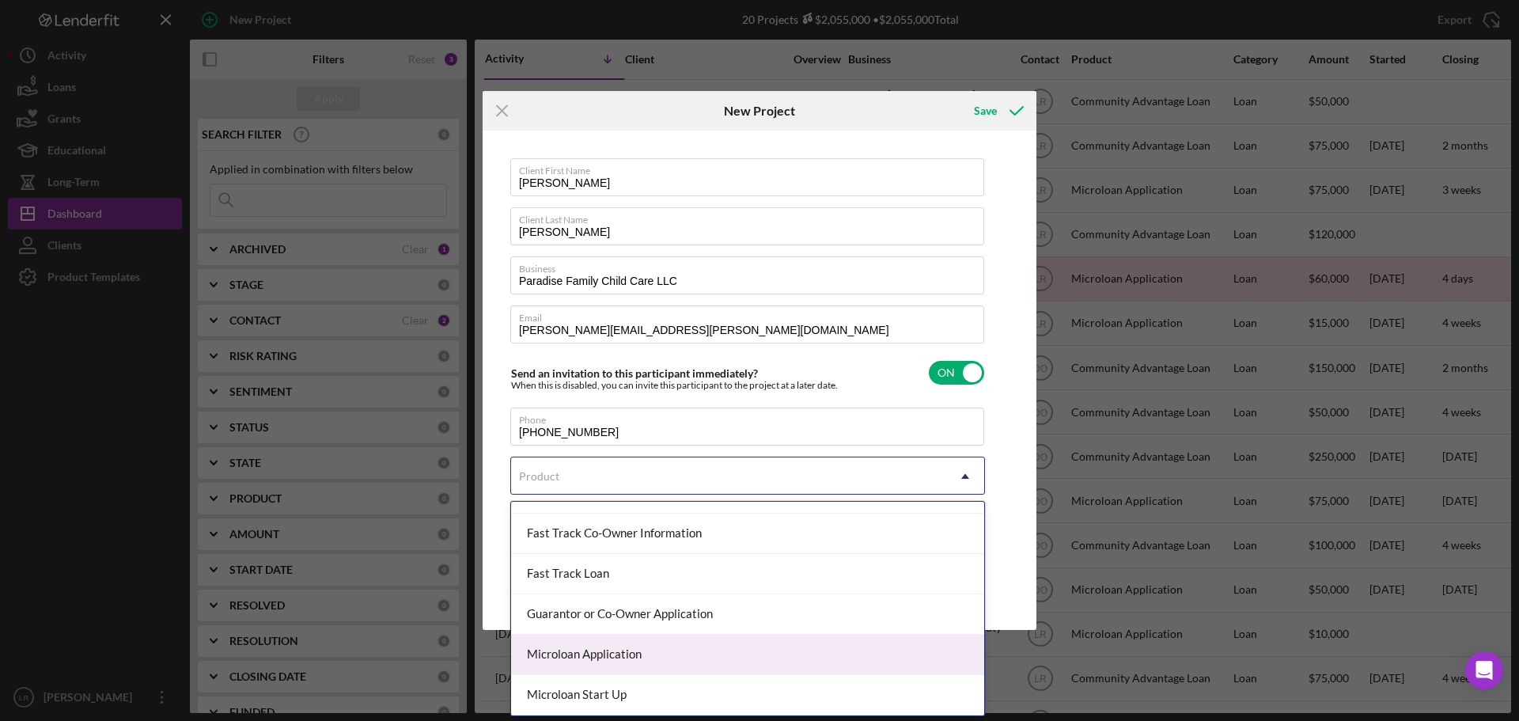
click at [570, 653] on div "Microloan Application" at bounding box center [747, 654] width 473 height 40
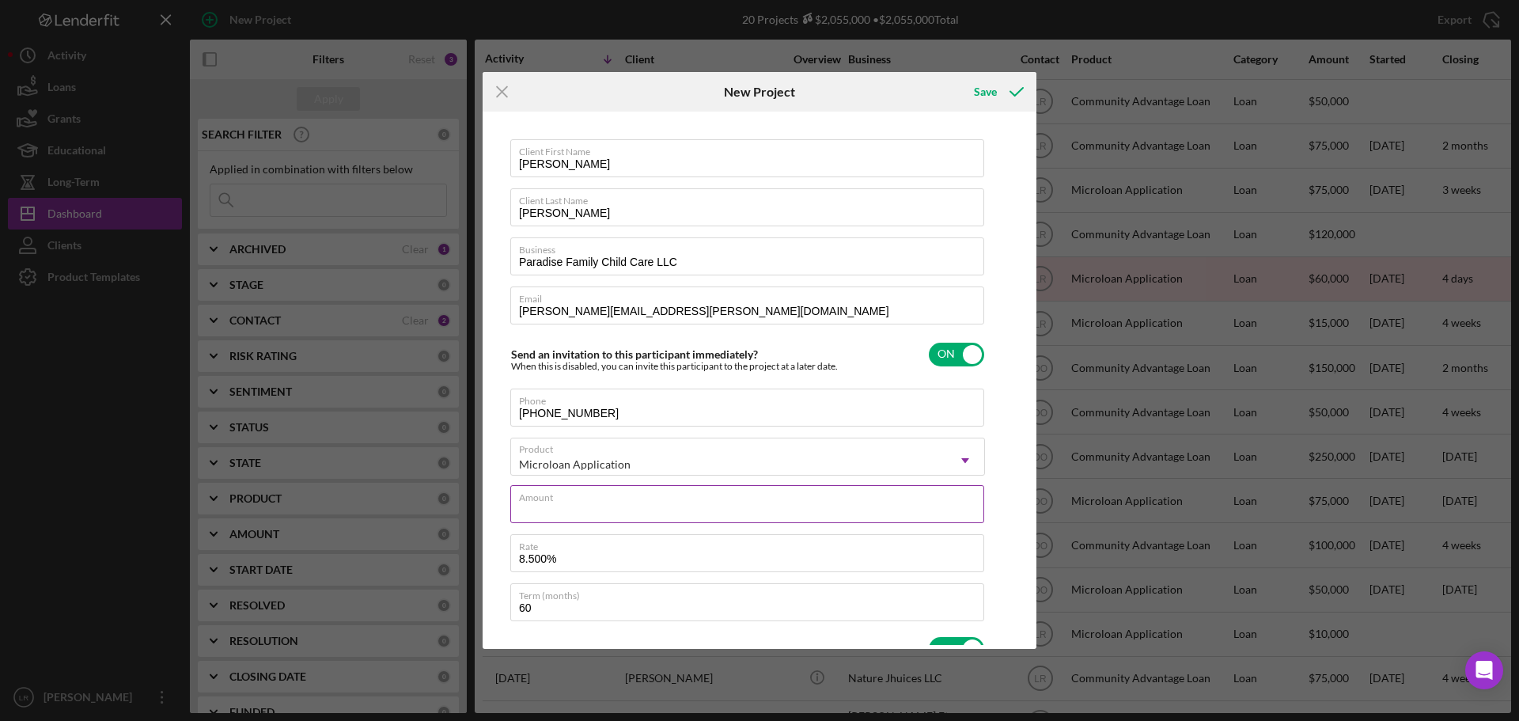
drag, startPoint x: 554, startPoint y: 494, endPoint x: 589, endPoint y: 505, distance: 37.3
click at [554, 494] on div "Amount" at bounding box center [747, 505] width 475 height 40
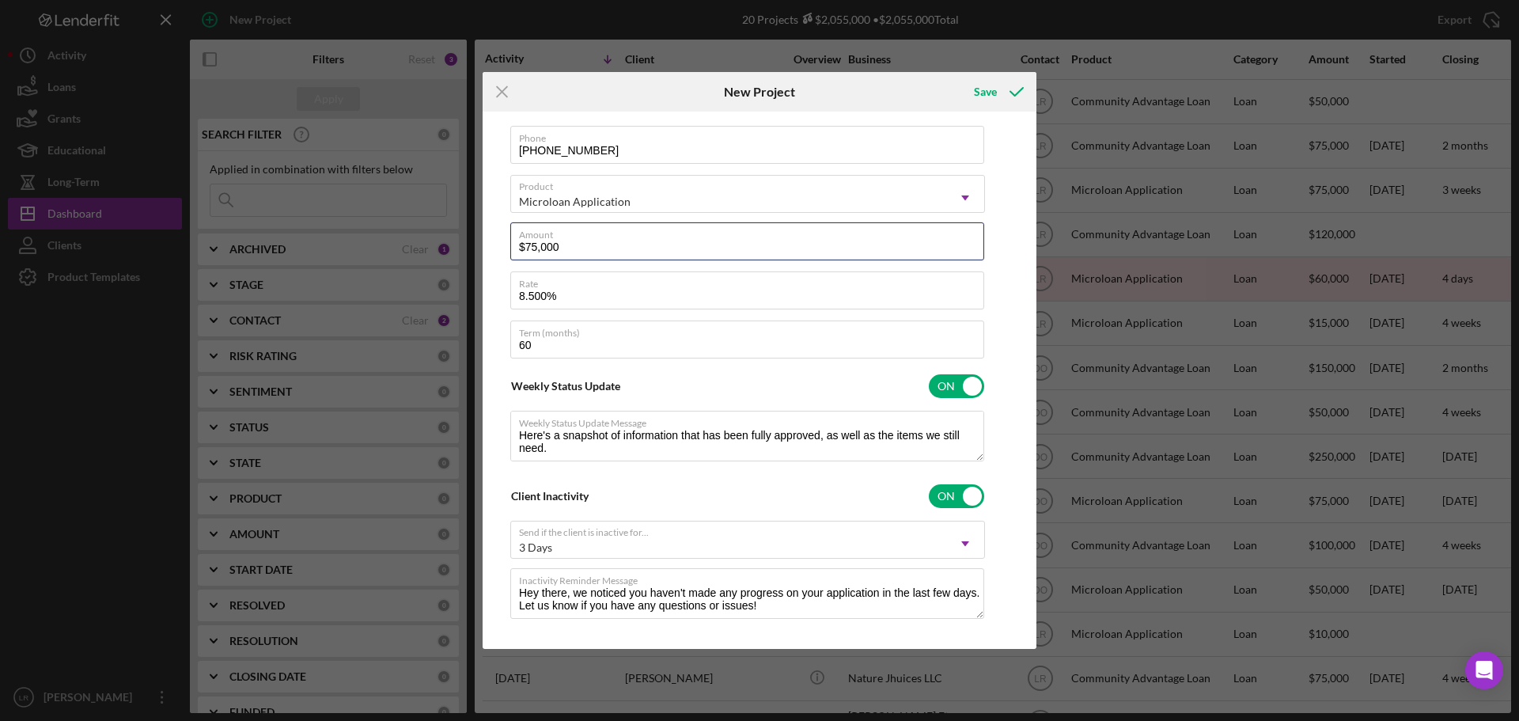
scroll to position [278, 0]
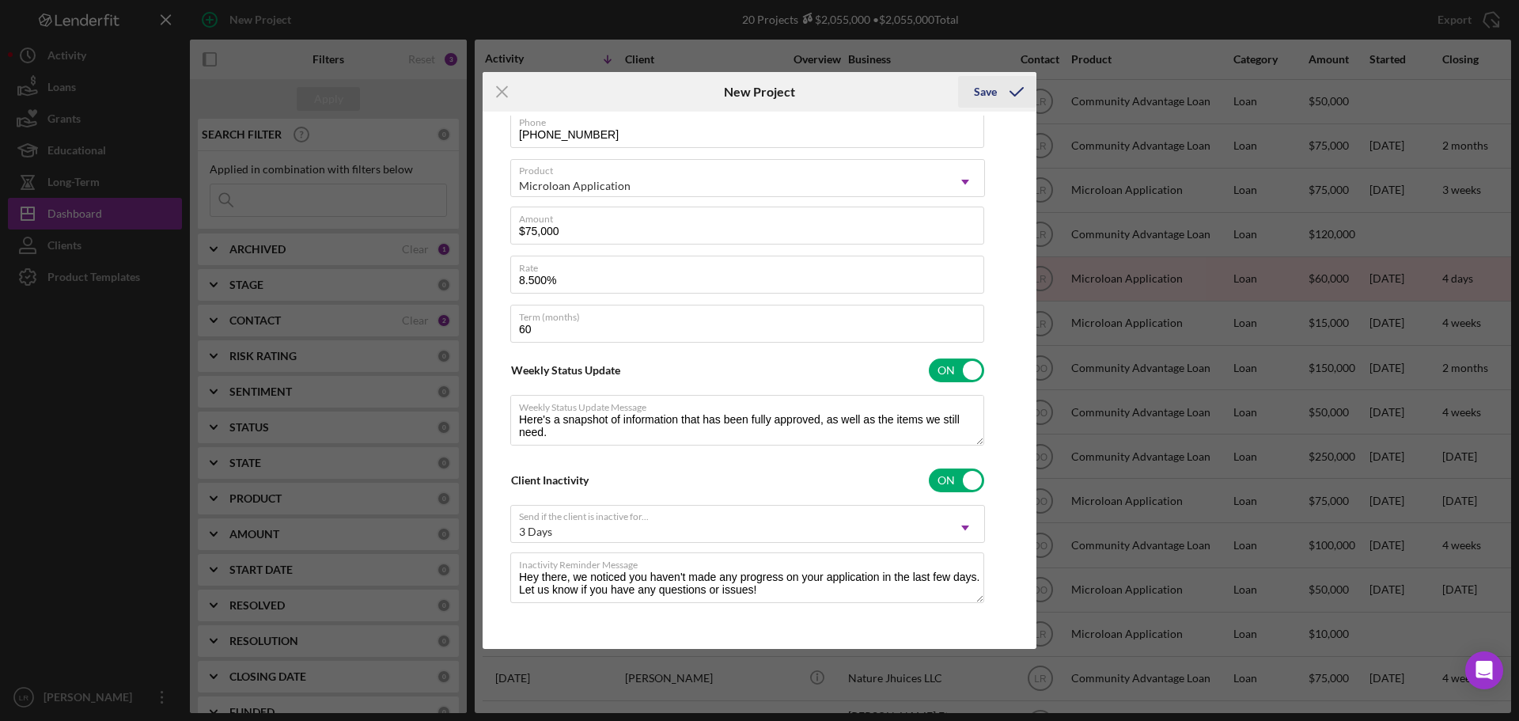
click at [997, 100] on icon "submit" at bounding box center [1017, 92] width 40 height 40
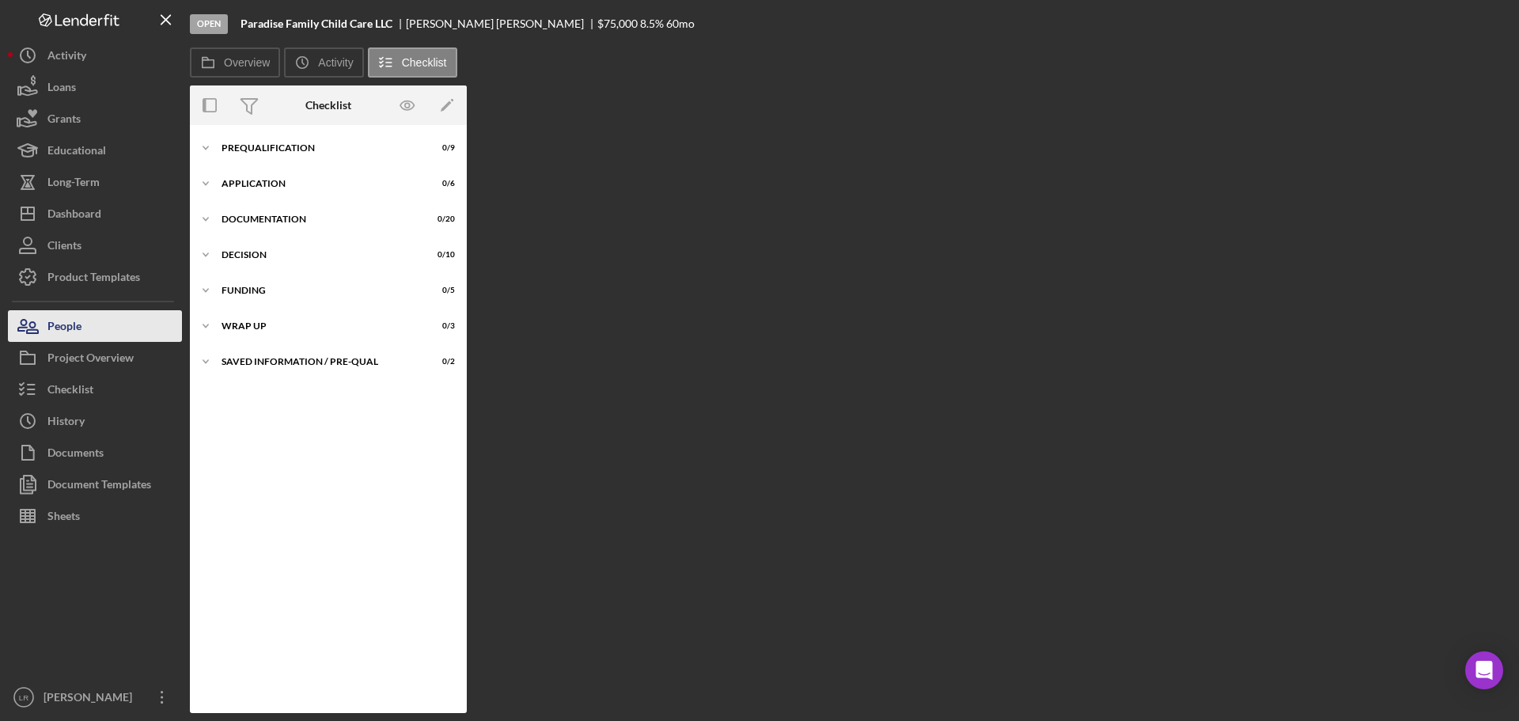
click at [112, 319] on button "People" at bounding box center [95, 326] width 174 height 32
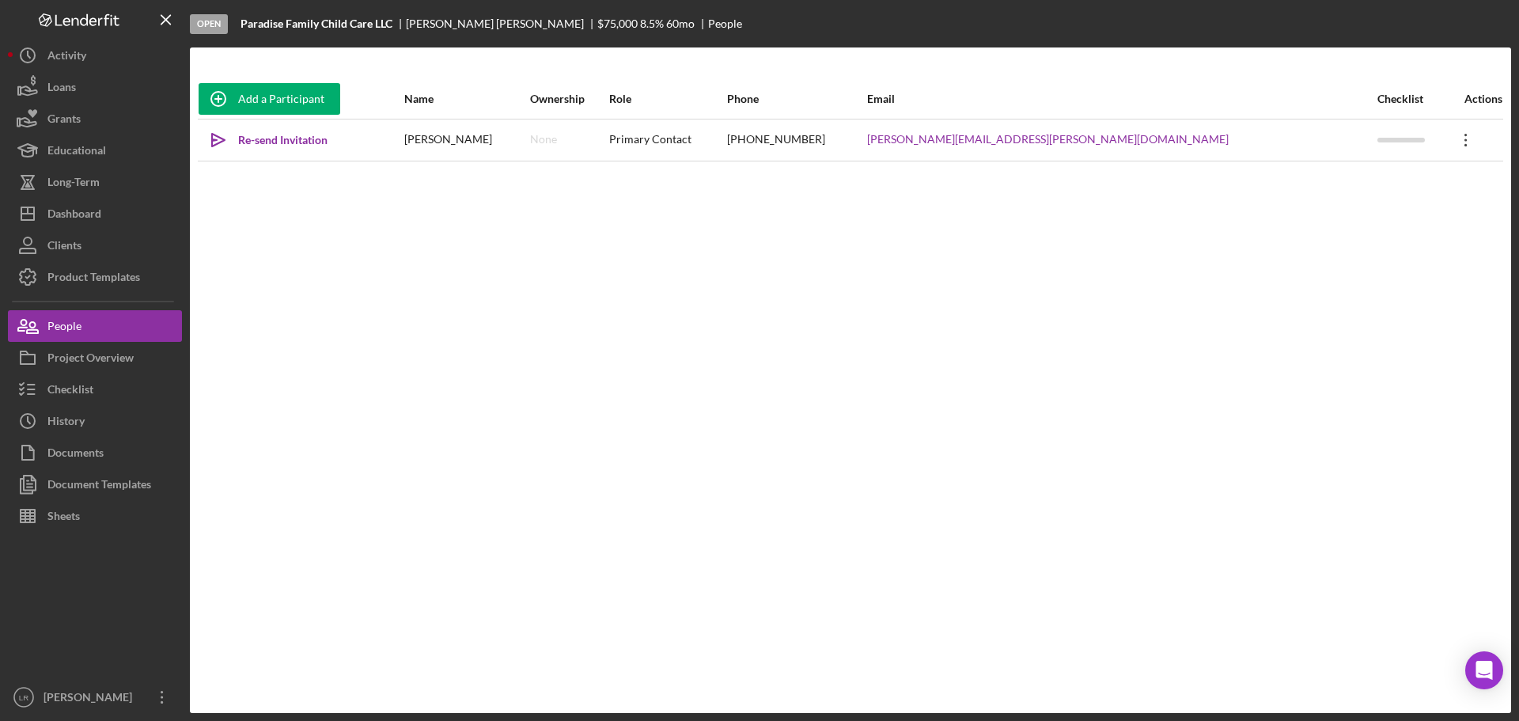
click at [1450, 150] on icon "Icon/Overflow" at bounding box center [1466, 140] width 40 height 40
click at [1324, 214] on button "Icon/Link Get Invitation Link" at bounding box center [1370, 214] width 174 height 32
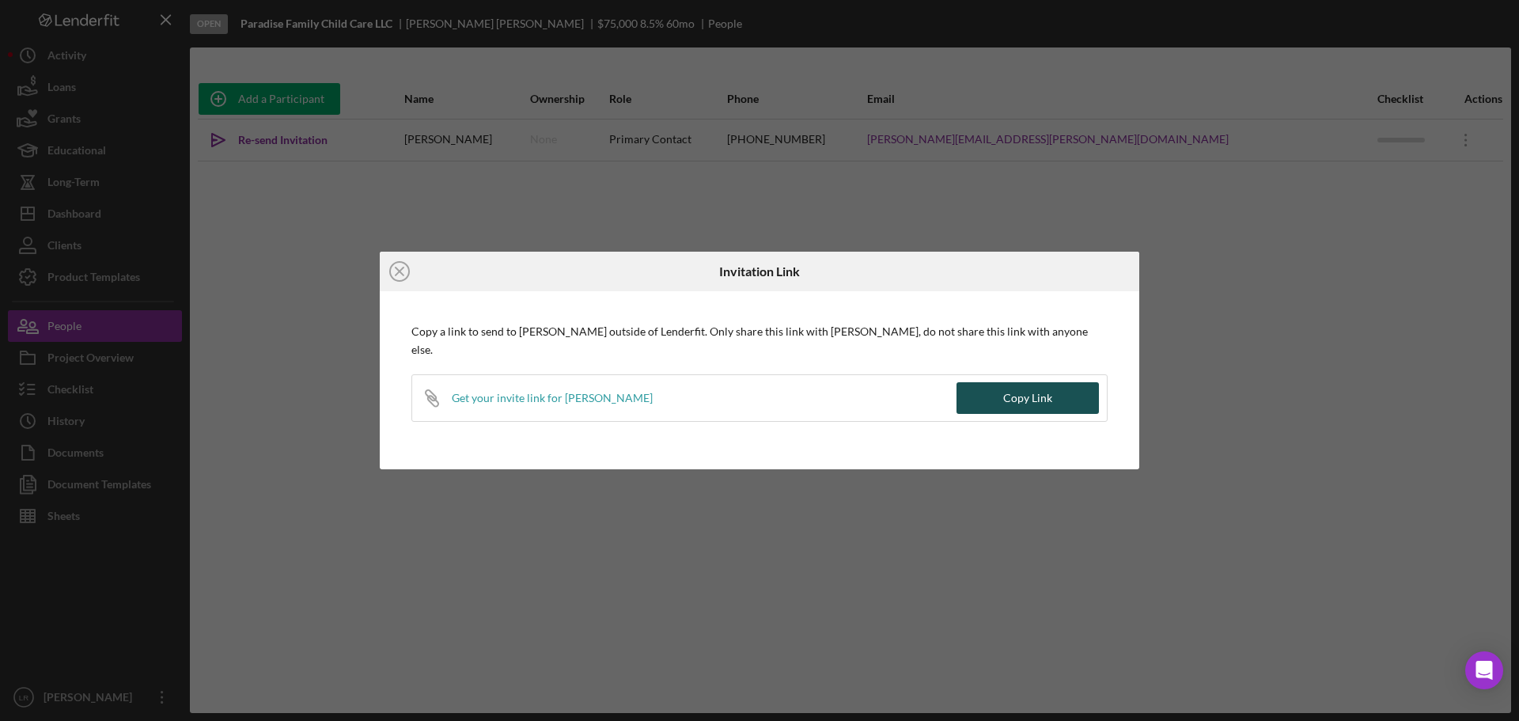
click at [1053, 391] on button "Copy Link" at bounding box center [1027, 398] width 142 height 32
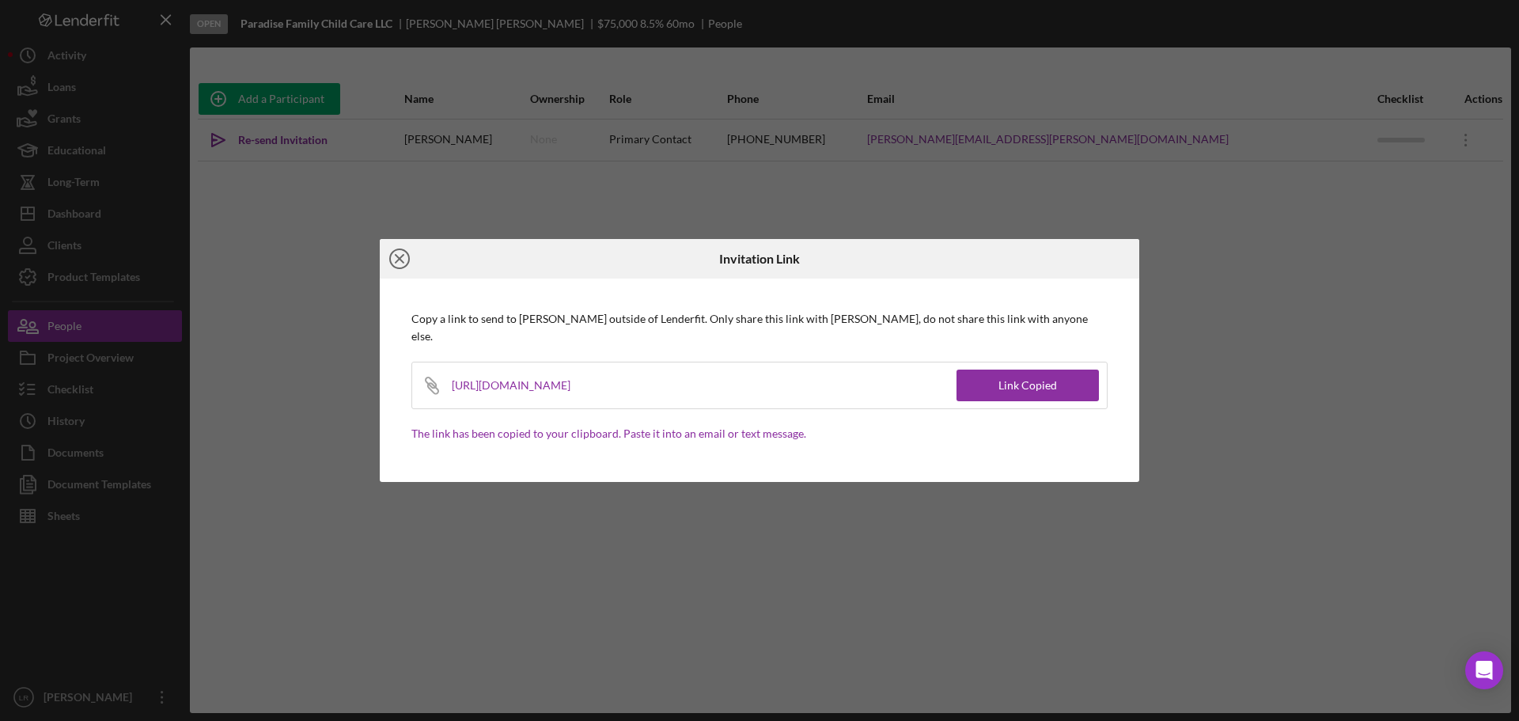
click at [396, 262] on icon "Icon/Close" at bounding box center [400, 259] width 40 height 40
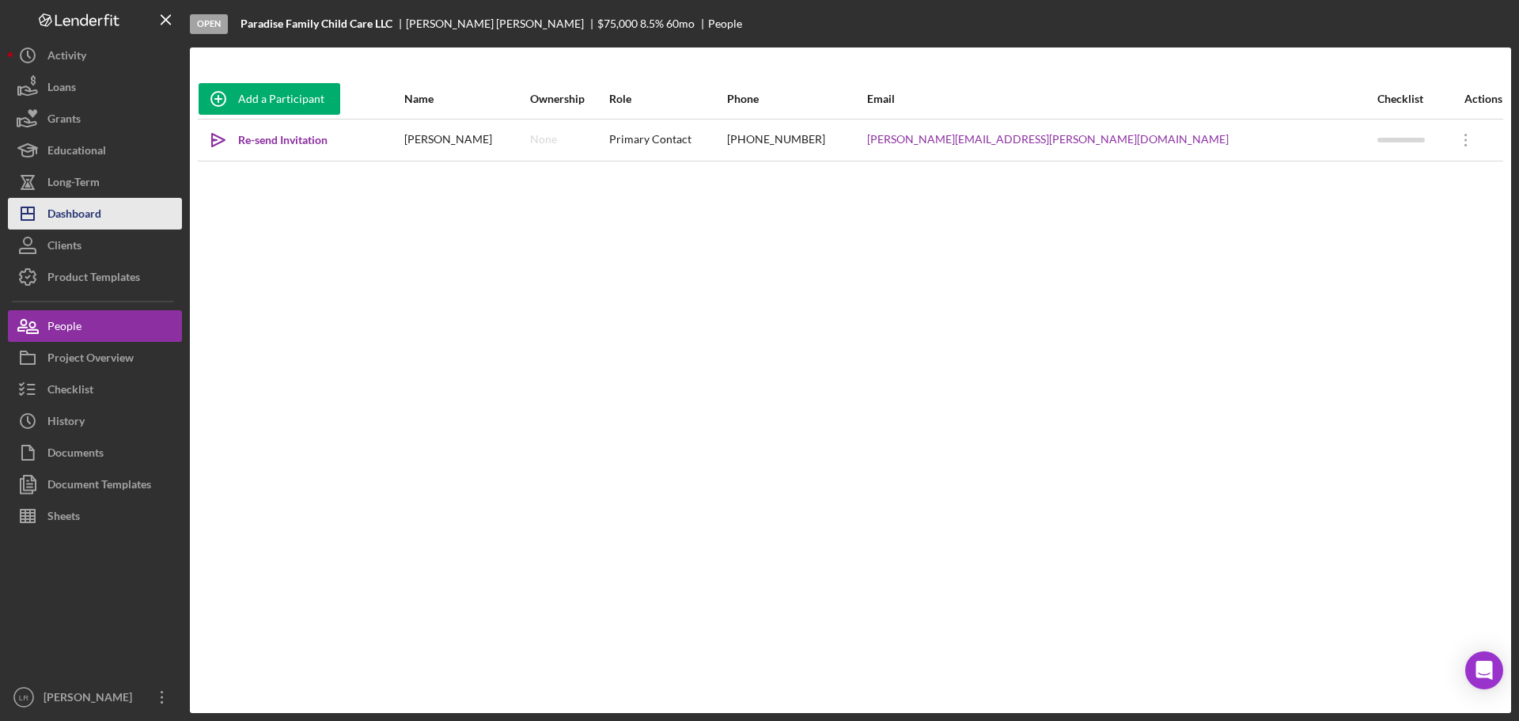
drag, startPoint x: 87, startPoint y: 214, endPoint x: 70, endPoint y: 212, distance: 16.7
click at [87, 214] on div "Dashboard" at bounding box center [74, 216] width 54 height 36
